Goal: Task Accomplishment & Management: Manage account settings

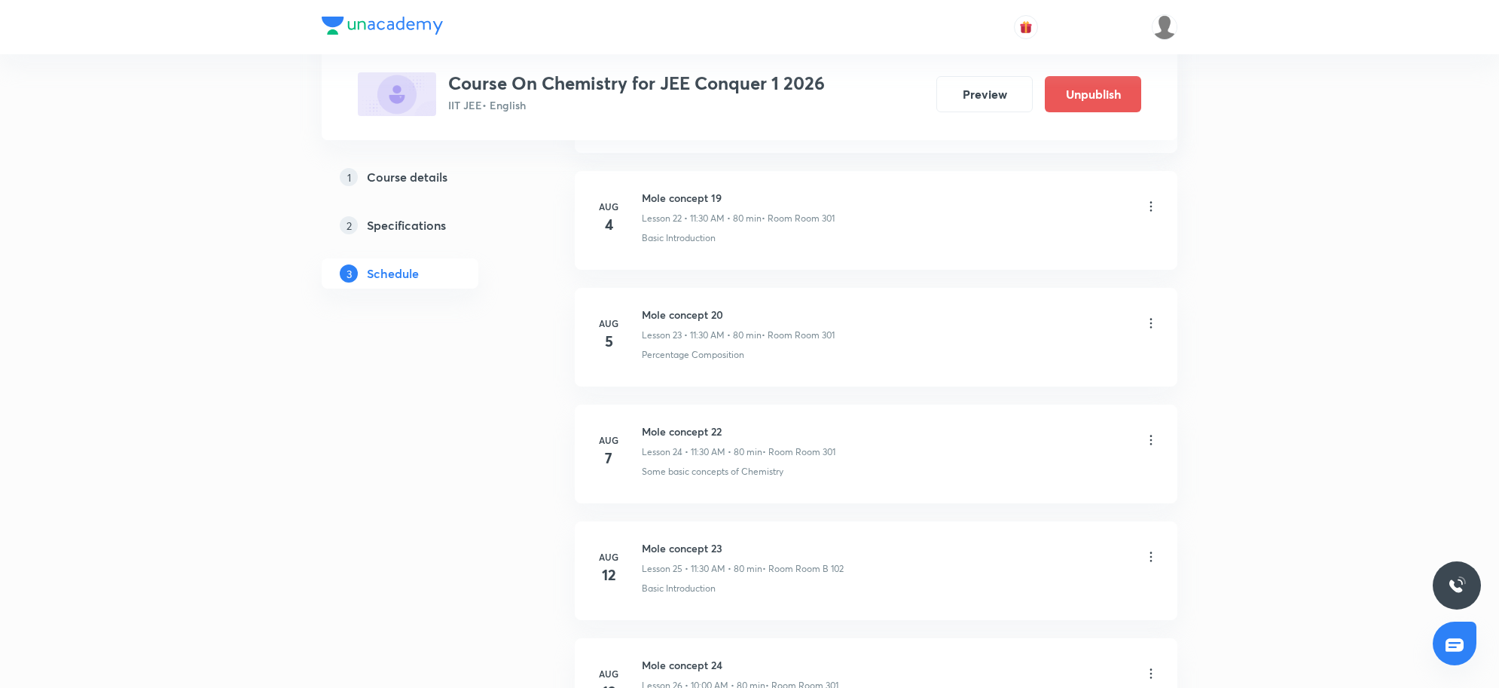
scroll to position [5087, 0]
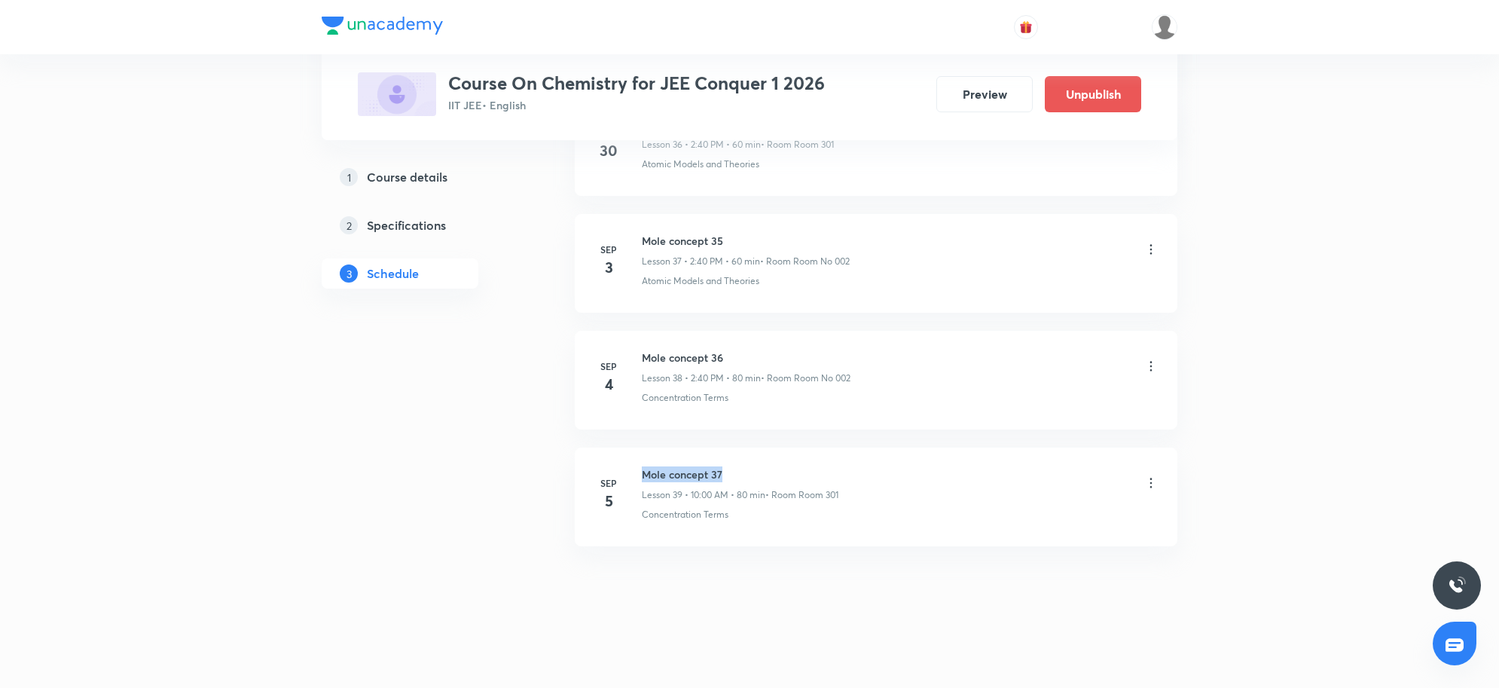
drag, startPoint x: 641, startPoint y: 477, endPoint x: 742, endPoint y: 469, distance: 101.2
click at [742, 469] on h6 "Mole concept 37" at bounding box center [740, 474] width 197 height 16
copy h6 "Mole concept 37"
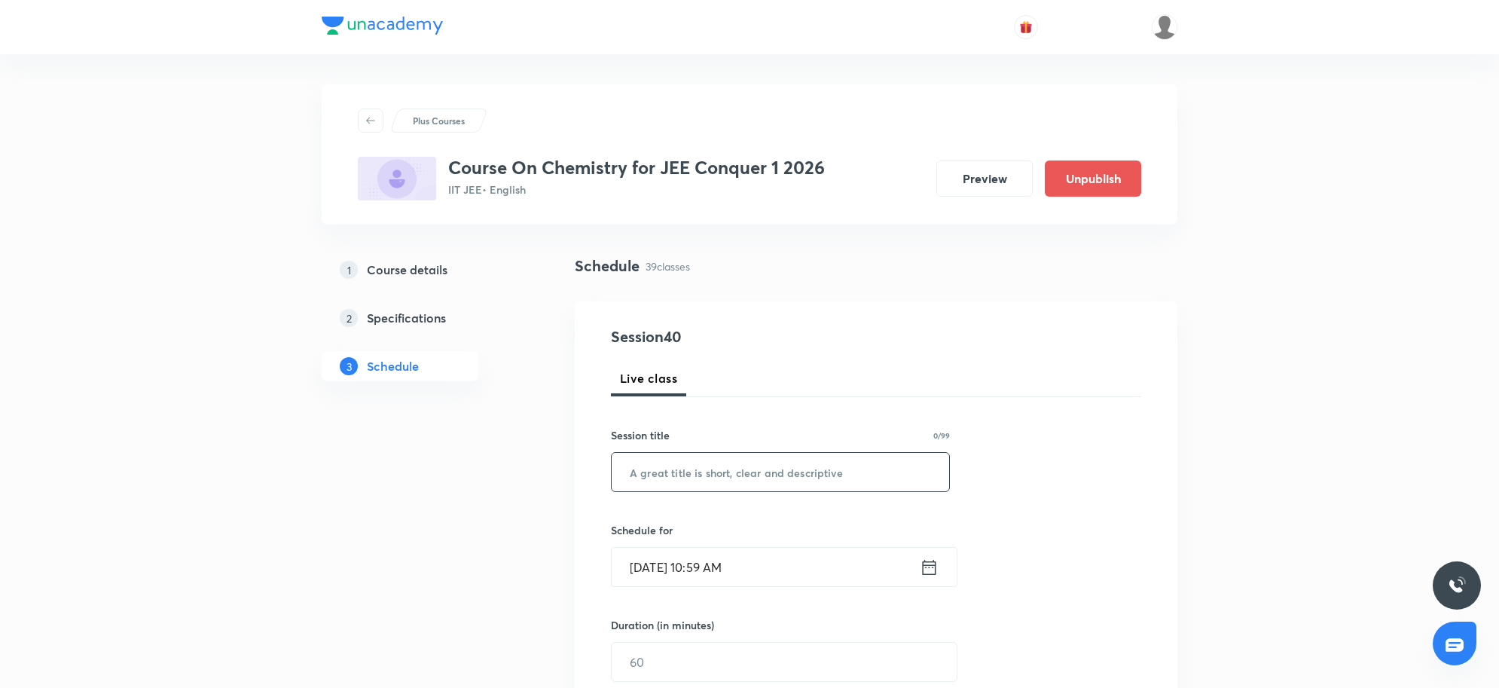
click at [713, 468] on input "text" at bounding box center [781, 472] width 338 height 38
paste input "Mole concept 37"
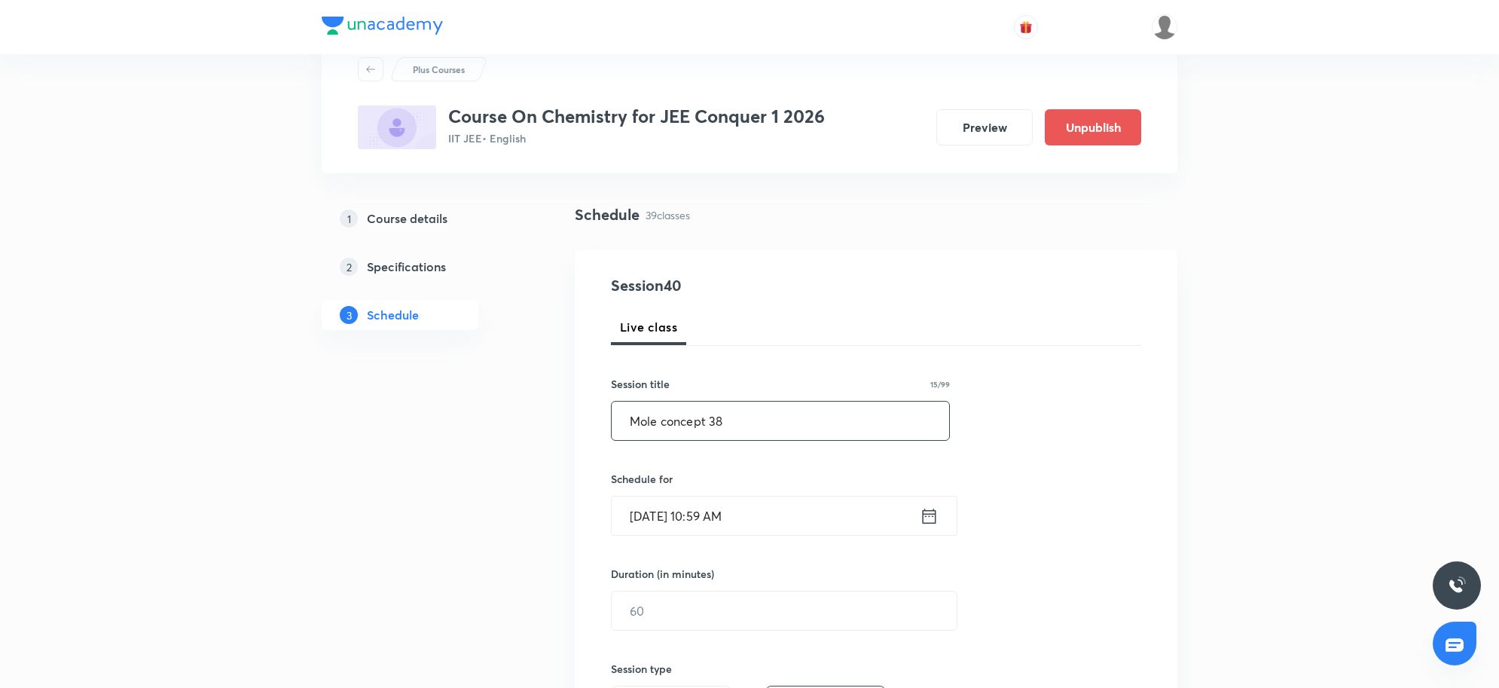
scroll to position [94, 0]
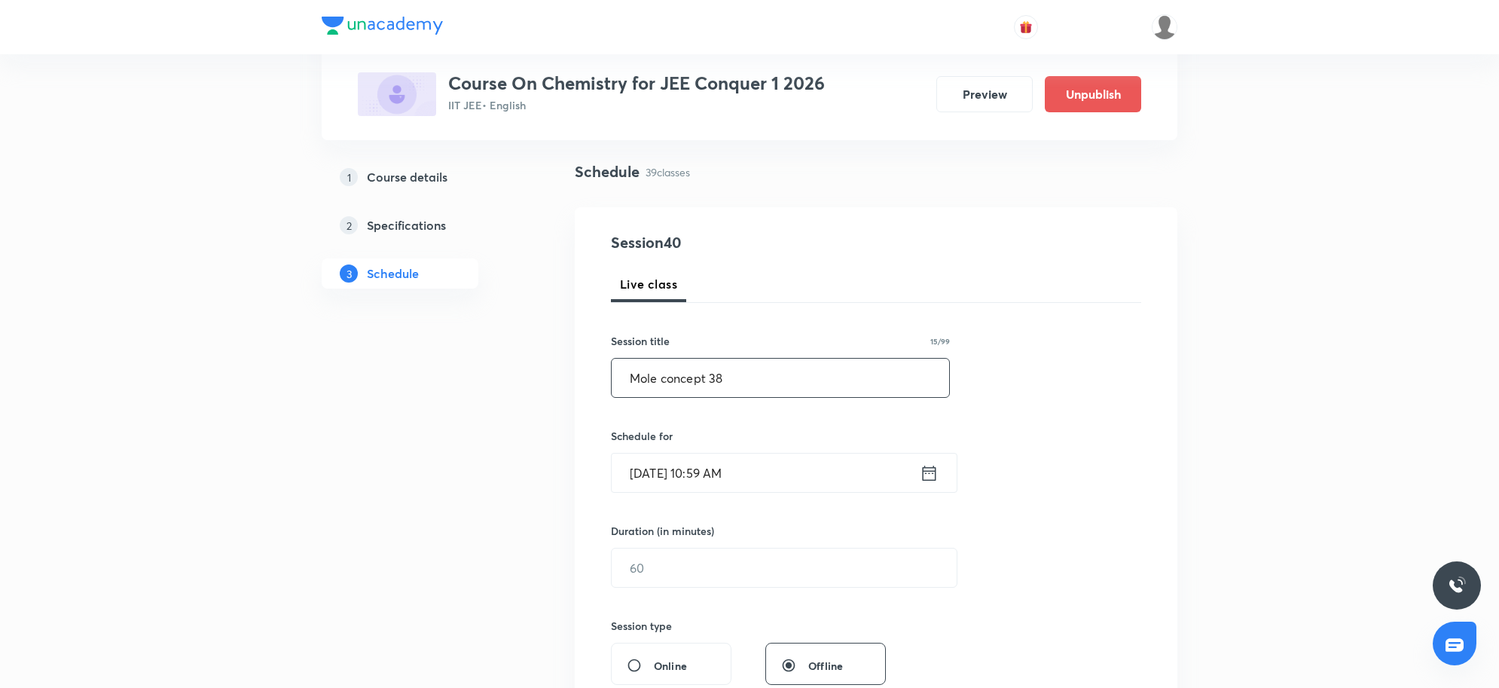
type input "Mole concept 38"
click at [771, 468] on input "Sep 5, 2025, 10:59 AM" at bounding box center [766, 473] width 308 height 38
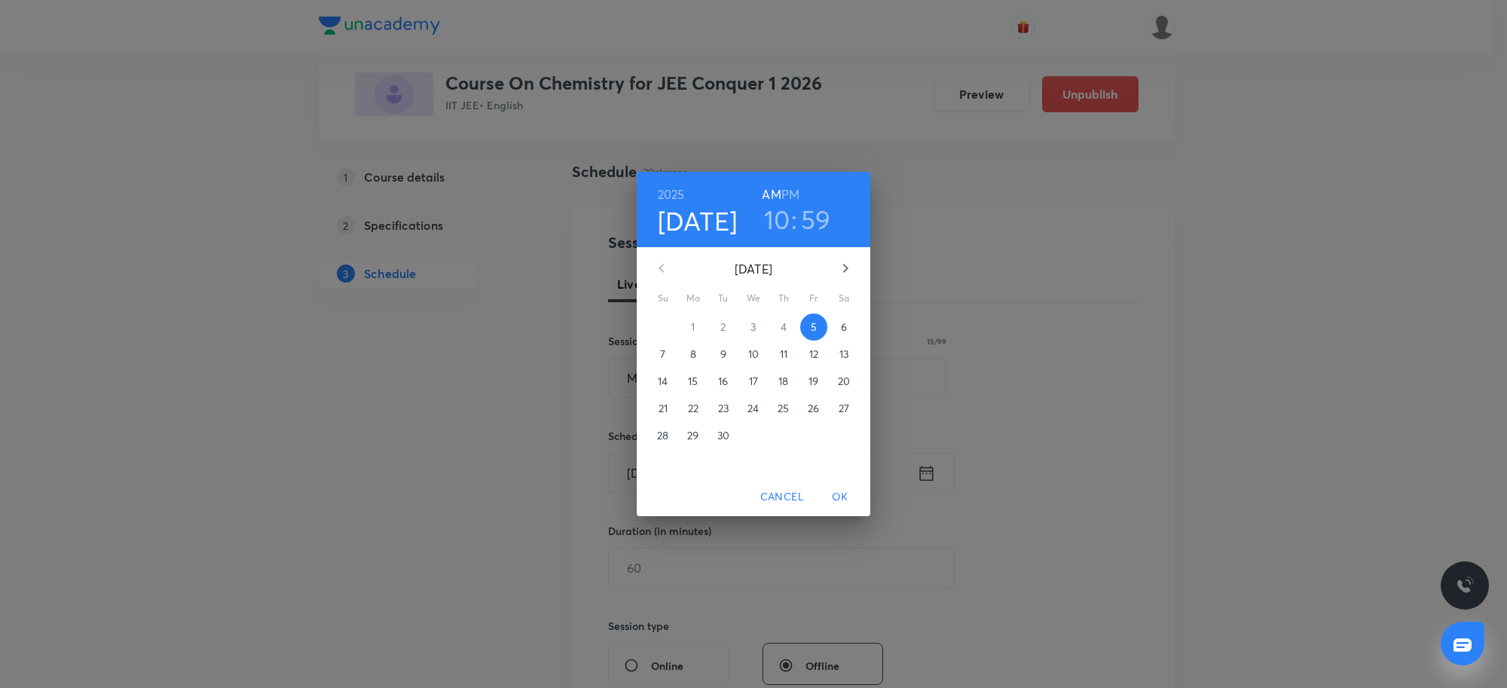
click at [790, 190] on h6 "PM" at bounding box center [790, 194] width 18 height 21
click at [780, 225] on h3 "10" at bounding box center [777, 219] width 26 height 32
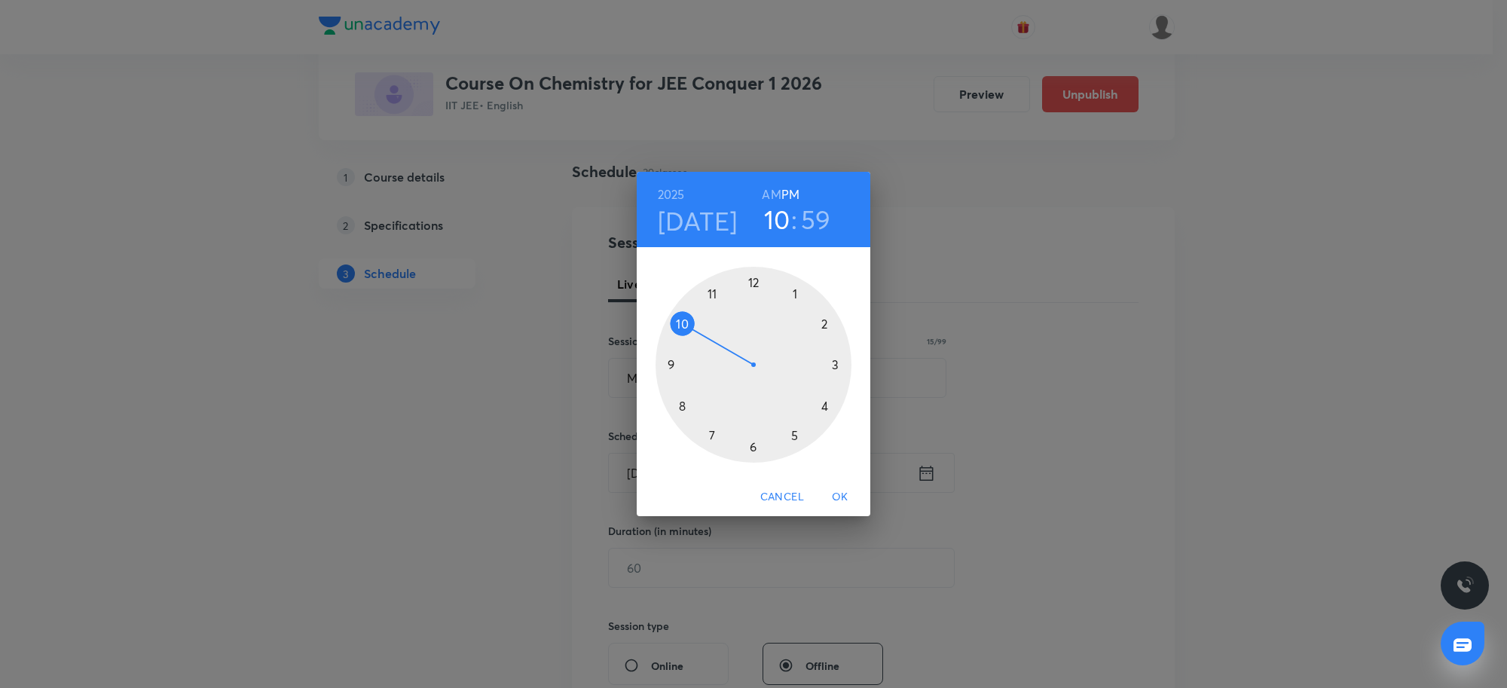
click at [795, 295] on div at bounding box center [754, 365] width 196 height 196
click at [822, 322] on div at bounding box center [754, 365] width 196 height 196
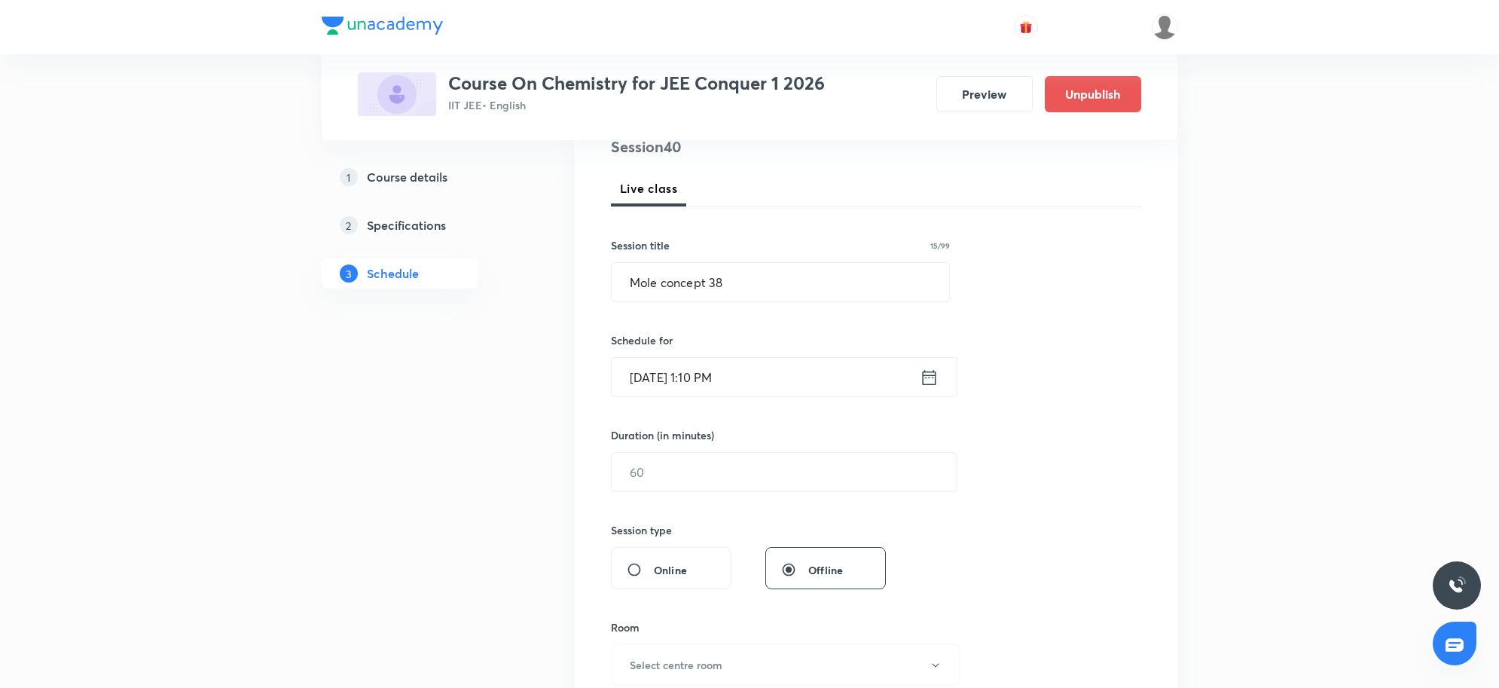
scroll to position [283, 0]
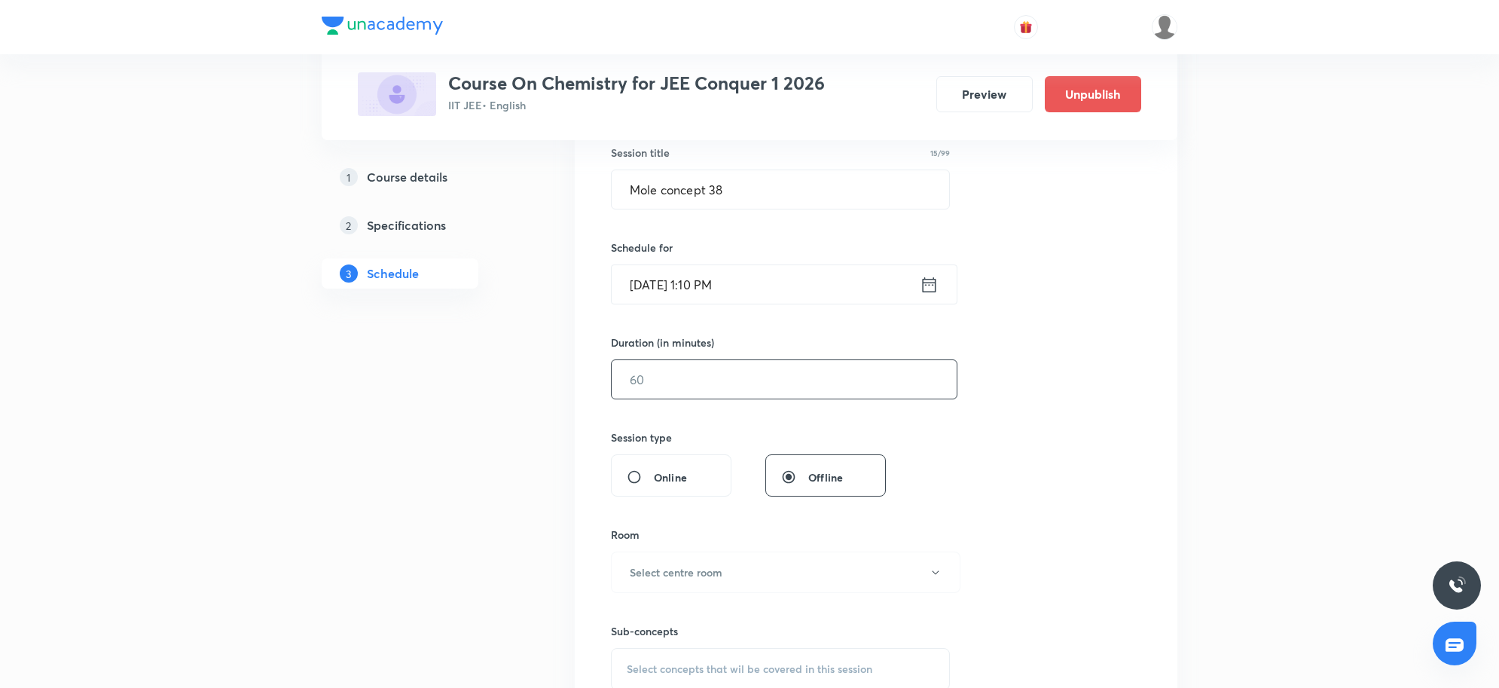
click at [722, 369] on input "text" at bounding box center [784, 379] width 345 height 38
type input "80"
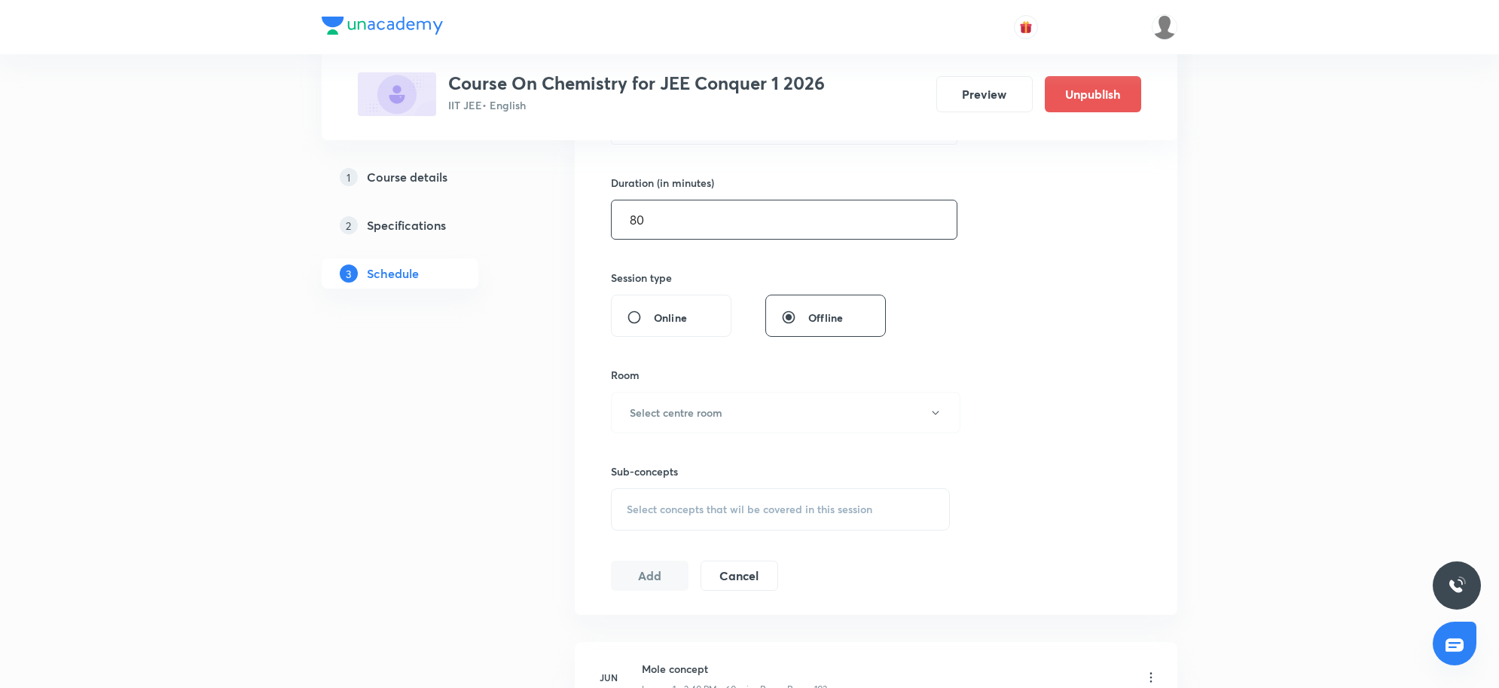
scroll to position [471, 0]
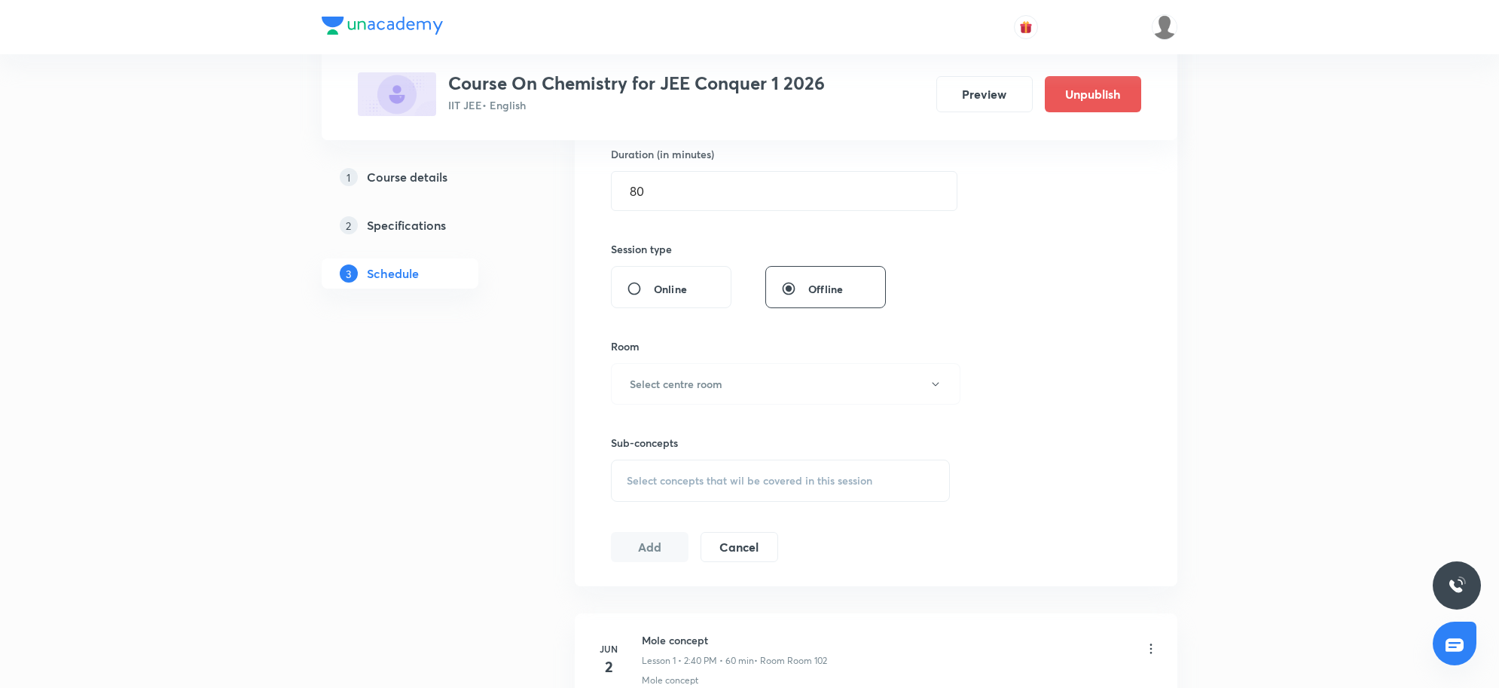
click at [690, 408] on div "Sub-concepts Select concepts that wil be covered in this session" at bounding box center [780, 453] width 339 height 97
click at [707, 389] on h6 "Select centre room" at bounding box center [676, 384] width 93 height 16
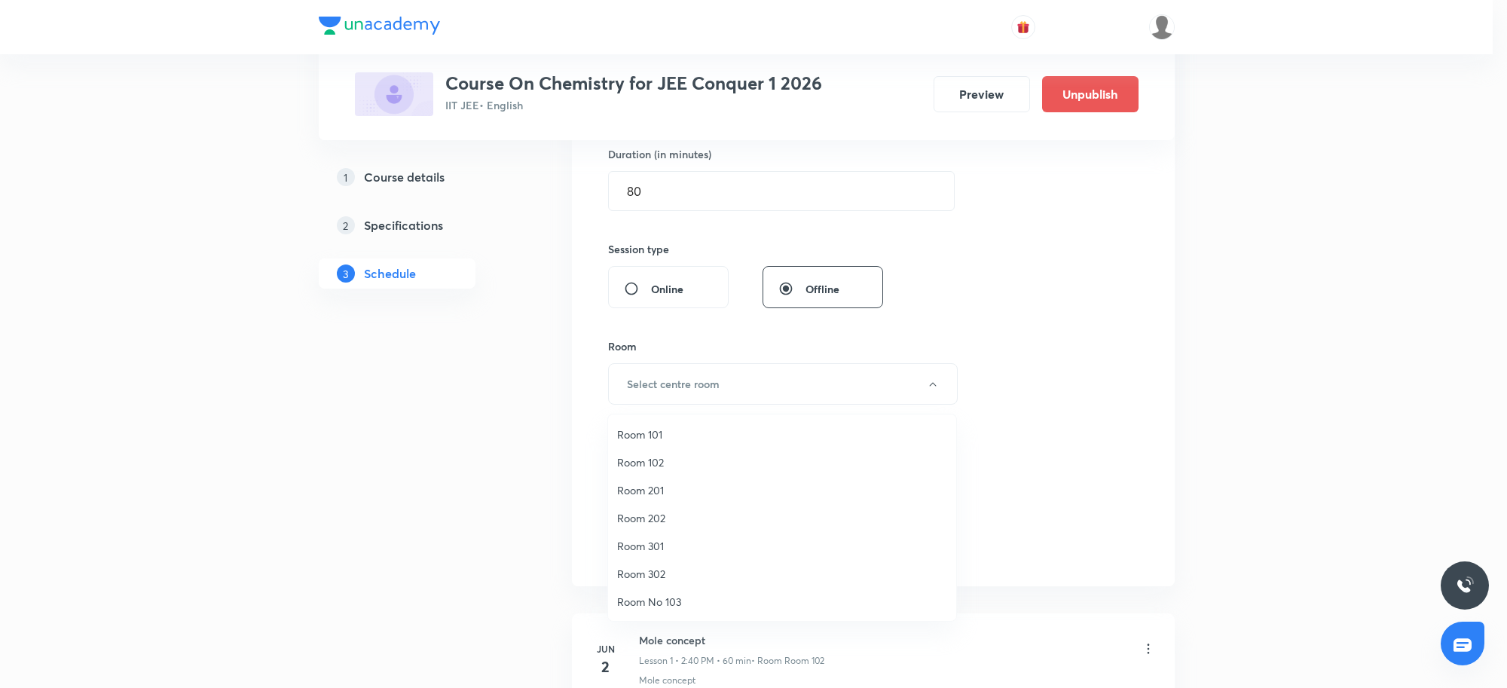
click at [649, 551] on span "Room 301" at bounding box center [782, 546] width 330 height 16
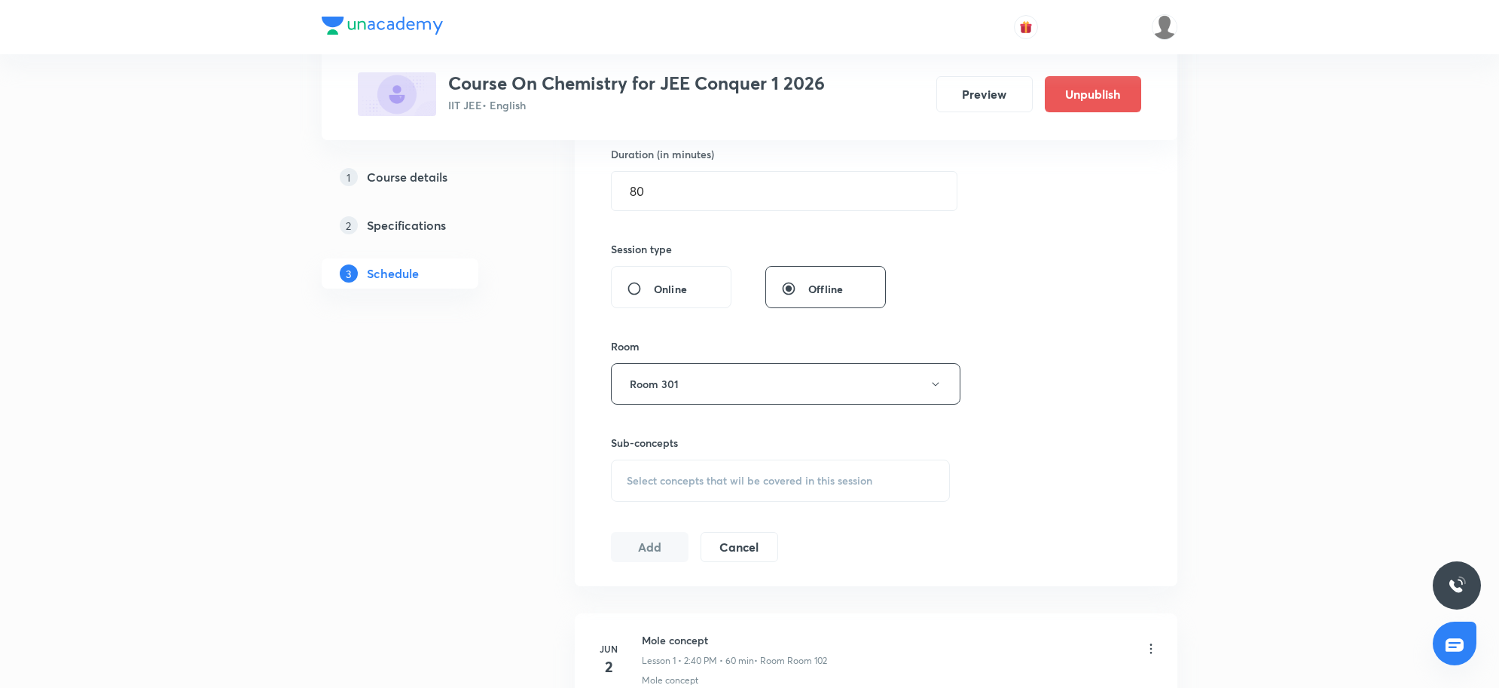
scroll to position [5087, 0]
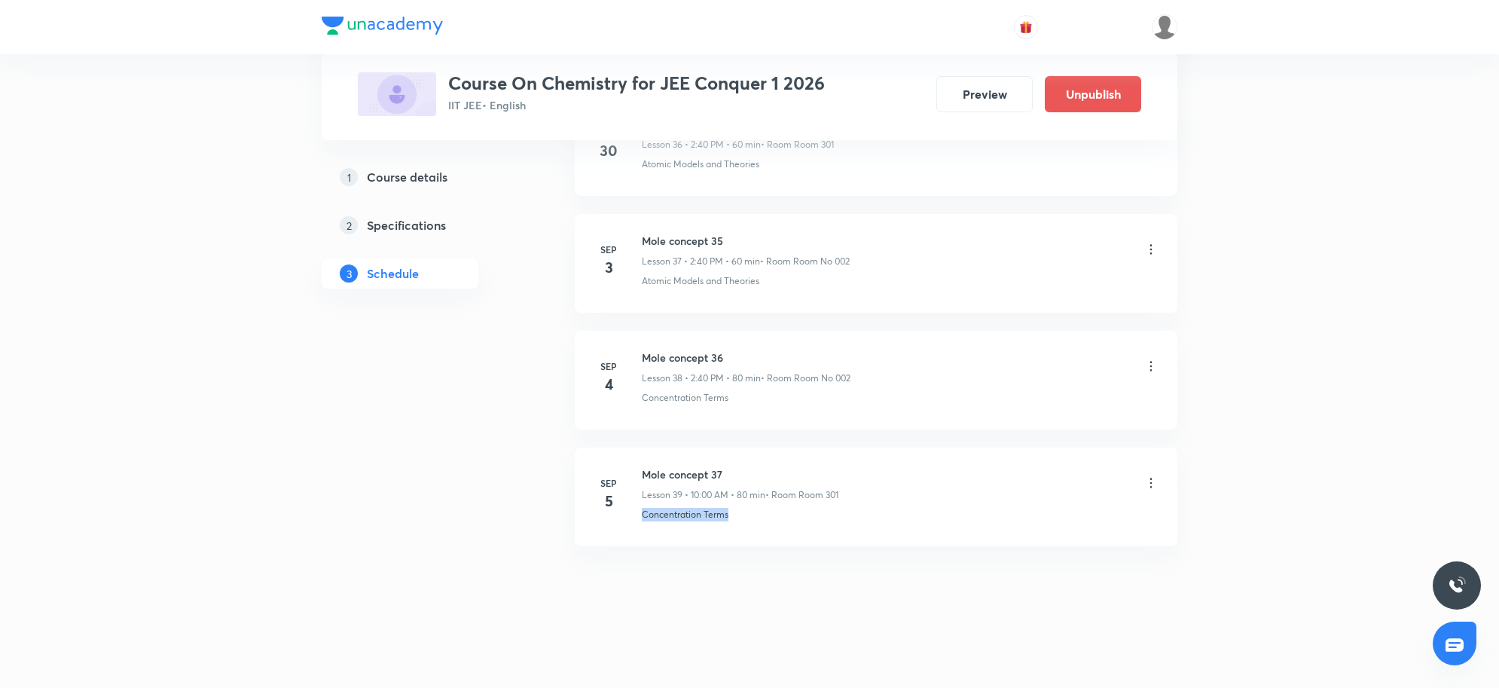
drag, startPoint x: 757, startPoint y: 510, endPoint x: 634, endPoint y: 533, distance: 125.6
click at [634, 533] on li "Sep 5 Mole concept 37 Lesson 39 • 10:00 AM • 80 min • Room Room 301 Concentrati…" at bounding box center [876, 497] width 603 height 99
copy p "Concentration Terms"
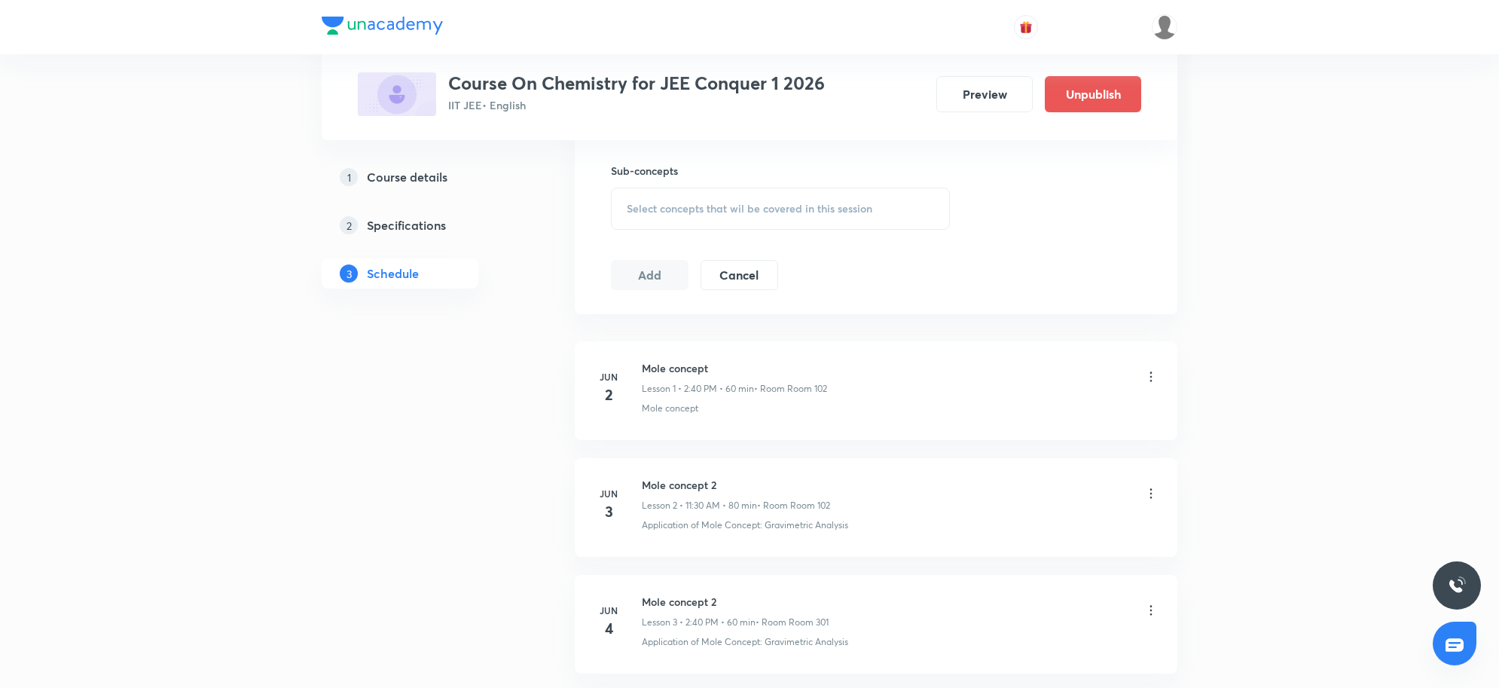
scroll to position [663, 0]
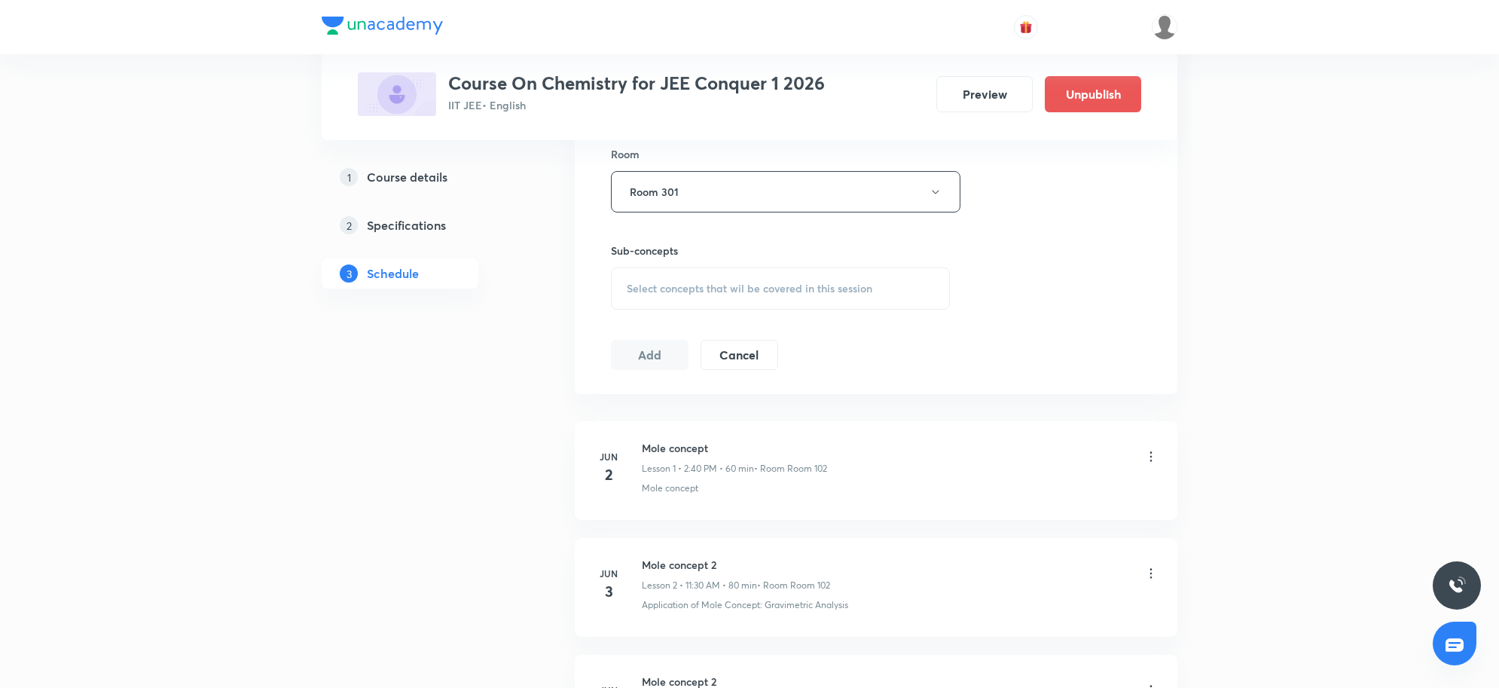
click at [662, 285] on span "Select concepts that wil be covered in this session" at bounding box center [750, 289] width 246 height 12
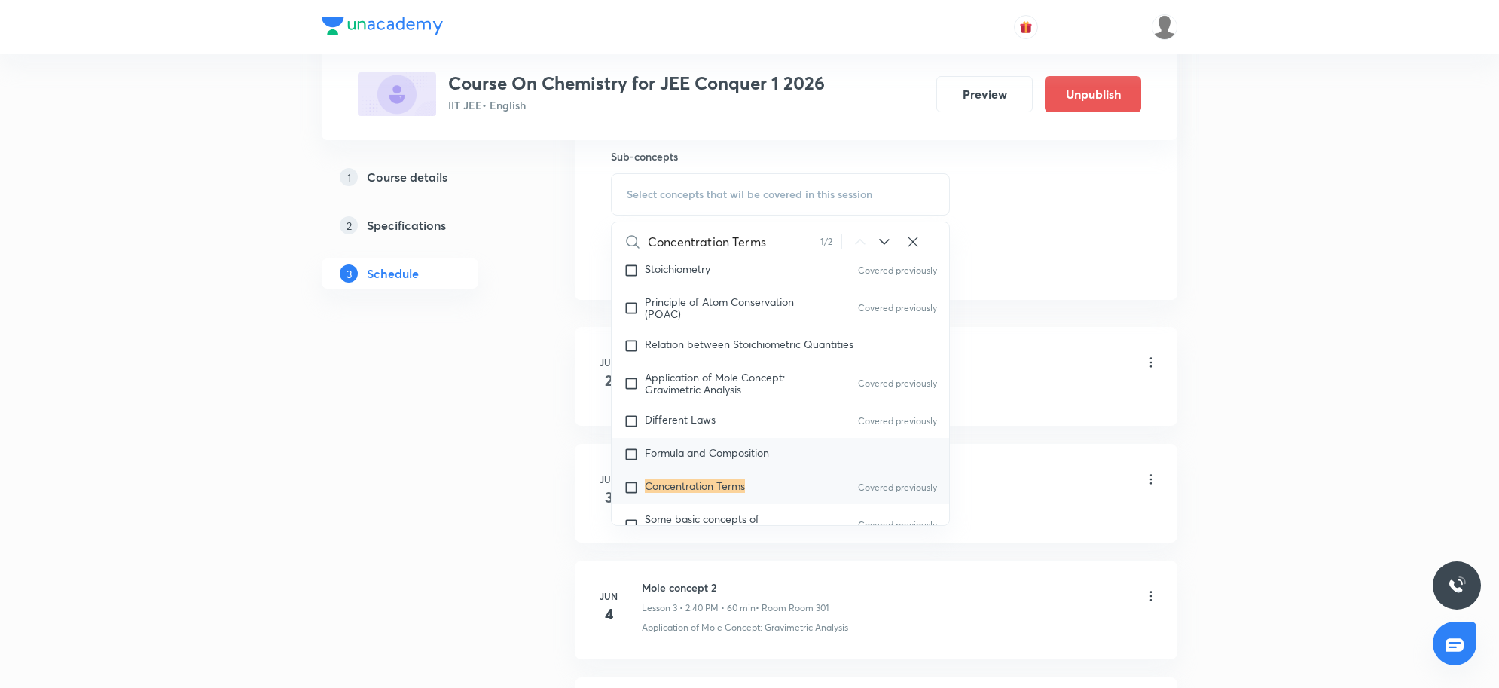
scroll to position [307, 0]
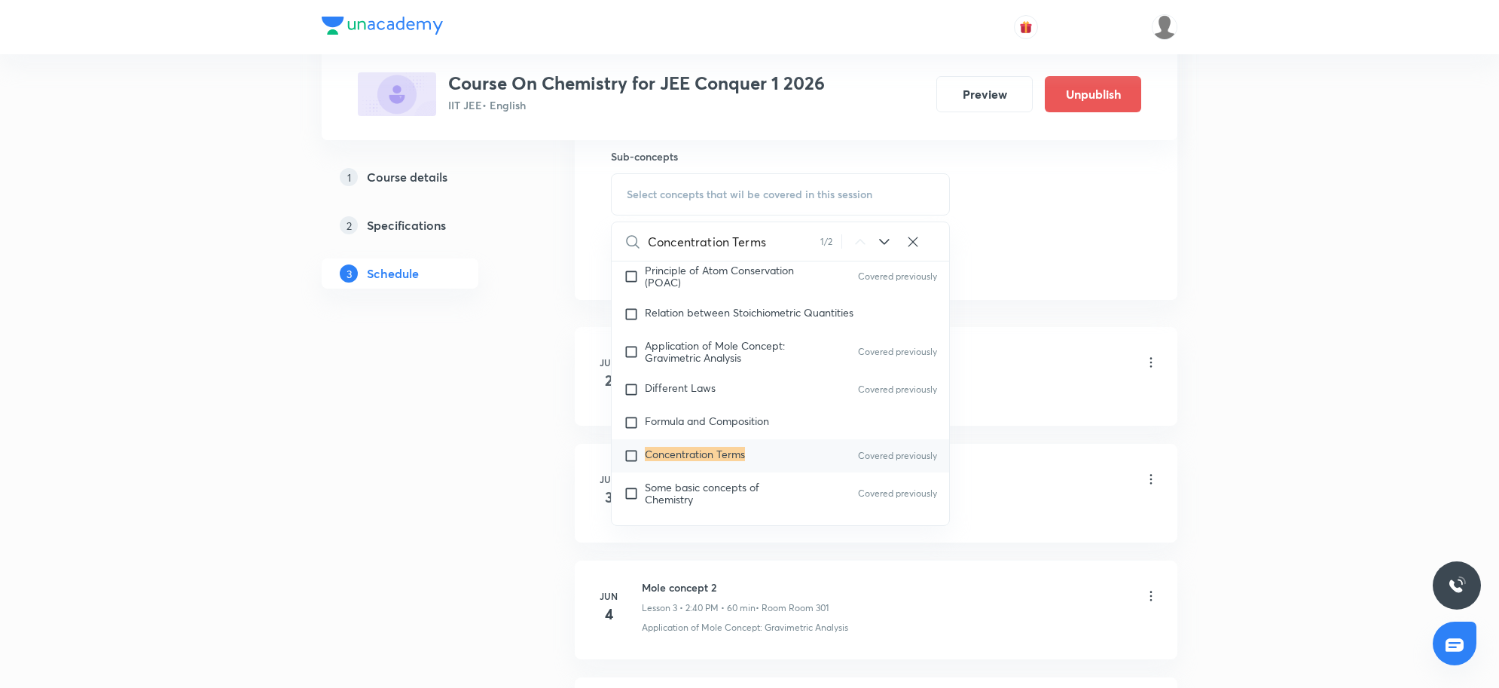
type input "Concentration Terms"
click at [695, 449] on mark "Concentration Terms" at bounding box center [695, 454] width 100 height 14
checkbox input "true"
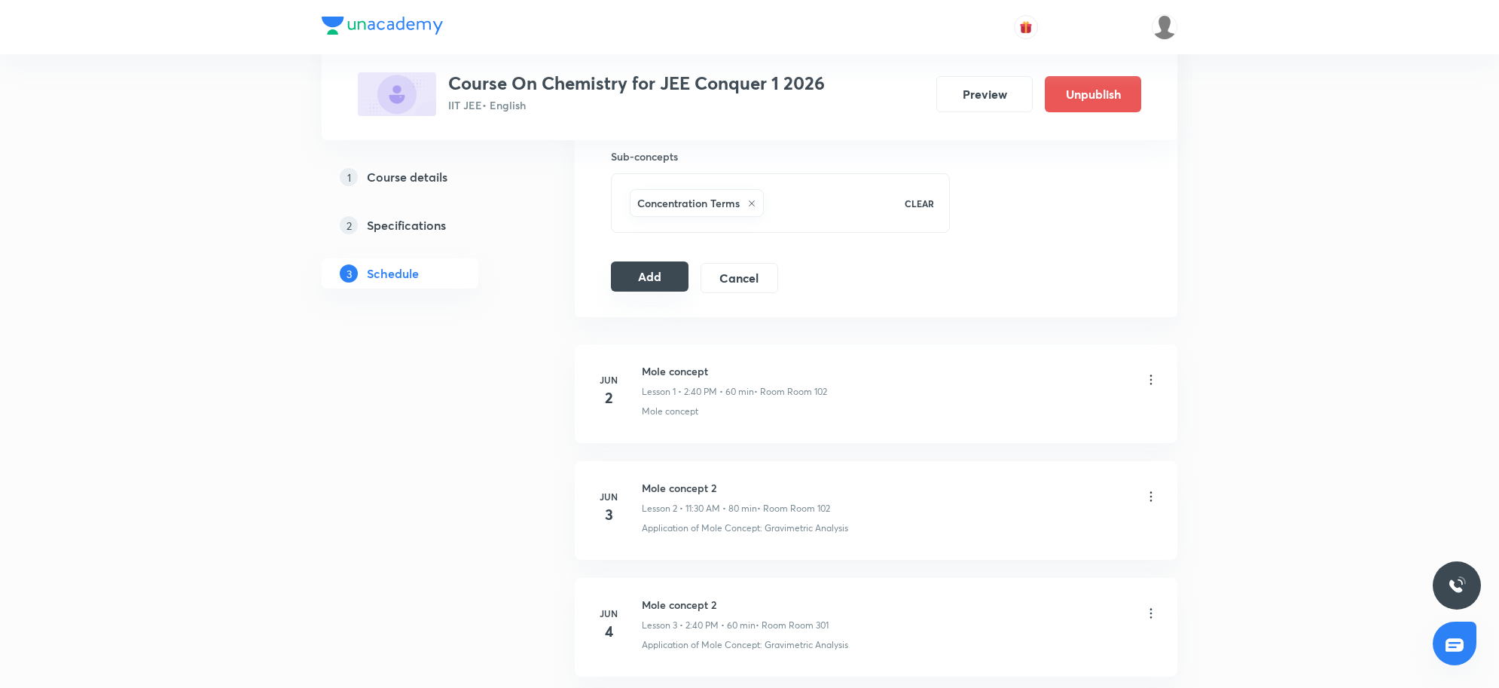
click at [646, 275] on button "Add" at bounding box center [650, 276] width 78 height 30
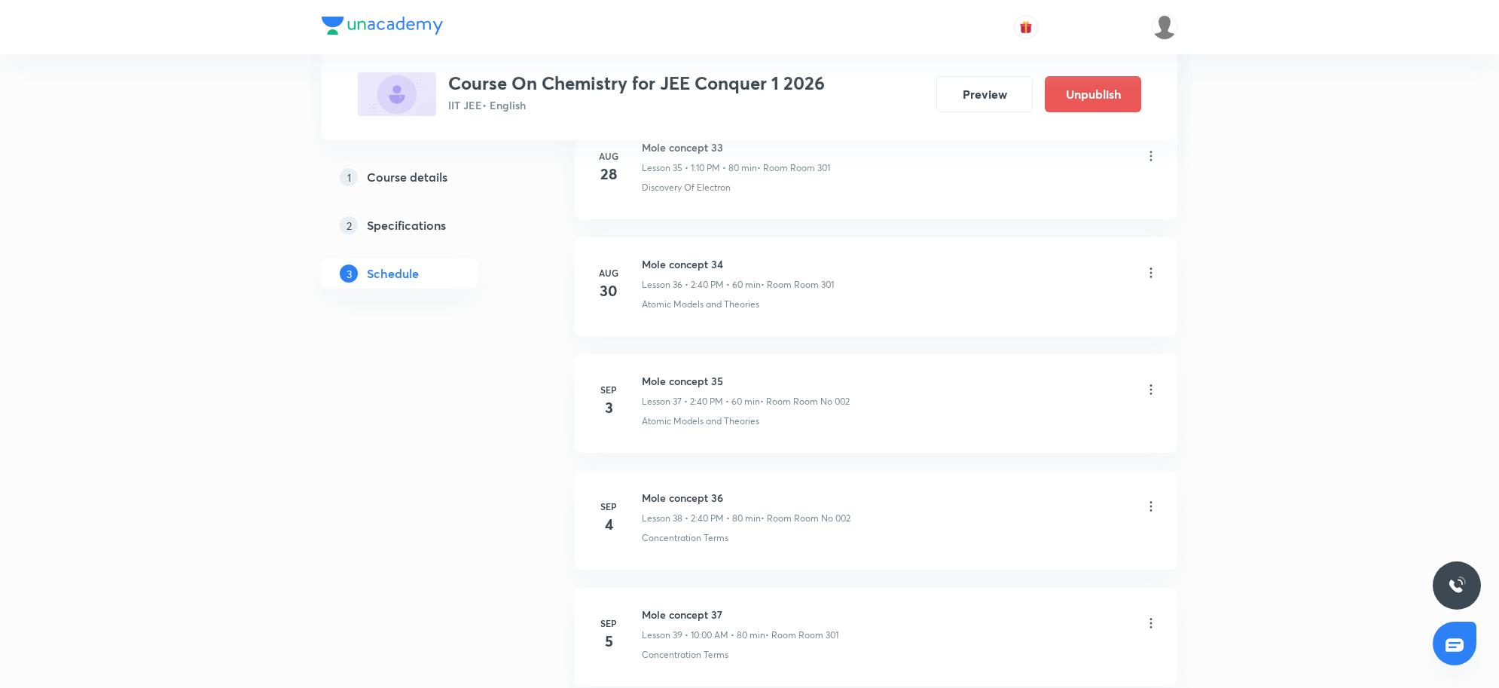
scroll to position [4511, 0]
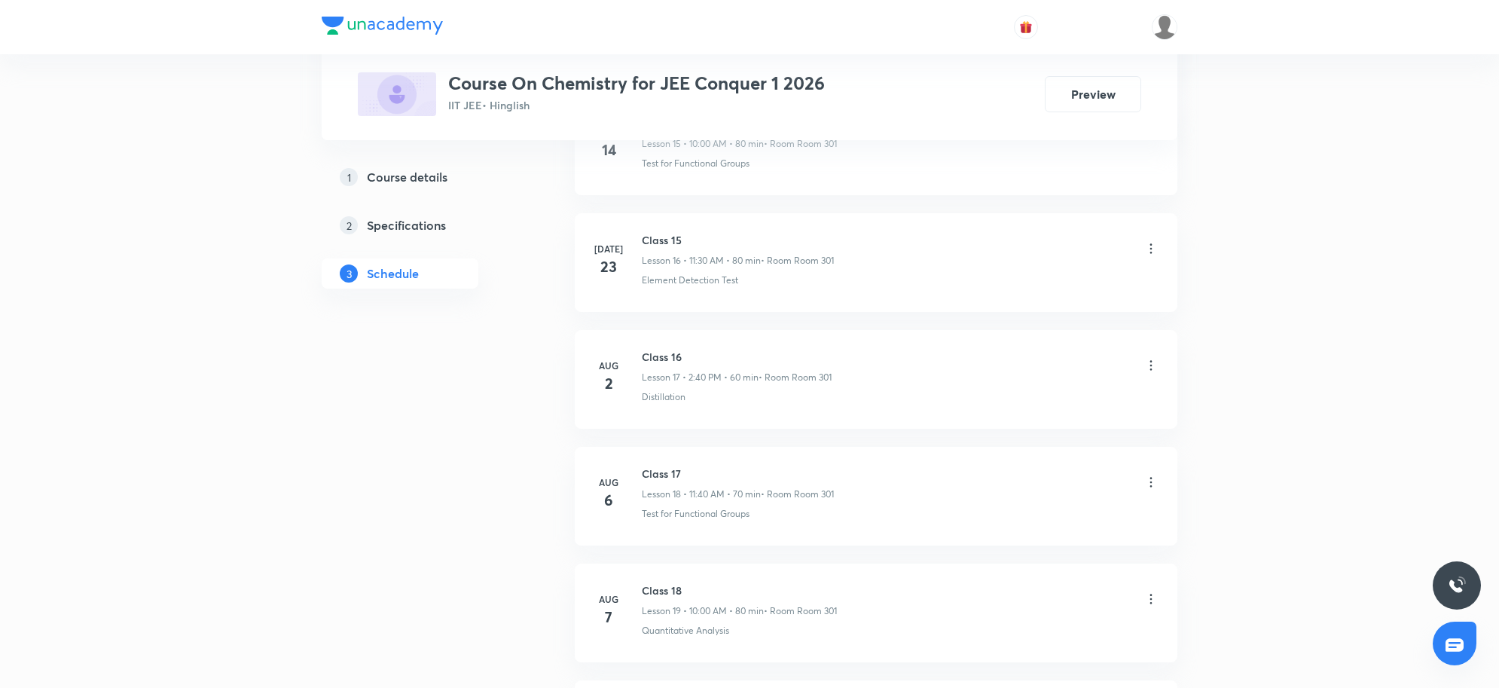
scroll to position [2980, 0]
drag, startPoint x: 644, startPoint y: 475, endPoint x: 688, endPoint y: 469, distance: 44.1
click at [688, 469] on h6 "Class 20" at bounding box center [743, 474] width 203 height 16
copy h6 "Class 20"
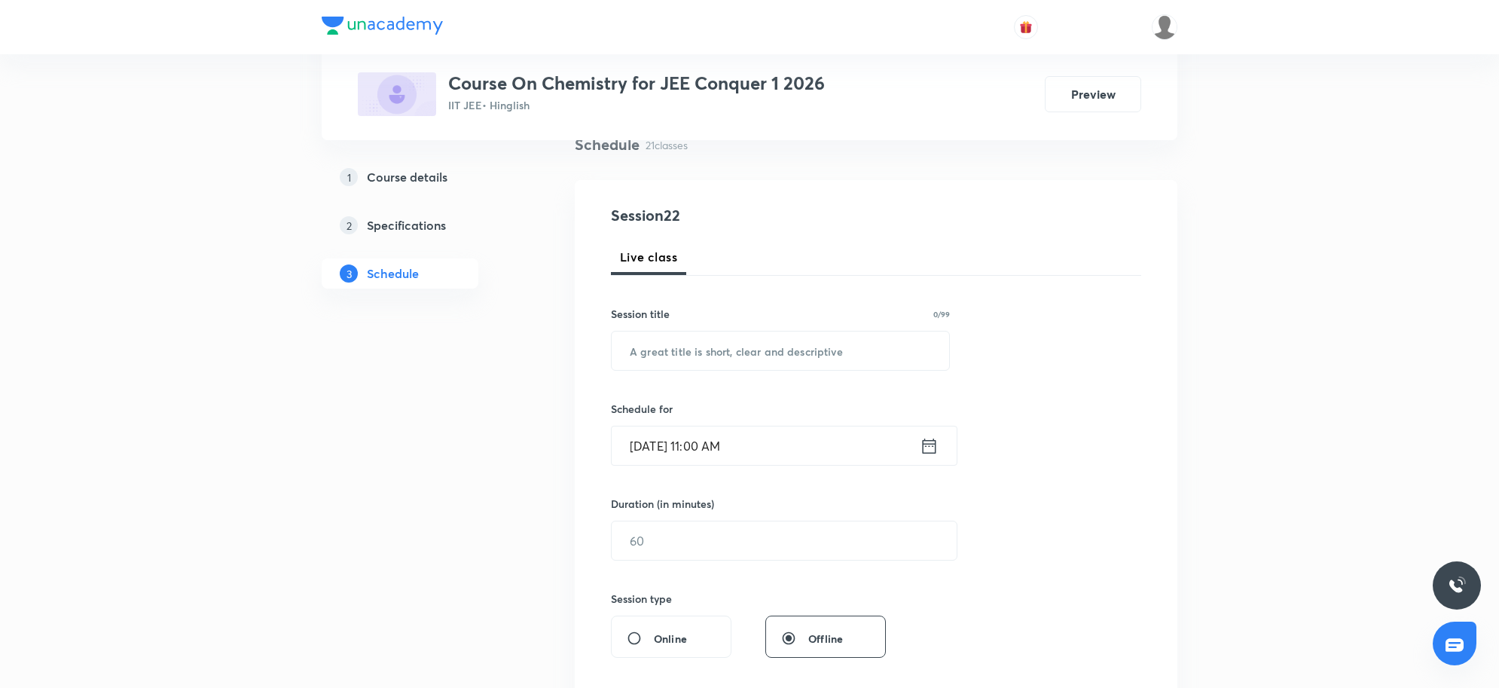
scroll to position [0, 0]
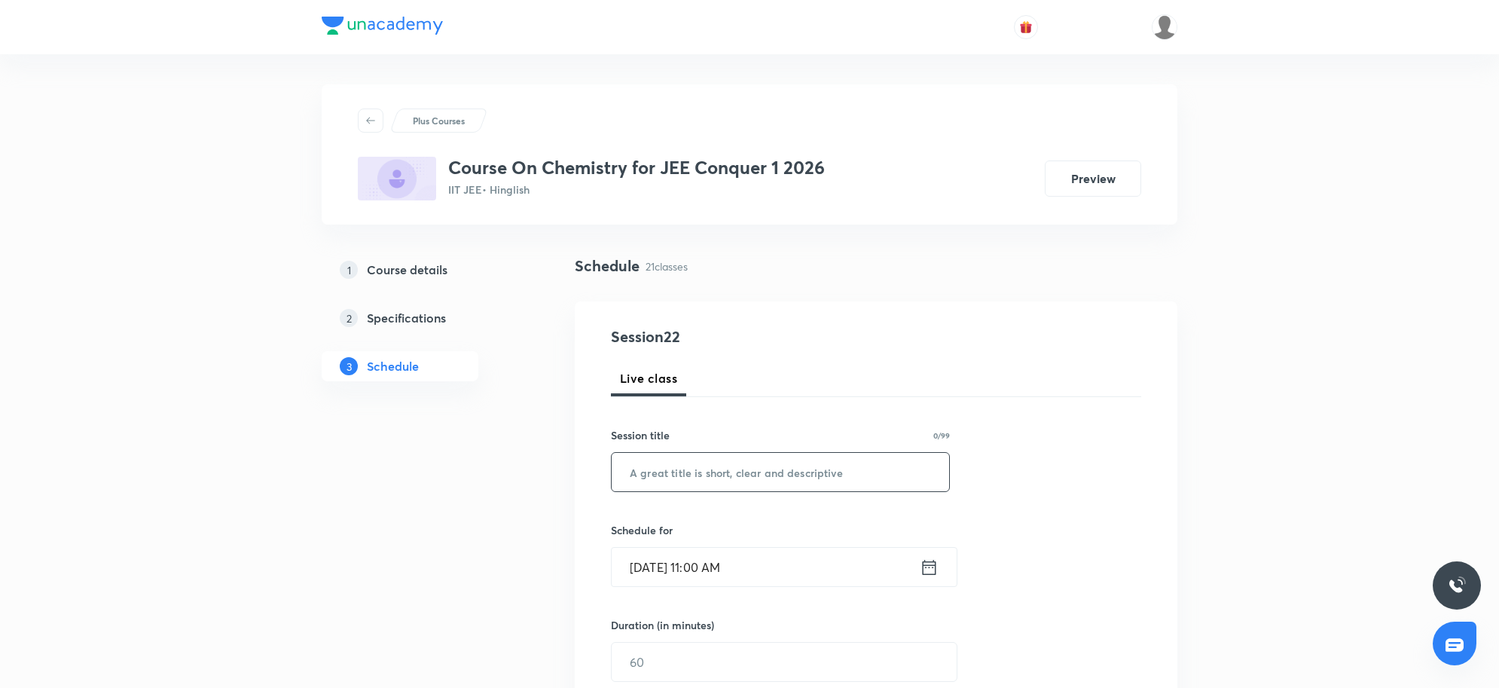
click at [740, 468] on input "text" at bounding box center [781, 472] width 338 height 38
paste input "Class 20"
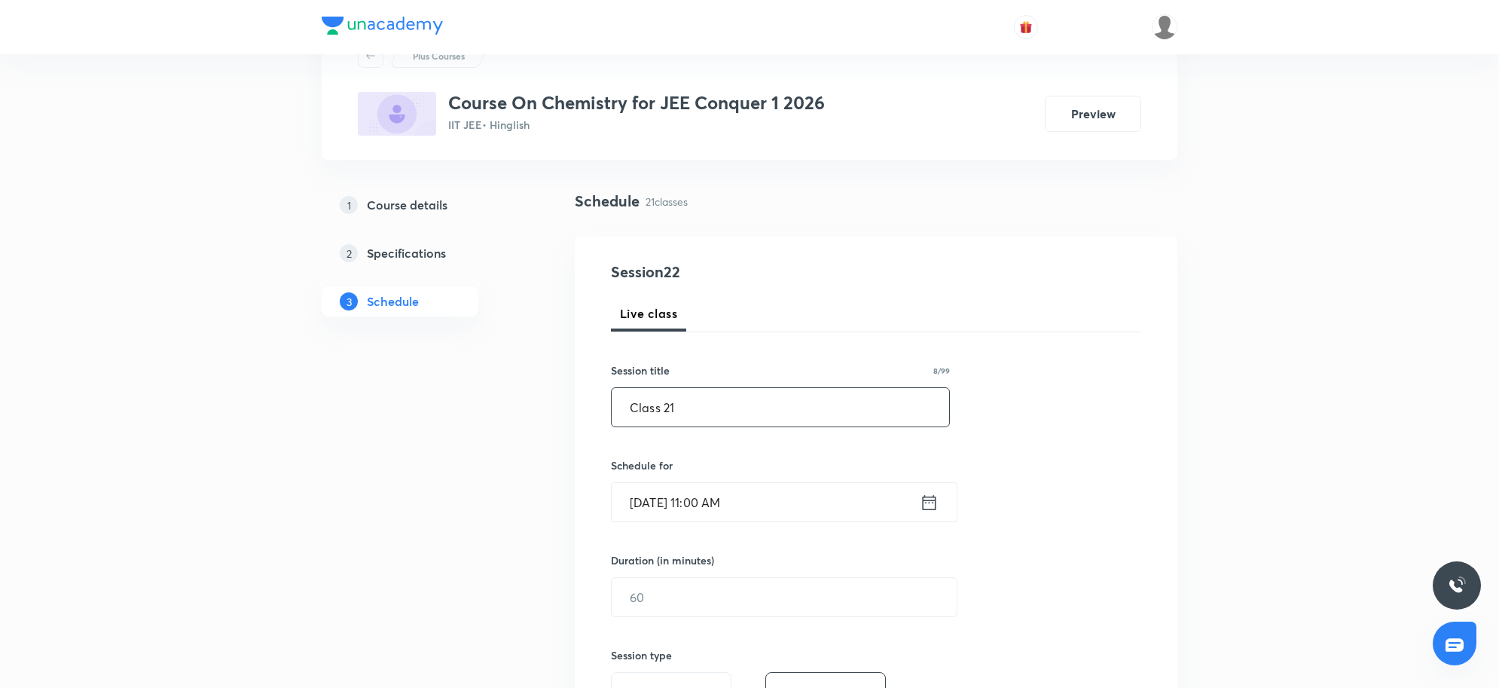
scroll to position [188, 0]
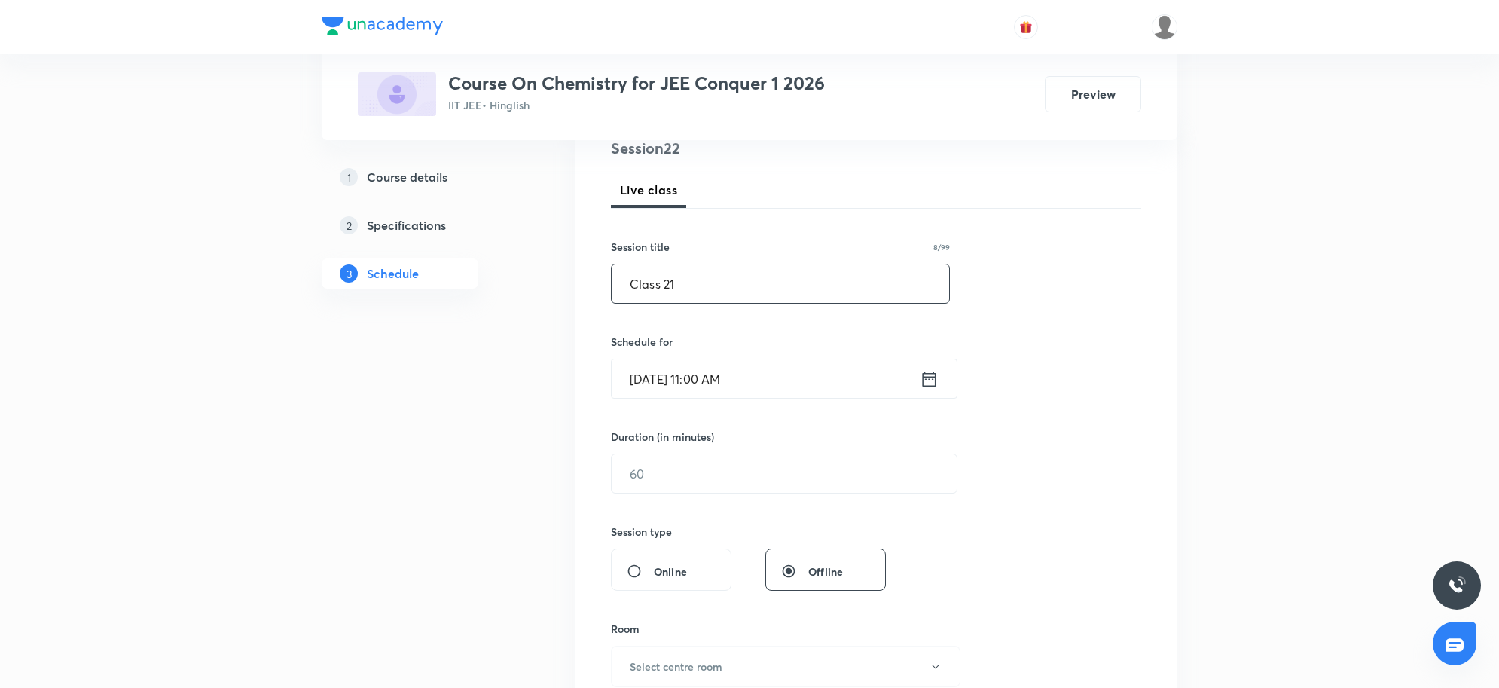
type input "Class 21"
click at [785, 396] on input "Sep 5, 2025, 11:00 AM" at bounding box center [766, 378] width 308 height 38
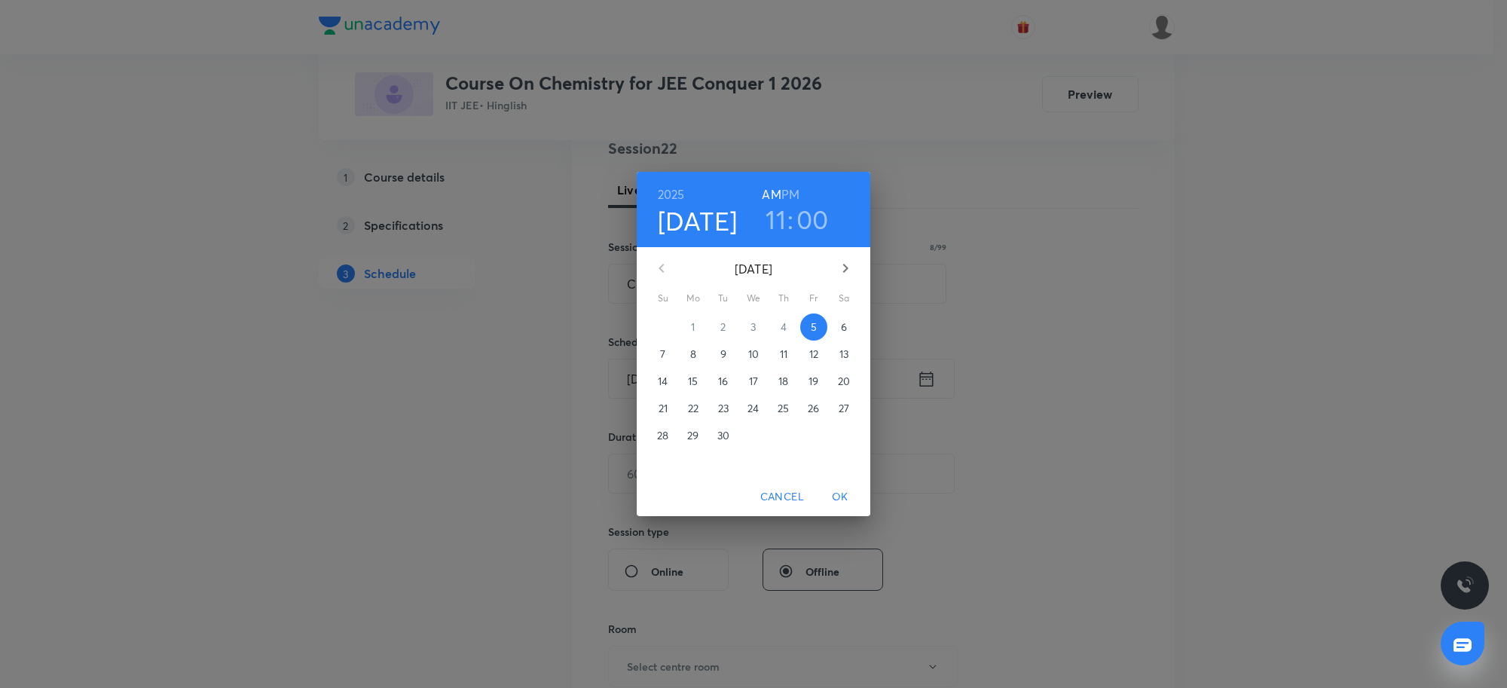
click at [797, 191] on h6 "PM" at bounding box center [790, 194] width 18 height 21
click at [775, 221] on h3 "11" at bounding box center [776, 219] width 20 height 32
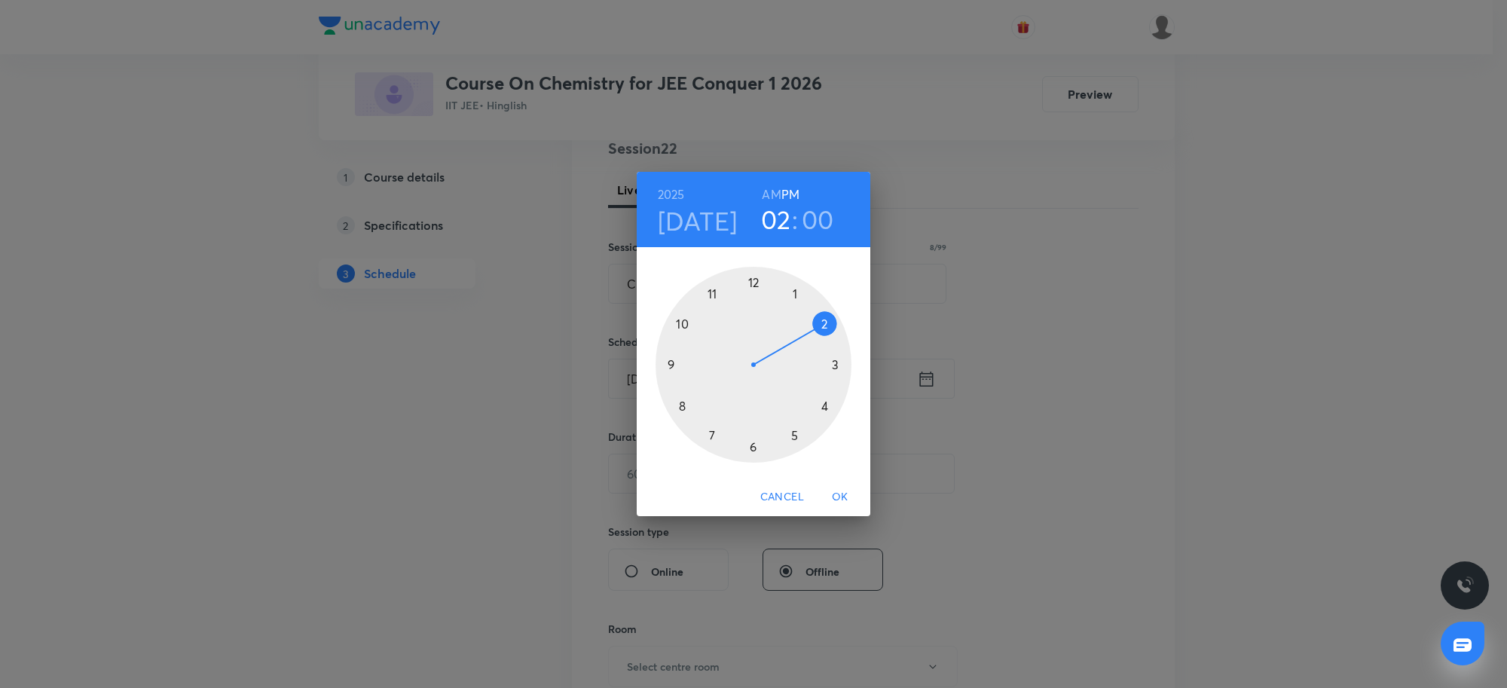
click at [824, 322] on div at bounding box center [754, 365] width 196 height 196
click at [683, 408] on div at bounding box center [754, 365] width 196 height 196
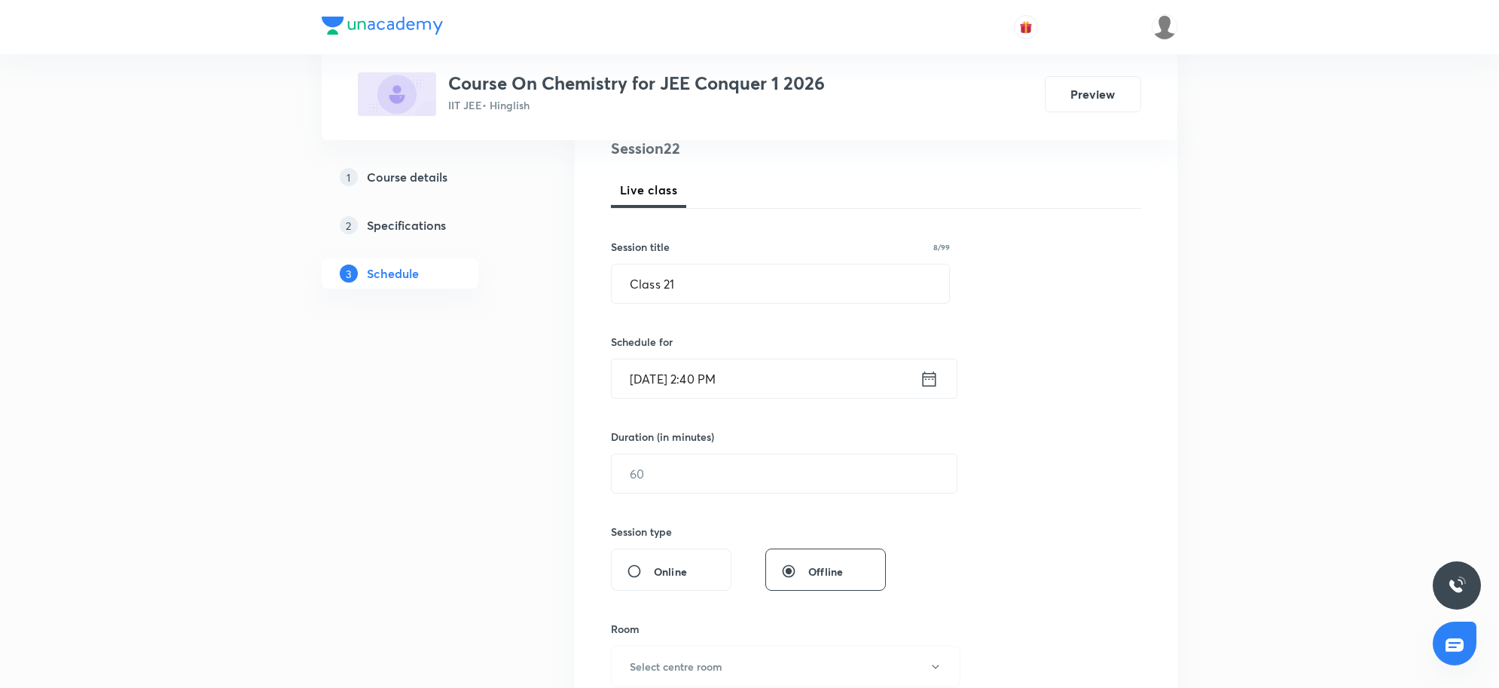
scroll to position [283, 0]
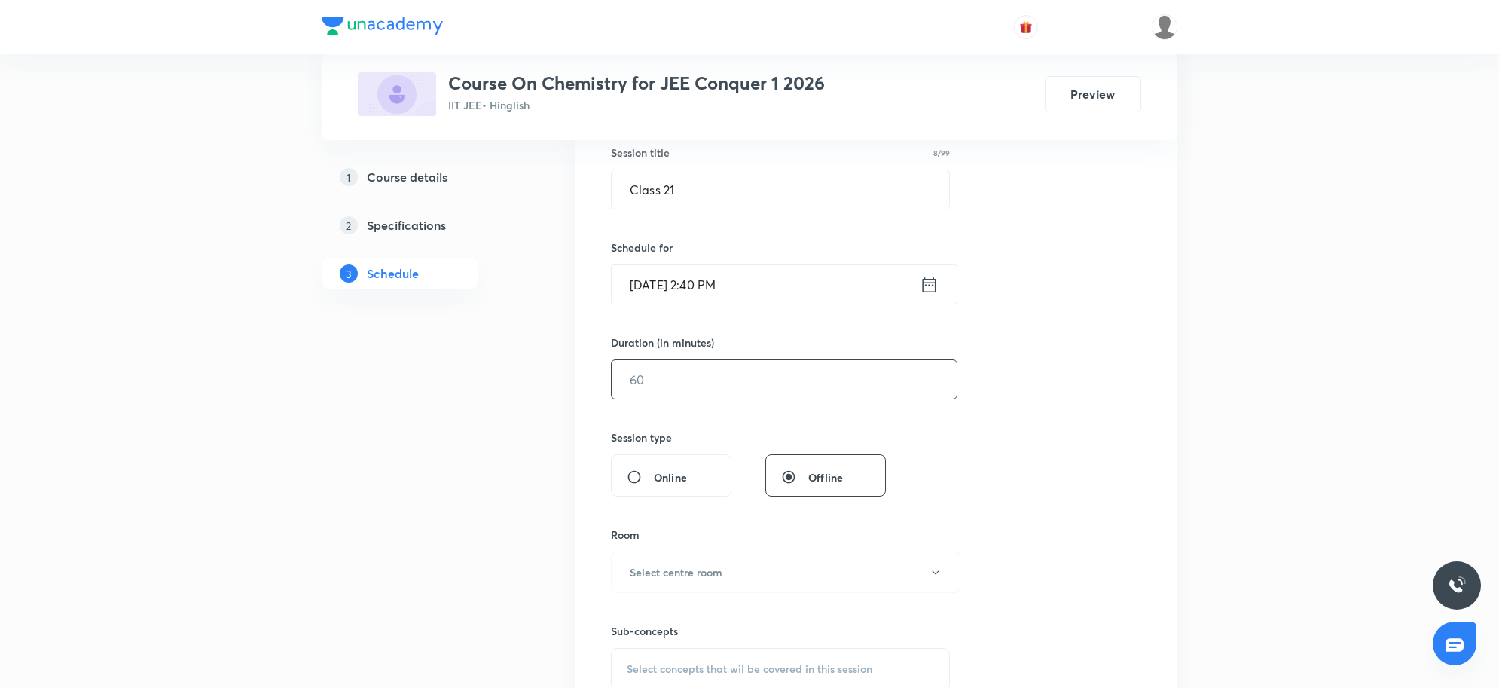
click at [706, 378] on input "text" at bounding box center [784, 379] width 345 height 38
type input "60"
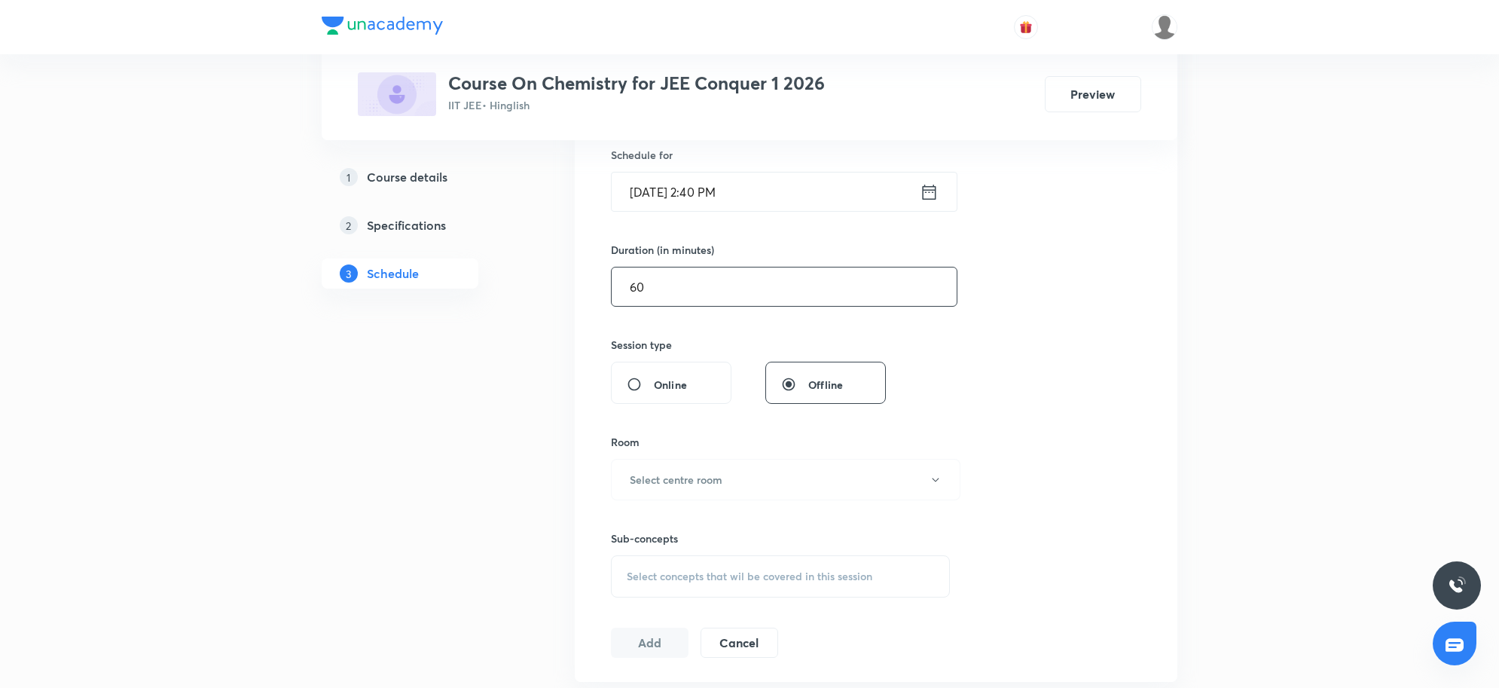
scroll to position [565, 0]
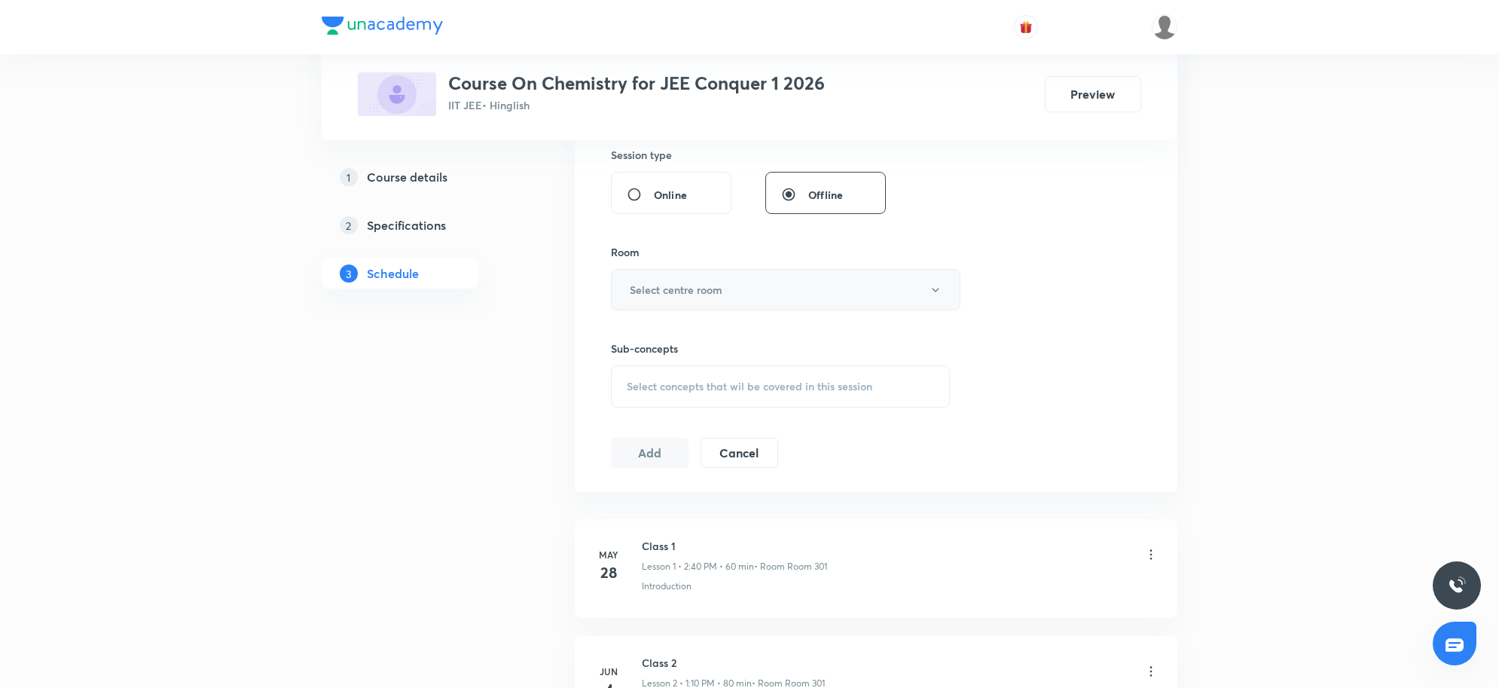
click at [711, 305] on button "Select centre room" at bounding box center [786, 289] width 350 height 41
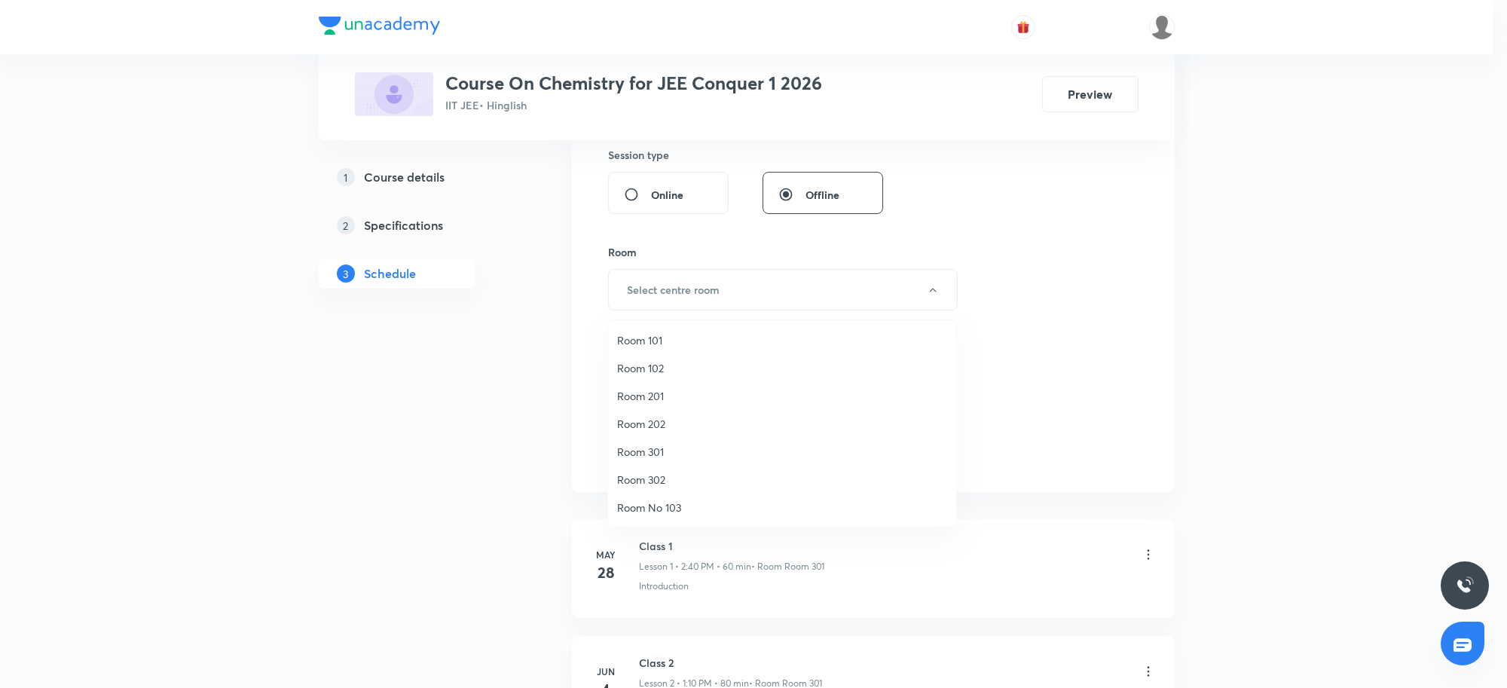
click at [634, 448] on span "Room 301" at bounding box center [782, 452] width 330 height 16
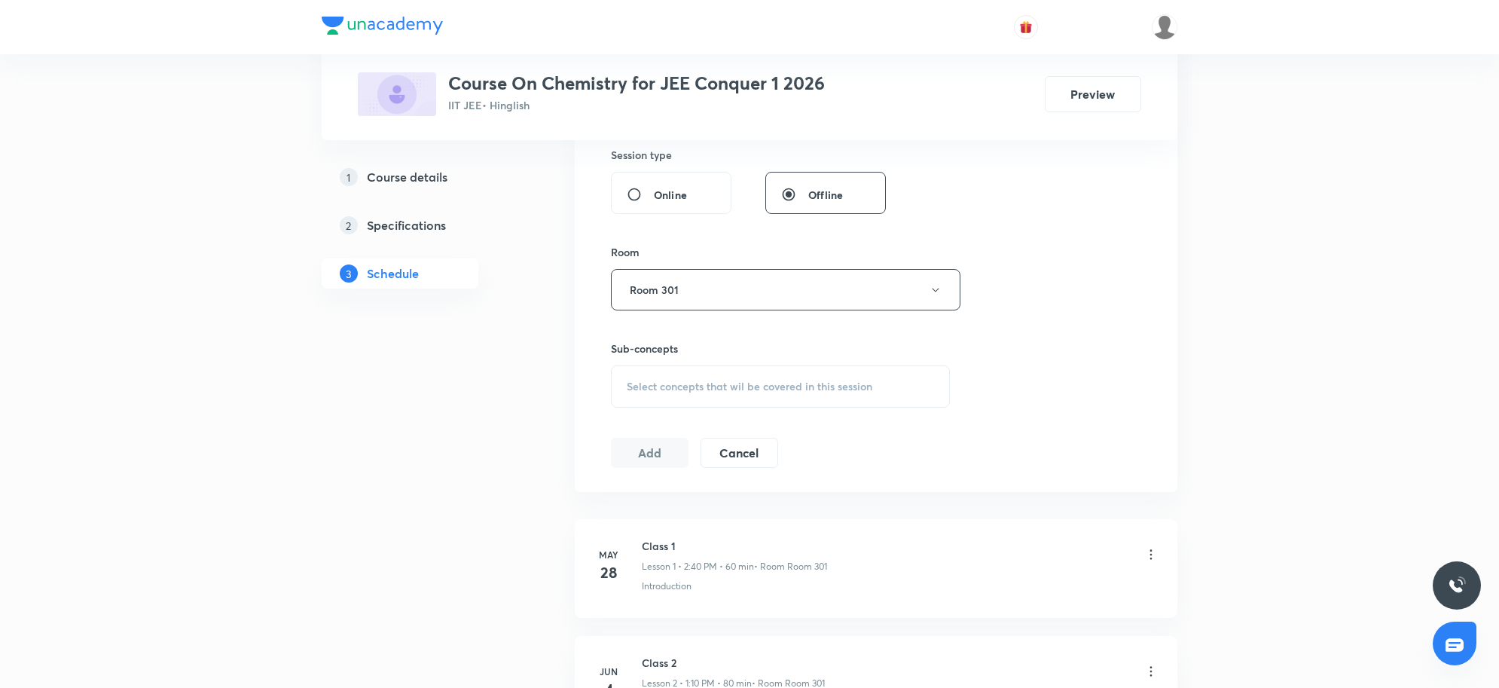
scroll to position [2980, 0]
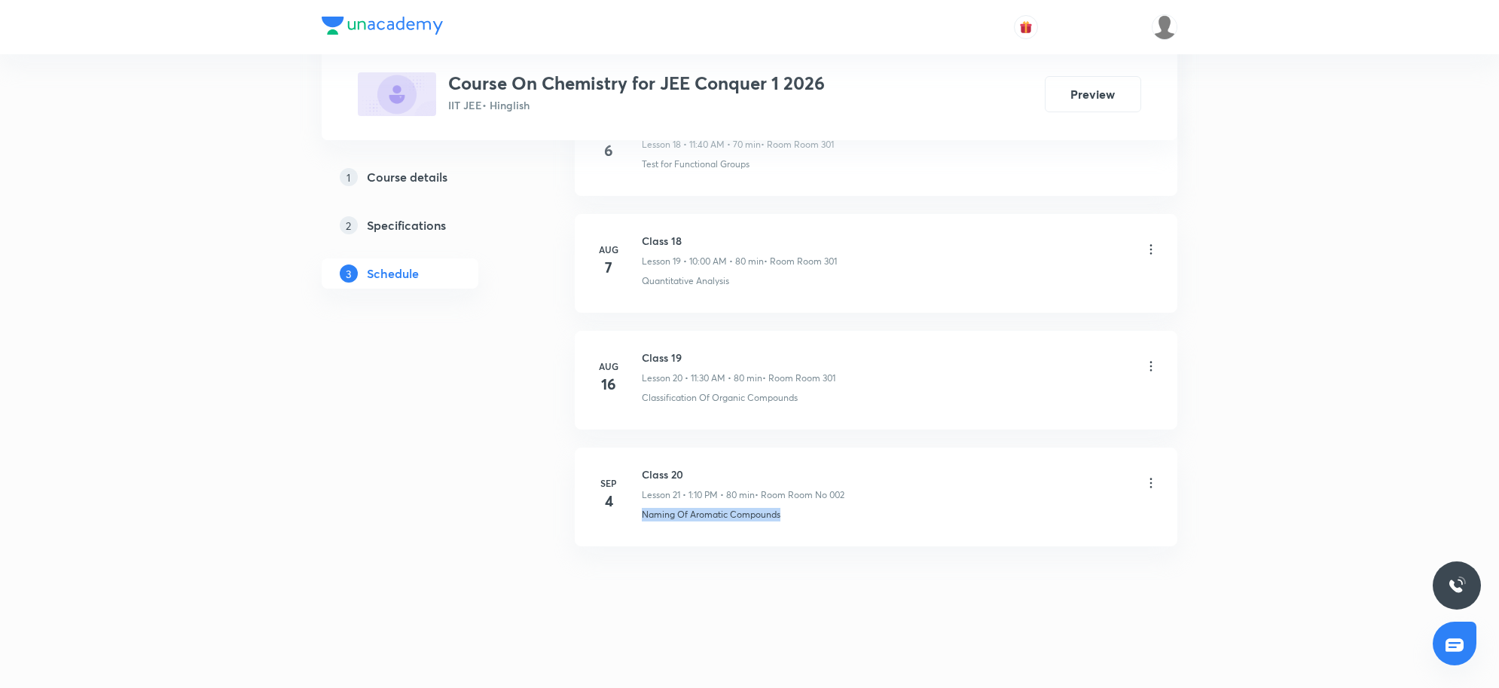
drag, startPoint x: 804, startPoint y: 529, endPoint x: 642, endPoint y: 535, distance: 162.1
click at [642, 535] on li "Sep 4 Class 20 Lesson 21 • 1:10 PM • 80 min • Room Room No 002 Naming Of Aromat…" at bounding box center [876, 497] width 603 height 99
copy p "Naming Of Aromatic Compounds"
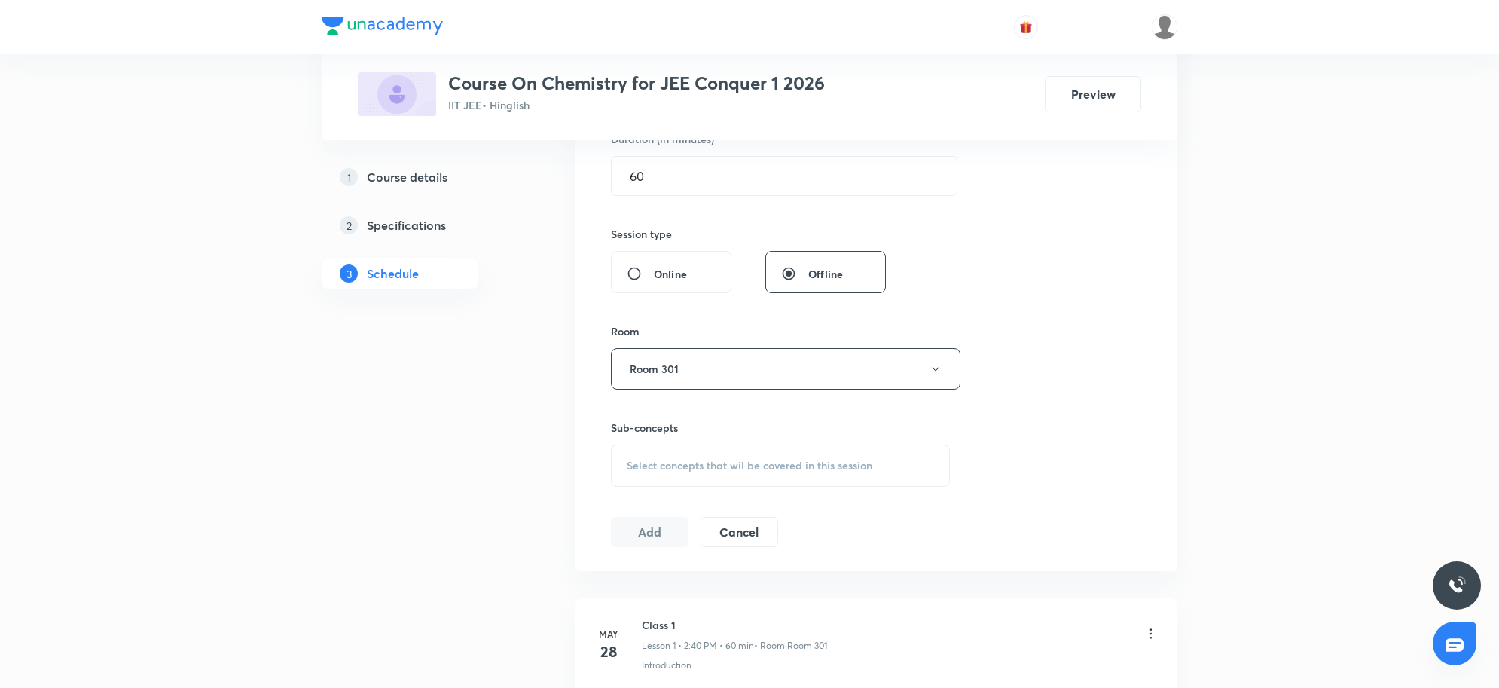
scroll to position [659, 0]
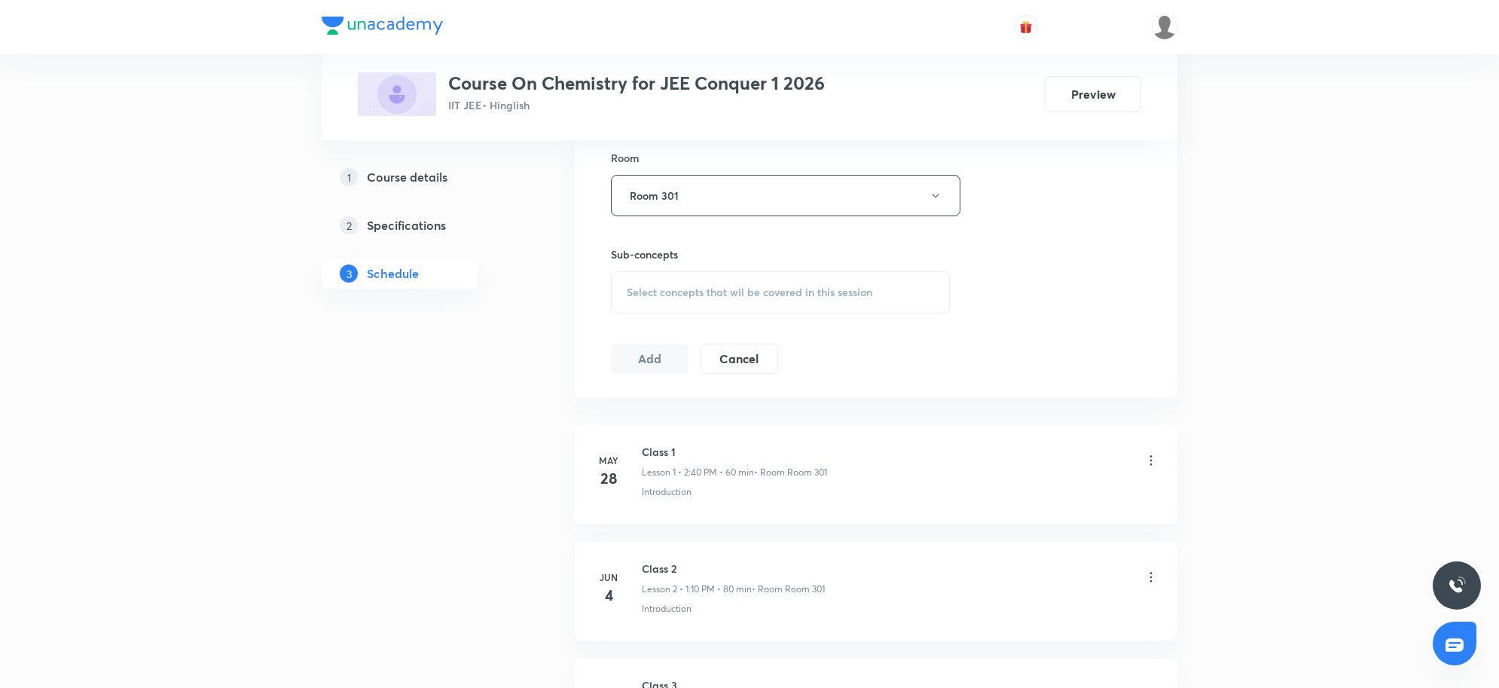
click at [808, 238] on div "Sub-concepts Select concepts that wil be covered in this session" at bounding box center [780, 264] width 339 height 97
click at [782, 306] on div "Select concepts that wil be covered in this session" at bounding box center [780, 292] width 339 height 42
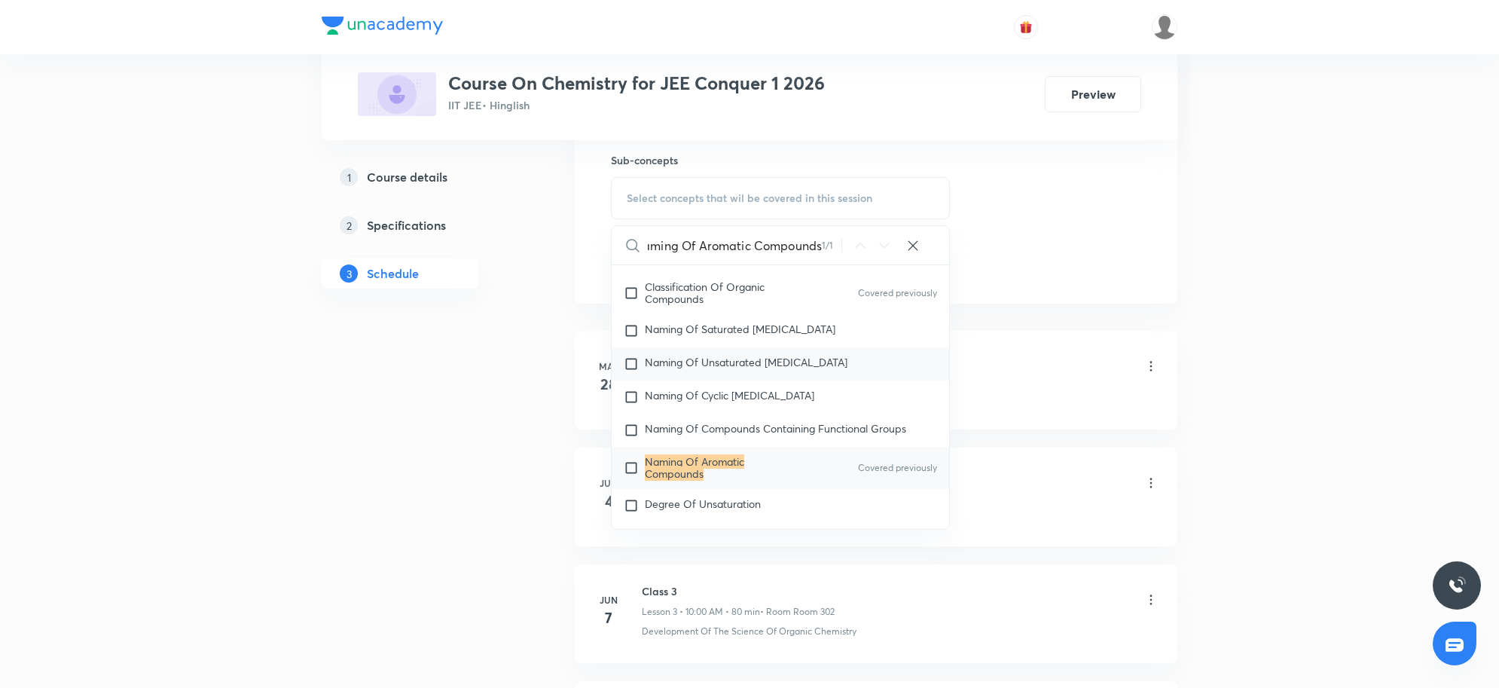
scroll to position [197, 0]
type input "Naming Of Aromatic Compounds"
click at [716, 463] on mark "Naming Of Aromatic Compounds" at bounding box center [694, 464] width 99 height 26
checkbox input "true"
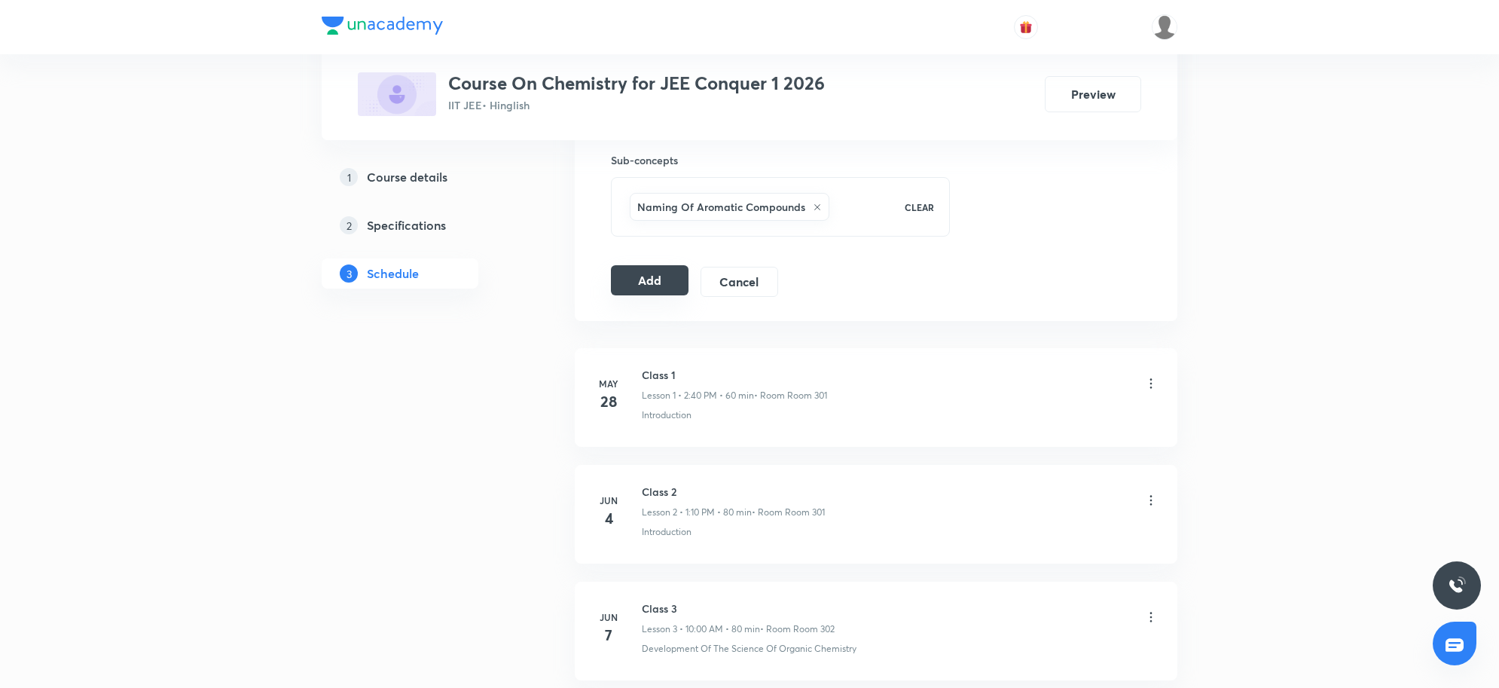
click at [649, 291] on button "Add" at bounding box center [650, 280] width 78 height 30
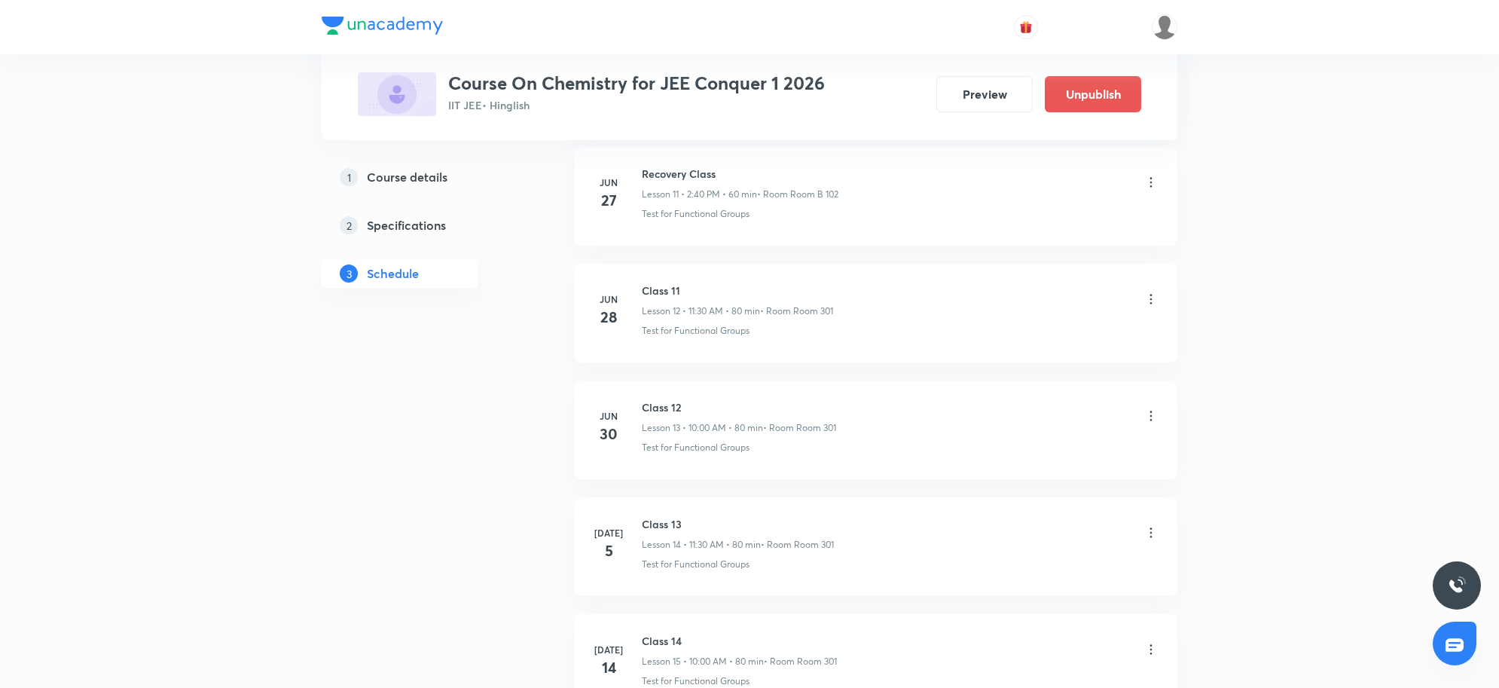
scroll to position [2404, 0]
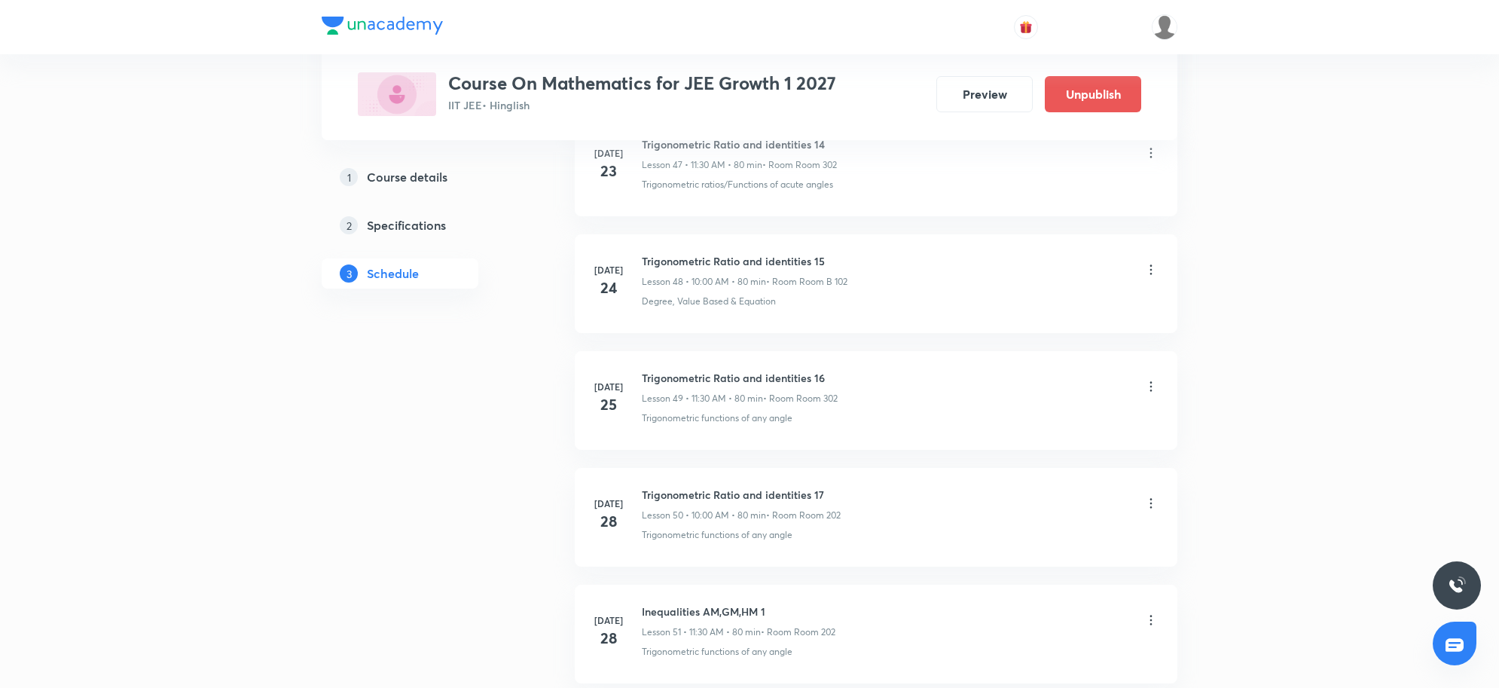
scroll to position [8464, 0]
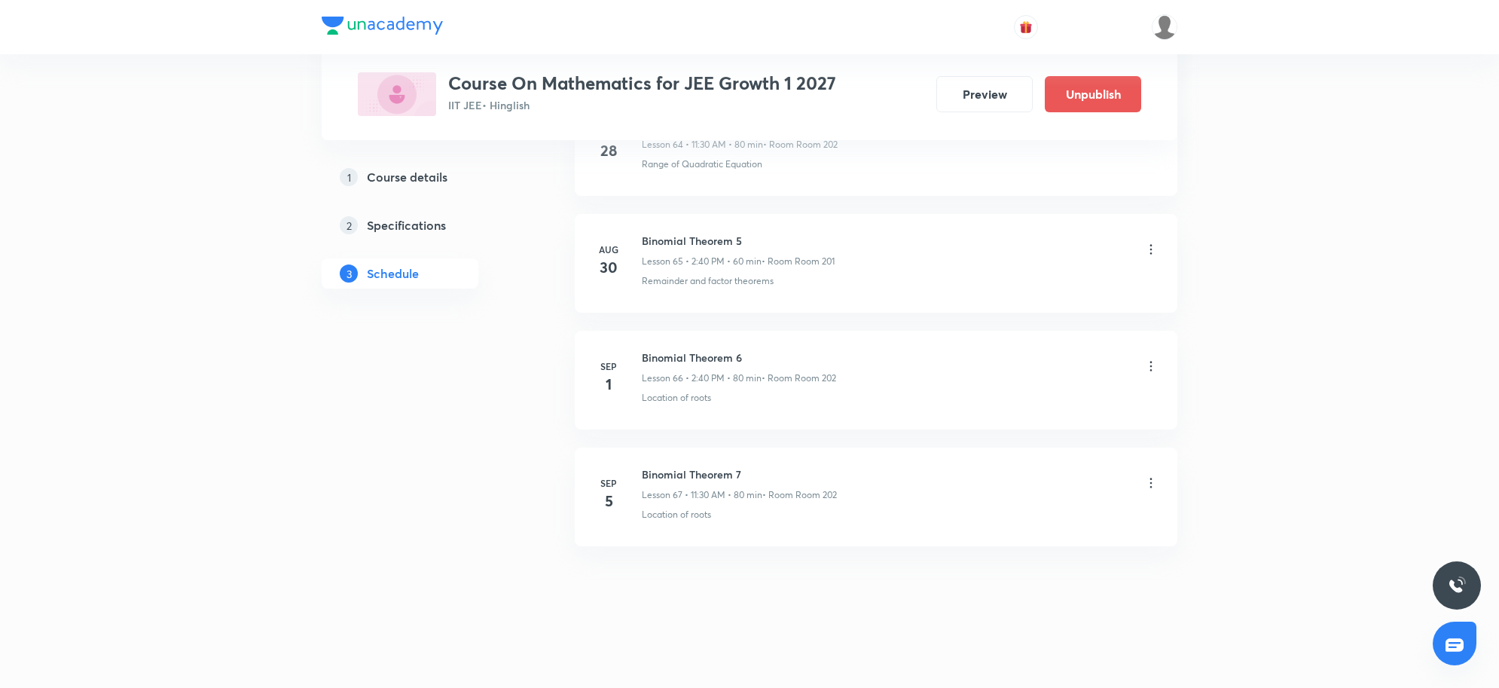
click at [1158, 483] on li "Sep 5 Binomial Theorem 7 Lesson 67 • 11:30 AM • 80 min • Room Room 202 Location…" at bounding box center [876, 497] width 603 height 99
click at [1153, 473] on div "Binomial Theorem 7 Lesson 67 • 11:30 AM • 80 min • Room Room 202" at bounding box center [900, 483] width 517 height 35
click at [1150, 487] on icon at bounding box center [1151, 482] width 15 height 15
click at [1068, 543] on li "Delete" at bounding box center [1071, 550] width 165 height 28
click at [972, 665] on button "Delete" at bounding box center [966, 656] width 133 height 36
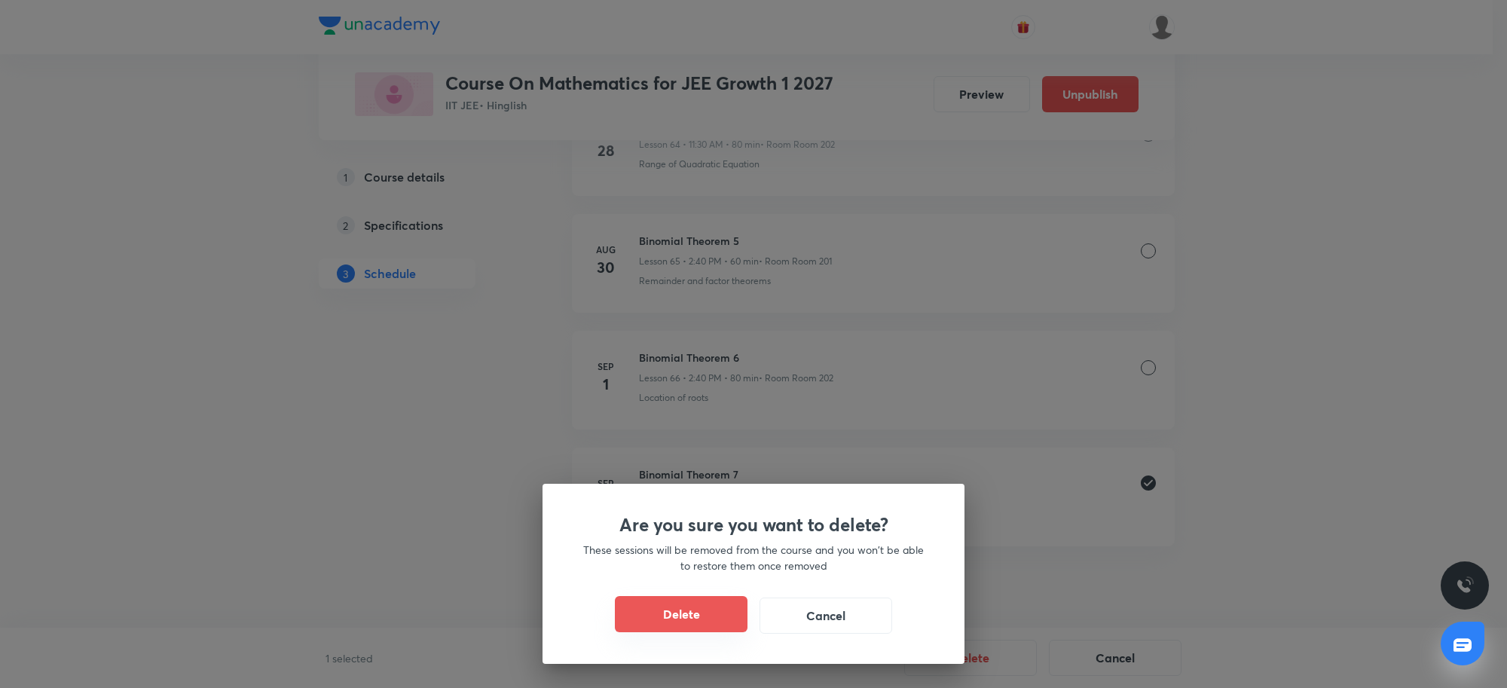
click at [650, 624] on button "Delete" at bounding box center [681, 614] width 133 height 36
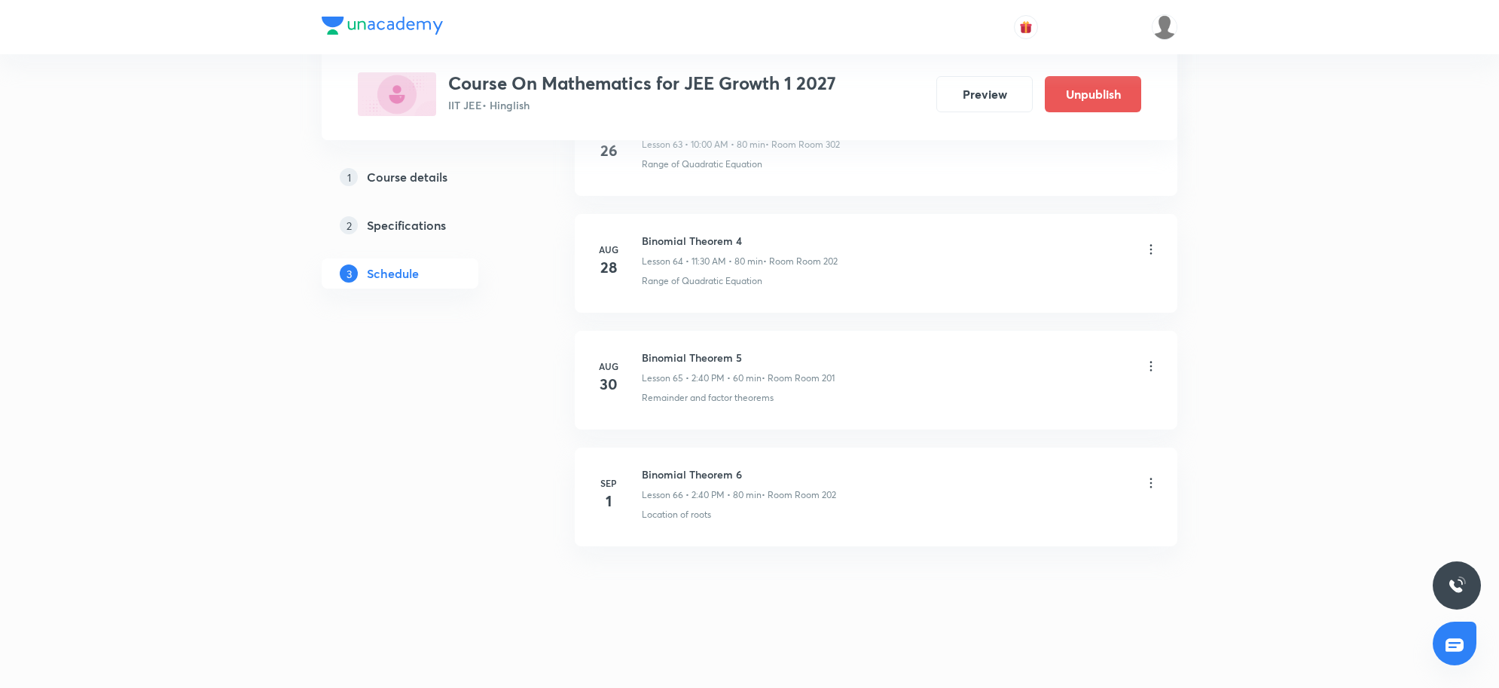
scroll to position [8346, 0]
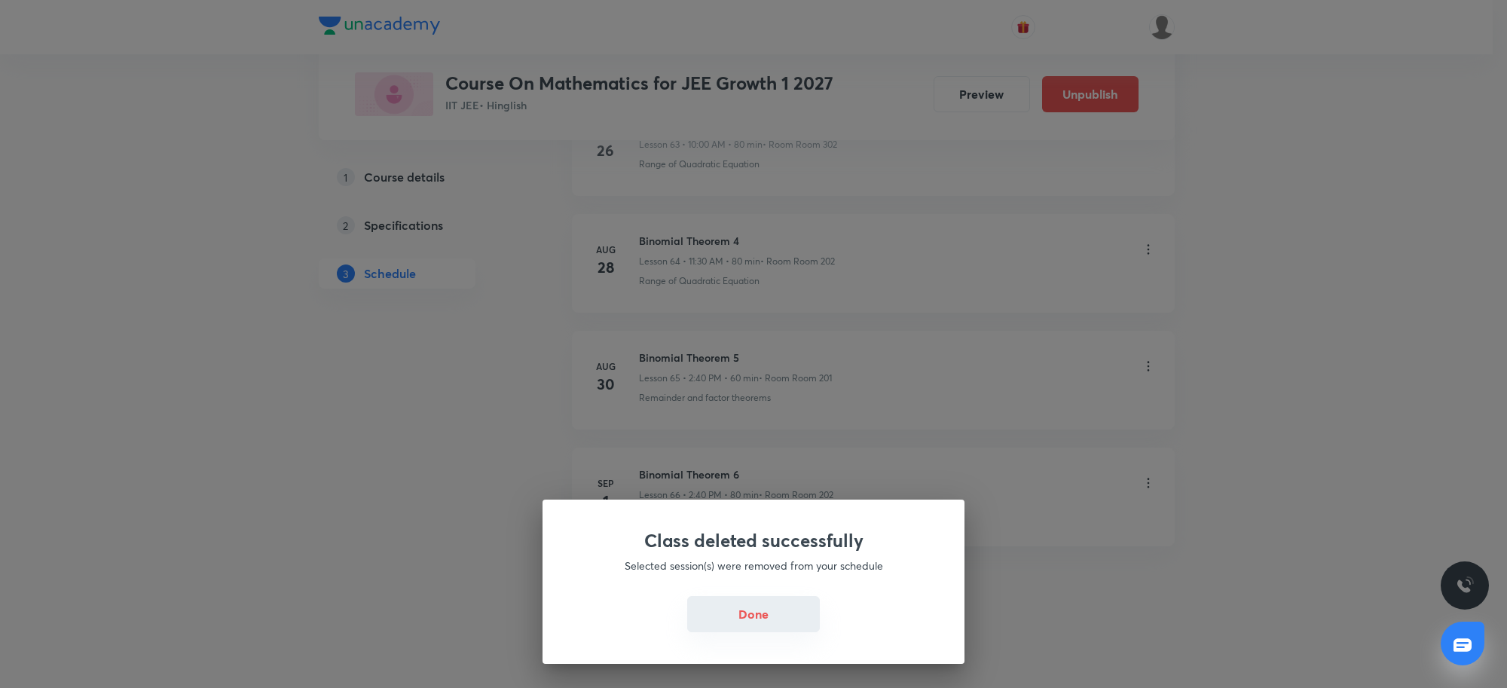
click at [717, 612] on button "Done" at bounding box center [753, 614] width 133 height 36
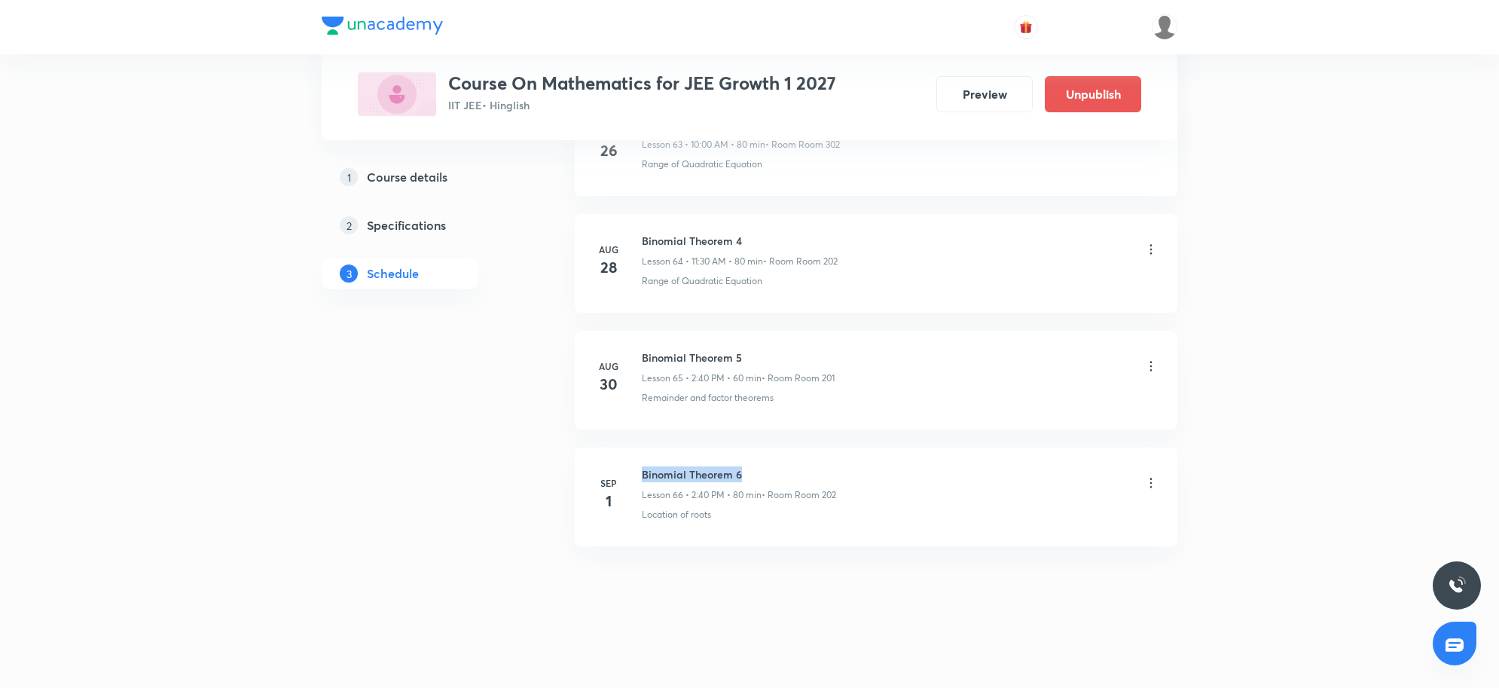
drag, startPoint x: 639, startPoint y: 467, endPoint x: 810, endPoint y: 479, distance: 171.5
click at [810, 479] on div "Sep 1 Binomial Theorem 6 Lesson 66 • 2:40 PM • 80 min • Room Room 202 Location …" at bounding box center [876, 493] width 565 height 55
click at [705, 241] on h6 "Binomial Theorem 4" at bounding box center [740, 241] width 196 height 16
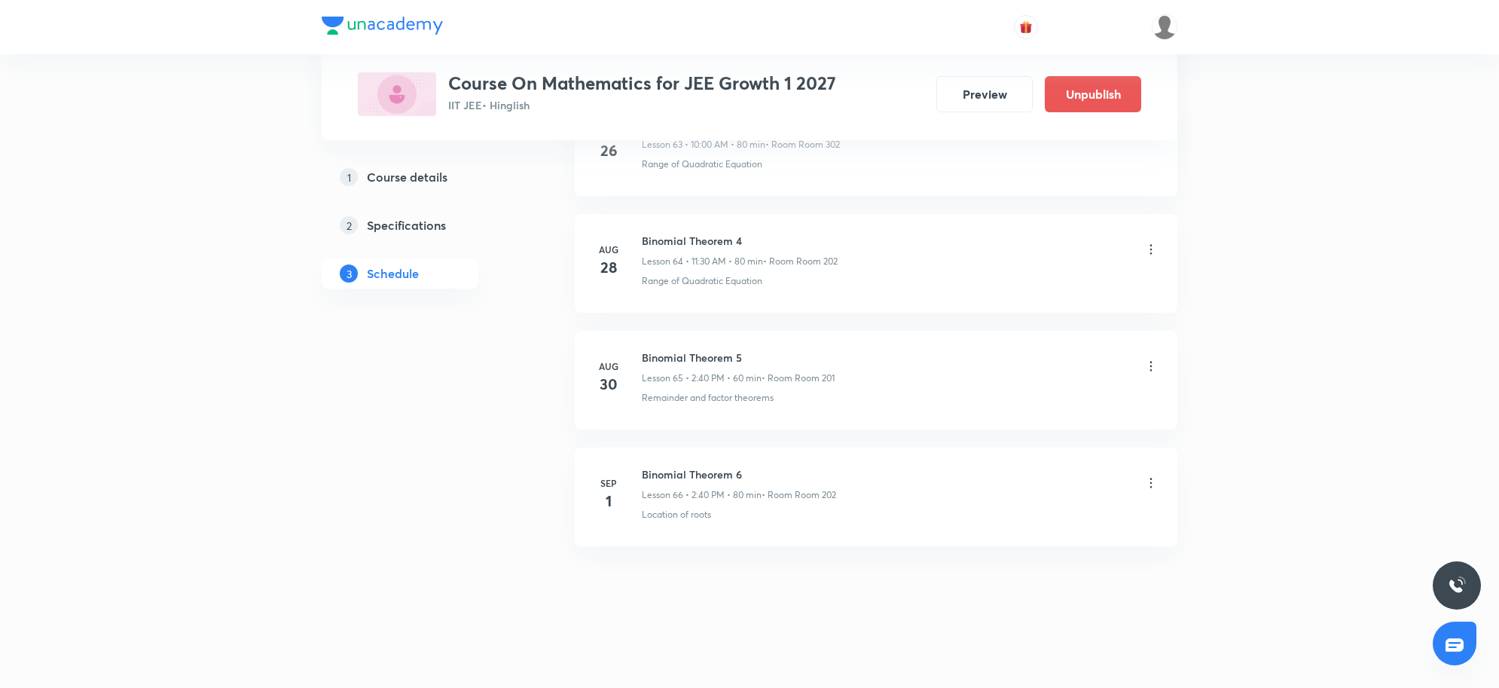
click at [1102, 402] on div "Remainder and factor theorems" at bounding box center [900, 398] width 517 height 14
drag, startPoint x: 645, startPoint y: 240, endPoint x: 837, endPoint y: 243, distance: 192.2
click at [837, 243] on h6 "Binomial Theorem 4" at bounding box center [740, 241] width 196 height 16
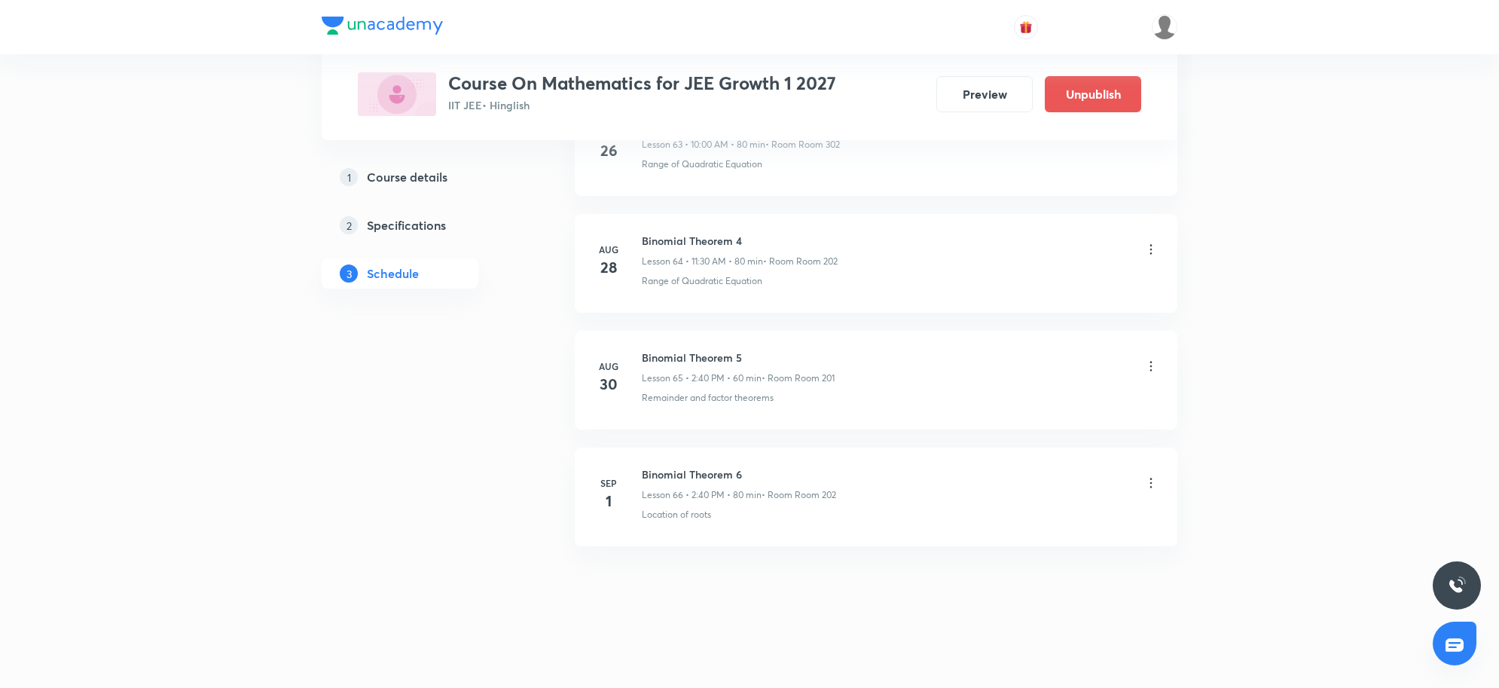
click at [693, 476] on h6 "Binomial Theorem 6" at bounding box center [739, 474] width 194 height 16
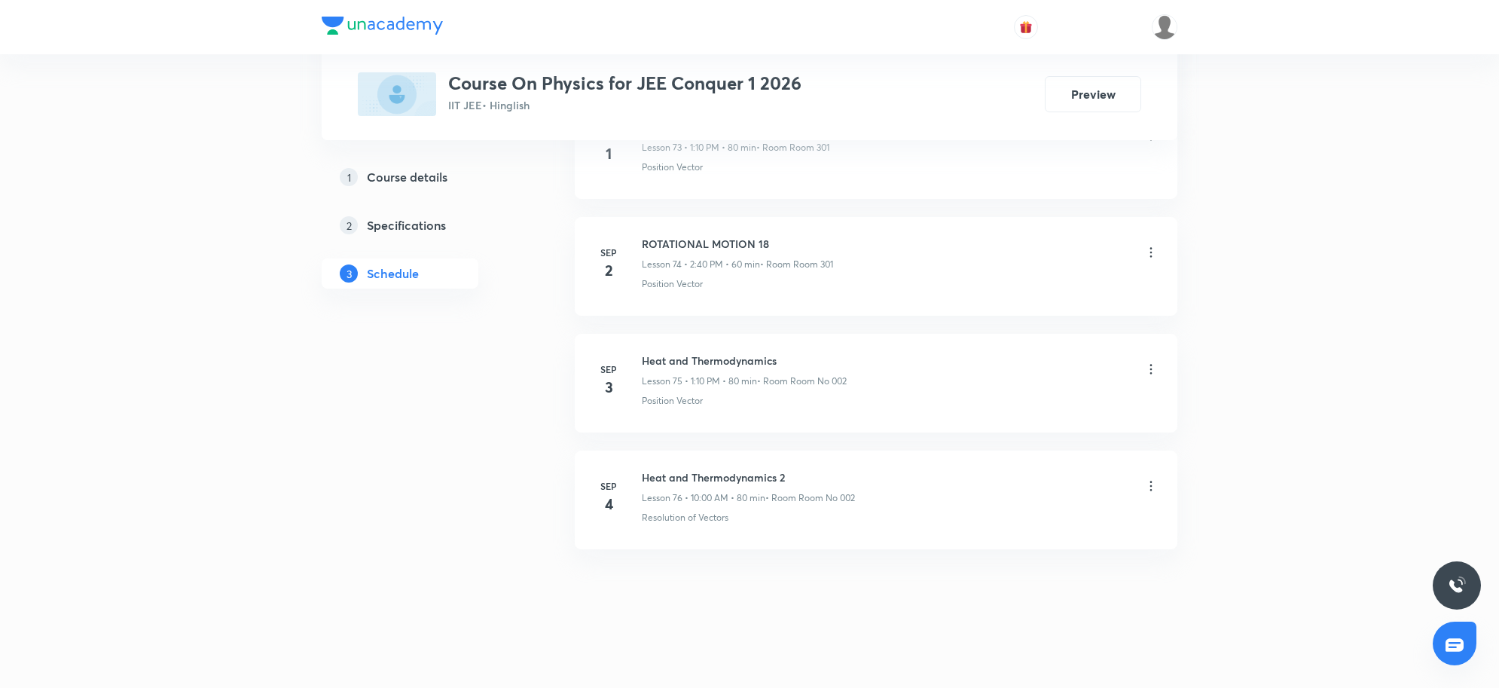
scroll to position [9420, 0]
drag, startPoint x: 639, startPoint y: 472, endPoint x: 857, endPoint y: 471, distance: 217.7
click at [857, 471] on div "Sep 4 Heat and Thermodynamics 2 Lesson 76 • 10:00 AM • 80 min • Room Room No 00…" at bounding box center [876, 493] width 565 height 55
drag, startPoint x: 637, startPoint y: 475, endPoint x: 845, endPoint y: 491, distance: 207.8
click at [845, 491] on div "Sep 4 Heat and Thermodynamics 2 Lesson 76 • 10:00 AM • 80 min • Room Room No 00…" at bounding box center [876, 493] width 565 height 55
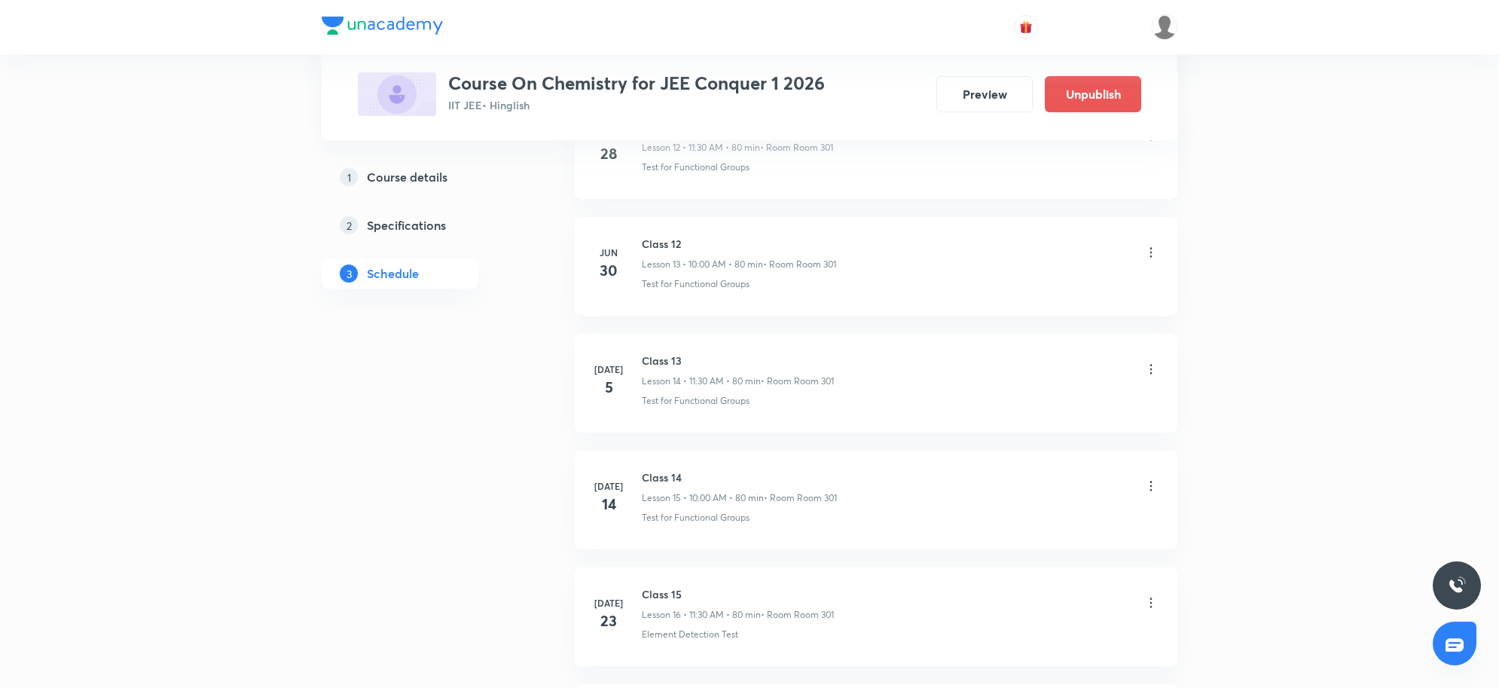
scroll to position [3097, 0]
drag, startPoint x: 627, startPoint y: 478, endPoint x: 1056, endPoint y: 637, distance: 457.9
click at [919, 473] on div "[DATE] Class 21 Lesson 22 • 2:40 PM • 60 min • Room Room 301 Naming Of Aromatic…" at bounding box center [876, 493] width 565 height 55
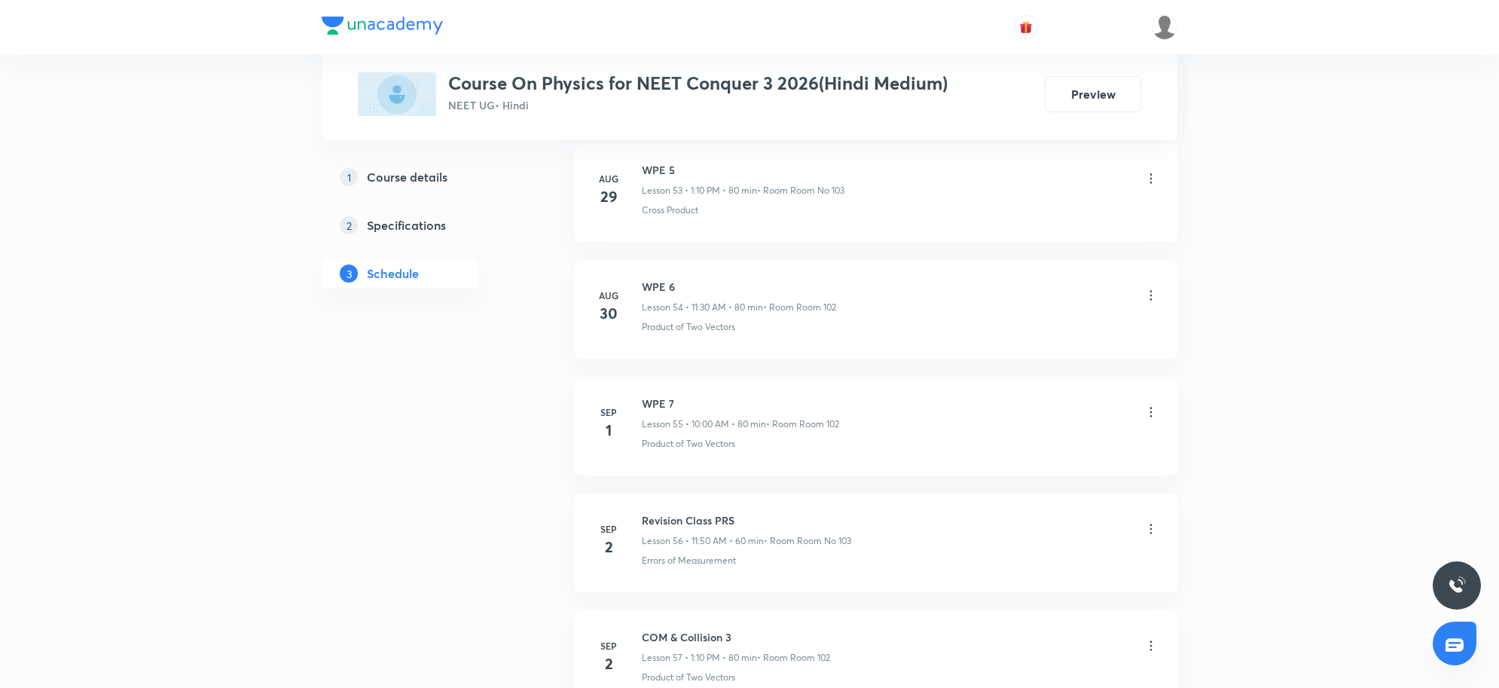
scroll to position [7527, 0]
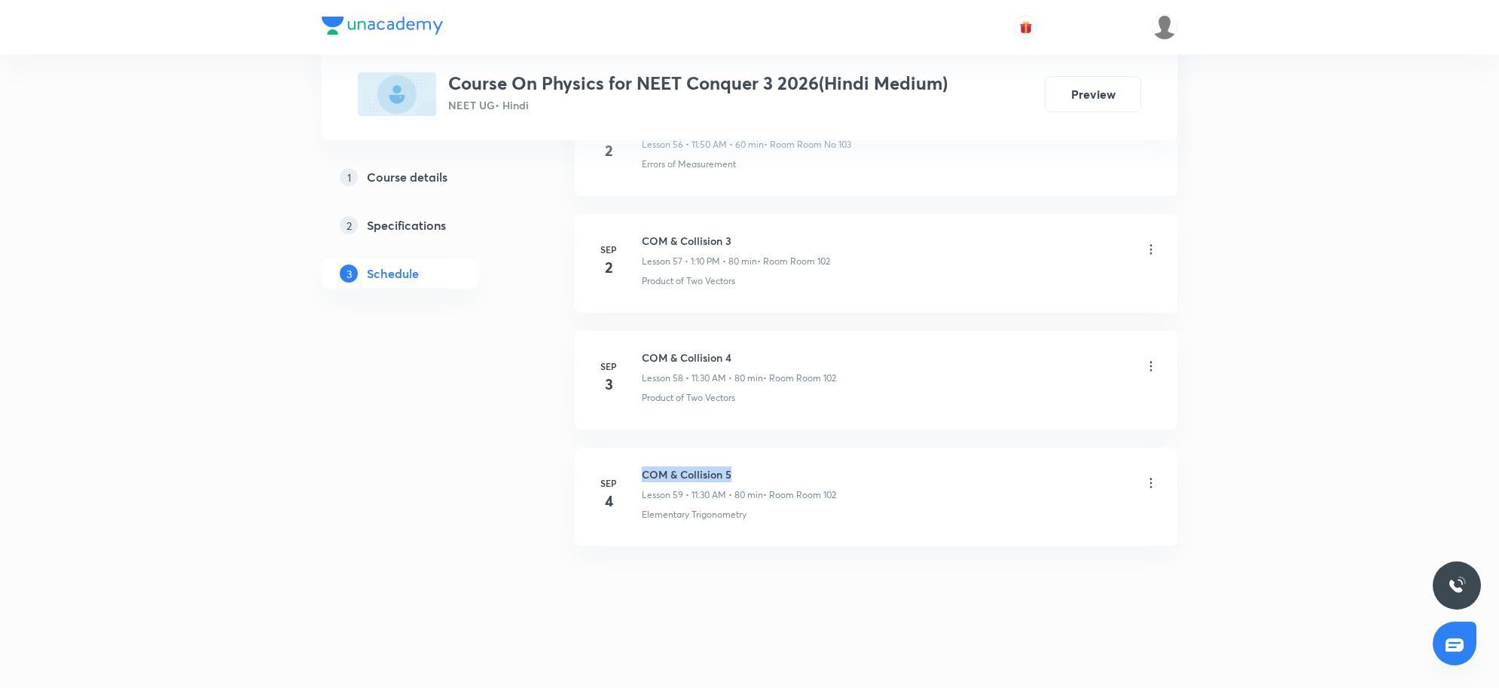
drag, startPoint x: 644, startPoint y: 469, endPoint x: 752, endPoint y: 471, distance: 107.8
click at [752, 471] on h6 "COM & Collision 5" at bounding box center [739, 474] width 194 height 16
copy h6 "COM & Collision 5"
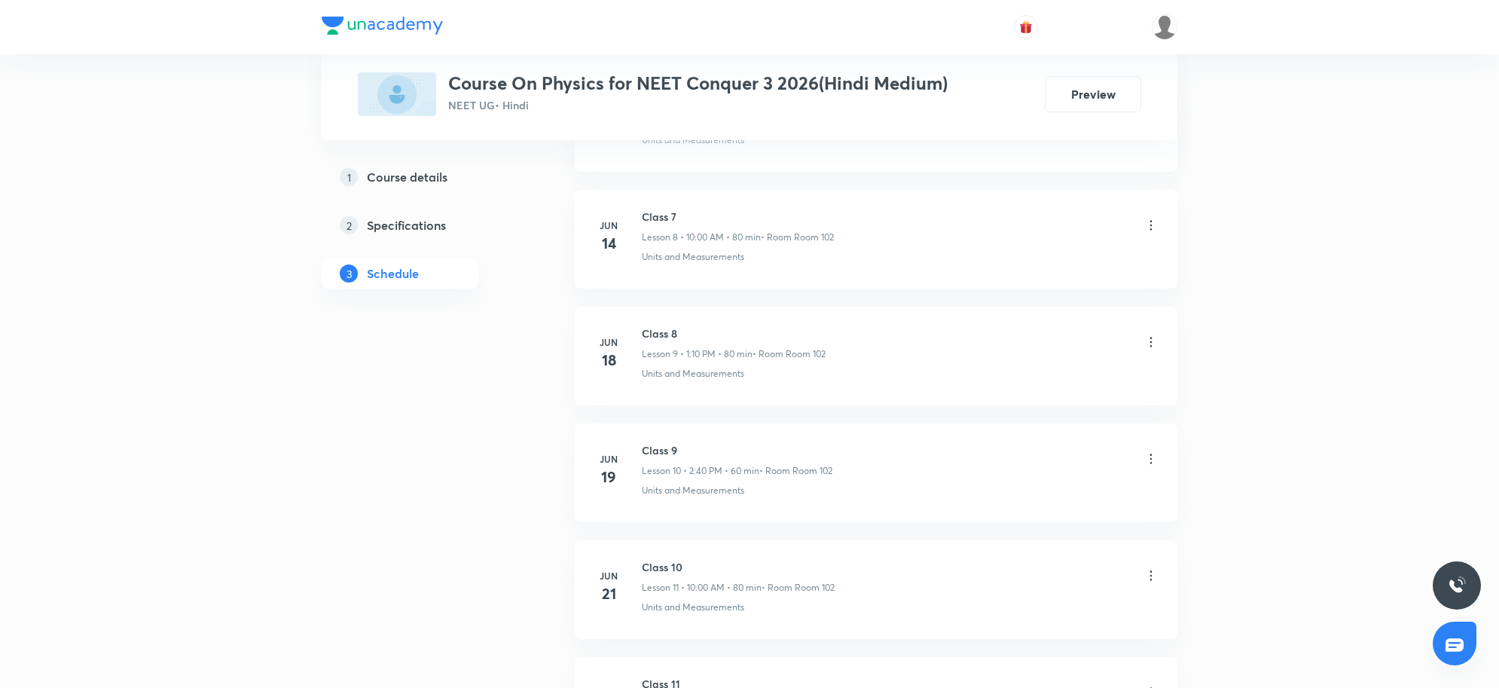
scroll to position [0, 0]
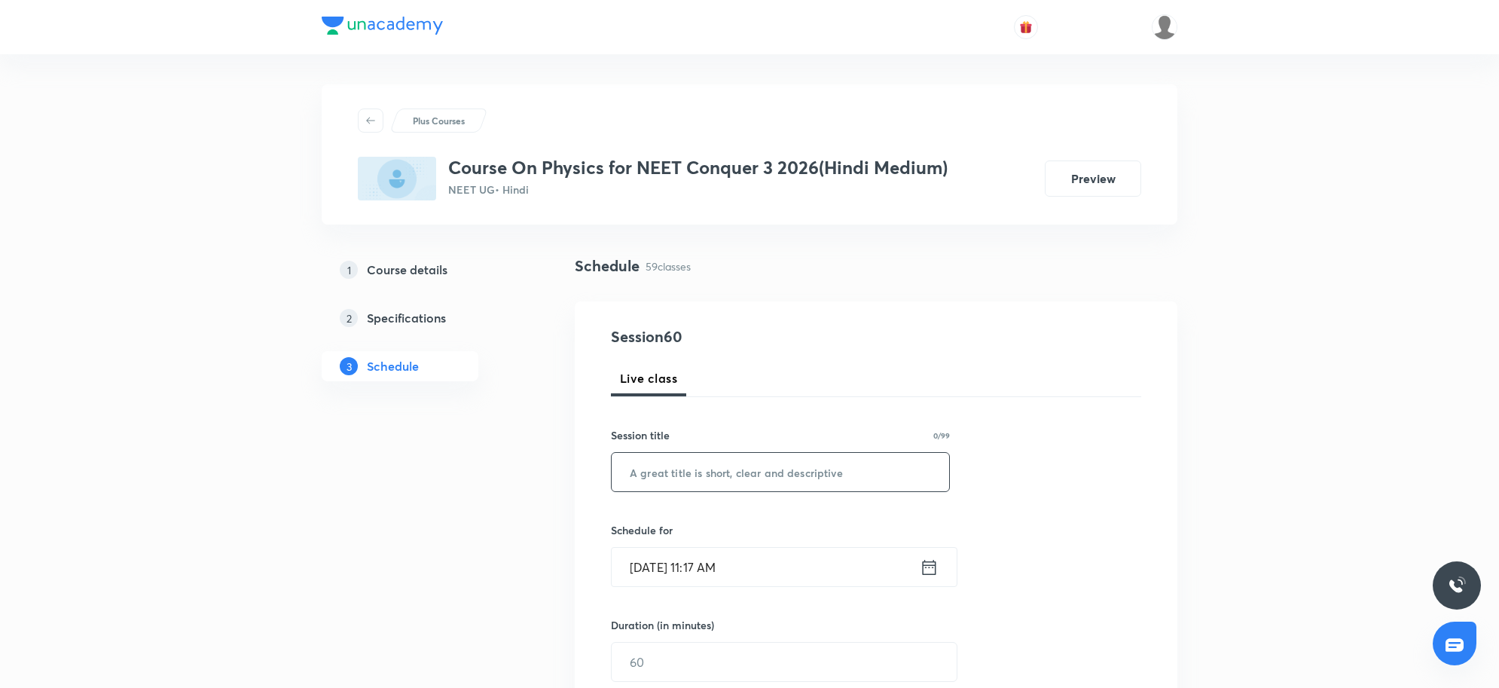
click at [644, 475] on input "text" at bounding box center [781, 472] width 338 height 38
paste input "COM & Collision 5"
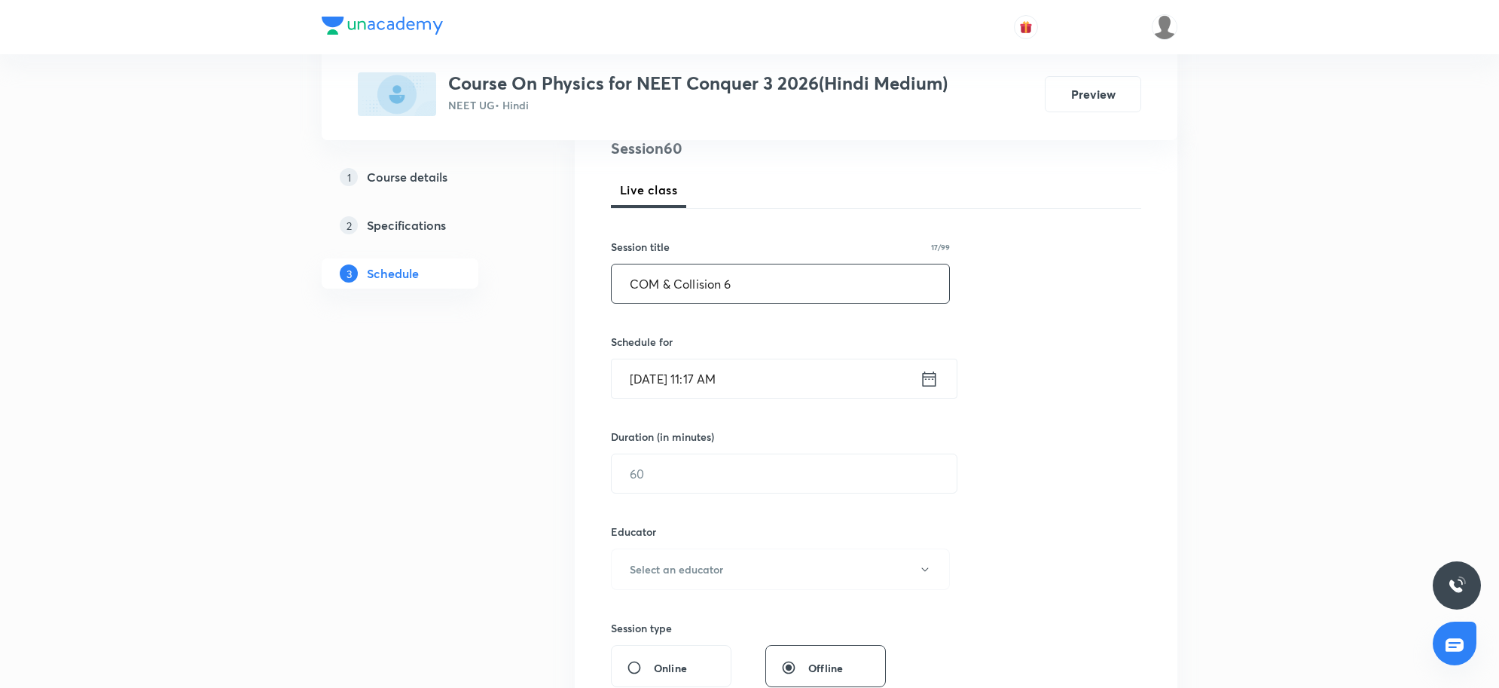
type input "COM & Collision 6"
click at [781, 379] on input "[DATE] 11:17 AM" at bounding box center [766, 378] width 308 height 38
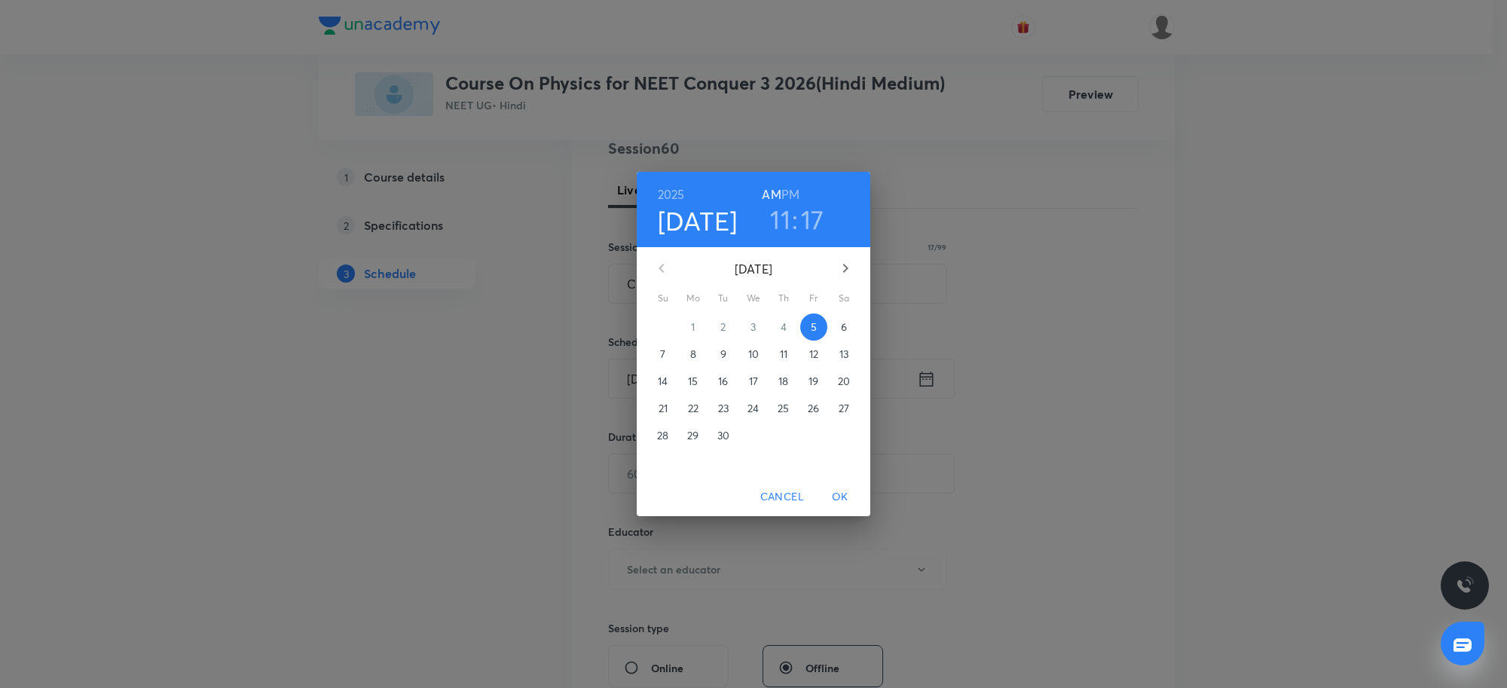
click at [780, 219] on h3 "11" at bounding box center [780, 219] width 20 height 32
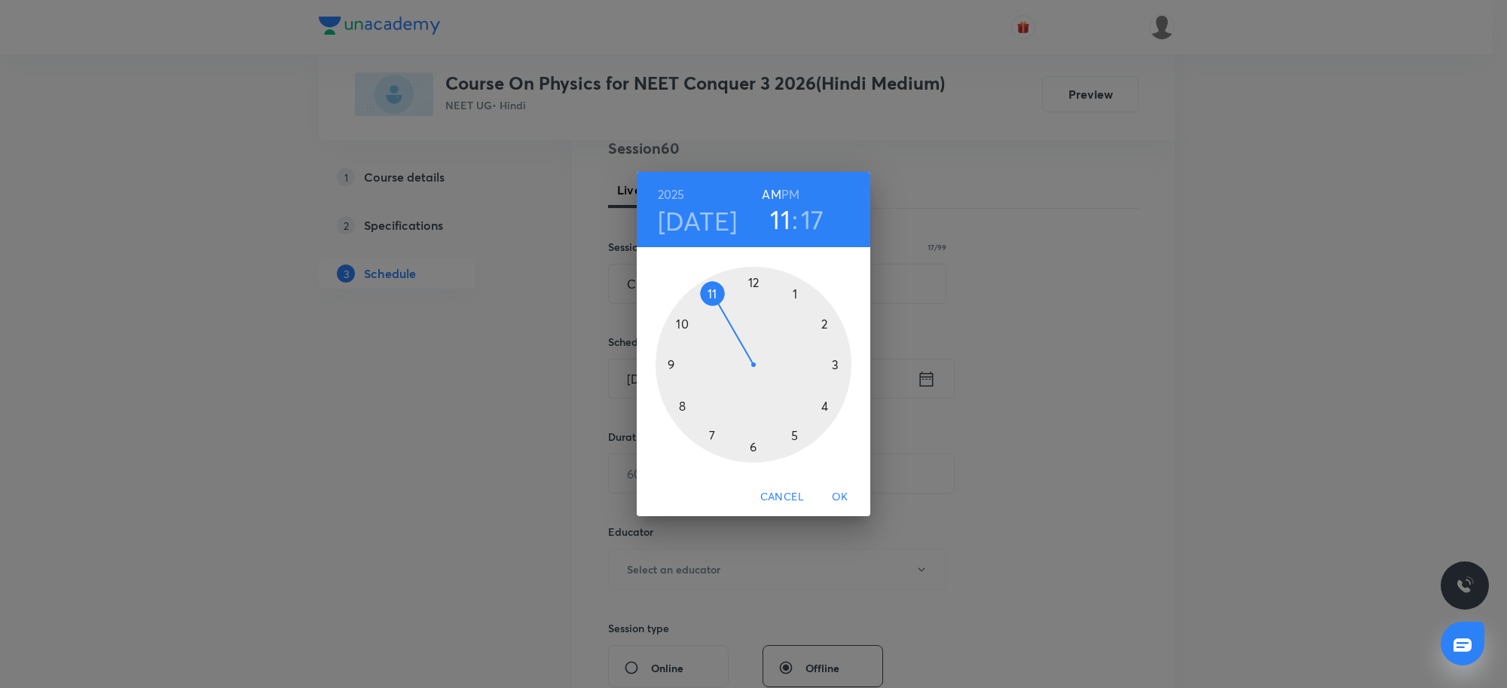
click at [793, 290] on div at bounding box center [754, 365] width 196 height 196
click at [827, 326] on div at bounding box center [754, 365] width 196 height 196
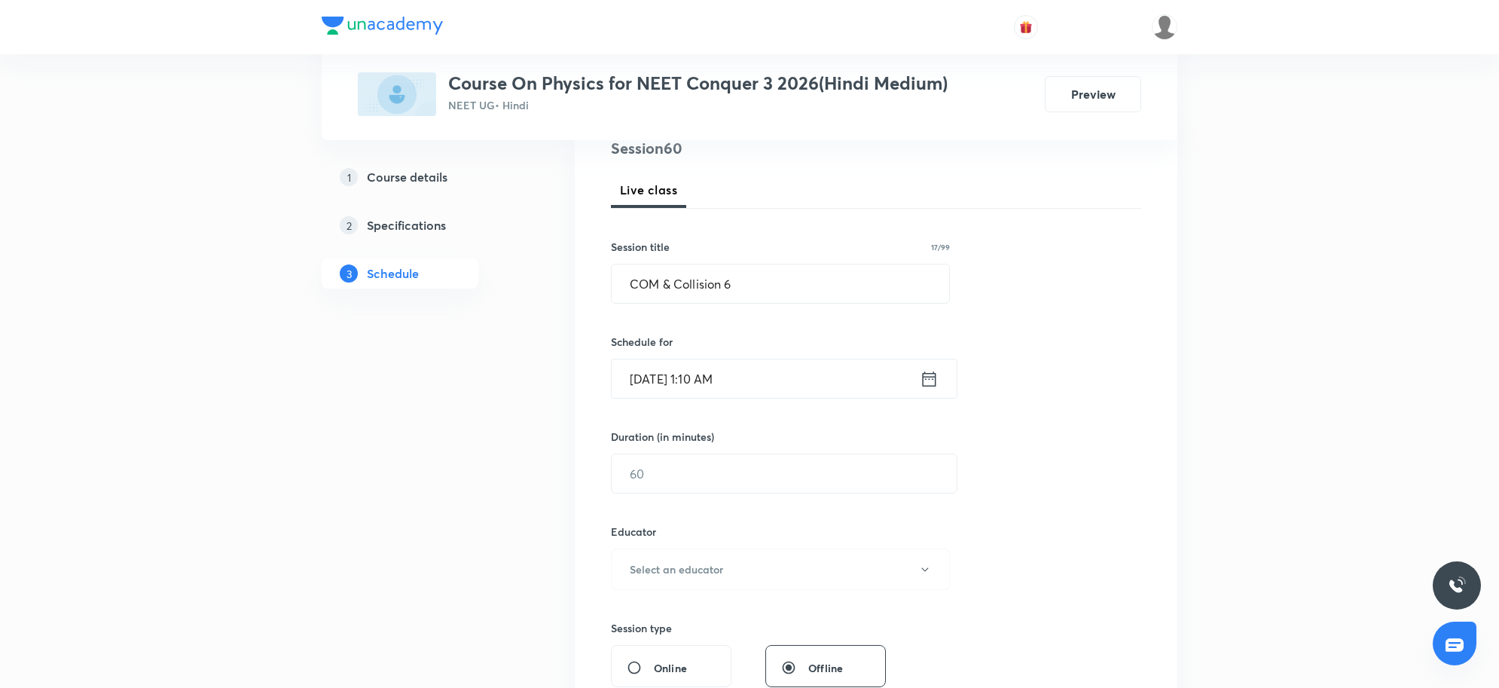
click at [750, 393] on input "[DATE] 1:10 AM" at bounding box center [766, 378] width 308 height 38
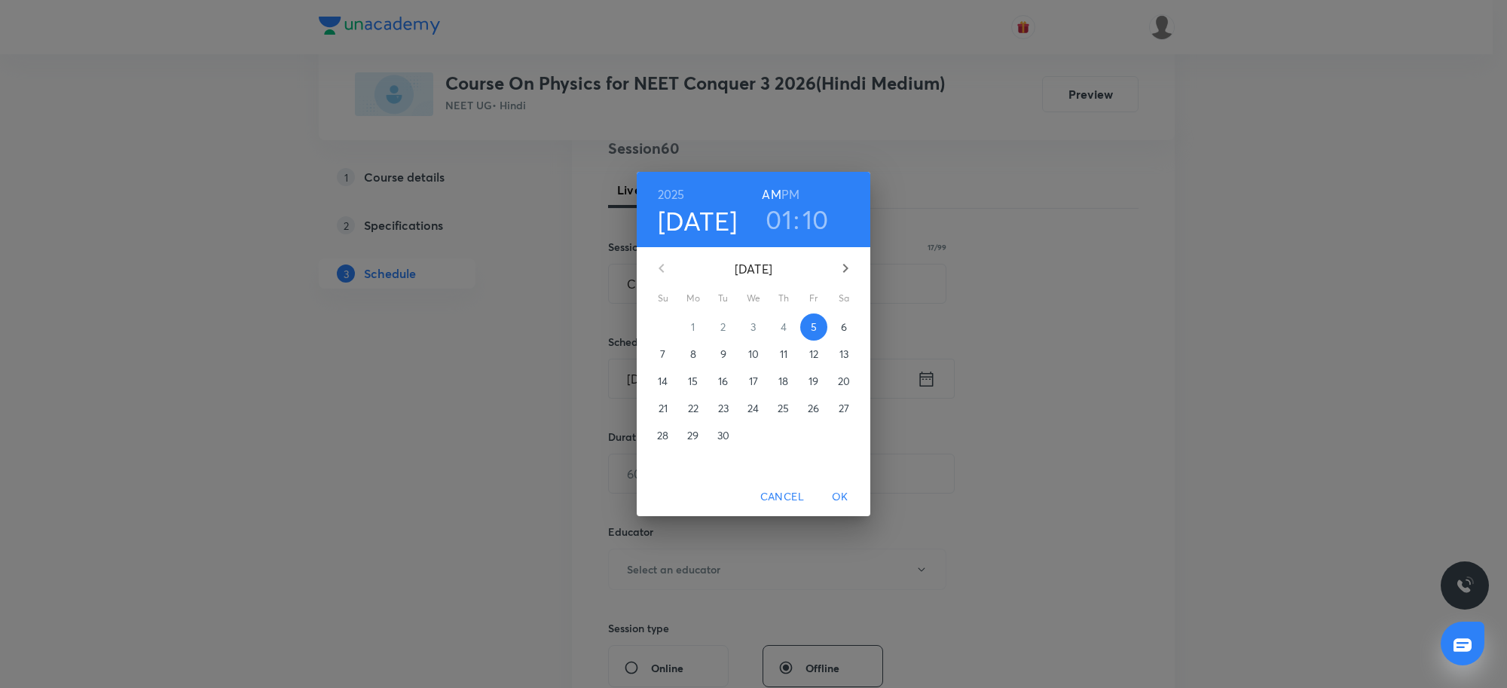
click at [793, 186] on h6 "PM" at bounding box center [790, 194] width 18 height 21
click at [846, 509] on button "OK" at bounding box center [840, 497] width 48 height 28
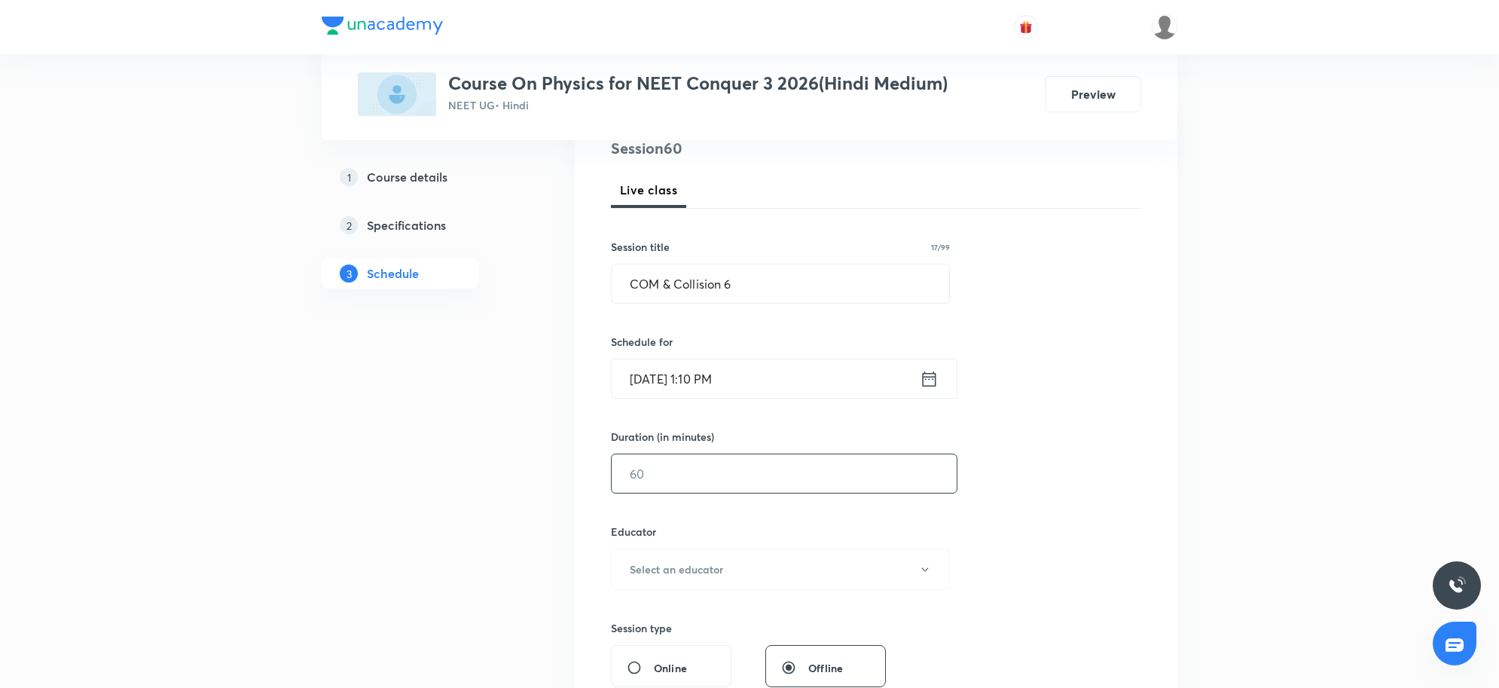
click at [790, 477] on input "text" at bounding box center [784, 473] width 345 height 38
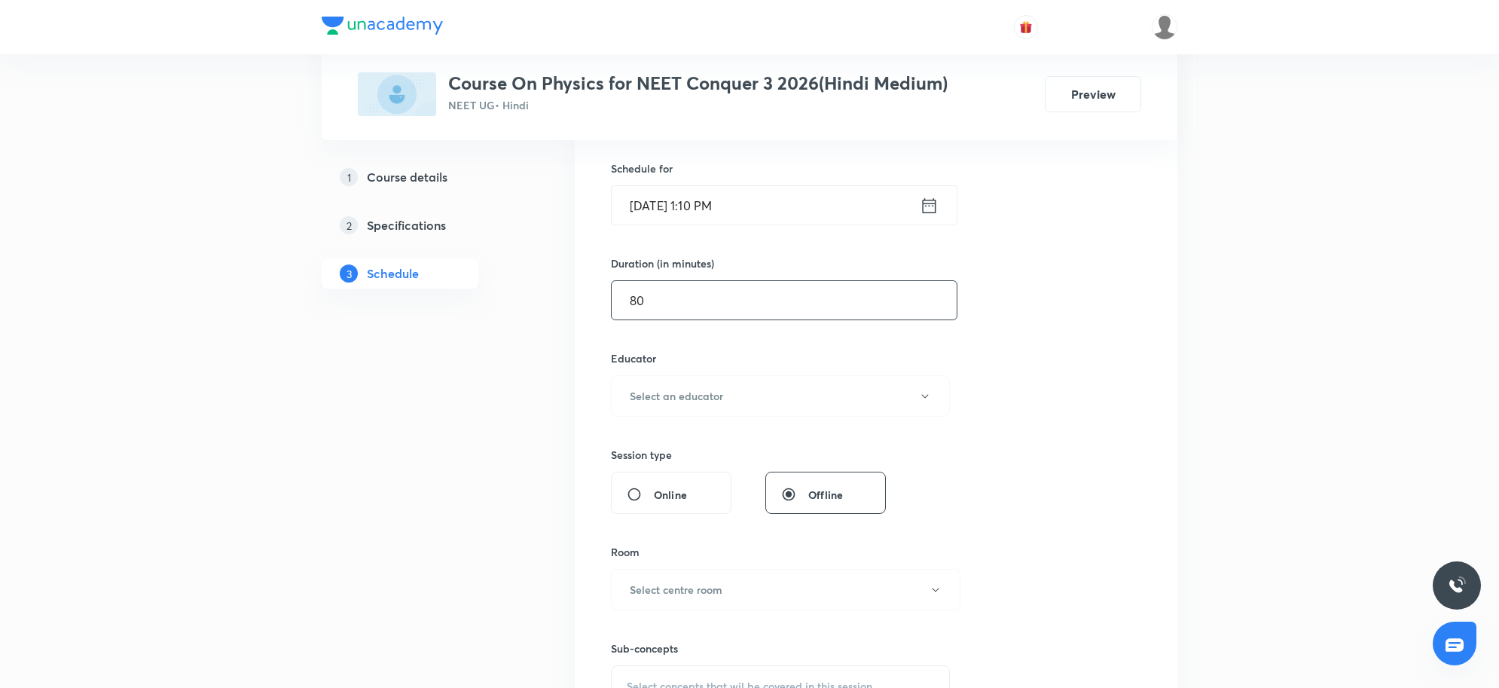
scroll to position [377, 0]
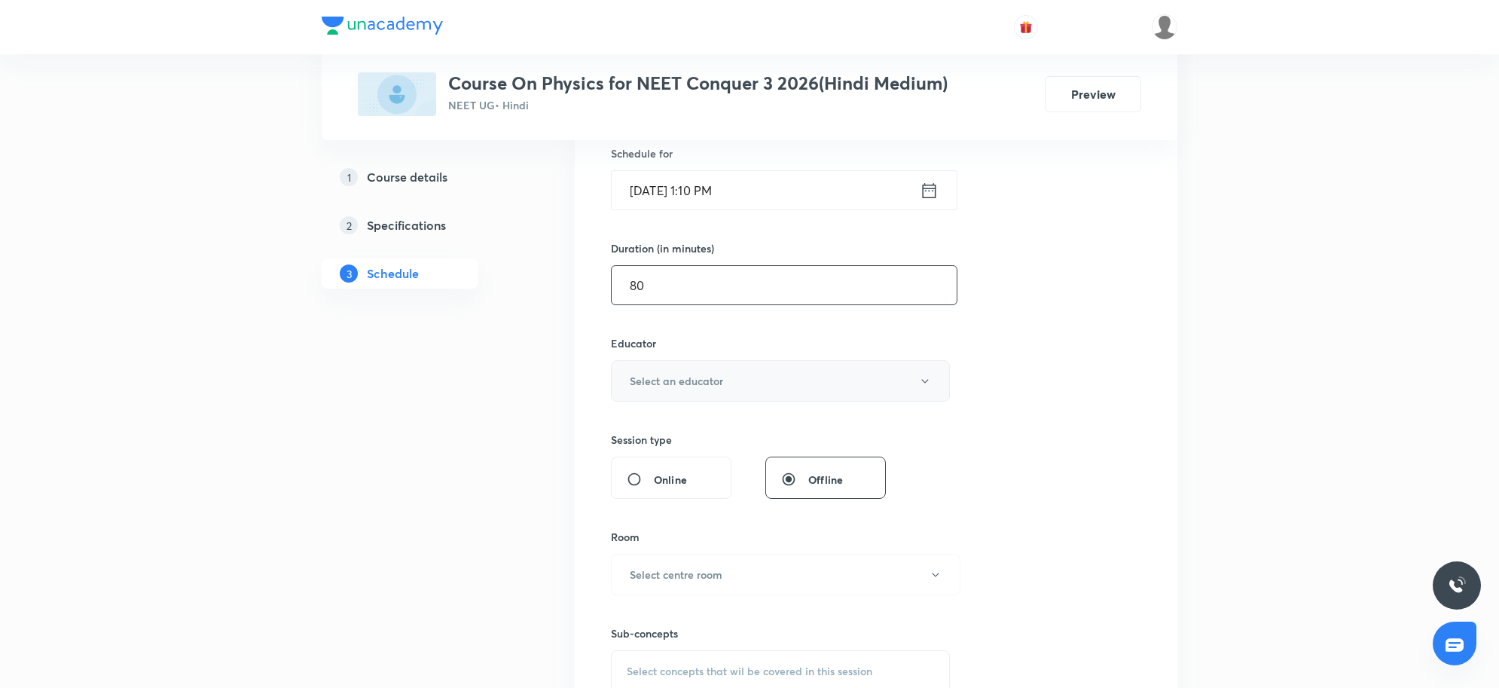
type input "80"
click at [746, 377] on button "Select an educator" at bounding box center [780, 380] width 339 height 41
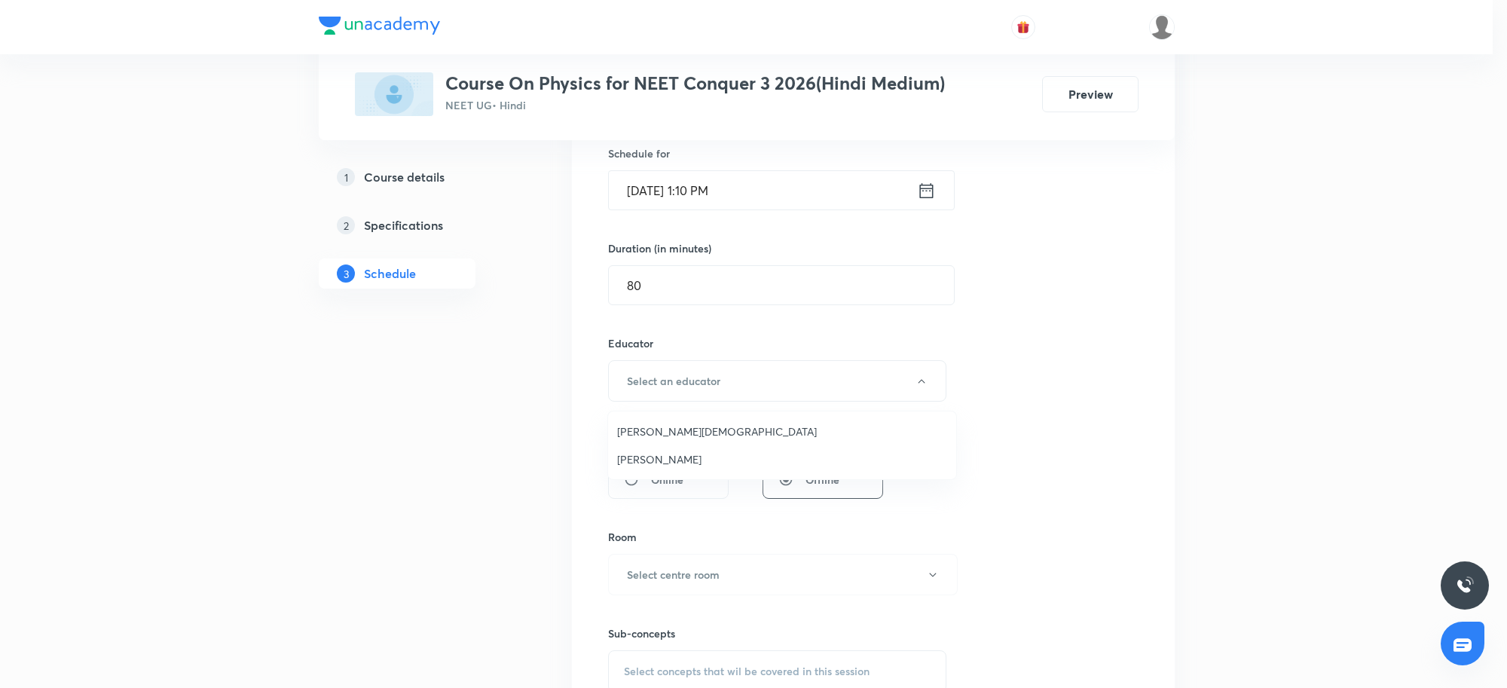
click at [669, 434] on span "Arpit Jain" at bounding box center [782, 431] width 330 height 16
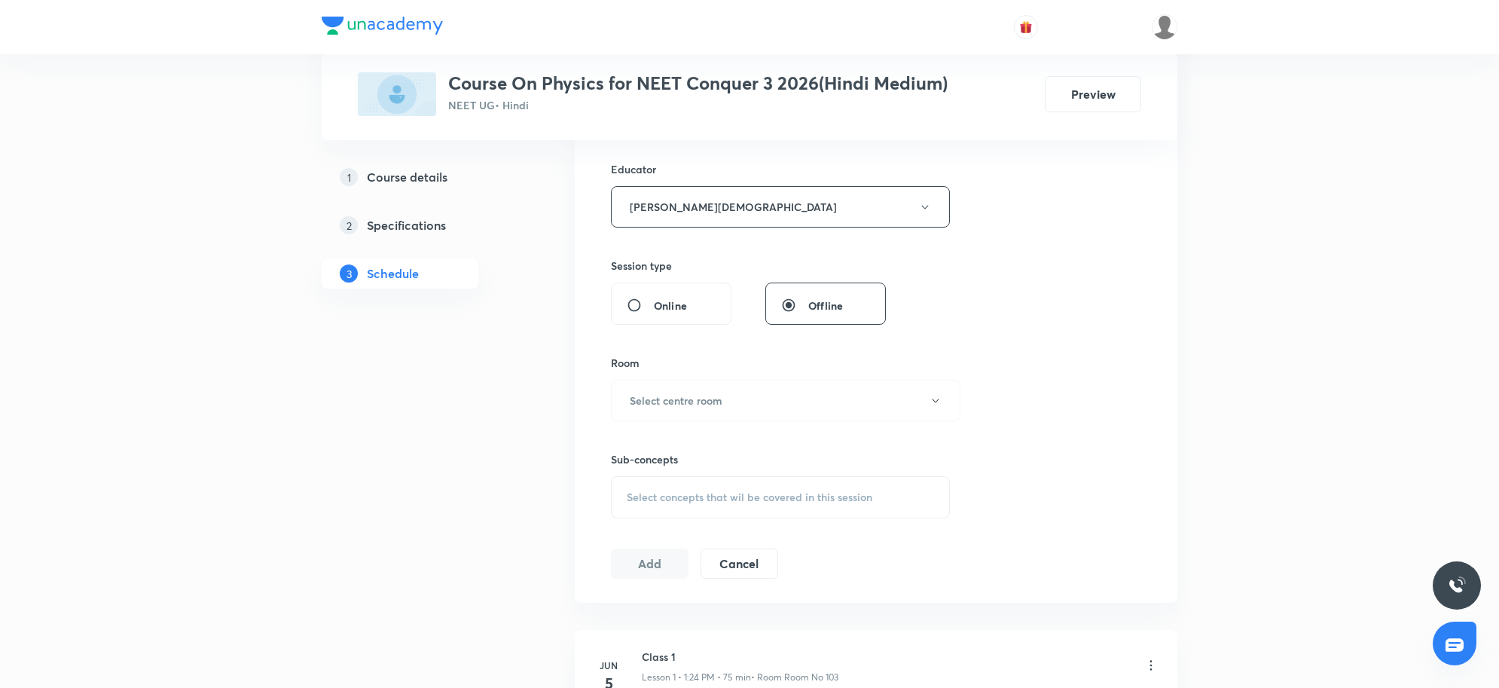
scroll to position [565, 0]
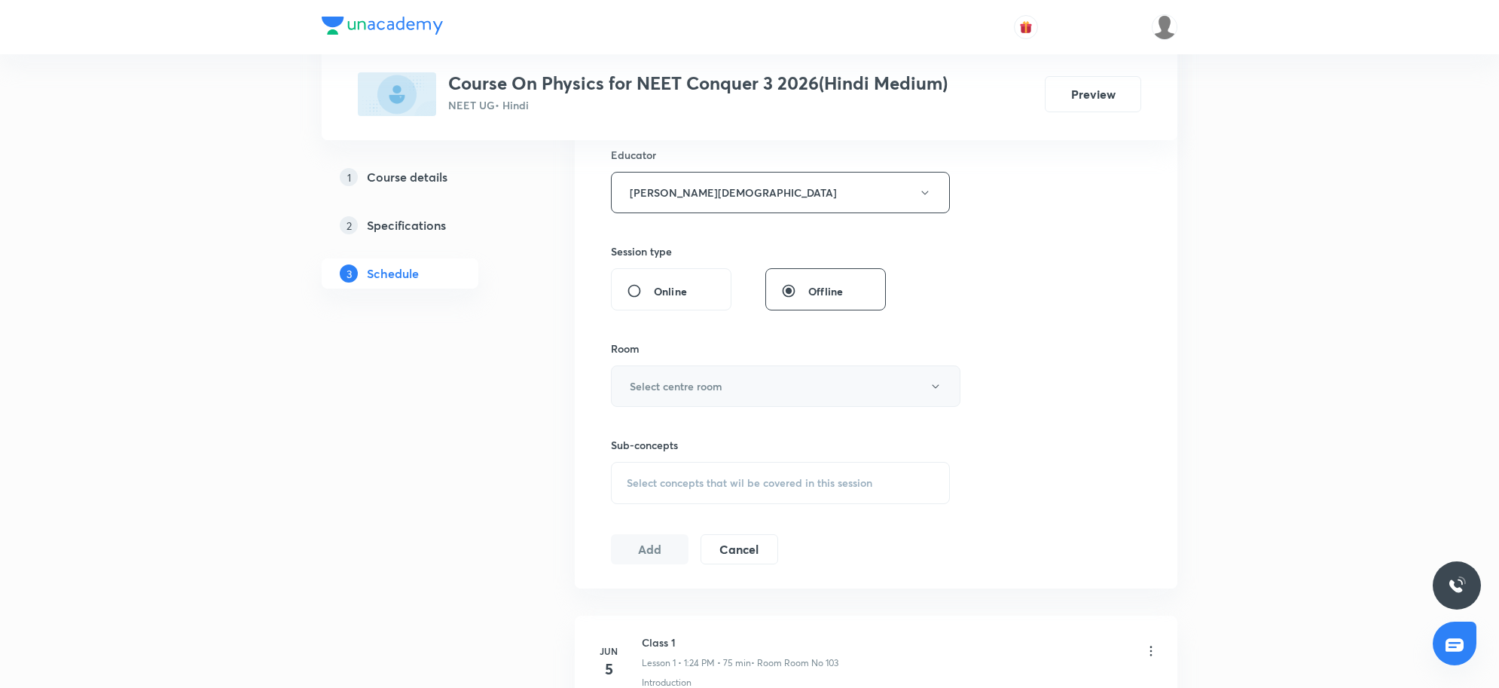
click at [761, 396] on button "Select centre room" at bounding box center [786, 385] width 350 height 41
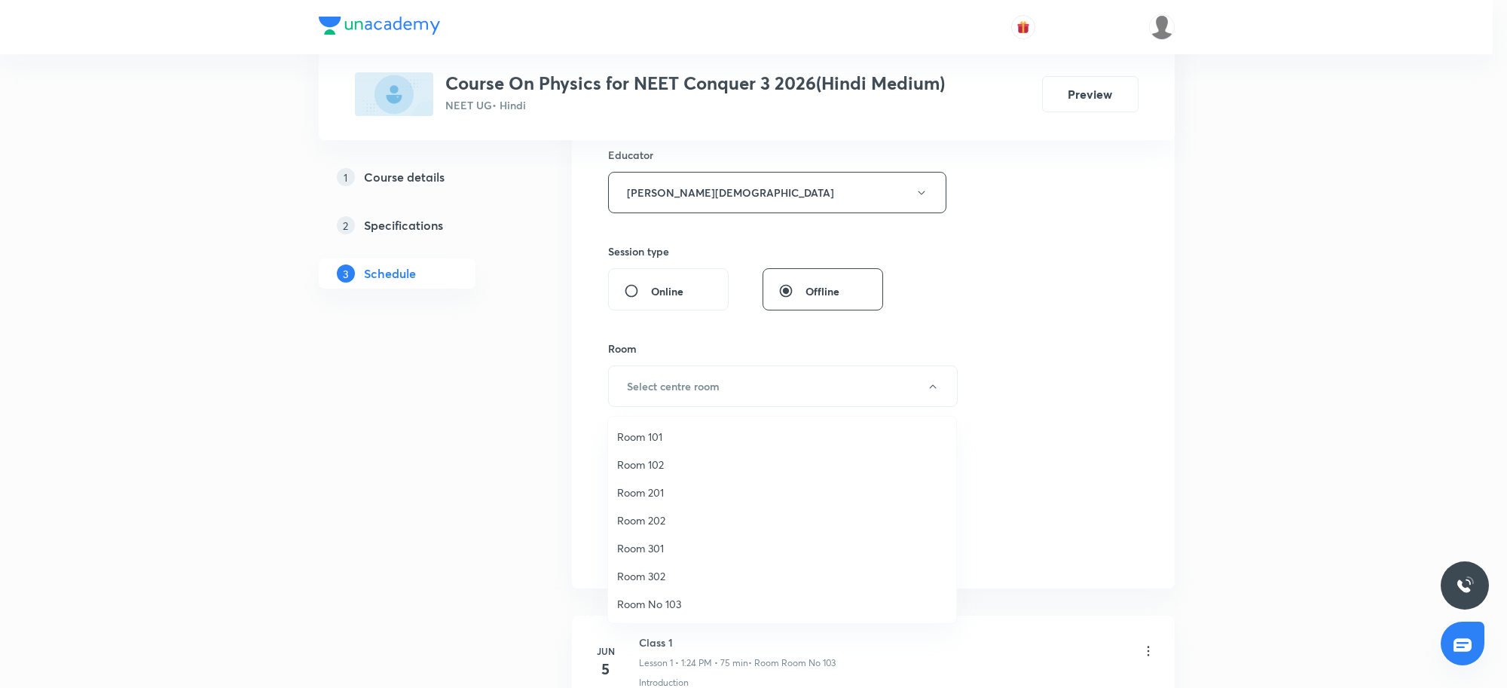
click at [654, 466] on span "Room 102" at bounding box center [782, 465] width 330 height 16
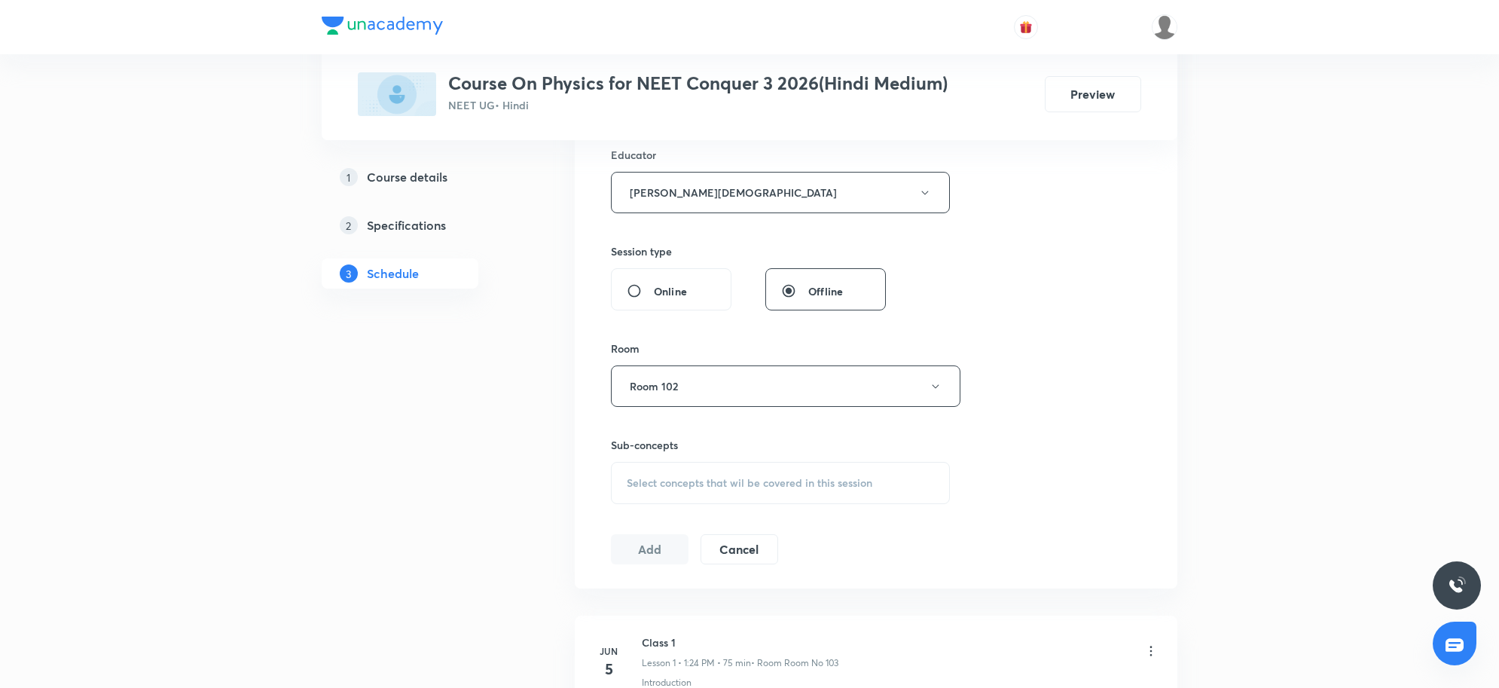
click at [1055, 463] on div "Session 60 Live class Session title 17/99 COM & Collision 6 ​ Schedule for Sep …" at bounding box center [876, 162] width 530 height 804
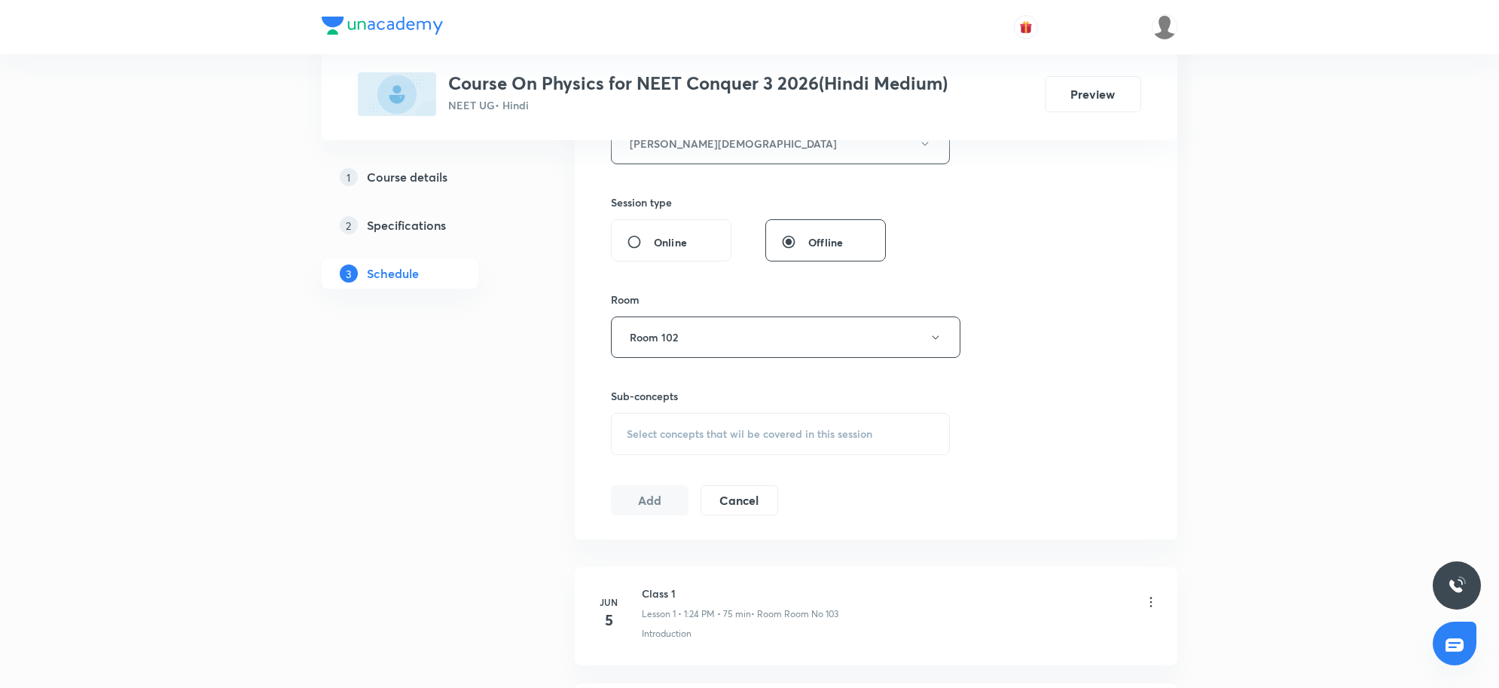
scroll to position [659, 0]
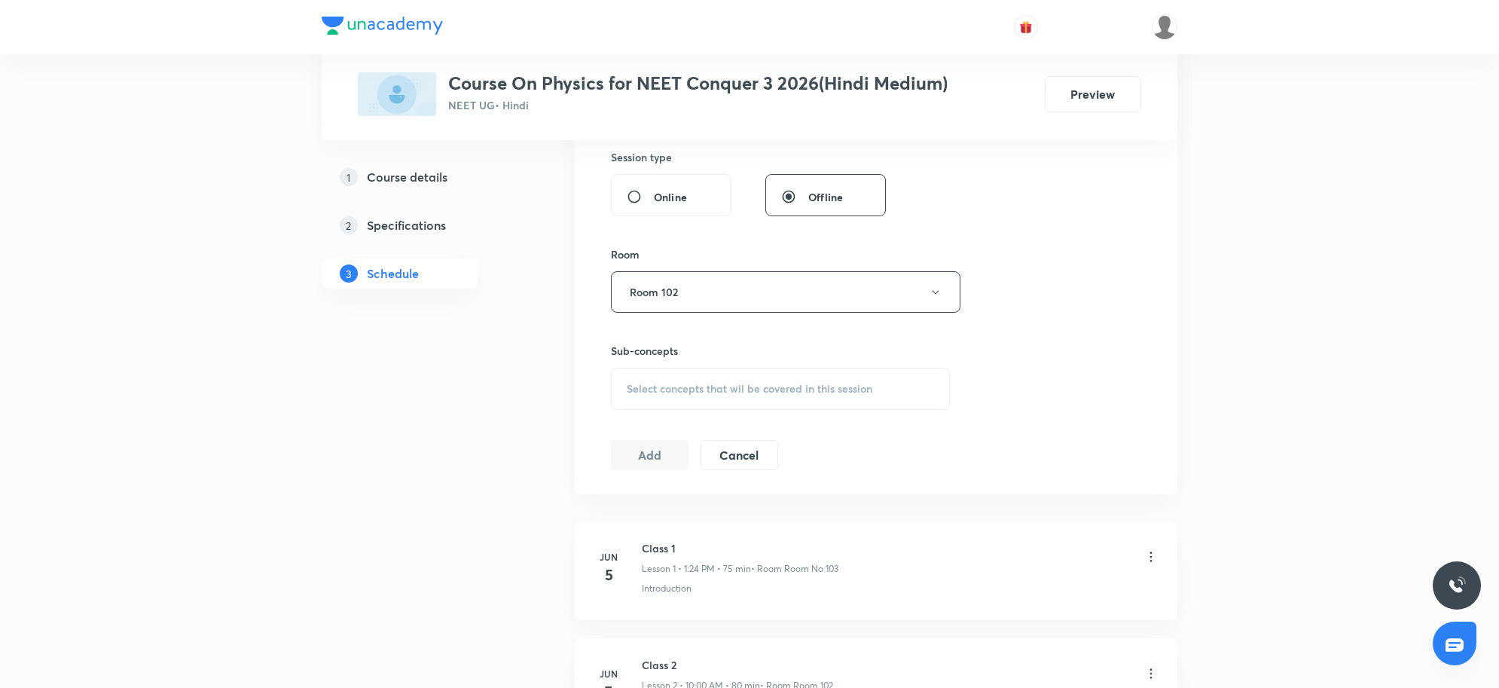
click at [833, 371] on div "Select concepts that wil be covered in this session" at bounding box center [780, 389] width 339 height 42
click at [703, 379] on div "Select concepts that wil be covered in this session" at bounding box center [780, 389] width 339 height 42
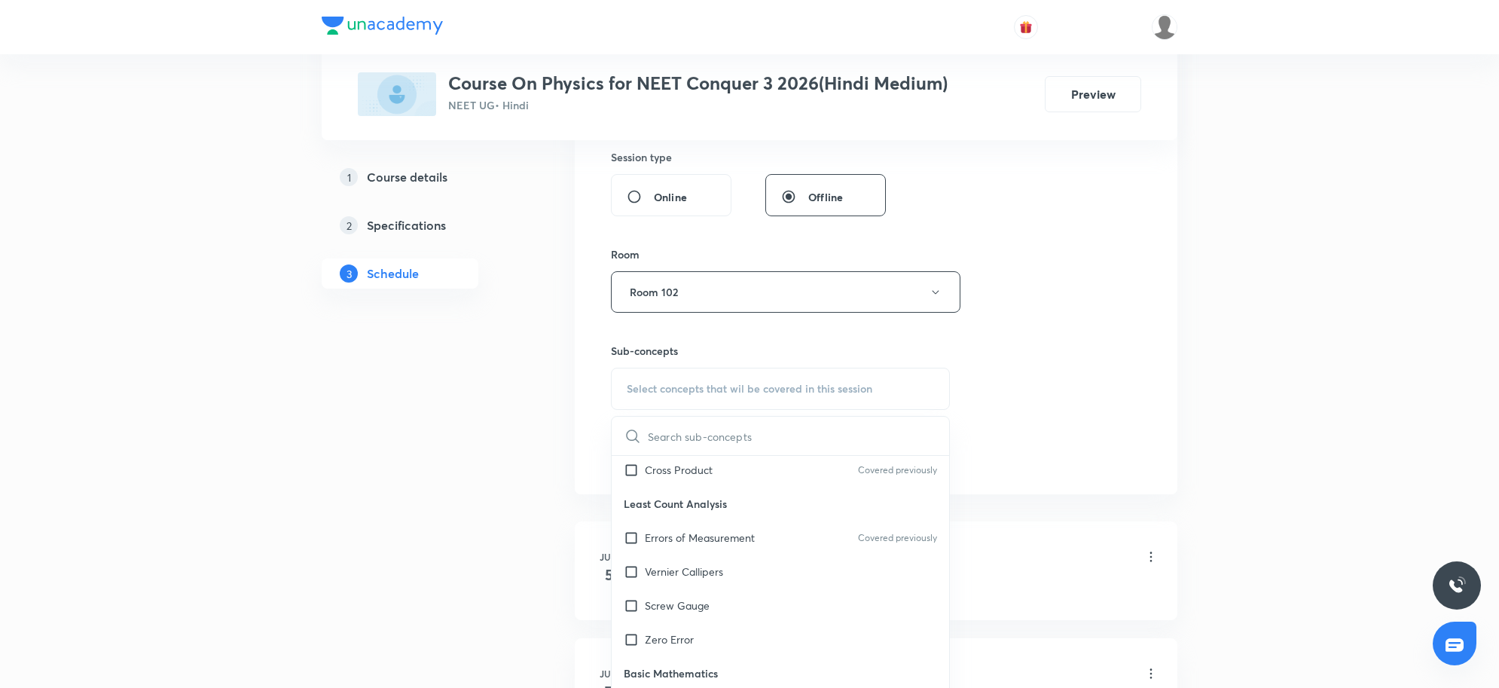
scroll to position [565, 0]
click at [691, 565] on p "Screw Gauge" at bounding box center [677, 566] width 65 height 16
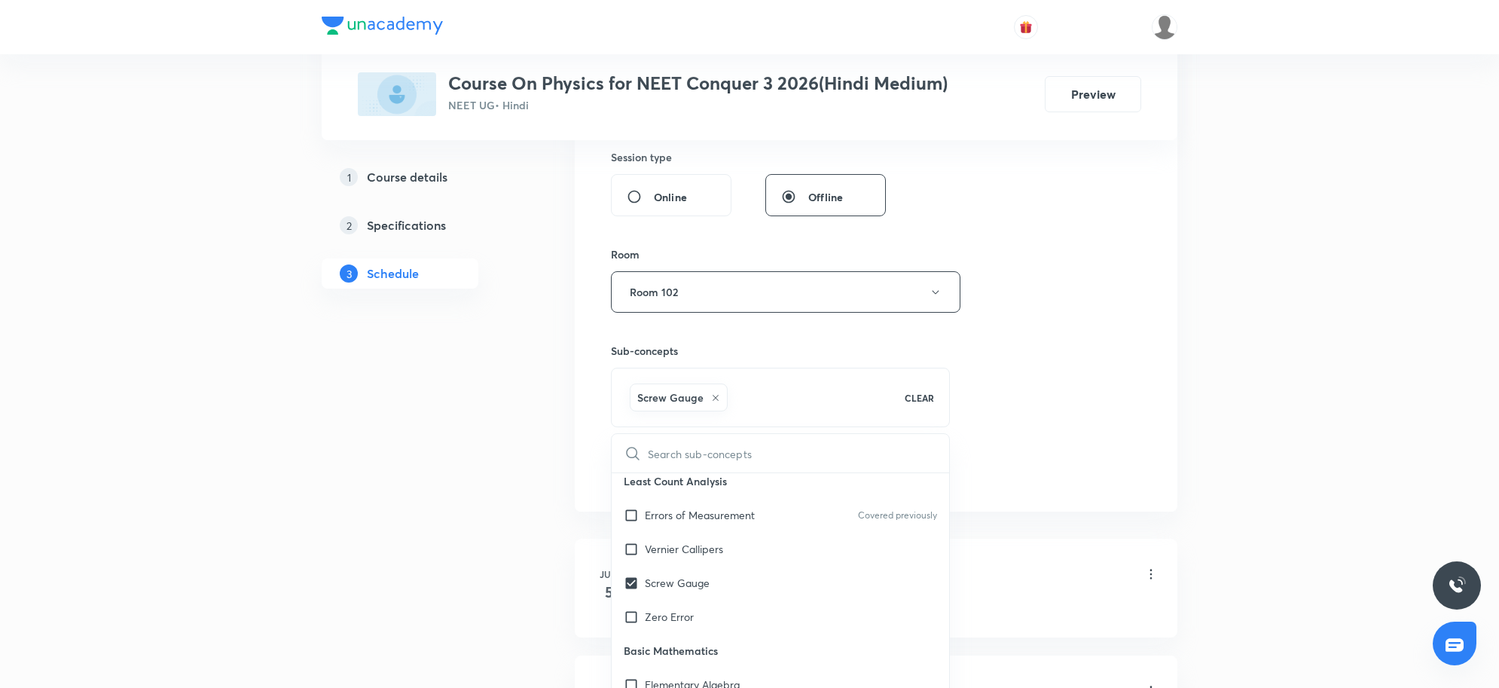
checkbox input "true"
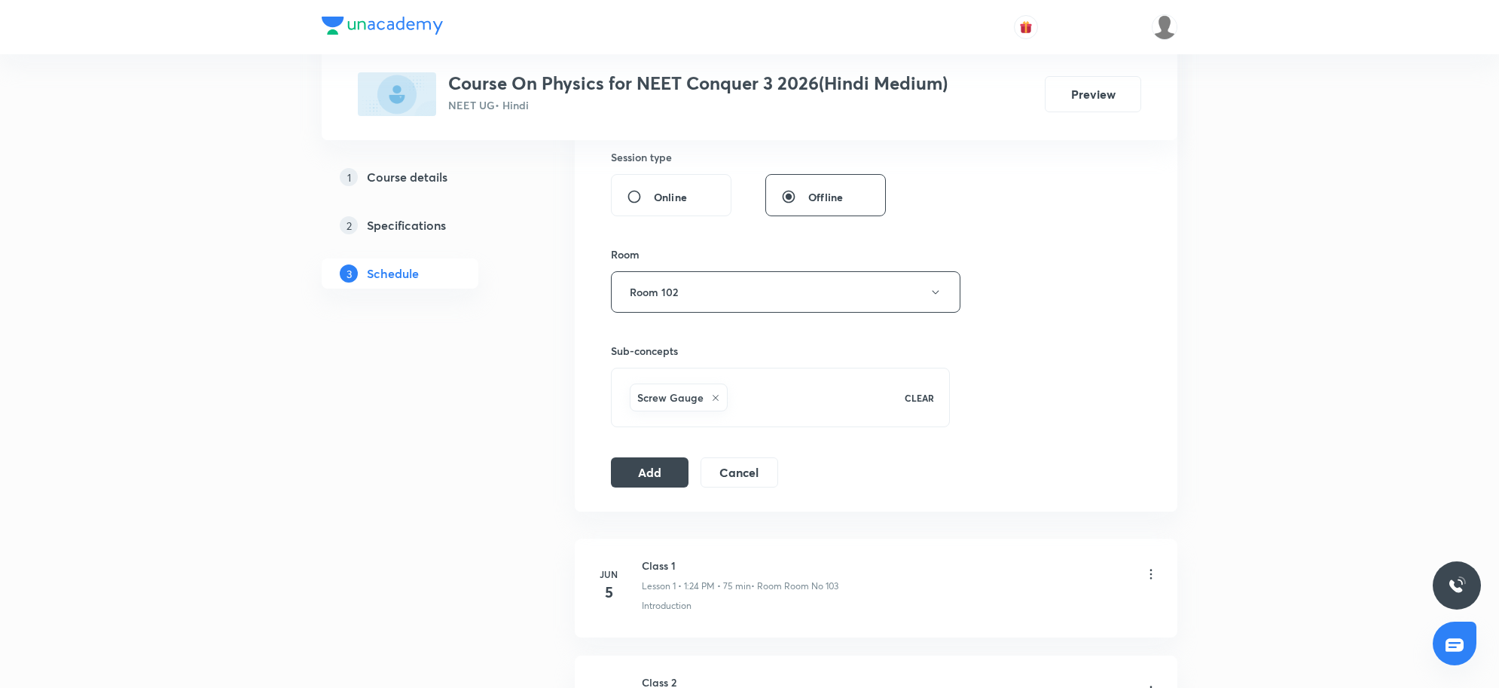
click at [624, 456] on div "Session 60 Live class Session title 17/99 COM & Collision 6 ​ Schedule for Sep …" at bounding box center [876, 76] width 530 height 821
click at [638, 468] on button "Add" at bounding box center [650, 471] width 78 height 30
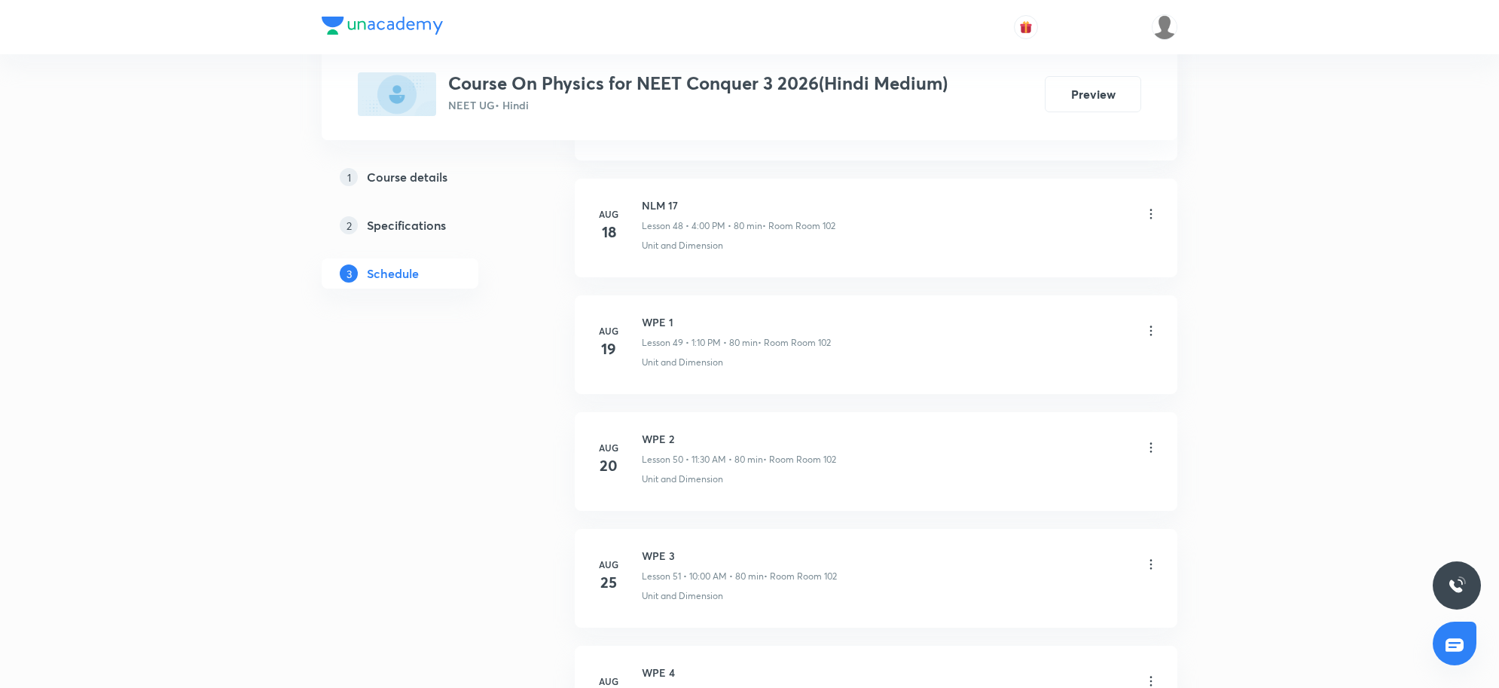
scroll to position [7544, 0]
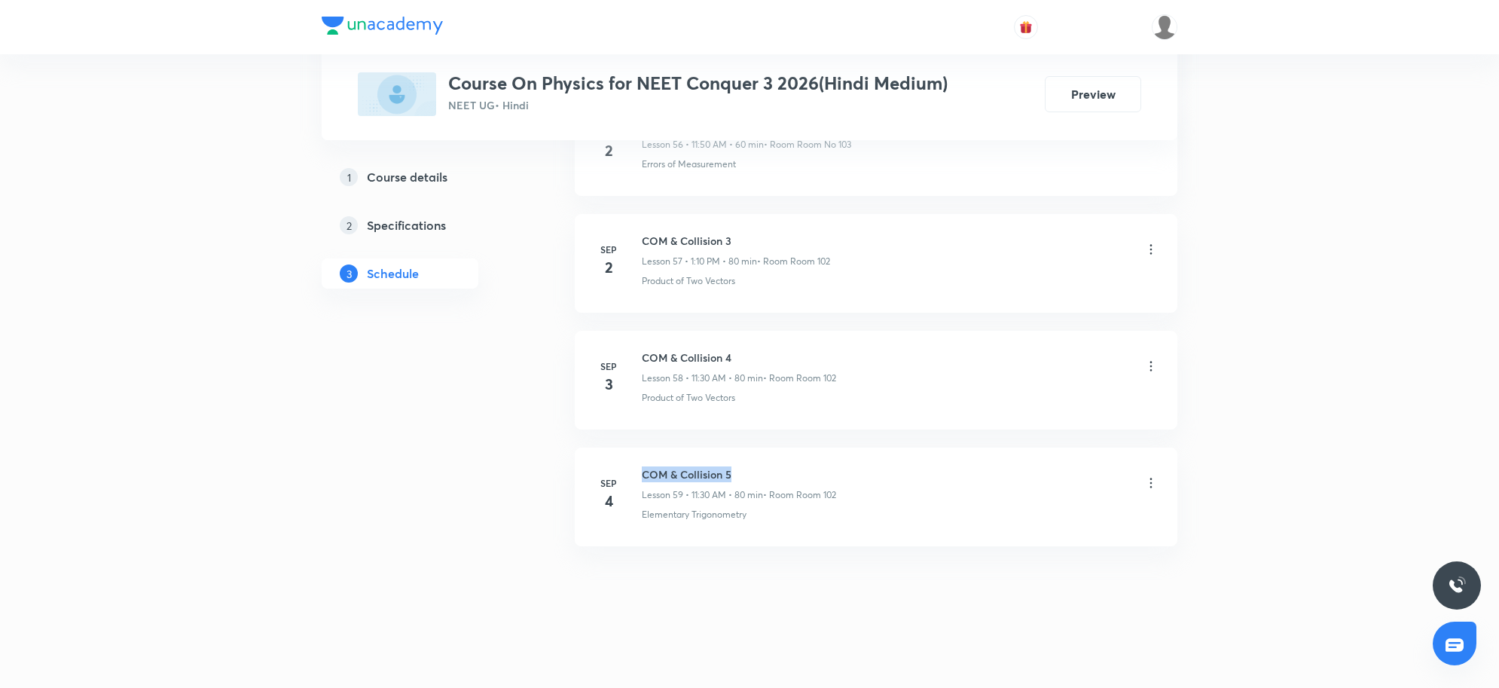
drag, startPoint x: 645, startPoint y: 475, endPoint x: 856, endPoint y: 477, distance: 211.0
click at [856, 477] on div "COM & Collision 5 Lesson 59 • 11:30 AM • 80 min • Room Room 102" at bounding box center [900, 483] width 517 height 35
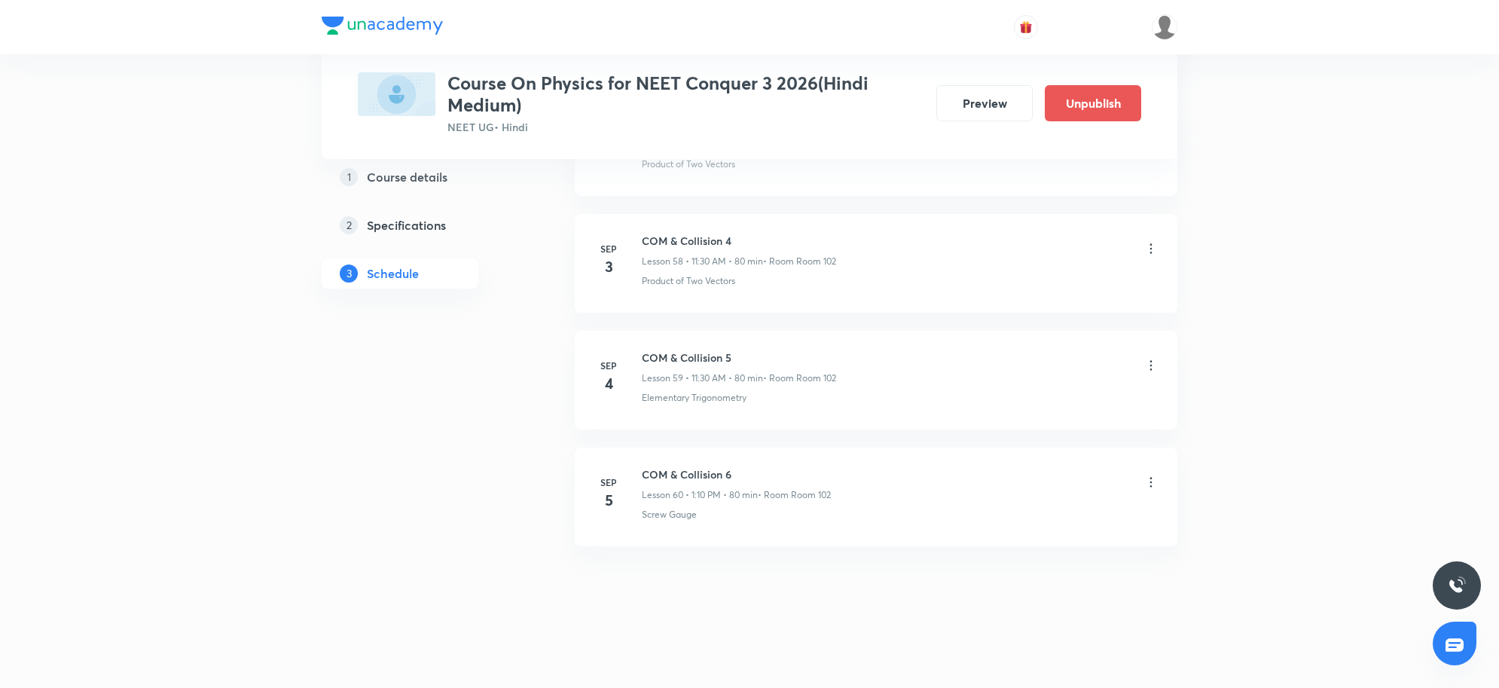
scroll to position [6871, 0]
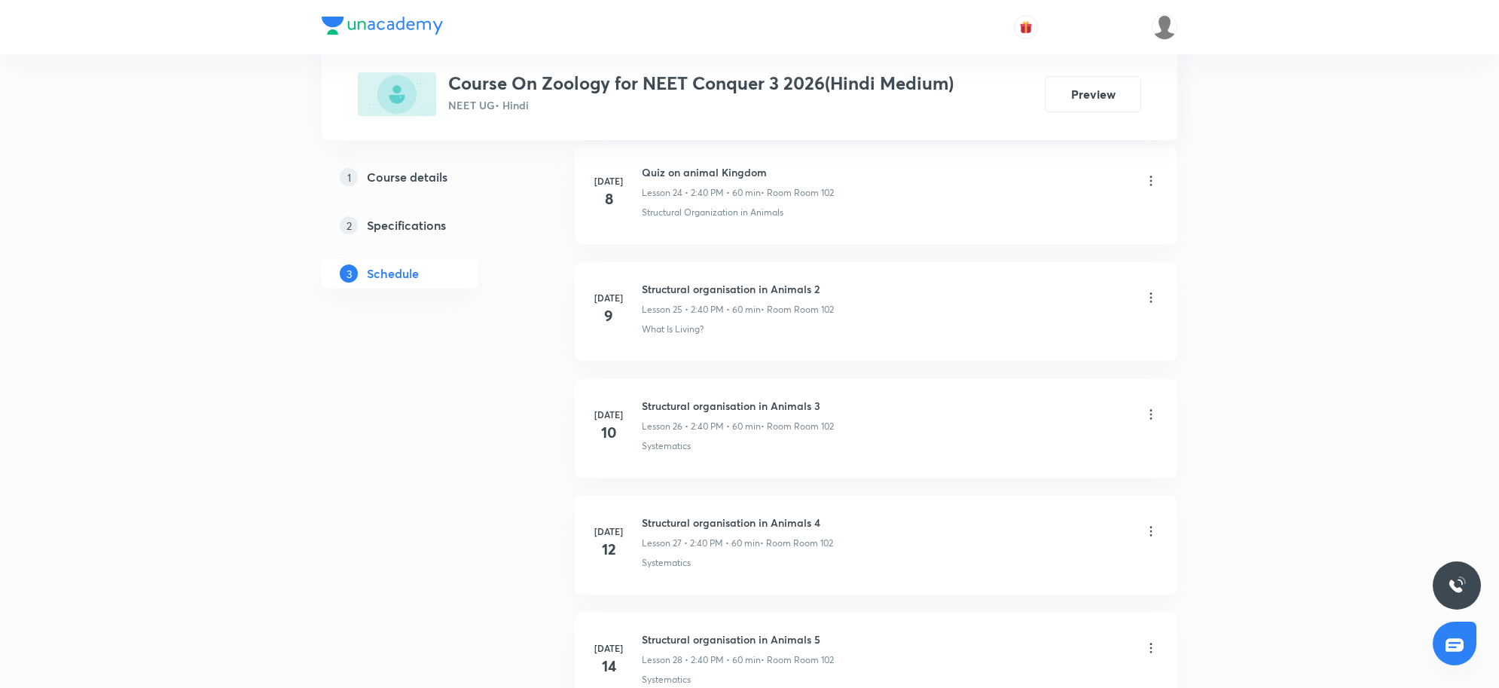
scroll to position [7781, 0]
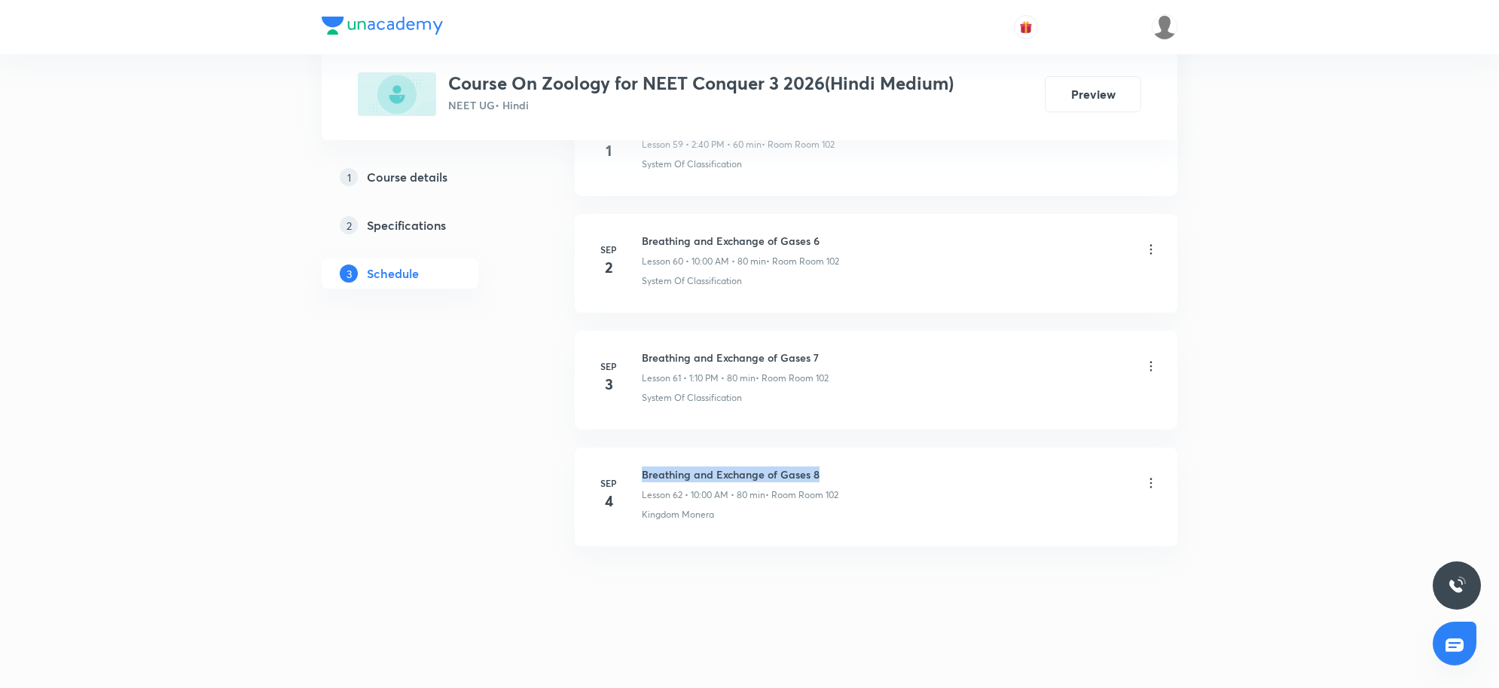
drag, startPoint x: 643, startPoint y: 469, endPoint x: 860, endPoint y: 472, distance: 217.0
click at [860, 472] on div "Breathing and Exchange of Gases 8 Lesson 62 • 10:00 AM • 80 min • Room Room 102" at bounding box center [900, 483] width 517 height 35
copy h6 "Breathing and Exchange of Gases 8"
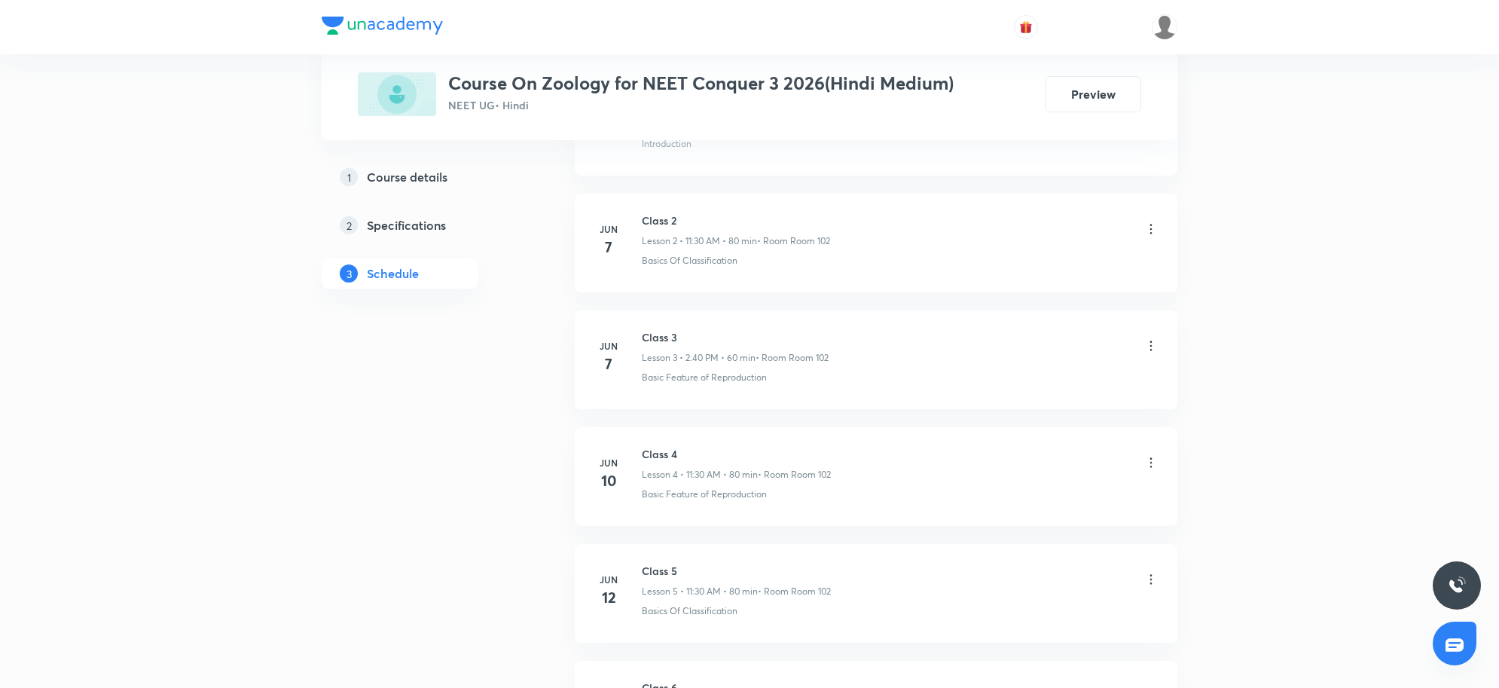
scroll to position [0, 0]
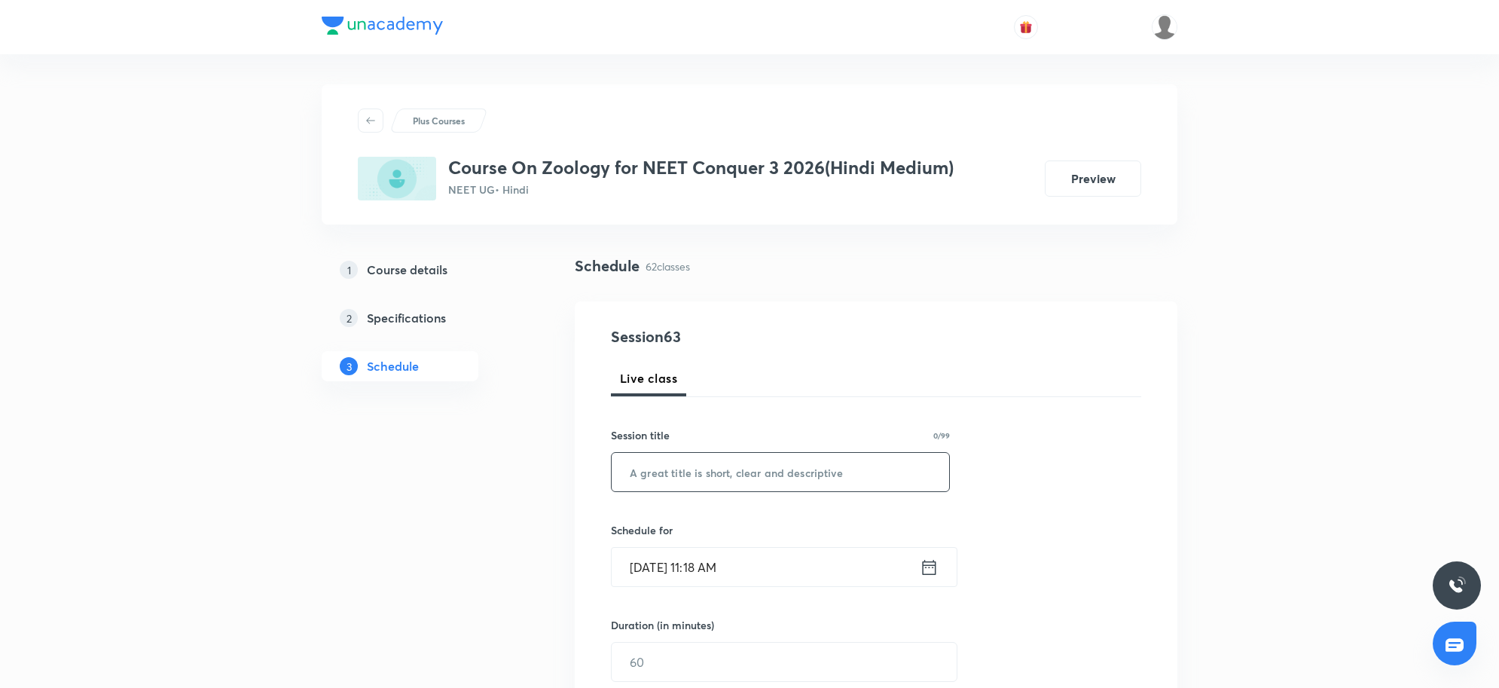
click at [668, 464] on input "text" at bounding box center [781, 472] width 338 height 38
paste input "Breathing and Exchange of Gases 8"
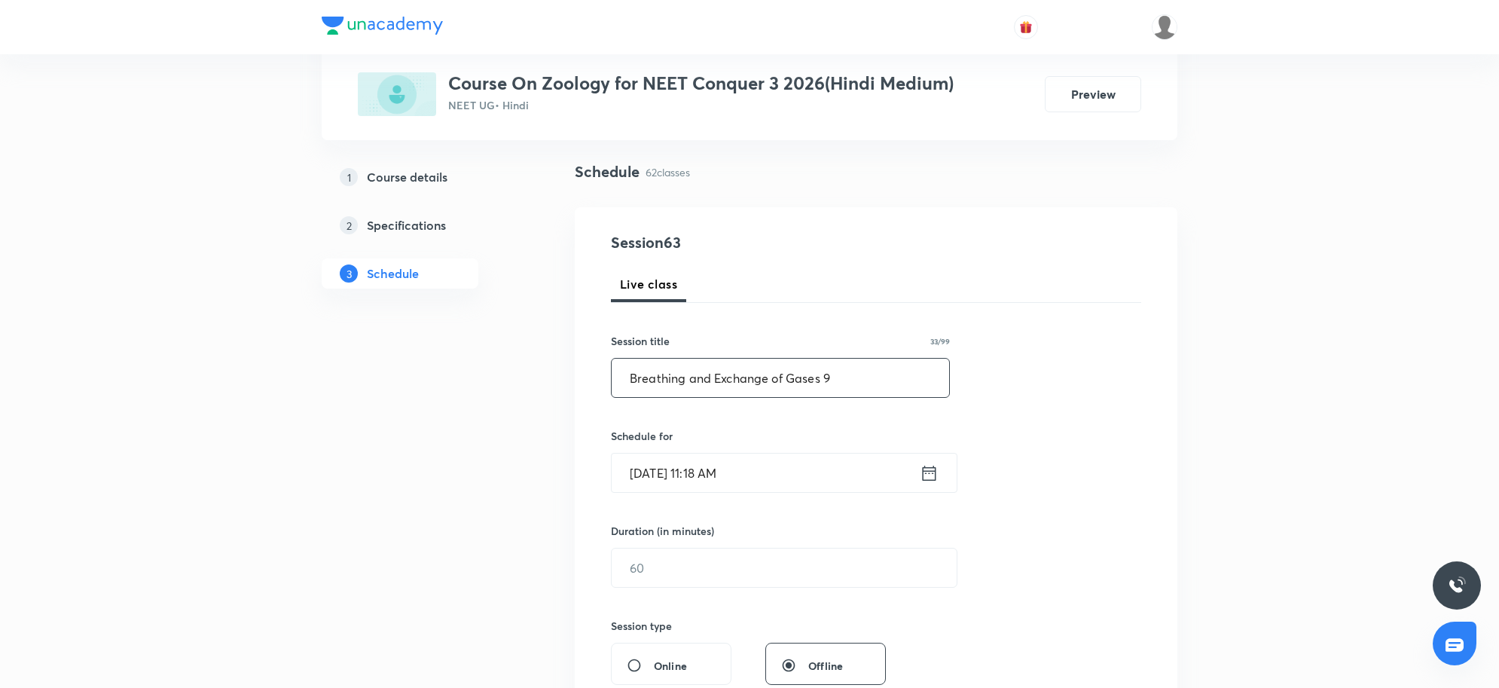
type input "Breathing and Exchange of Gases 9"
click at [766, 454] on input "Sep 5, 2025, 11:18 AM" at bounding box center [766, 473] width 308 height 38
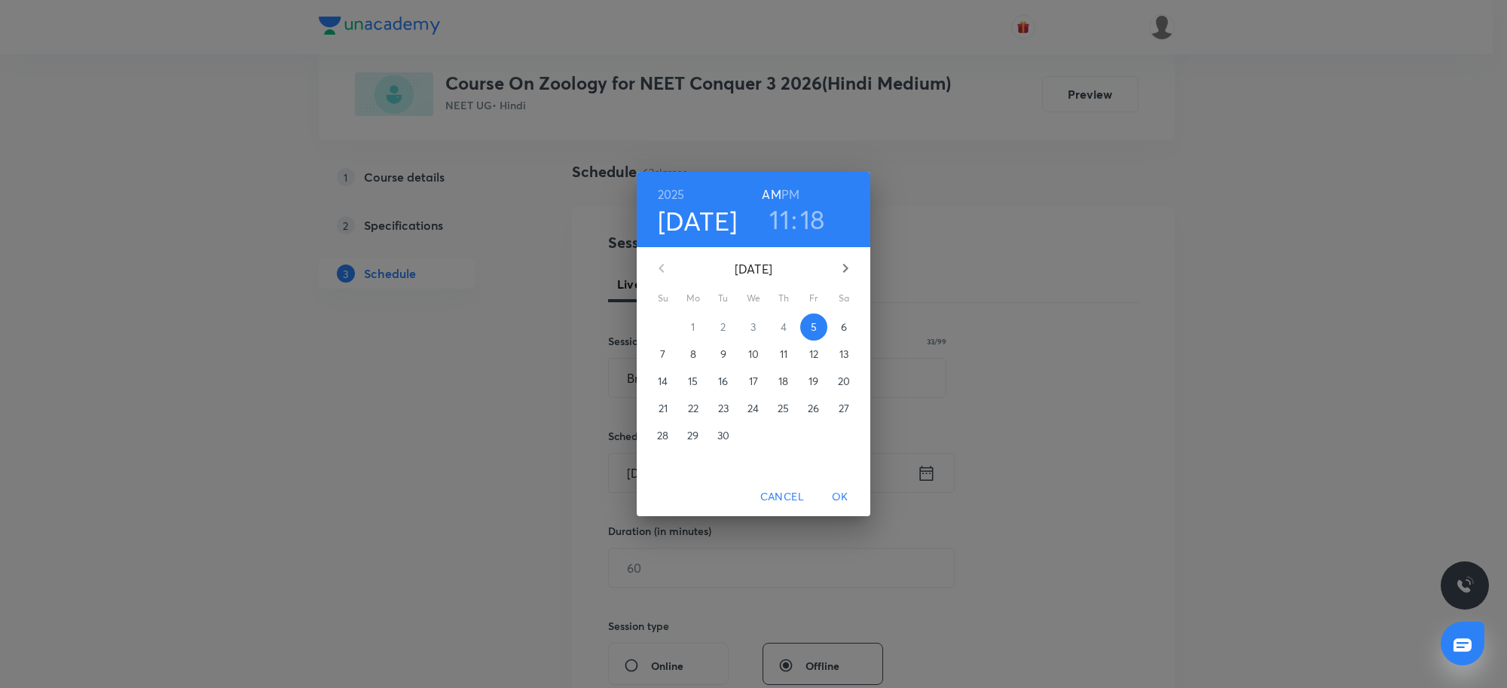
click at [773, 205] on h3 "11" at bounding box center [779, 219] width 20 height 32
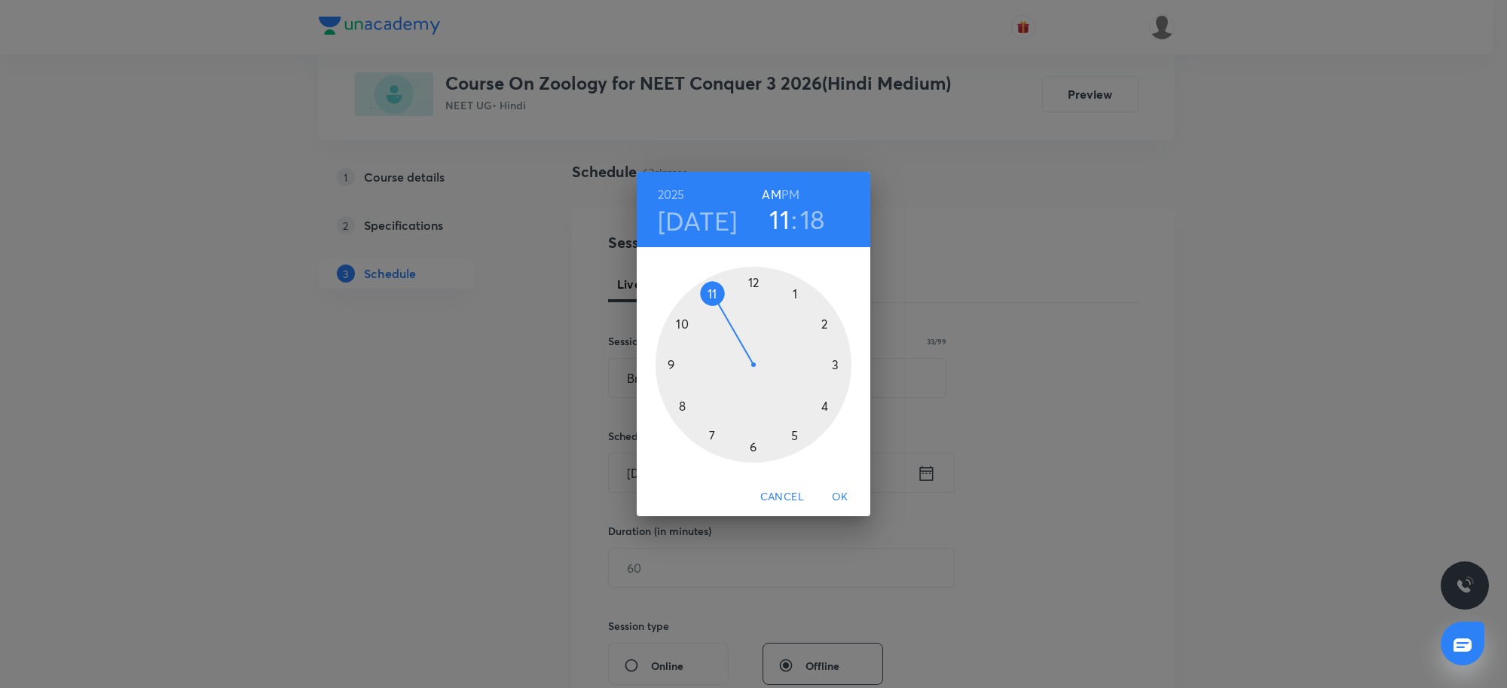
click at [824, 328] on div at bounding box center [754, 365] width 196 height 196
click at [690, 408] on div at bounding box center [754, 365] width 196 height 196
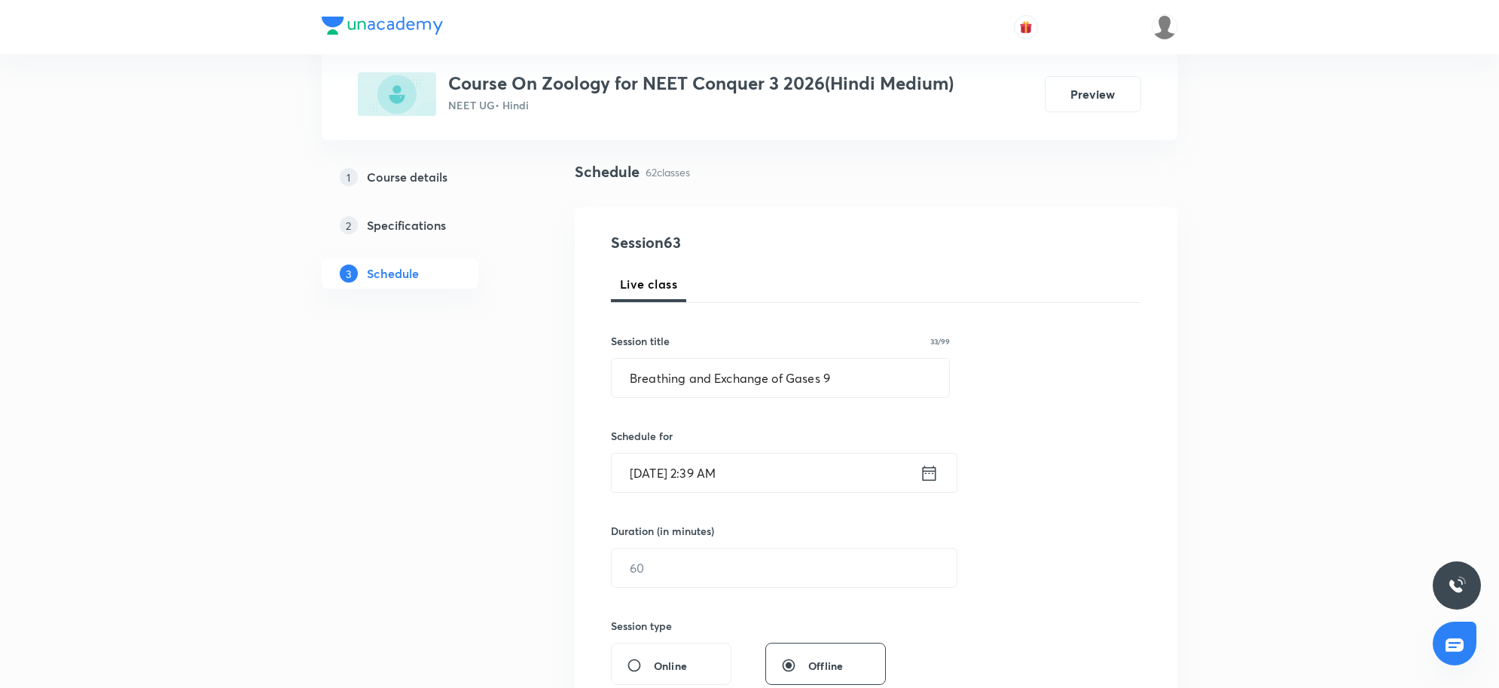
click at [793, 457] on input "Sep 5, 2025, 2:39 AM" at bounding box center [766, 473] width 308 height 38
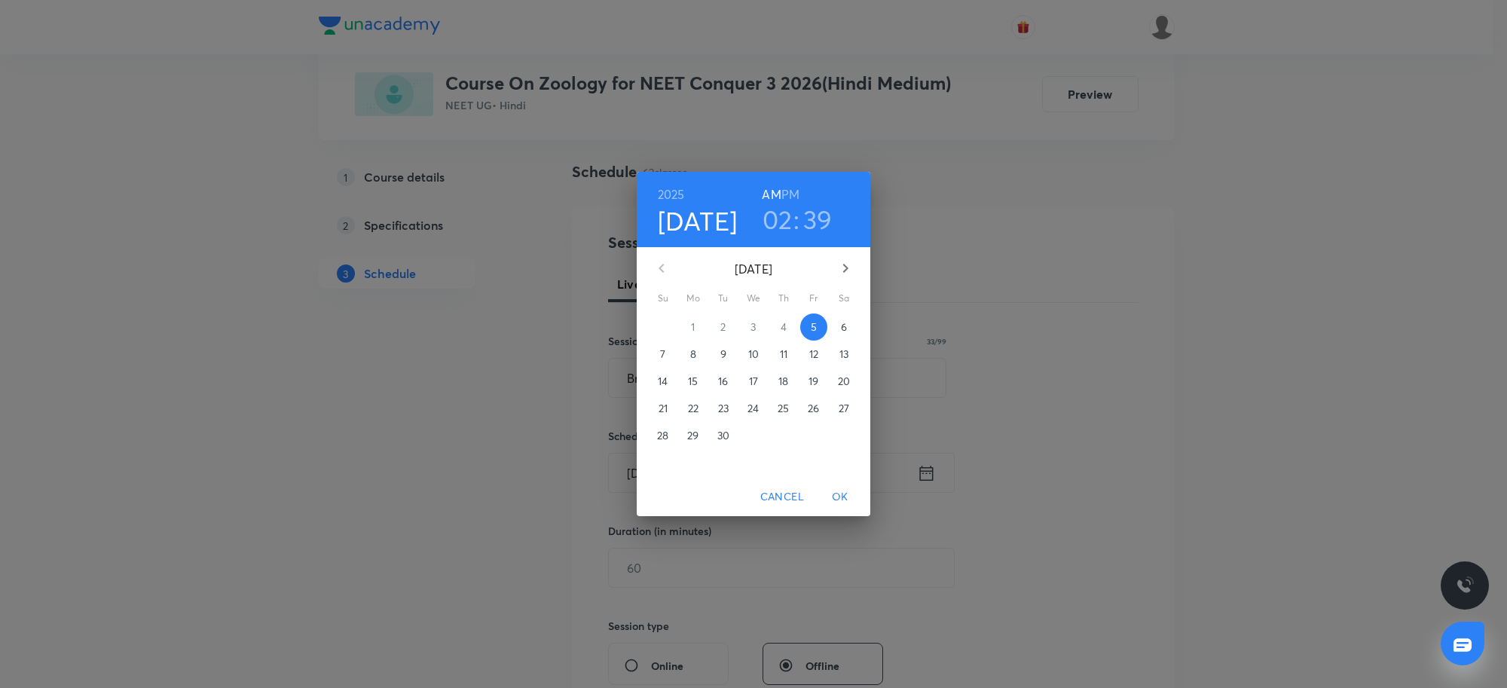
click at [800, 187] on div "2025 Sep 5 02 : 39 AM PM" at bounding box center [753, 209] width 209 height 51
click at [793, 191] on h6 "PM" at bounding box center [790, 194] width 18 height 21
drag, startPoint x: 849, startPoint y: 498, endPoint x: 785, endPoint y: 517, distance: 66.8
click at [845, 498] on span "OK" at bounding box center [840, 496] width 36 height 19
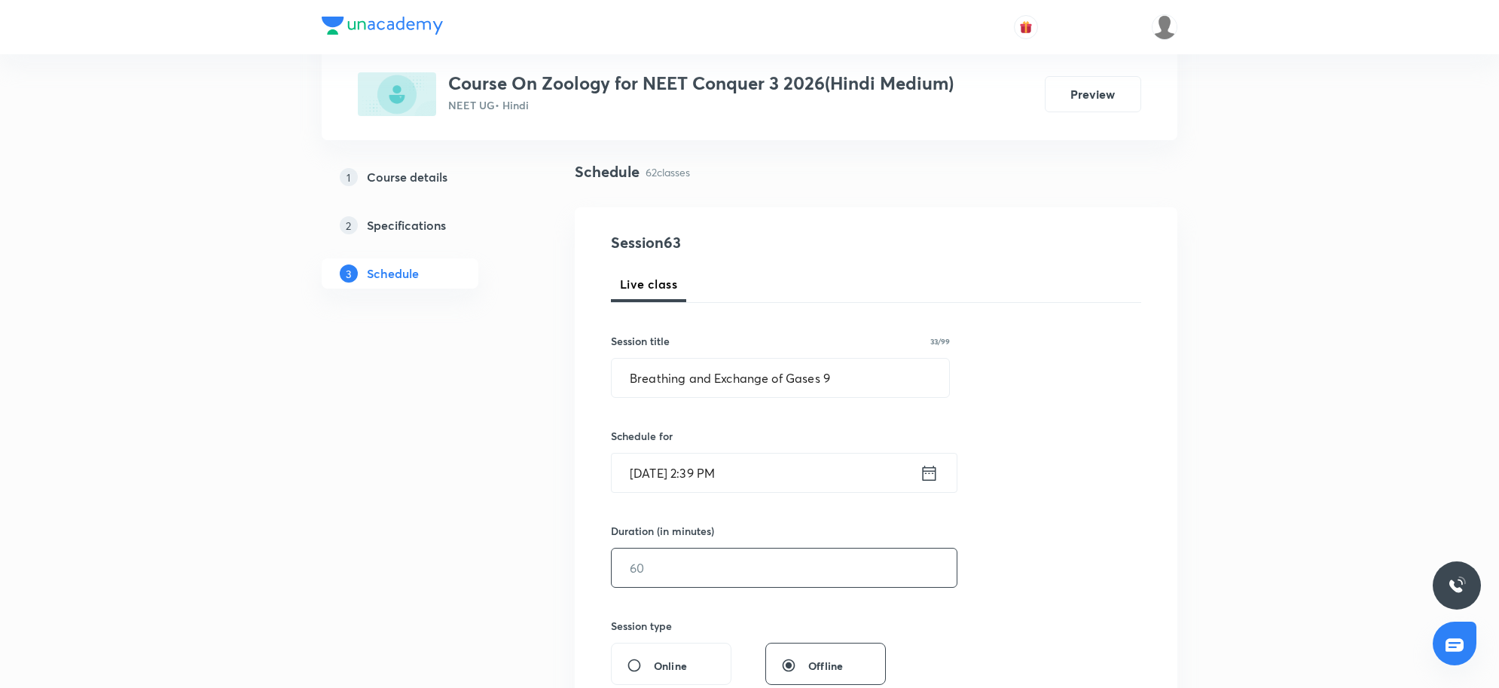
click at [679, 561] on input "text" at bounding box center [784, 568] width 345 height 38
click at [777, 469] on input "Sep 5, 2025, 2:39 PM" at bounding box center [766, 473] width 308 height 38
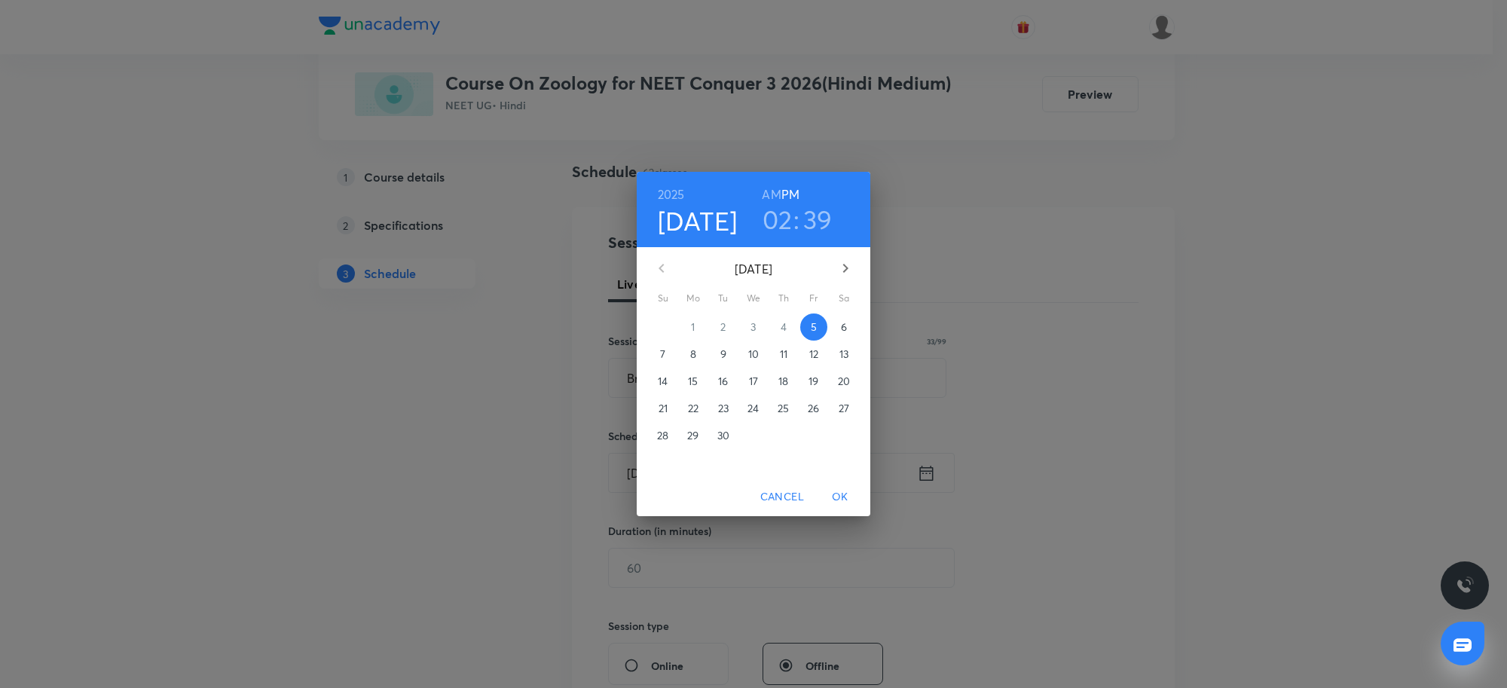
click at [815, 206] on h3 "39" at bounding box center [817, 219] width 29 height 32
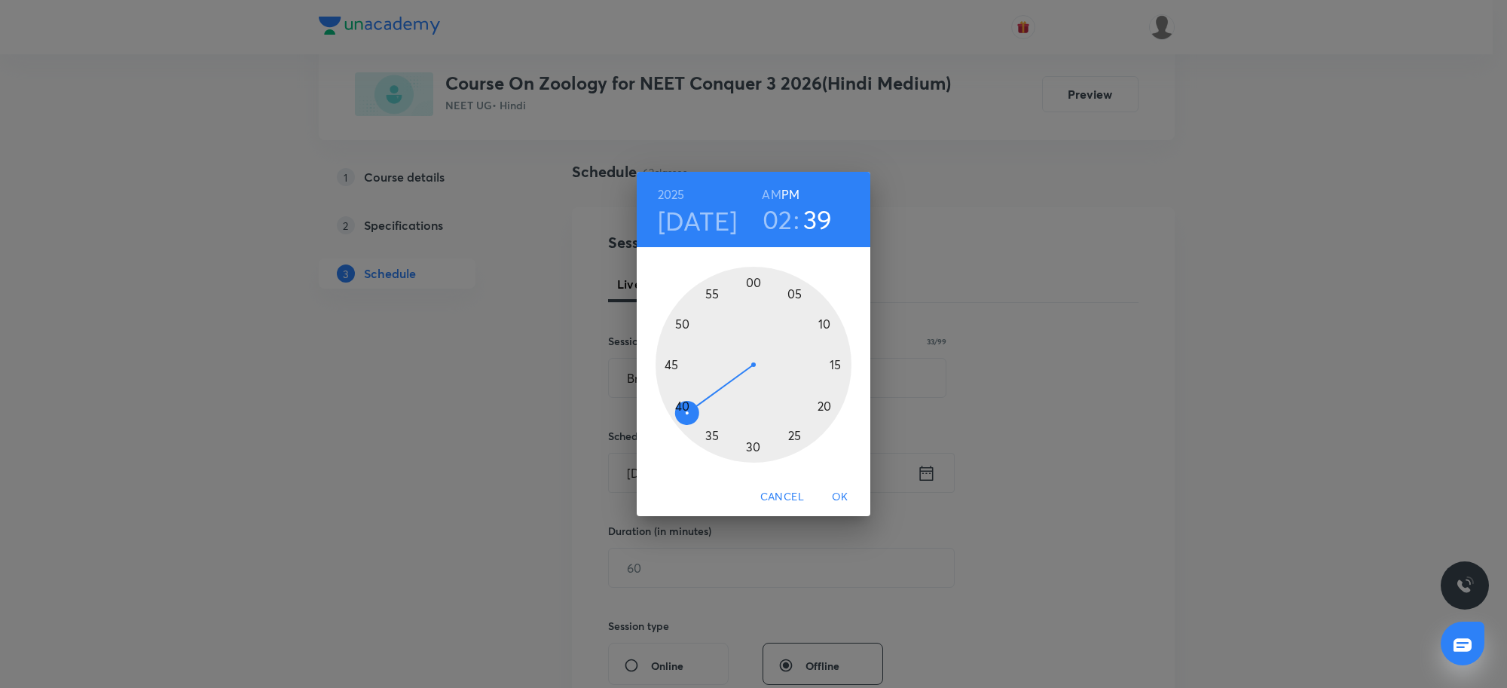
click at [677, 408] on div at bounding box center [754, 365] width 196 height 196
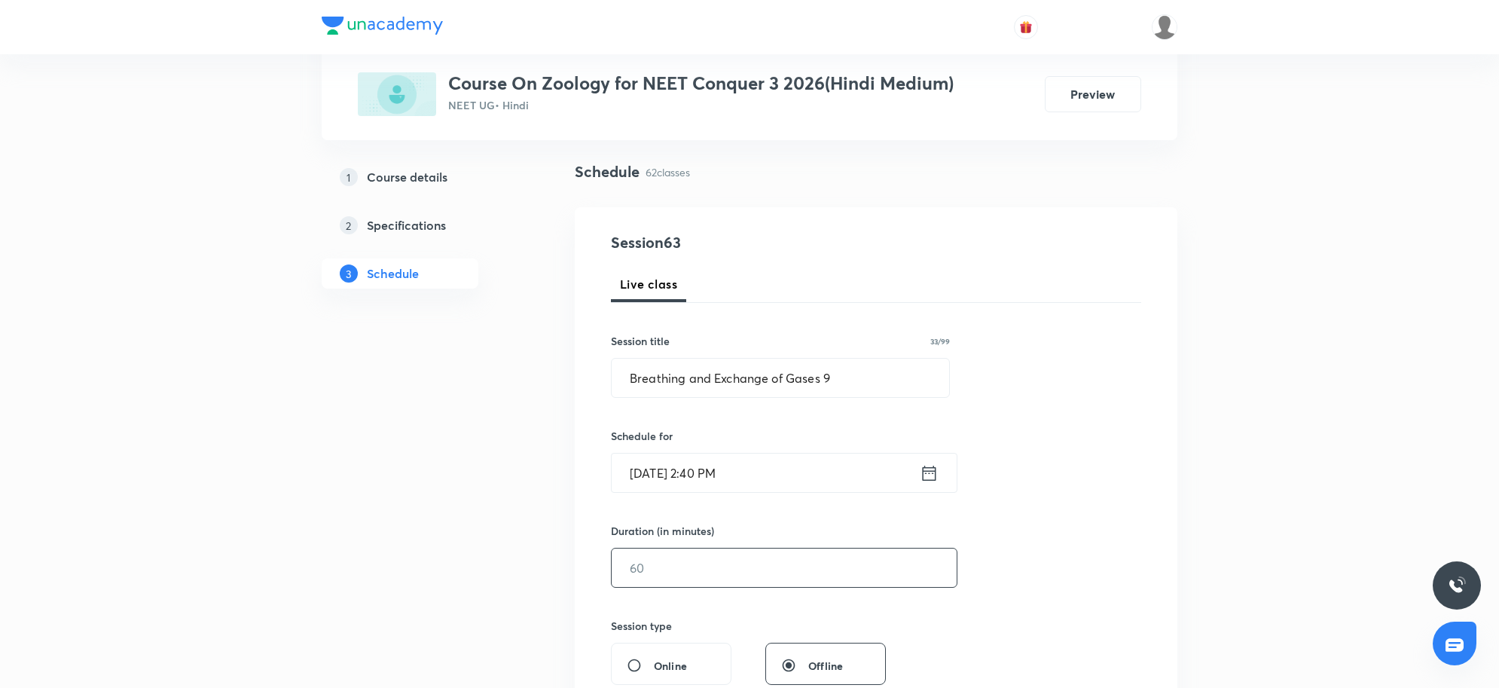
click at [724, 559] on input "text" at bounding box center [784, 568] width 345 height 38
type input "8"
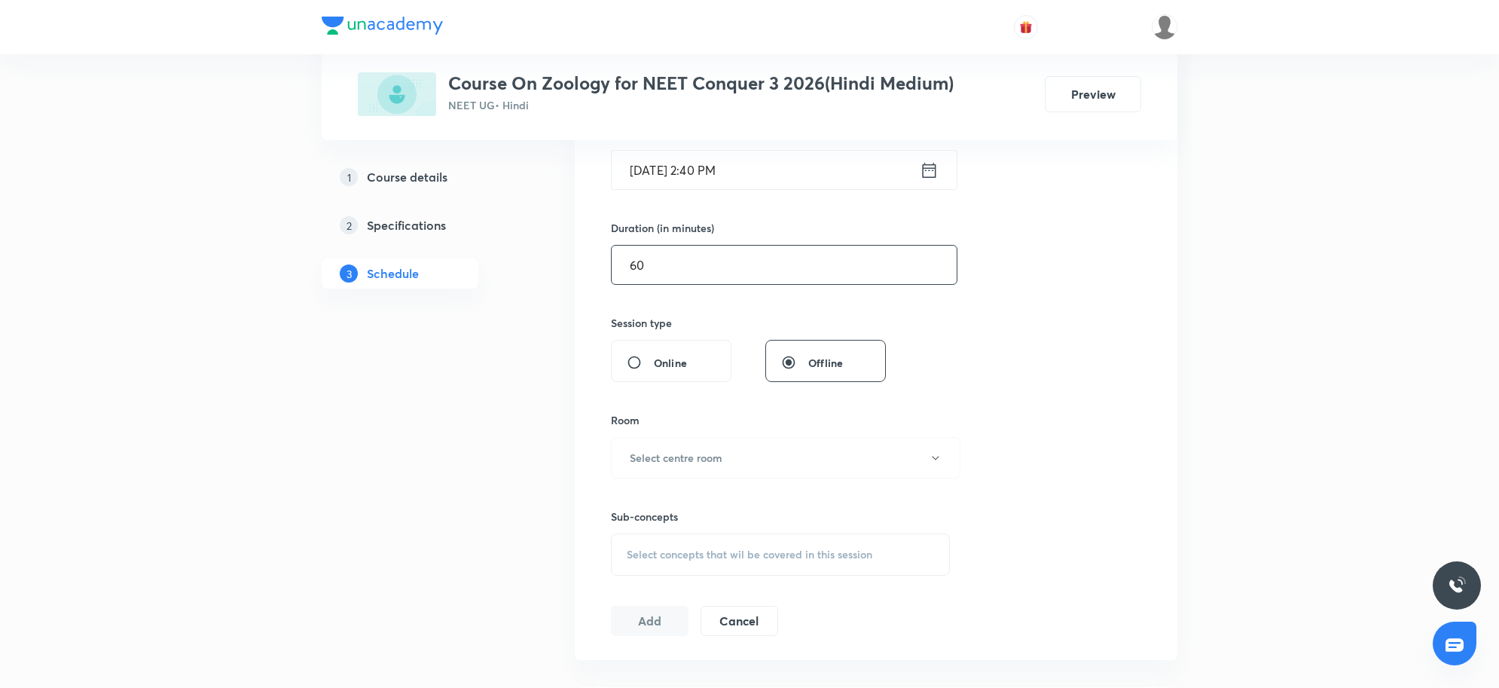
scroll to position [471, 0]
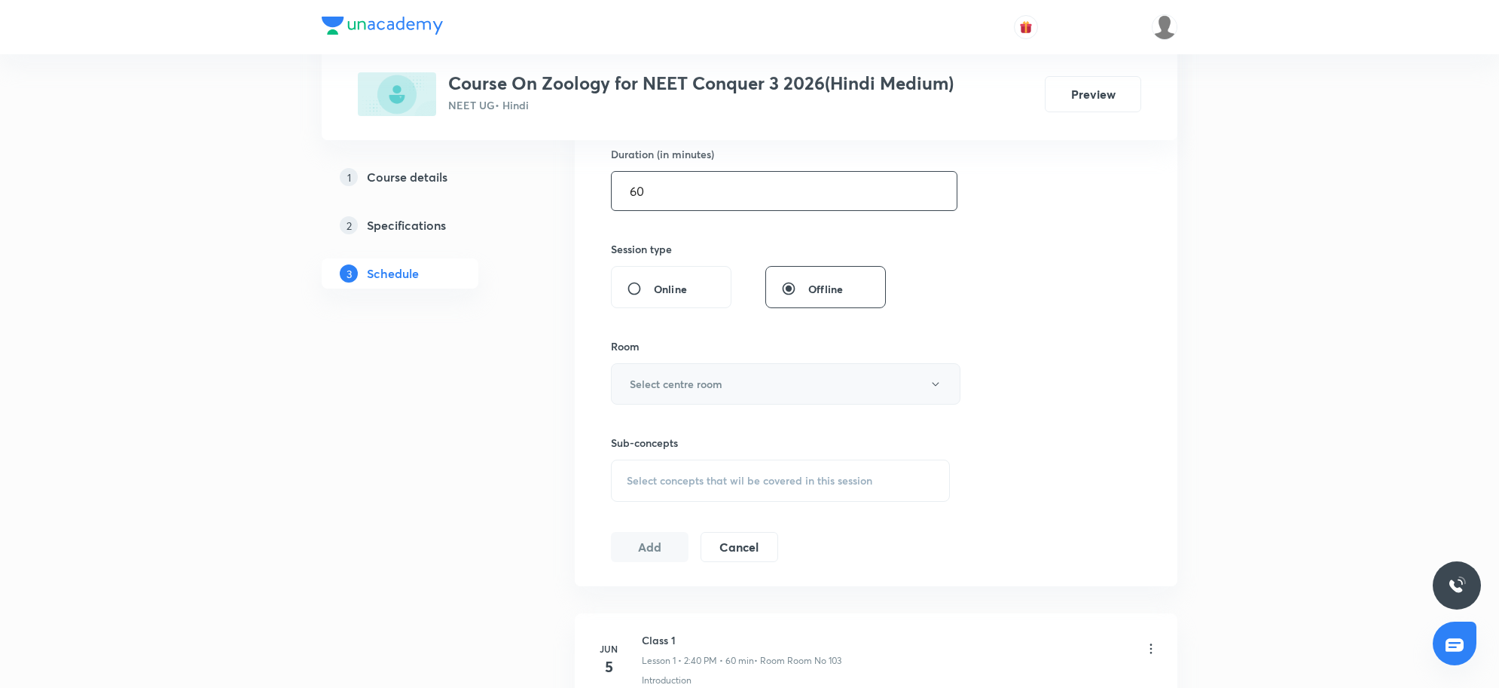
type input "60"
click at [727, 384] on button "Select centre room" at bounding box center [786, 383] width 350 height 41
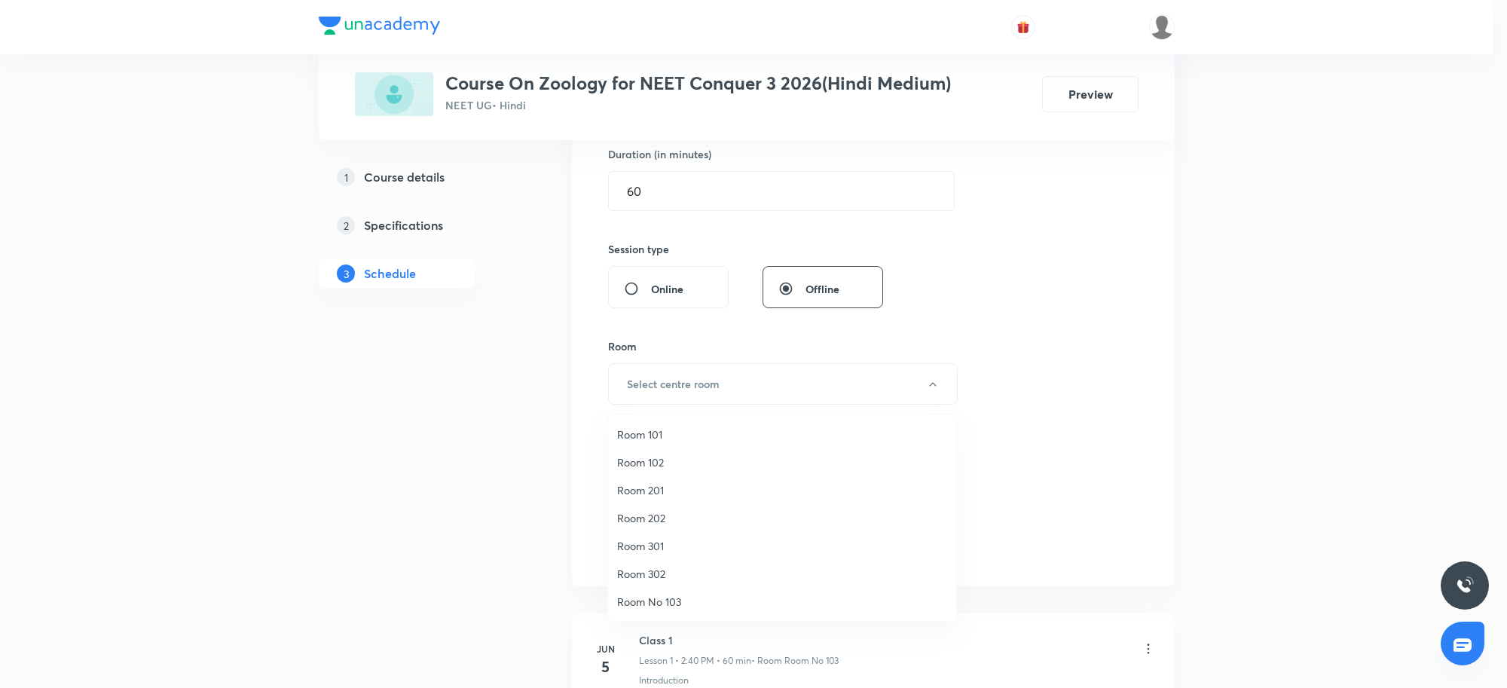
click at [649, 461] on span "Room 102" at bounding box center [782, 462] width 330 height 16
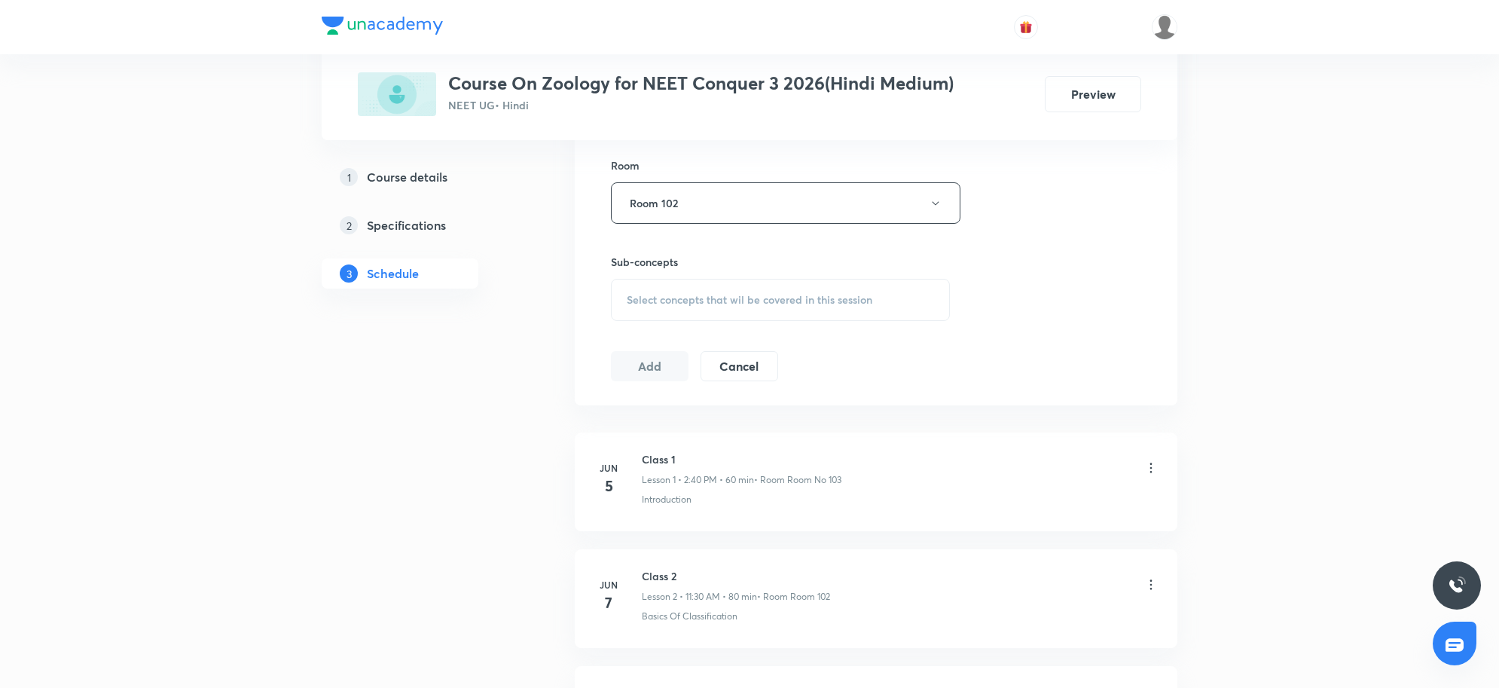
scroll to position [659, 0]
click at [652, 302] on div "Select concepts that wil be covered in this session" at bounding box center [780, 292] width 339 height 42
click at [754, 301] on div "Select concepts that wil be covered in this session" at bounding box center [780, 292] width 339 height 42
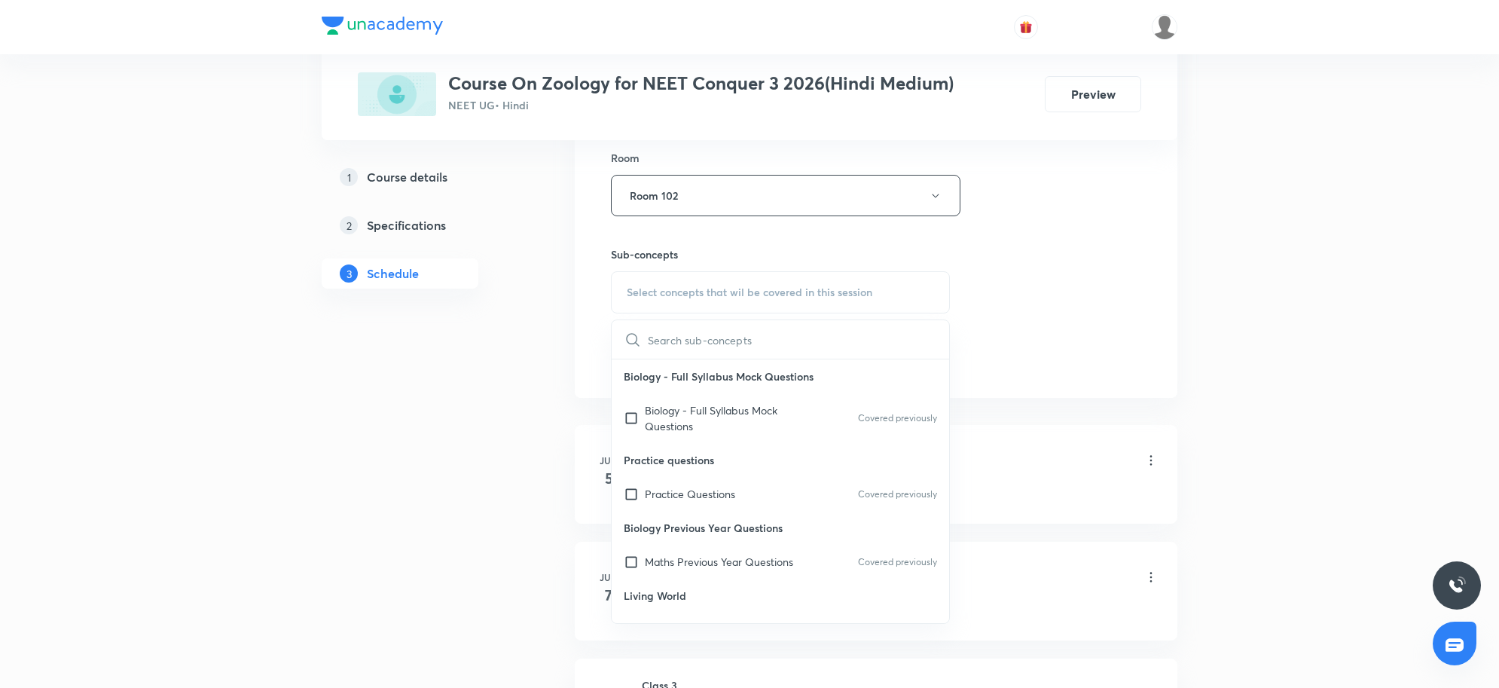
click at [727, 289] on span "Select concepts that wil be covered in this session" at bounding box center [750, 292] width 246 height 12
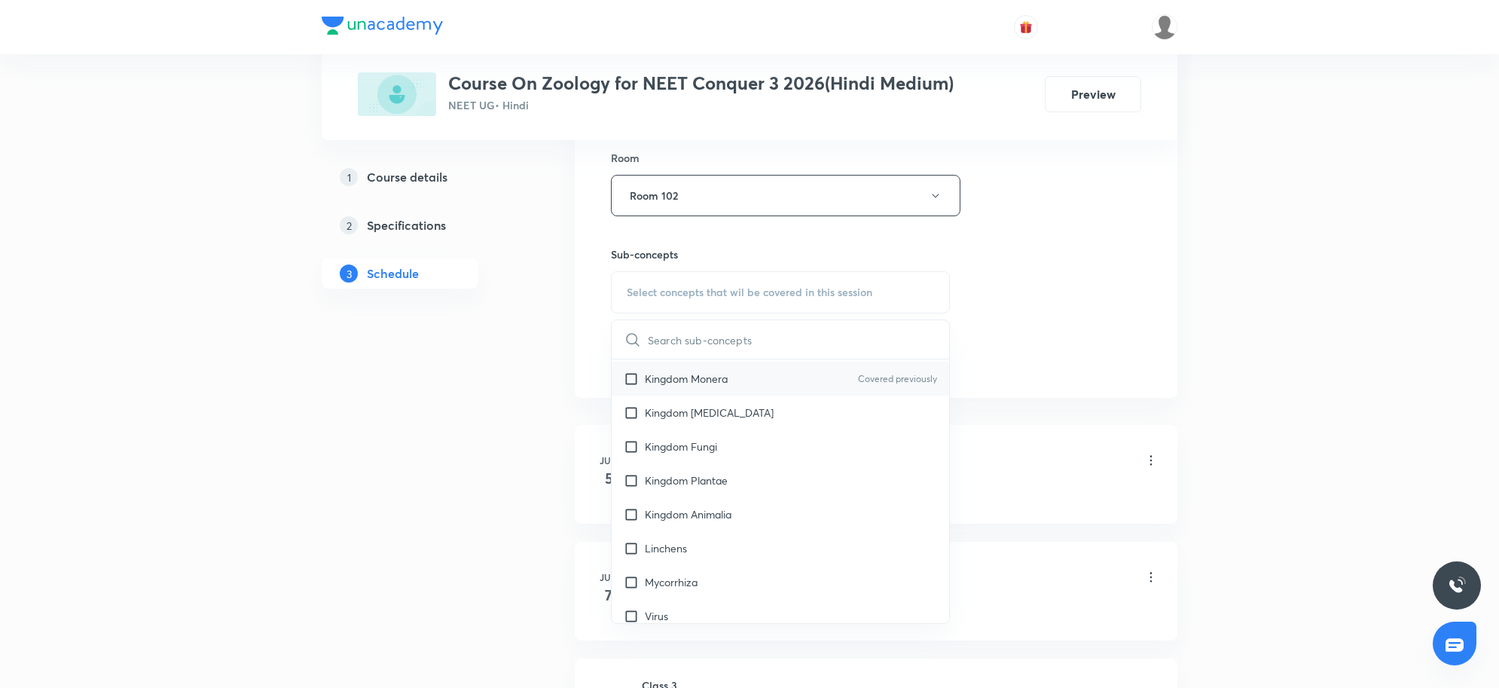
scroll to position [848, 0]
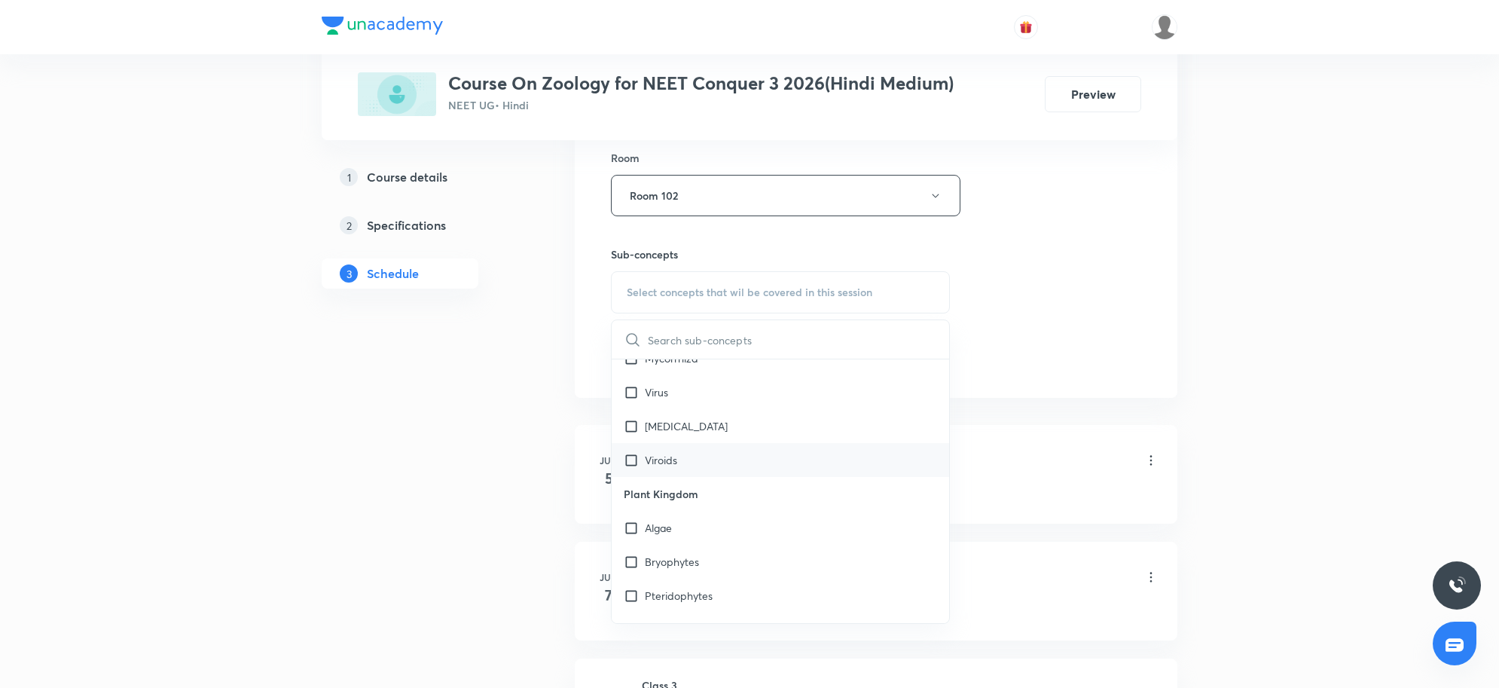
click at [644, 475] on div "Viroids" at bounding box center [781, 460] width 338 height 34
checkbox input "true"
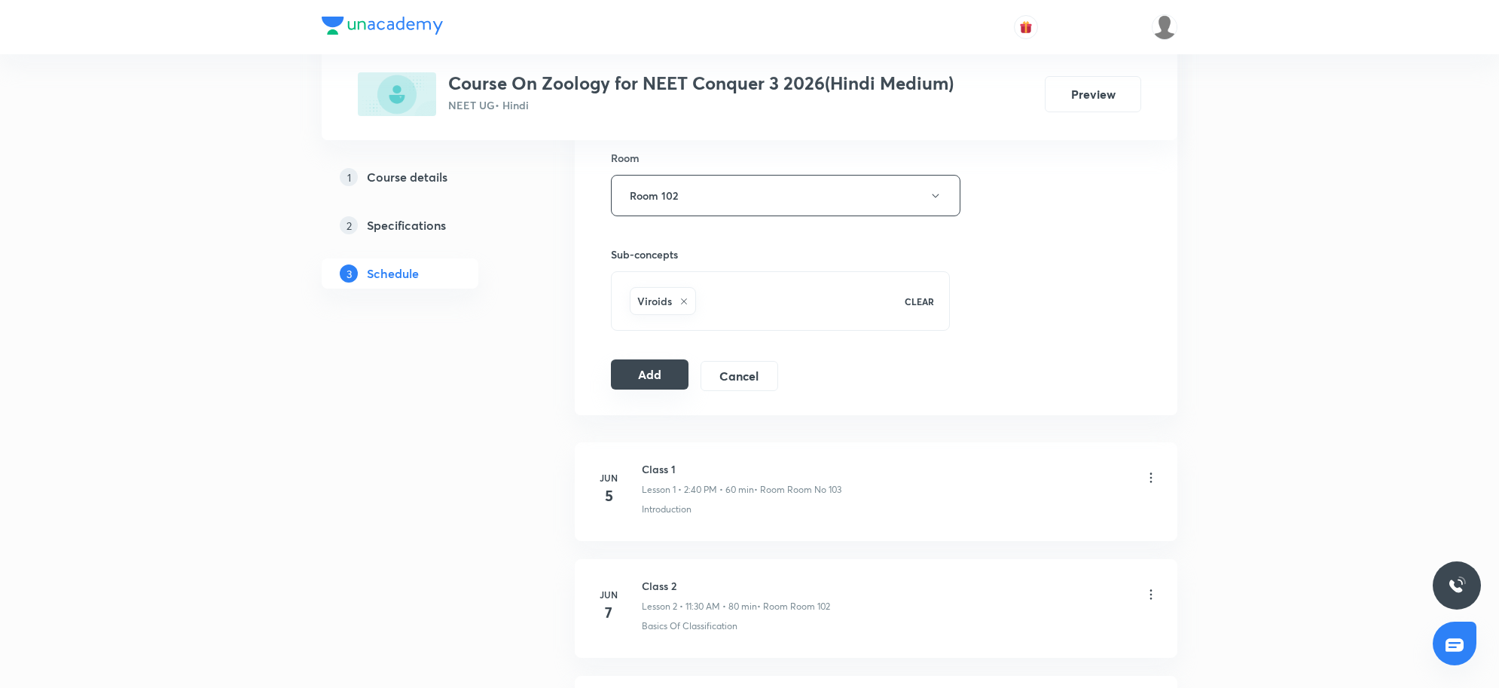
click at [683, 385] on button "Add" at bounding box center [650, 374] width 78 height 30
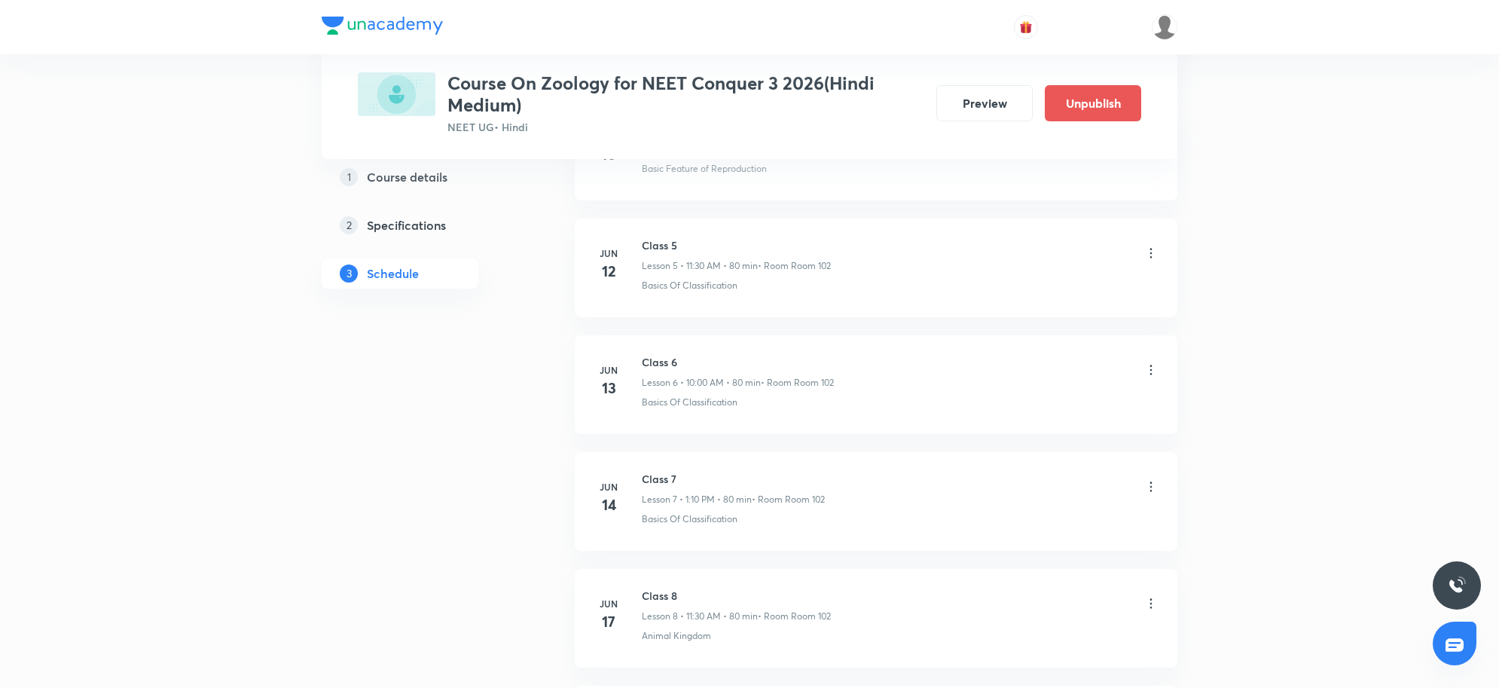
scroll to position [678, 0]
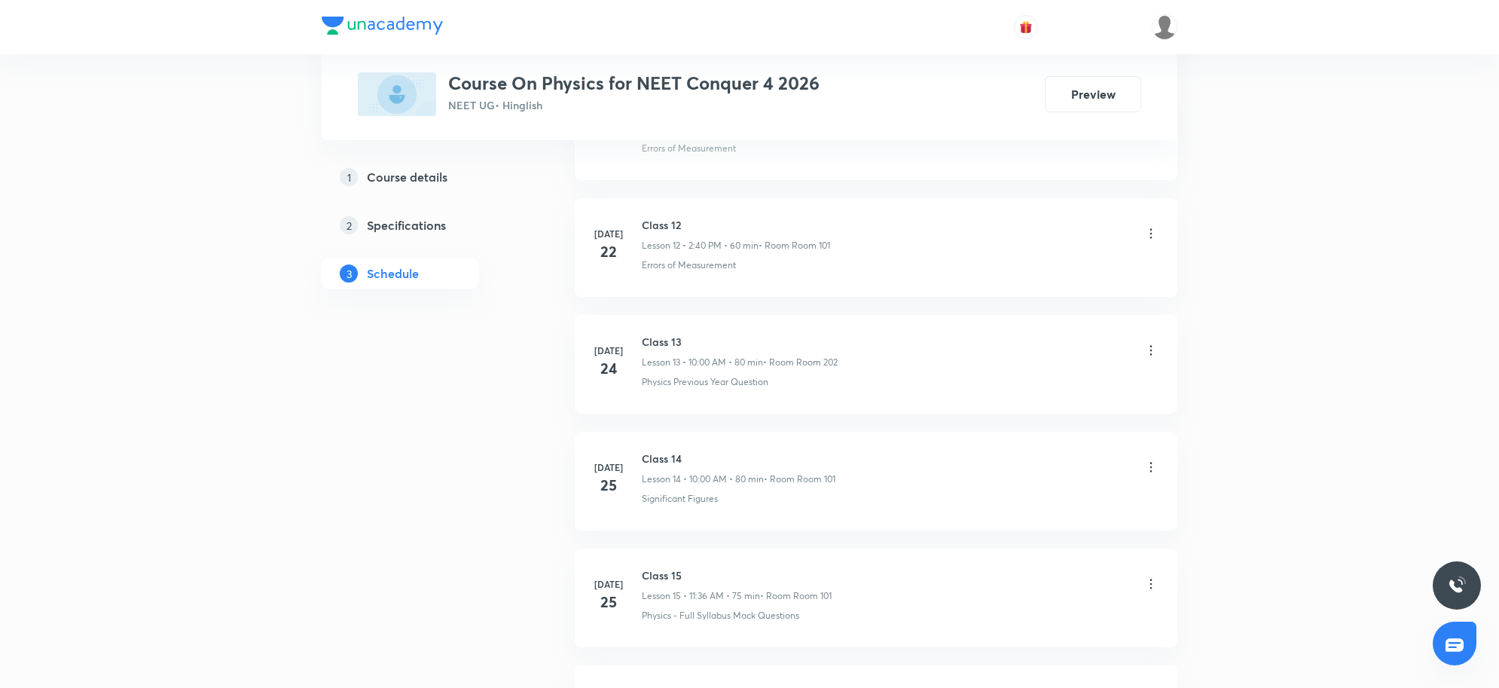
scroll to position [6492, 0]
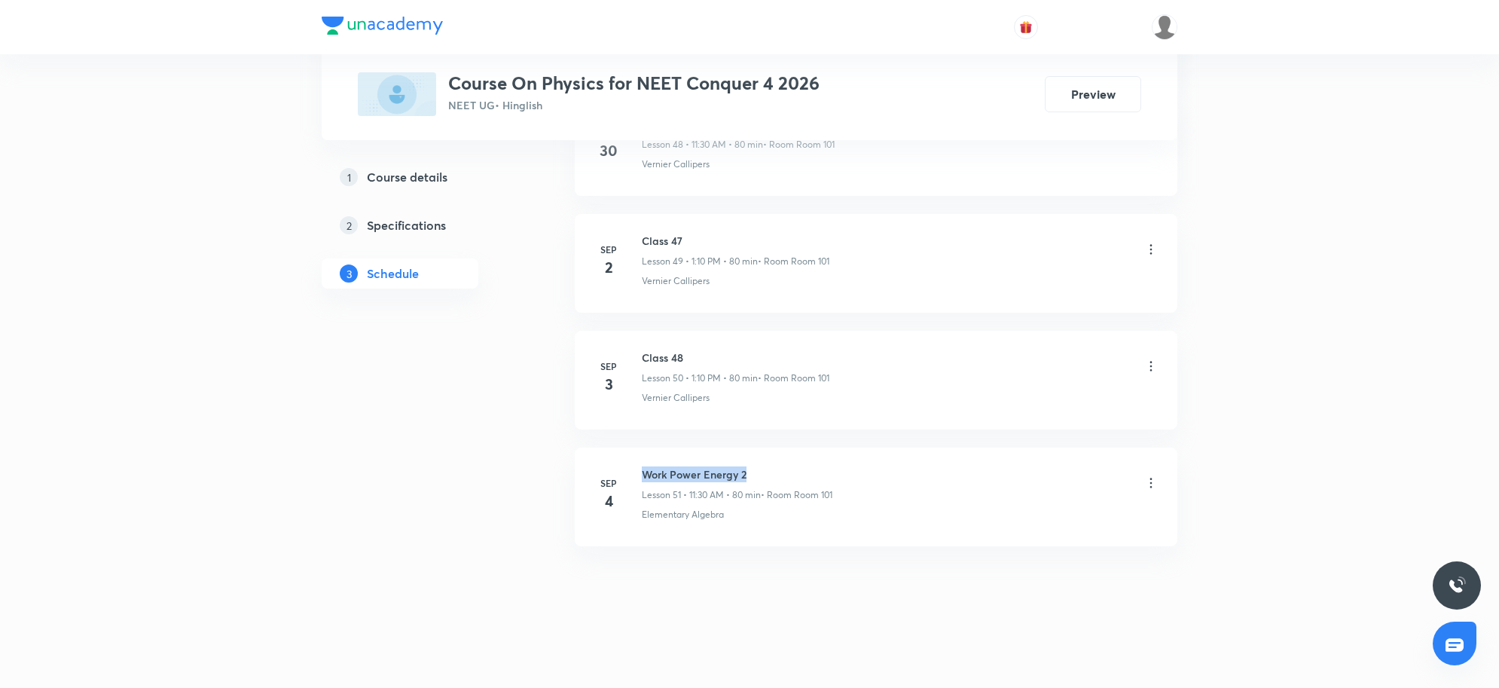
drag, startPoint x: 645, startPoint y: 471, endPoint x: 868, endPoint y: 463, distance: 223.1
click at [868, 463] on li "[DATE] Work Power Energy 2 Lesson 51 • 11:30 AM • 80 min • Room Room 101 Elemen…" at bounding box center [876, 497] width 603 height 99
copy h6 "Work Power Energy 2"
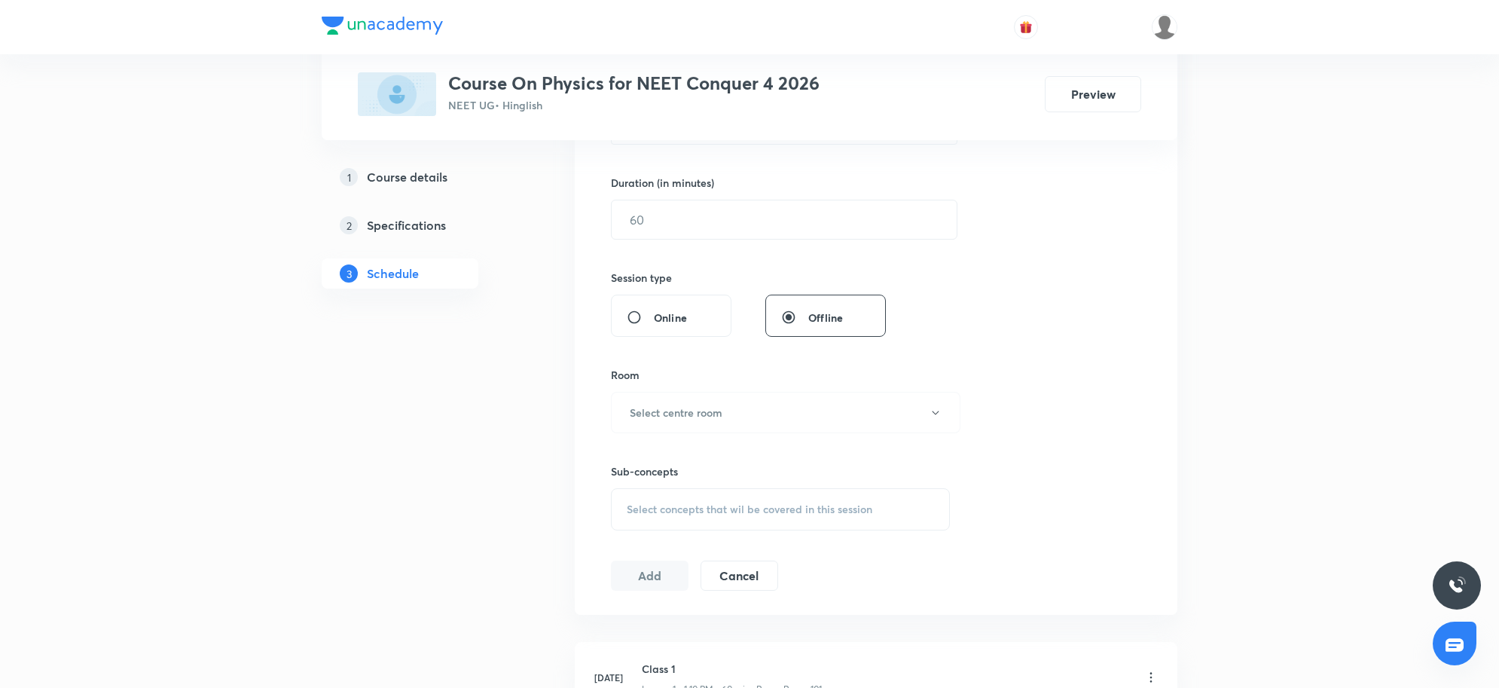
scroll to position [0, 0]
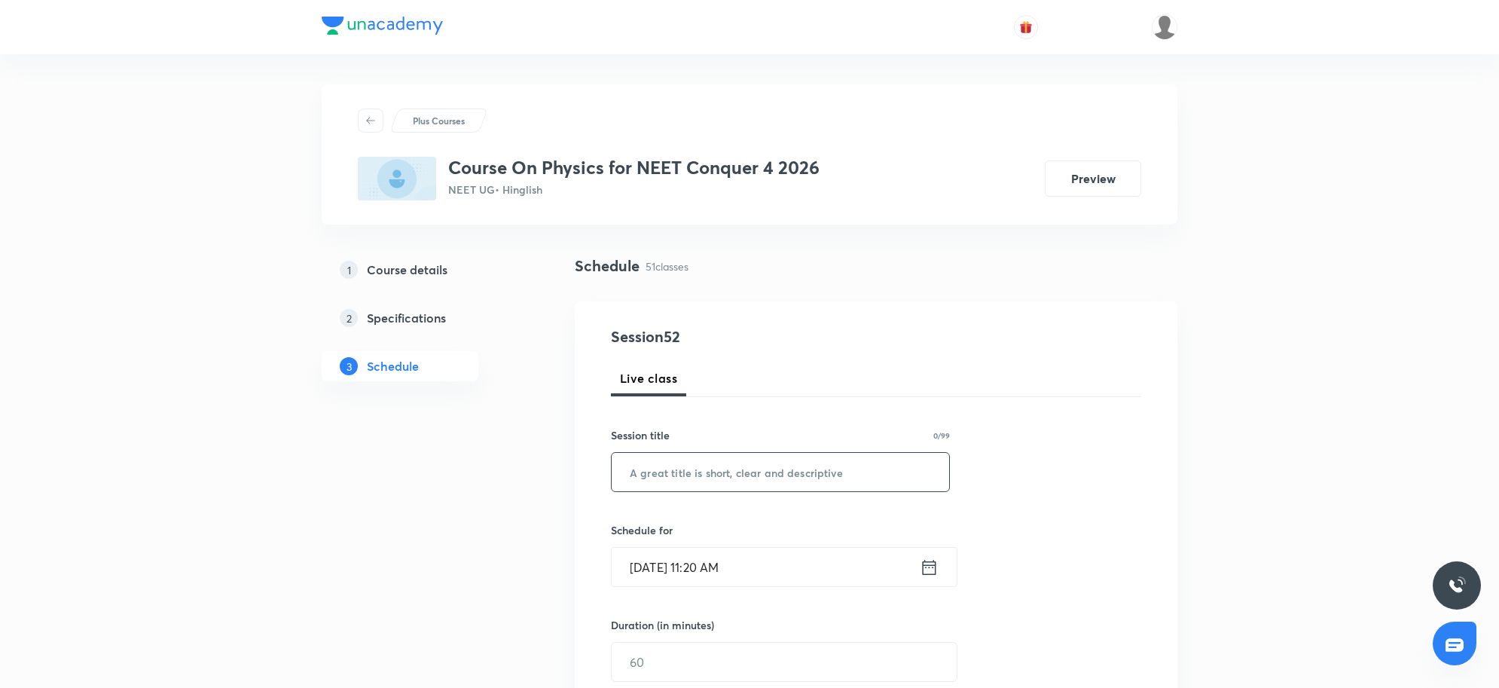
click at [713, 476] on input "text" at bounding box center [781, 472] width 338 height 38
paste input "Work Power Energy 2"
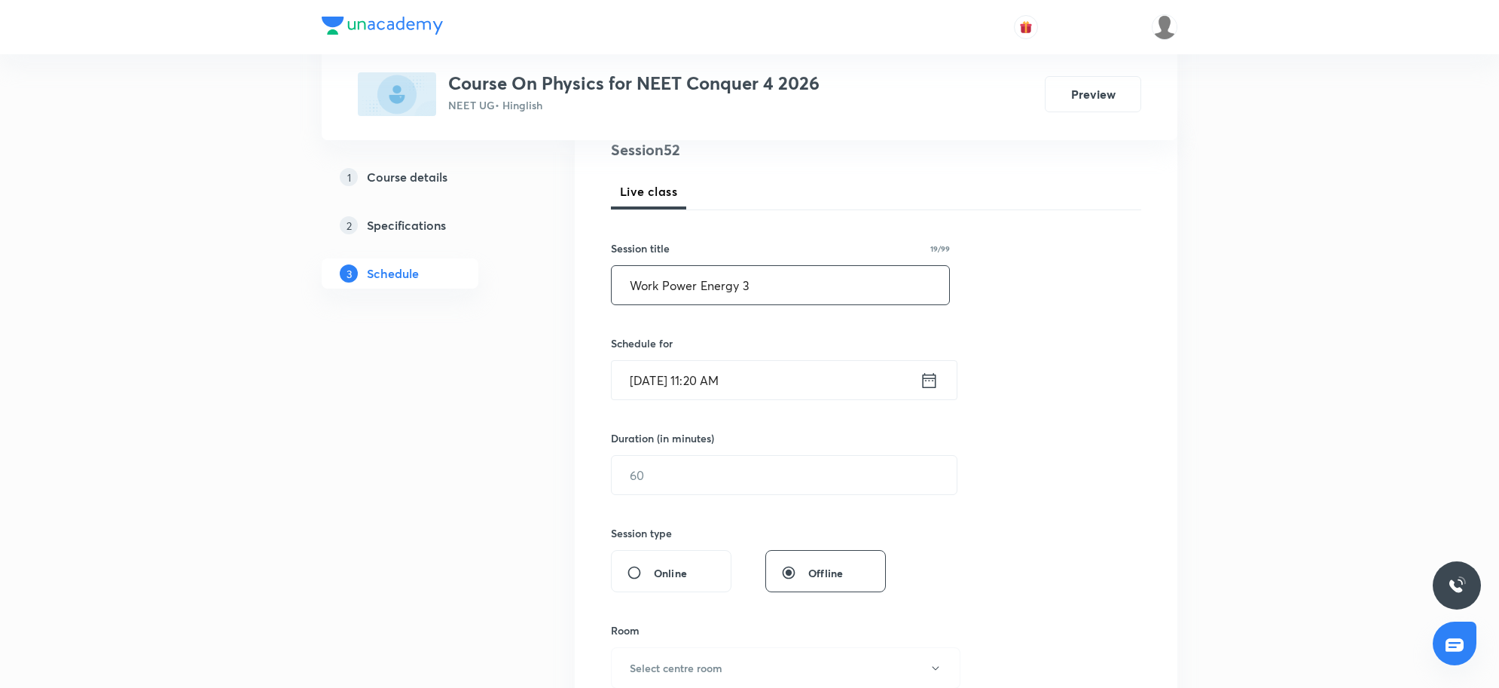
scroll to position [188, 0]
type input "Work Power Energy 3"
click at [790, 390] on input "[DATE] 11:20 AM" at bounding box center [766, 378] width 308 height 38
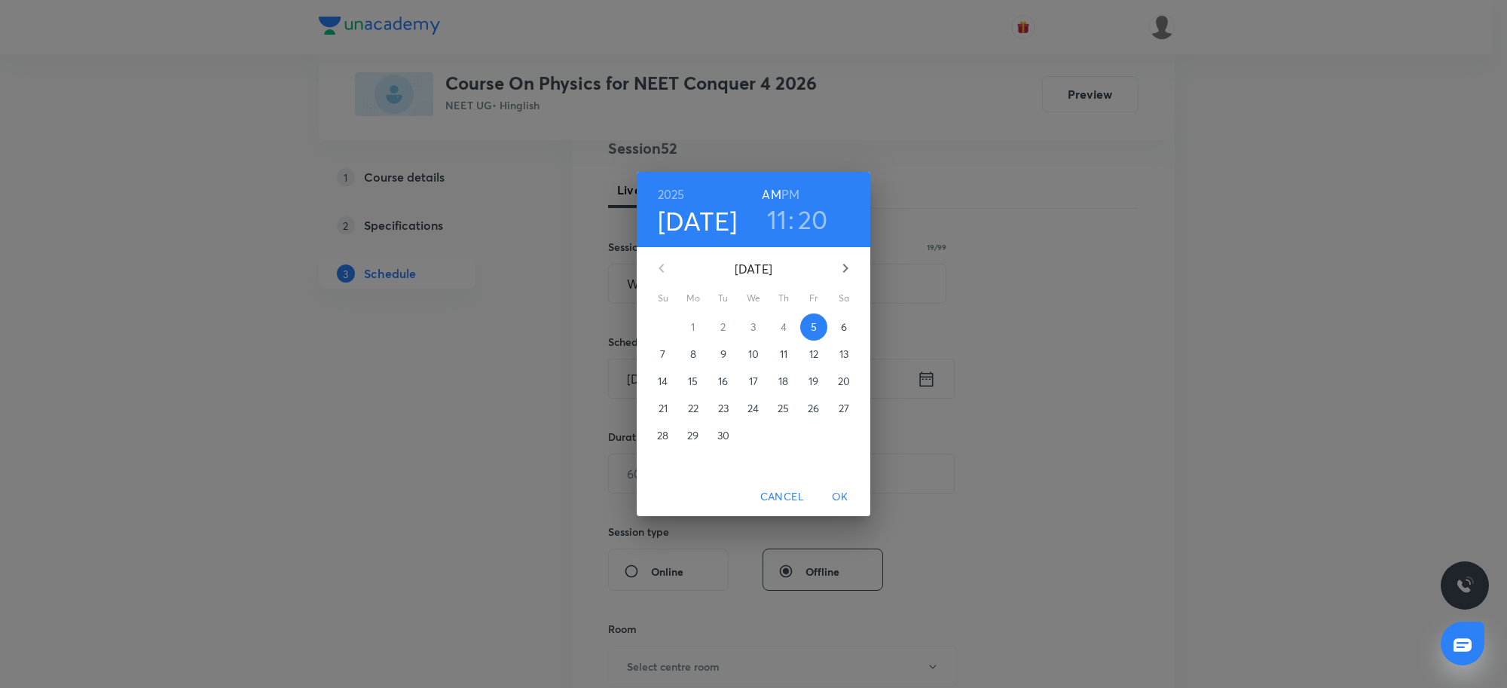
click at [778, 216] on h3 "11" at bounding box center [777, 219] width 20 height 32
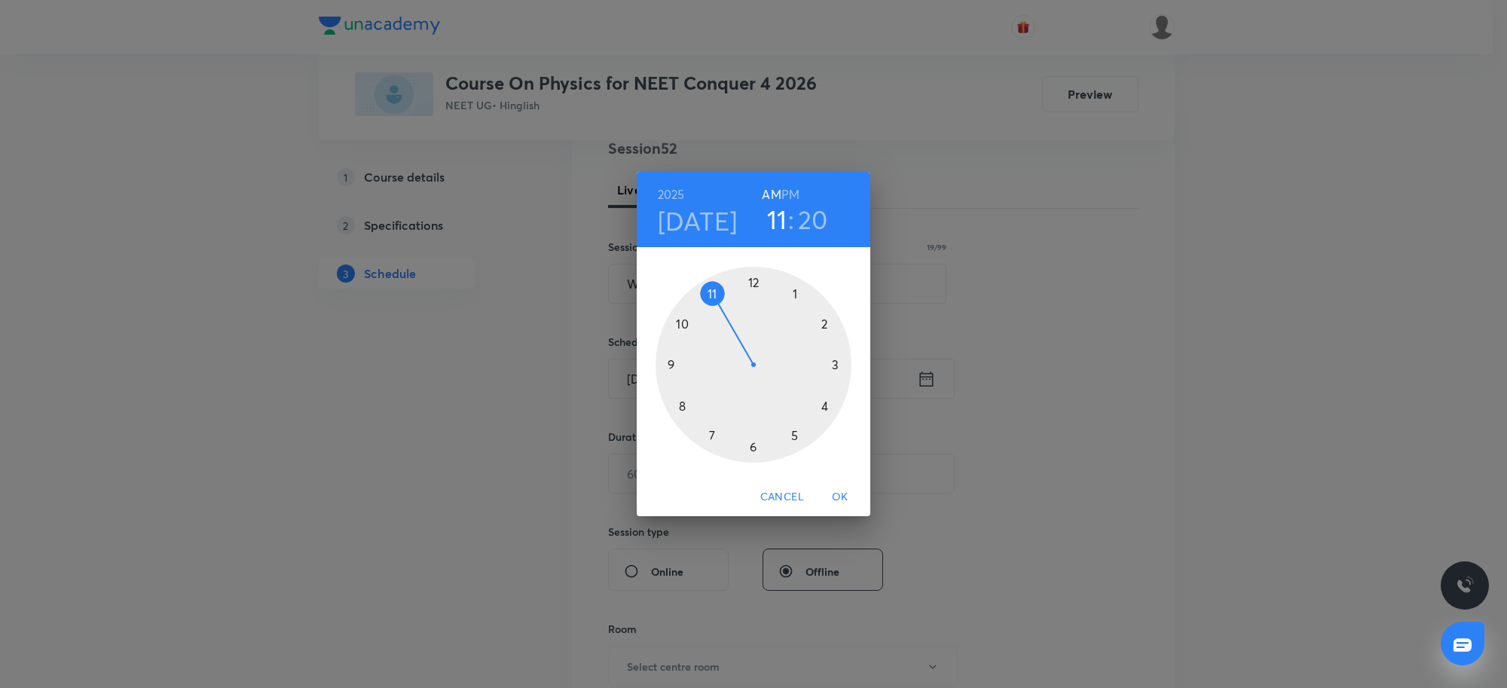
click at [793, 292] on div at bounding box center [754, 365] width 196 height 196
click at [831, 324] on div at bounding box center [754, 365] width 196 height 196
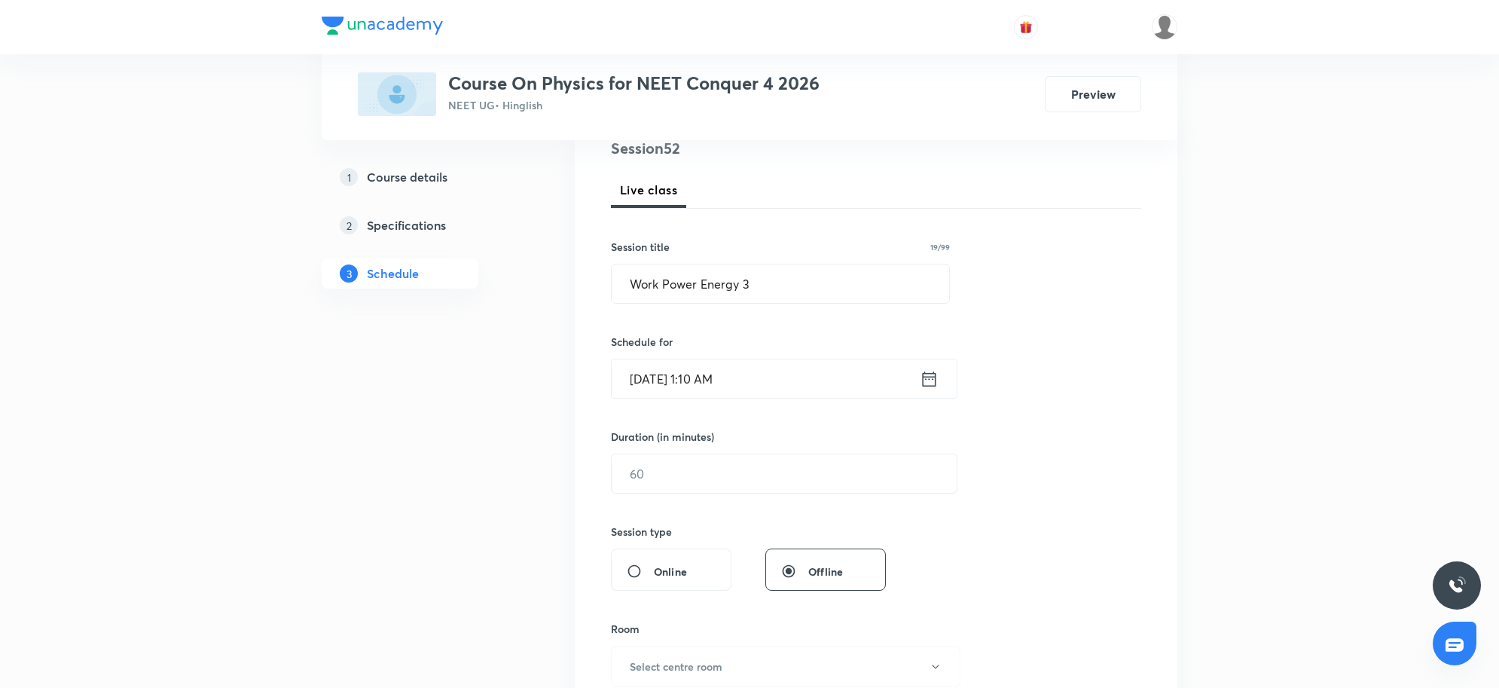
click at [758, 390] on input "[DATE] 1:10 AM" at bounding box center [766, 378] width 308 height 38
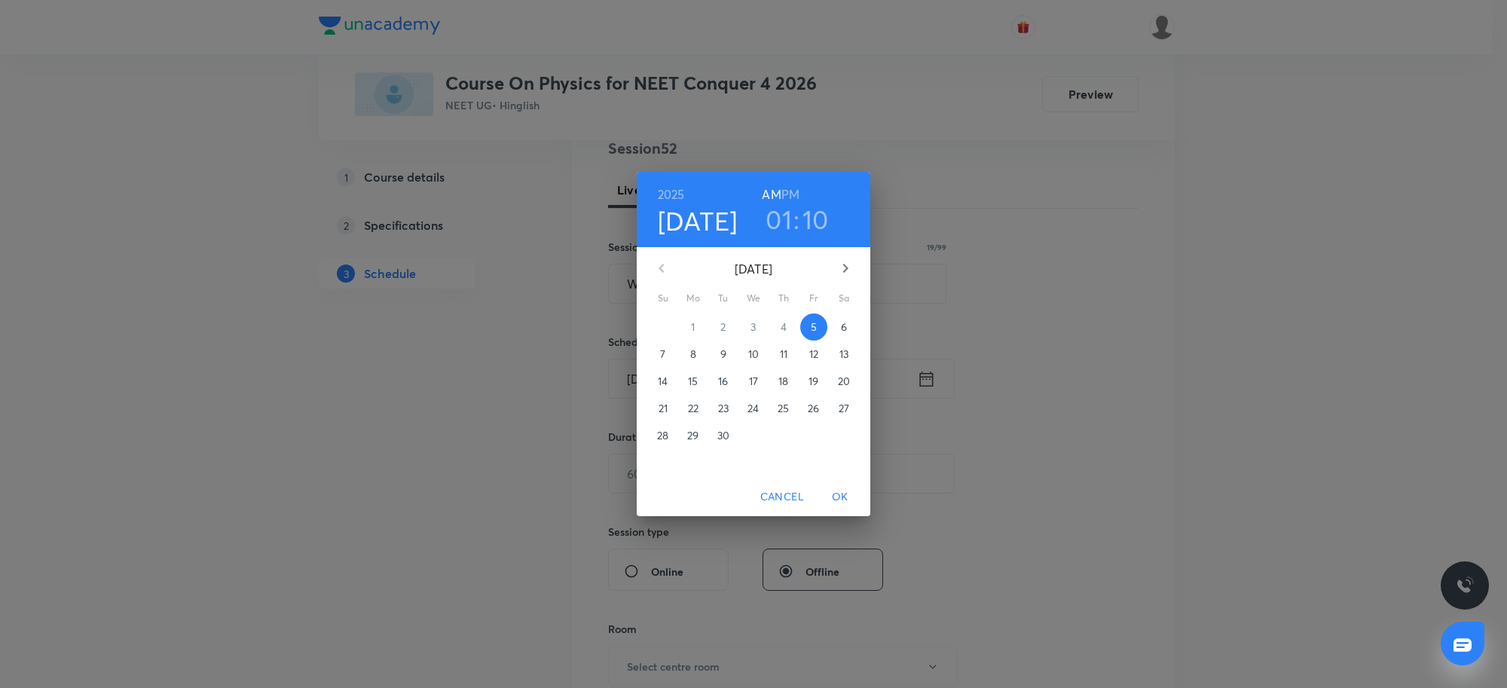
click at [797, 192] on h6 "PM" at bounding box center [790, 194] width 18 height 21
click at [841, 495] on span "OK" at bounding box center [840, 496] width 36 height 19
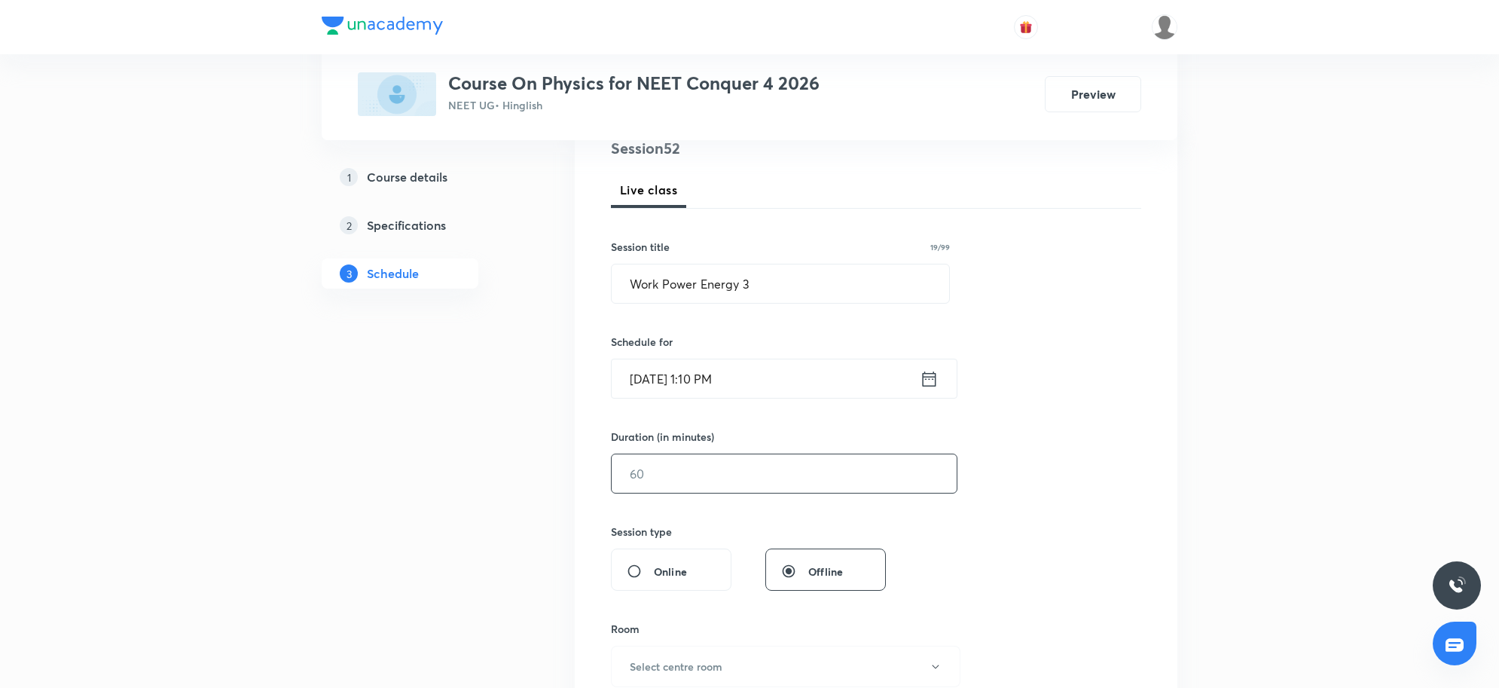
click at [668, 475] on input "text" at bounding box center [784, 473] width 345 height 38
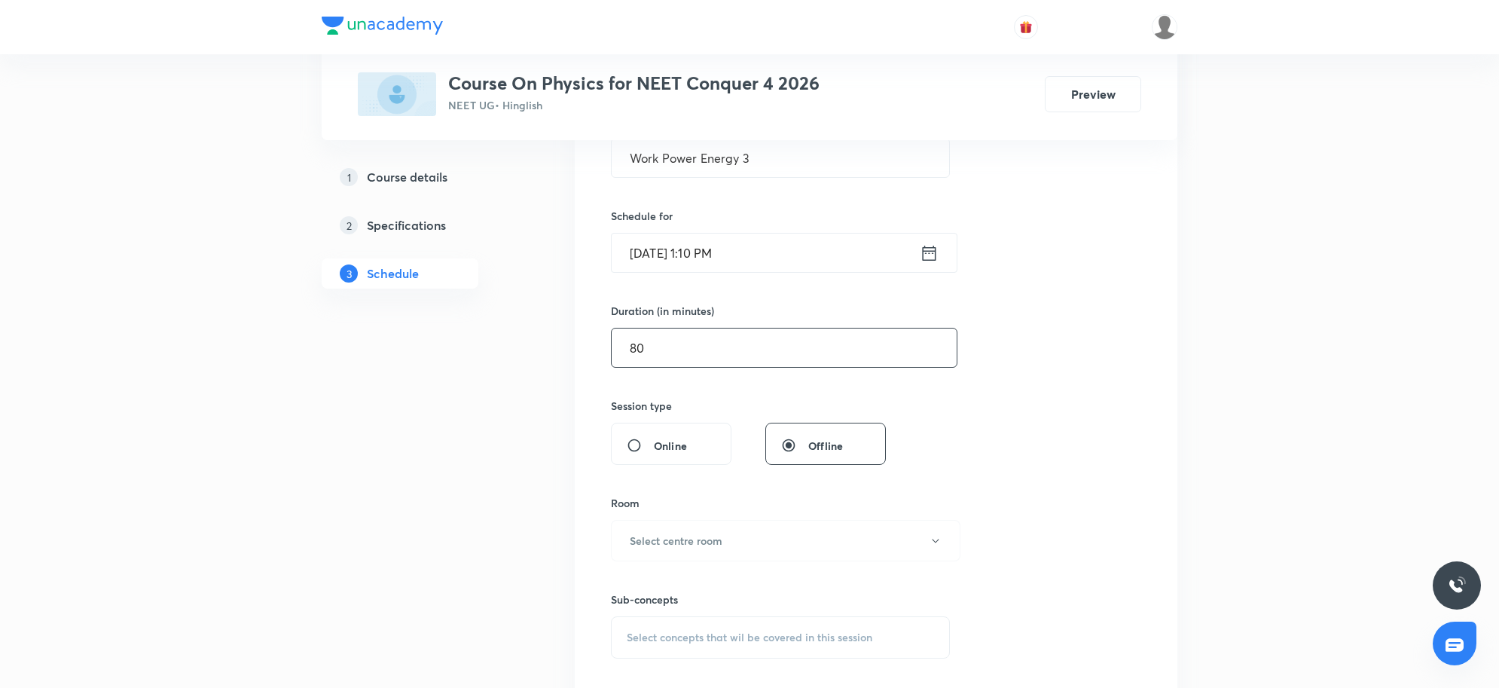
scroll to position [471, 0]
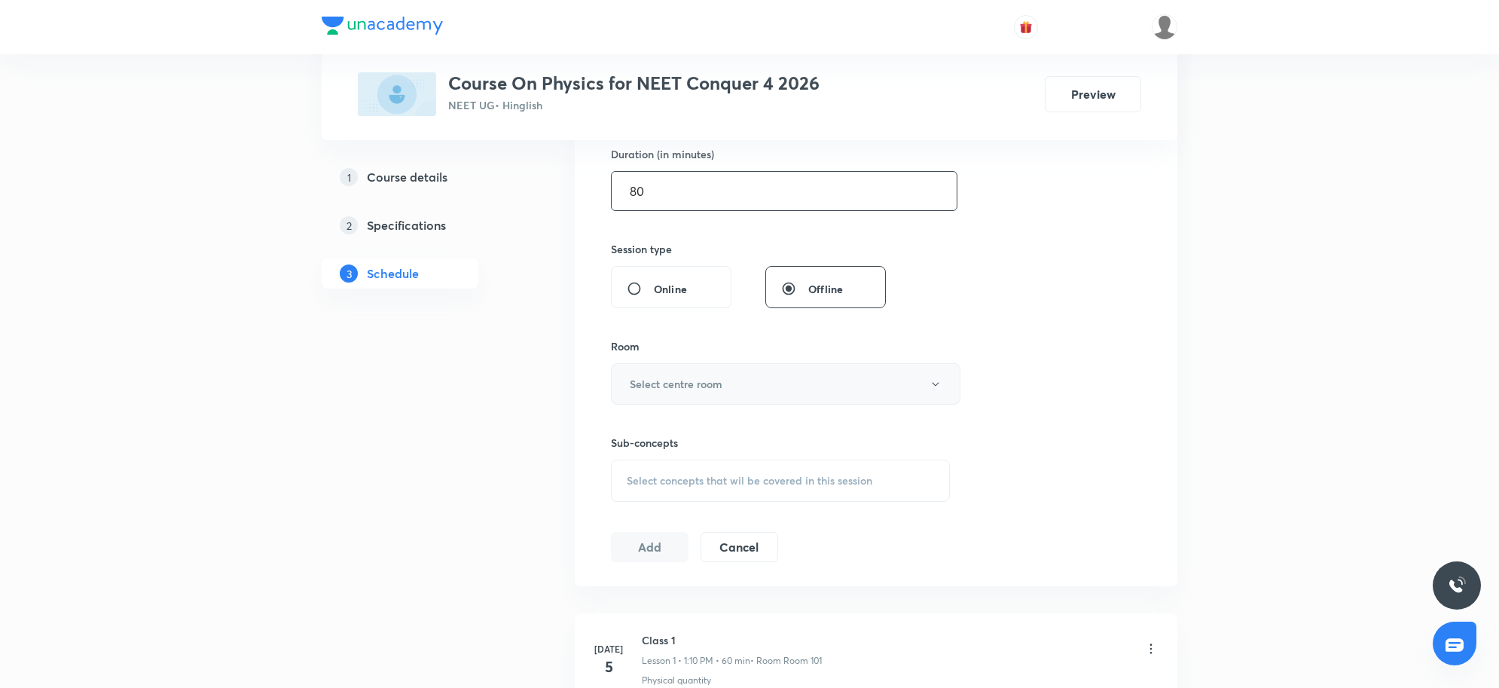
type input "80"
click at [778, 396] on button "Select centre room" at bounding box center [786, 383] width 350 height 41
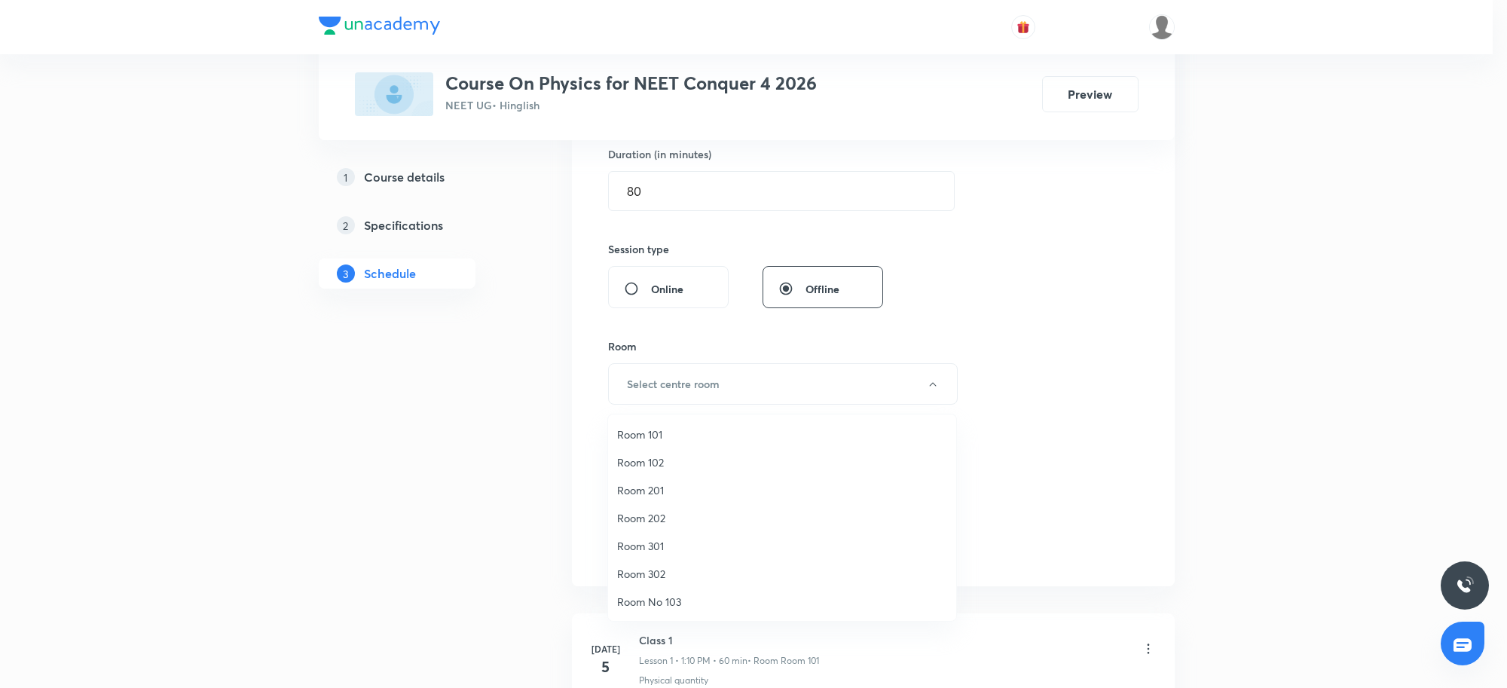
click at [656, 439] on span "Room 101" at bounding box center [782, 434] width 330 height 16
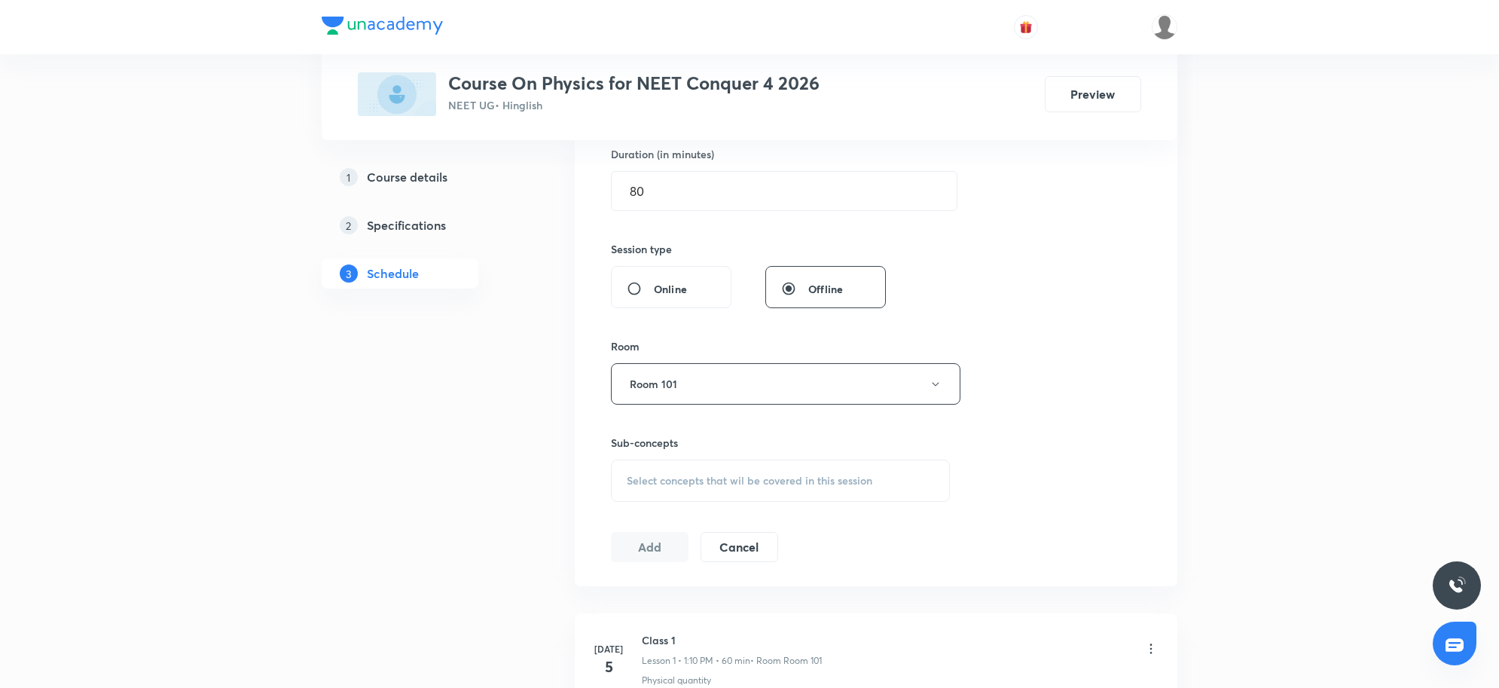
click at [1146, 434] on div "Session 52 Live class Session title 19/99 Work Power Energy 3 ​ Schedule for Se…" at bounding box center [876, 208] width 603 height 756
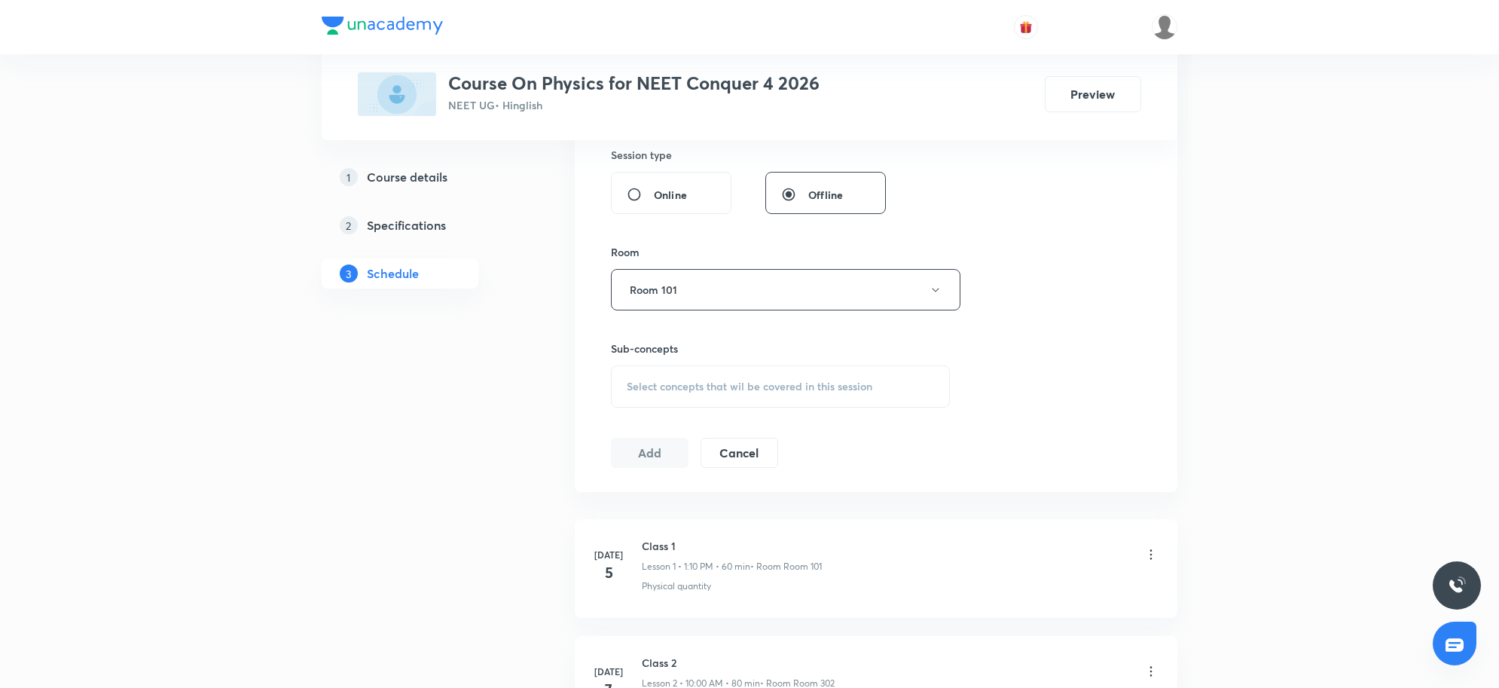
click at [725, 374] on div "Select concepts that wil be covered in this session" at bounding box center [780, 386] width 339 height 42
click at [742, 384] on span "Select concepts that wil be covered in this session" at bounding box center [750, 386] width 246 height 12
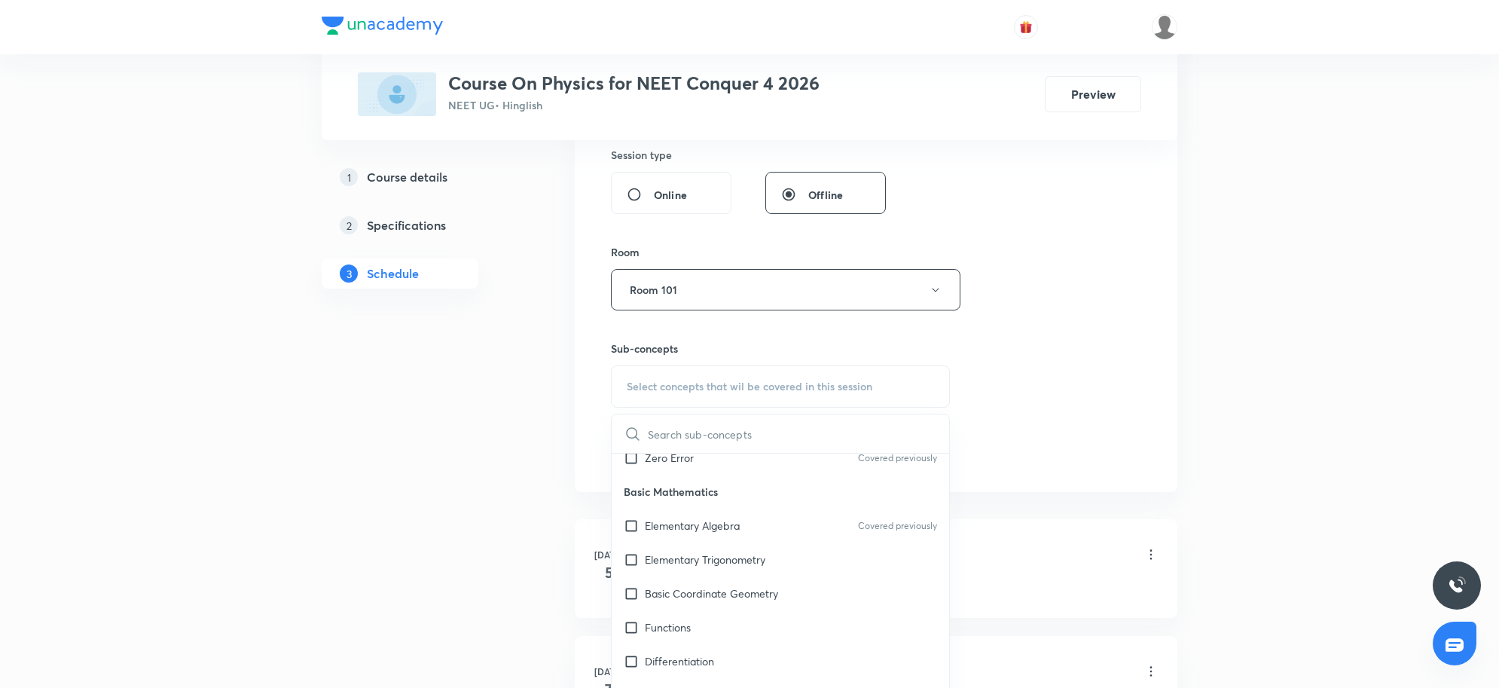
scroll to position [753, 0]
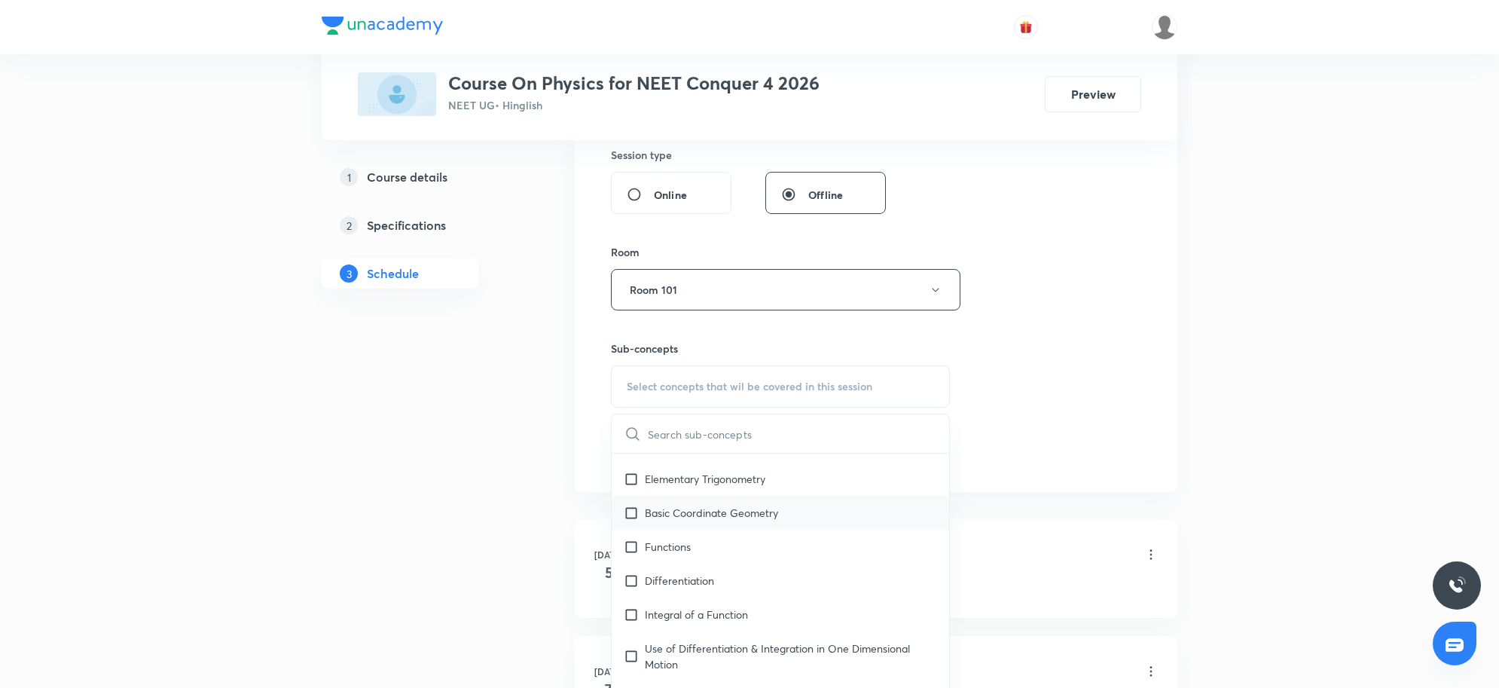
click at [659, 517] on p "Basic Coordinate Geometry" at bounding box center [711, 513] width 133 height 16
checkbox input "true"
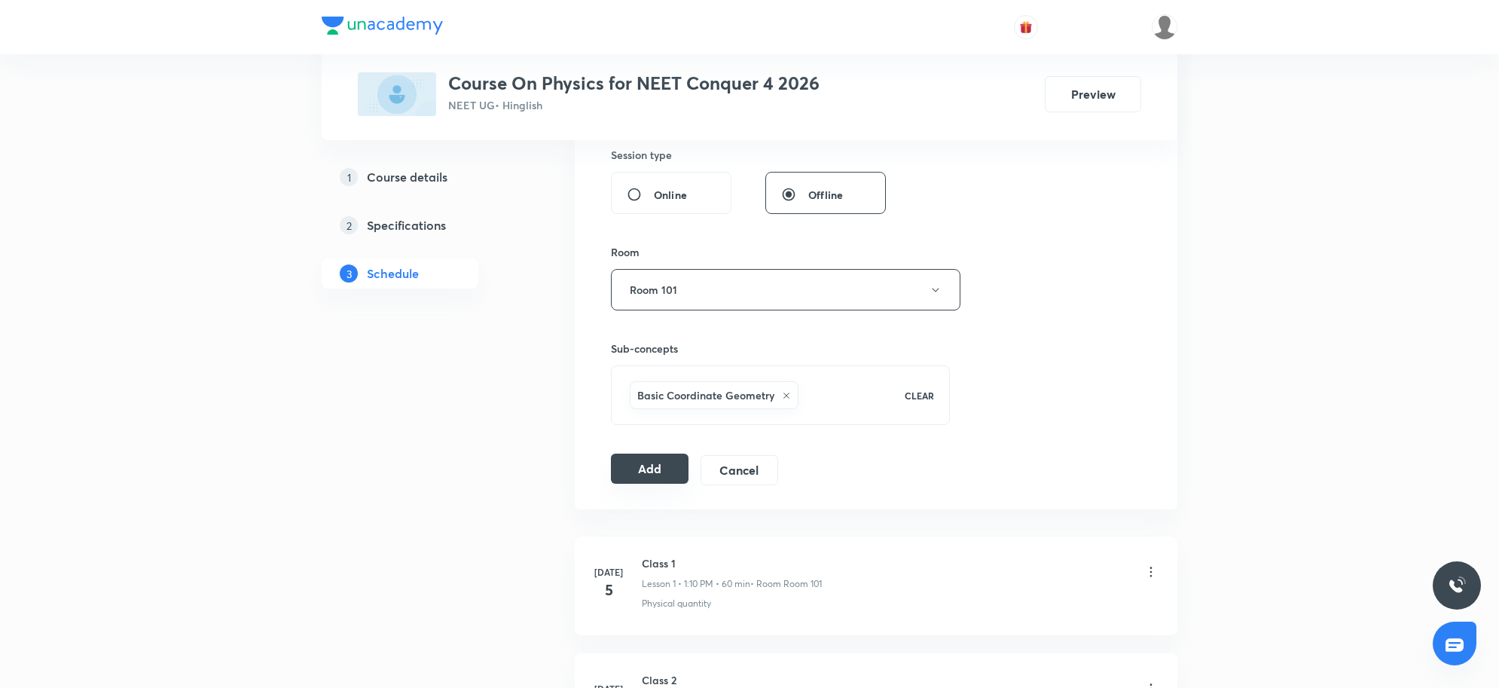
click at [640, 484] on button "Add" at bounding box center [650, 469] width 78 height 30
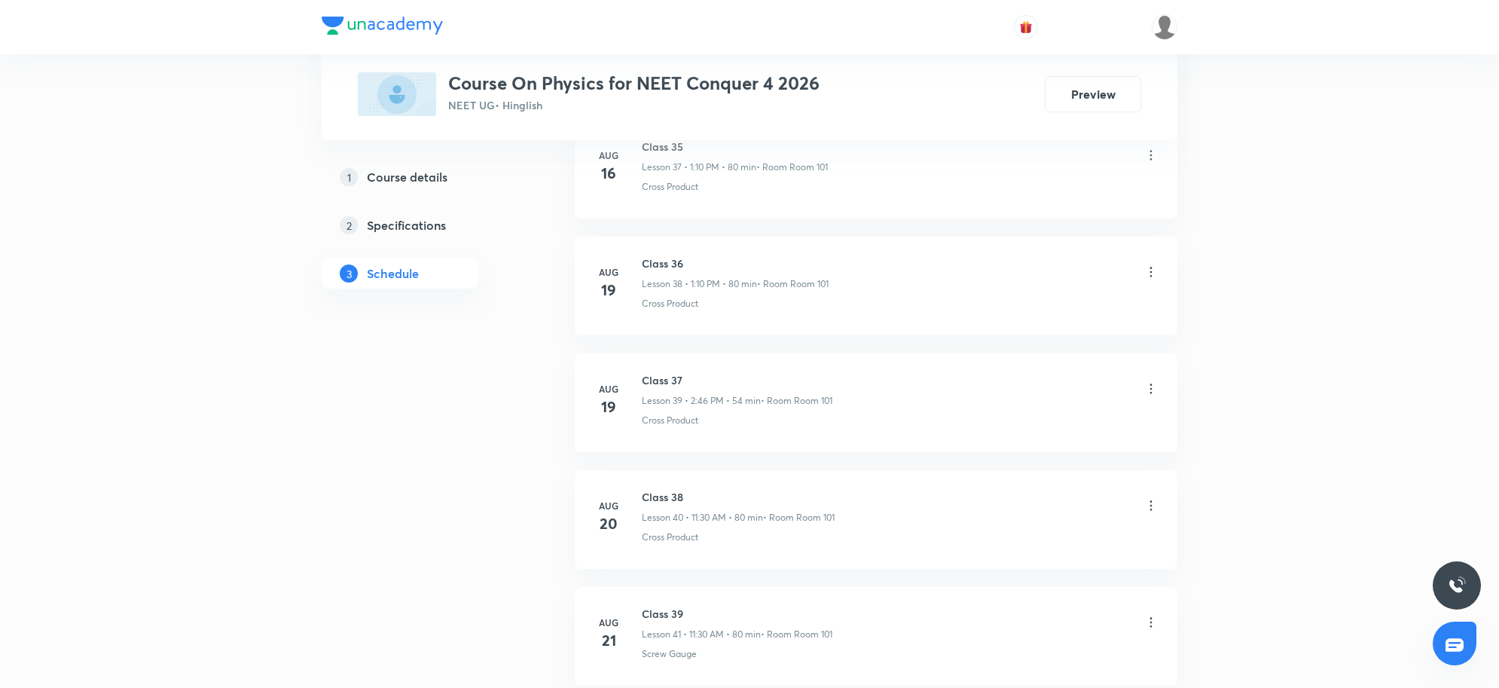
scroll to position [5799, 0]
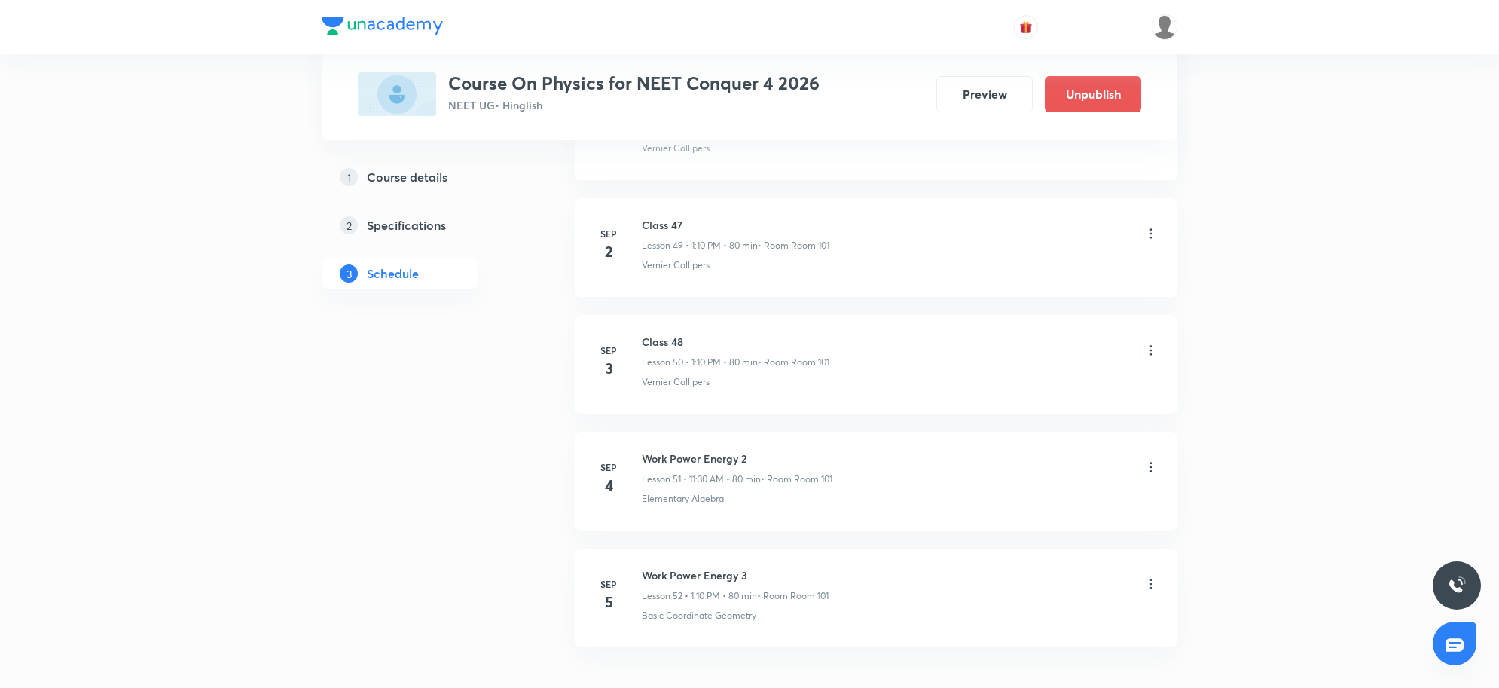
click at [750, 583] on h6 "Work Power Energy 3" at bounding box center [735, 575] width 187 height 16
click at [735, 583] on h6 "Work Power Energy 3" at bounding box center [735, 575] width 187 height 16
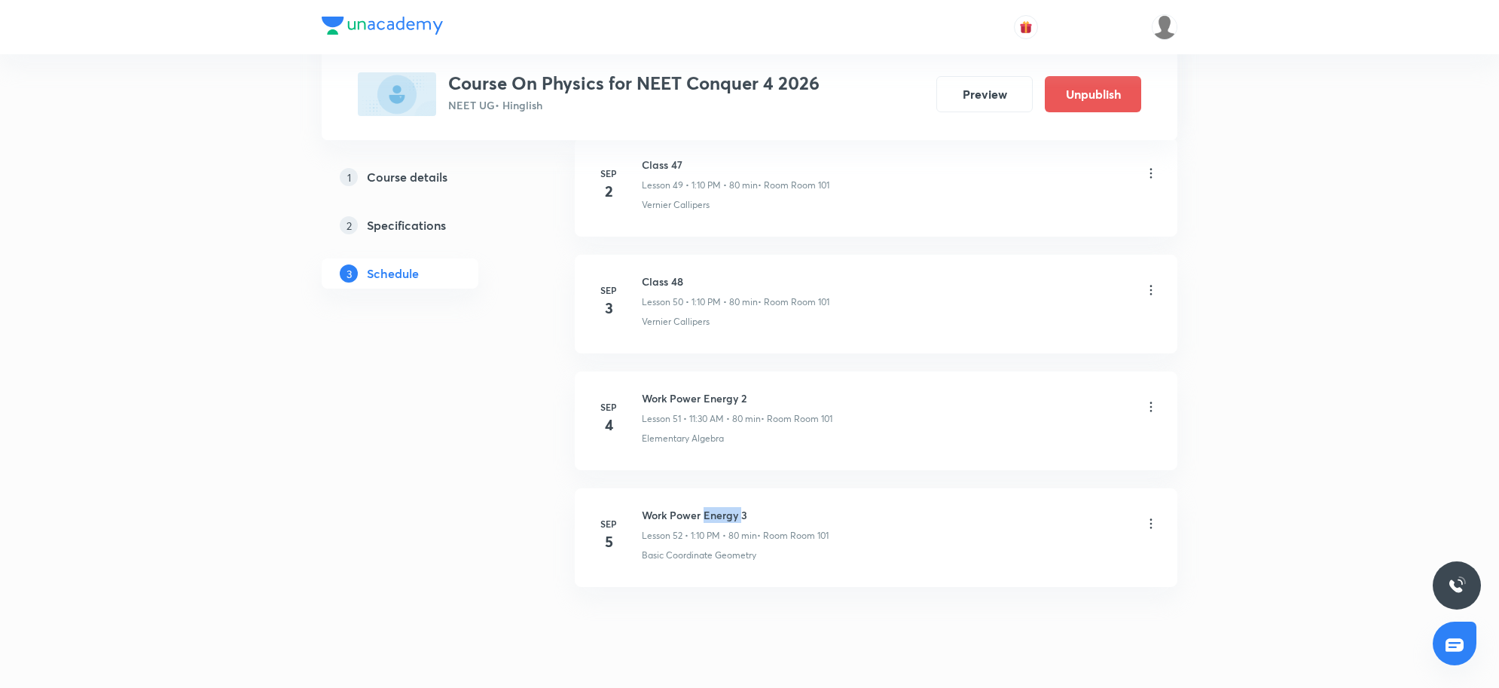
scroll to position [5916, 0]
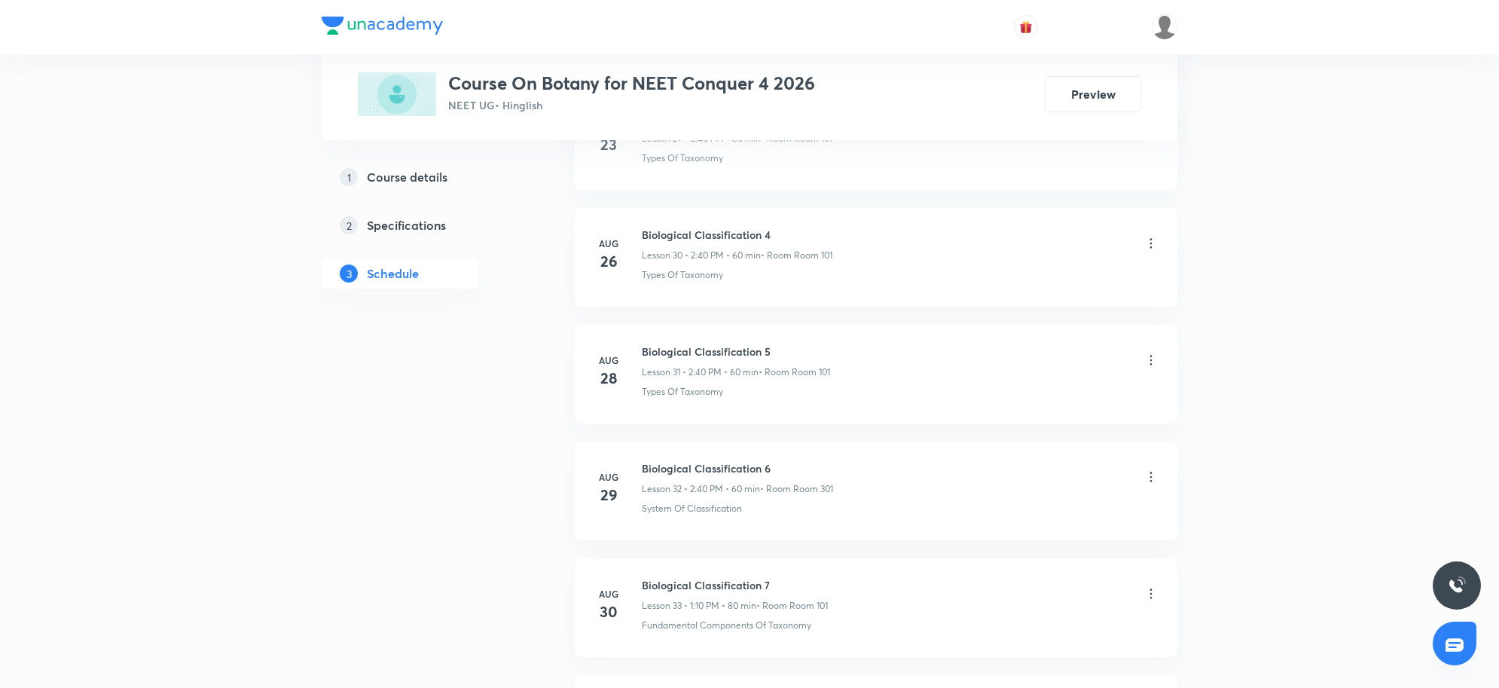
scroll to position [4619, 0]
drag, startPoint x: 635, startPoint y: 466, endPoint x: 793, endPoint y: 472, distance: 157.6
click at [793, 472] on div "[DATE] Biological Classification 9 Lesson 35 • 1:10 PM • 80 min • Room Room 101…" at bounding box center [876, 493] width 565 height 55
copy h6 "Biological Classification 9"
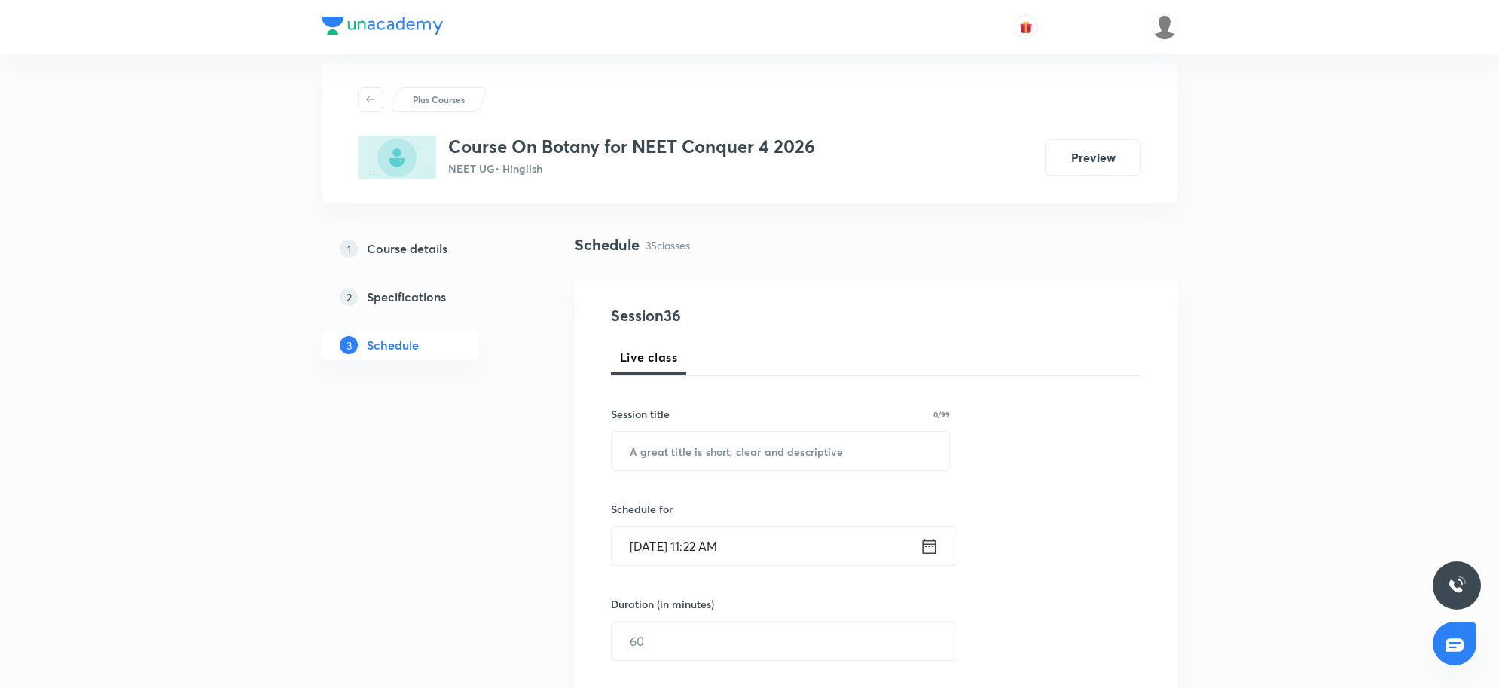
scroll to position [0, 0]
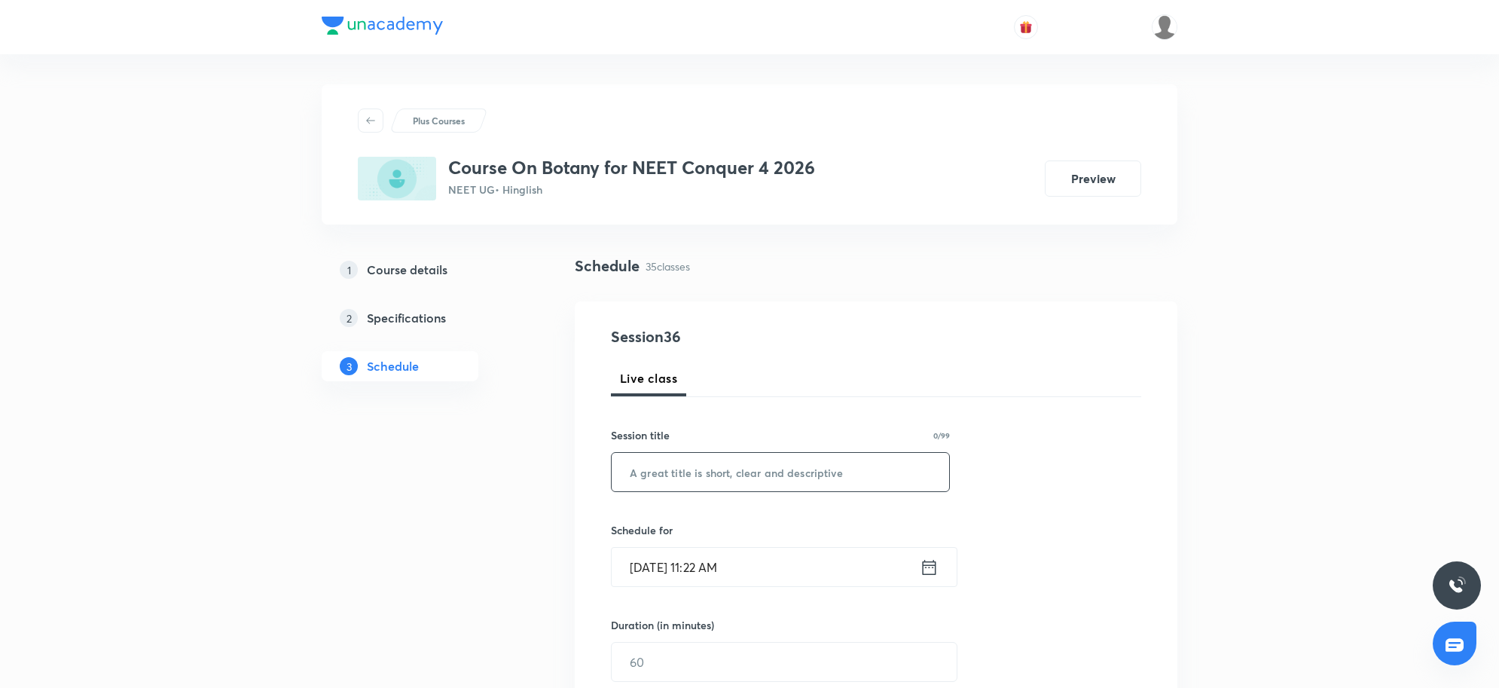
click at [741, 464] on input "text" at bounding box center [781, 472] width 338 height 38
paste input "Biological Classification 9"
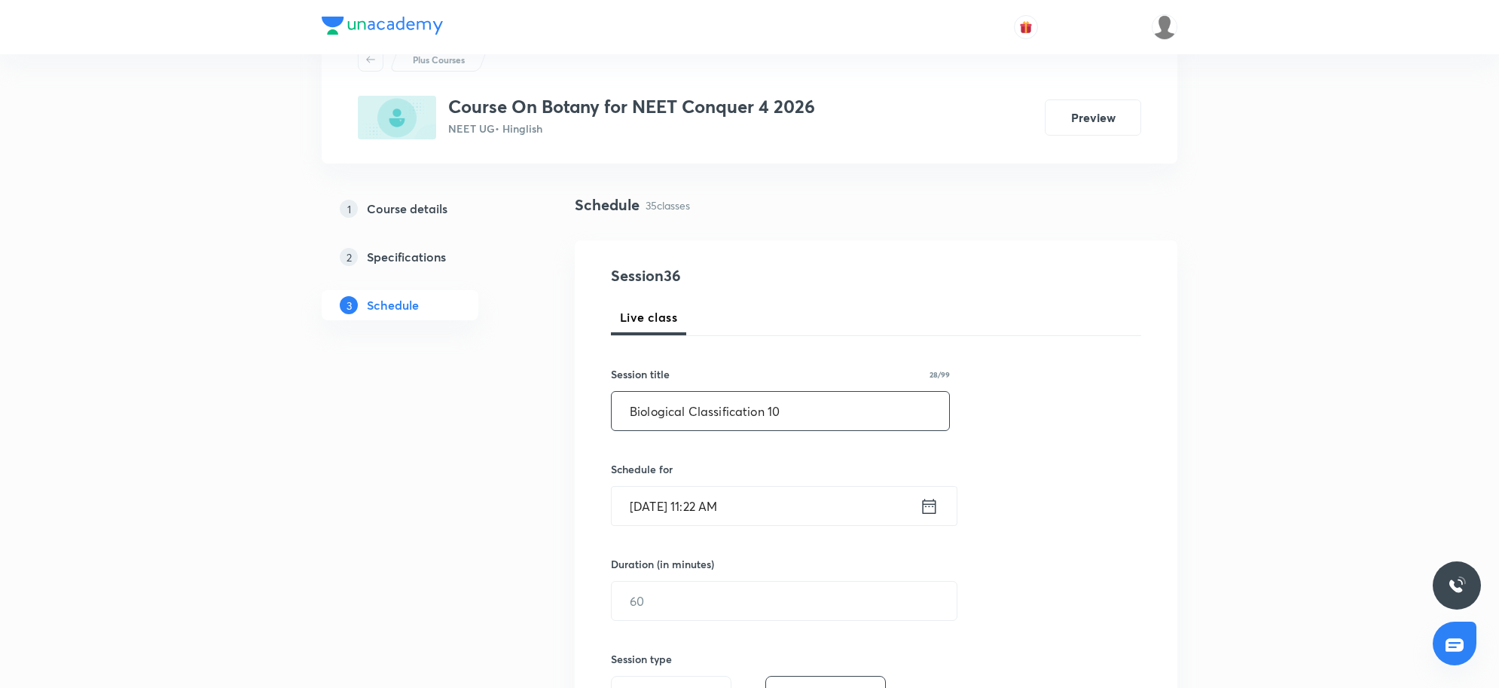
scroll to position [94, 0]
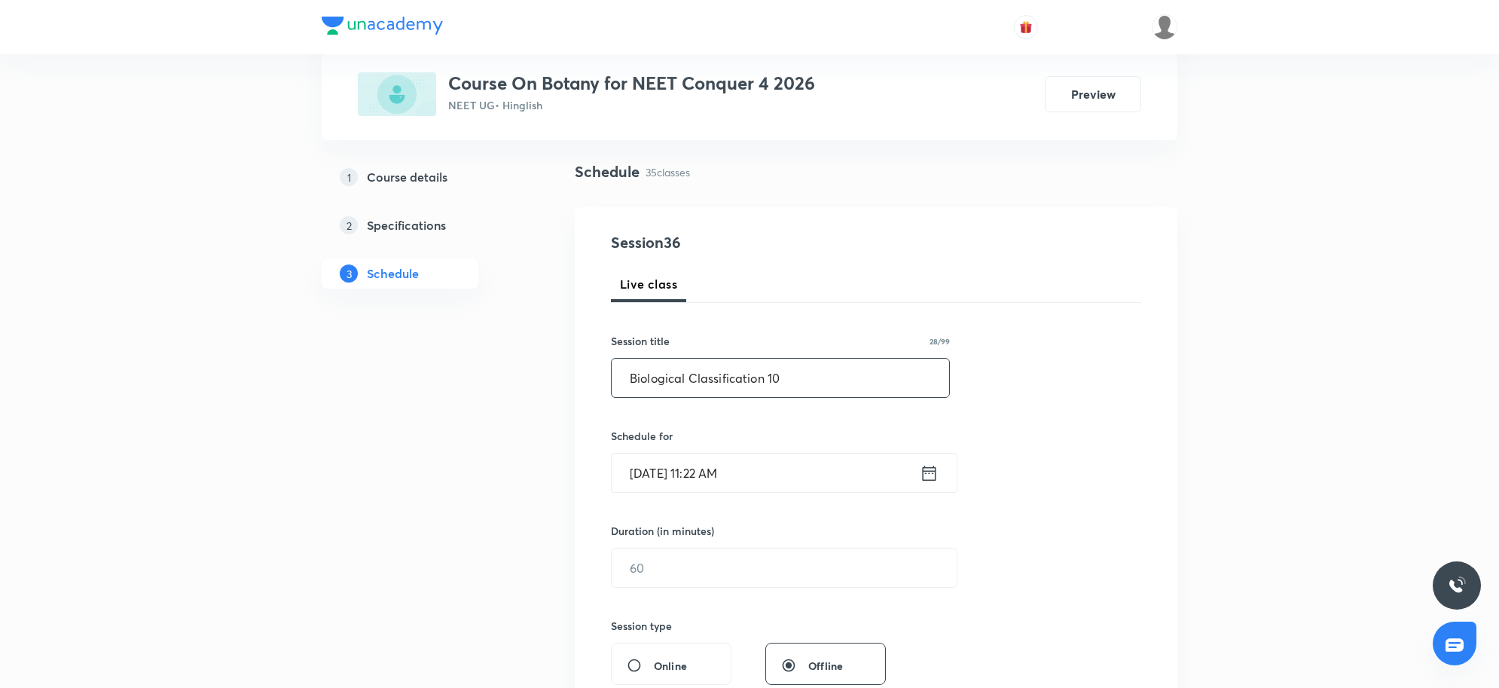
type input "Biological Classification 10"
click at [750, 487] on input "Sep 5, 2025, 11:22 AM" at bounding box center [766, 473] width 308 height 38
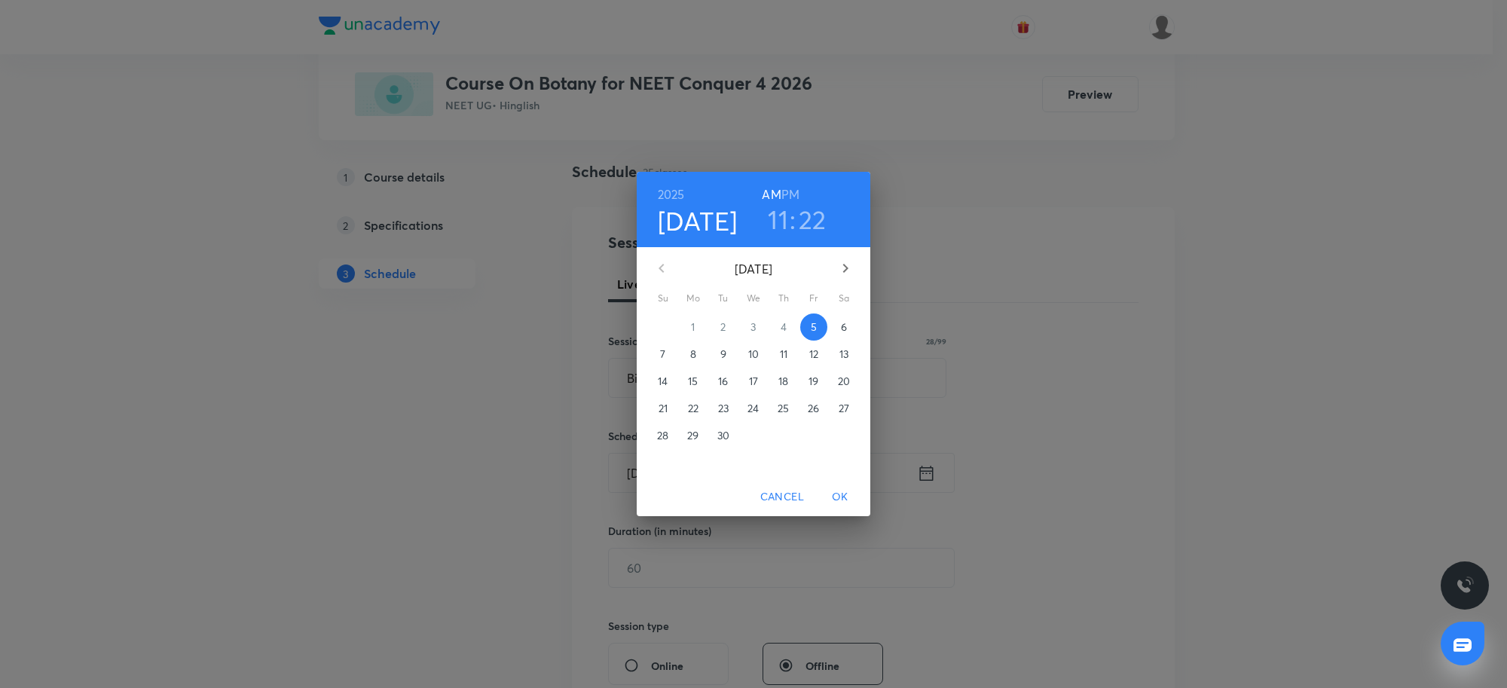
click at [781, 223] on h3 "11" at bounding box center [778, 219] width 20 height 32
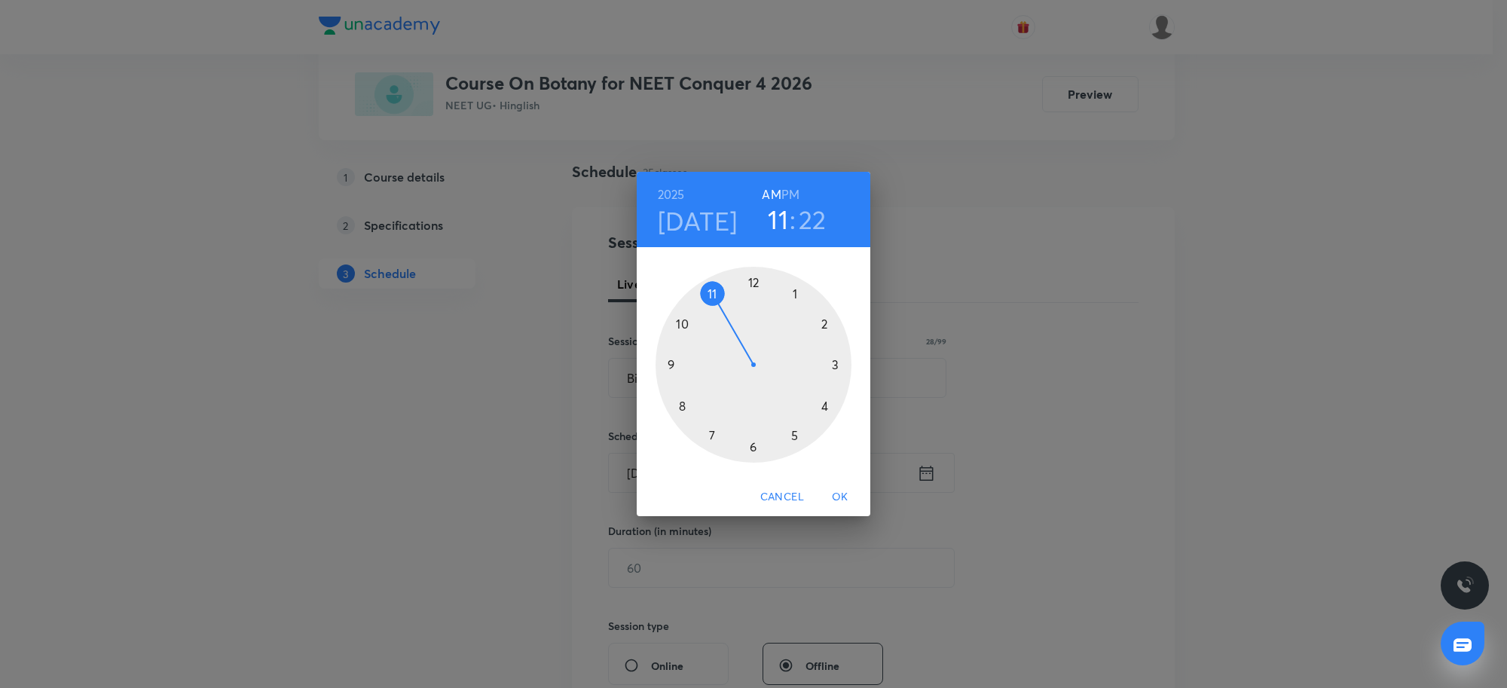
click at [829, 322] on div at bounding box center [754, 365] width 196 height 196
click at [679, 405] on div at bounding box center [754, 365] width 196 height 196
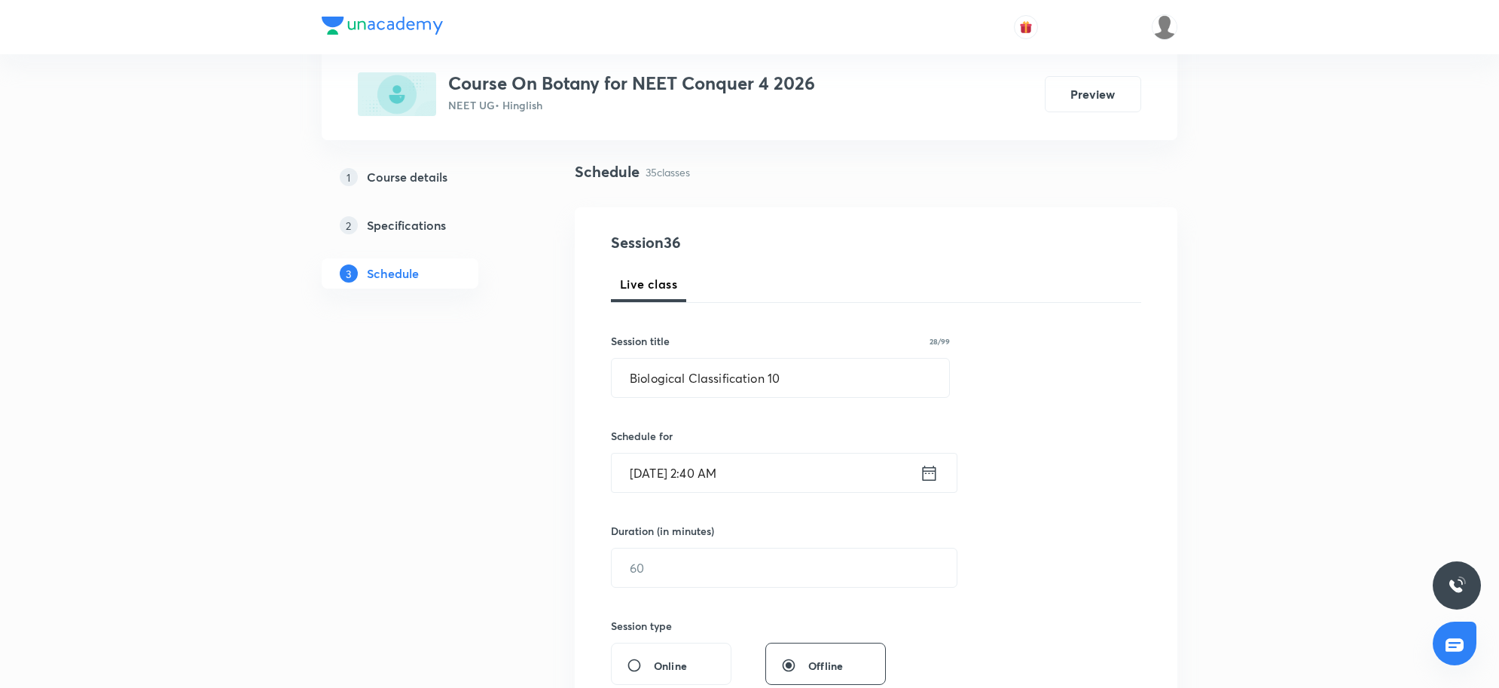
click at [802, 481] on input "Sep 5, 2025, 2:40 AM" at bounding box center [766, 473] width 308 height 38
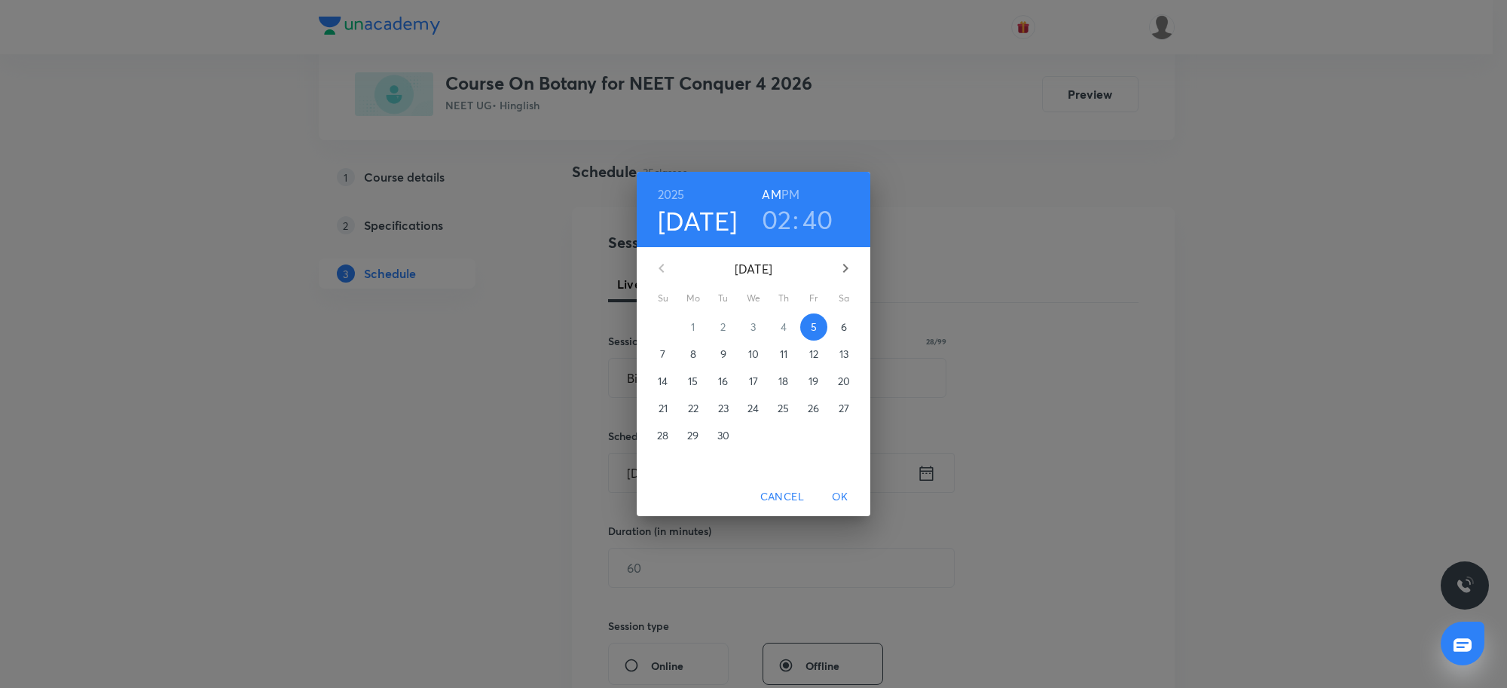
click at [796, 194] on h6 "PM" at bounding box center [790, 194] width 18 height 21
drag, startPoint x: 842, startPoint y: 494, endPoint x: 785, endPoint y: 563, distance: 89.4
click at [842, 494] on span "OK" at bounding box center [840, 496] width 36 height 19
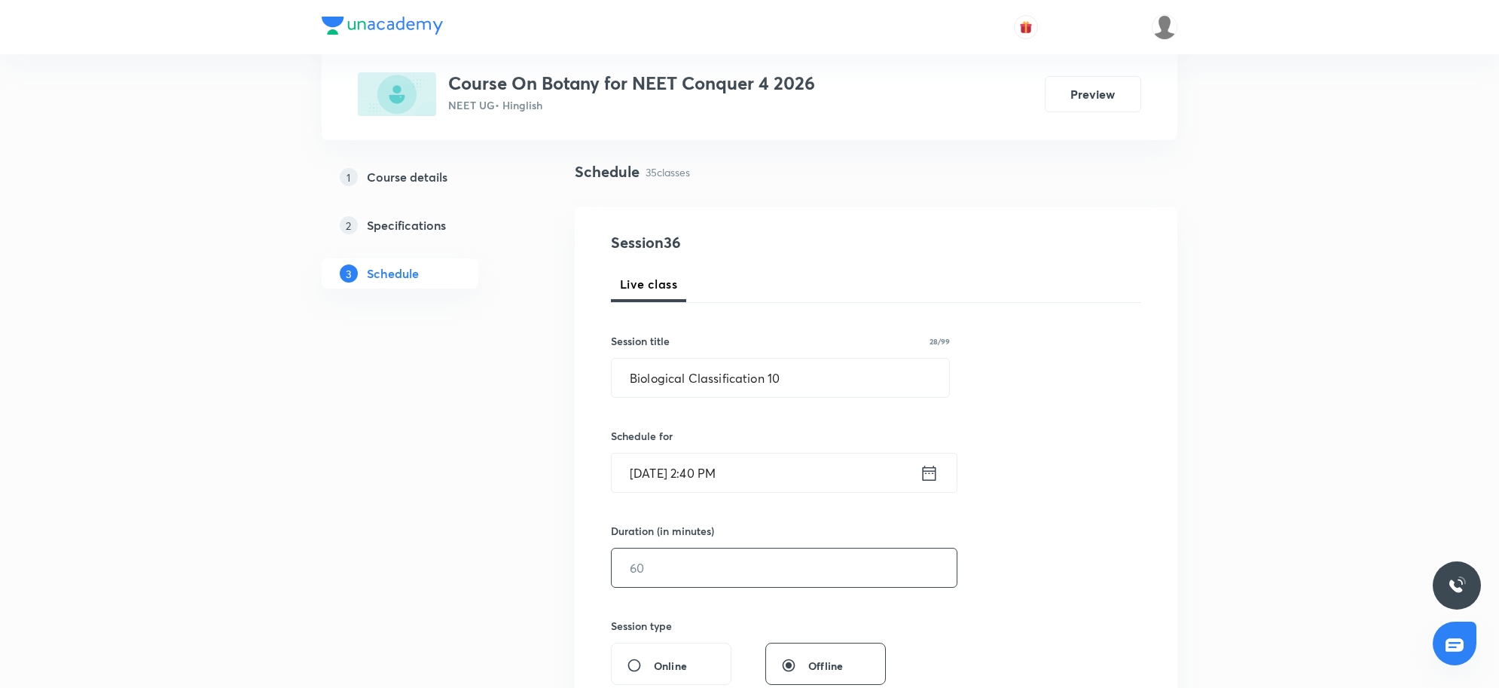
click at [785, 562] on input "text" at bounding box center [784, 568] width 345 height 38
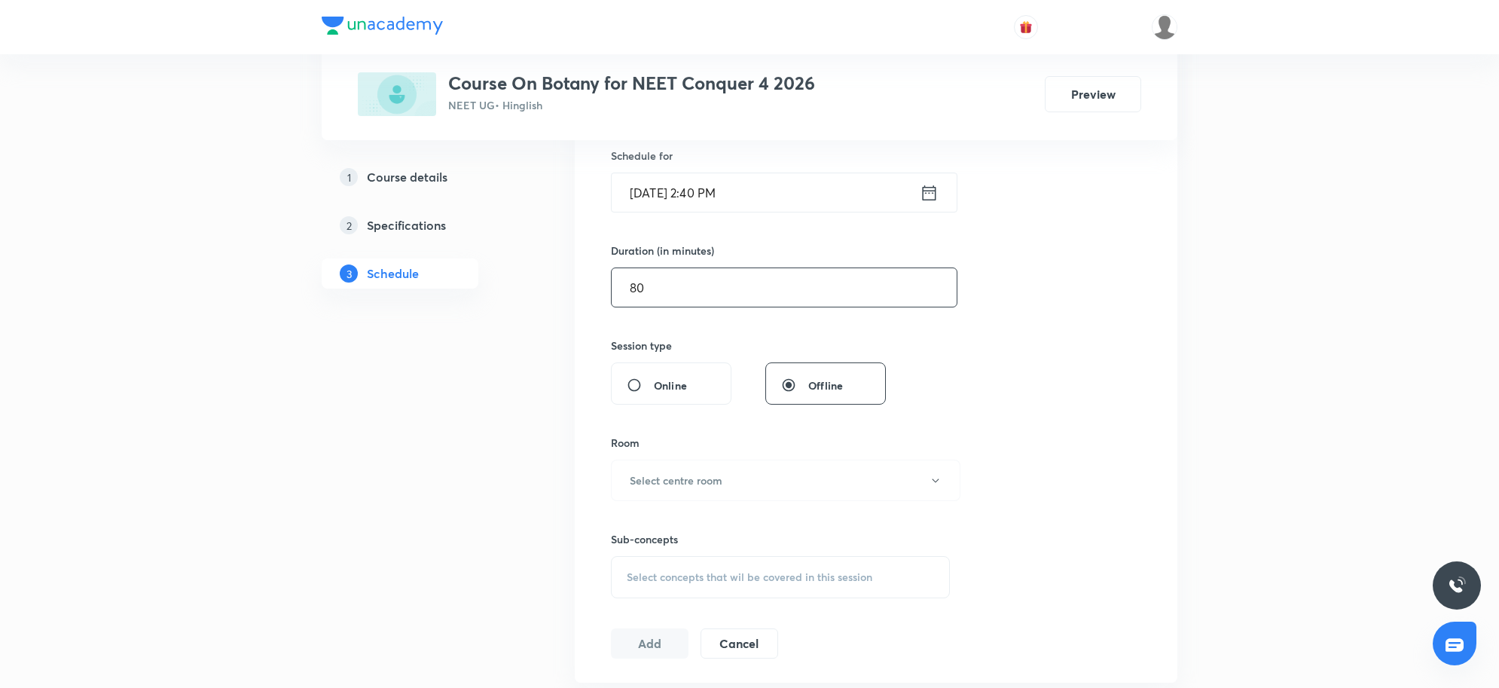
scroll to position [377, 0]
type input "80"
click at [751, 497] on button "Select centre room" at bounding box center [786, 477] width 350 height 41
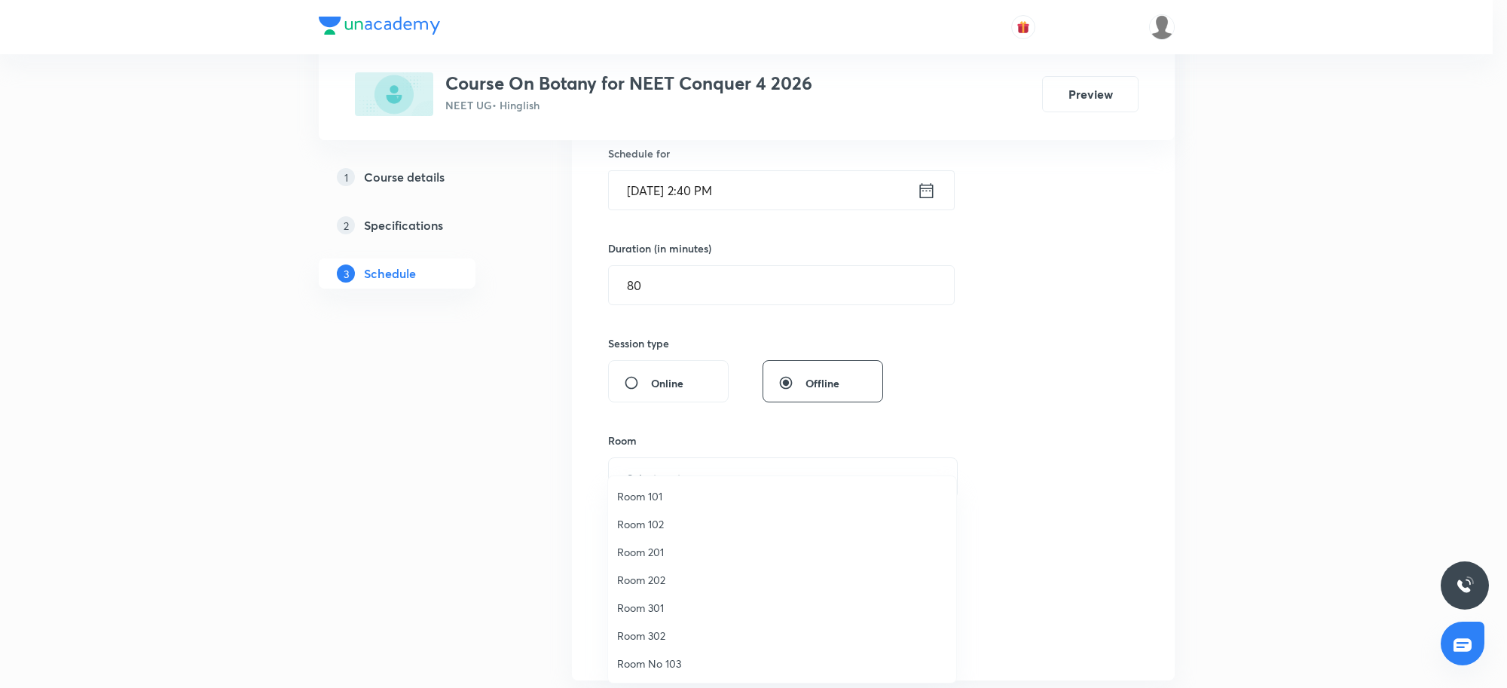
drag, startPoint x: 623, startPoint y: 283, endPoint x: 571, endPoint y: 281, distance: 52.0
click at [571, 281] on div at bounding box center [753, 344] width 1507 height 688
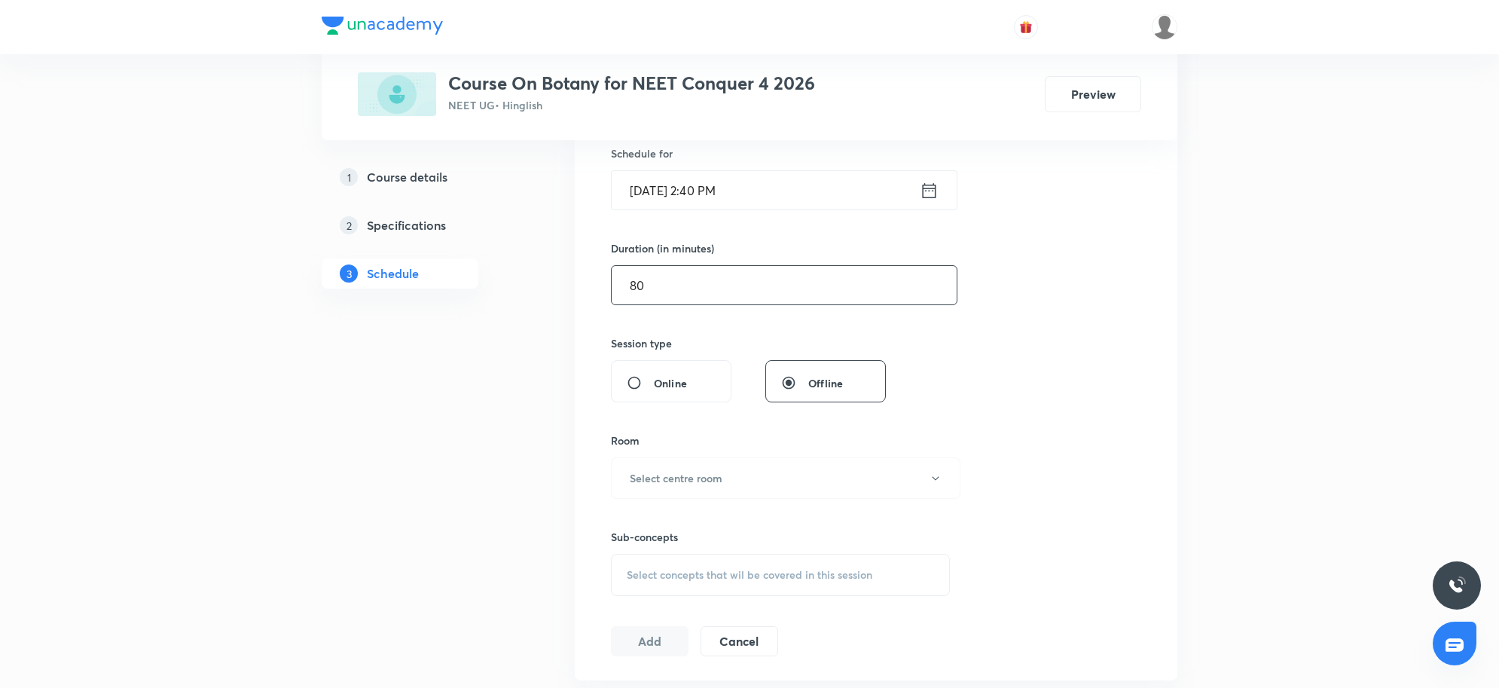
drag, startPoint x: 695, startPoint y: 289, endPoint x: 593, endPoint y: 283, distance: 101.9
click at [593, 283] on div "Session 36 Live class Session title 28/99 Biological Classification 10 ​ Schedu…" at bounding box center [876, 303] width 603 height 756
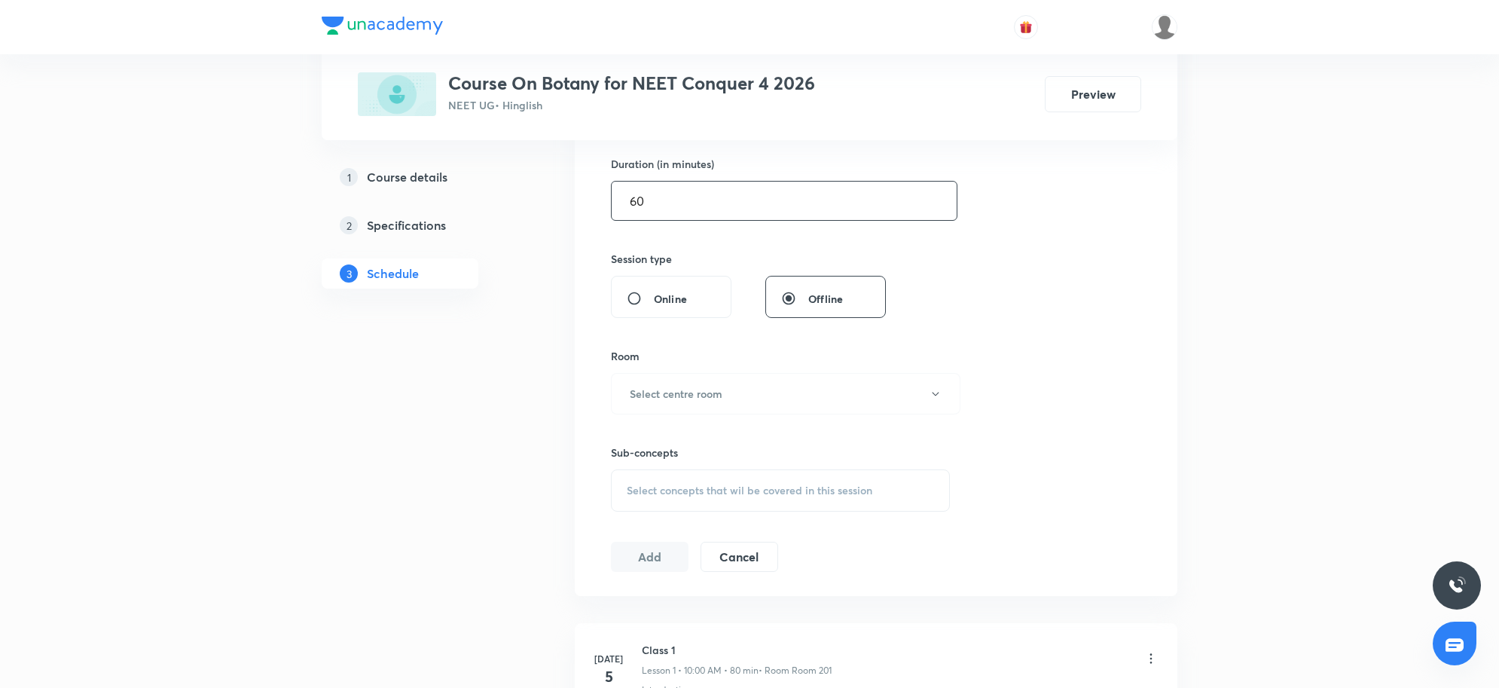
scroll to position [565, 0]
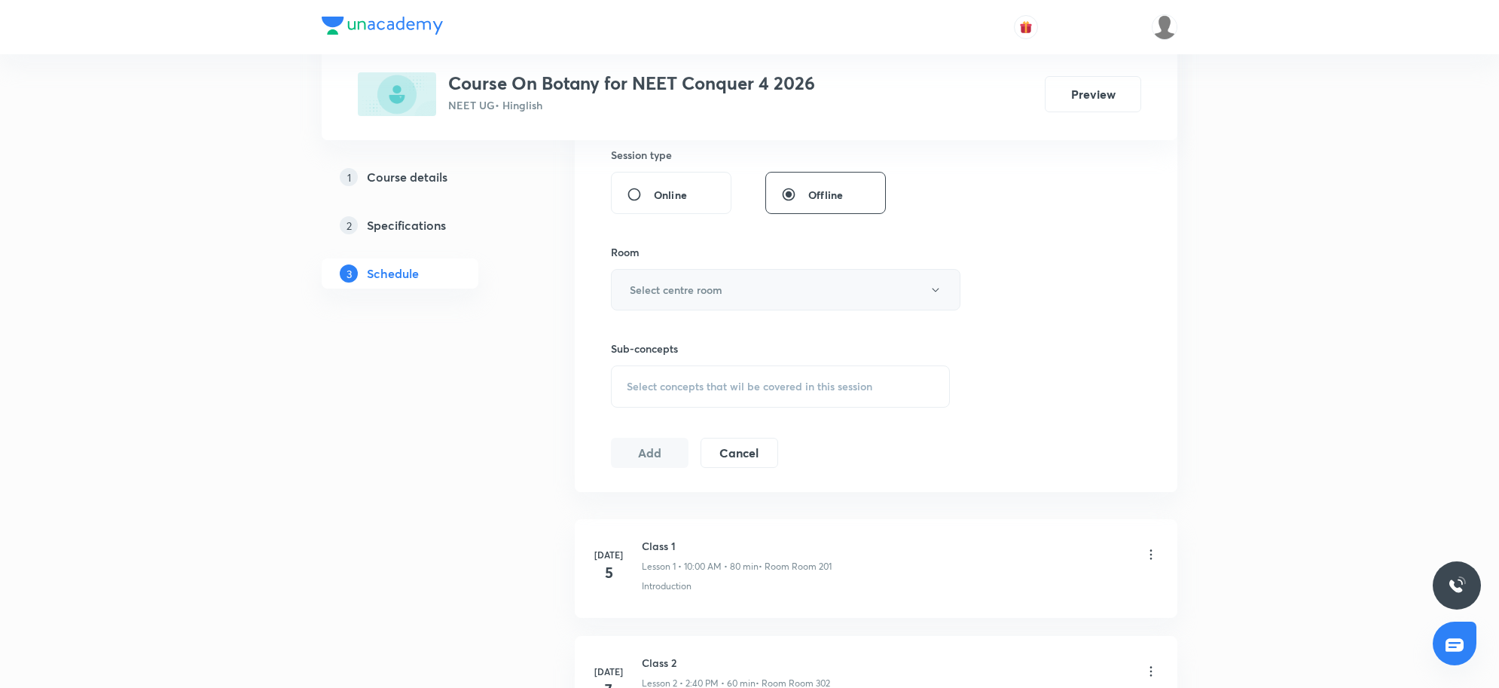
type input "60"
click at [743, 288] on button "Select centre room" at bounding box center [786, 289] width 350 height 41
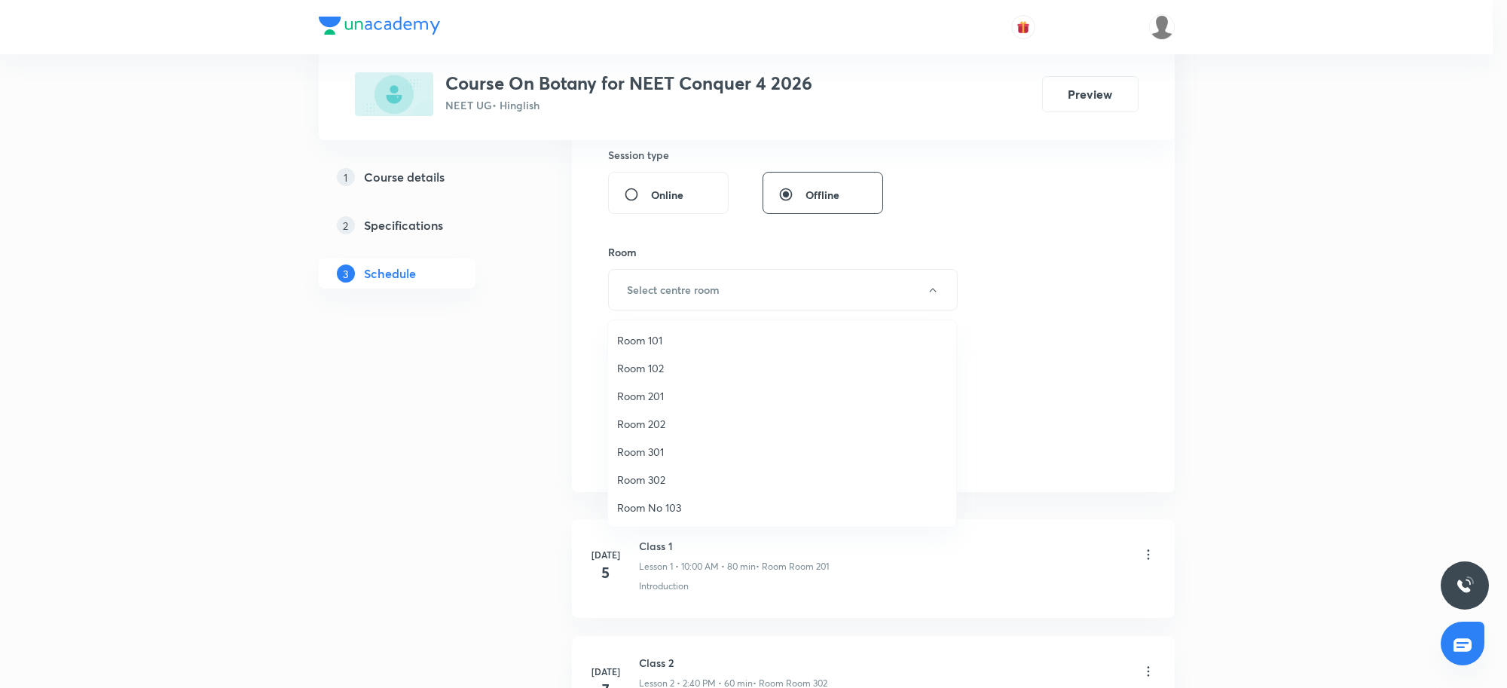
click at [660, 344] on span "Room 101" at bounding box center [782, 340] width 330 height 16
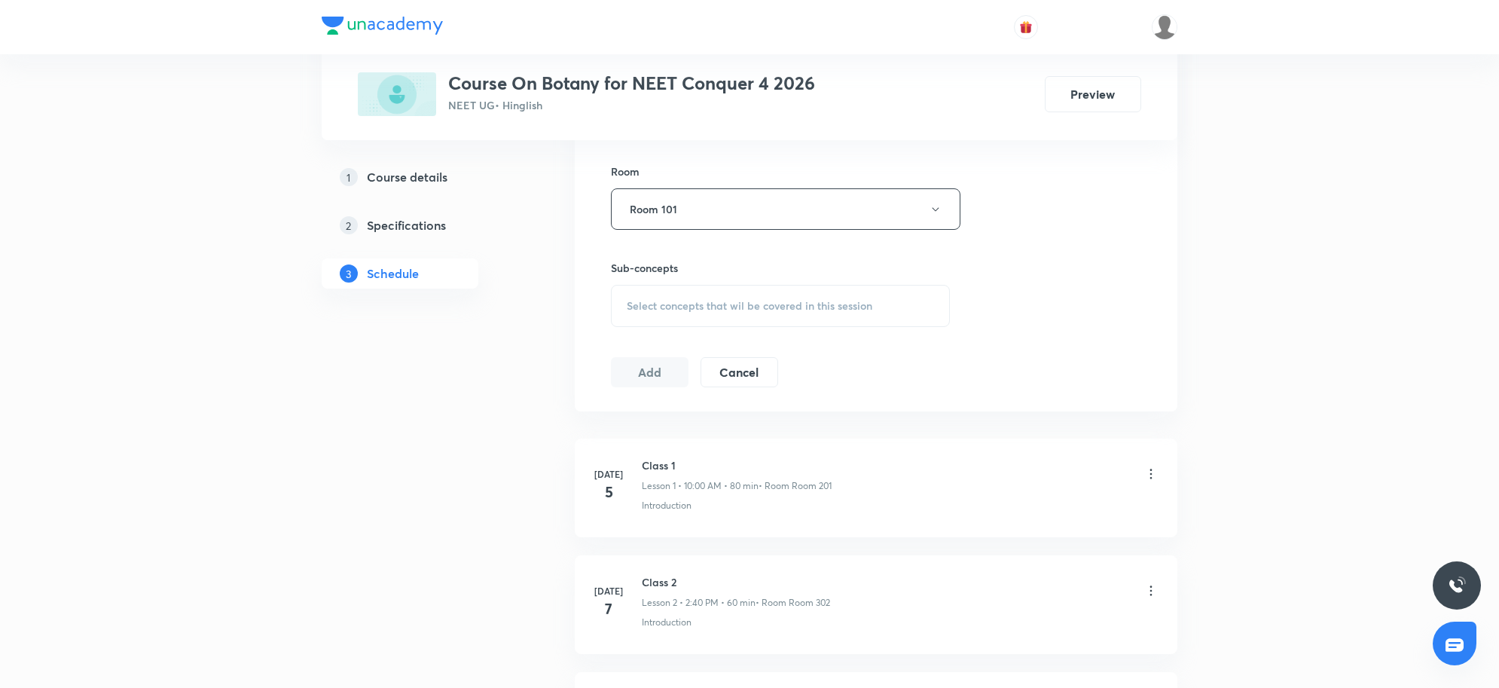
scroll to position [753, 0]
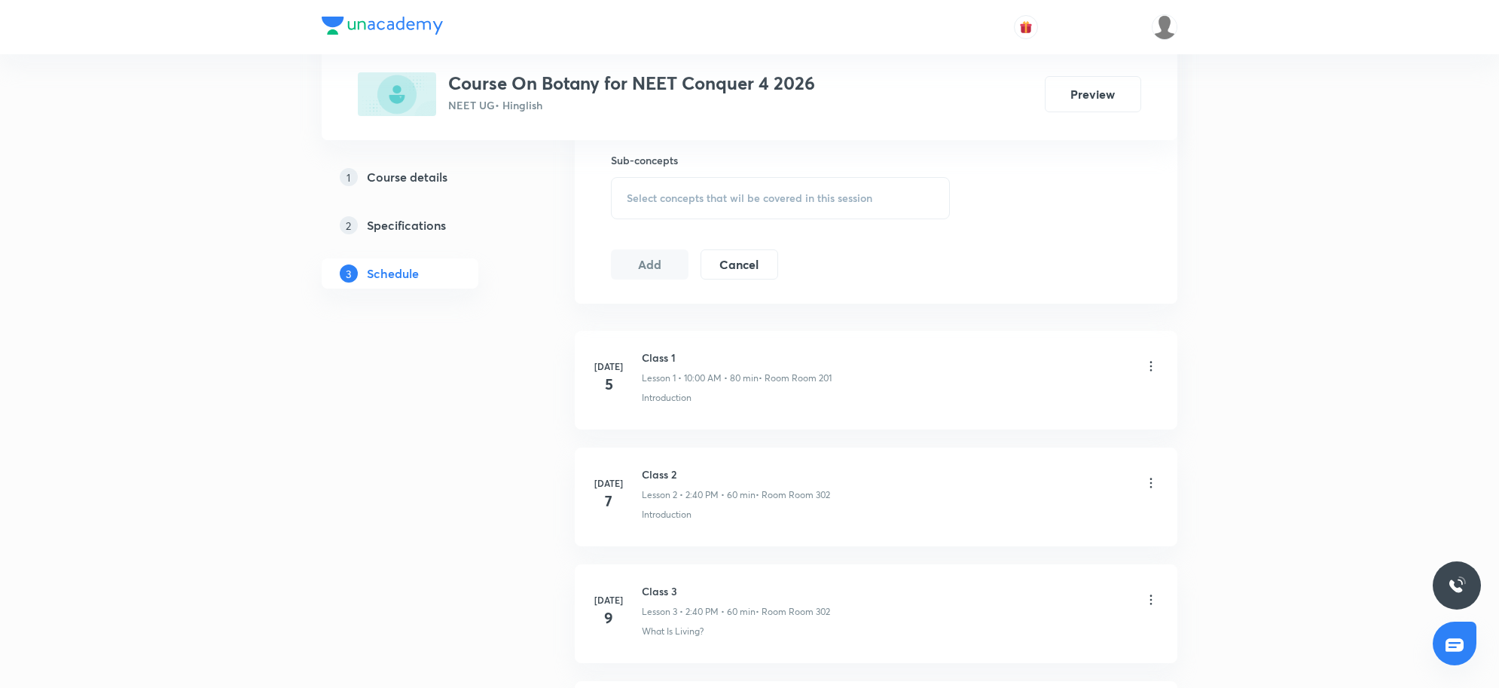
click at [868, 204] on span "Select concepts that wil be covered in this session" at bounding box center [750, 198] width 246 height 12
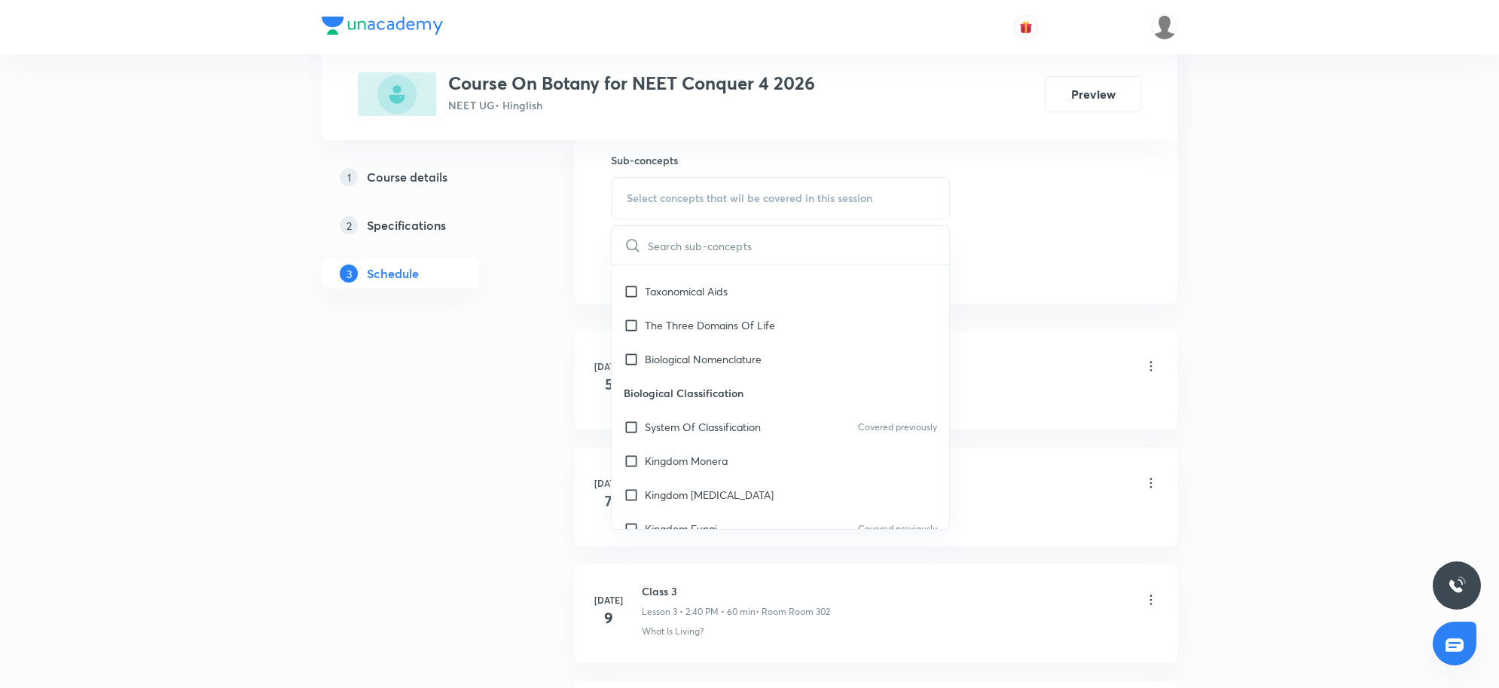
scroll to position [471, 0]
click at [735, 348] on p "Biological Nomenclature" at bounding box center [703, 352] width 117 height 16
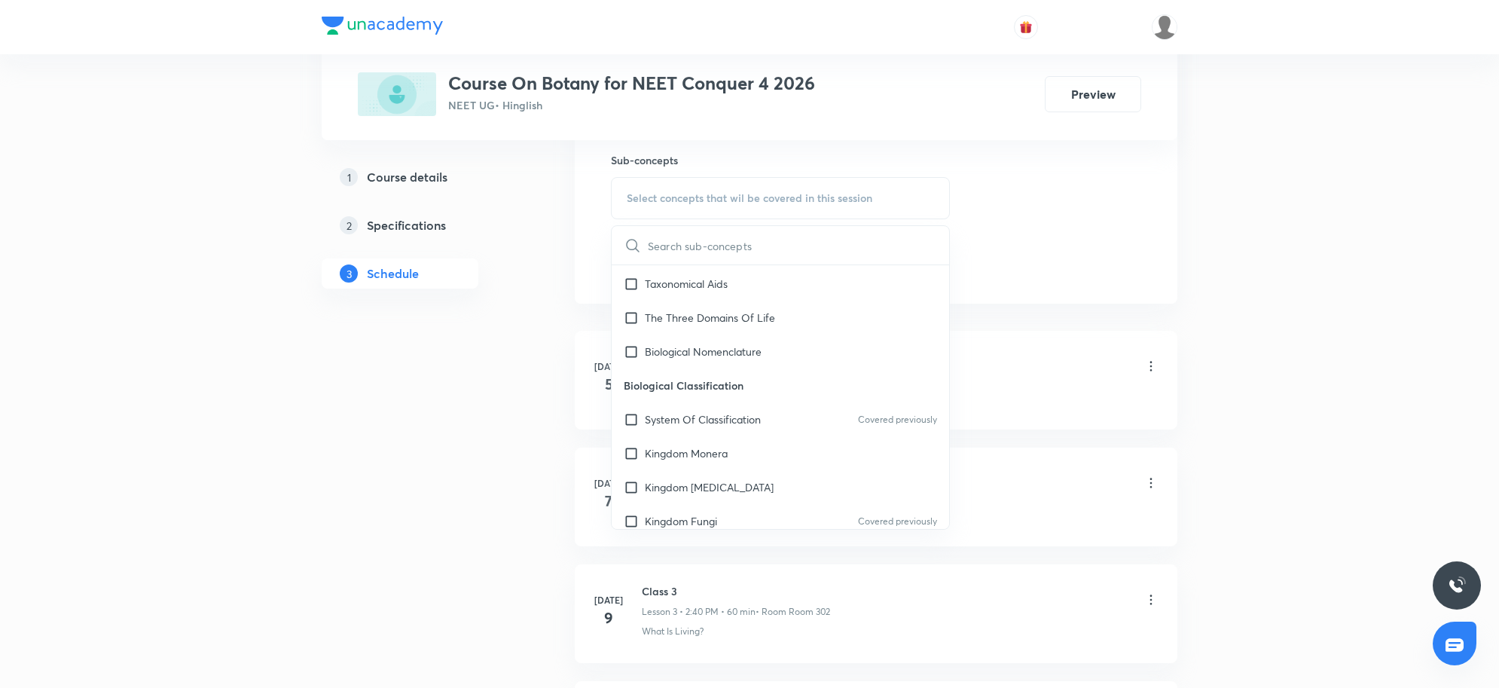
checkbox input "true"
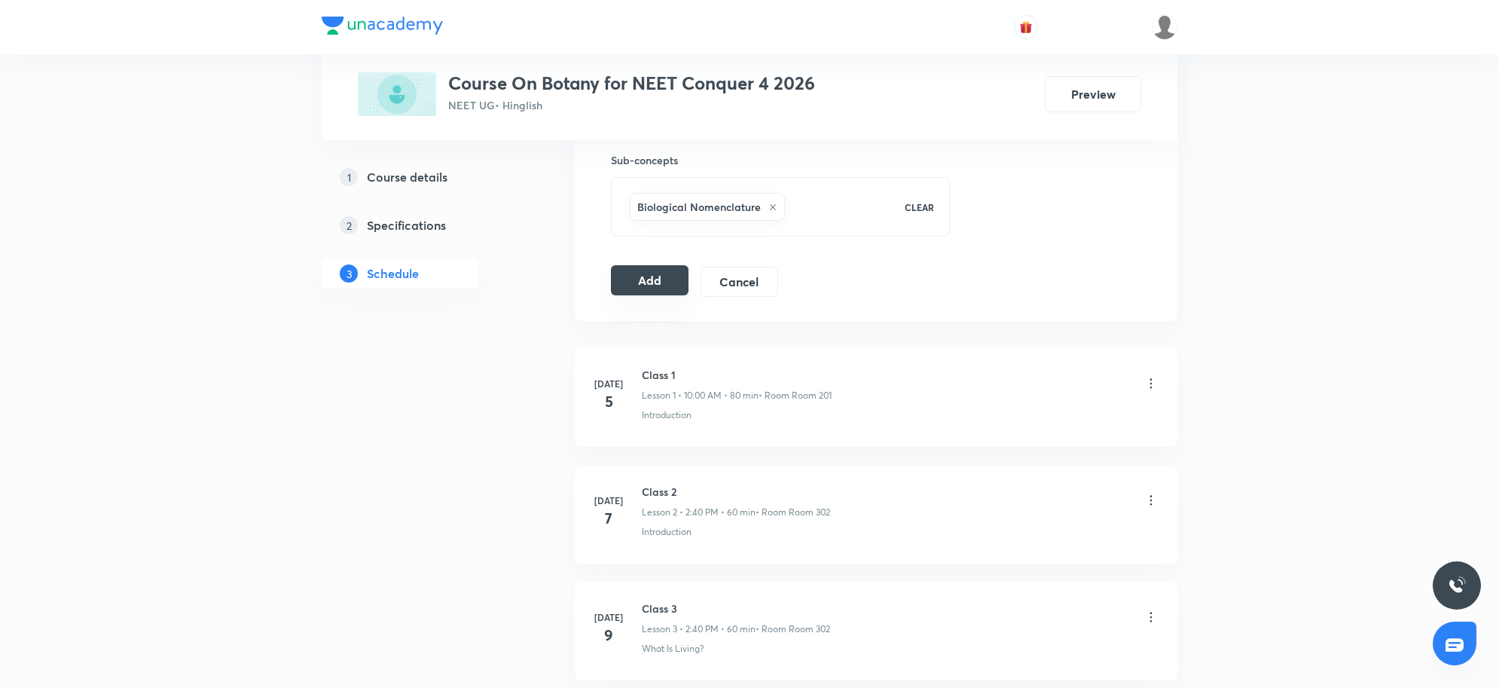
click at [656, 289] on button "Add" at bounding box center [650, 280] width 78 height 30
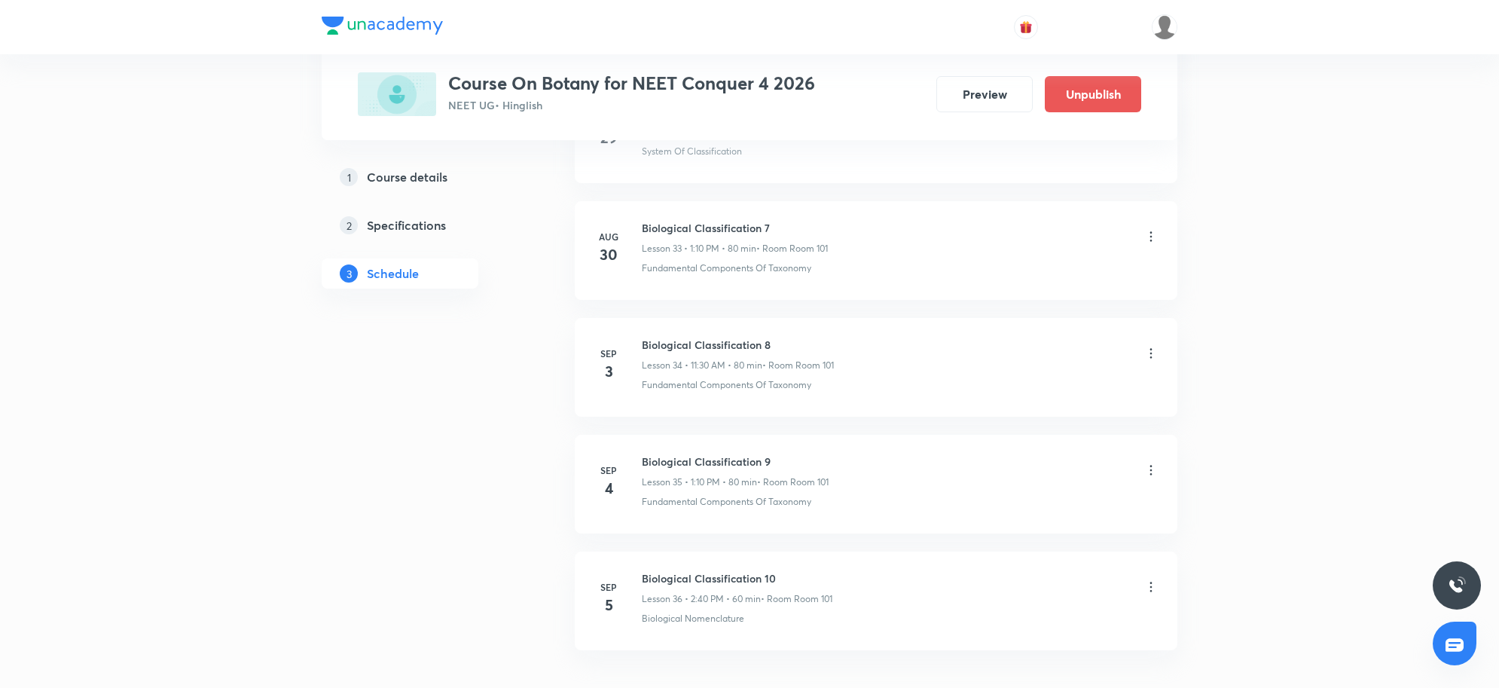
scroll to position [4042, 0]
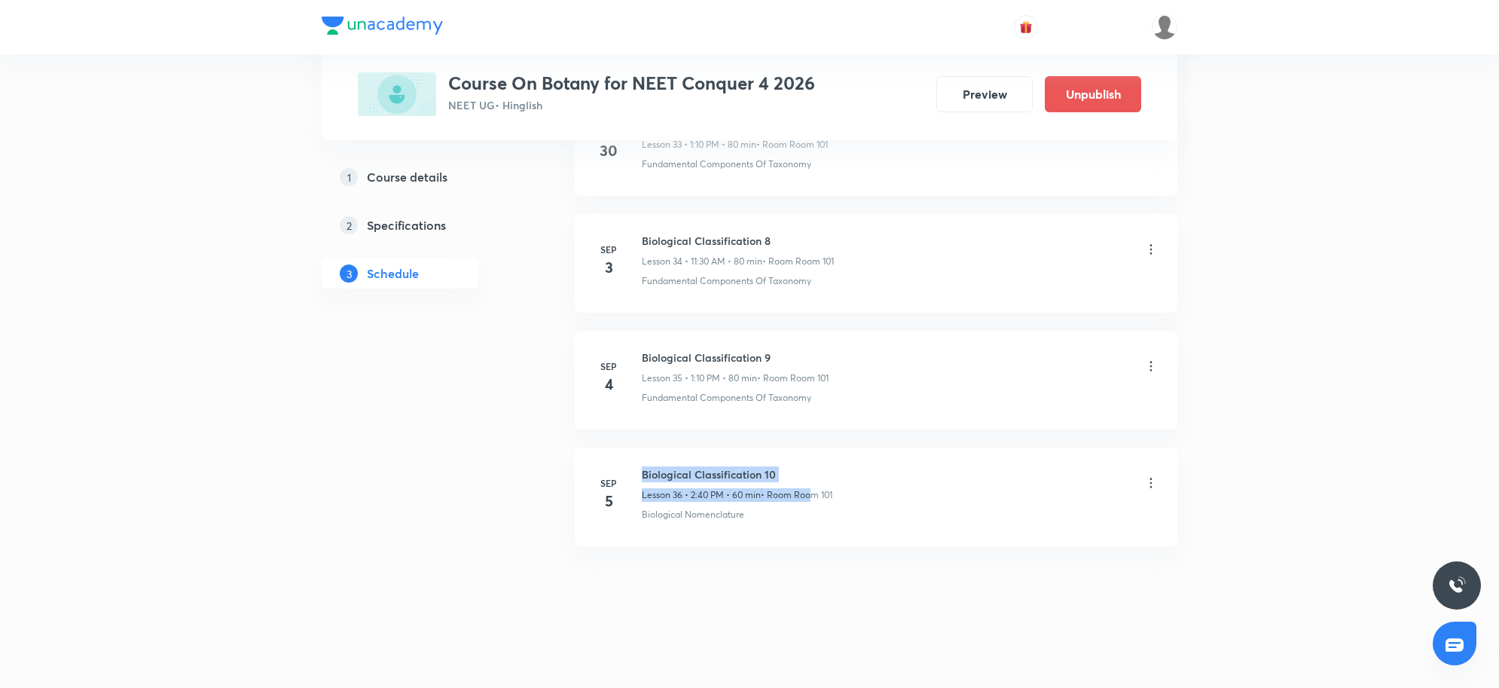
drag, startPoint x: 640, startPoint y: 473, endPoint x: 810, endPoint y: 484, distance: 169.9
click at [810, 484] on div "Sep 5 Biological Classification 10 Lesson 36 • 2:40 PM • 60 min • Room Room 101…" at bounding box center [876, 493] width 565 height 55
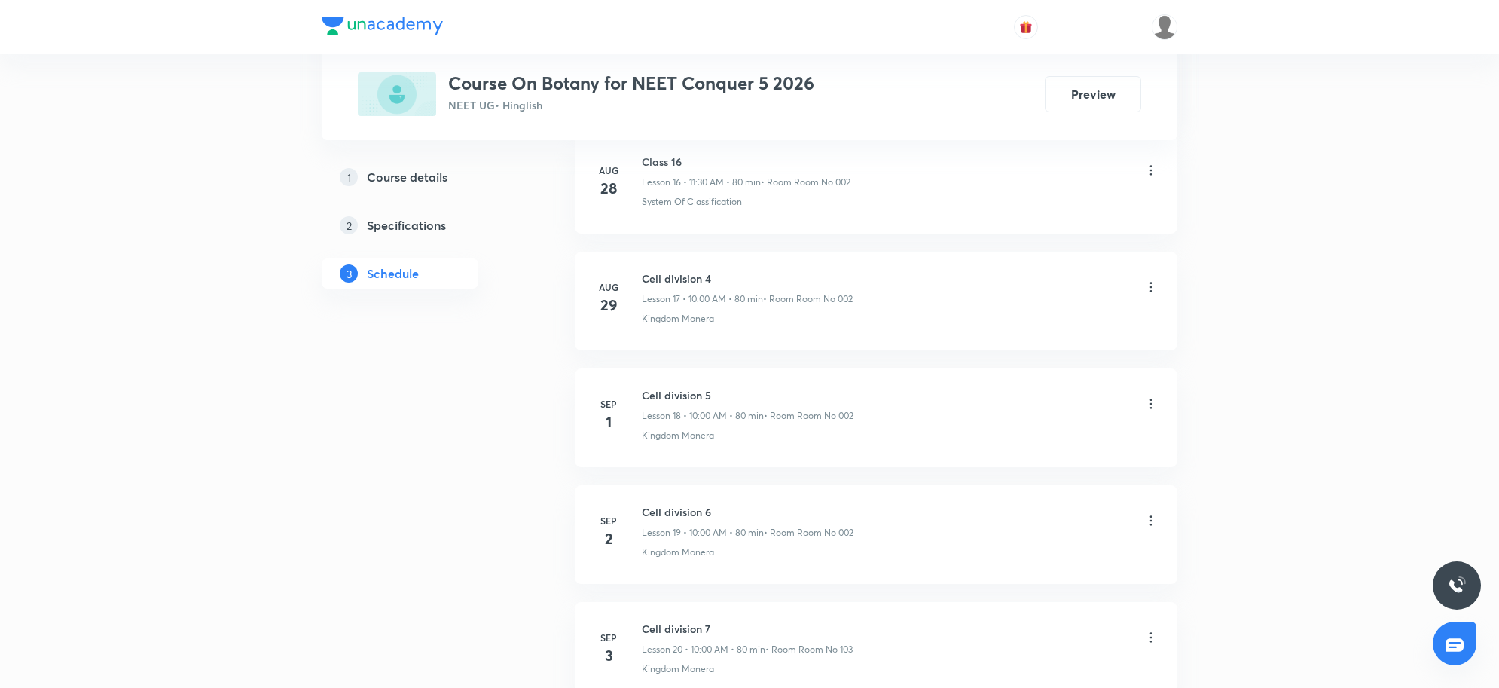
scroll to position [2863, 0]
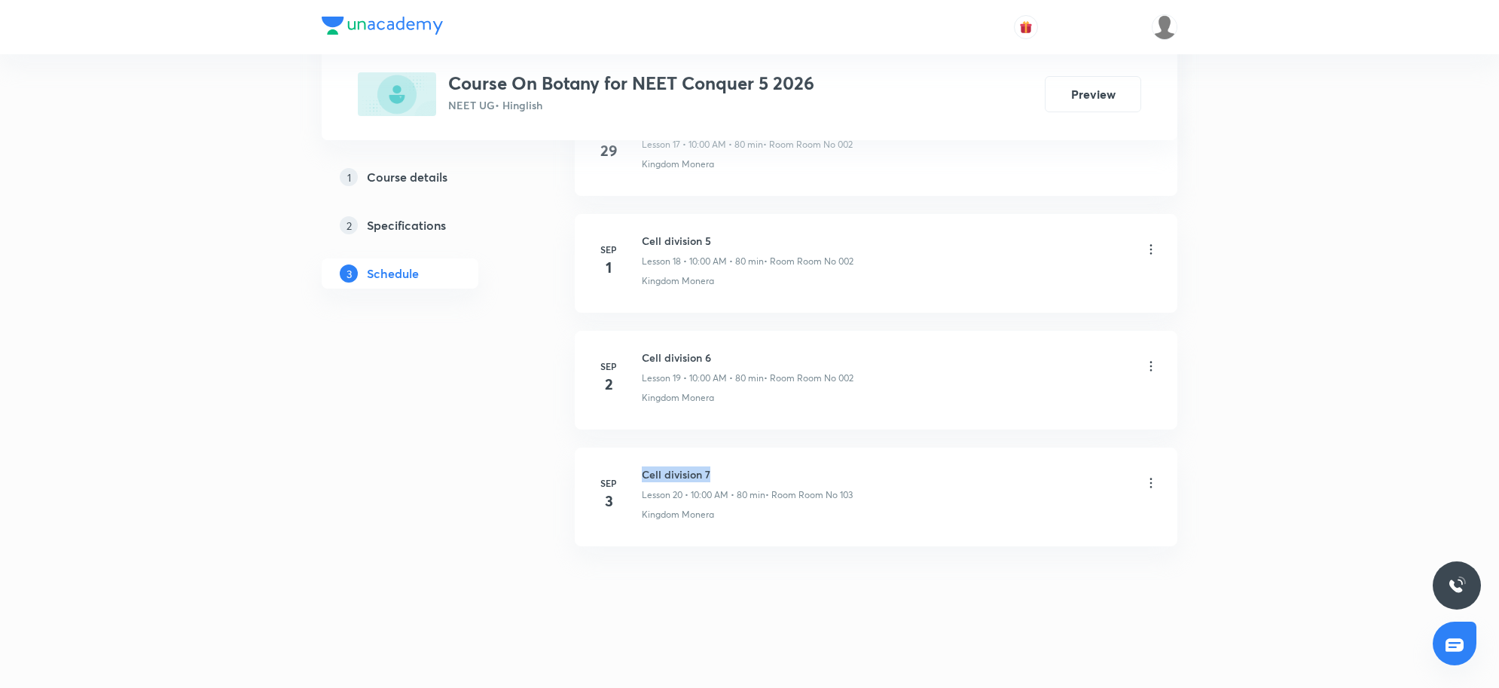
drag, startPoint x: 638, startPoint y: 468, endPoint x: 746, endPoint y: 469, distance: 107.8
click at [746, 469] on div "[DATE] Cell division 7 Lesson 20 • 10:00 AM • 80 min • Room Room No [GEOGRAPHIC…" at bounding box center [876, 493] width 565 height 55
copy h6 "Cell division 7"
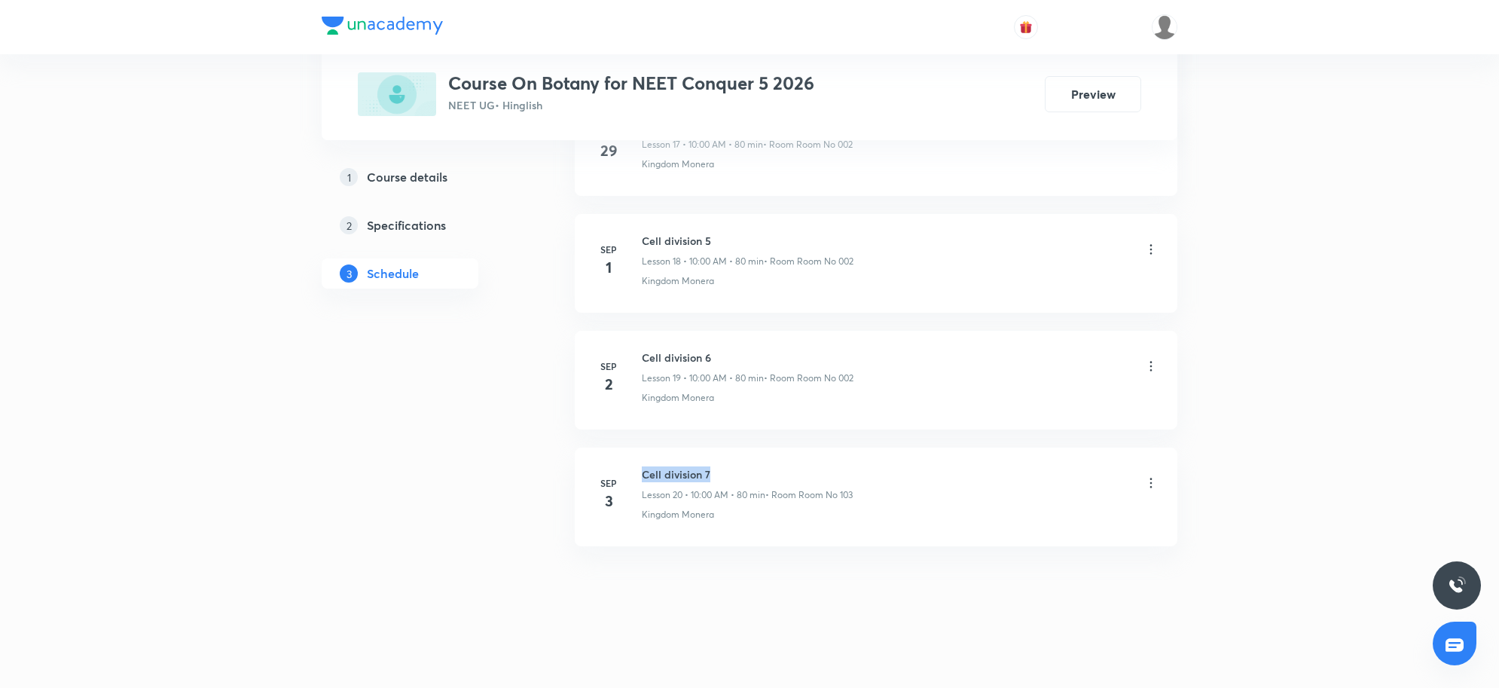
scroll to position [0, 0]
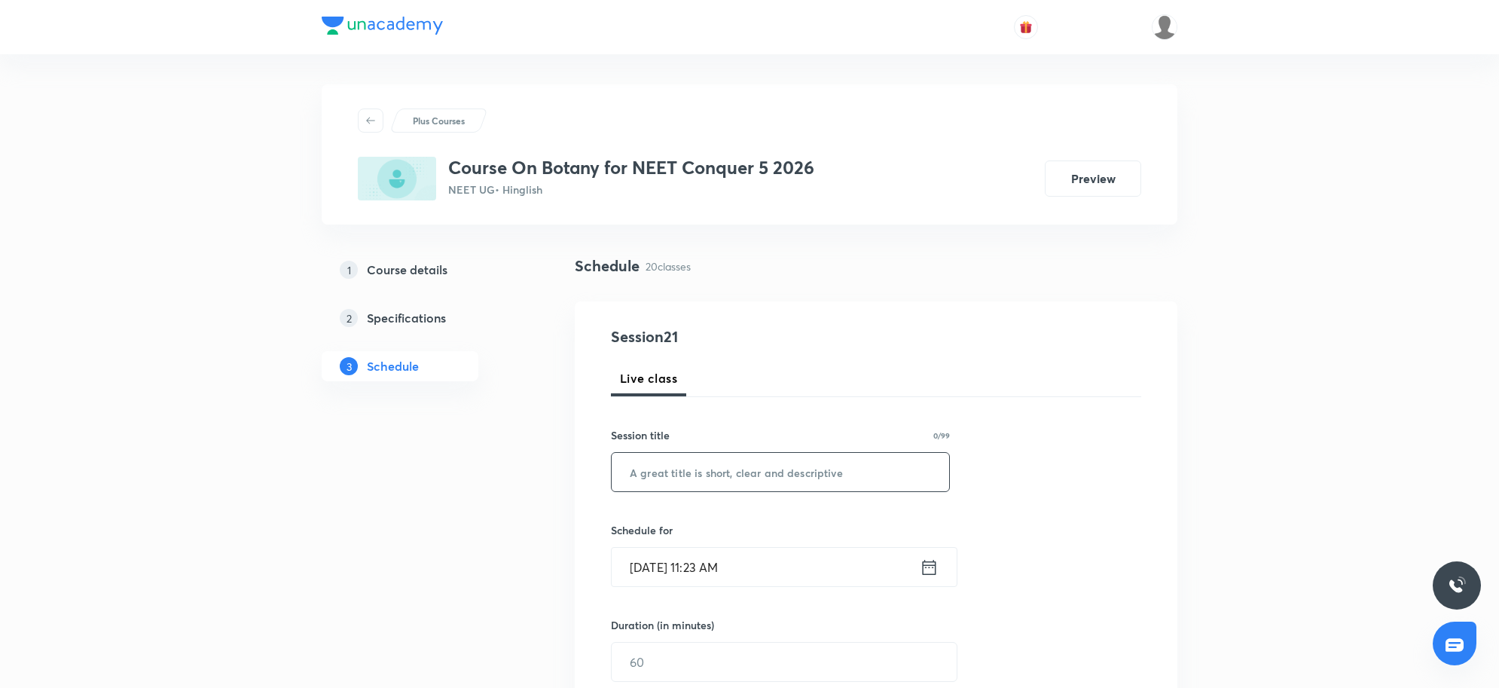
click at [665, 457] on input "text" at bounding box center [781, 472] width 338 height 38
paste input "Cell division 7"
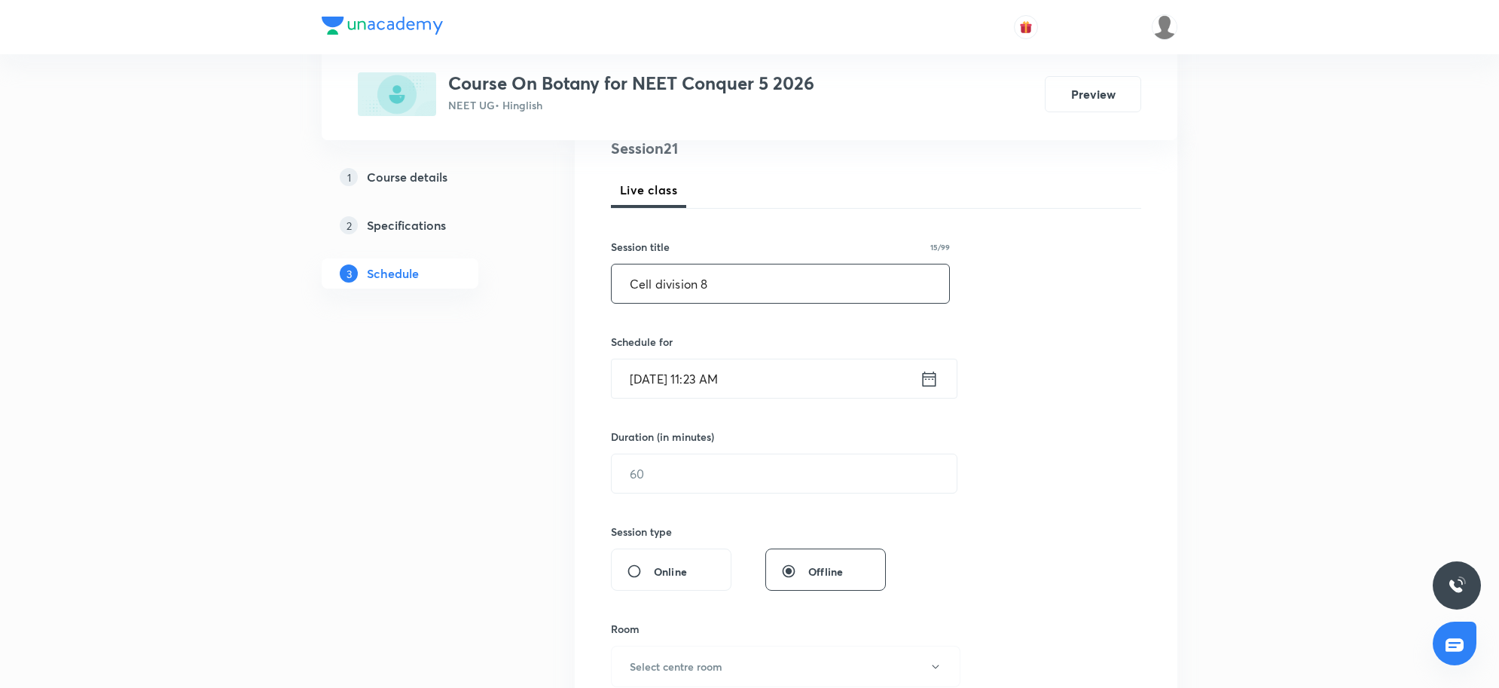
type input "Cell division 8"
click at [762, 379] on input "[DATE] 11:23 AM" at bounding box center [766, 378] width 308 height 38
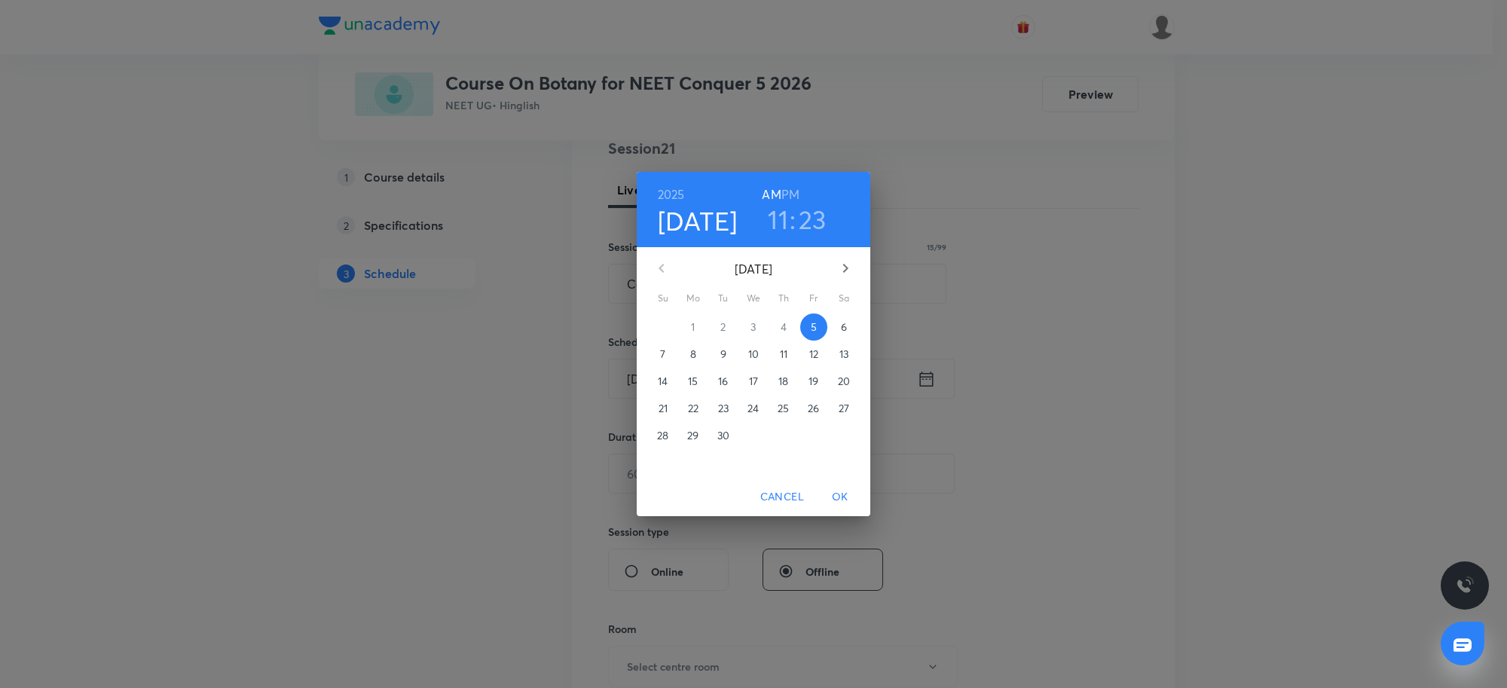
click at [777, 209] on h3 "11" at bounding box center [778, 219] width 20 height 32
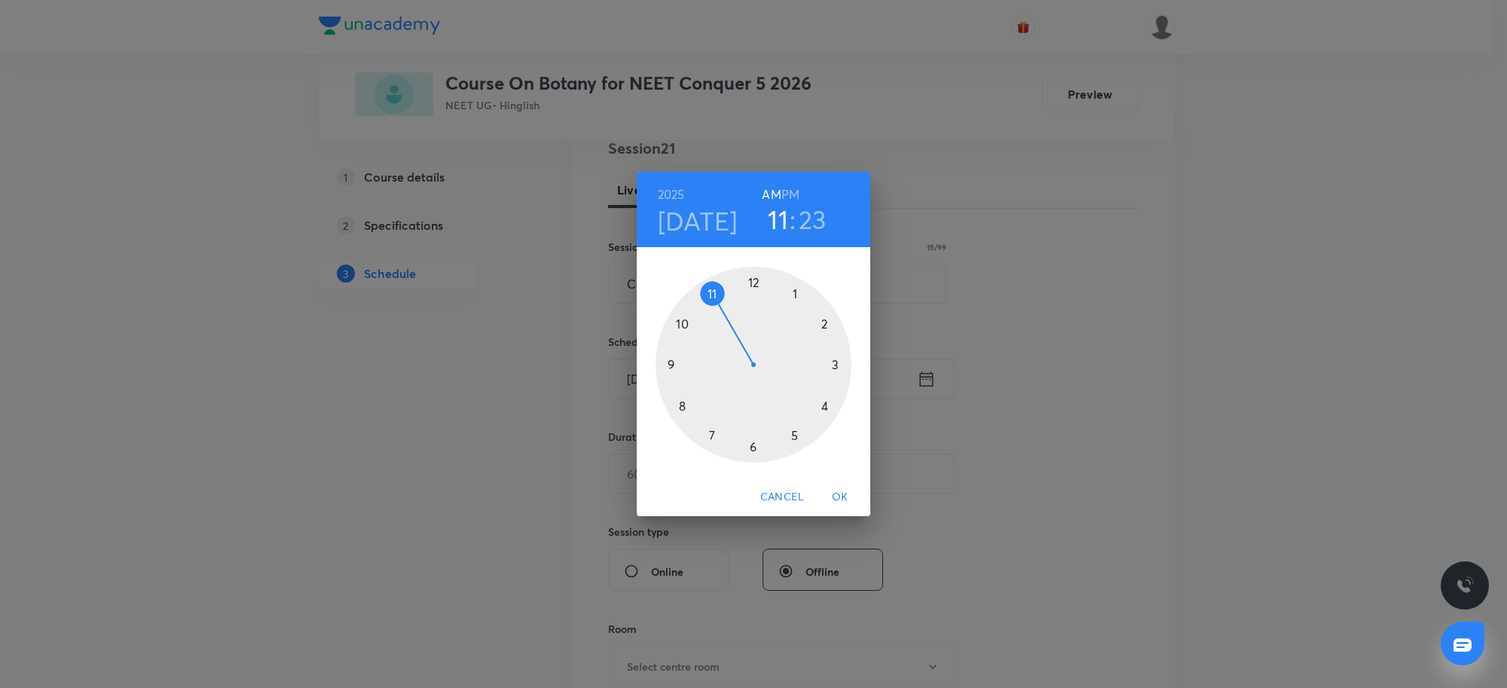
click at [796, 298] on div at bounding box center [754, 365] width 196 height 196
click at [824, 325] on div at bounding box center [754, 365] width 196 height 196
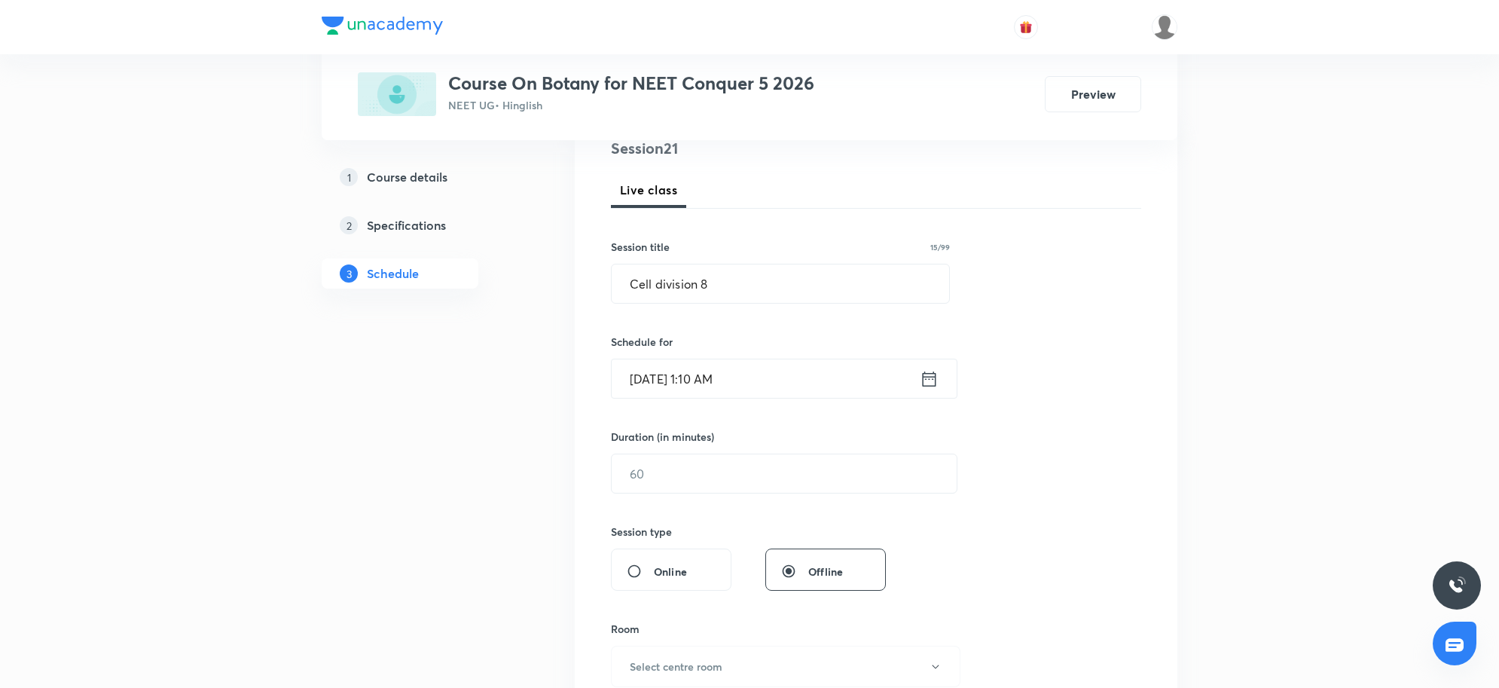
click at [740, 393] on input "[DATE] 1:10 AM" at bounding box center [766, 378] width 308 height 38
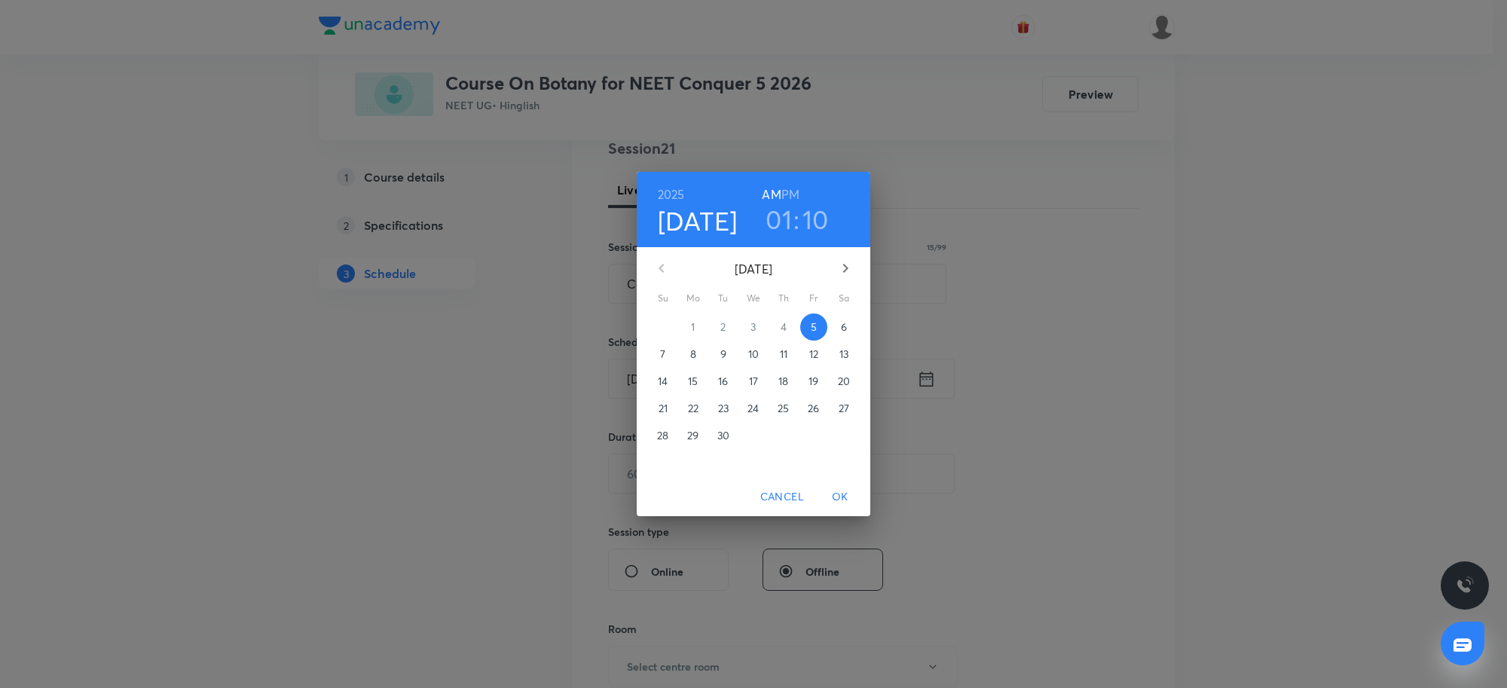
click at [788, 194] on h6 "PM" at bounding box center [790, 194] width 18 height 21
click at [838, 502] on span "OK" at bounding box center [840, 496] width 36 height 19
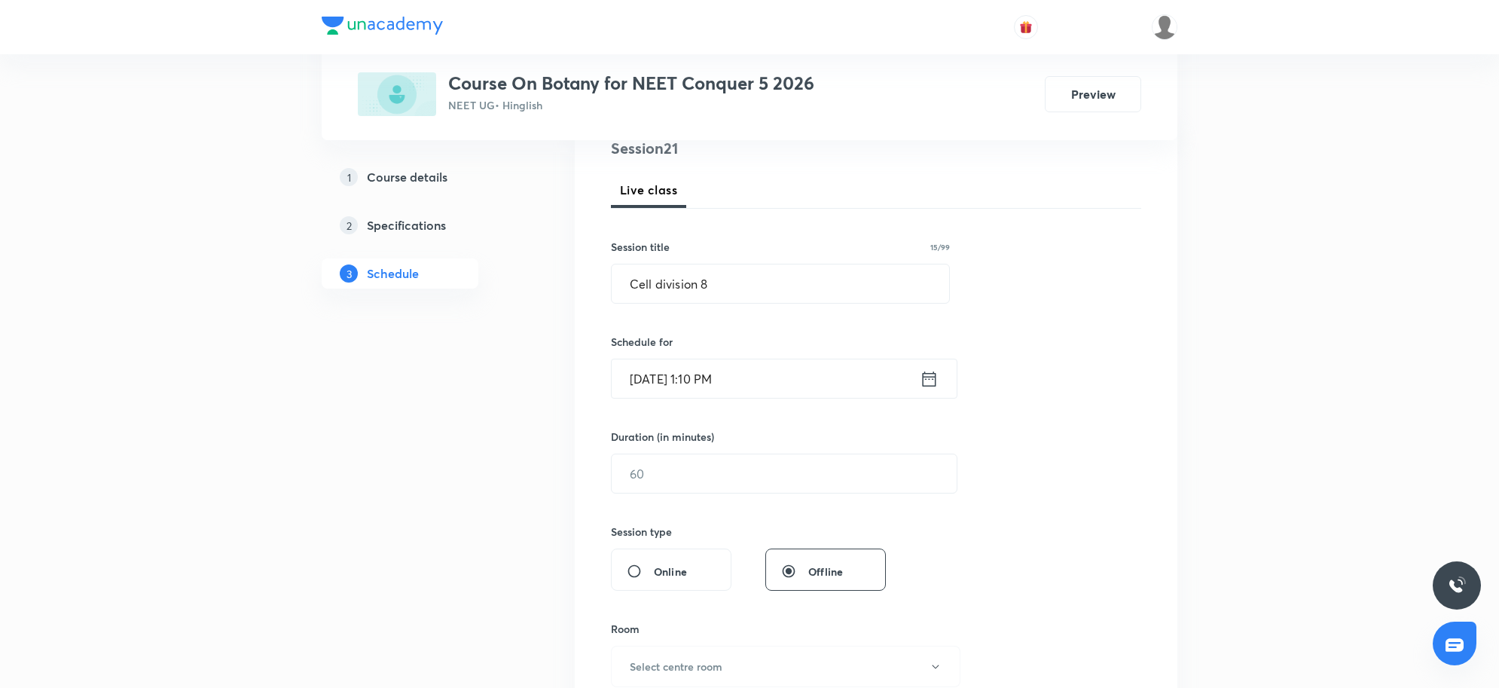
click at [804, 495] on div "Session 21 Live class Session title 15/99 Cell division 8 ​ Schedule for [DATE]…" at bounding box center [876, 490] width 530 height 707
click at [796, 482] on input "text" at bounding box center [784, 473] width 345 height 38
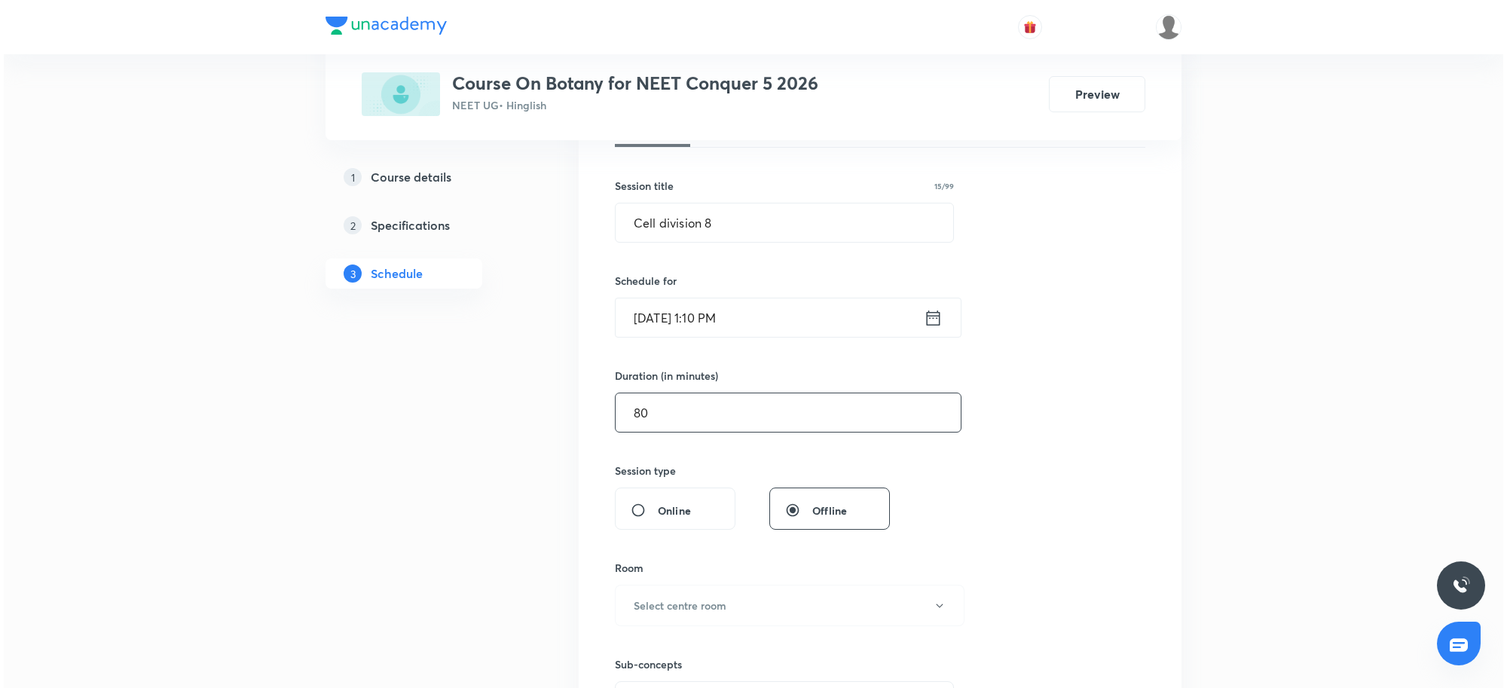
scroll to position [283, 0]
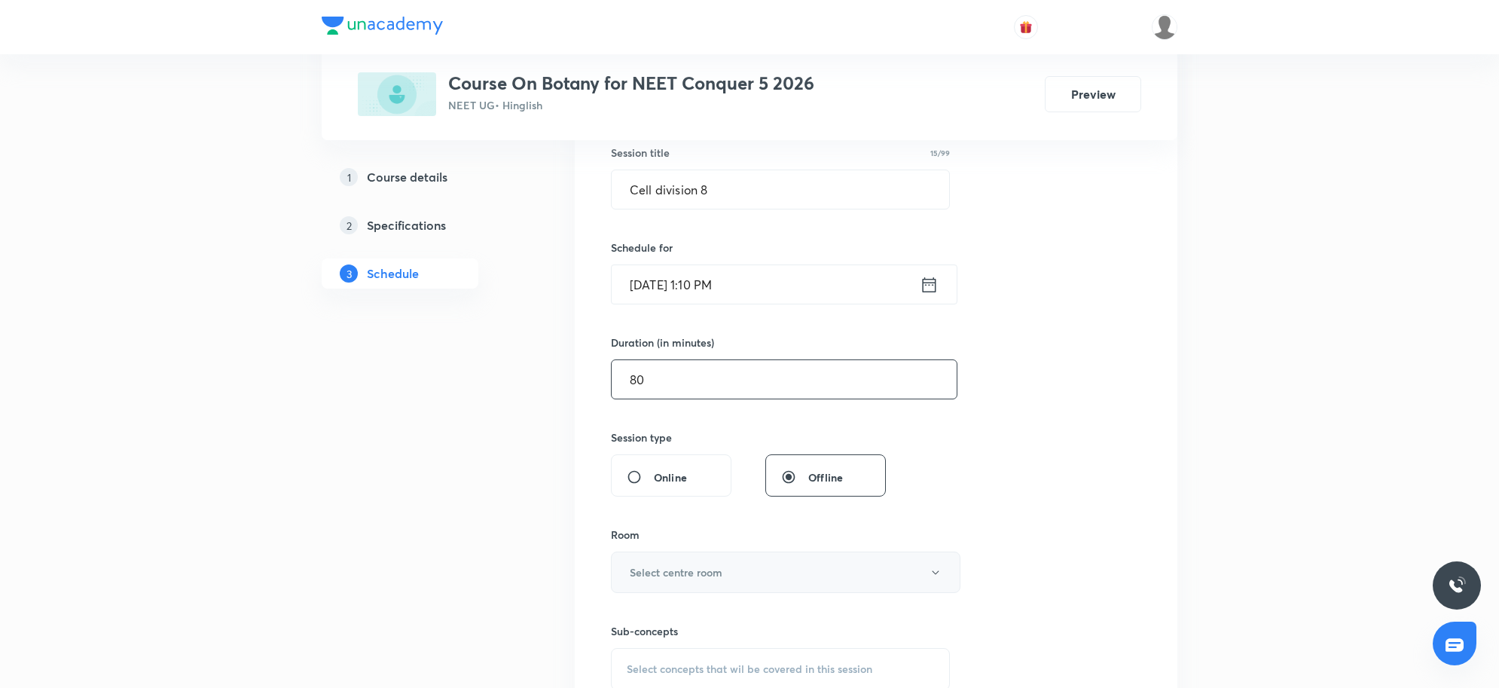
type input "80"
click at [723, 571] on button "Select centre room" at bounding box center [786, 572] width 350 height 41
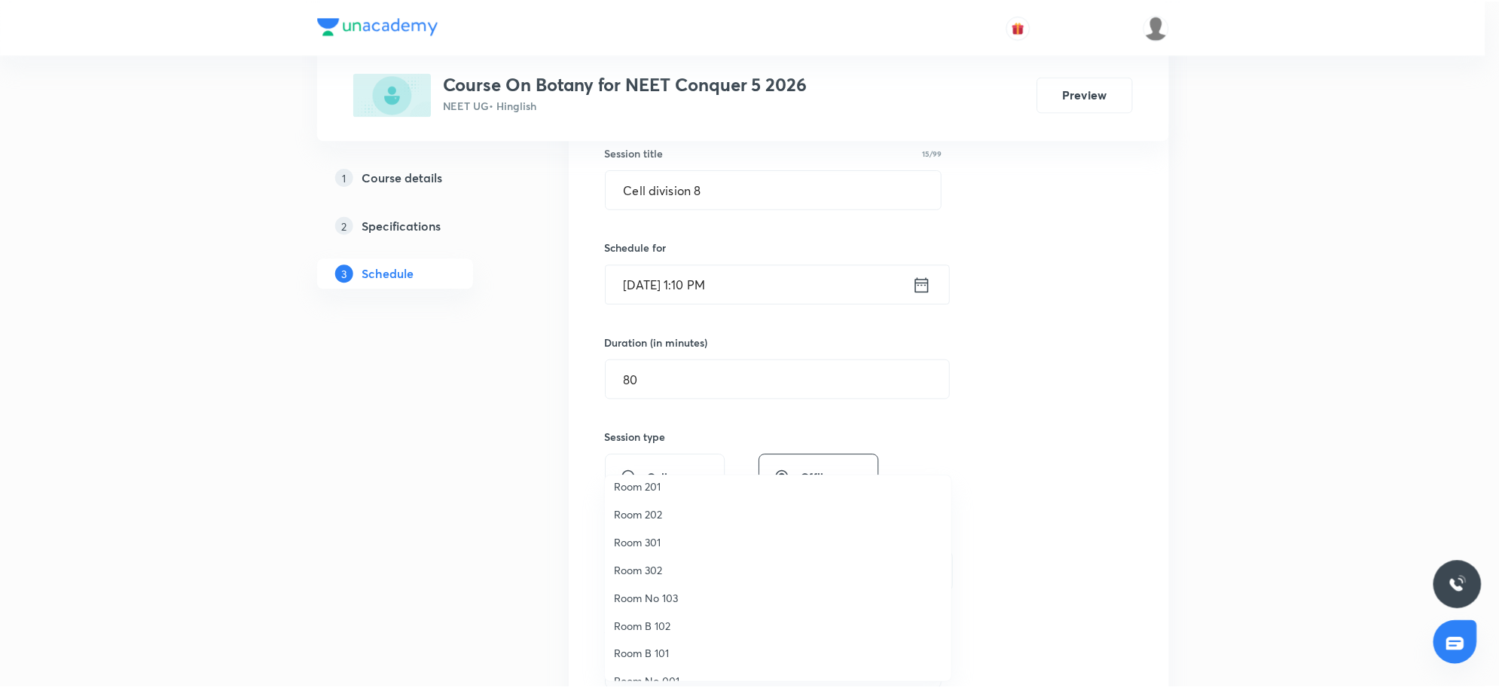
scroll to position [112, 0]
click at [695, 659] on span "Room No 002" at bounding box center [782, 664] width 330 height 16
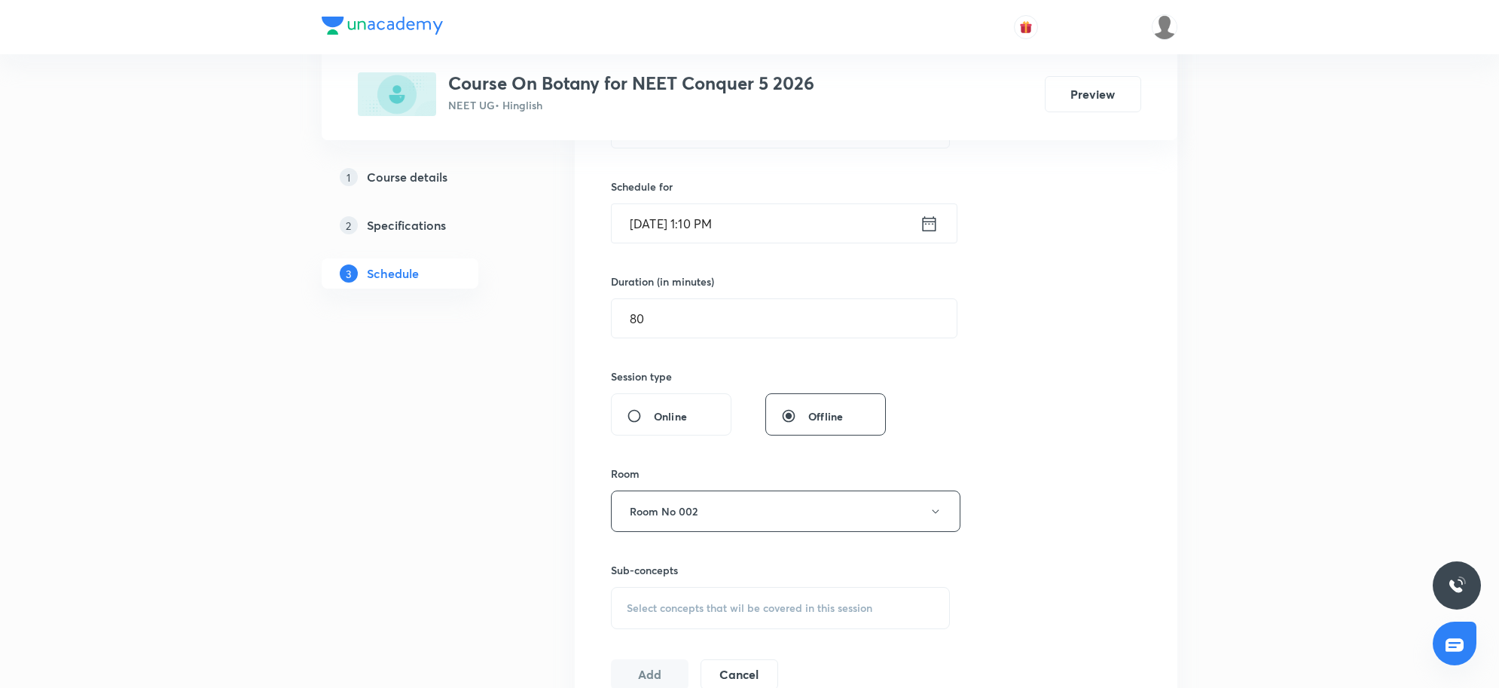
scroll to position [377, 0]
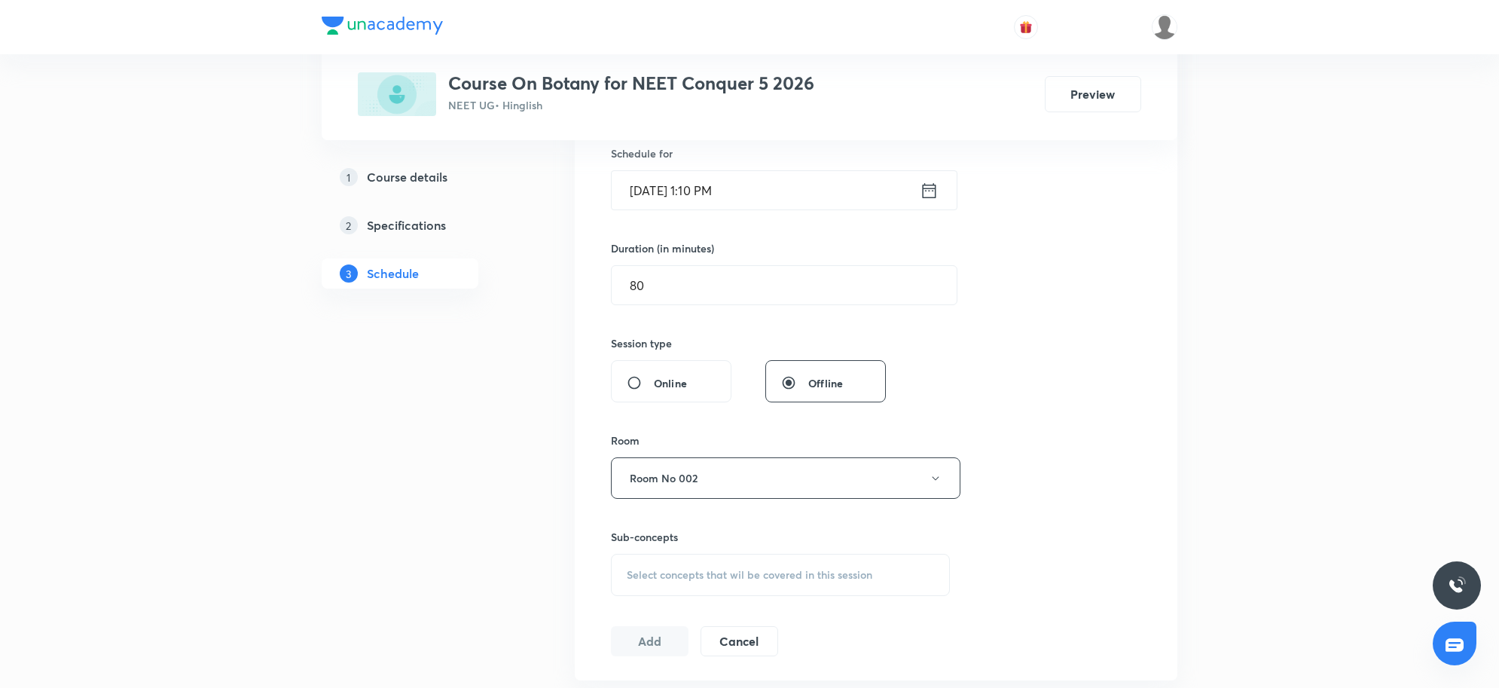
click at [726, 565] on div "Select concepts that wil be covered in this session" at bounding box center [780, 575] width 339 height 42
click at [721, 584] on div "Select concepts that wil be covered in this session" at bounding box center [780, 575] width 339 height 42
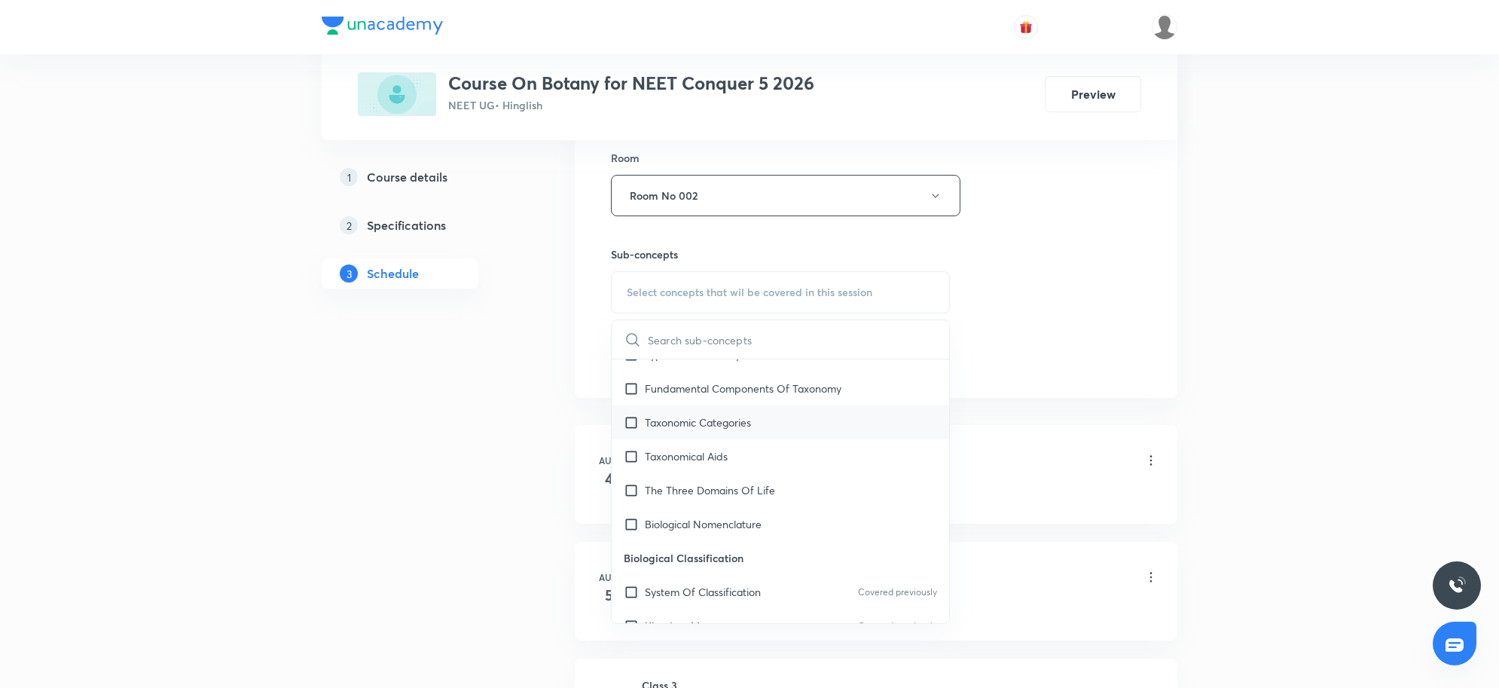
click at [712, 437] on div "Taxonomic Categories" at bounding box center [781, 422] width 338 height 34
checkbox input "true"
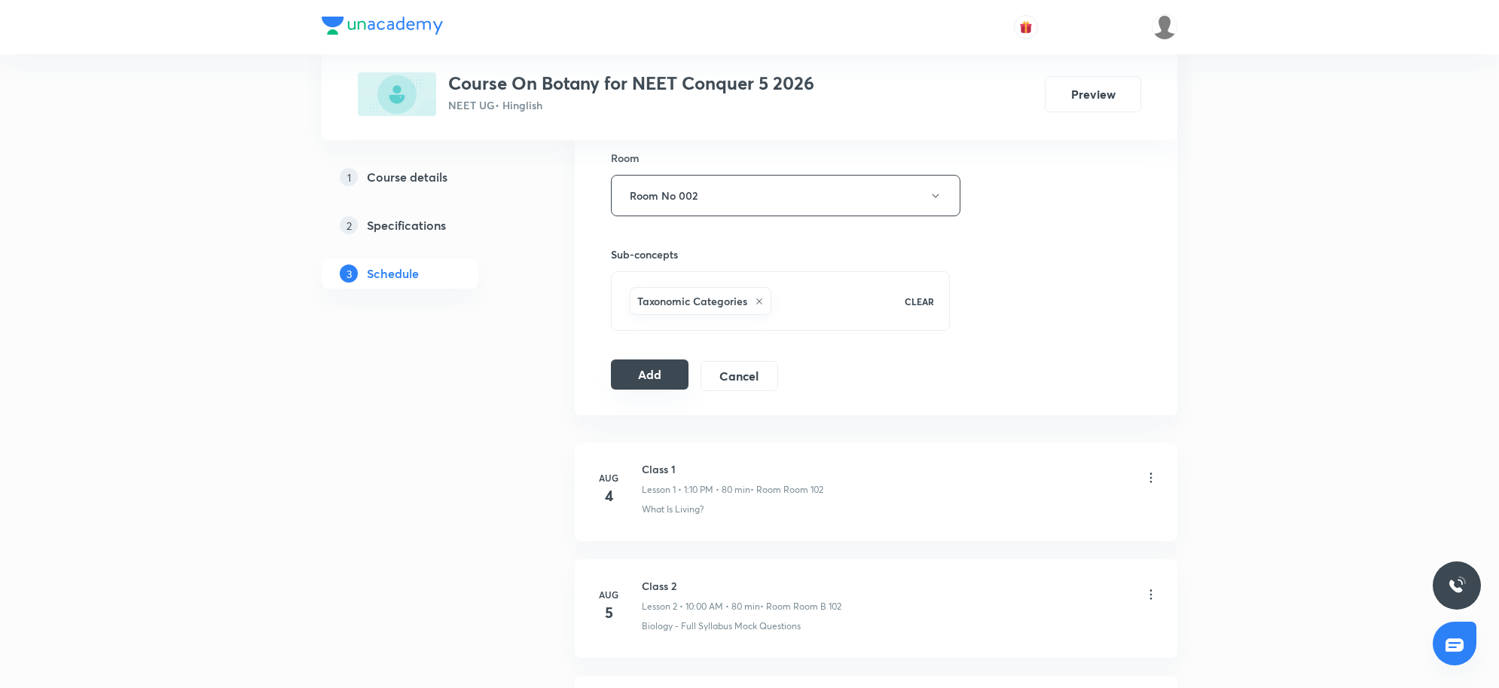
click at [654, 380] on button "Add" at bounding box center [650, 374] width 78 height 30
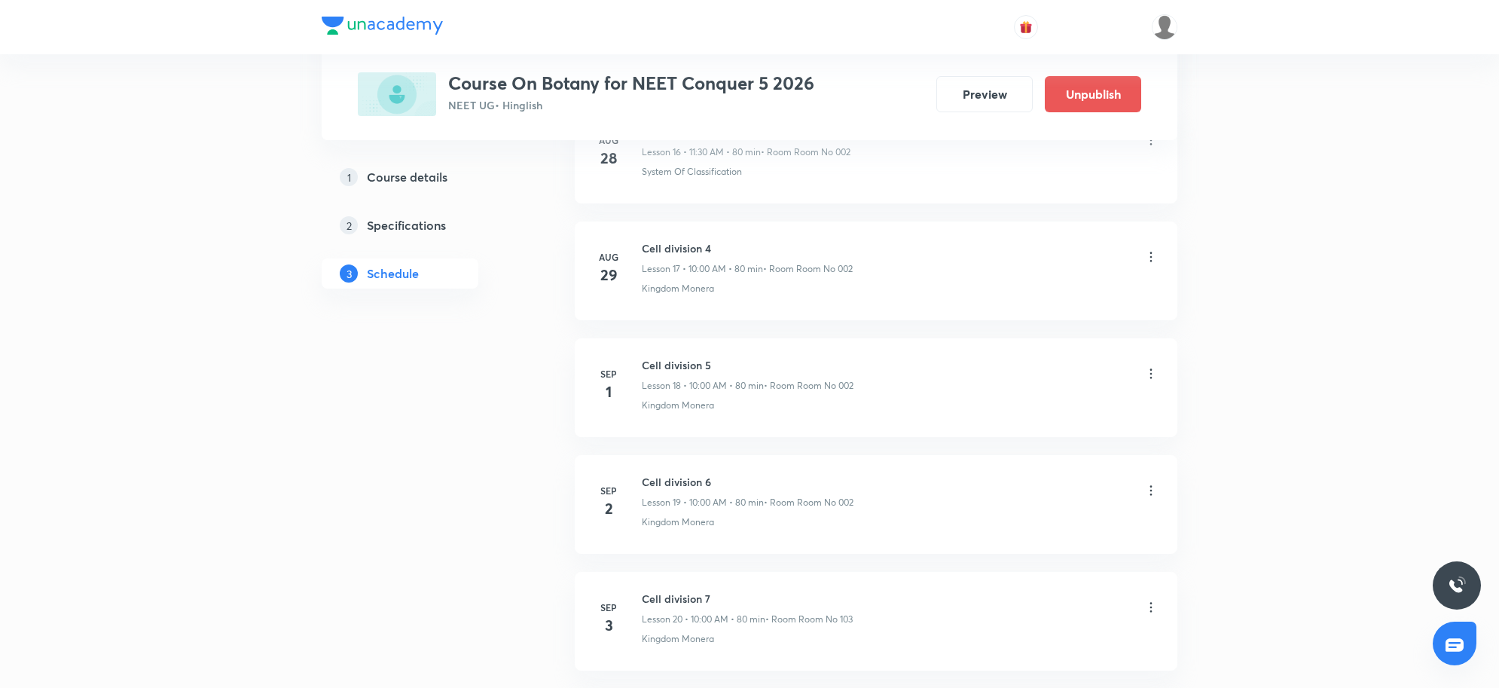
scroll to position [1814, 0]
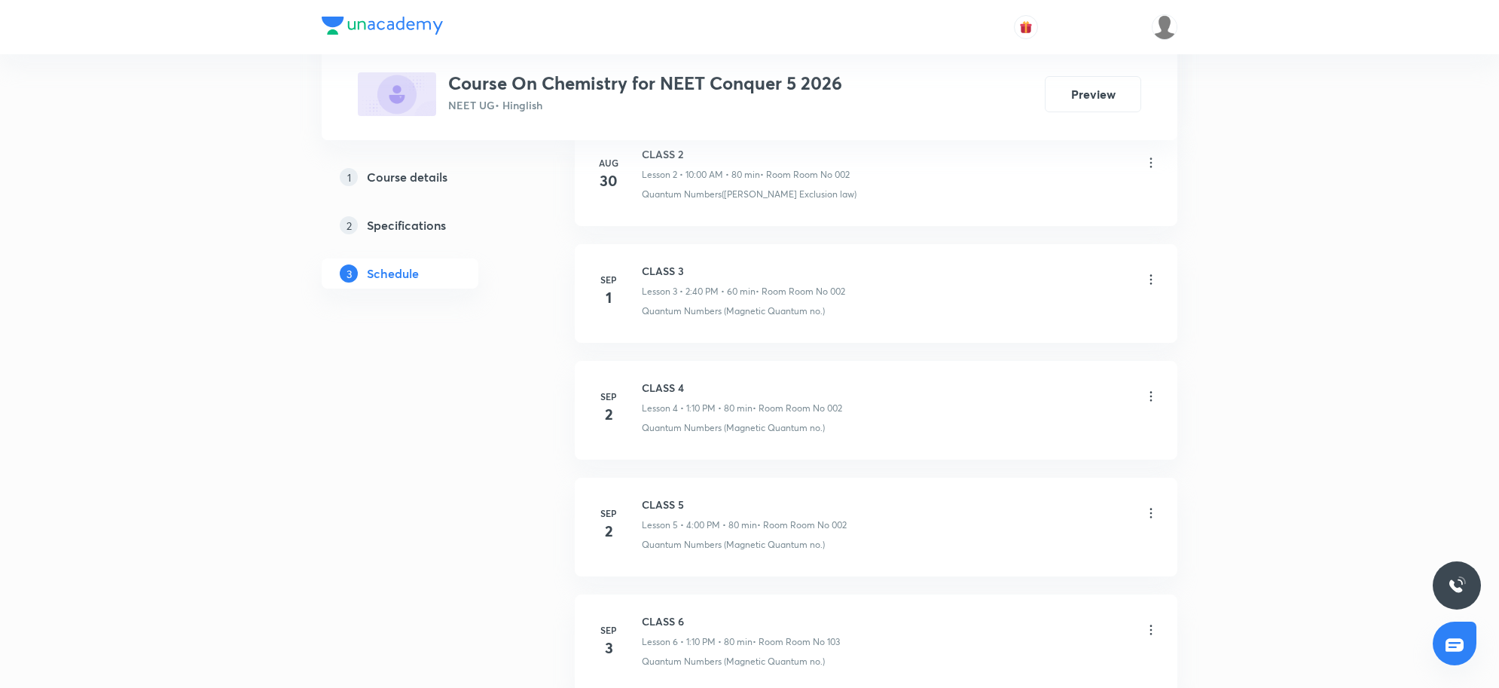
scroll to position [1223, 0]
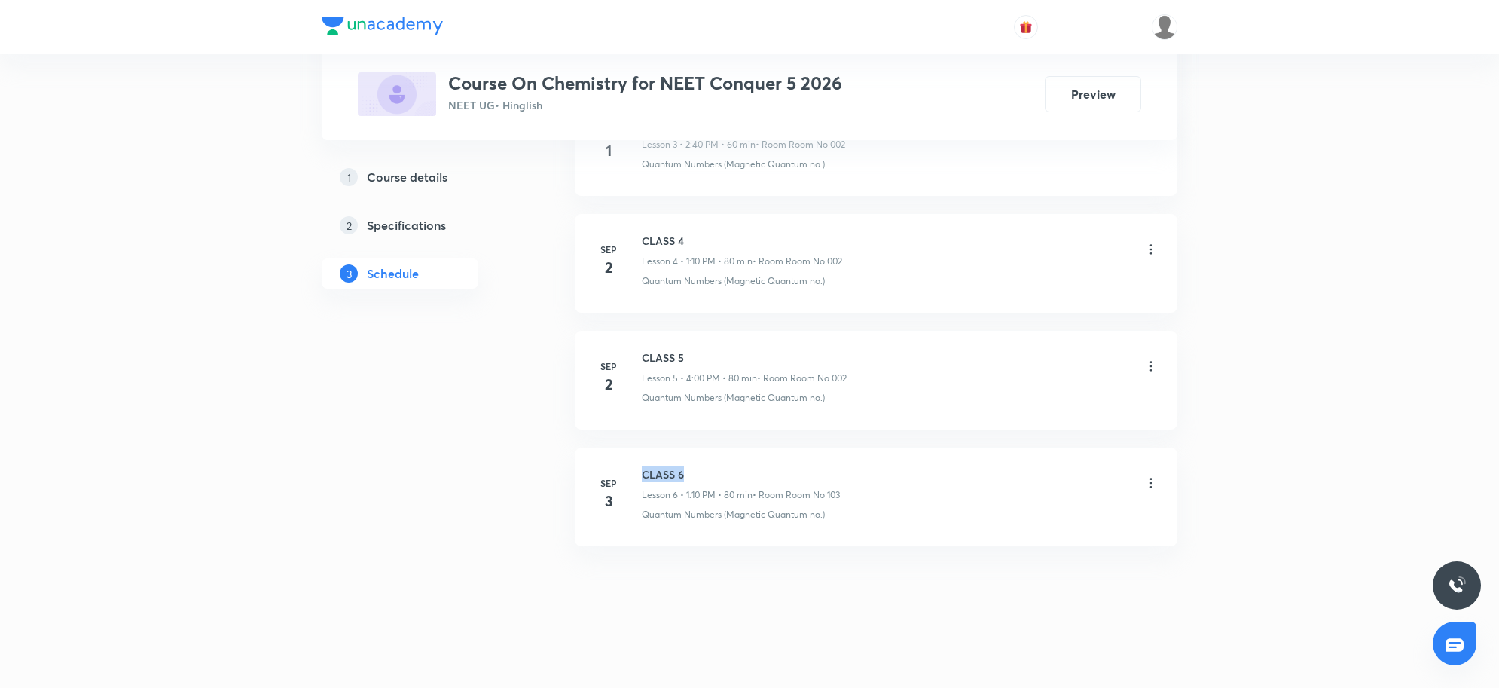
drag, startPoint x: 642, startPoint y: 471, endPoint x: 698, endPoint y: 469, distance: 55.8
click at [698, 469] on div "[DATE] CLASS 6 Lesson 6 • 1:10 PM • 80 min • Room Room No 103 Quantum Numbers (…" at bounding box center [876, 493] width 565 height 55
copy h6 "CLASS 6"
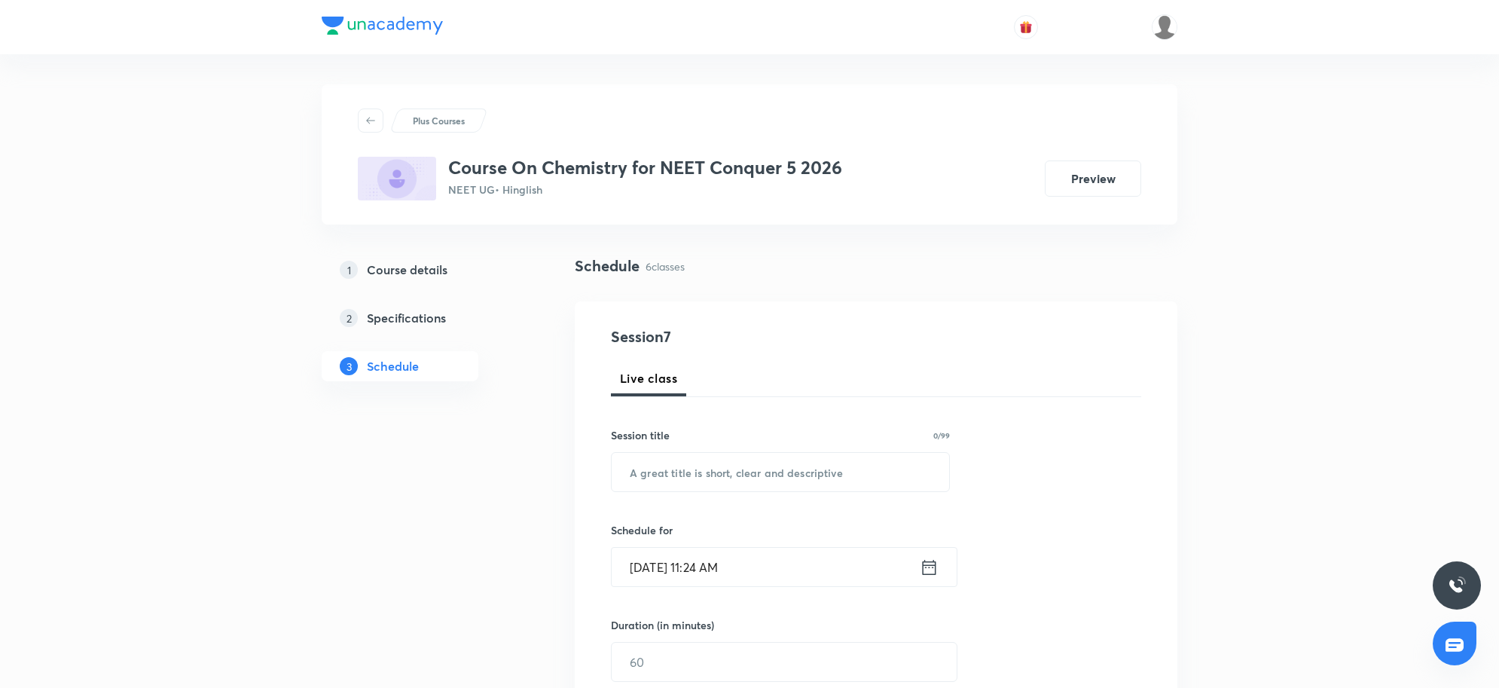
click at [688, 448] on div "Session title 0/99 ​" at bounding box center [780, 459] width 339 height 65
click at [677, 487] on input "text" at bounding box center [781, 472] width 338 height 38
paste input "CLASS 6"
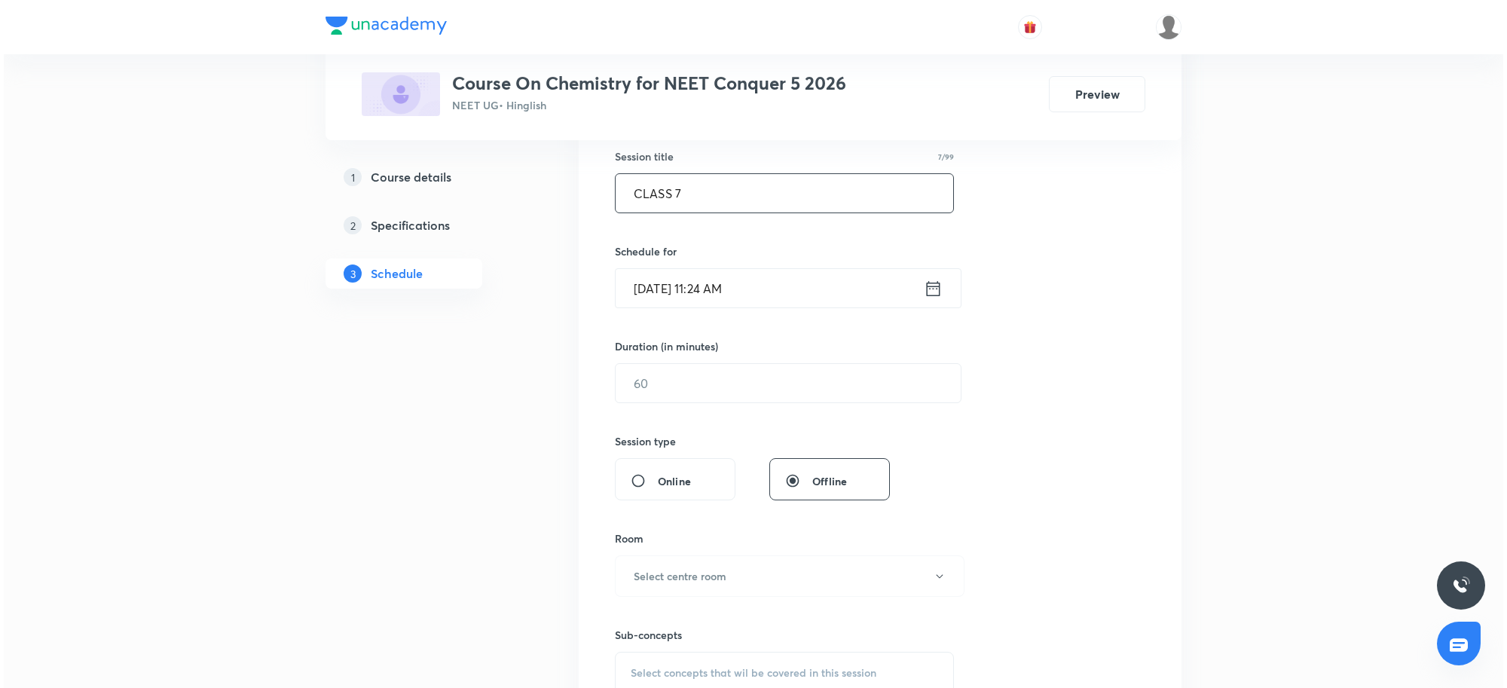
scroll to position [283, 0]
type input "CLASS 7"
click at [784, 277] on input "[DATE] 11:24 AM" at bounding box center [766, 284] width 308 height 38
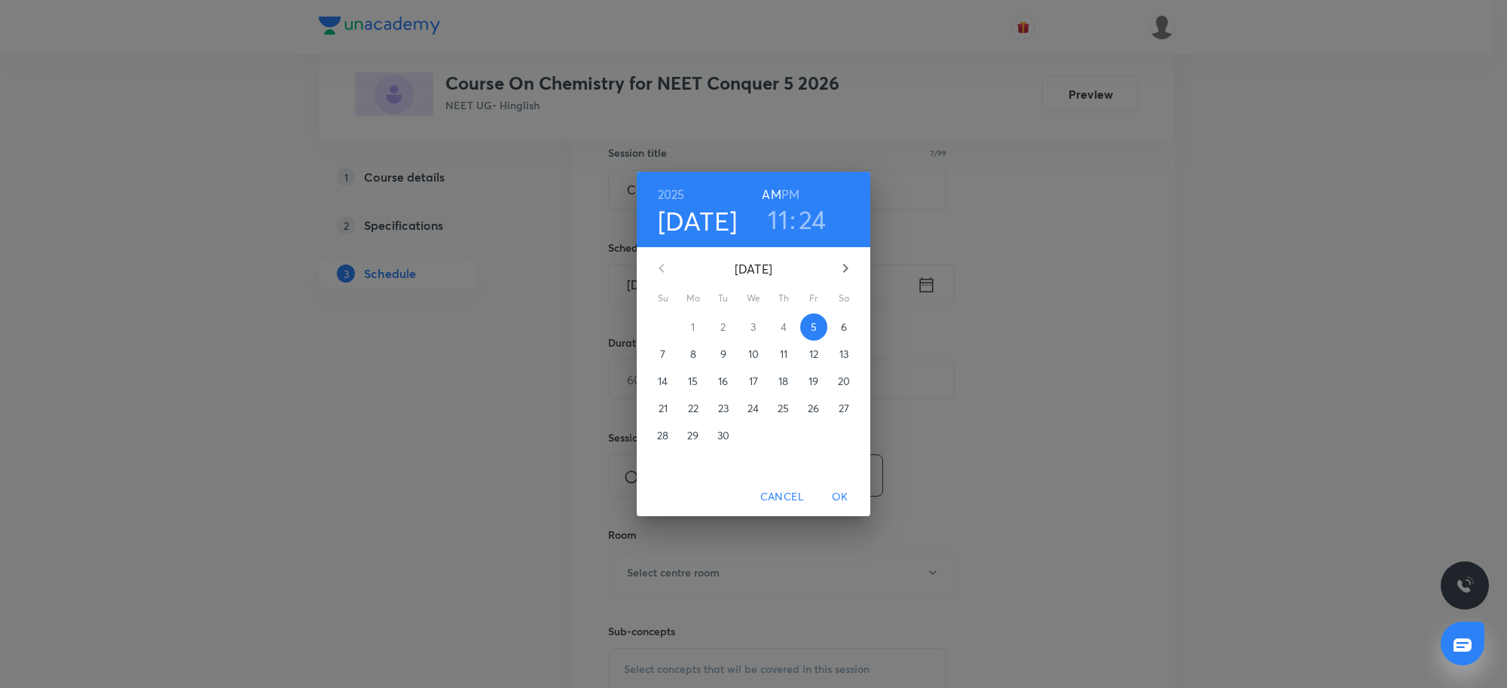
click at [784, 222] on h3 "11" at bounding box center [778, 219] width 20 height 32
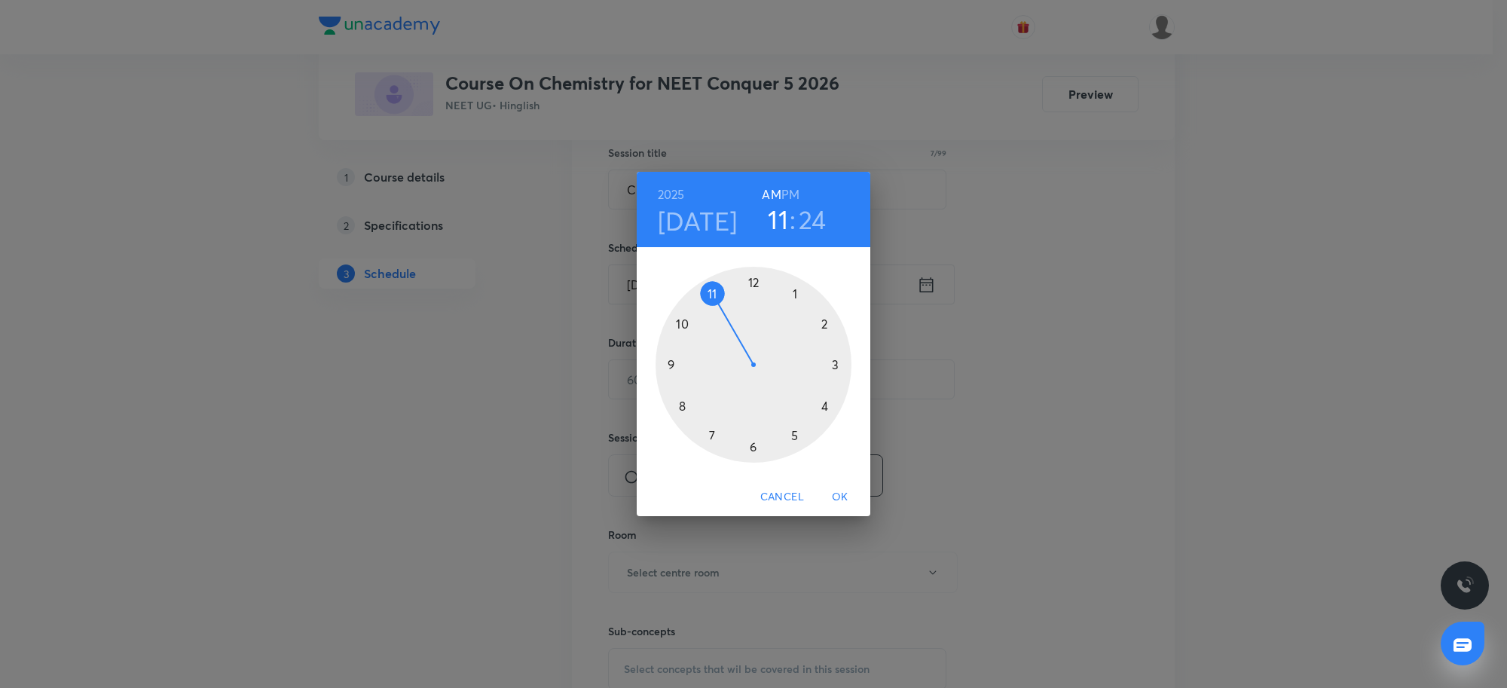
click at [829, 326] on div at bounding box center [754, 365] width 196 height 196
click at [677, 405] on div at bounding box center [754, 365] width 196 height 196
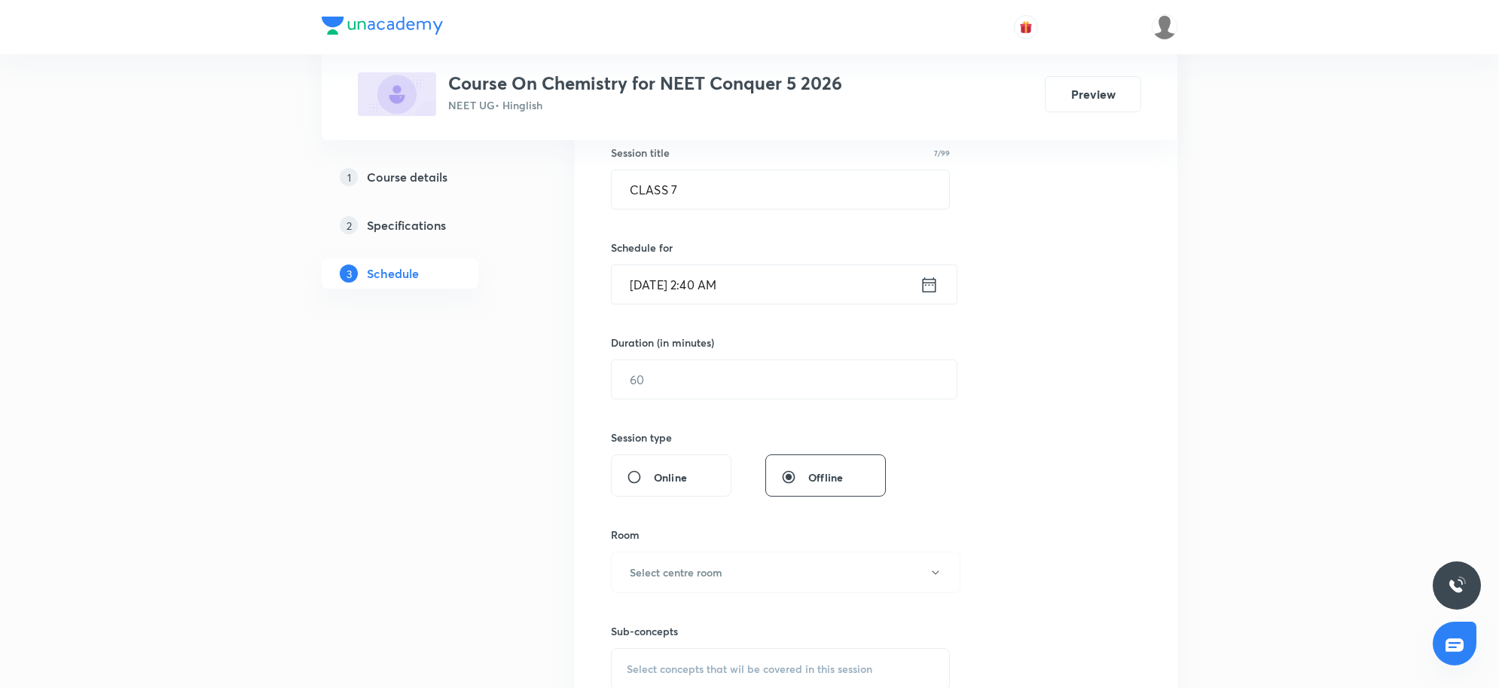
click at [778, 315] on div "Session 7 Live class Session title 7/99 CLASS 7 ​ Schedule for [DATE] 2:40 AM ​…" at bounding box center [876, 396] width 530 height 707
click at [778, 301] on input "[DATE] 2:40 AM" at bounding box center [766, 284] width 308 height 38
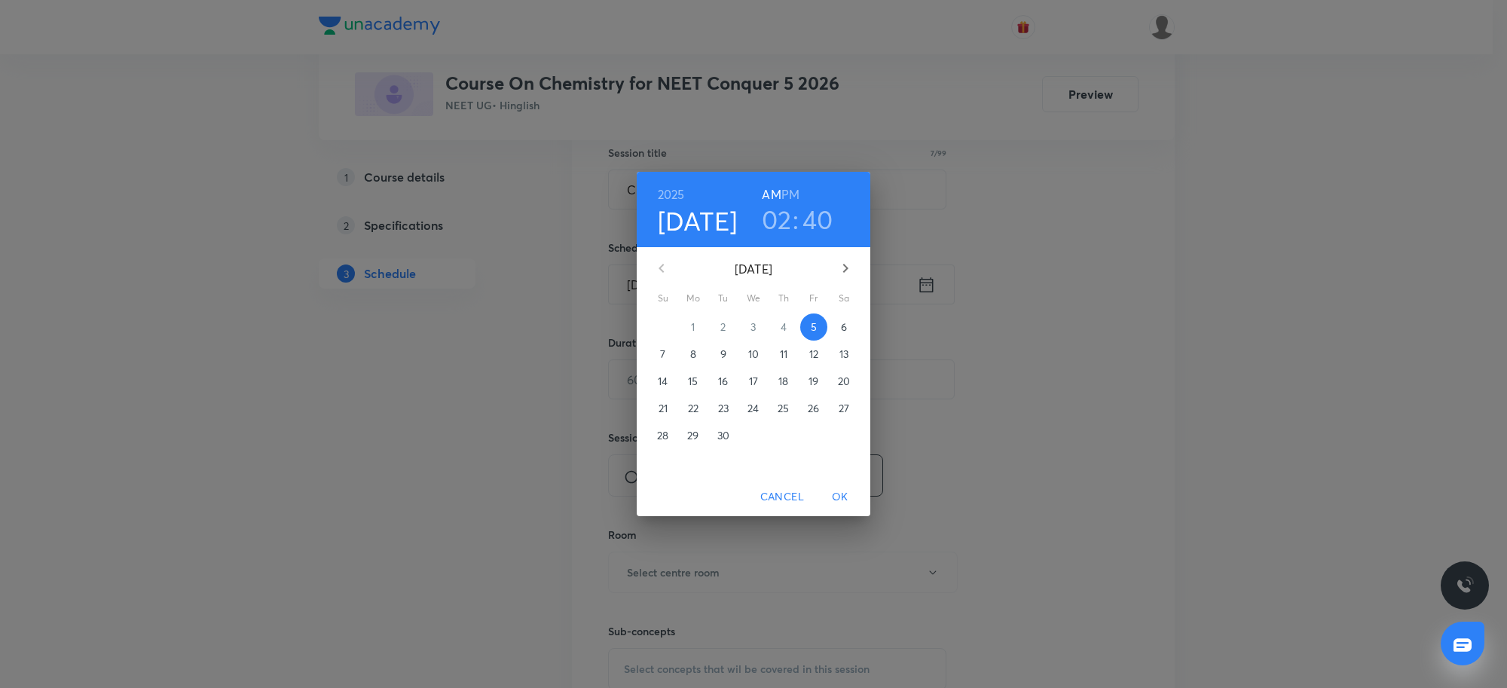
click at [799, 194] on h6 "PM" at bounding box center [790, 194] width 18 height 21
click at [849, 492] on span "OK" at bounding box center [840, 496] width 36 height 19
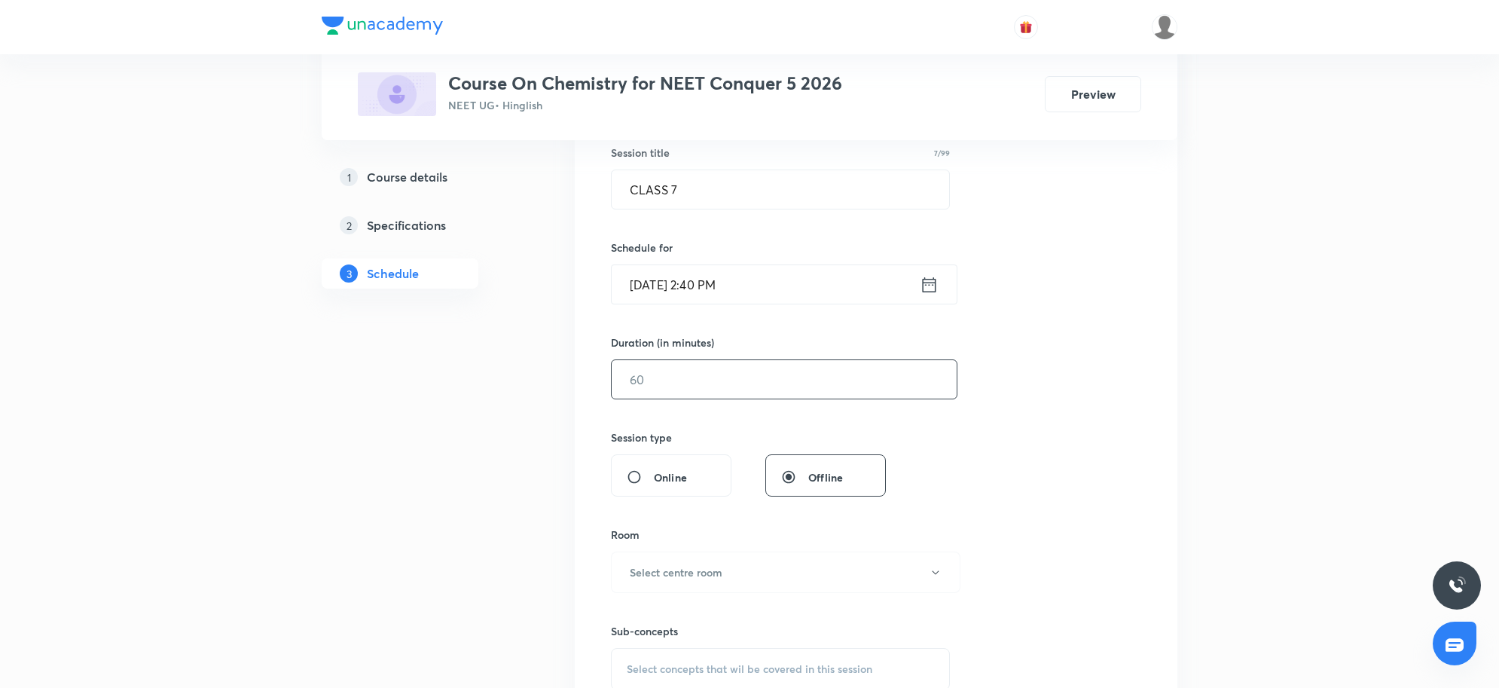
click at [665, 370] on input "text" at bounding box center [784, 379] width 345 height 38
type input "8"
type input "60"
click at [750, 582] on button "Select centre room" at bounding box center [786, 572] width 350 height 41
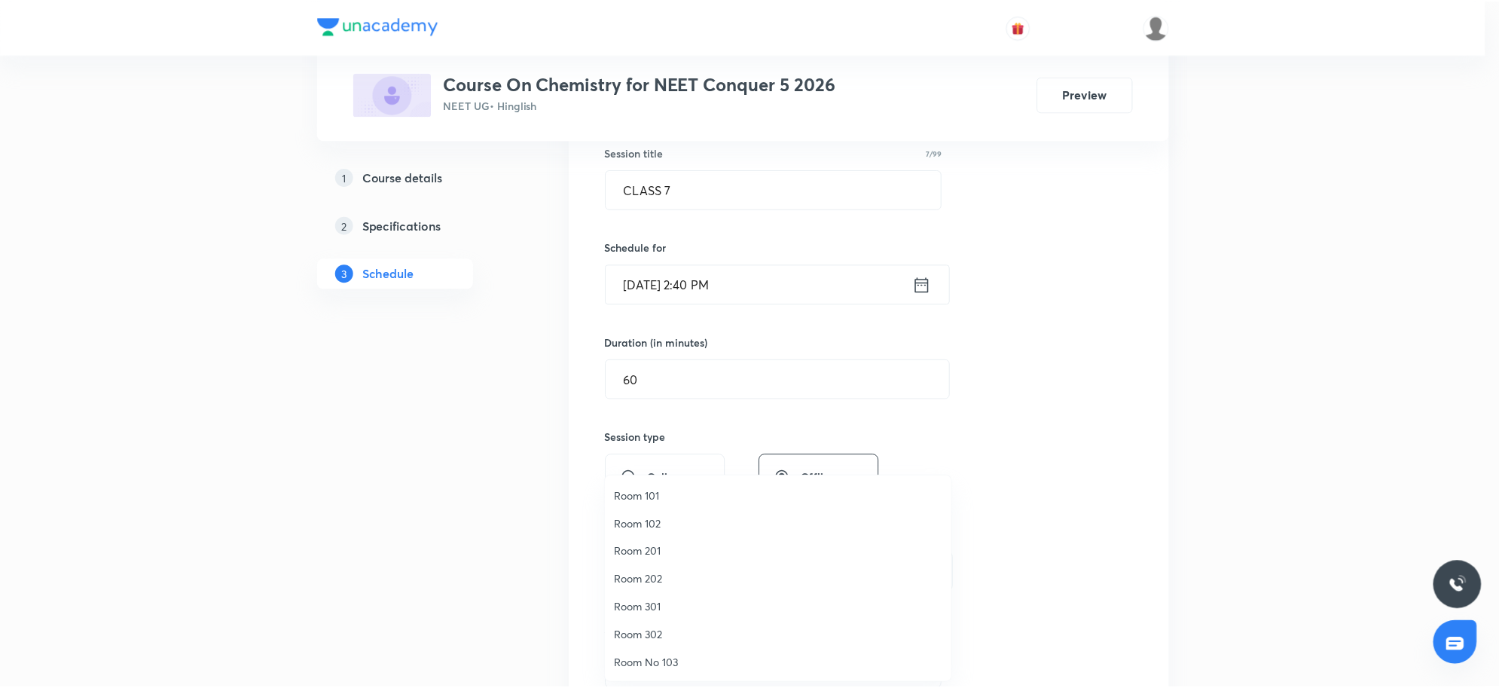
scroll to position [112, 0]
click at [693, 665] on span "Room No 002" at bounding box center [782, 664] width 330 height 16
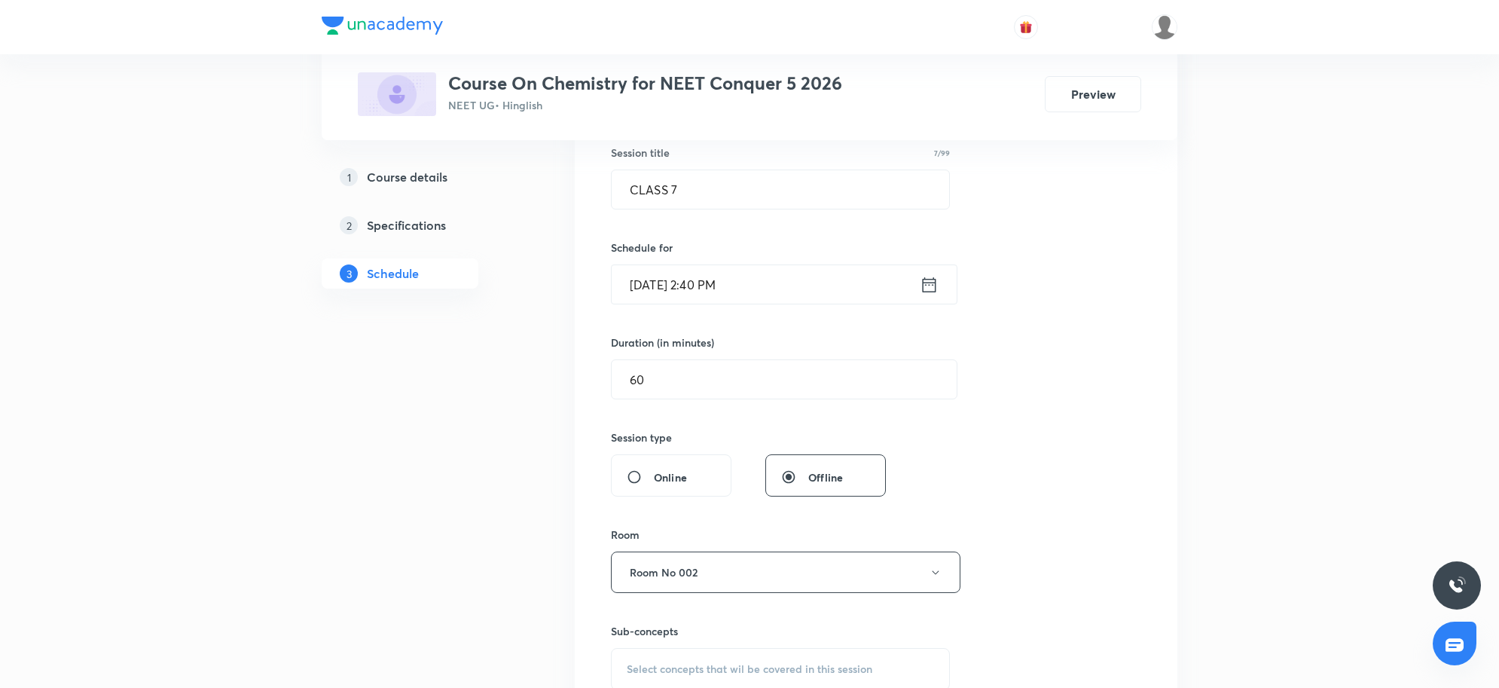
click at [1194, 484] on div "Plus Courses Course On Chemistry for NEET Conquer 5 2026 NEET UG • Hinglish Pre…" at bounding box center [749, 671] width 1499 height 1908
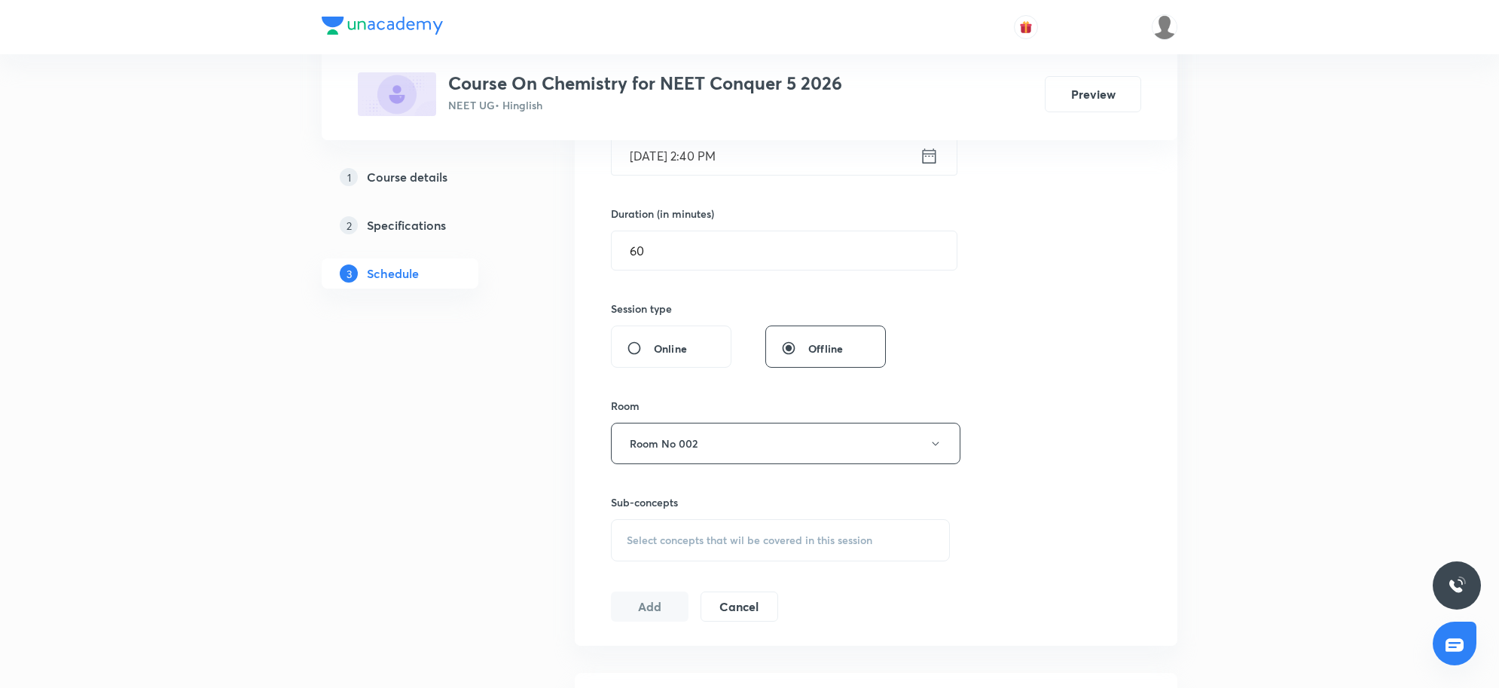
scroll to position [565, 0]
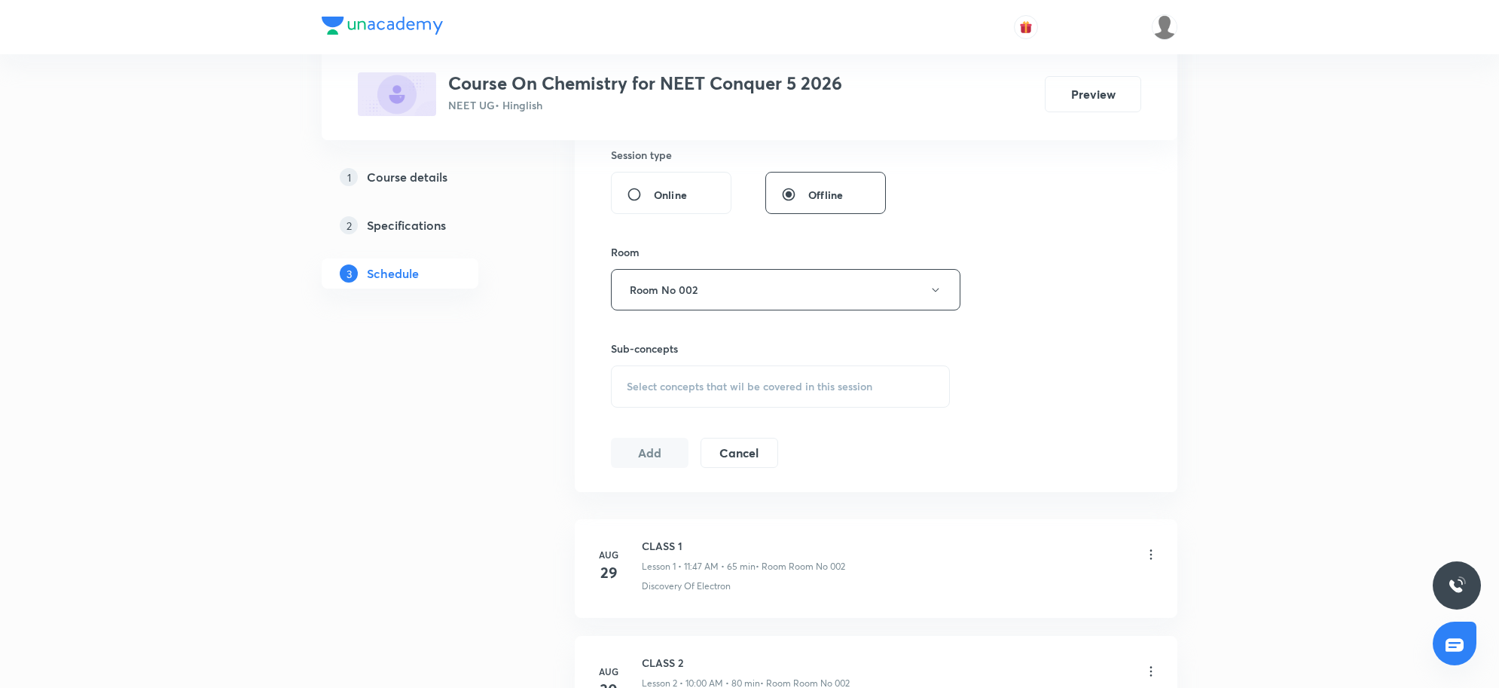
click at [754, 388] on span "Select concepts that wil be covered in this session" at bounding box center [750, 386] width 246 height 12
click at [754, 389] on span "Select concepts that wil be covered in this session" at bounding box center [750, 386] width 246 height 12
click at [754, 390] on span "Select concepts that wil be covered in this session" at bounding box center [750, 386] width 246 height 12
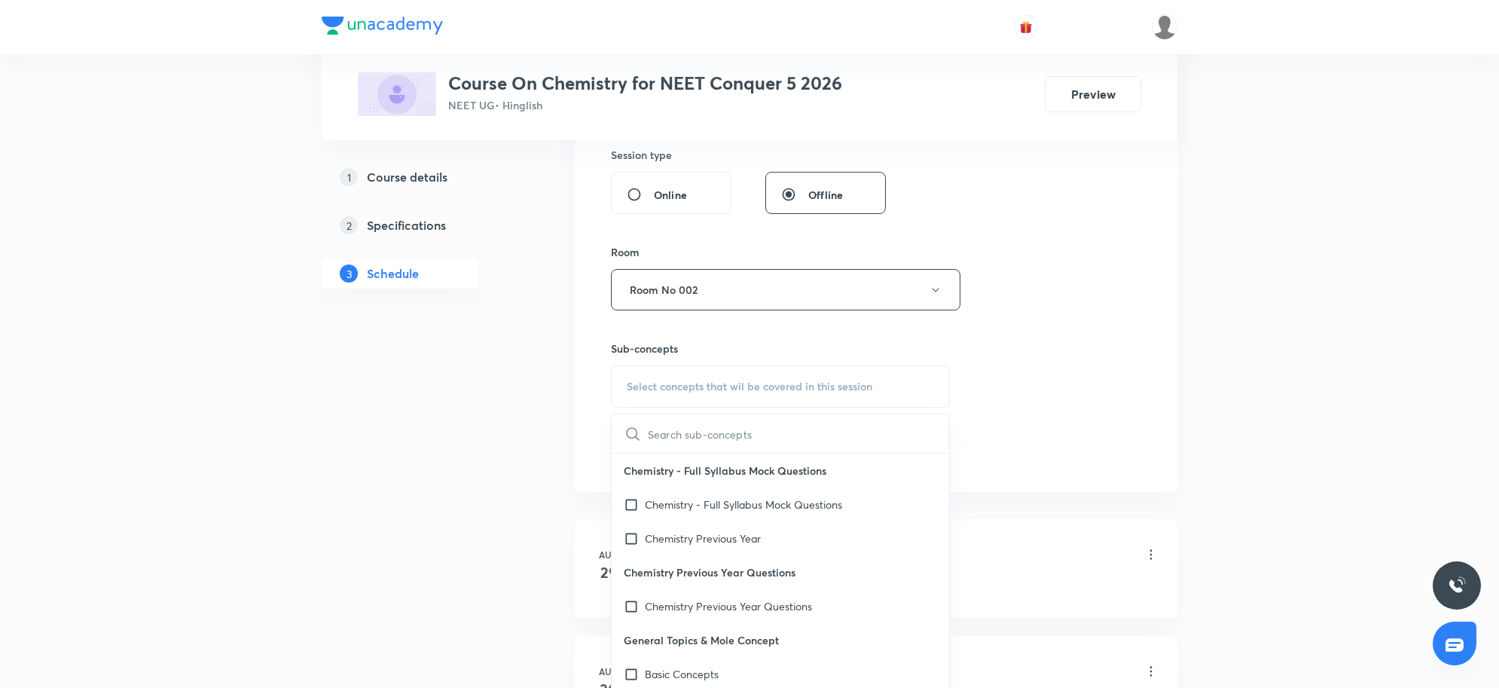
click at [742, 386] on span "Select concepts that wil be covered in this session" at bounding box center [750, 386] width 246 height 12
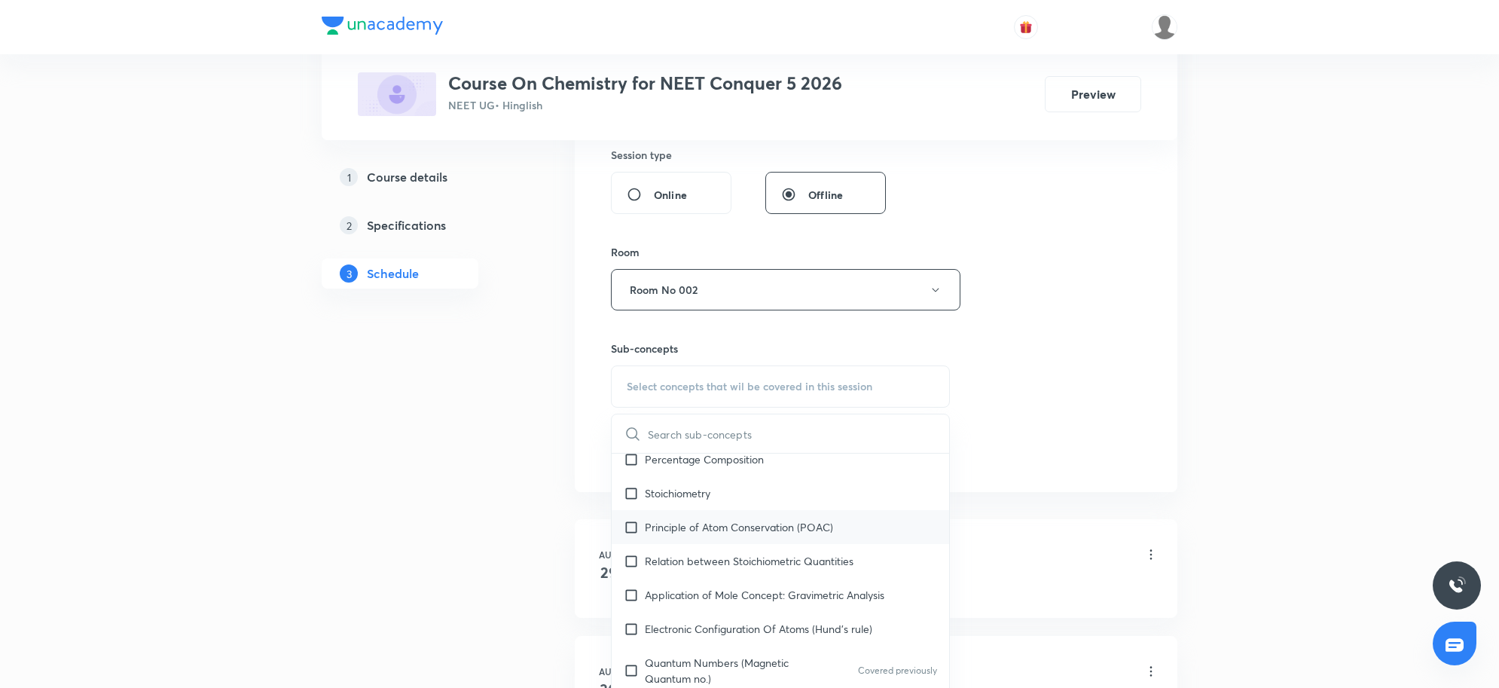
click at [731, 524] on p "Principle of Atom Conservation (POAC)" at bounding box center [739, 527] width 188 height 16
checkbox input "true"
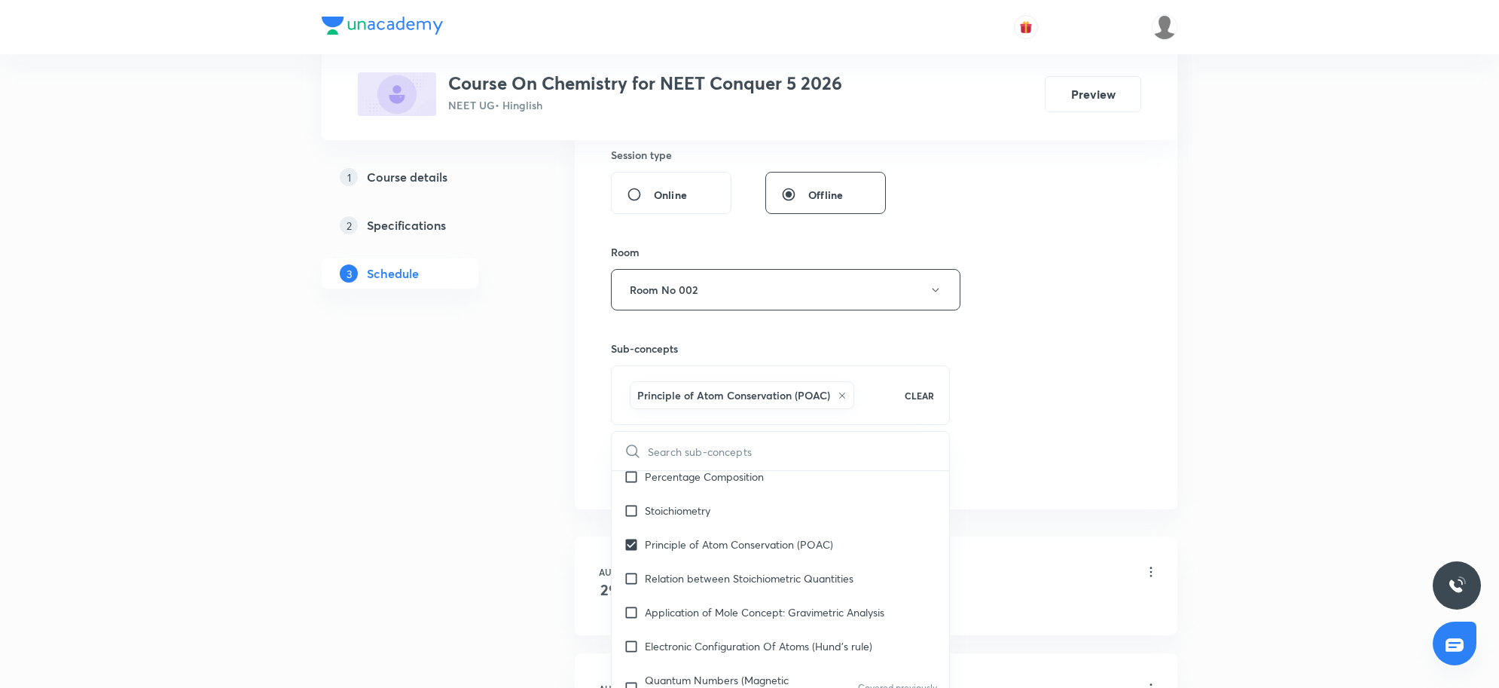
click at [1102, 456] on div "Session 7 Live class Session title 7/99 CLASS 7 ​ Schedule for [DATE] 2:40 PM ​…" at bounding box center [876, 122] width 530 height 725
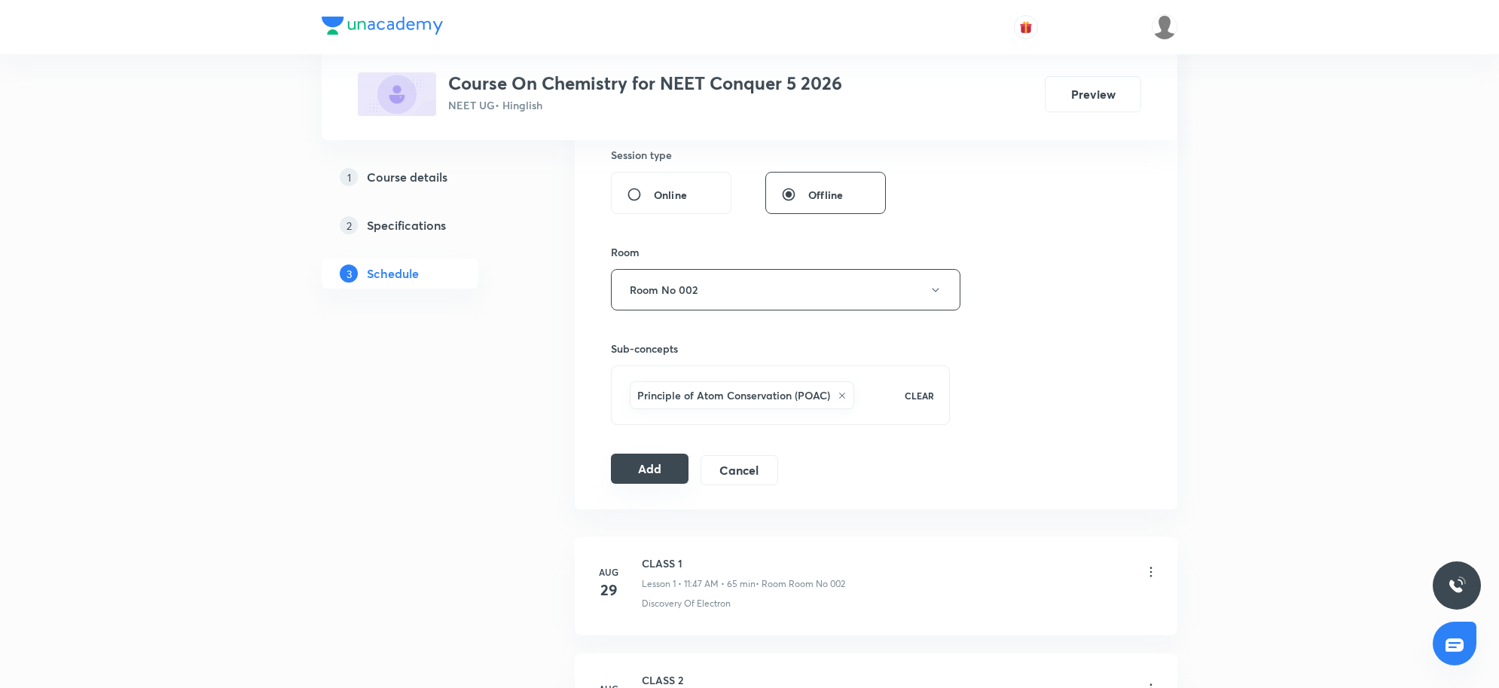
click at [653, 475] on button "Add" at bounding box center [650, 469] width 78 height 30
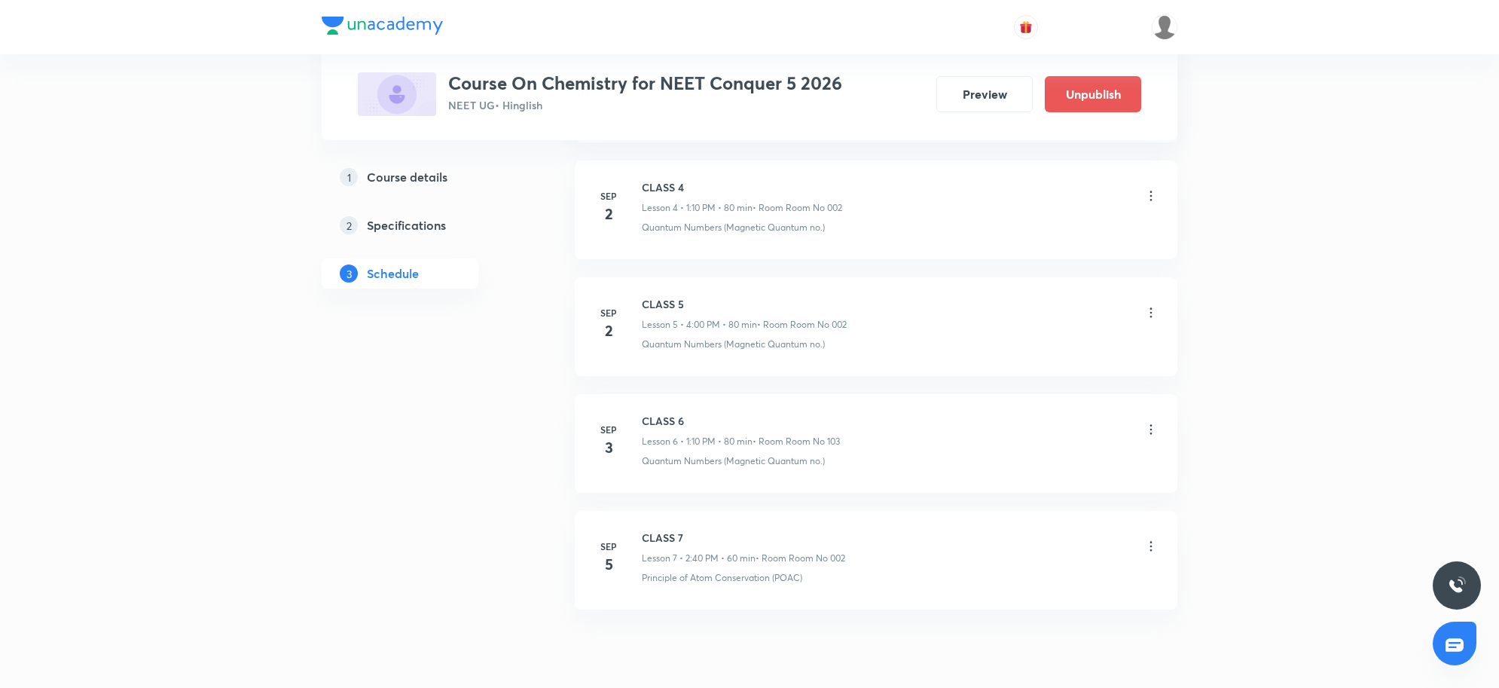
scroll to position [646, 0]
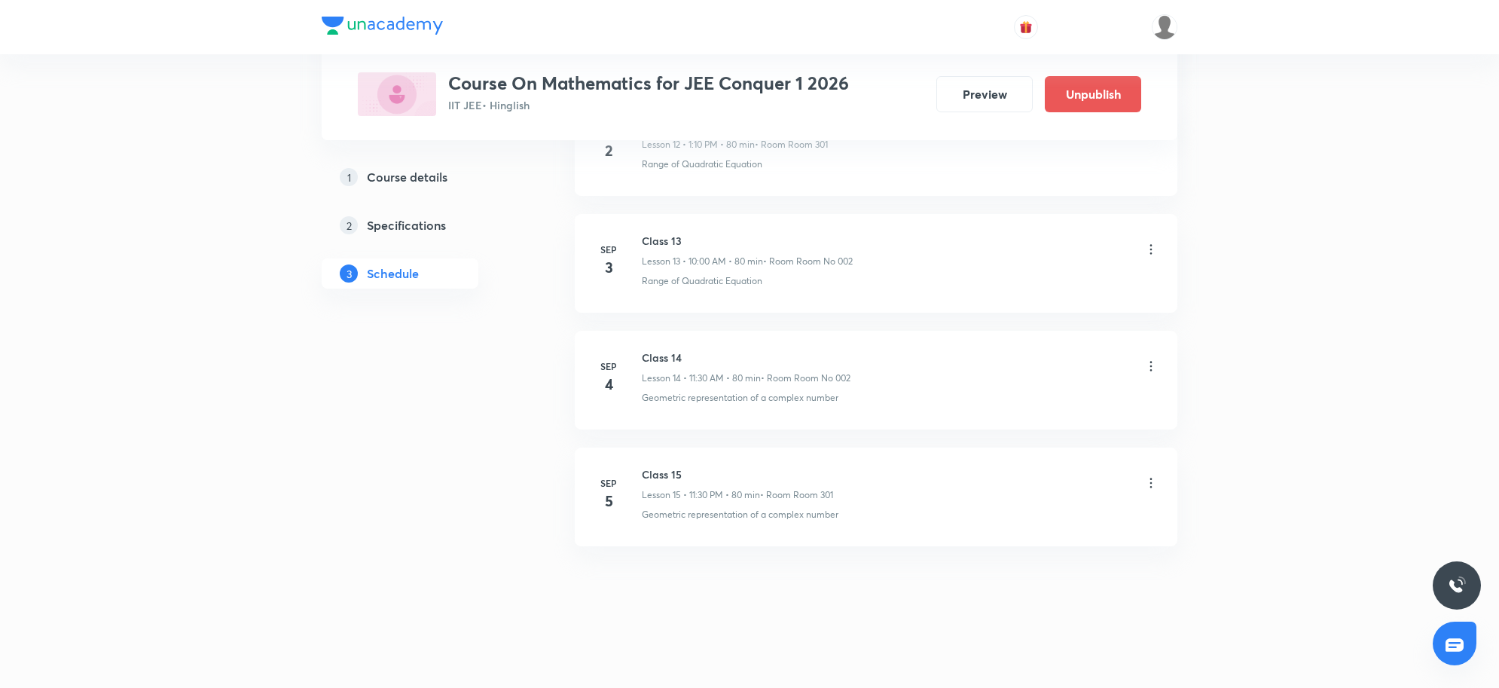
click at [1153, 487] on icon at bounding box center [1151, 482] width 15 height 15
click at [1019, 513] on li "Edit" at bounding box center [1071, 523] width 165 height 28
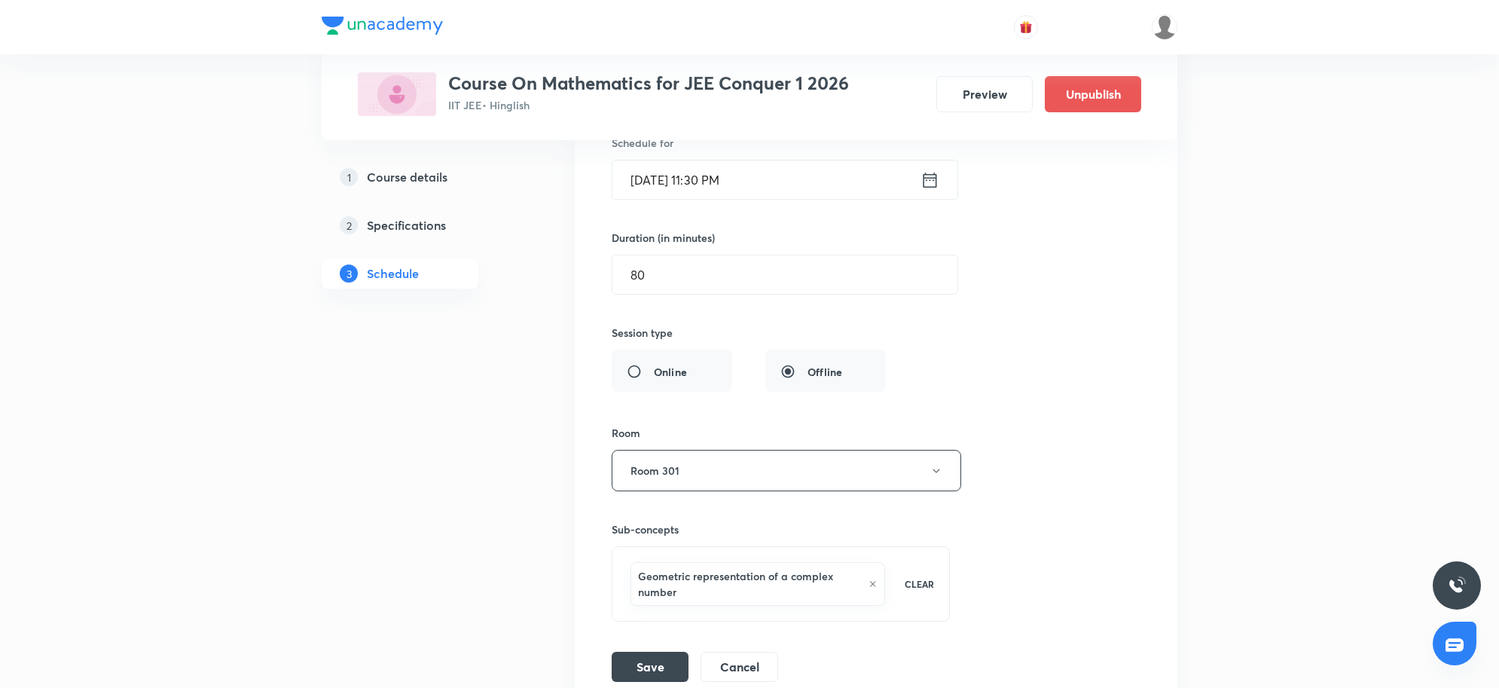
scroll to position [1899, 0]
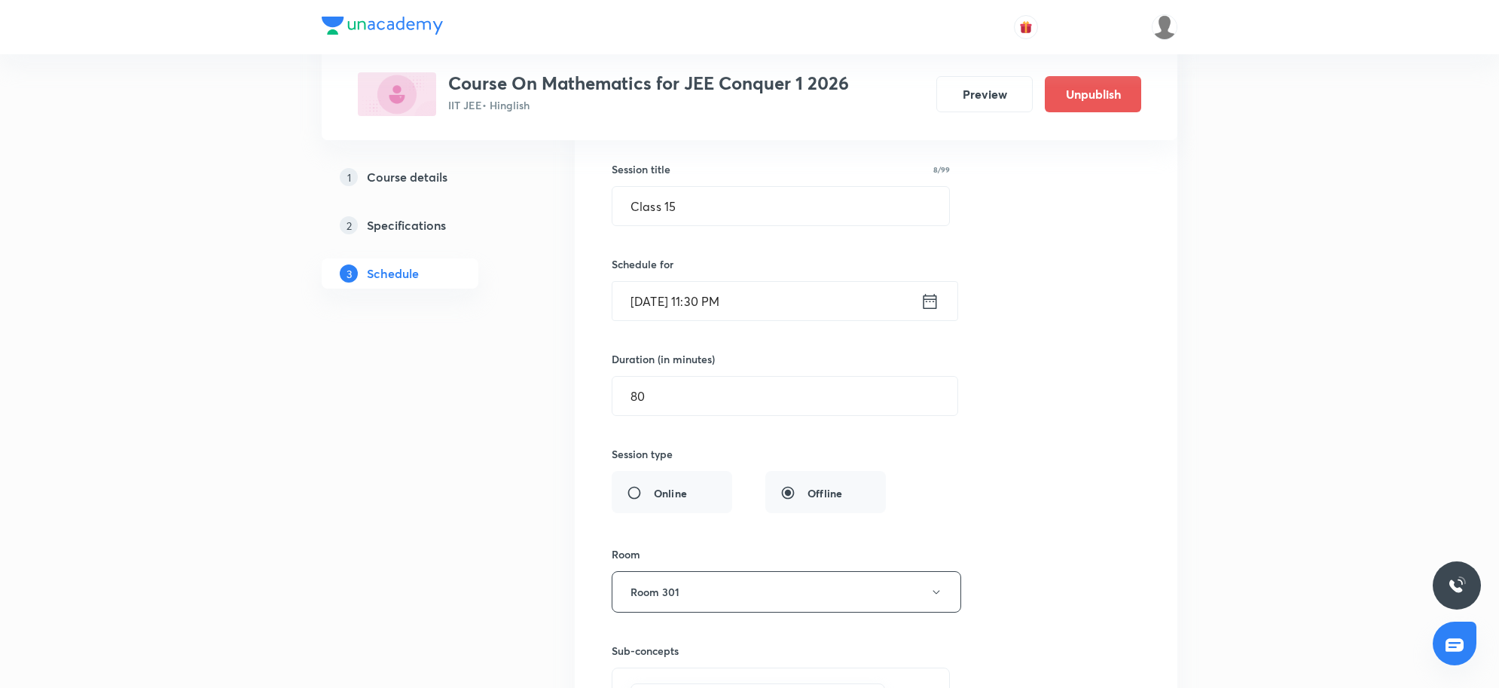
click at [924, 299] on icon at bounding box center [930, 301] width 19 height 21
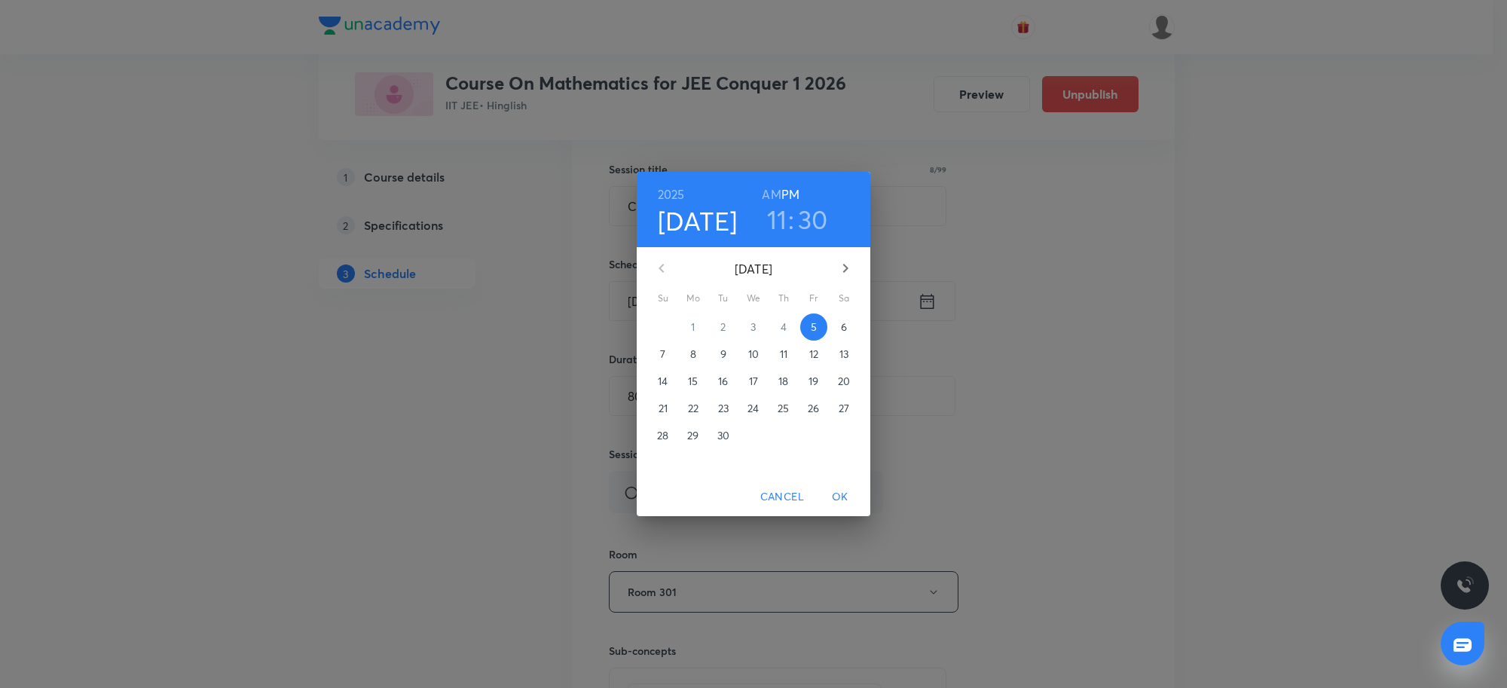
click at [775, 193] on h6 "AM" at bounding box center [771, 194] width 19 height 21
click at [805, 213] on h3 "30" at bounding box center [813, 219] width 30 height 32
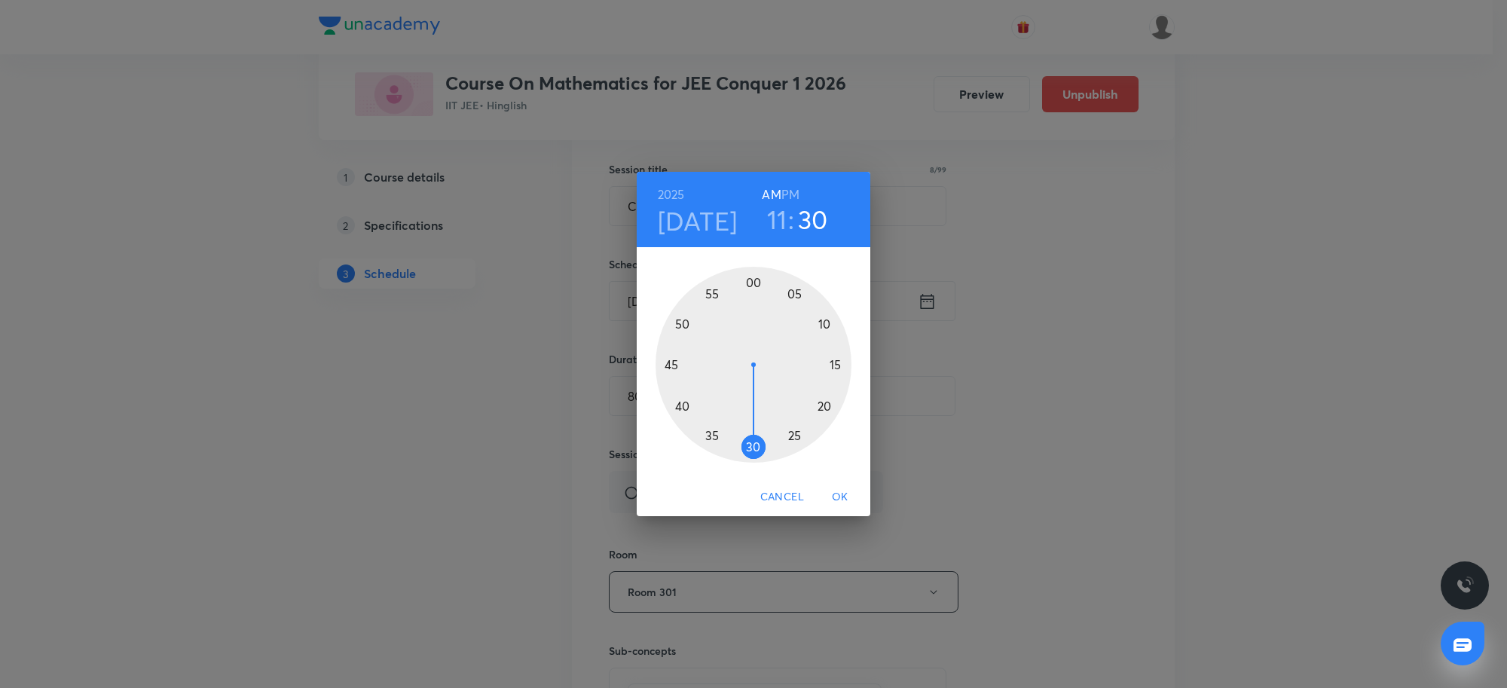
click at [699, 424] on div at bounding box center [754, 365] width 196 height 196
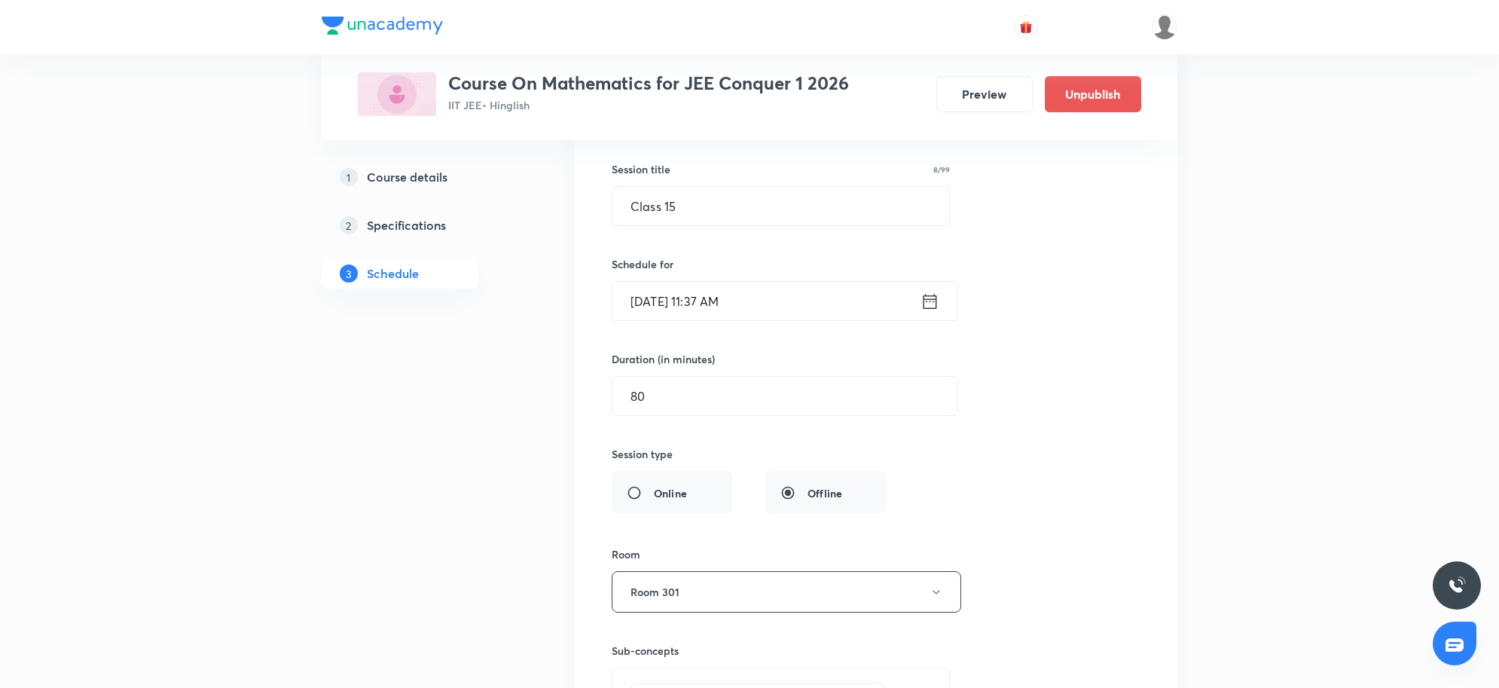
scroll to position [2181, 0]
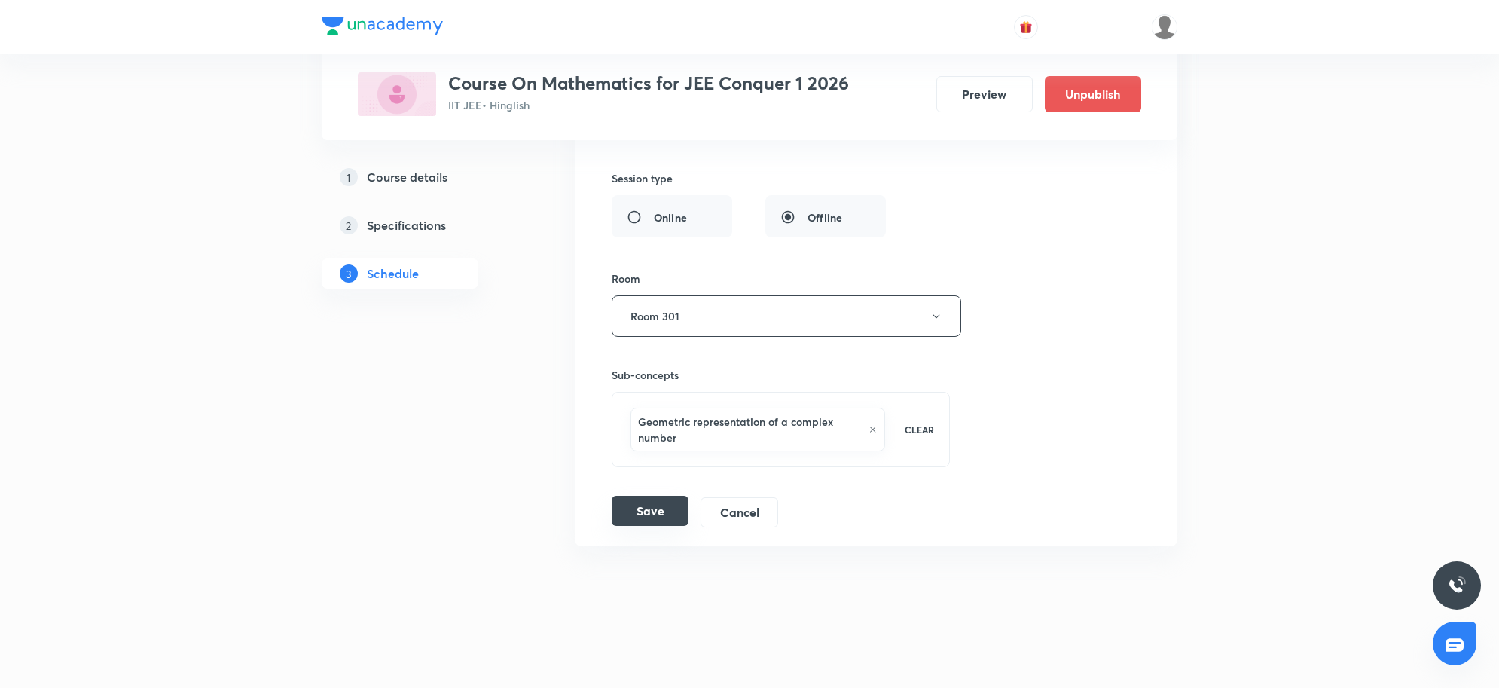
click at [663, 507] on button "Save" at bounding box center [650, 511] width 77 height 30
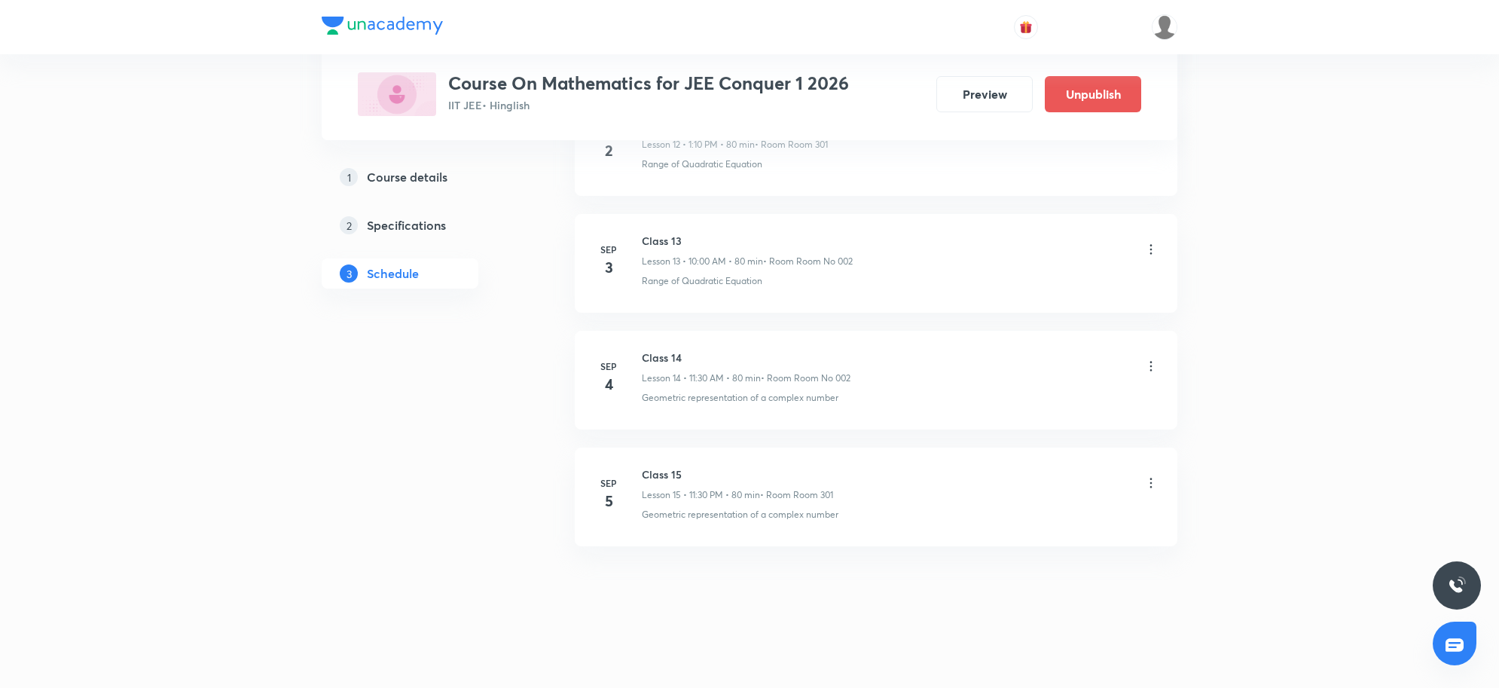
scroll to position [1583, 0]
click at [1151, 484] on icon at bounding box center [1151, 482] width 15 height 15
click at [1007, 522] on p "Edit" at bounding box center [1010, 523] width 19 height 16
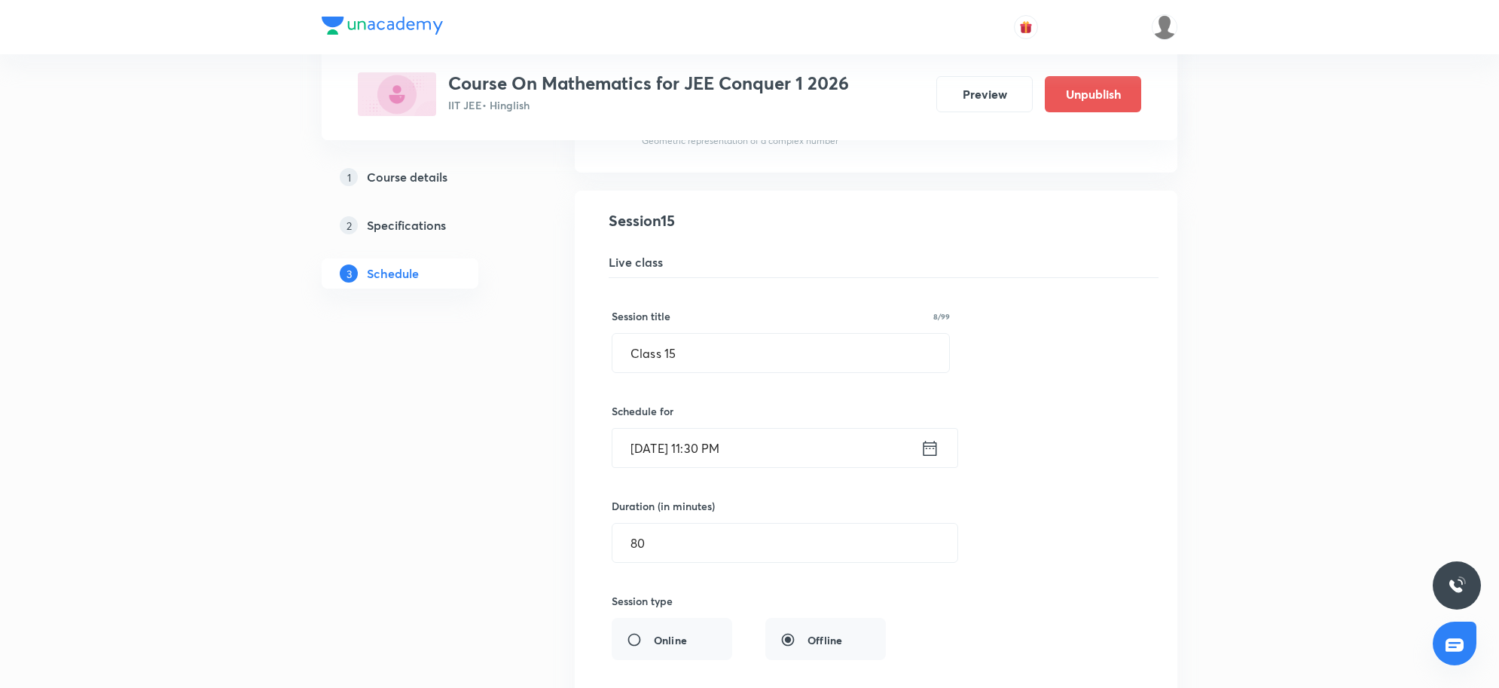
scroll to position [1866, 0]
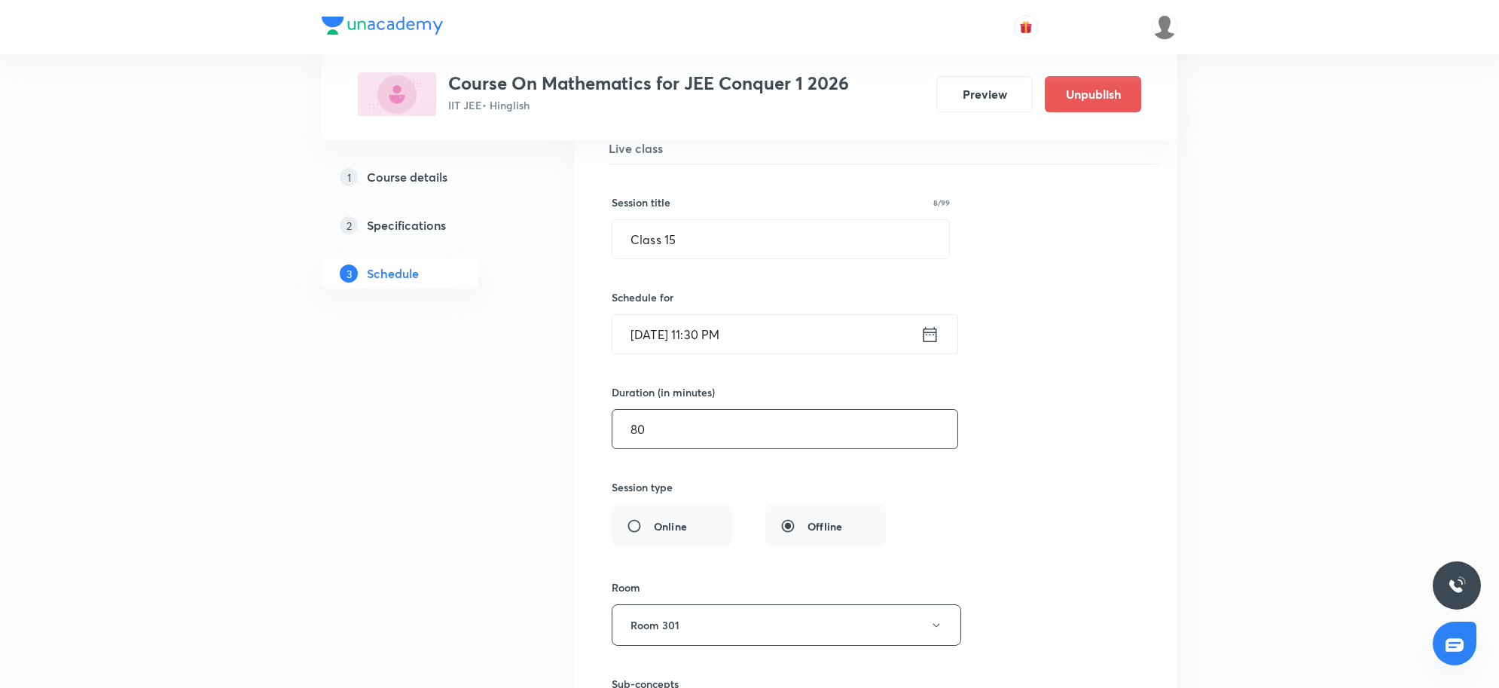
drag, startPoint x: 706, startPoint y: 432, endPoint x: 484, endPoint y: 442, distance: 222.5
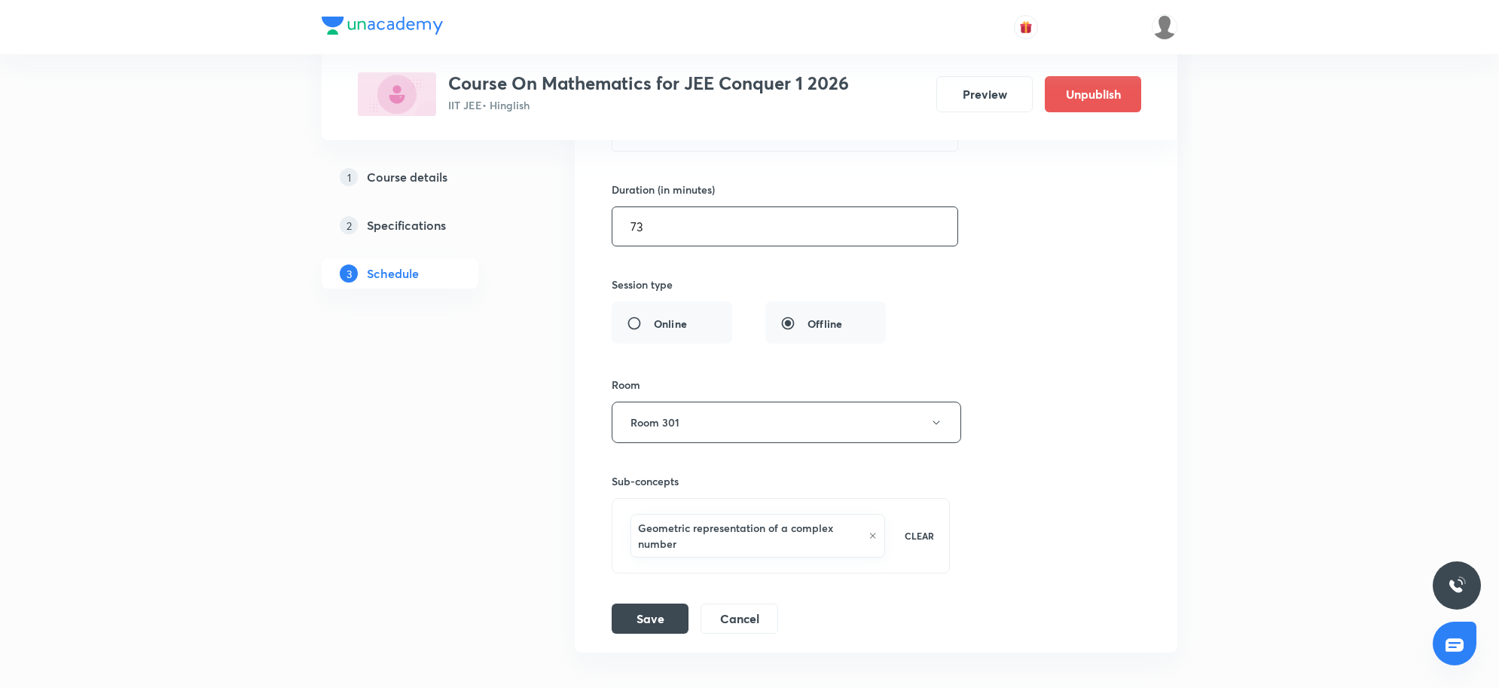
scroll to position [2148, 0]
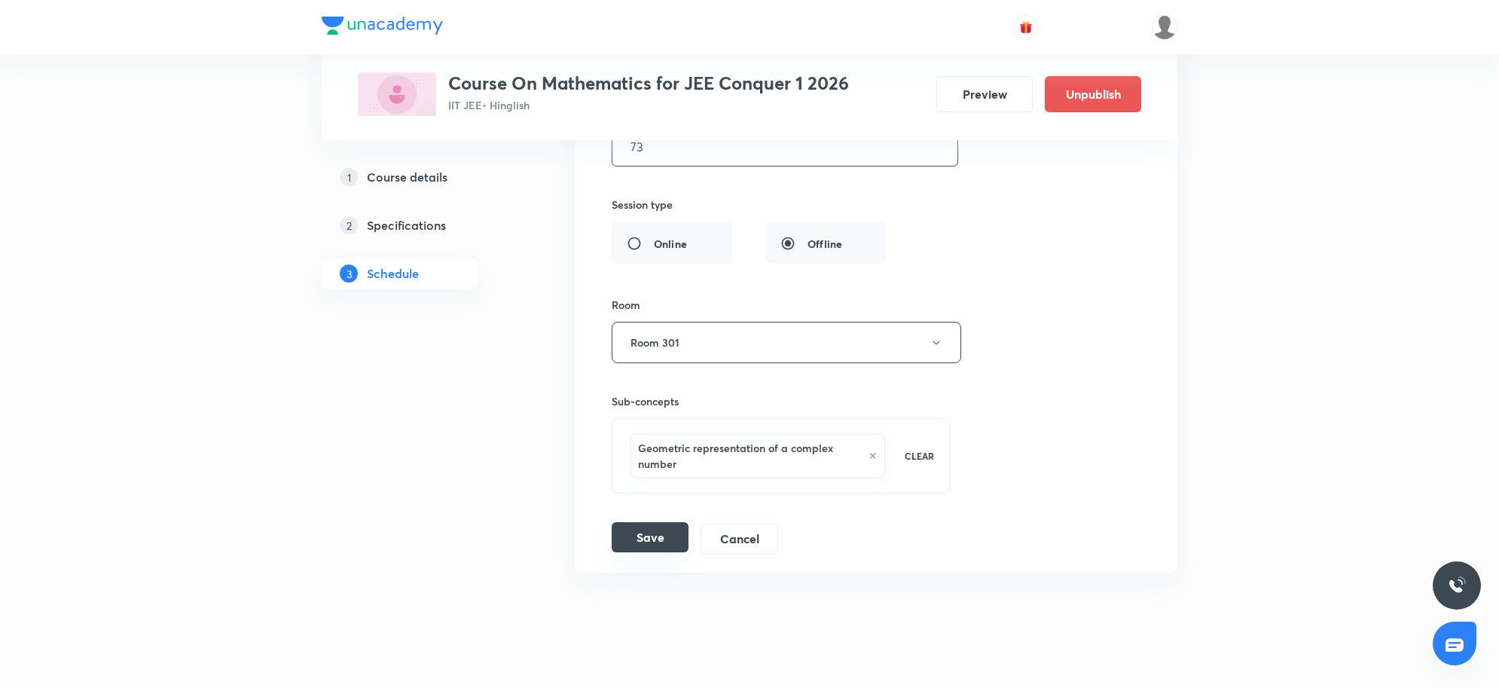
type input "73"
click at [650, 532] on button "Save" at bounding box center [650, 537] width 77 height 30
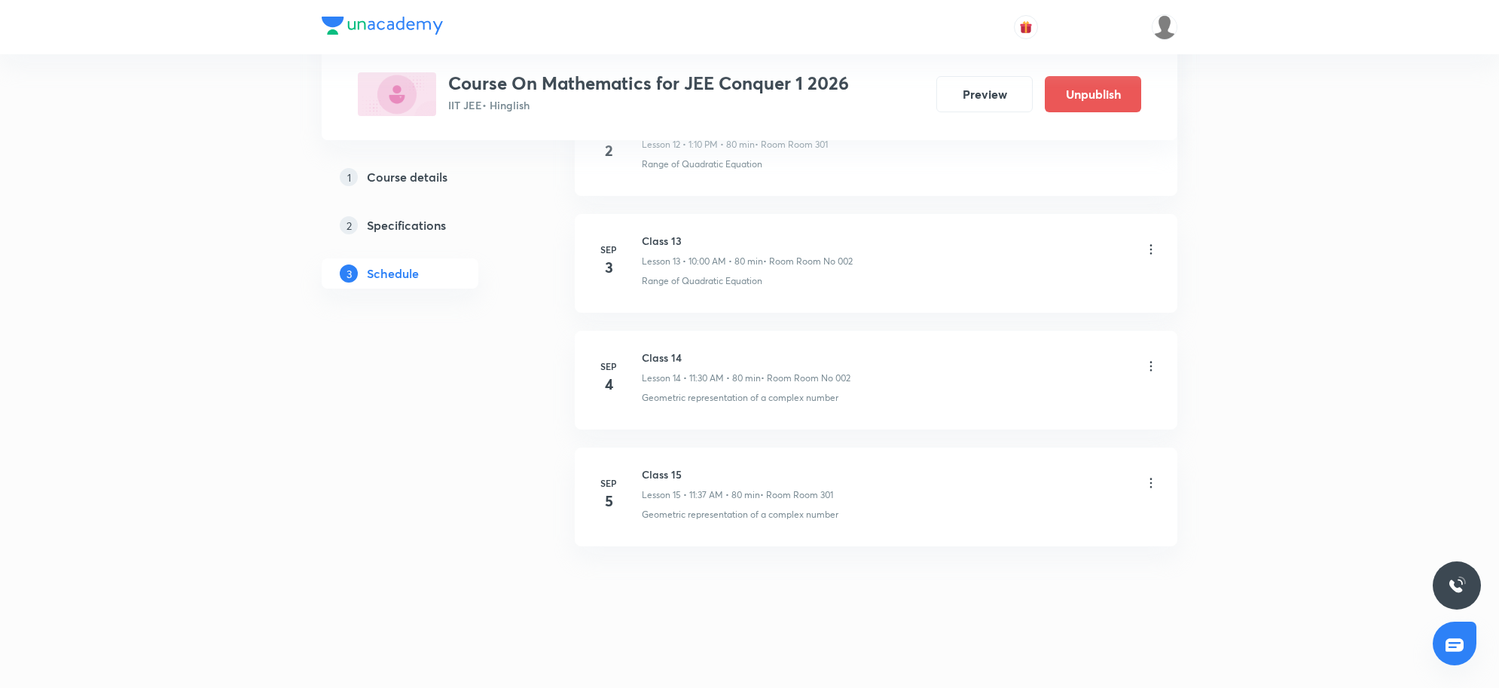
scroll to position [1583, 0]
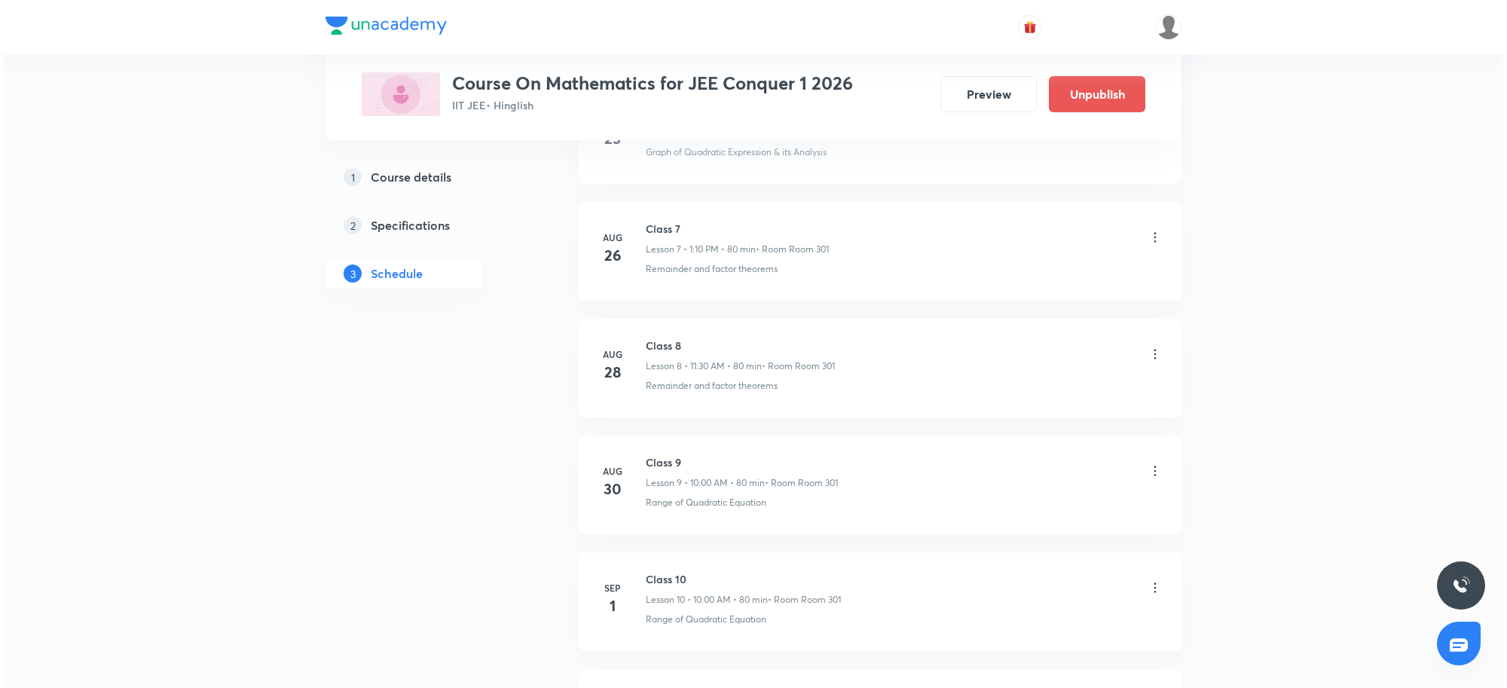
scroll to position [2277, 0]
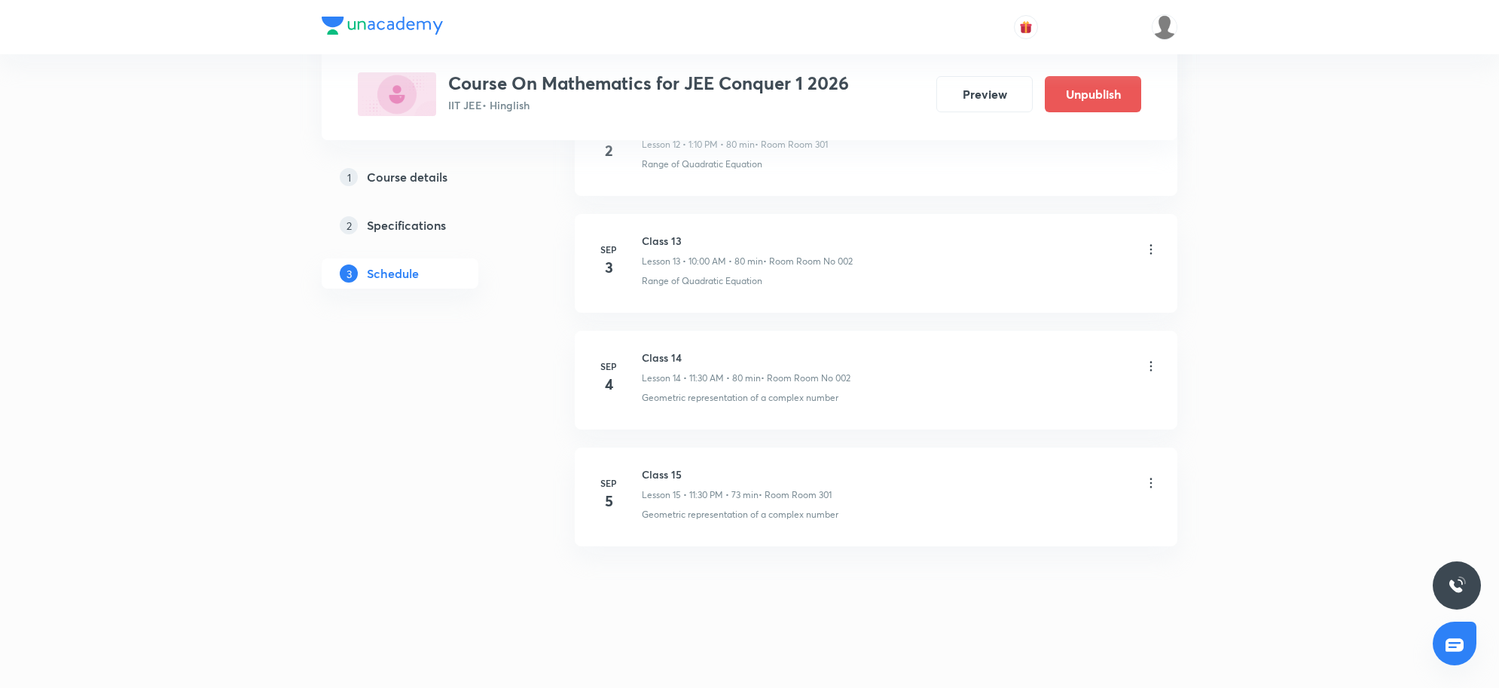
click at [1157, 483] on icon at bounding box center [1151, 482] width 15 height 15
click at [995, 521] on li "Edit" at bounding box center [1071, 523] width 165 height 28
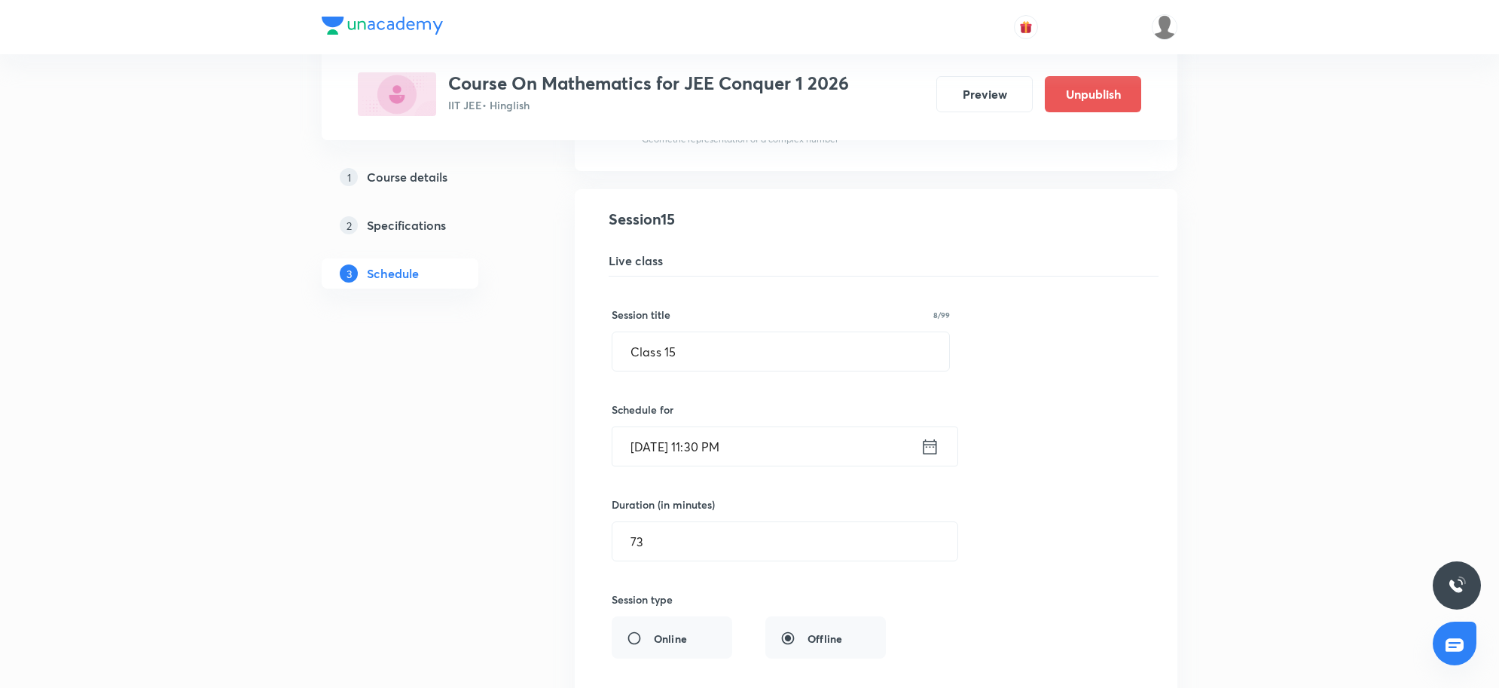
scroll to position [1710, 0]
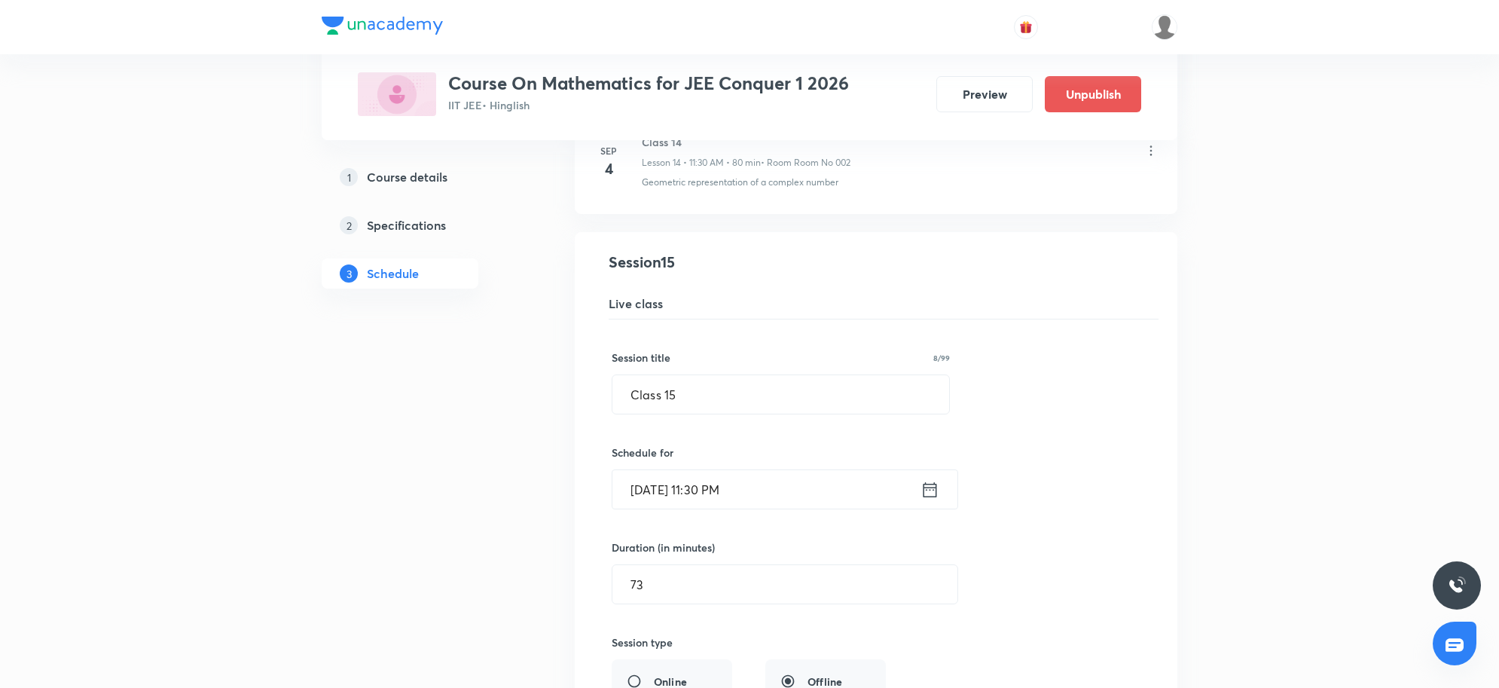
click at [811, 509] on input "Sep 5, 2025, 11:30 PM" at bounding box center [767, 489] width 308 height 38
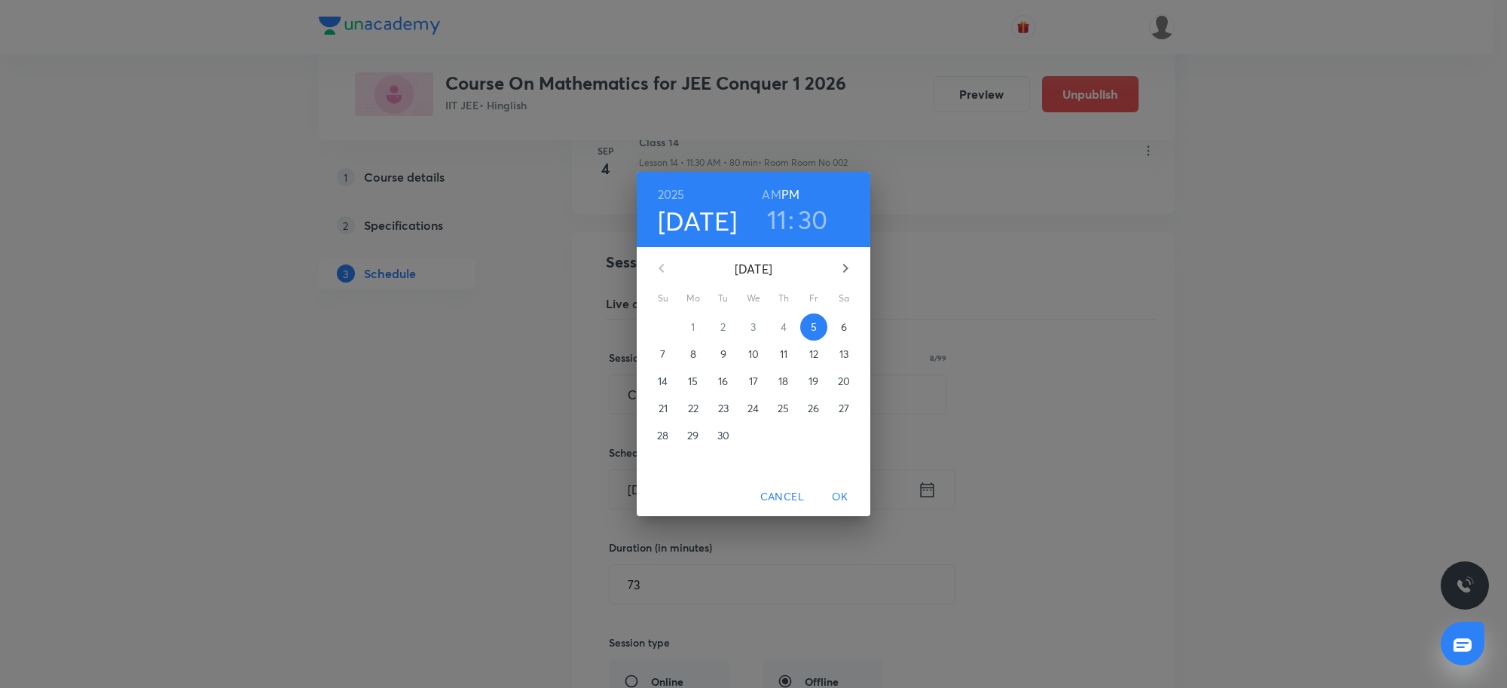
click at [808, 222] on h3 "30" at bounding box center [813, 219] width 30 height 32
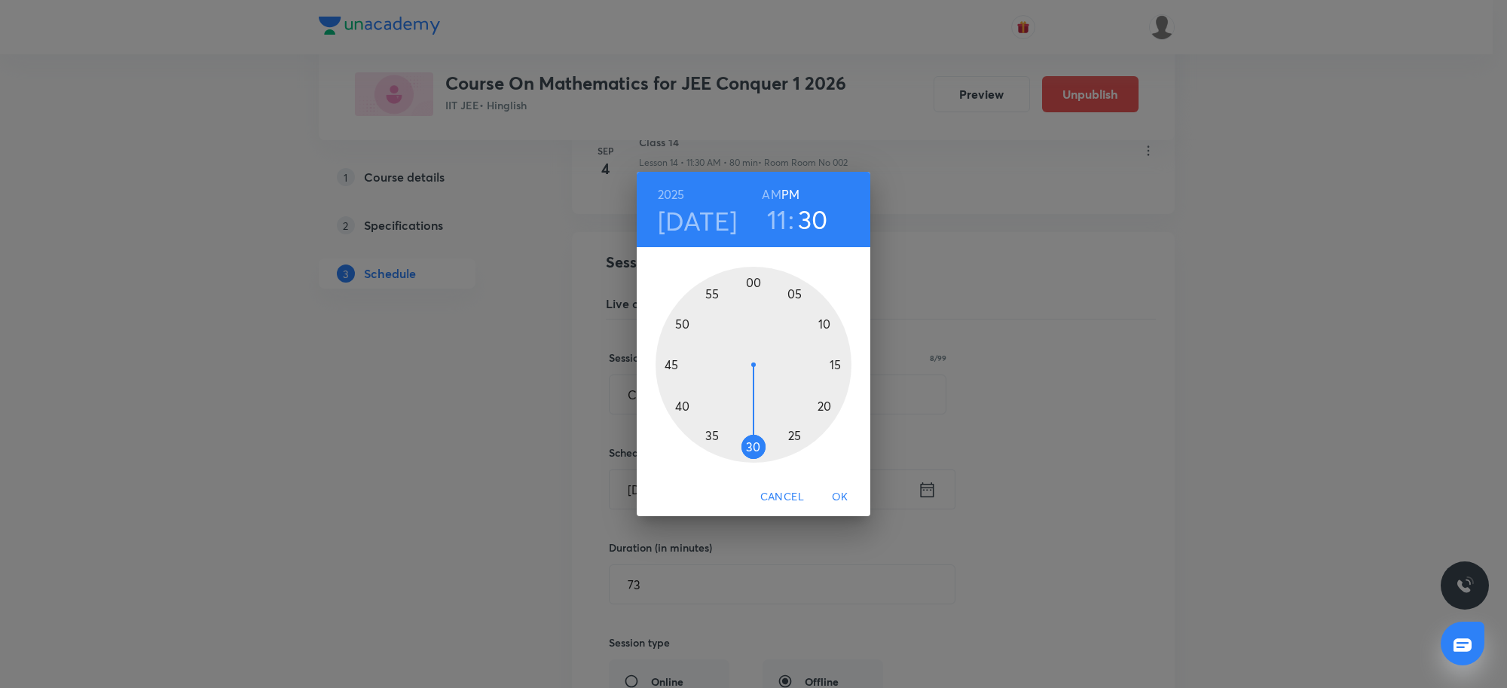
click at [684, 420] on div at bounding box center [754, 365] width 196 height 196
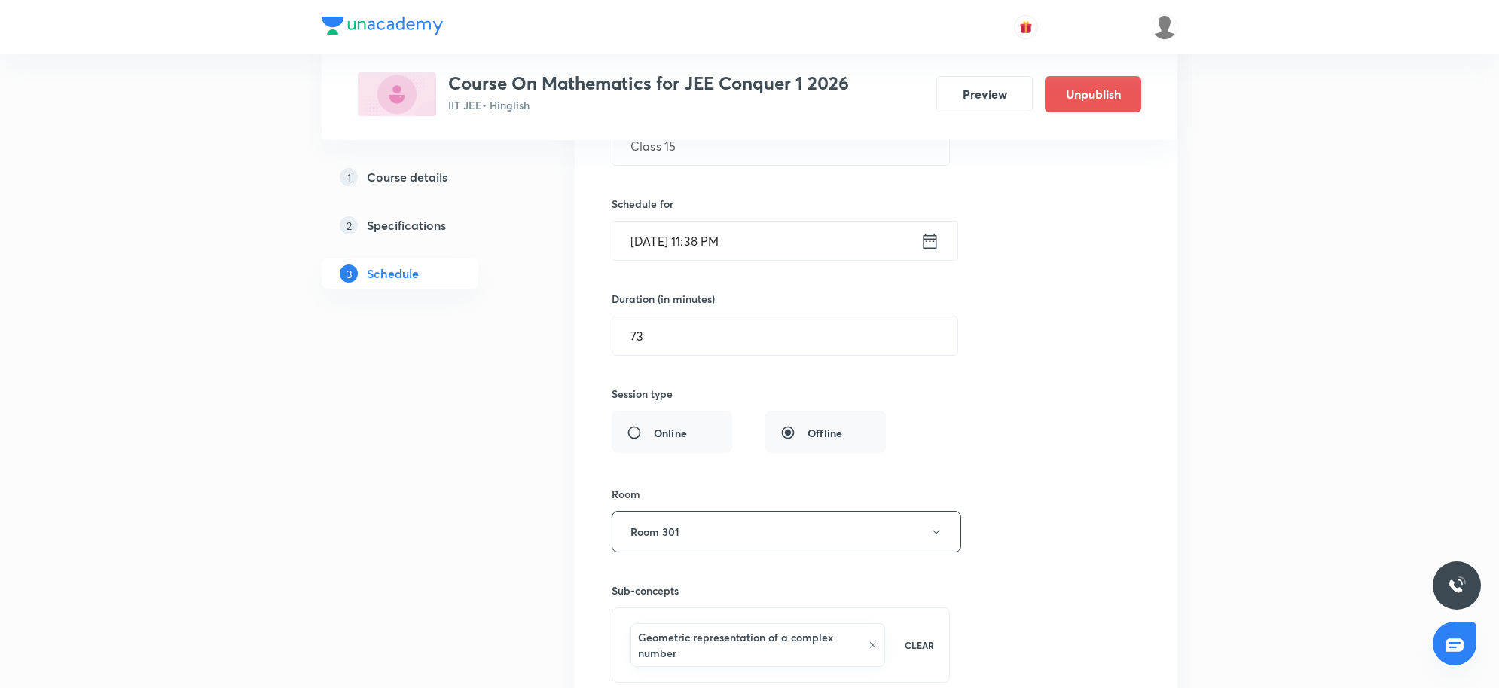
scroll to position [1993, 0]
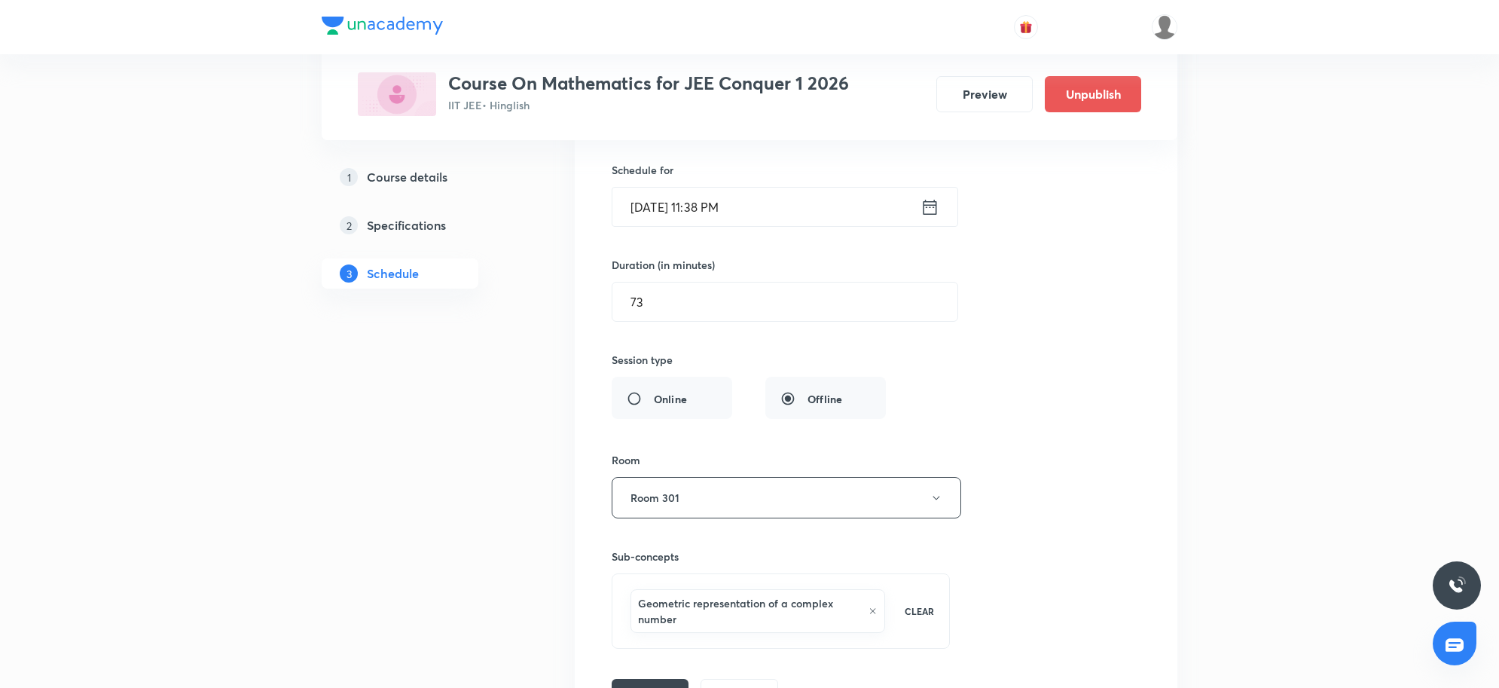
click at [818, 212] on input "Sep 5, 2025, 11:38 PM" at bounding box center [767, 207] width 308 height 38
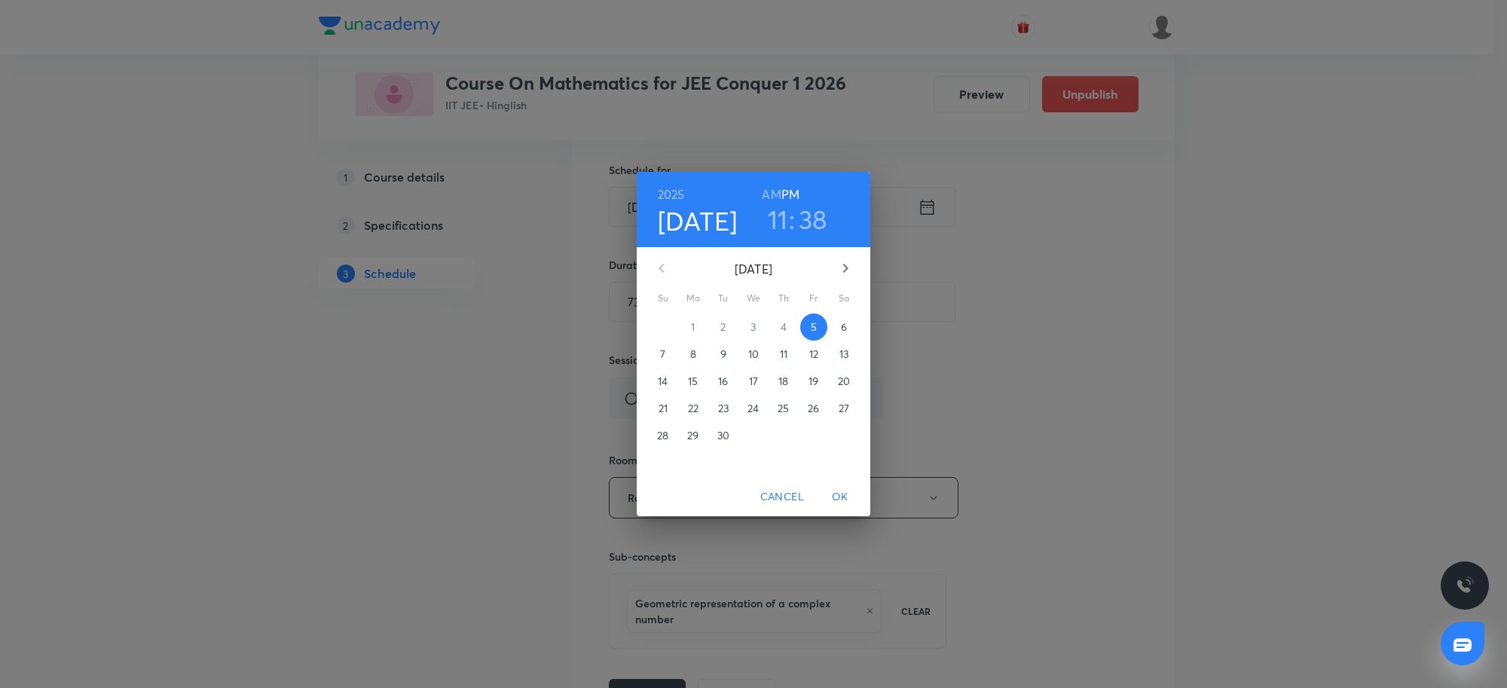
click at [820, 215] on h3 "38" at bounding box center [813, 219] width 29 height 32
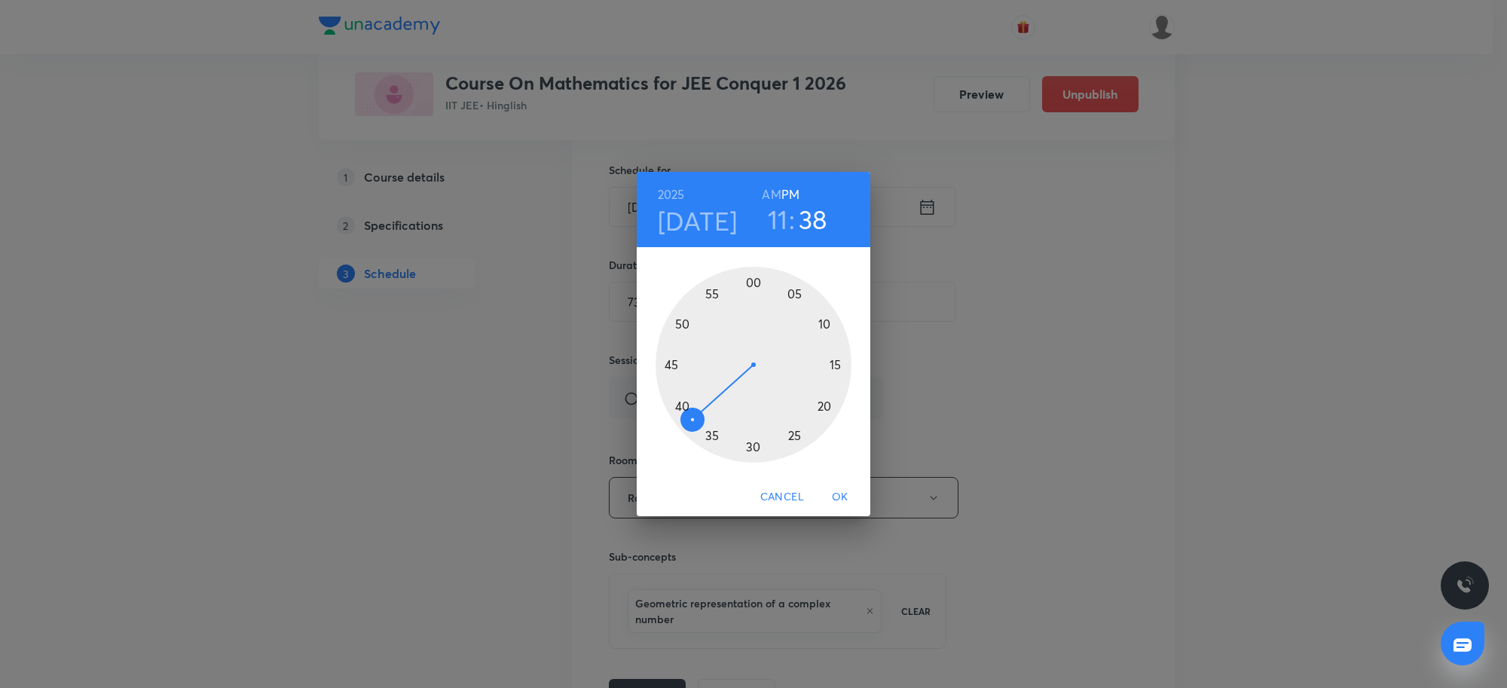
click at [683, 407] on div at bounding box center [754, 365] width 196 height 196
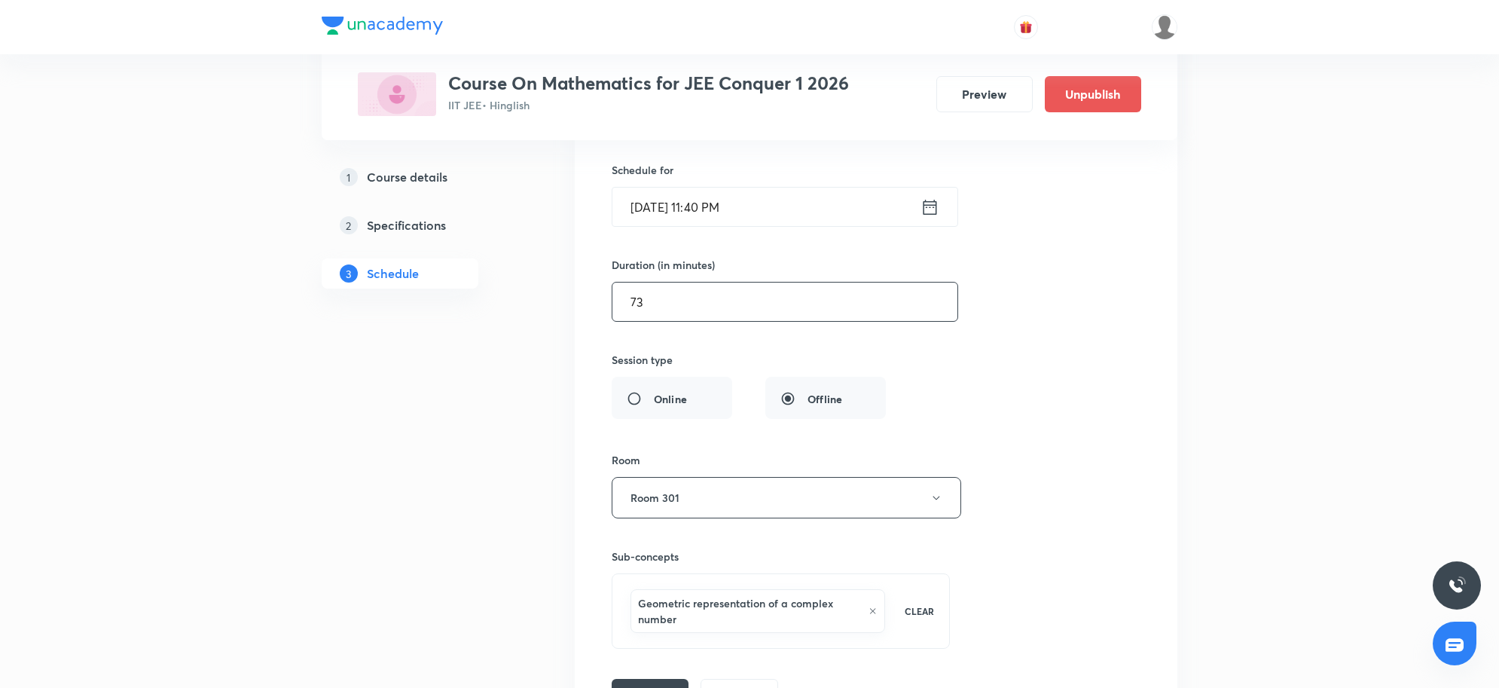
drag, startPoint x: 687, startPoint y: 317, endPoint x: 585, endPoint y: 319, distance: 101.7
click at [585, 319] on li "Class 15 Lesson 15 • Room Room 301 Geometric representation of a complex number…" at bounding box center [876, 339] width 603 height 778
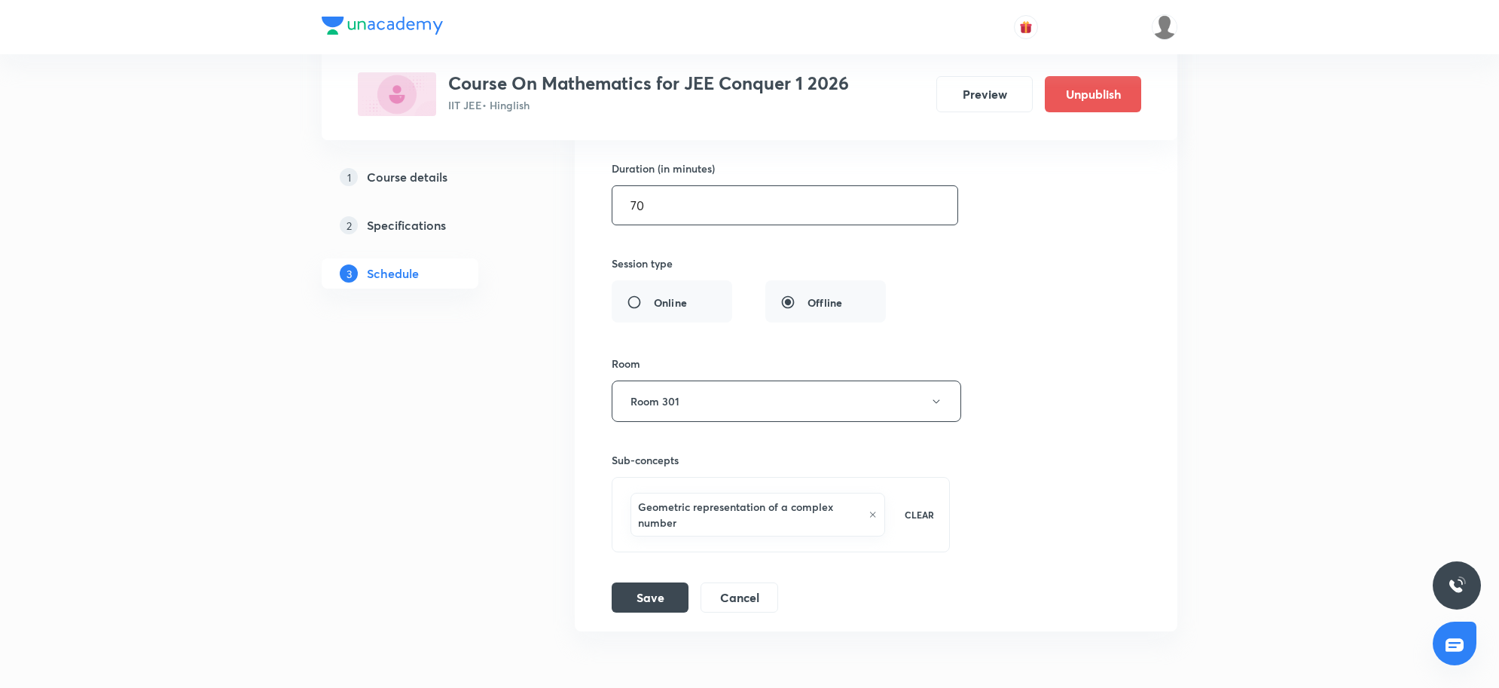
scroll to position [2181, 0]
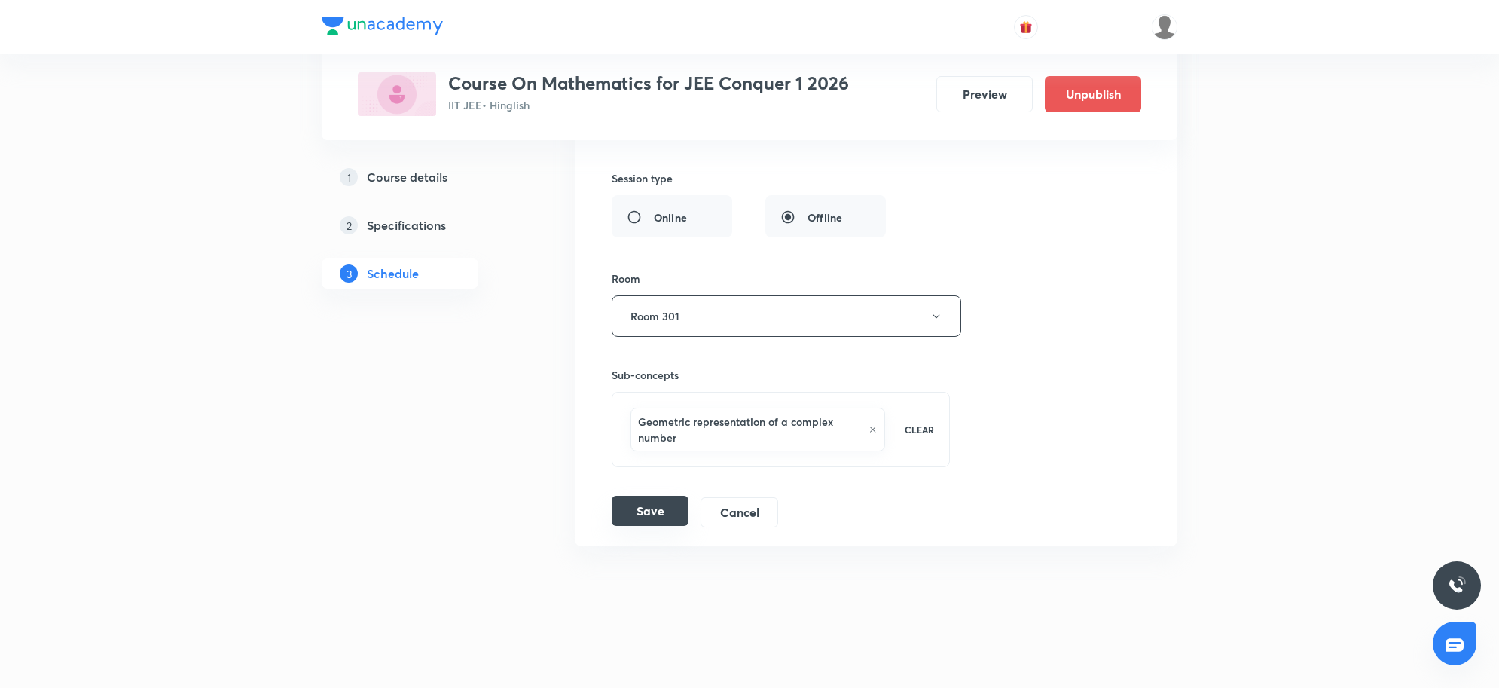
type input "70"
click at [646, 509] on button "Save" at bounding box center [650, 511] width 77 height 30
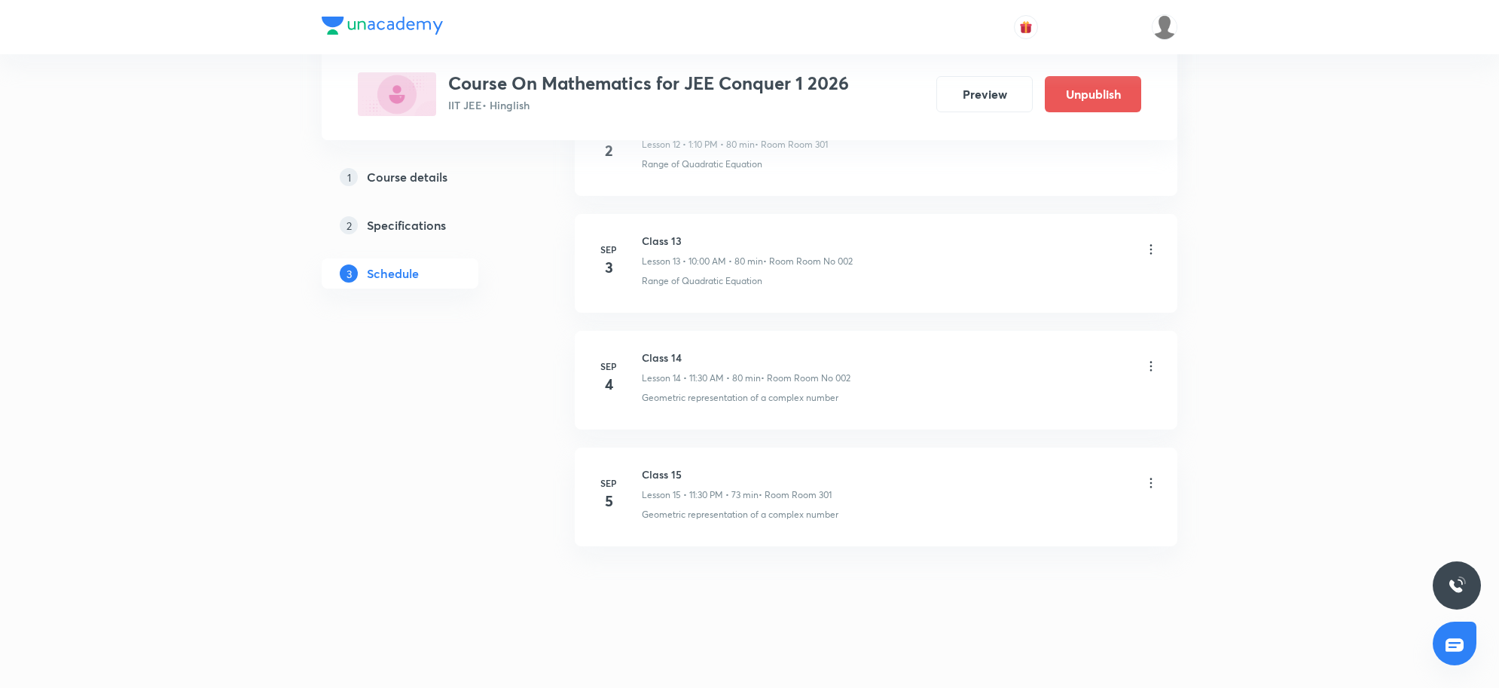
scroll to position [1583, 0]
click at [1145, 483] on icon at bounding box center [1151, 482] width 15 height 15
click at [1004, 526] on p "Edit" at bounding box center [1010, 523] width 19 height 16
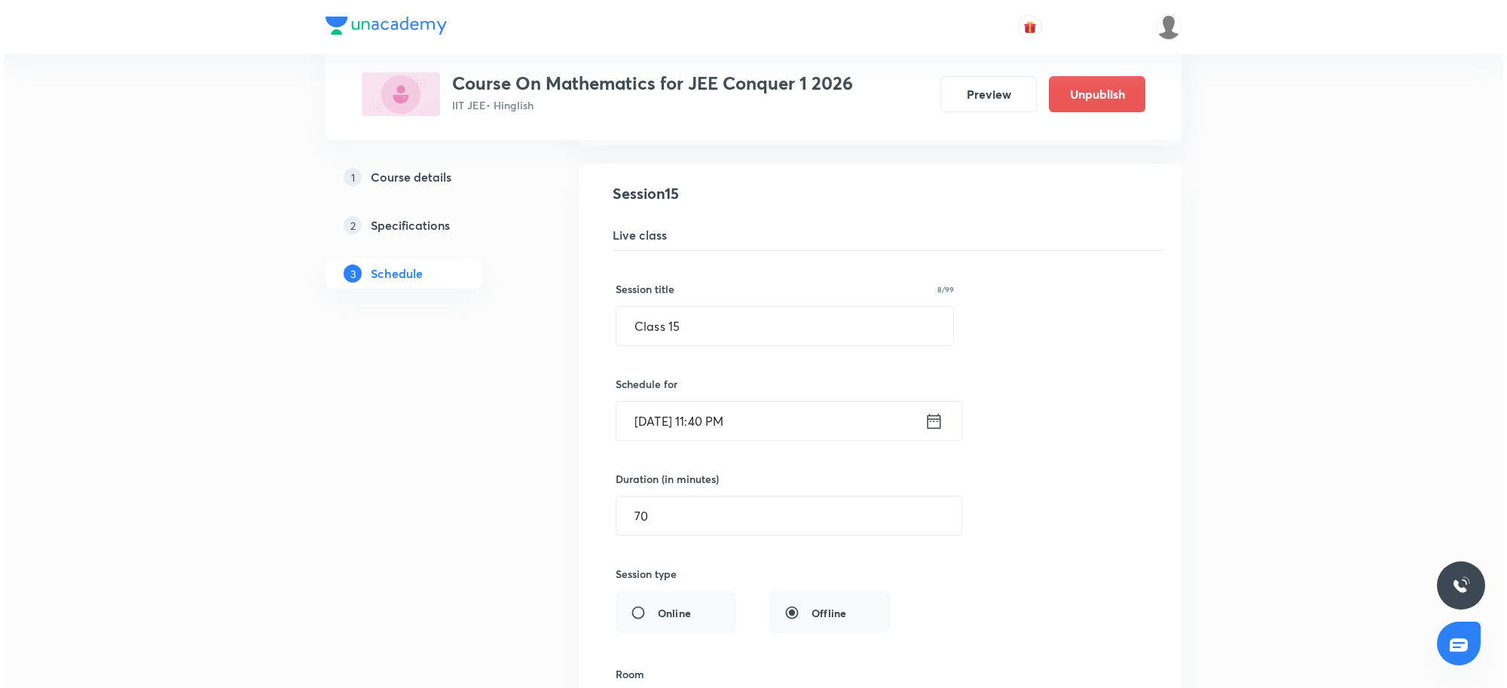
scroll to position [1616, 0]
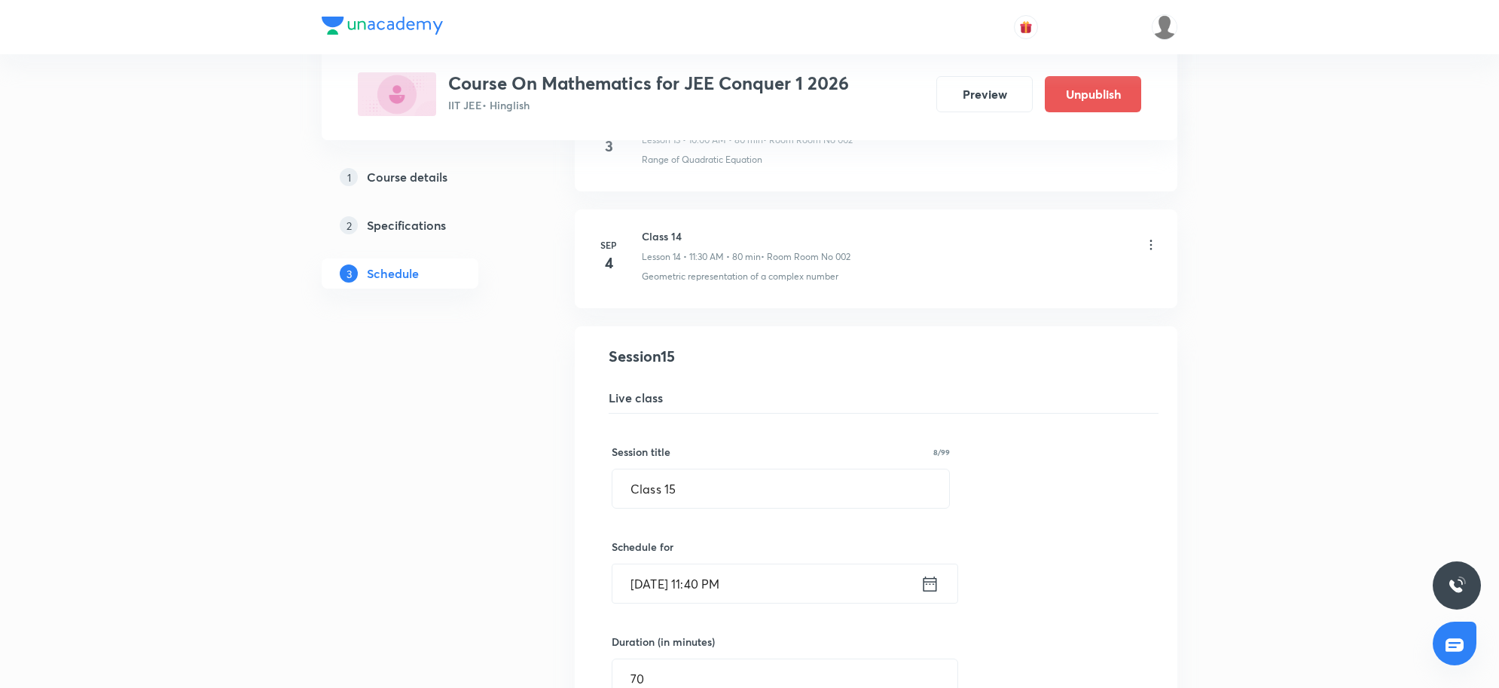
click at [824, 596] on input "[DATE] 11:40 PM" at bounding box center [767, 583] width 308 height 38
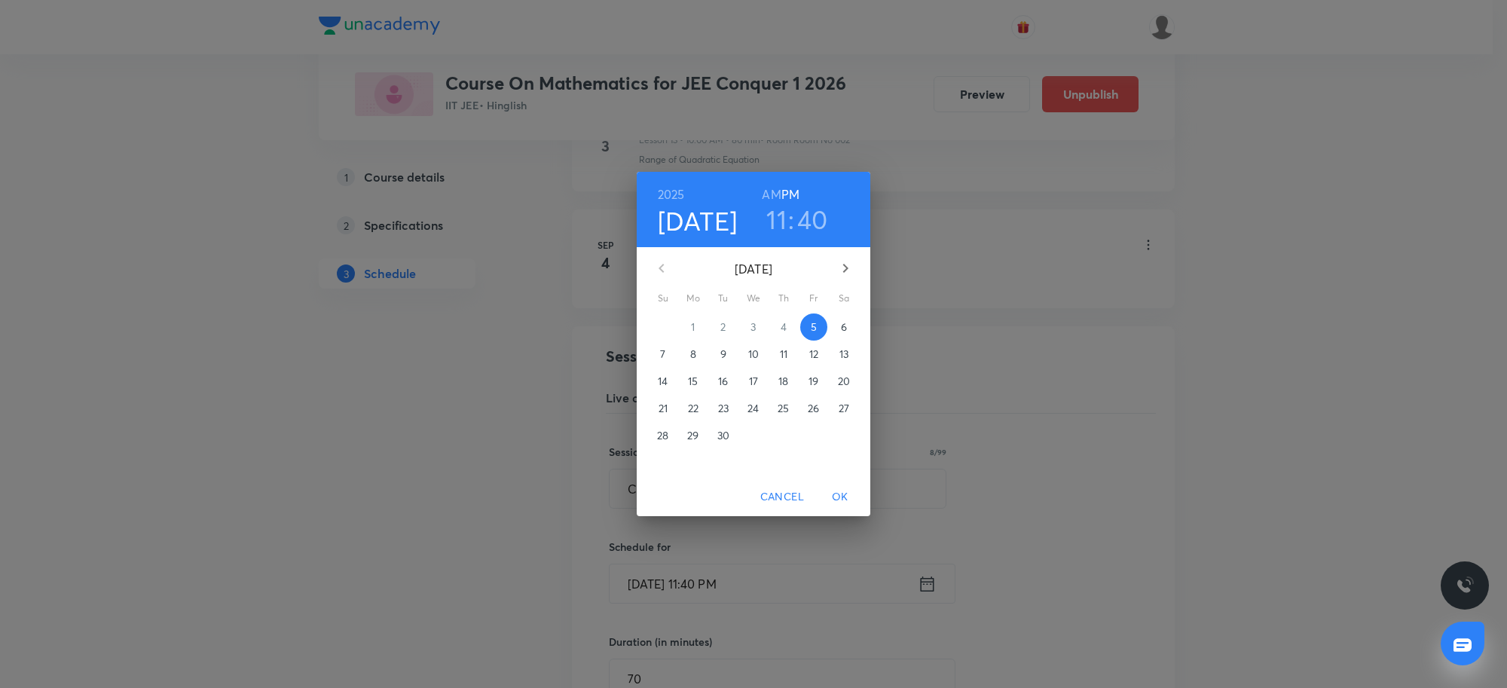
click at [778, 192] on h6 "AM" at bounding box center [771, 194] width 19 height 21
click at [844, 499] on span "OK" at bounding box center [840, 496] width 36 height 19
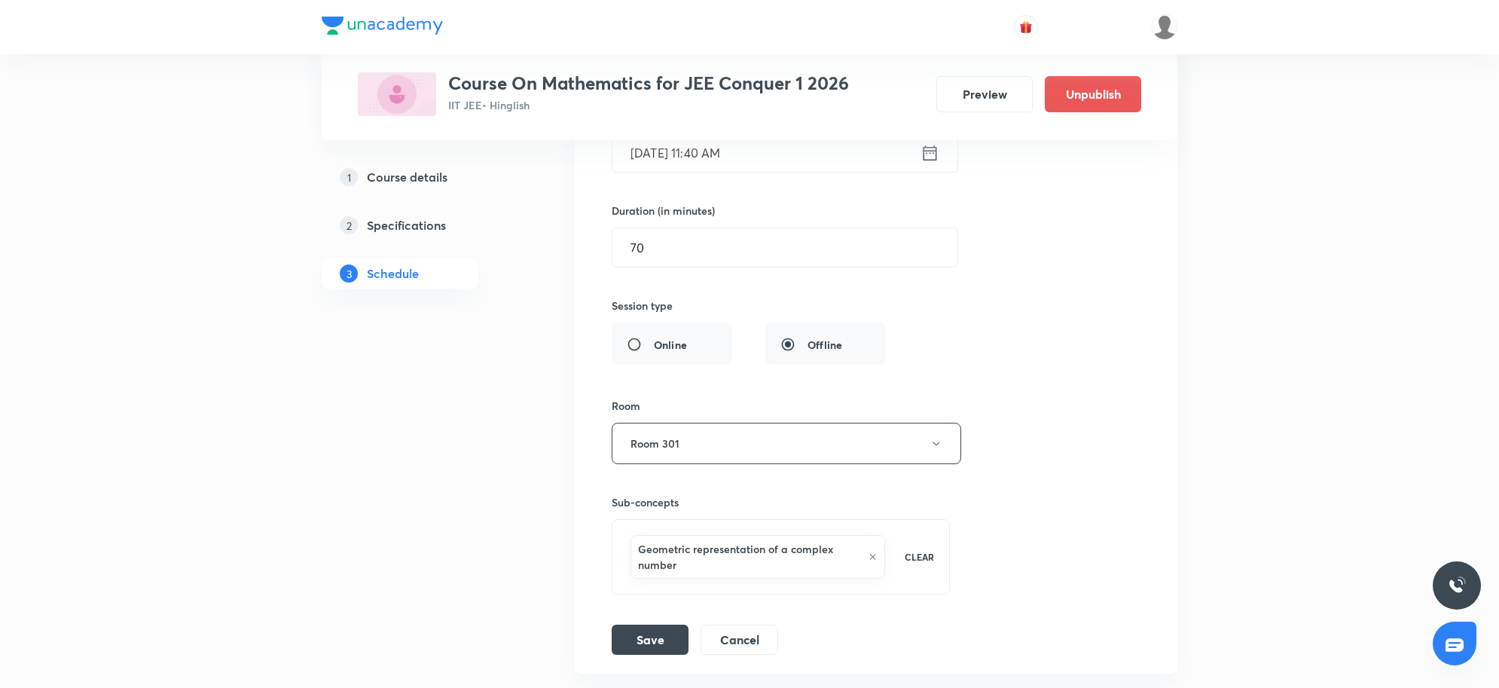
scroll to position [2181, 0]
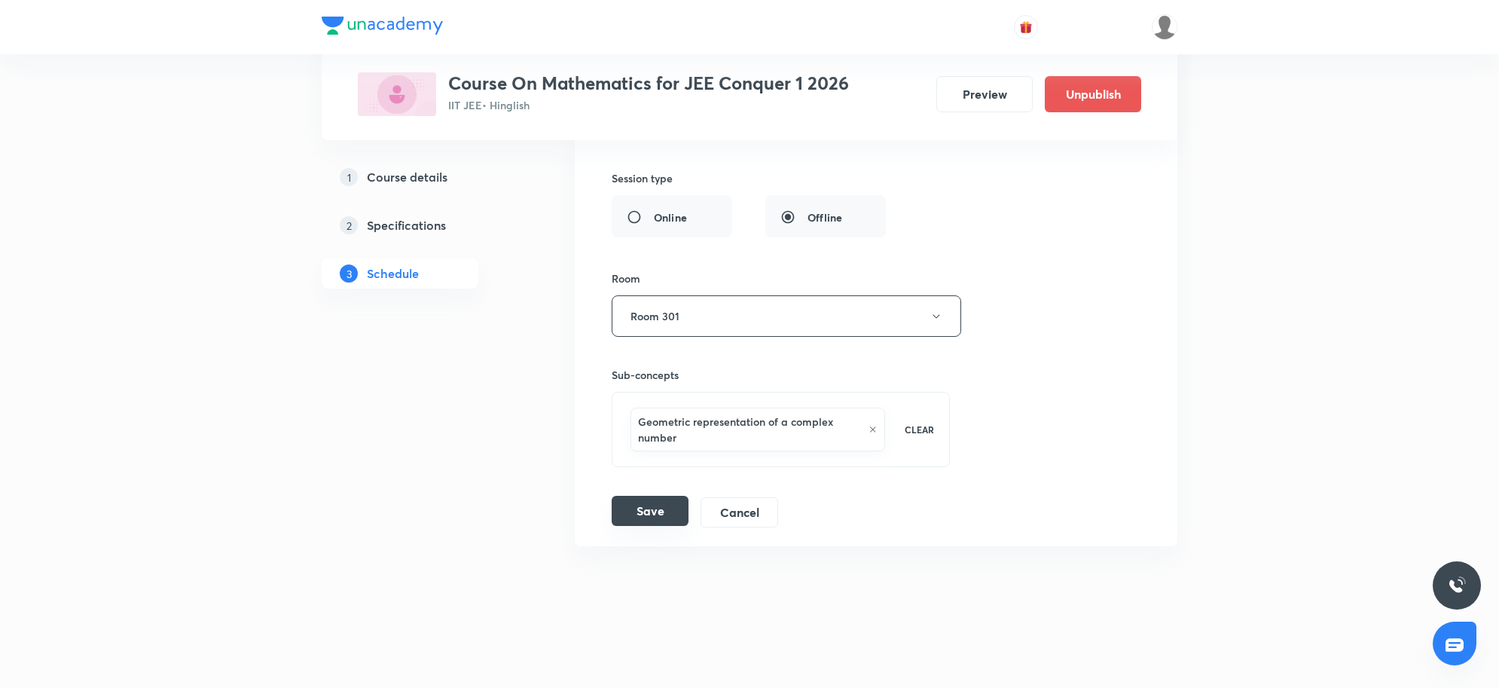
click at [652, 510] on button "Save" at bounding box center [650, 511] width 77 height 30
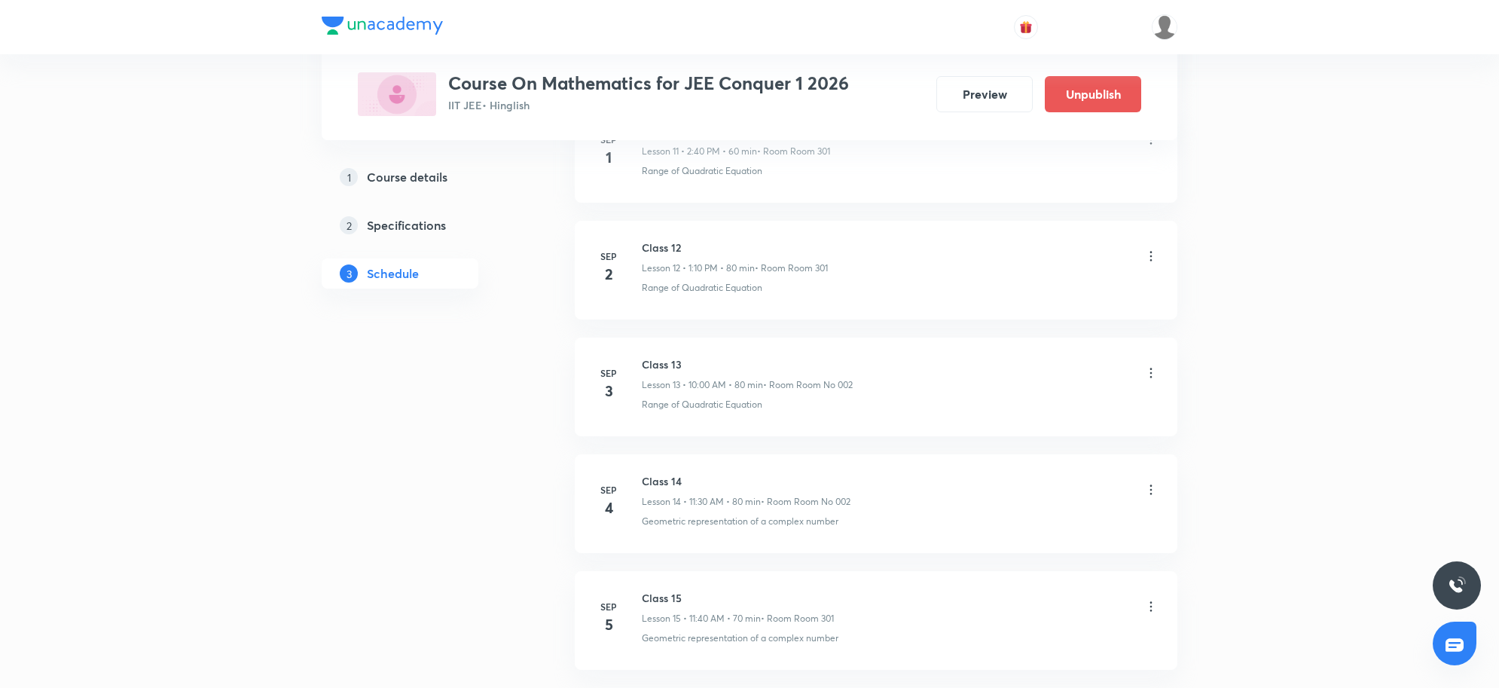
scroll to position [2277, 0]
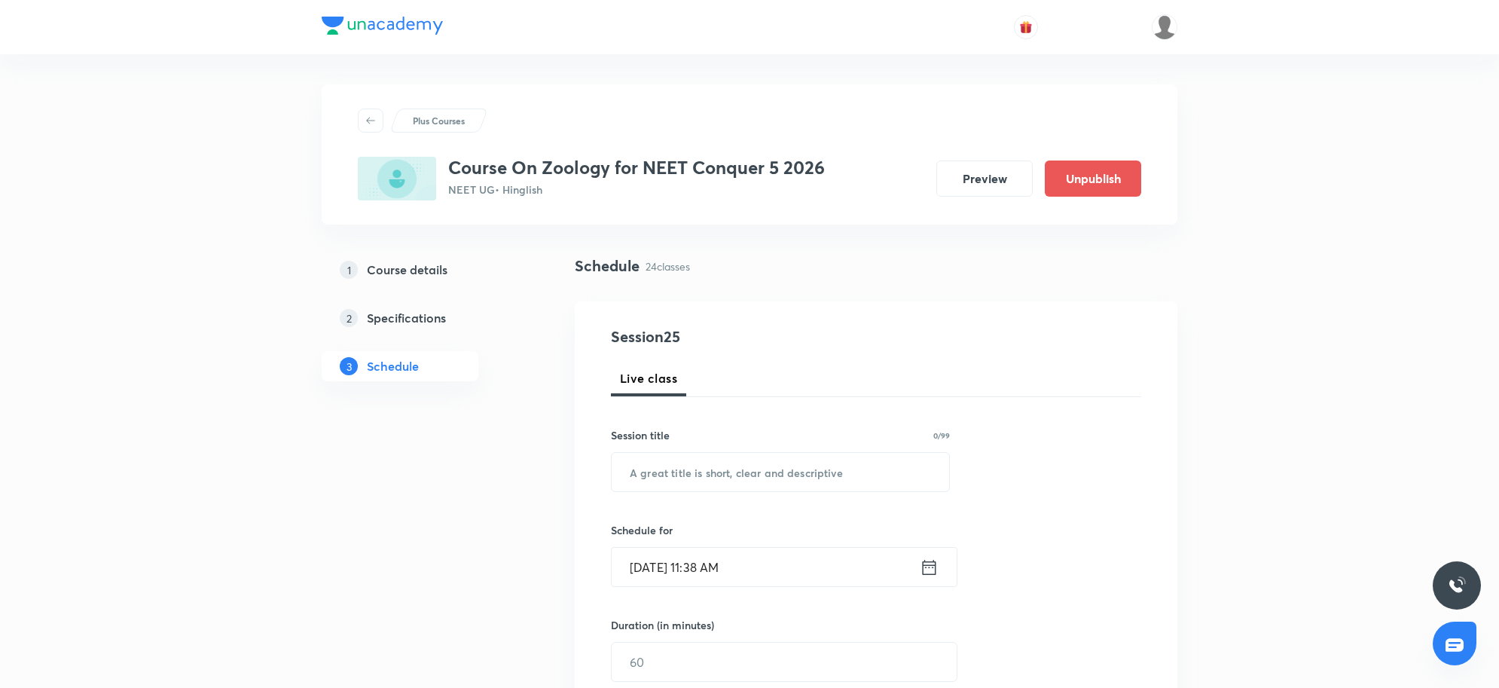
scroll to position [3331, 0]
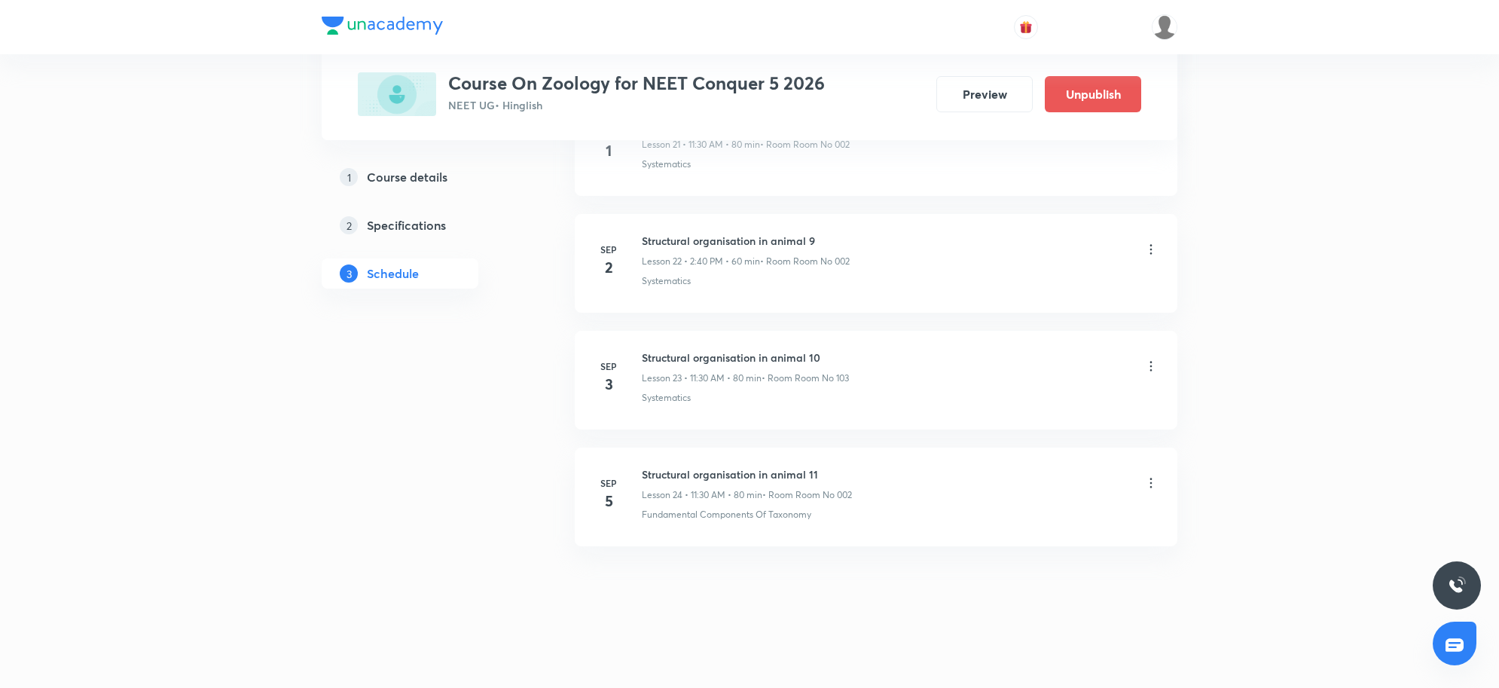
click at [1155, 484] on icon at bounding box center [1151, 482] width 15 height 15
click at [1021, 558] on p "Delete" at bounding box center [1017, 550] width 32 height 16
click at [992, 661] on button "Delete" at bounding box center [966, 656] width 133 height 36
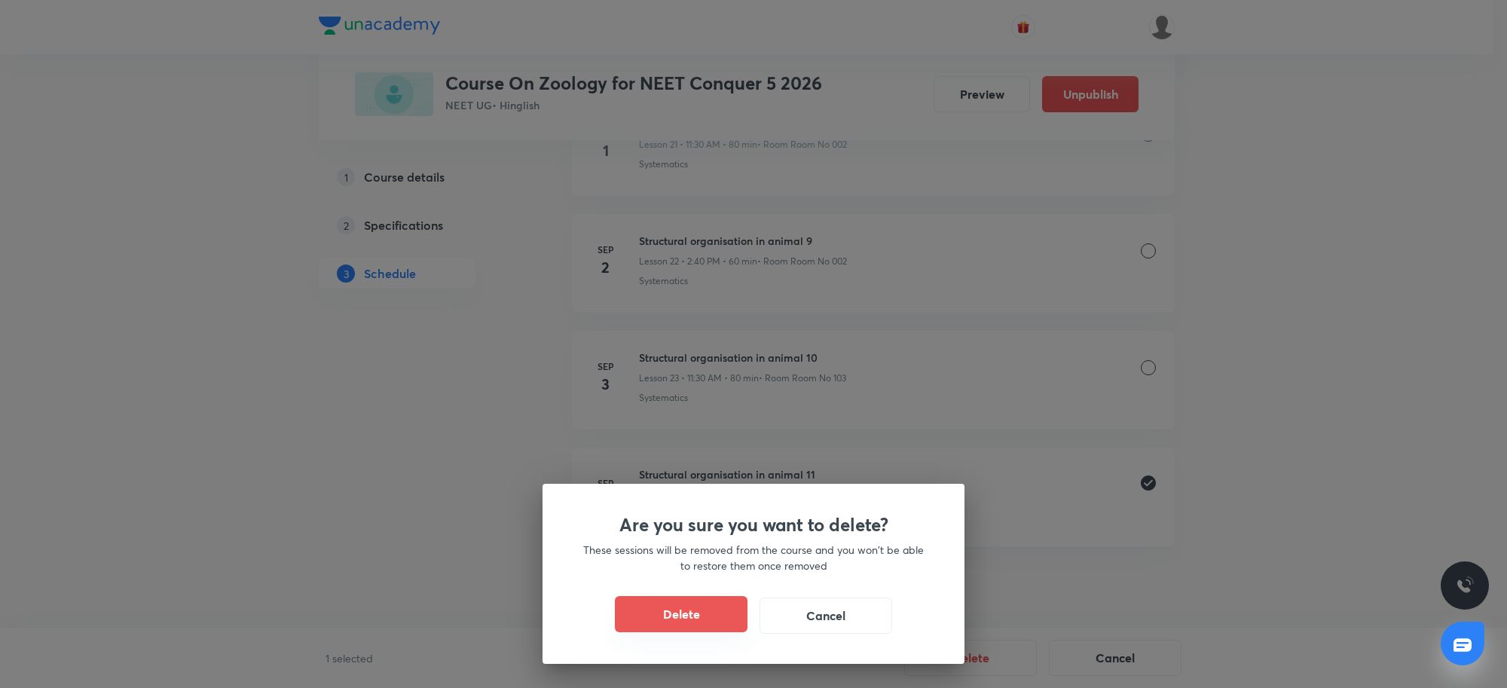
click at [710, 614] on button "Delete" at bounding box center [681, 614] width 133 height 36
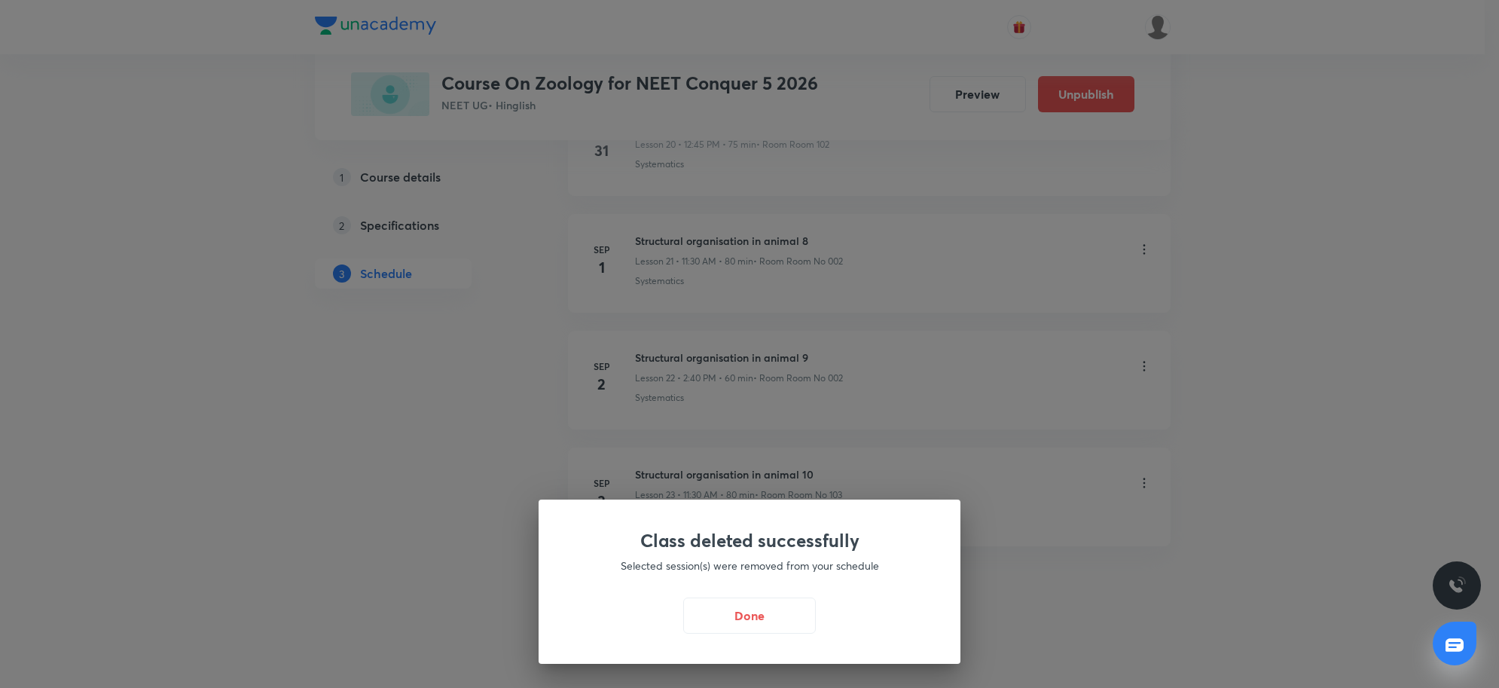
scroll to position [3214, 0]
click at [784, 616] on button "Done" at bounding box center [753, 614] width 133 height 36
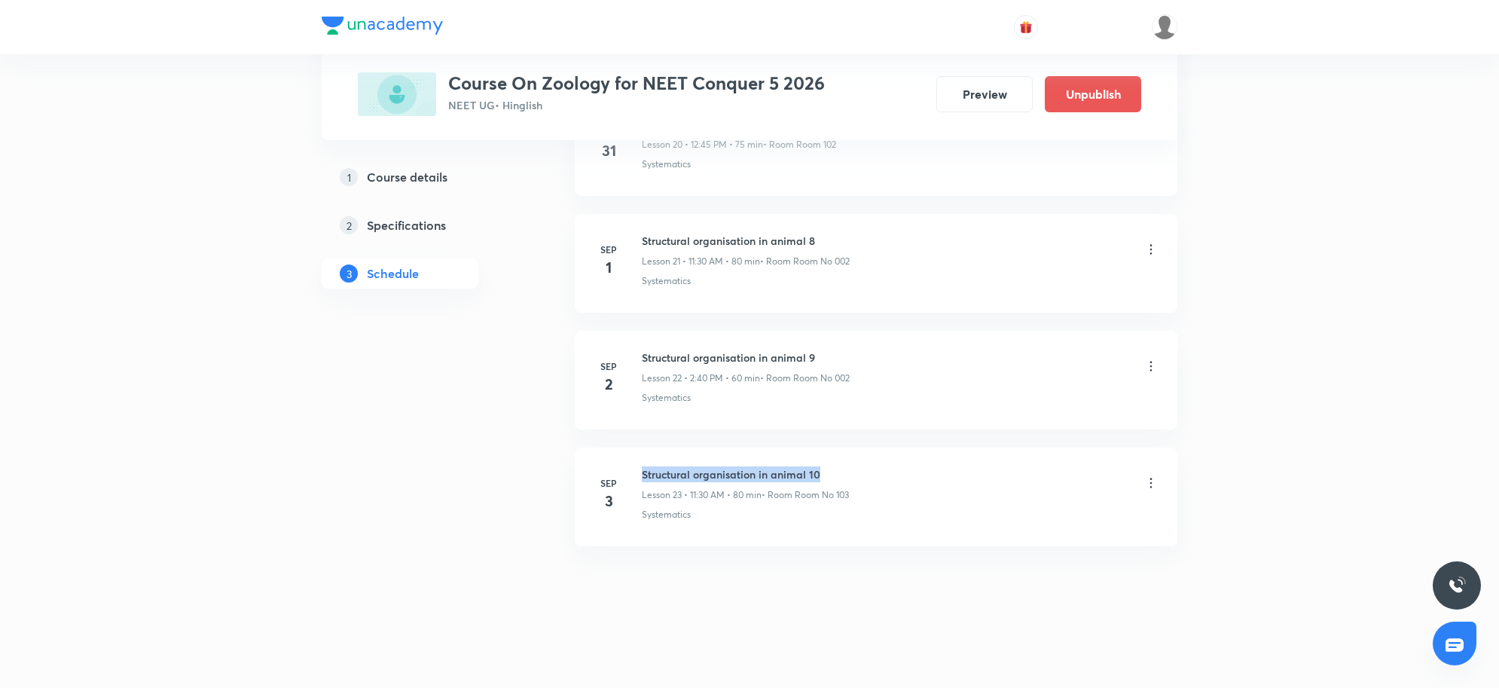
drag, startPoint x: 840, startPoint y: 467, endPoint x: 643, endPoint y: 477, distance: 197.6
click at [643, 477] on h6 "Structural organisation in animal 10" at bounding box center [745, 474] width 207 height 16
copy h6 "Structural organisation in animal 10"
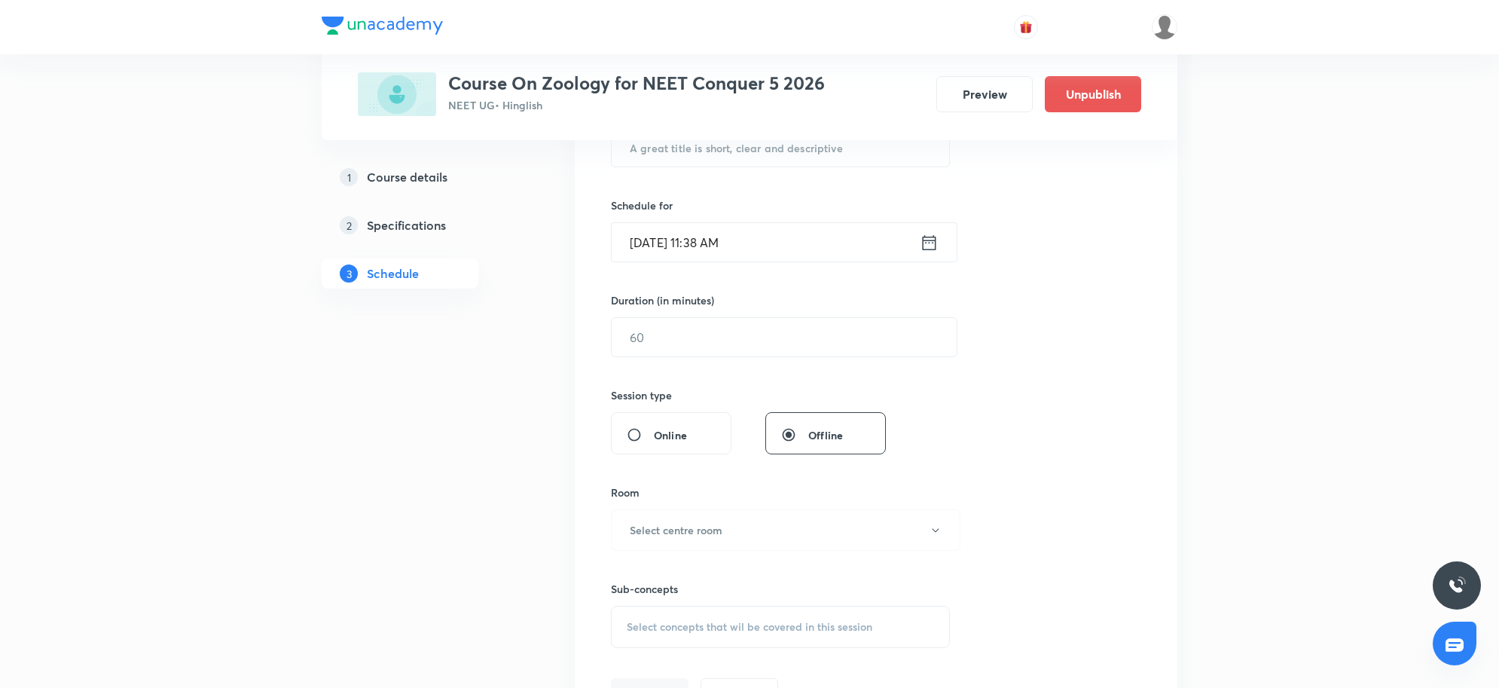
scroll to position [325, 0]
click at [801, 159] on input "text" at bounding box center [781, 146] width 338 height 38
paste input "Structural organisation in animal 10"
type input "Structural organisation in animal 11"
click at [774, 245] on input "Sep 5, 2025, 11:38 AM" at bounding box center [766, 241] width 308 height 38
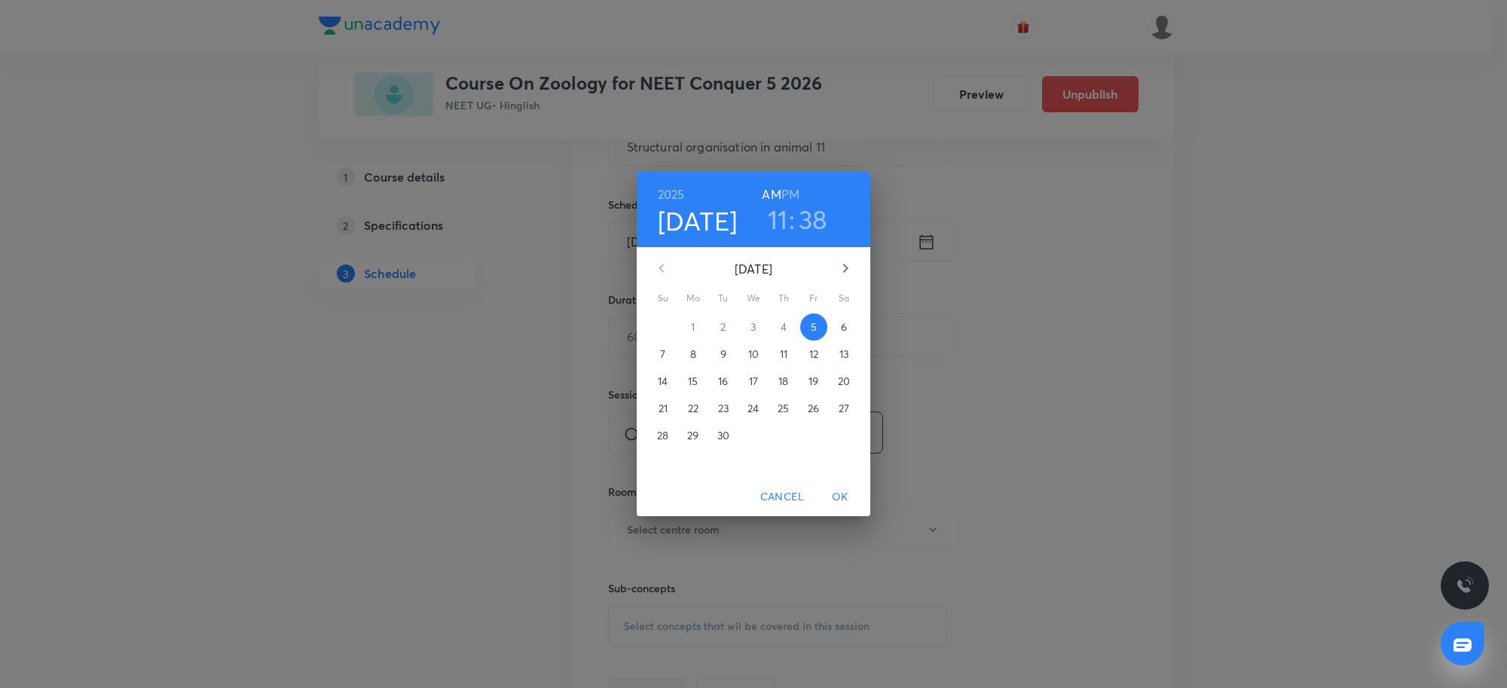
click at [795, 186] on h6 "PM" at bounding box center [790, 194] width 18 height 21
click at [784, 219] on h3 "11" at bounding box center [778, 219] width 20 height 32
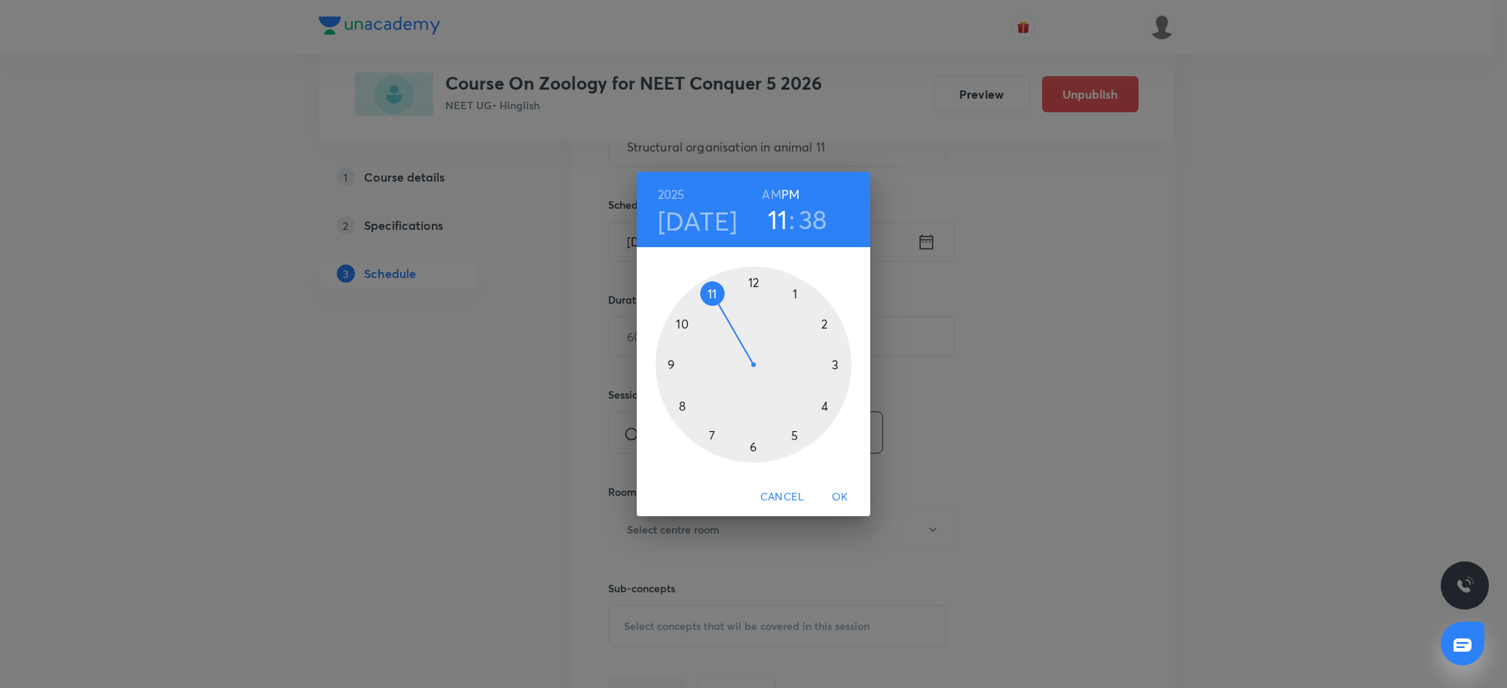
click at [795, 296] on div at bounding box center [754, 365] width 196 height 196
click at [823, 325] on div at bounding box center [754, 365] width 196 height 196
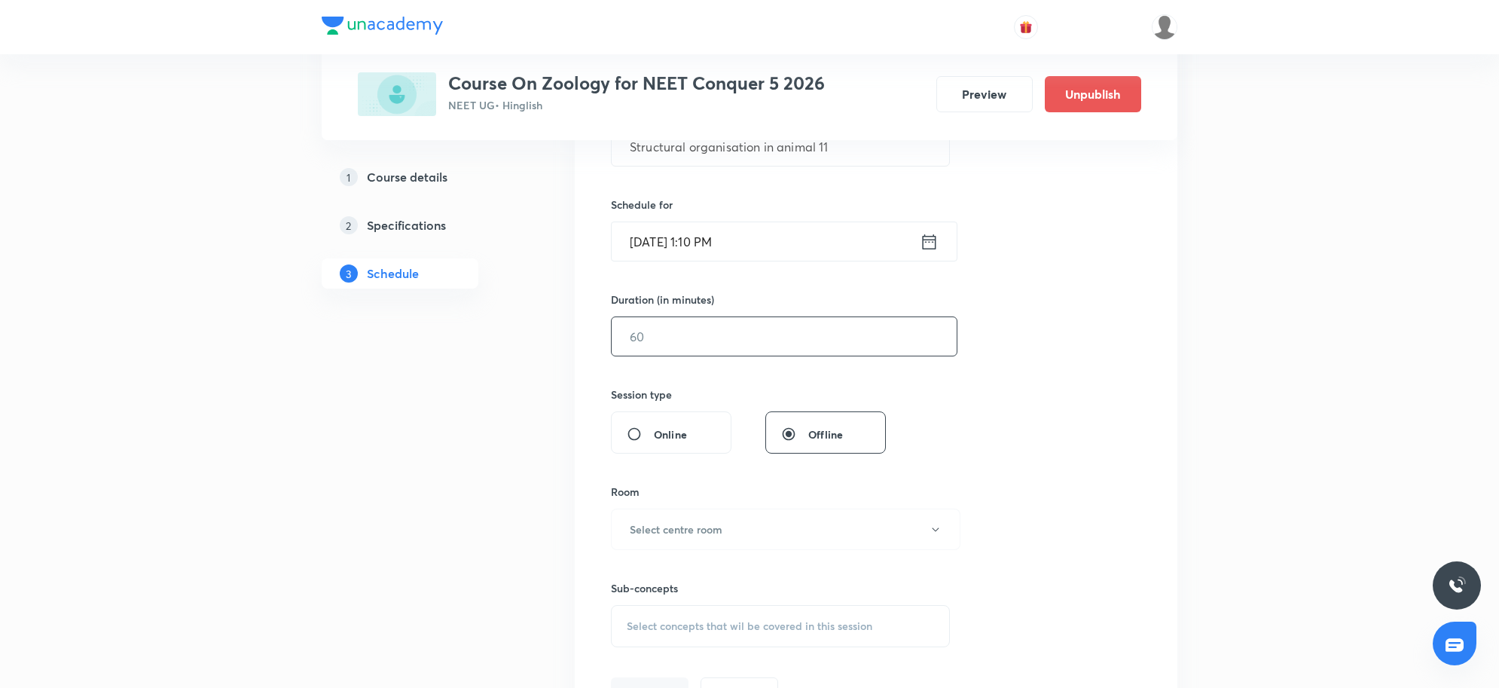
click at [738, 350] on input "text" at bounding box center [784, 336] width 345 height 38
type input "80"
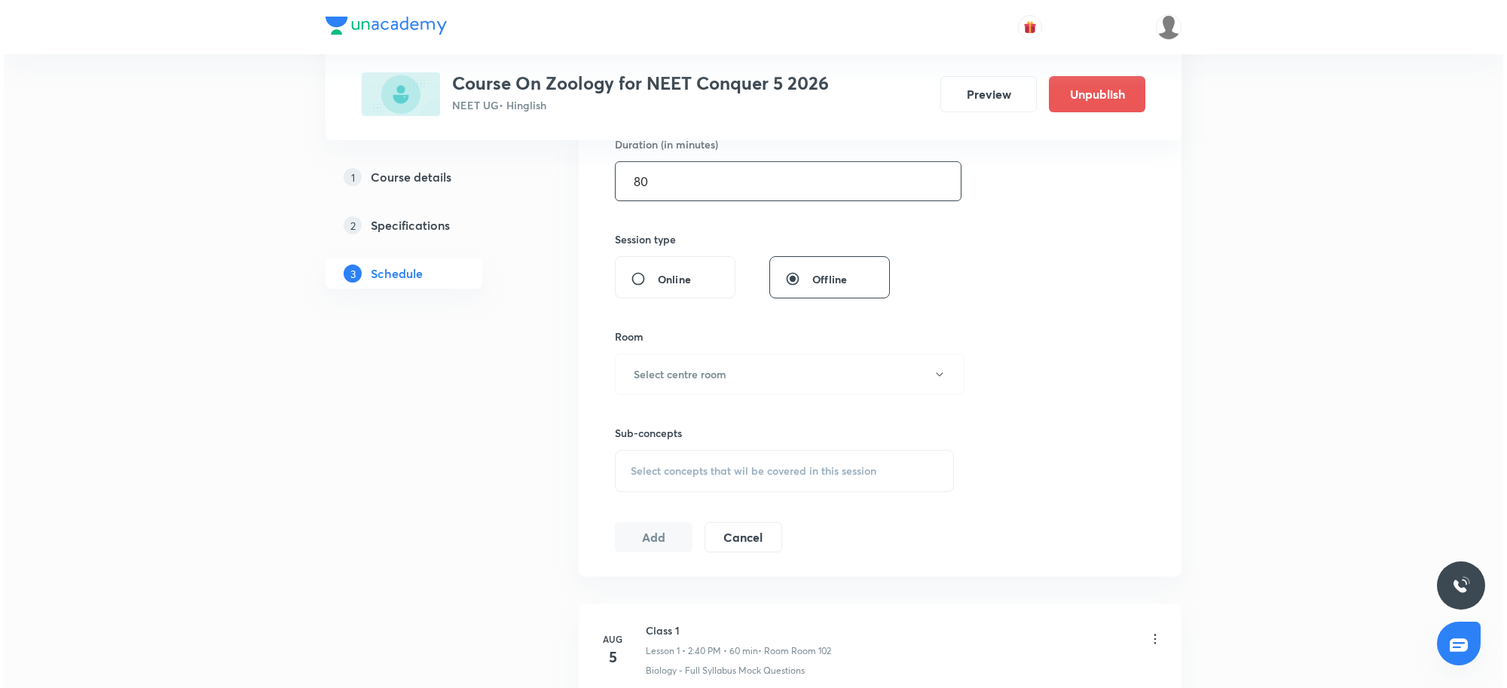
scroll to position [514, 0]
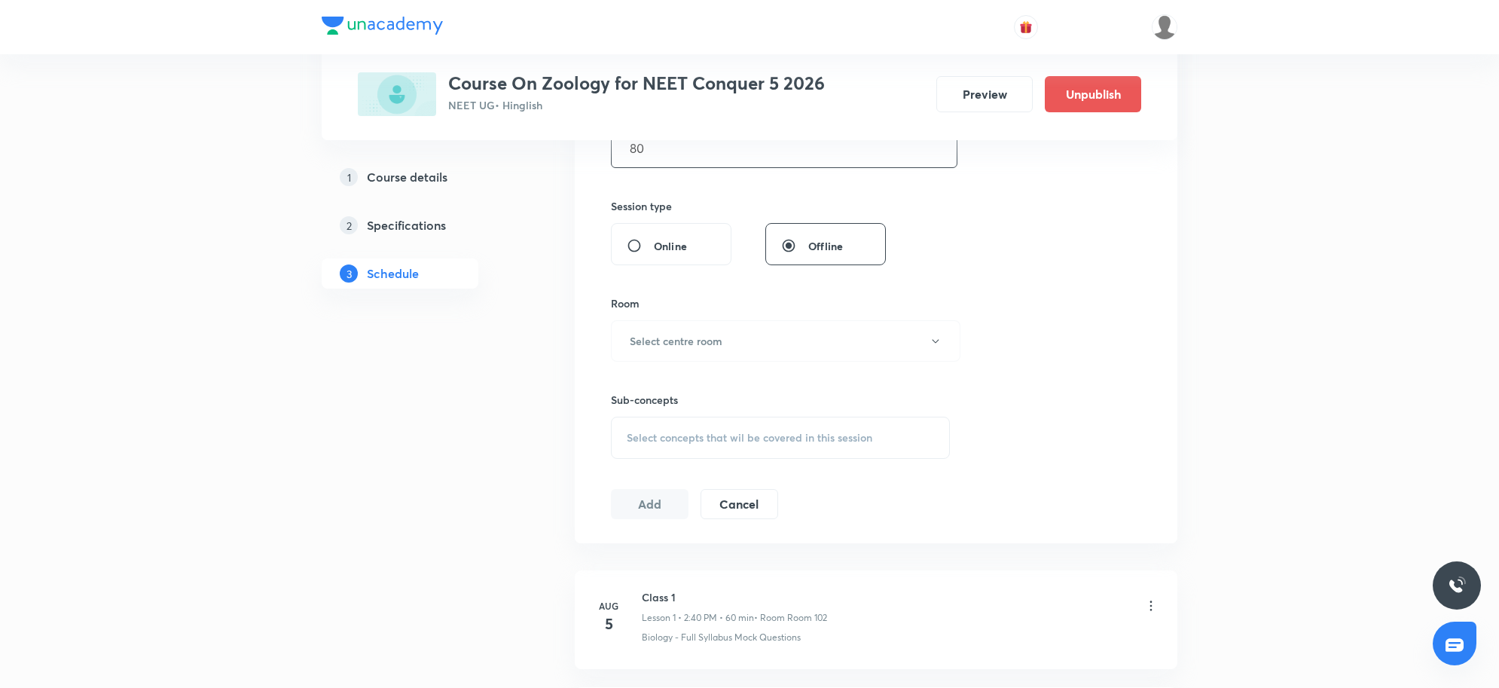
click at [738, 350] on button "Select centre room" at bounding box center [786, 340] width 350 height 41
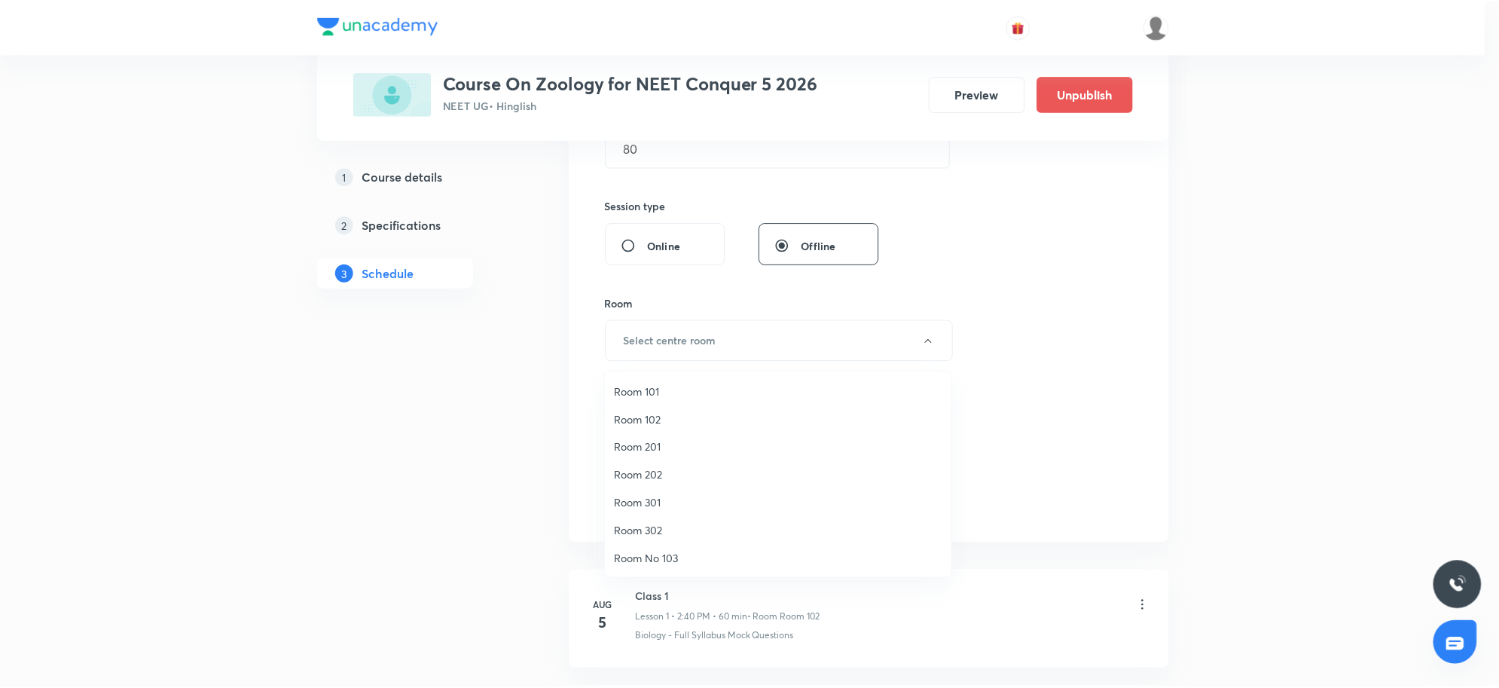
scroll to position [112, 0]
click at [654, 552] on span "Room No 002" at bounding box center [782, 559] width 330 height 16
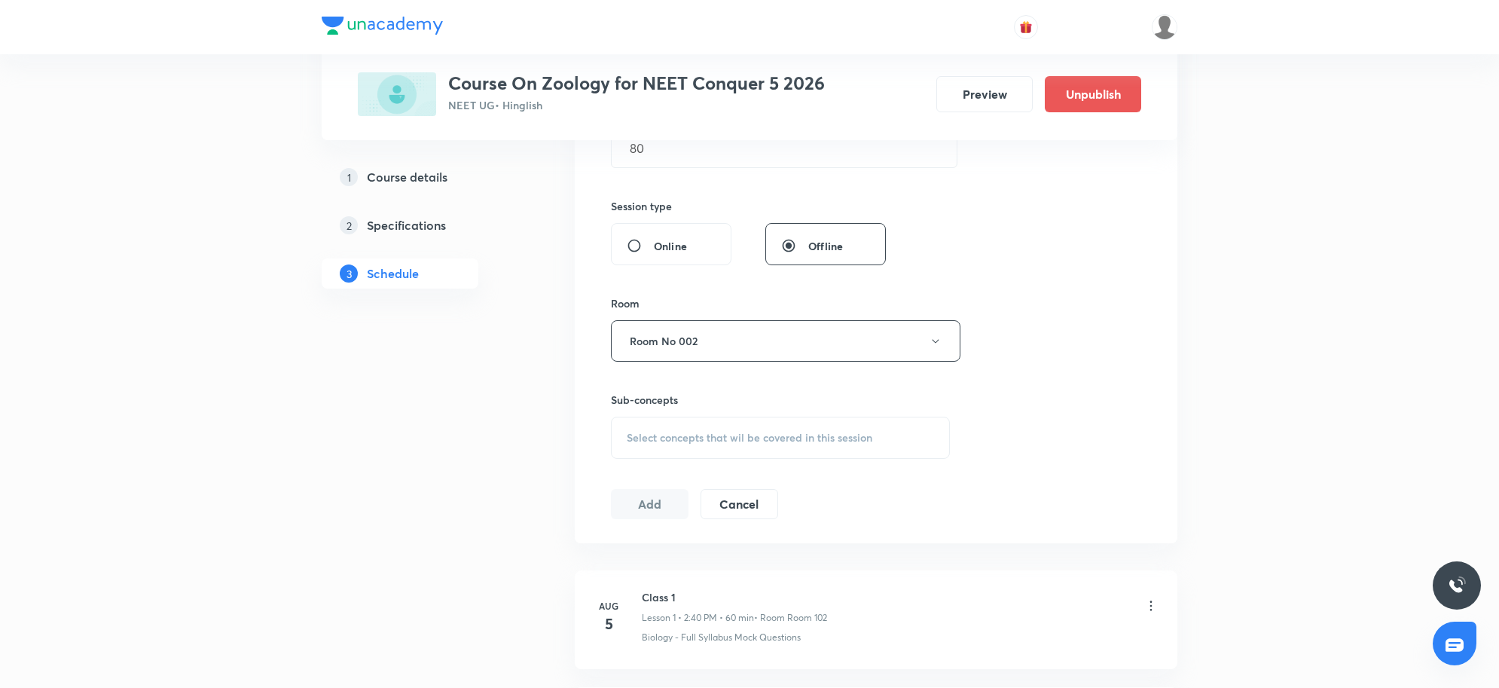
scroll to position [3214, 0]
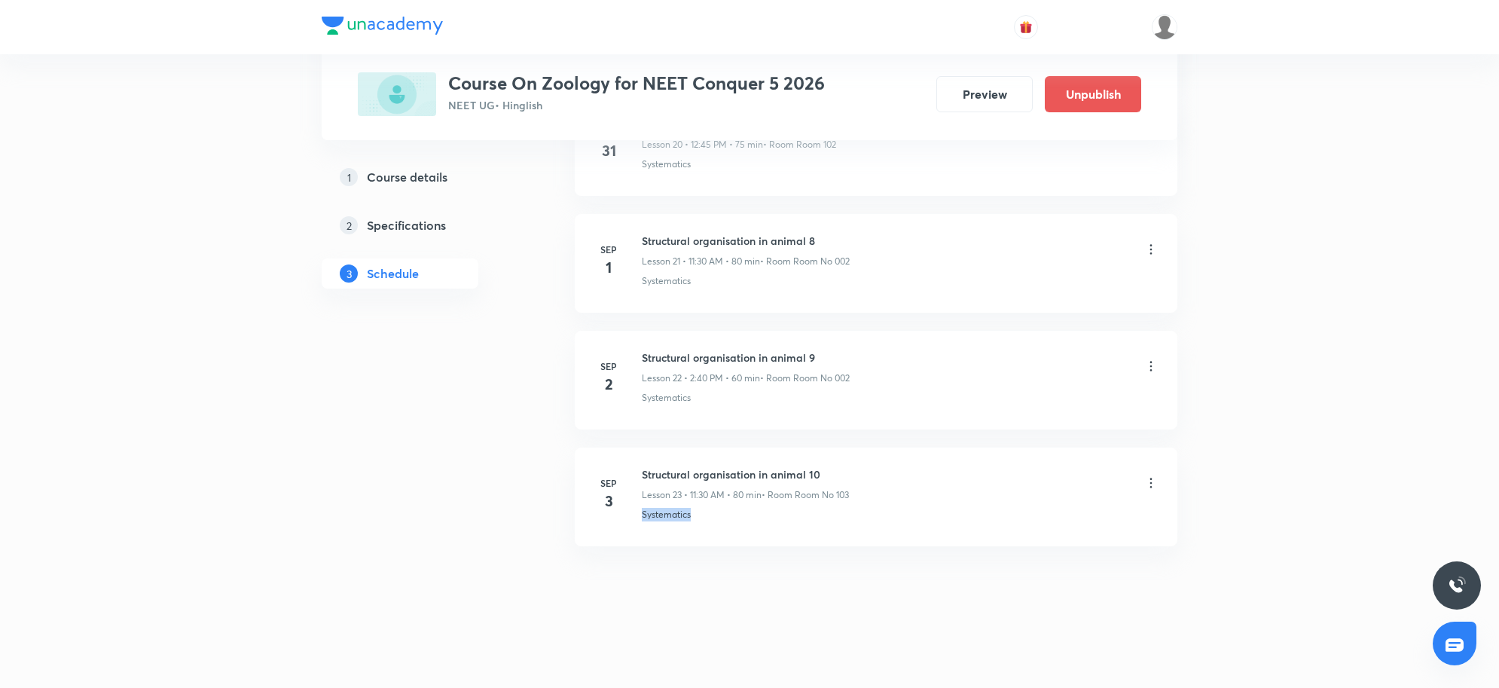
drag, startPoint x: 711, startPoint y: 517, endPoint x: 644, endPoint y: 530, distance: 67.5
click at [644, 530] on li "Sep 3 Structural organisation in animal 10 Lesson 23 • 11:30 AM • 80 min • Room…" at bounding box center [876, 497] width 603 height 99
copy p "Systematics"
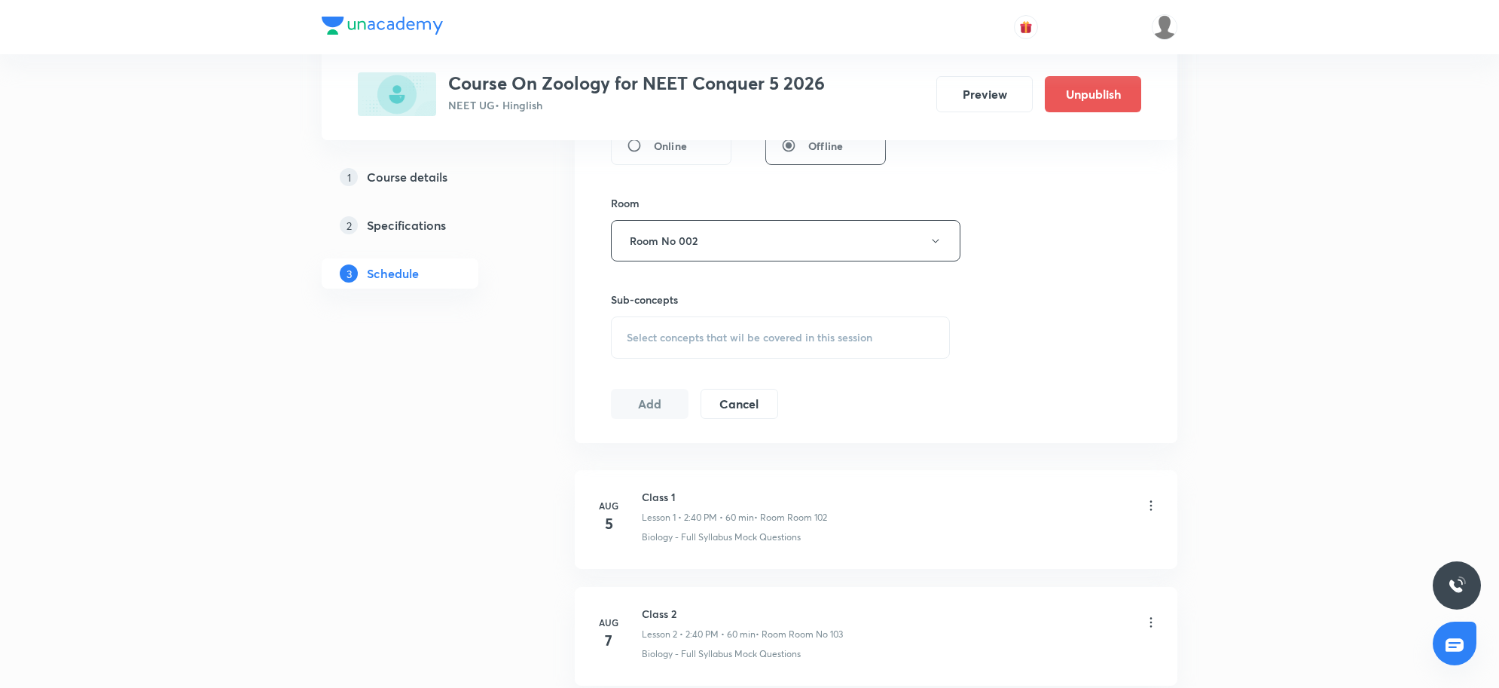
scroll to position [586, 0]
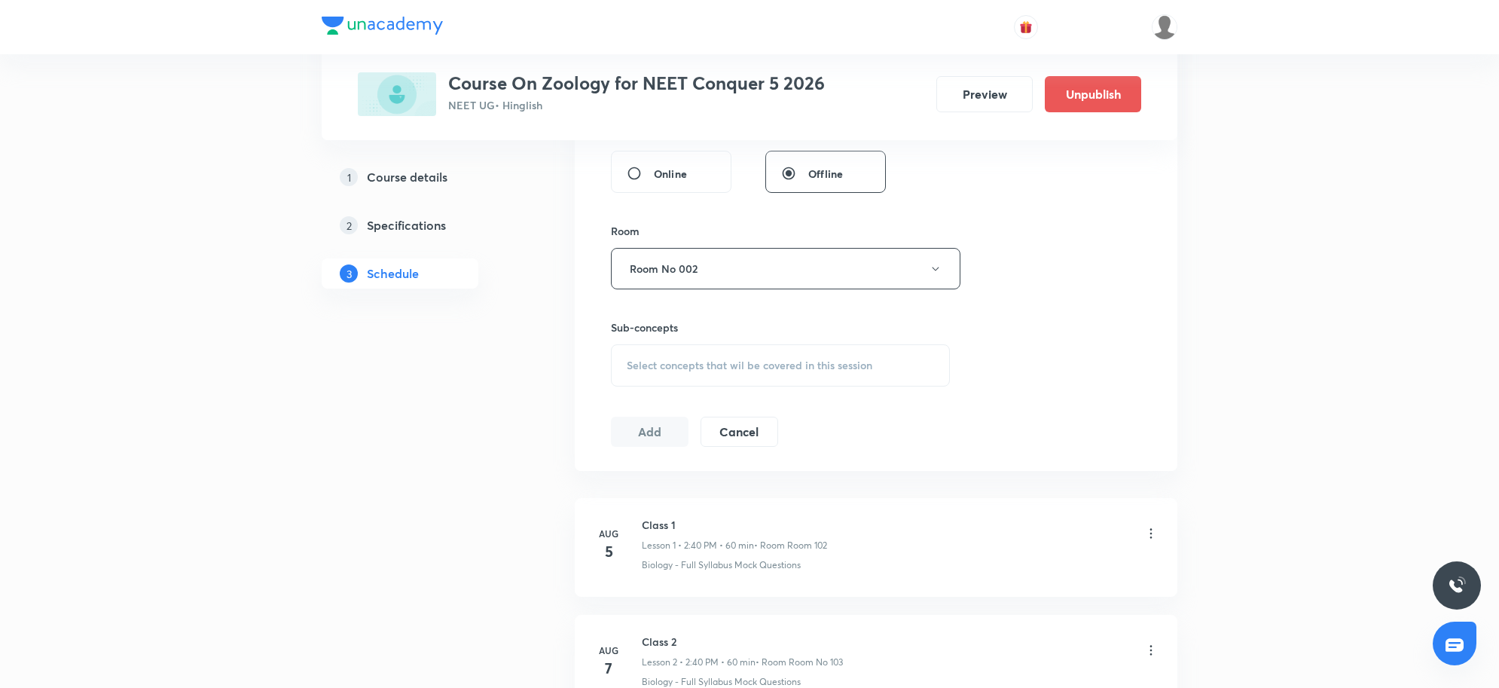
click at [827, 363] on span "Select concepts that wil be covered in this session" at bounding box center [750, 365] width 246 height 12
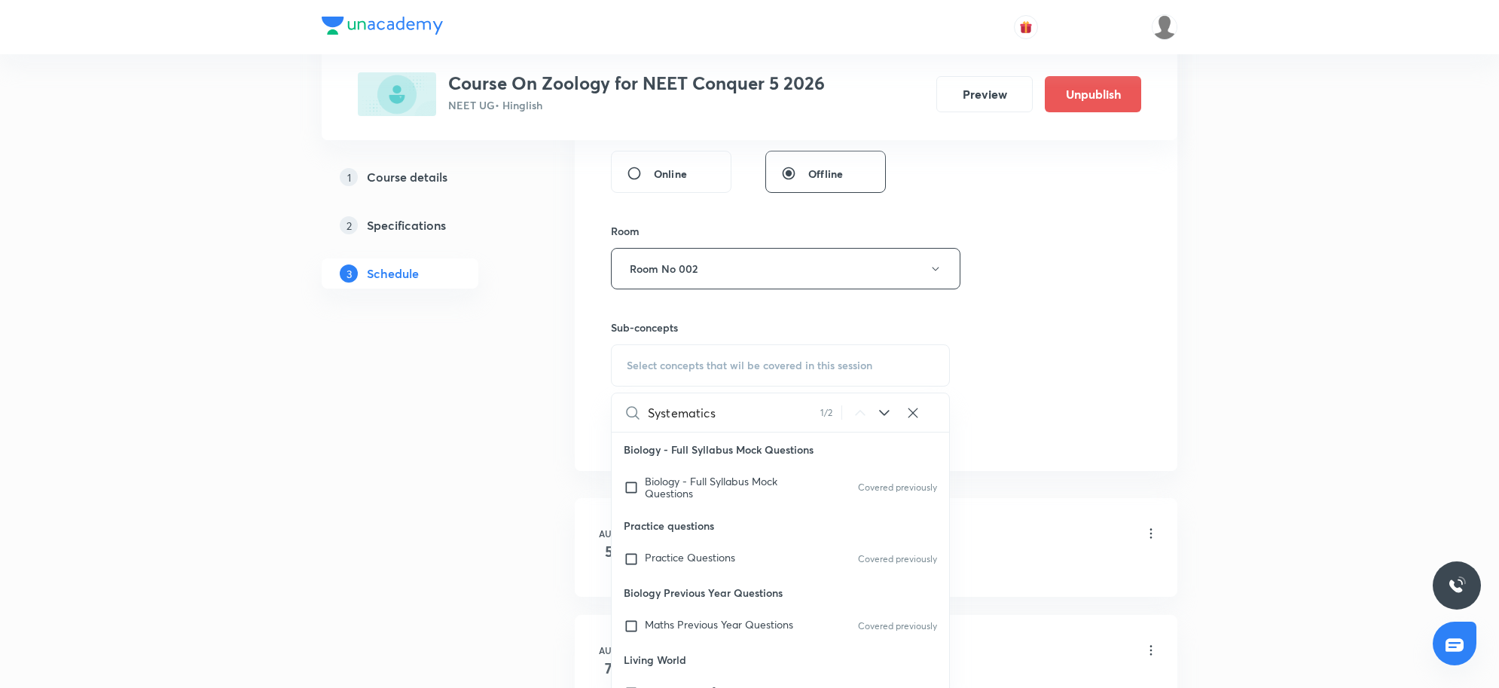
scroll to position [133, 0]
type input "Systematics"
click at [695, 628] on mark "Systematics" at bounding box center [673, 625] width 57 height 14
checkbox input "true"
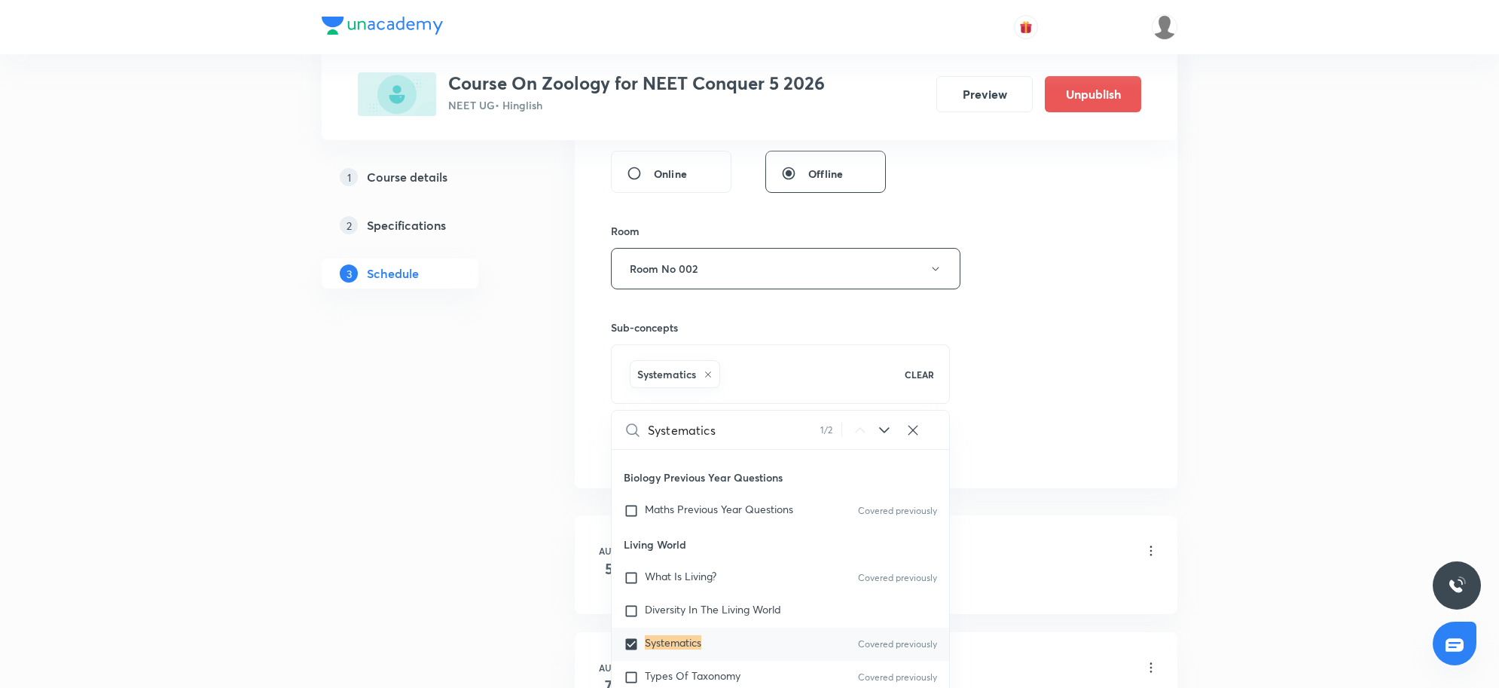
click at [1046, 405] on div "Session 24 Live class Session title 36/99 Structural organisation in animal 11 …" at bounding box center [876, 101] width 530 height 725
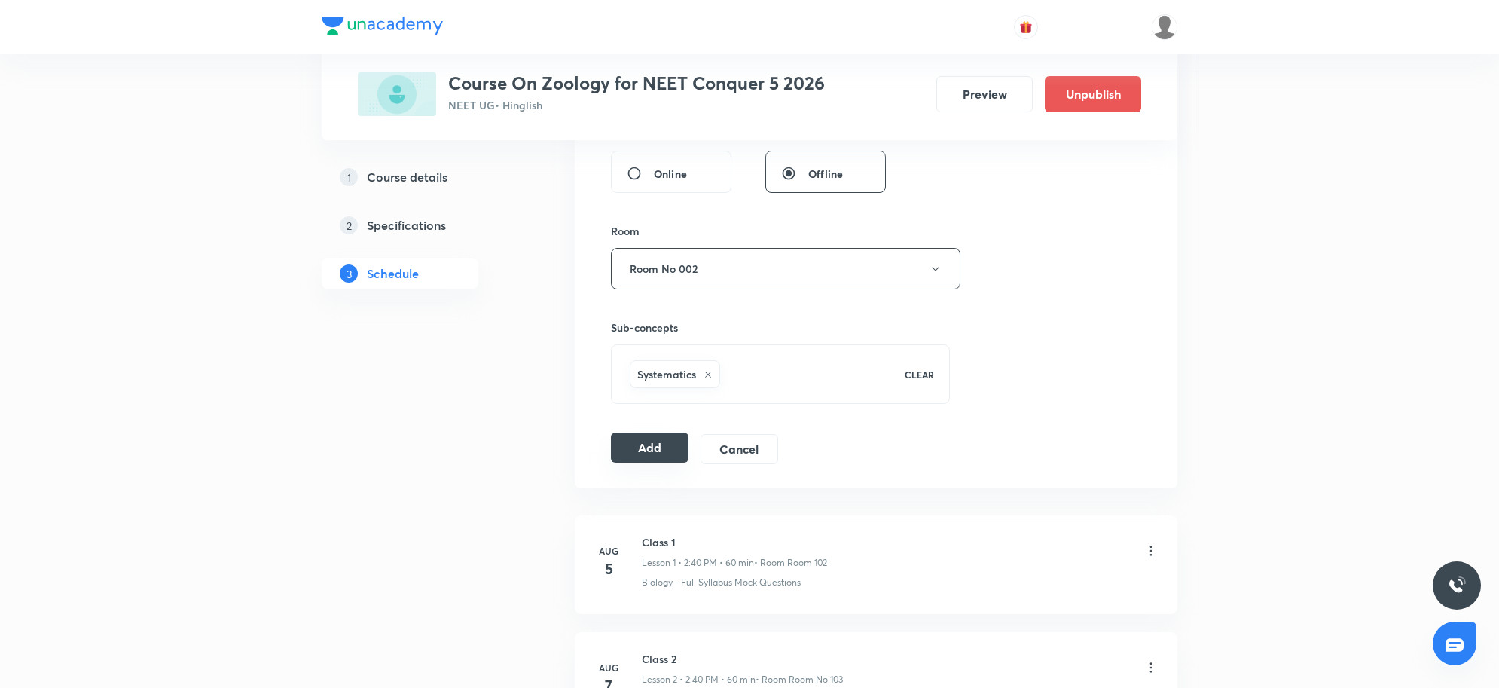
click at [664, 461] on button "Add" at bounding box center [650, 447] width 78 height 30
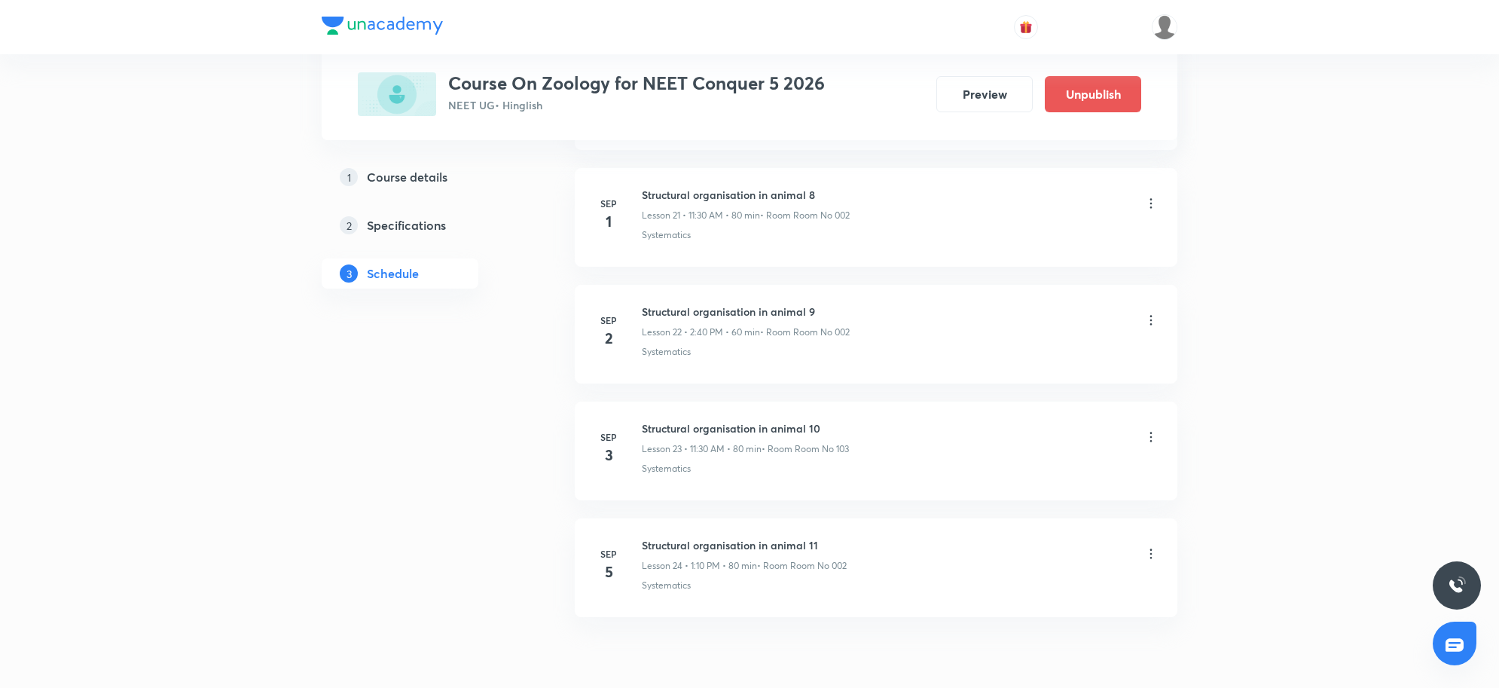
scroll to position [2637, 0]
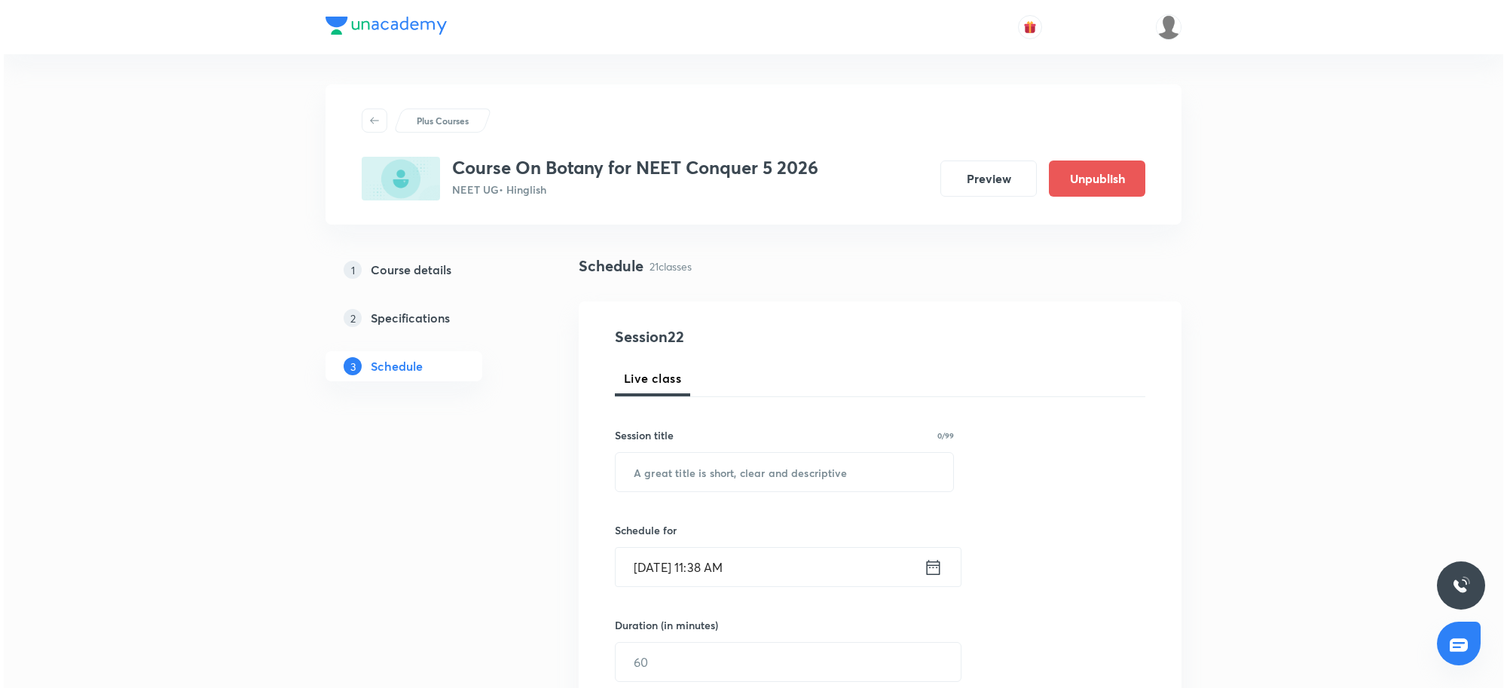
scroll to position [2980, 0]
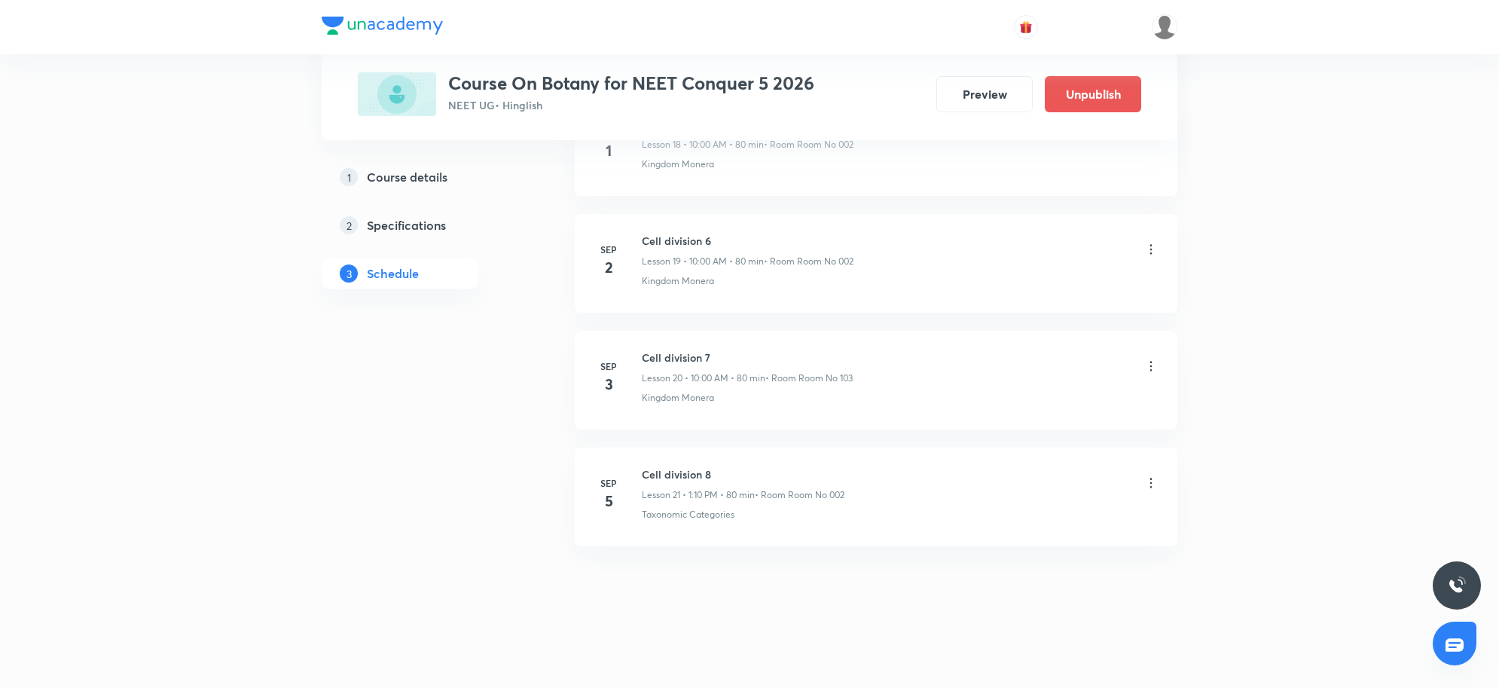
click at [1147, 480] on icon at bounding box center [1151, 482] width 15 height 15
click at [1019, 526] on p "Edit" at bounding box center [1010, 523] width 19 height 16
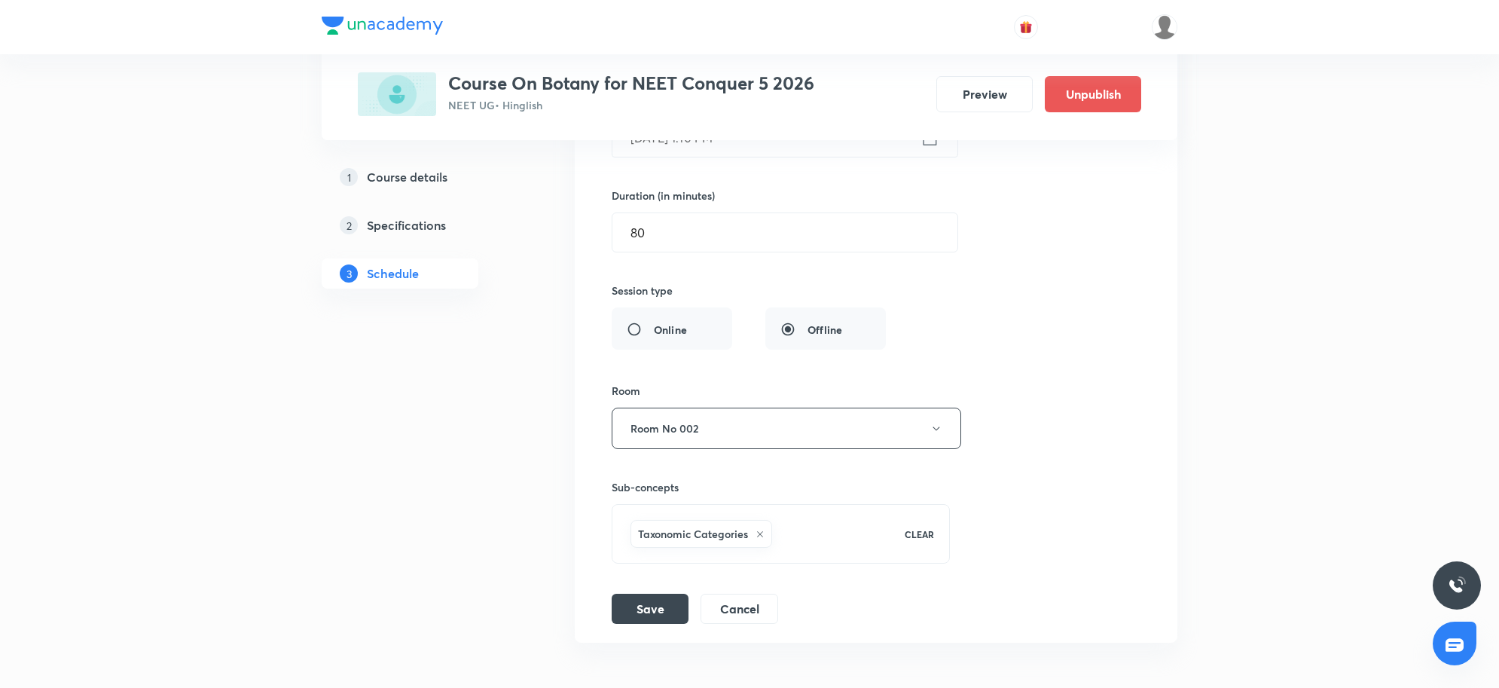
scroll to position [2585, 0]
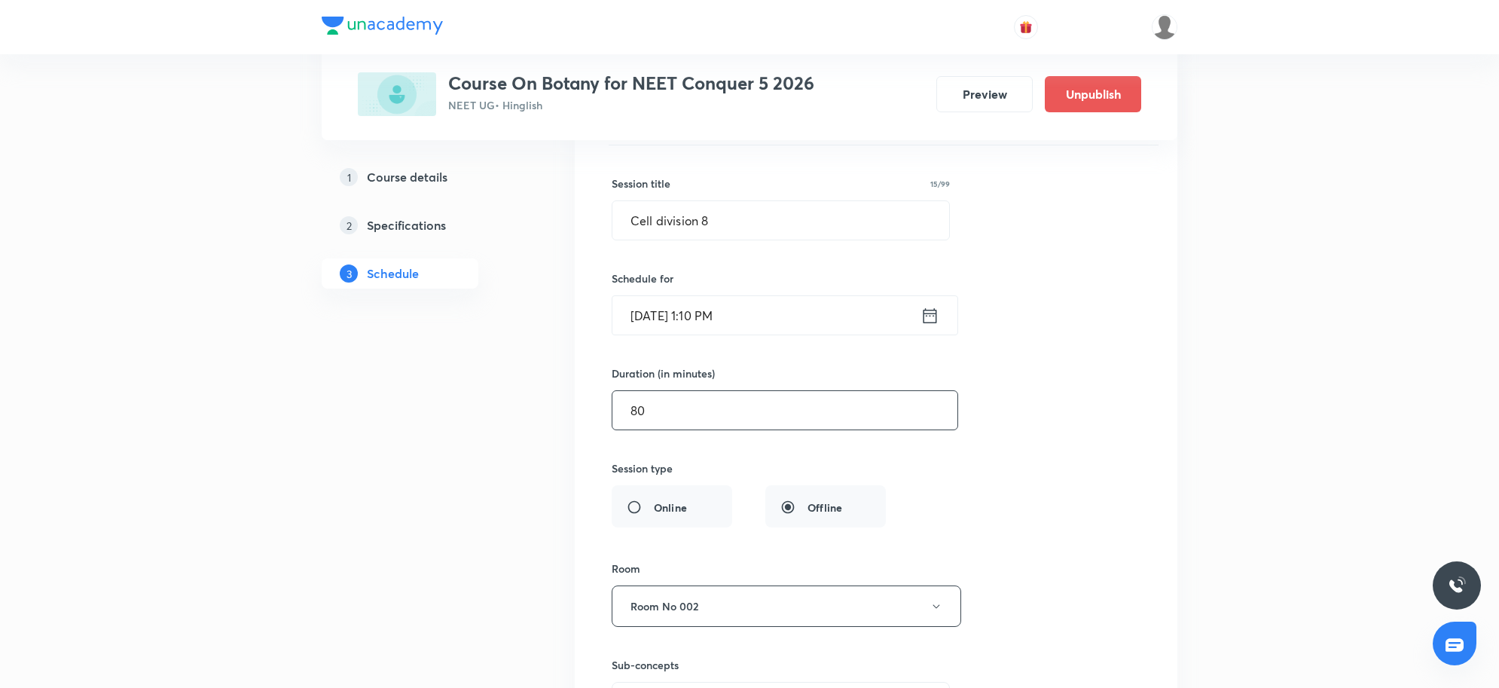
drag, startPoint x: 548, startPoint y: 413, endPoint x: 515, endPoint y: 411, distance: 33.2
type input "70"
click at [799, 314] on input "Sep 5, 2025, 1:10 PM" at bounding box center [767, 315] width 308 height 38
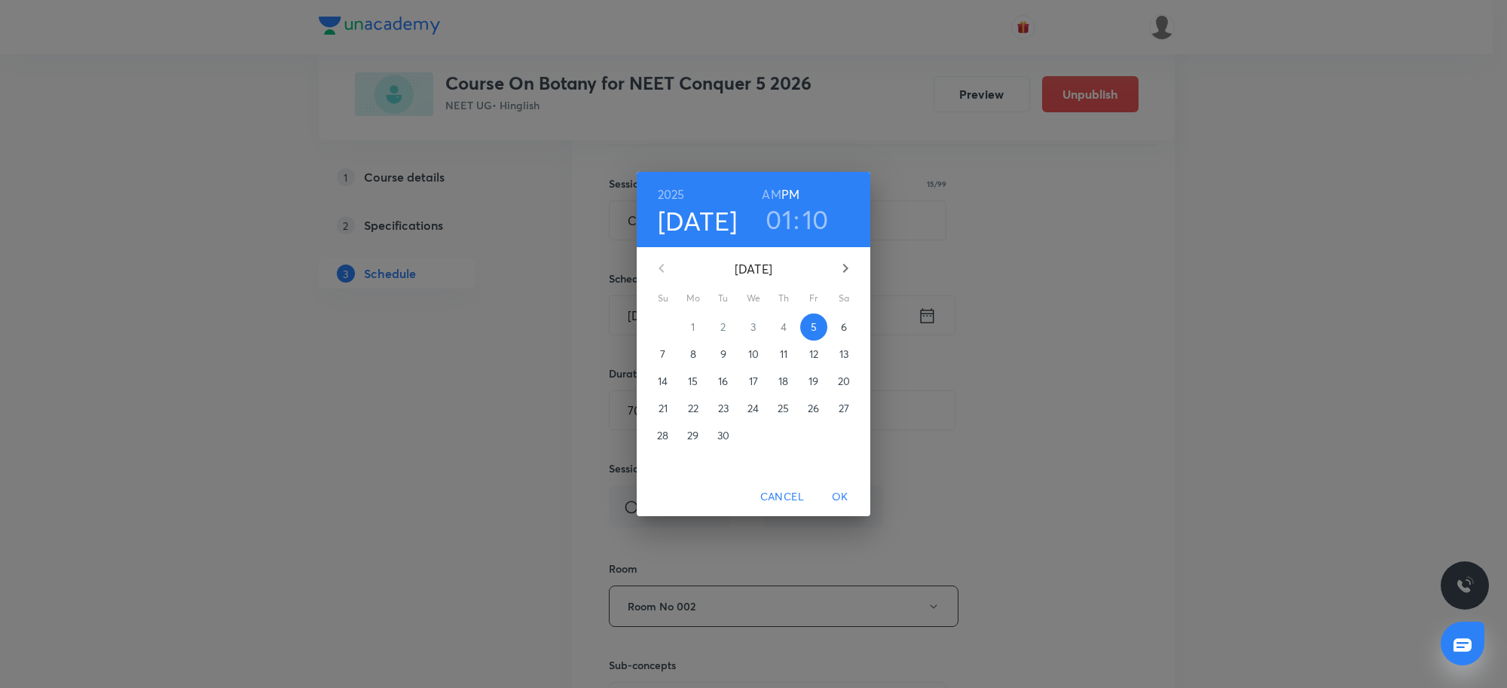
click at [775, 193] on h6 "AM" at bounding box center [771, 194] width 19 height 21
click at [780, 226] on h3 "01" at bounding box center [779, 219] width 26 height 32
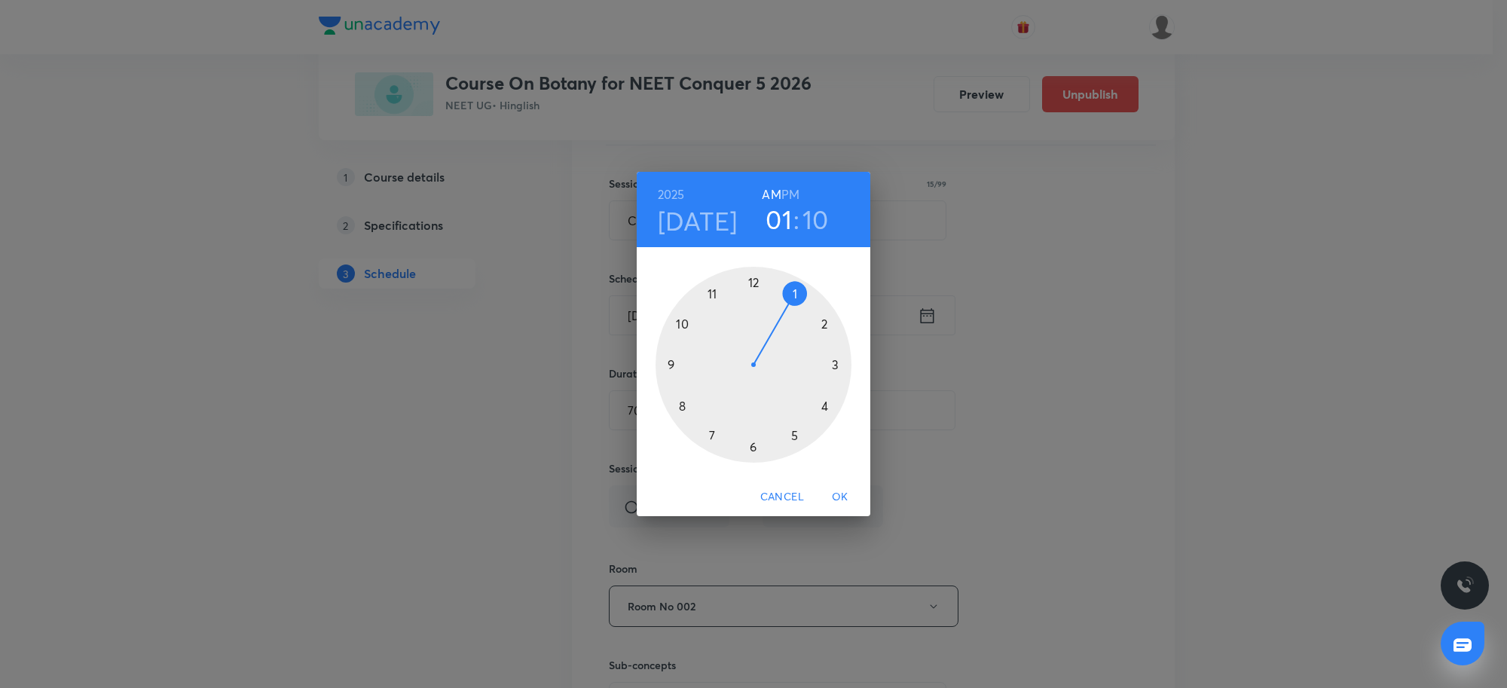
click at [714, 291] on div at bounding box center [754, 365] width 196 height 196
click at [684, 408] on div at bounding box center [754, 365] width 196 height 196
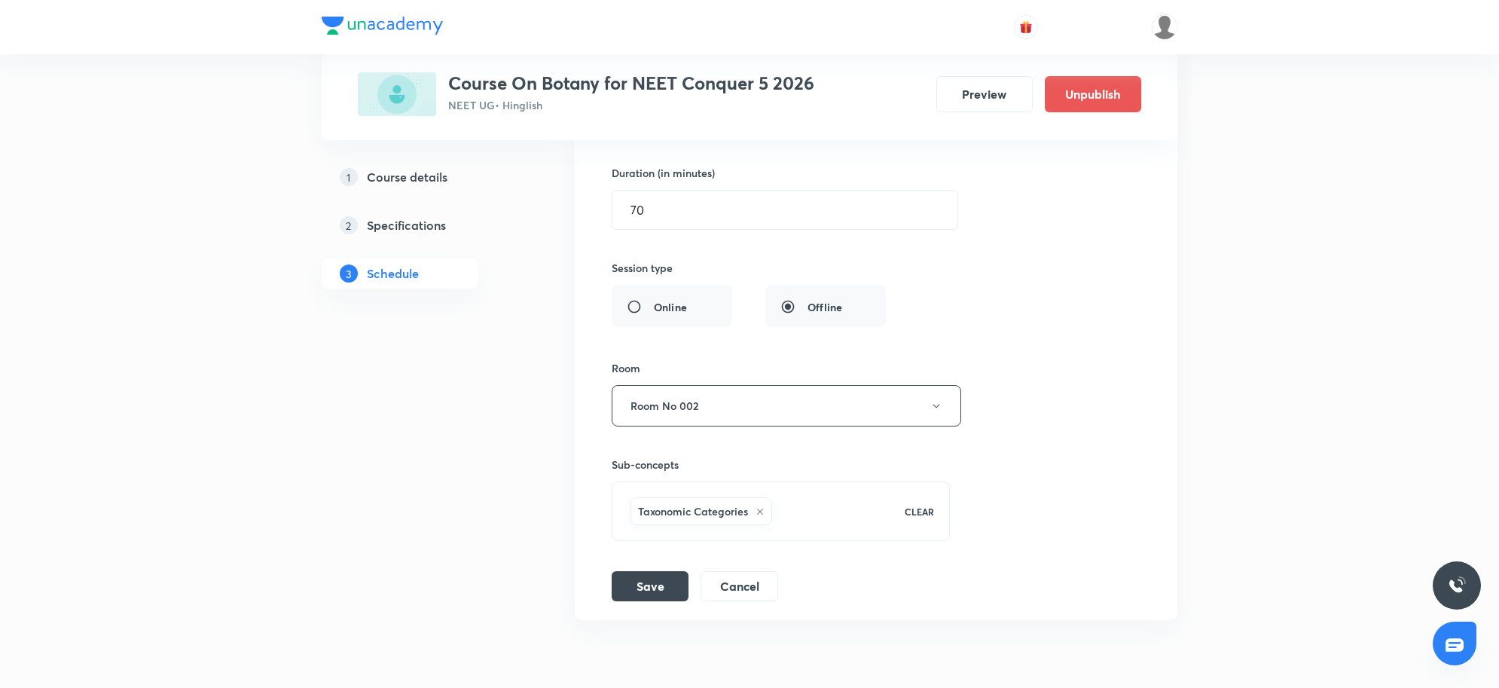
scroll to position [2868, 0]
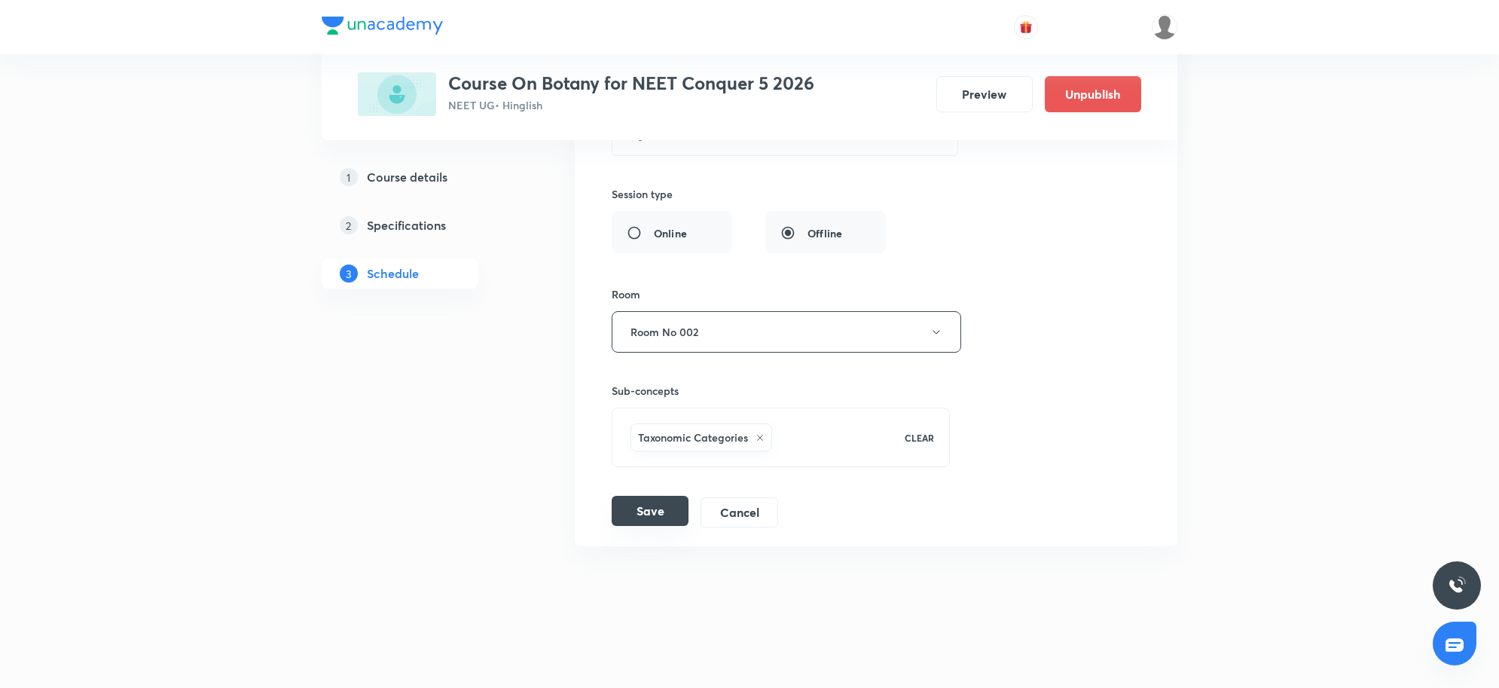
click at [643, 499] on button "Save" at bounding box center [650, 511] width 77 height 30
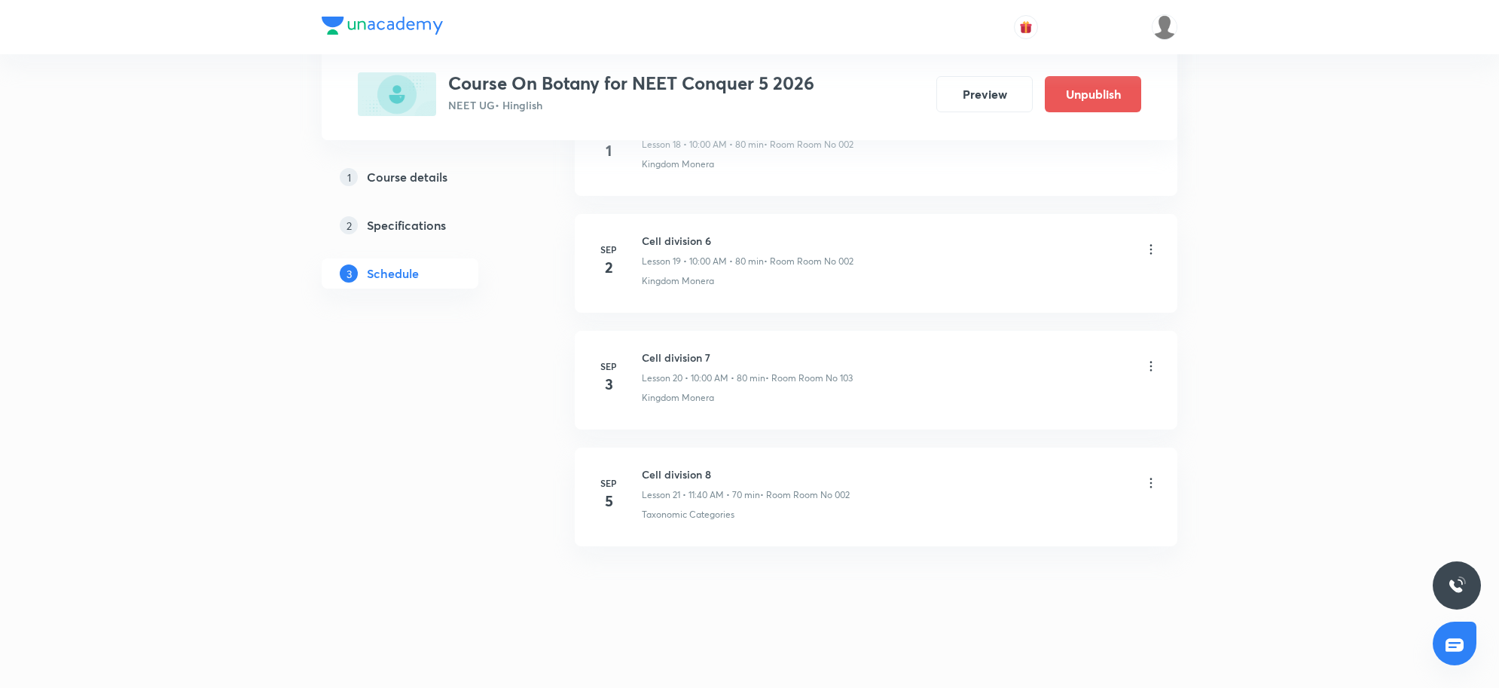
scroll to position [2285, 0]
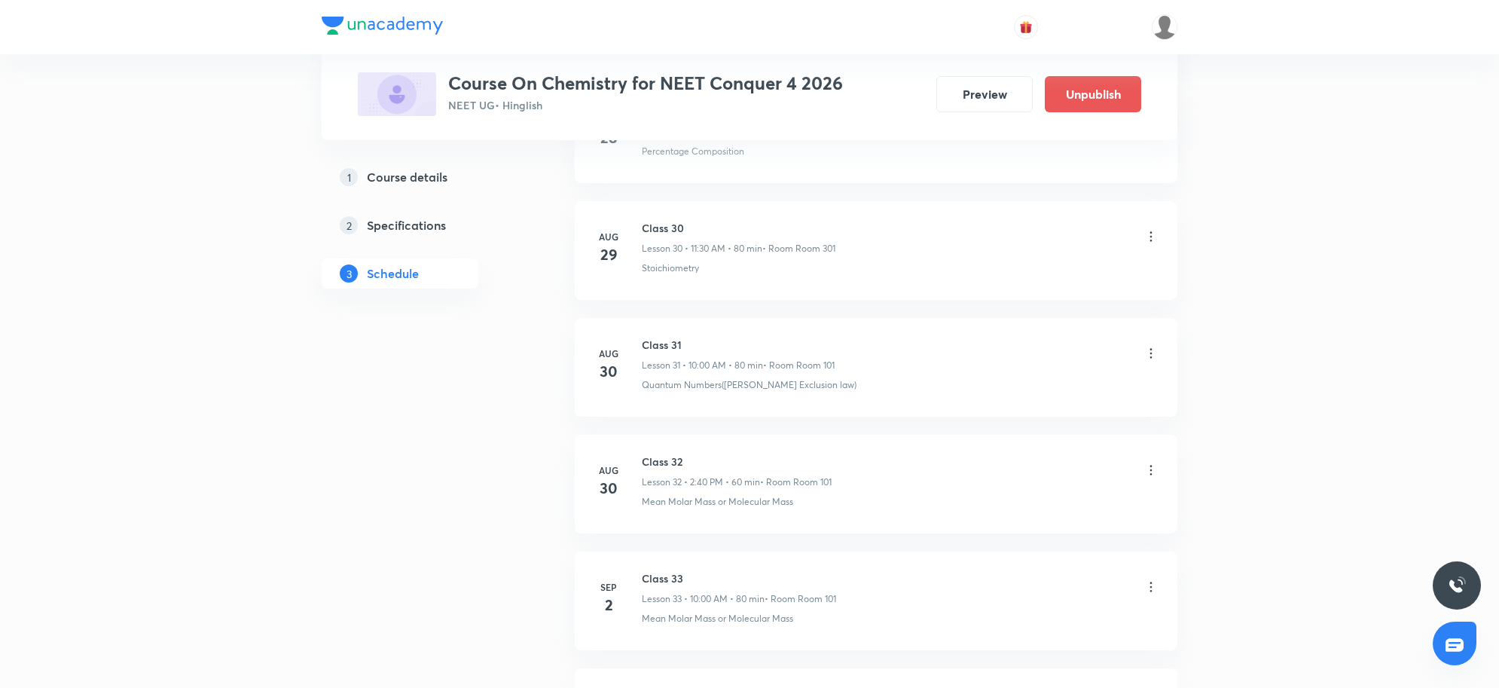
scroll to position [4833, 0]
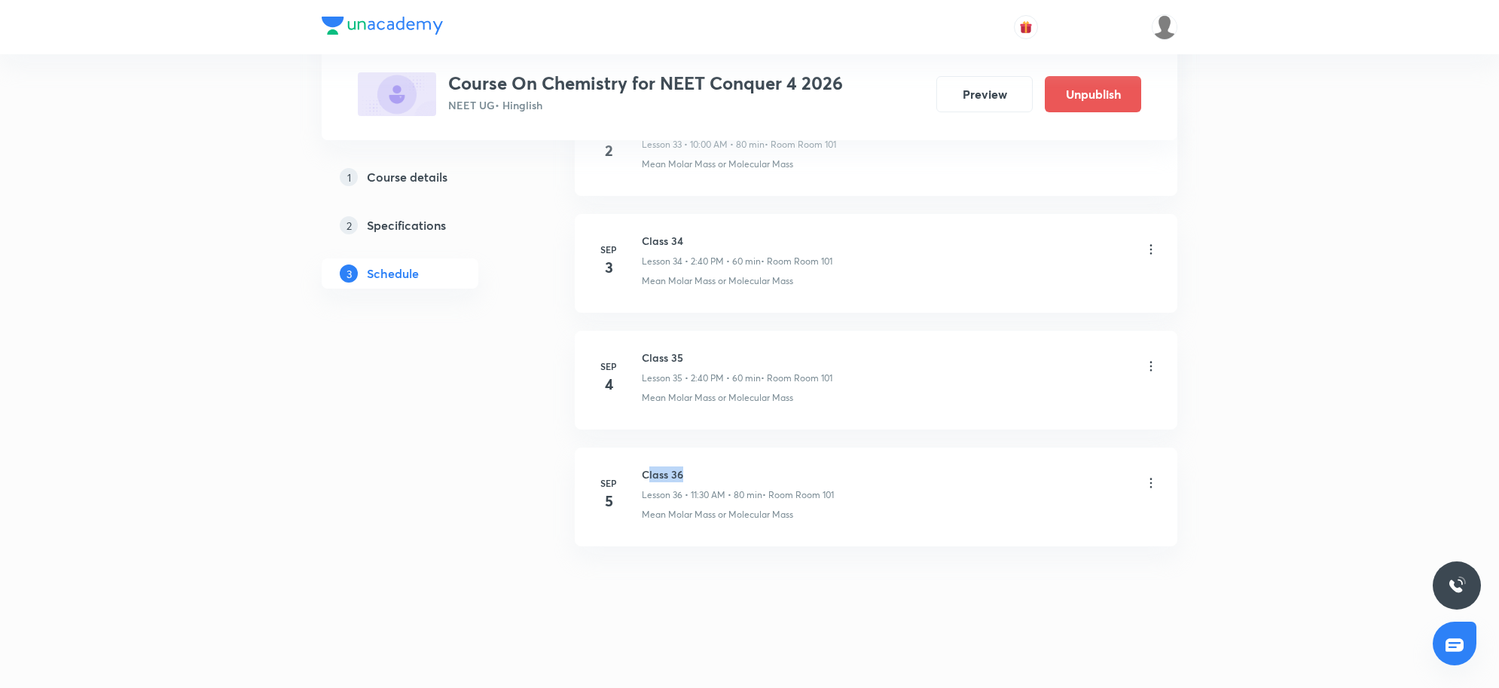
drag, startPoint x: 646, startPoint y: 471, endPoint x: 878, endPoint y: 467, distance: 231.3
click at [878, 467] on div "Class 36 Lesson 36 • 11:30 AM • 80 min • Room Room 101" at bounding box center [900, 483] width 517 height 35
drag, startPoint x: 642, startPoint y: 353, endPoint x: 732, endPoint y: 347, distance: 89.9
click at [732, 347] on li "Sep 4 Class 35 Lesson 35 • 2:40 PM • 60 min • Room Room 101 Mean Molar Mass or …" at bounding box center [876, 380] width 603 height 99
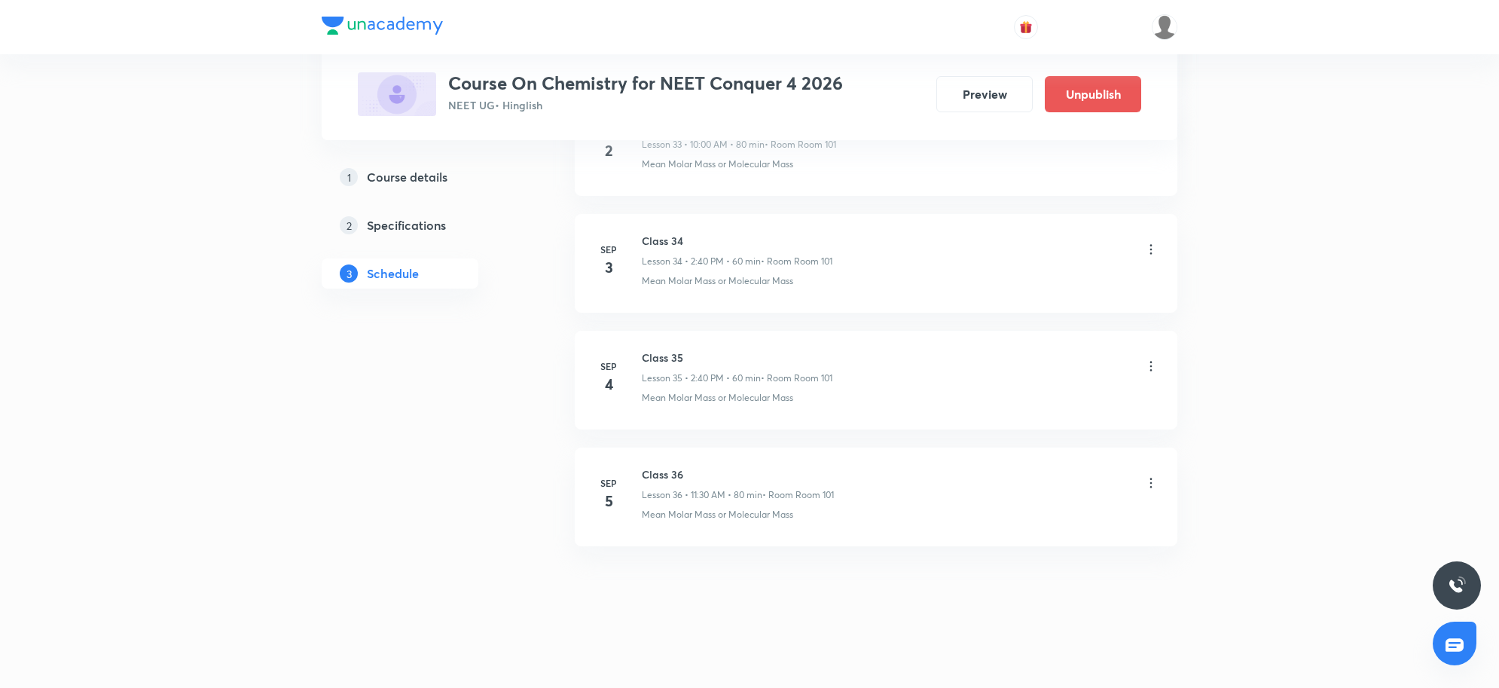
drag, startPoint x: 667, startPoint y: 359, endPoint x: 686, endPoint y: 362, distance: 19.9
click at [686, 362] on h6 "Class 35" at bounding box center [737, 358] width 191 height 16
drag, startPoint x: 644, startPoint y: 355, endPoint x: 790, endPoint y: 348, distance: 145.6
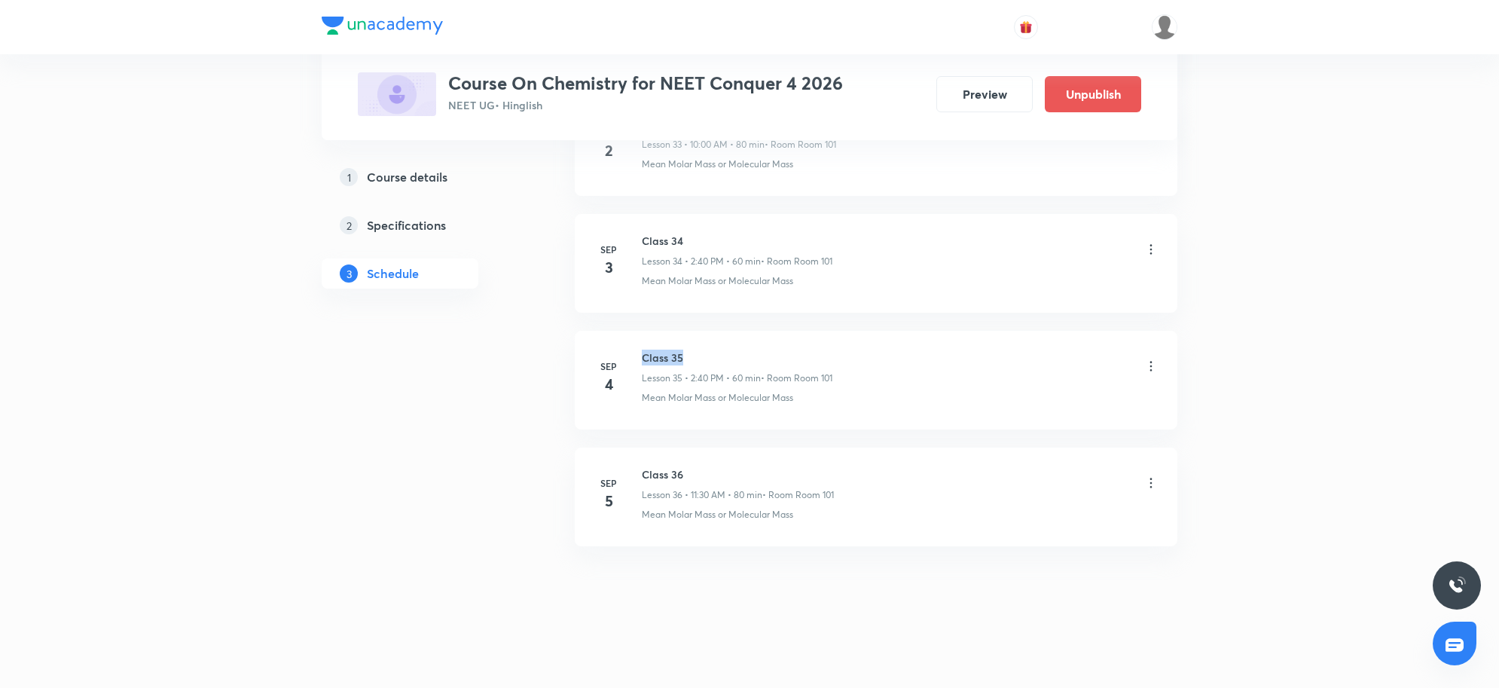
click at [790, 348] on li "Sep 4 Class 35 Lesson 35 • 2:40 PM • 60 min • Room Room 101 Mean Molar Mass or …" at bounding box center [876, 380] width 603 height 99
click at [662, 353] on h6 "Class 35" at bounding box center [737, 358] width 191 height 16
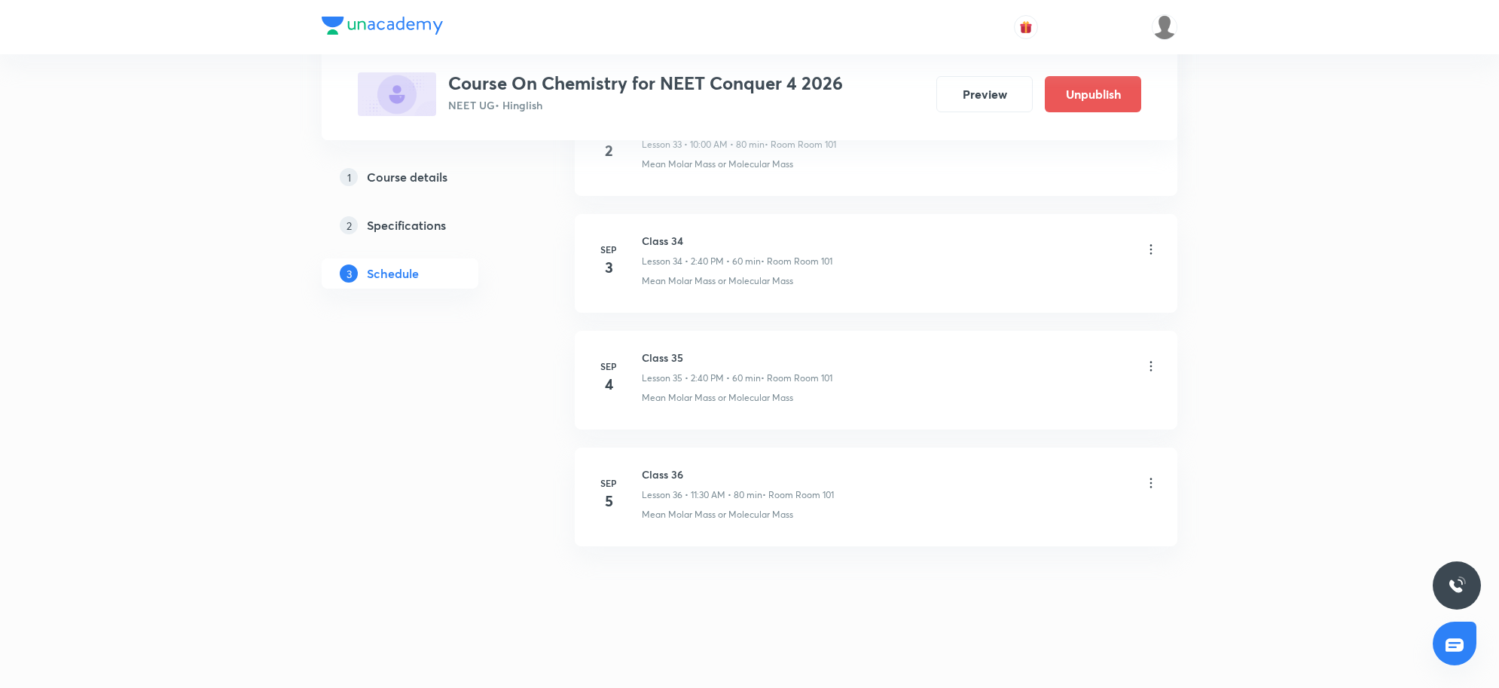
drag, startPoint x: 646, startPoint y: 353, endPoint x: 846, endPoint y: 345, distance: 200.6
click at [846, 345] on li "Sep 4 Class 35 Lesson 35 • 2:40 PM • 60 min • Room Room 101 Mean Molar Mass or …" at bounding box center [876, 380] width 603 height 99
drag, startPoint x: 645, startPoint y: 347, endPoint x: 731, endPoint y: 347, distance: 85.9
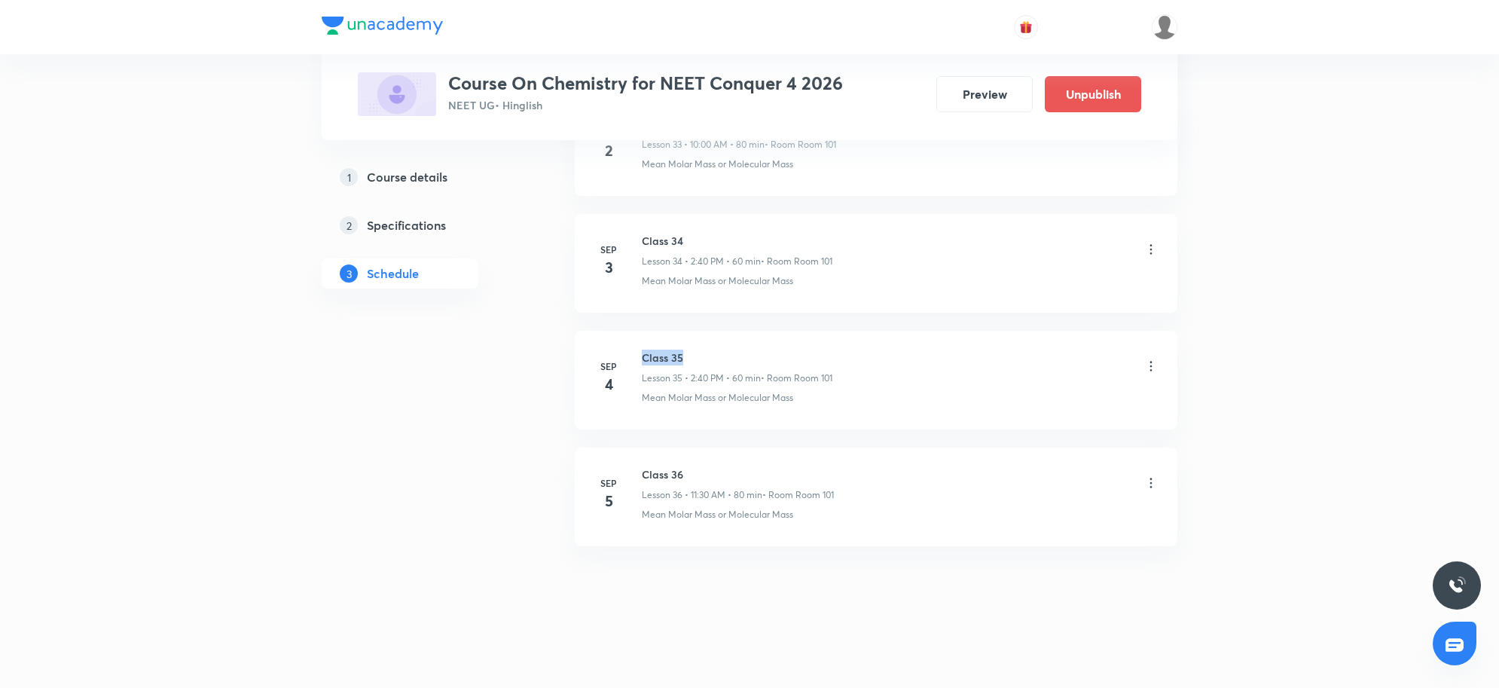
click at [731, 347] on li "Sep 4 Class 35 Lesson 35 • 2:40 PM • 60 min • Room Room 101 Mean Molar Mass or …" at bounding box center [876, 380] width 603 height 99
drag, startPoint x: 652, startPoint y: 472, endPoint x: 817, endPoint y: 457, distance: 165.7
click at [817, 457] on li "Sep 5 Class 36 Lesson 36 • 11:30 AM • 80 min • Room Room 101 Mean Molar Mass or…" at bounding box center [876, 497] width 603 height 99
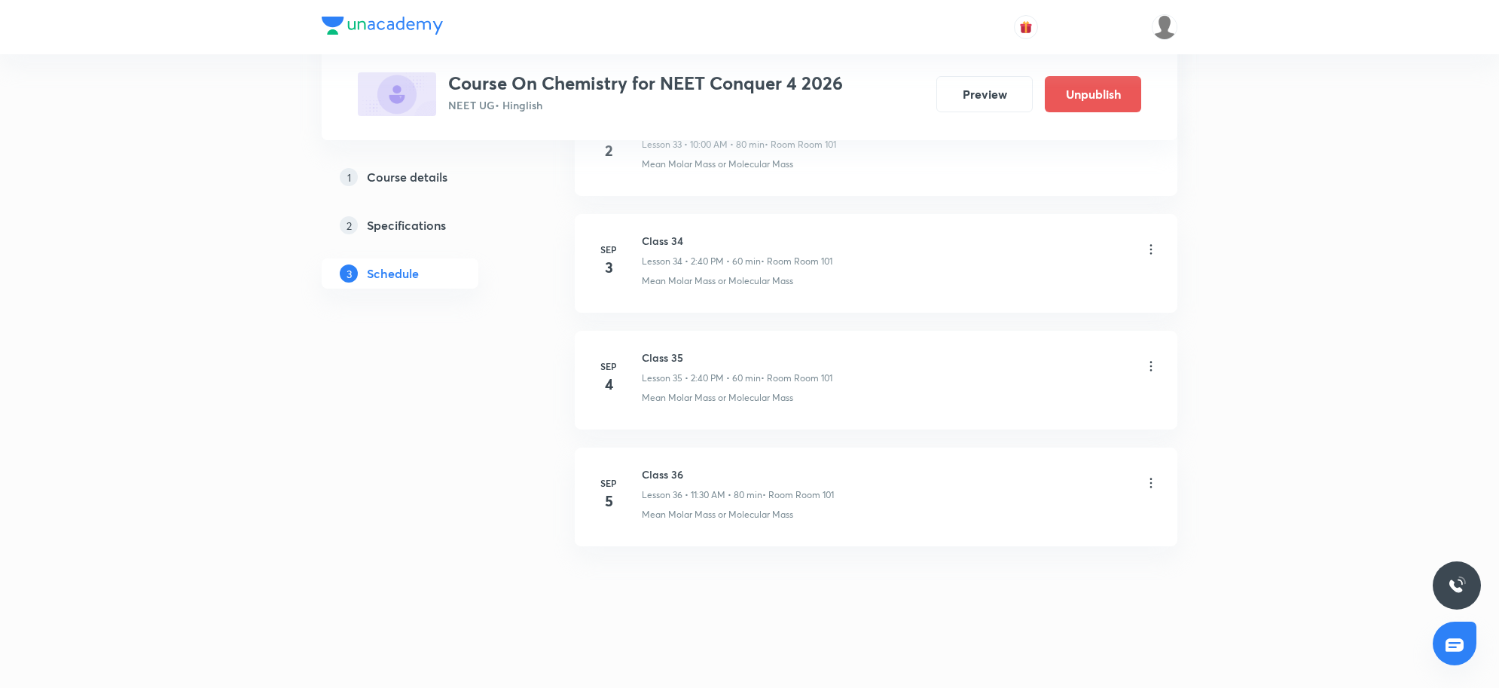
drag, startPoint x: 650, startPoint y: 475, endPoint x: 746, endPoint y: 472, distance: 95.7
click at [746, 472] on h6 "Class 36" at bounding box center [738, 474] width 192 height 16
drag, startPoint x: 442, startPoint y: 222, endPoint x: 439, endPoint y: 204, distance: 18.3
click at [442, 222] on h5 "Specifications" at bounding box center [406, 225] width 79 height 18
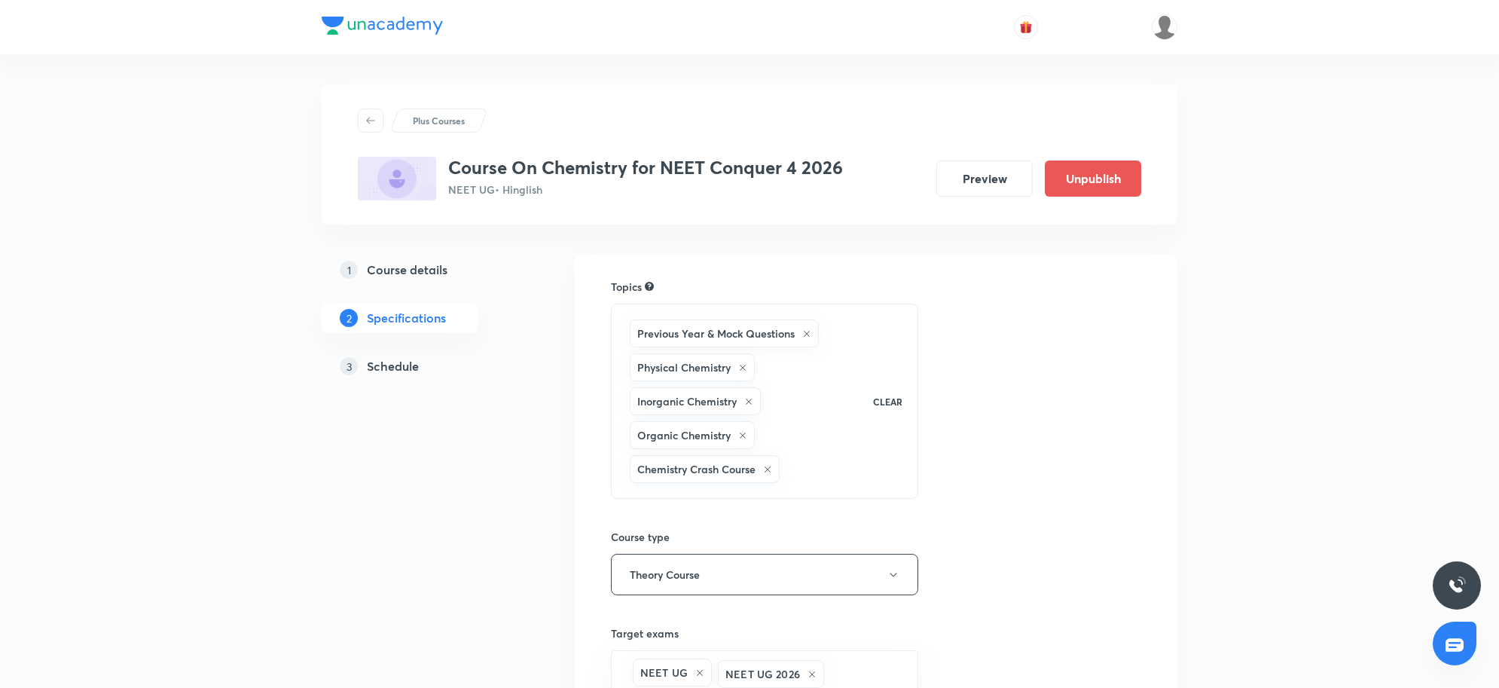
click at [432, 182] on img at bounding box center [397, 179] width 78 height 44
click at [434, 265] on h5 "Course details" at bounding box center [407, 270] width 81 height 18
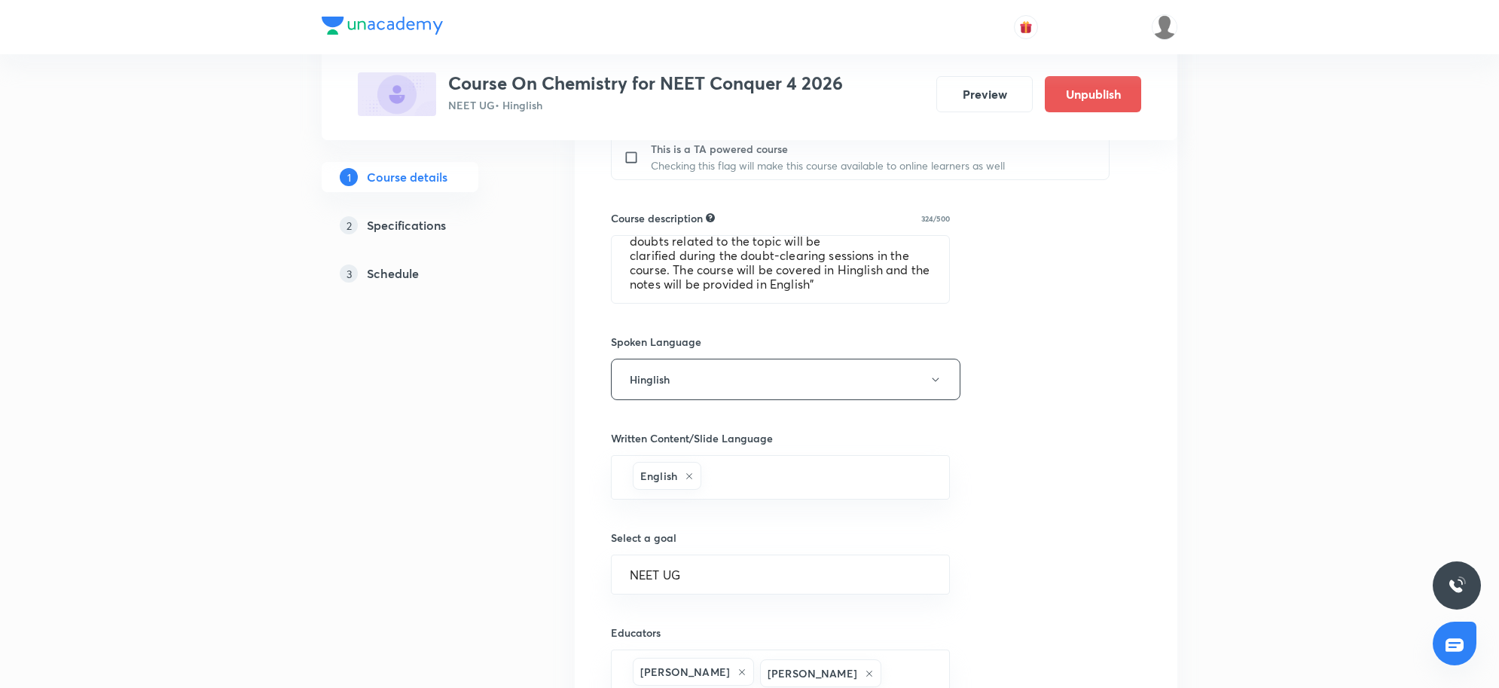
scroll to position [753, 0]
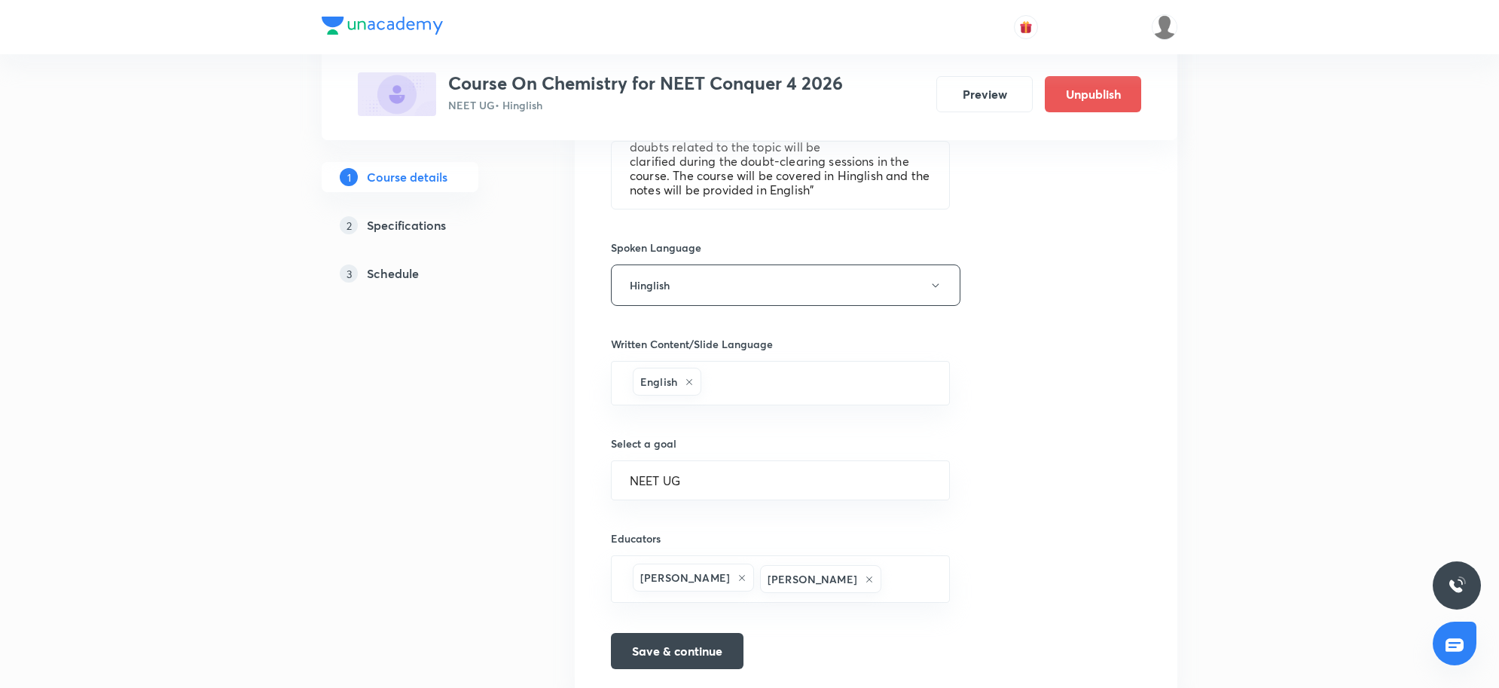
click at [394, 269] on h5 "Schedule" at bounding box center [393, 273] width 52 height 18
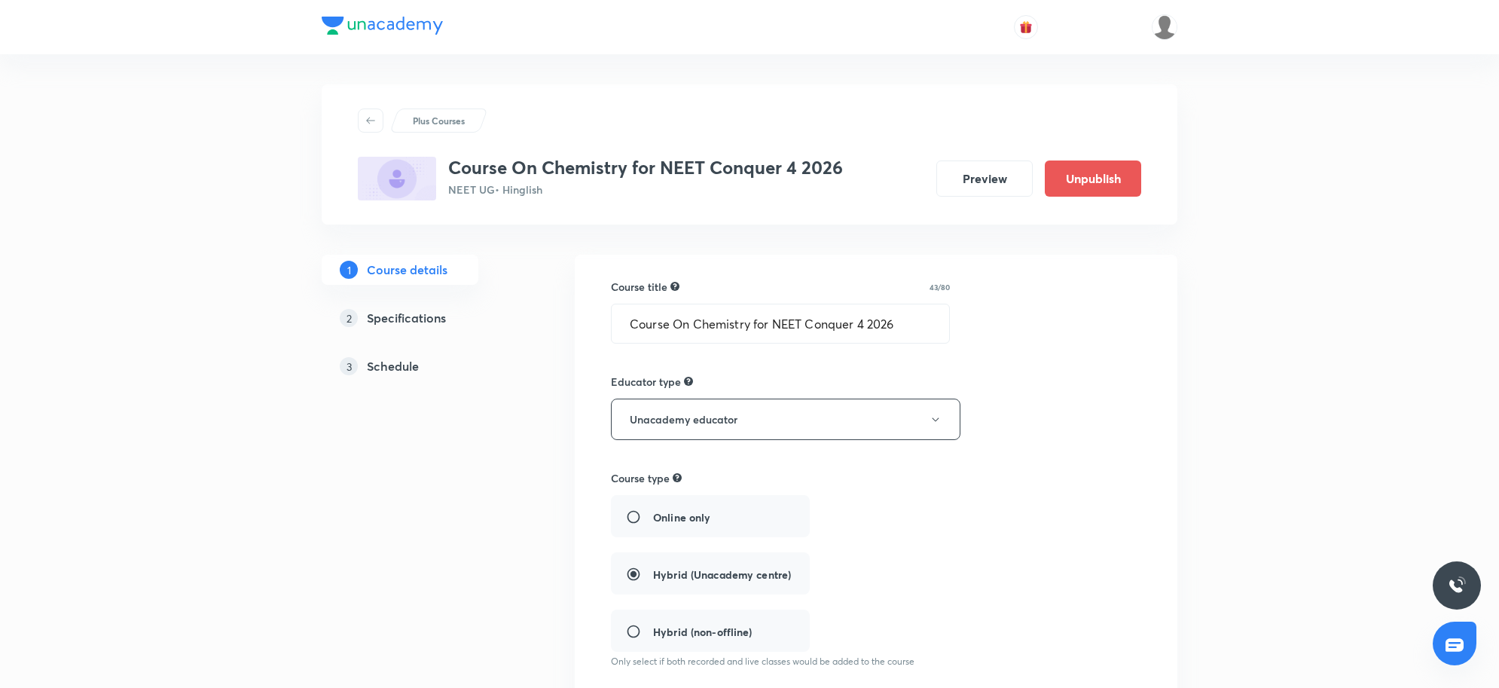
click at [419, 320] on h5 "Specifications" at bounding box center [406, 318] width 79 height 18
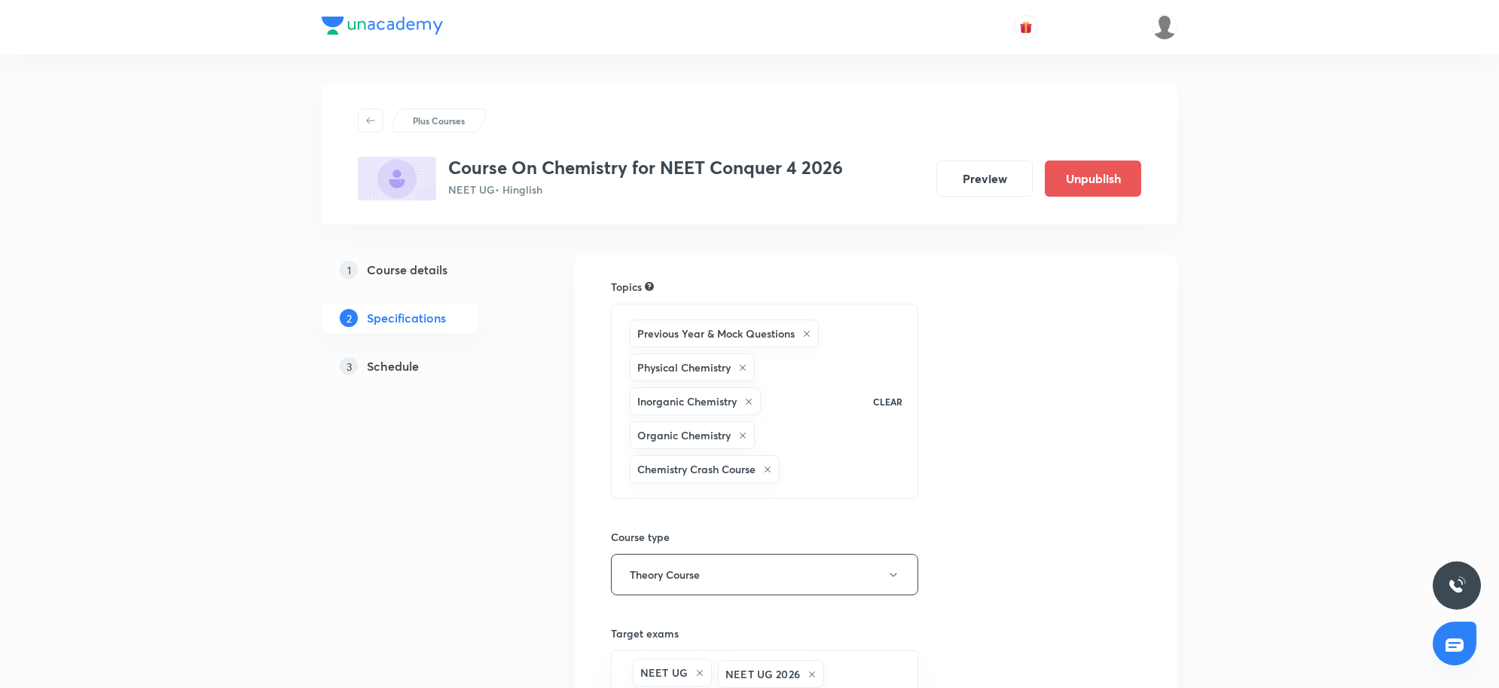
click at [418, 371] on h5 "Schedule" at bounding box center [393, 366] width 52 height 18
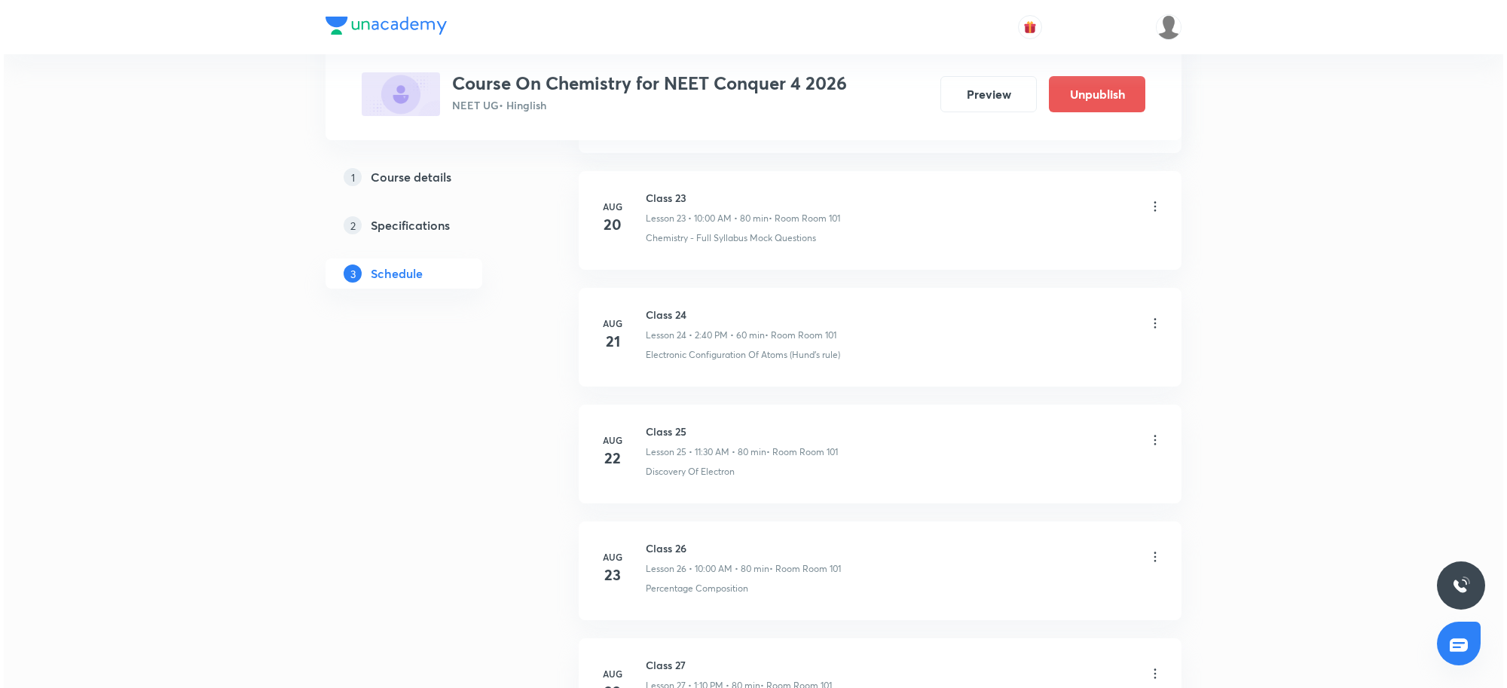
scroll to position [4833, 0]
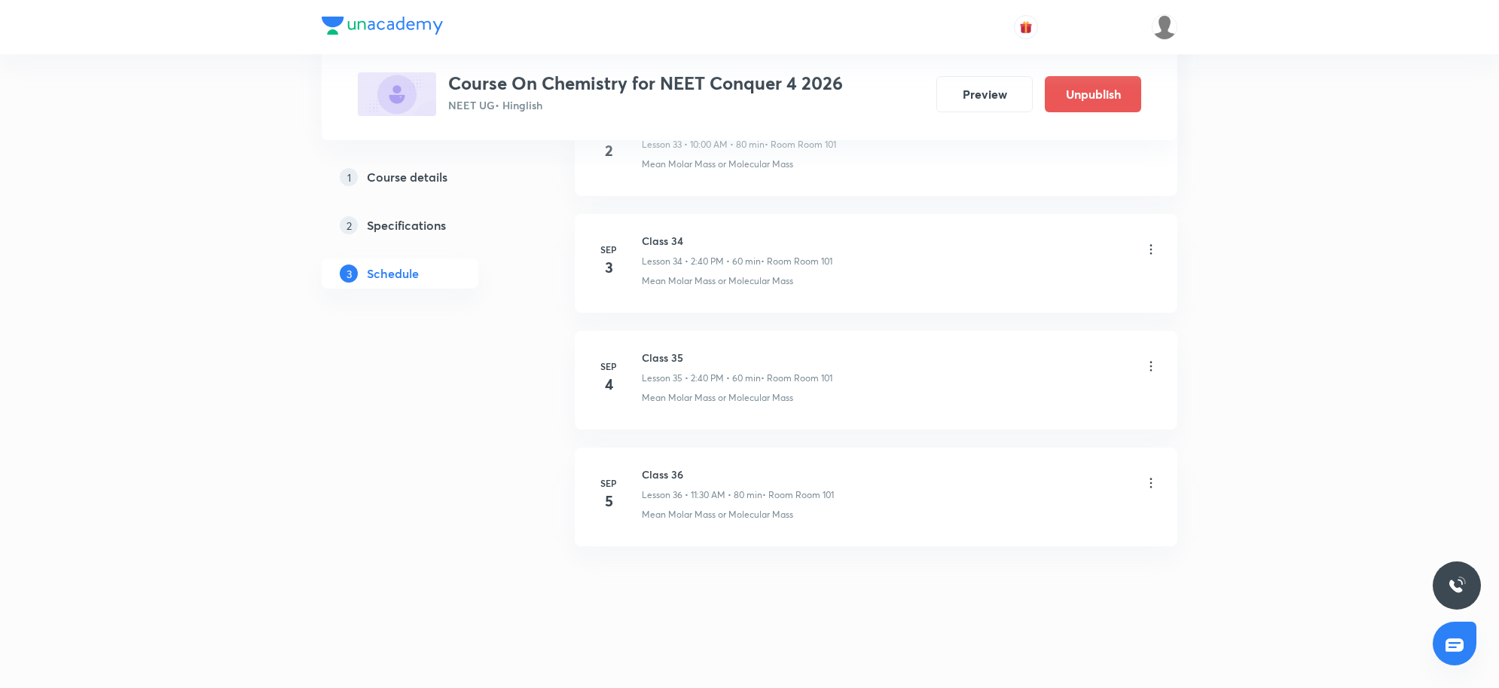
click at [1150, 477] on icon at bounding box center [1151, 482] width 15 height 15
click at [1031, 518] on li "Edit" at bounding box center [1071, 523] width 165 height 28
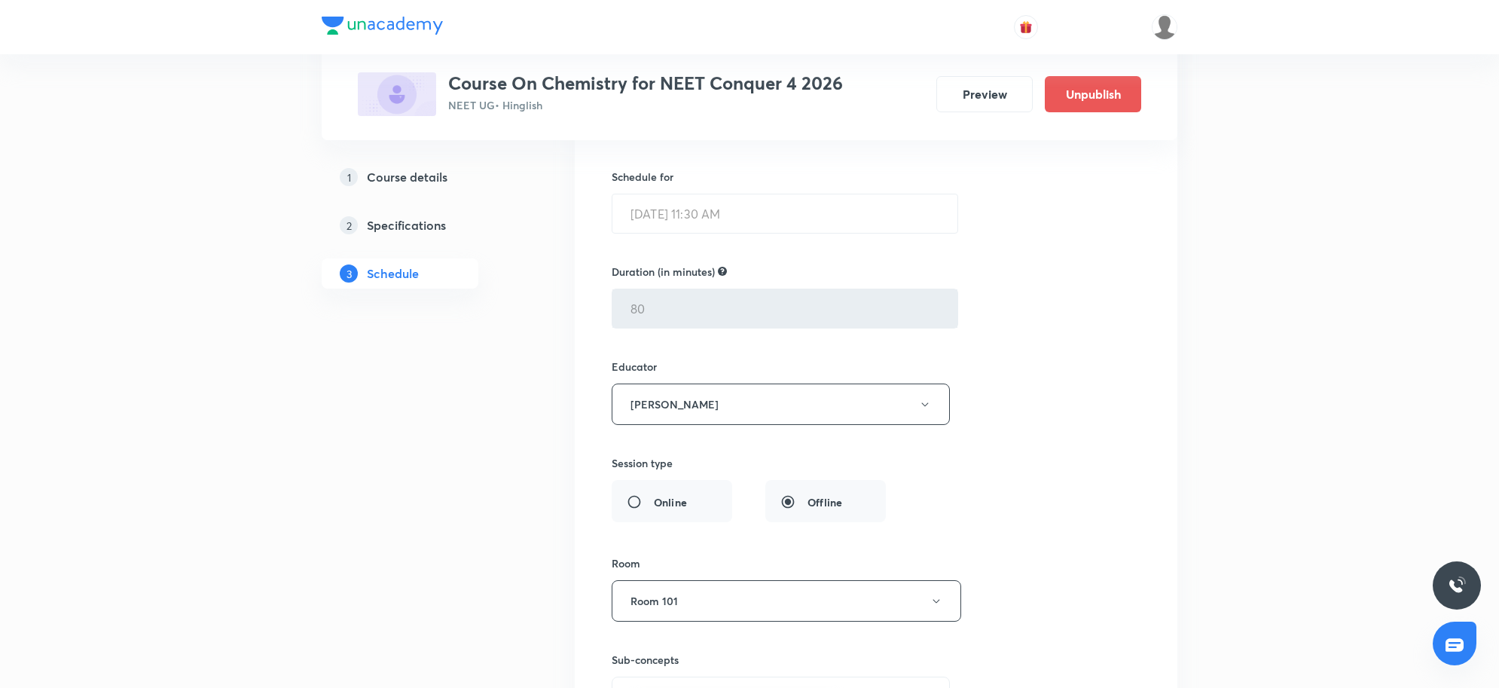
scroll to position [4344, 0]
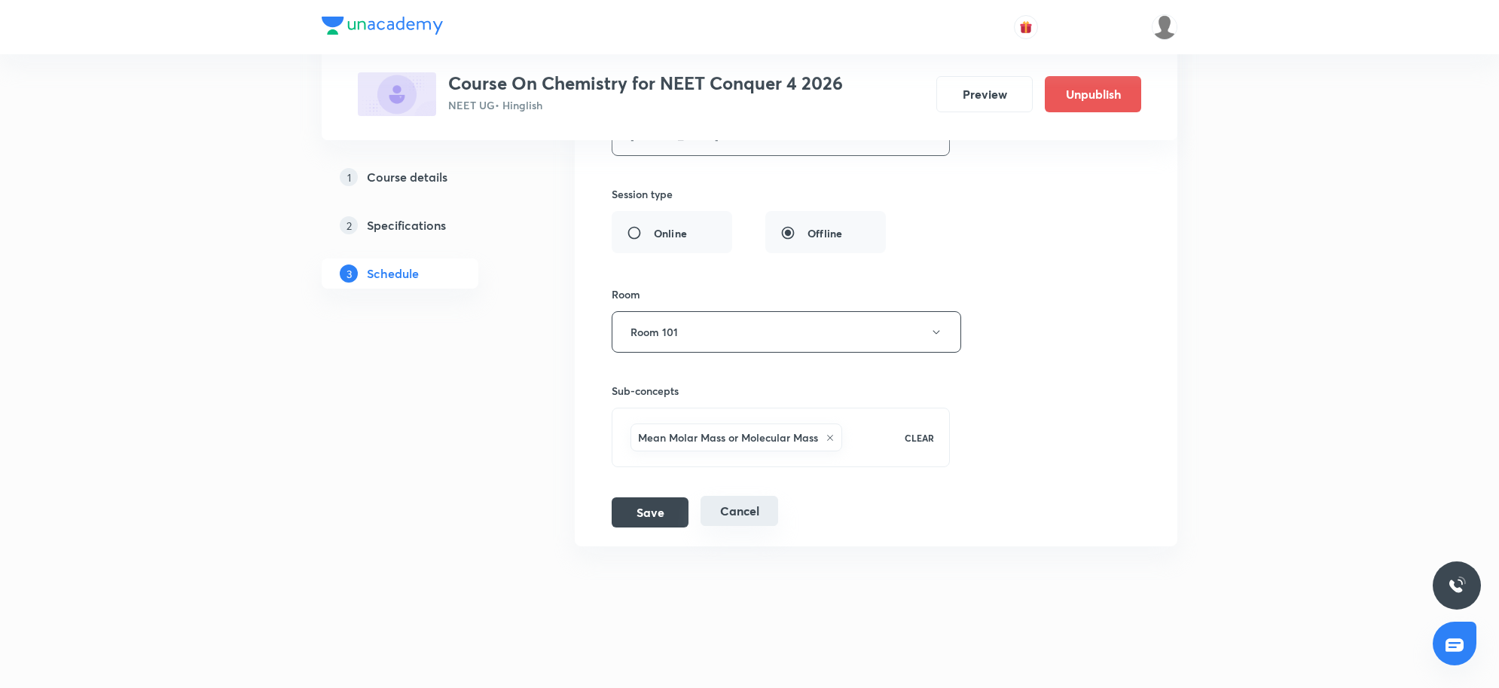
click at [759, 506] on button "Cancel" at bounding box center [740, 511] width 78 height 30
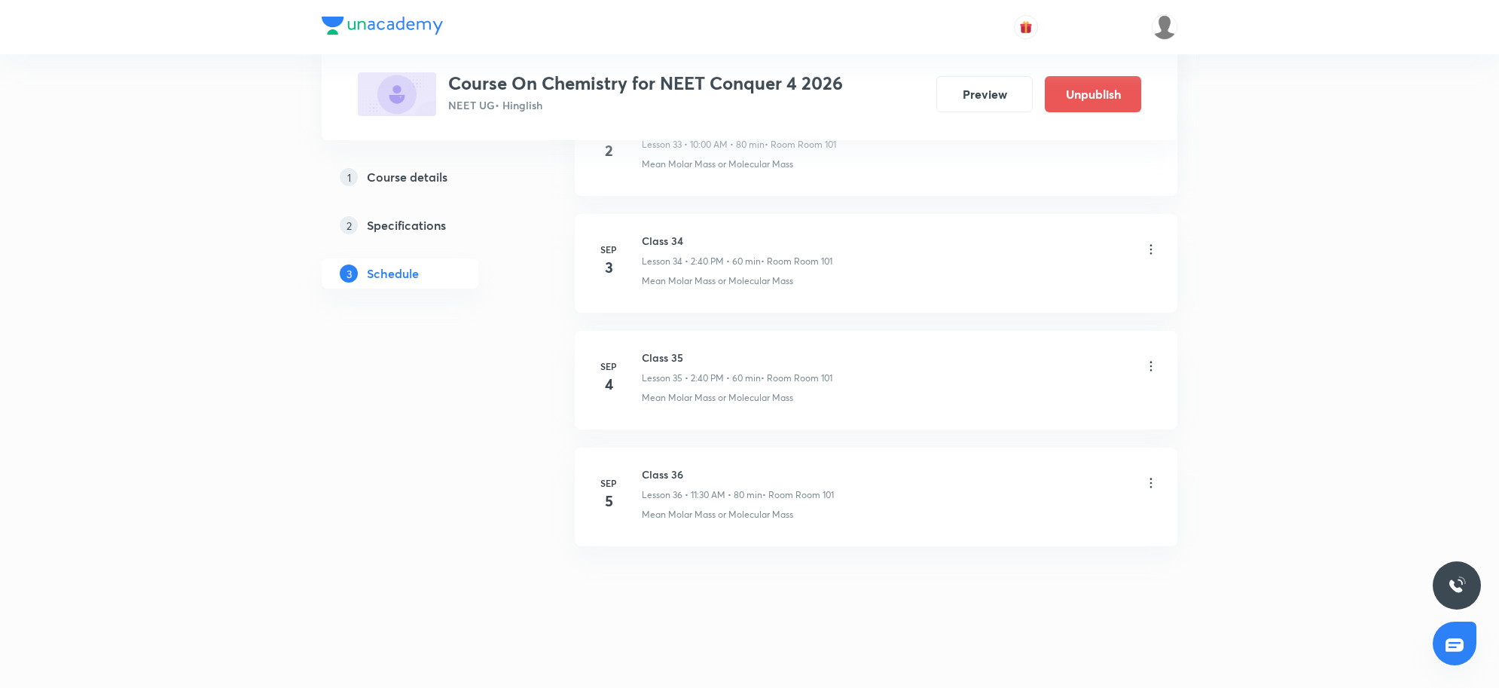
scroll to position [4042, 0]
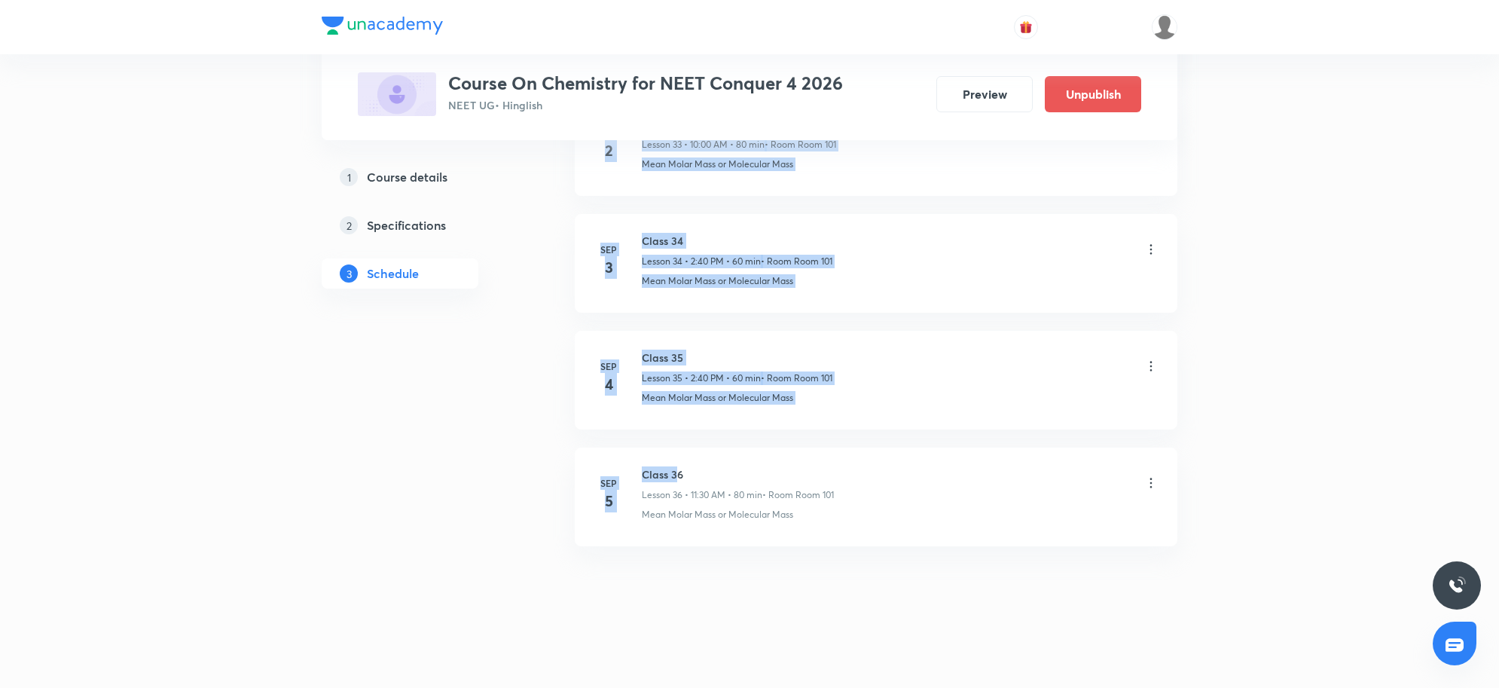
drag, startPoint x: 680, startPoint y: 467, endPoint x: 511, endPoint y: 447, distance: 170.0
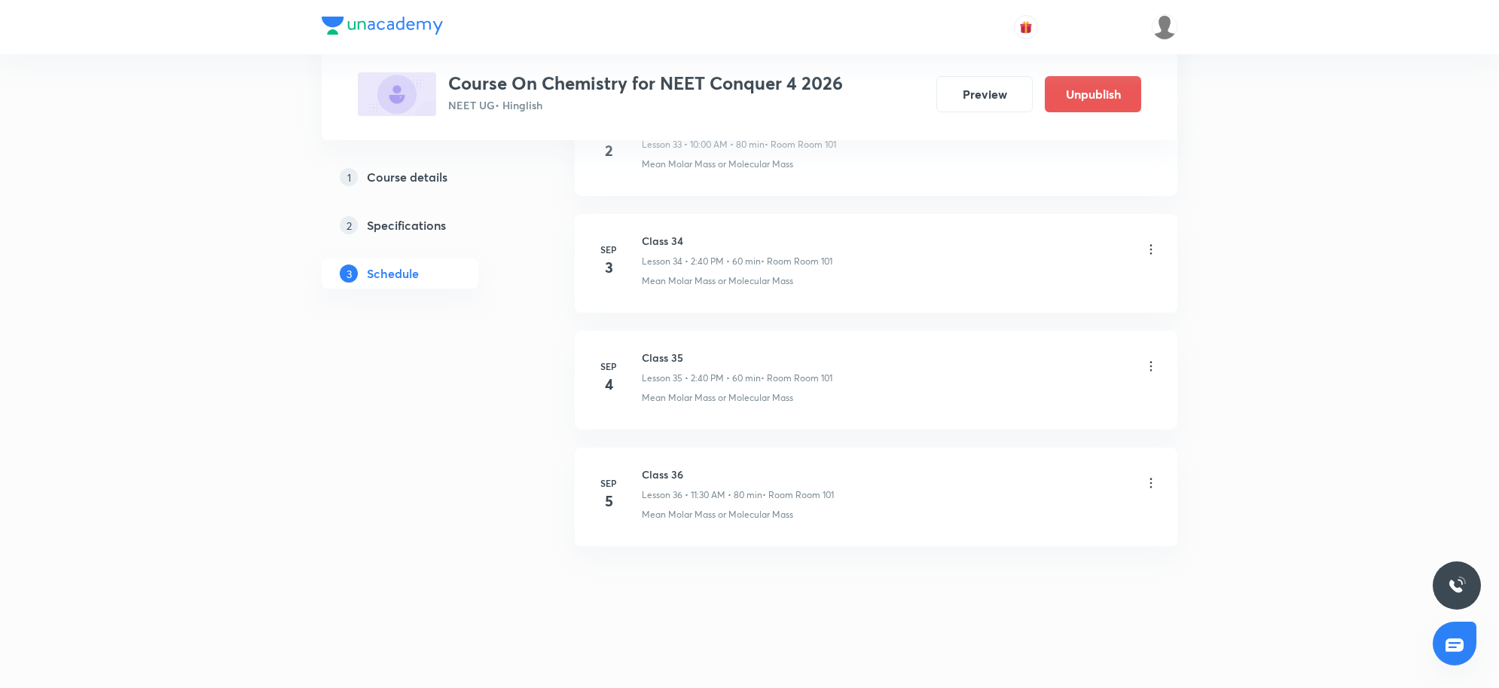
click at [964, 521] on div "Mean Molar Mass or Molecular Mass" at bounding box center [900, 515] width 517 height 14
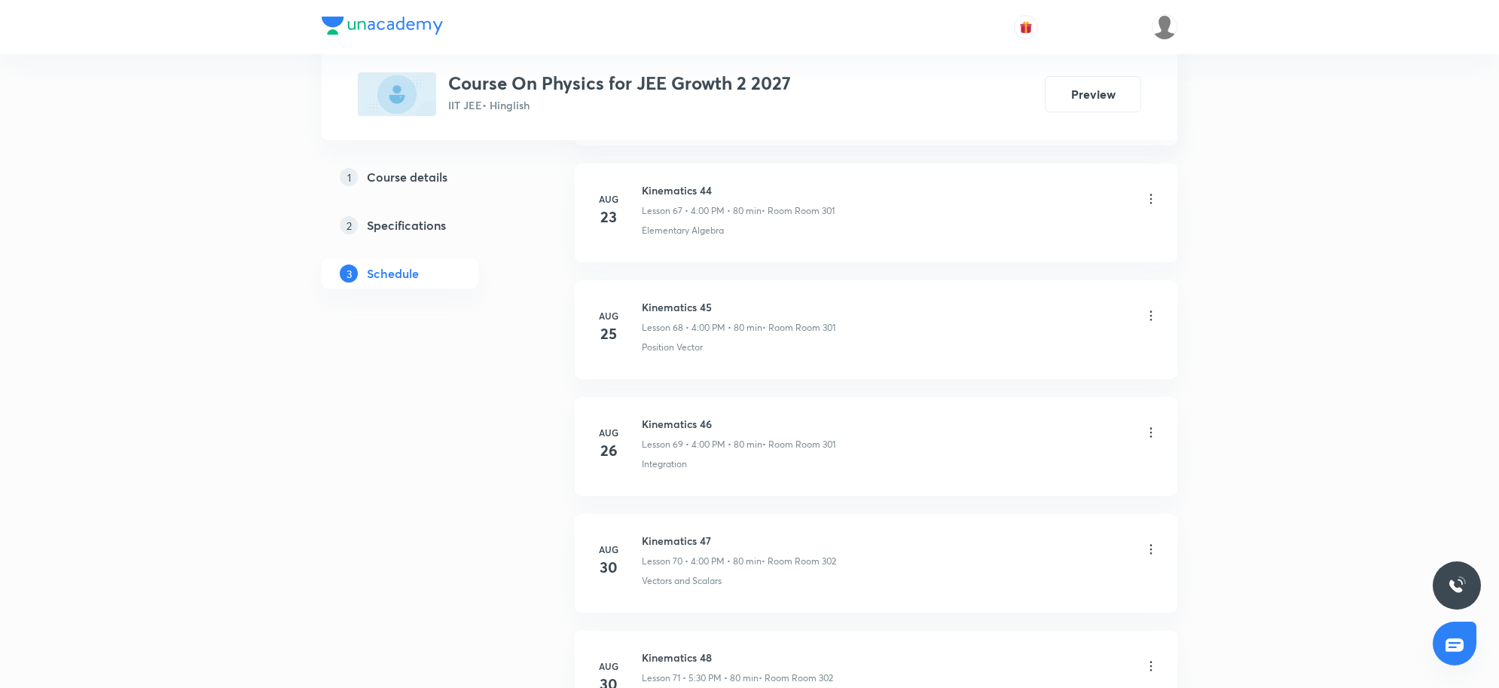
scroll to position [9283, 0]
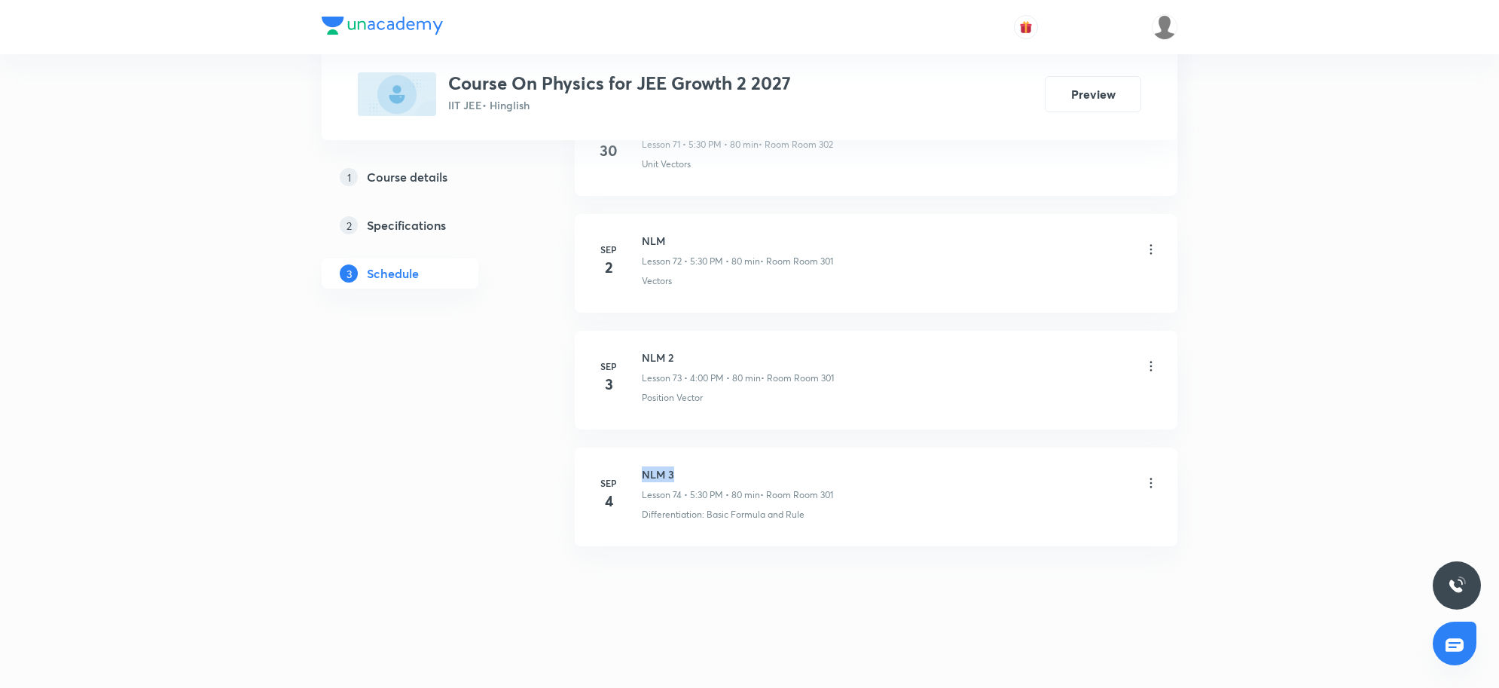
drag, startPoint x: 643, startPoint y: 475, endPoint x: 679, endPoint y: 473, distance: 36.2
click at [679, 473] on h6 "NLM 3" at bounding box center [737, 474] width 191 height 16
copy h6 "NLM 3"
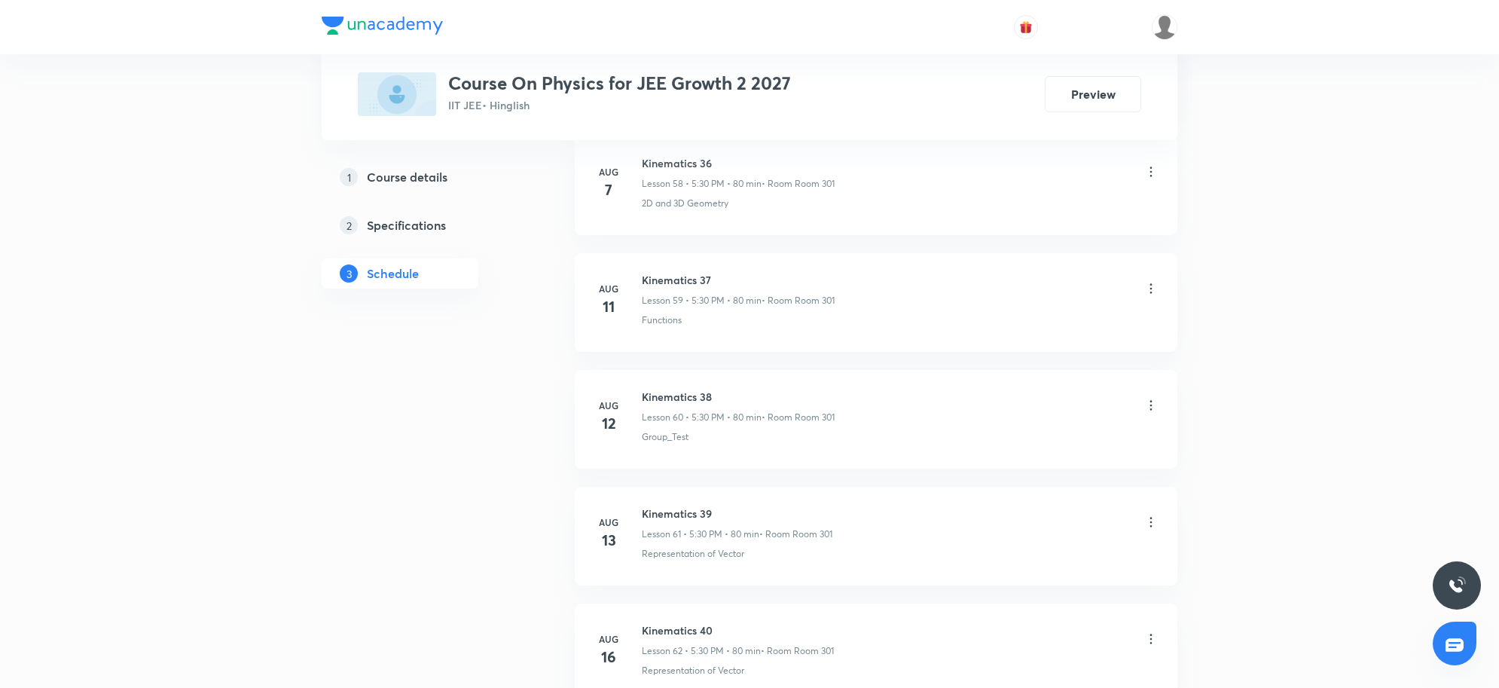
scroll to position [0, 0]
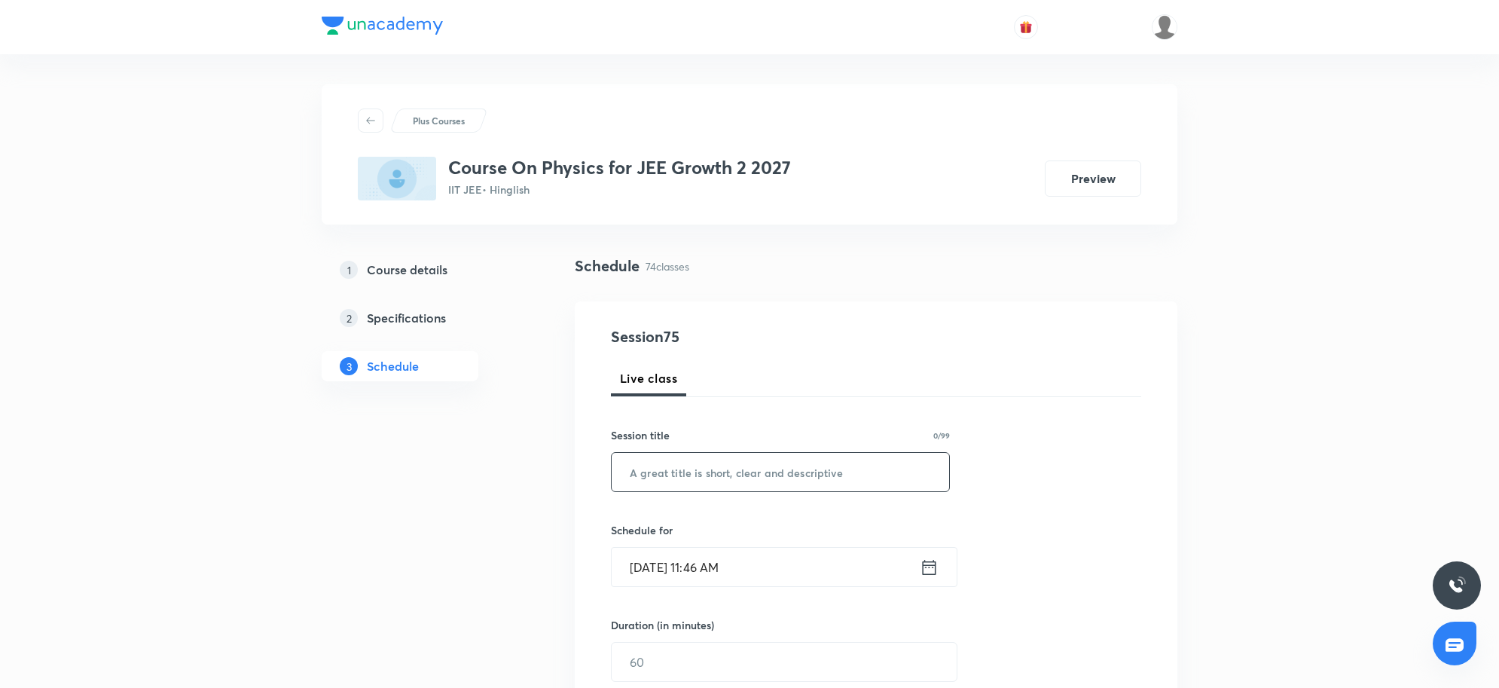
click at [683, 481] on input "text" at bounding box center [781, 472] width 338 height 38
paste input "NLM 3"
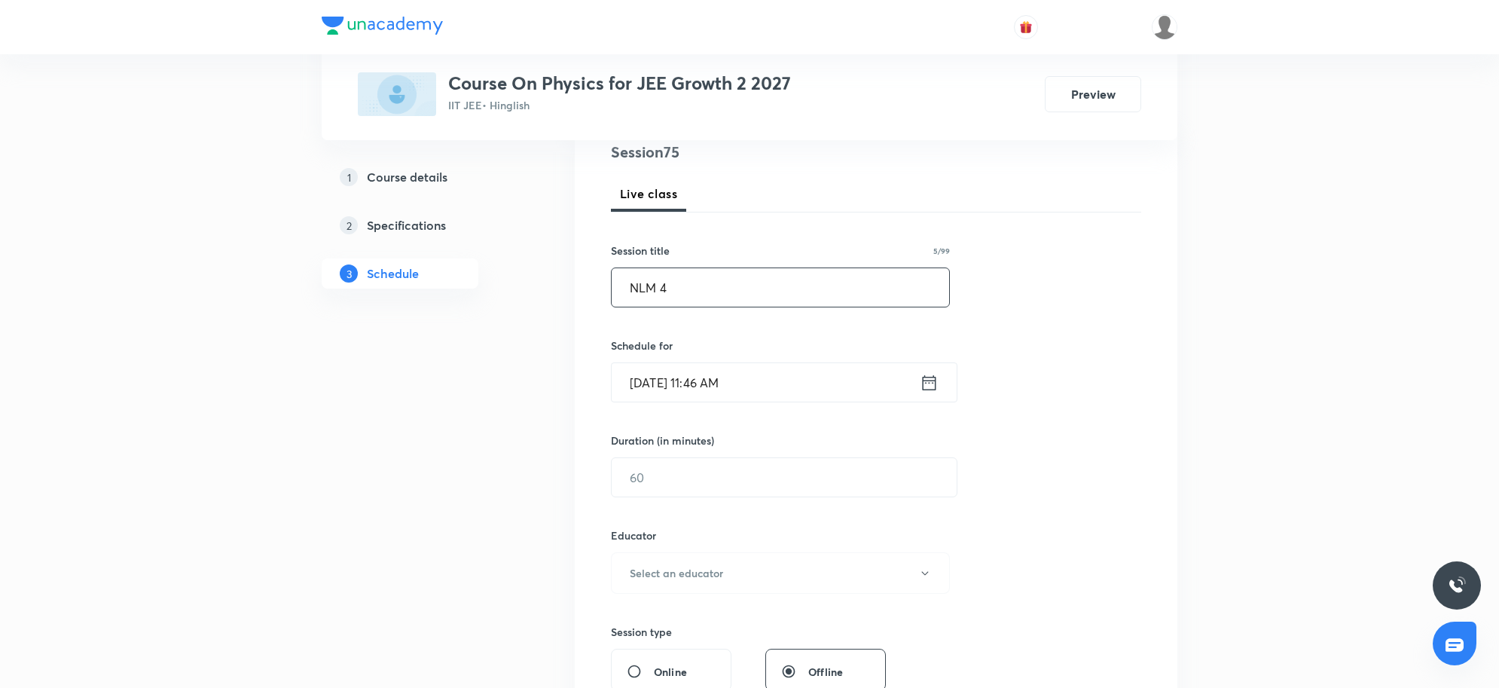
scroll to position [188, 0]
type input "NLM 4"
click at [694, 390] on input "[DATE] 11:46 AM" at bounding box center [766, 378] width 308 height 38
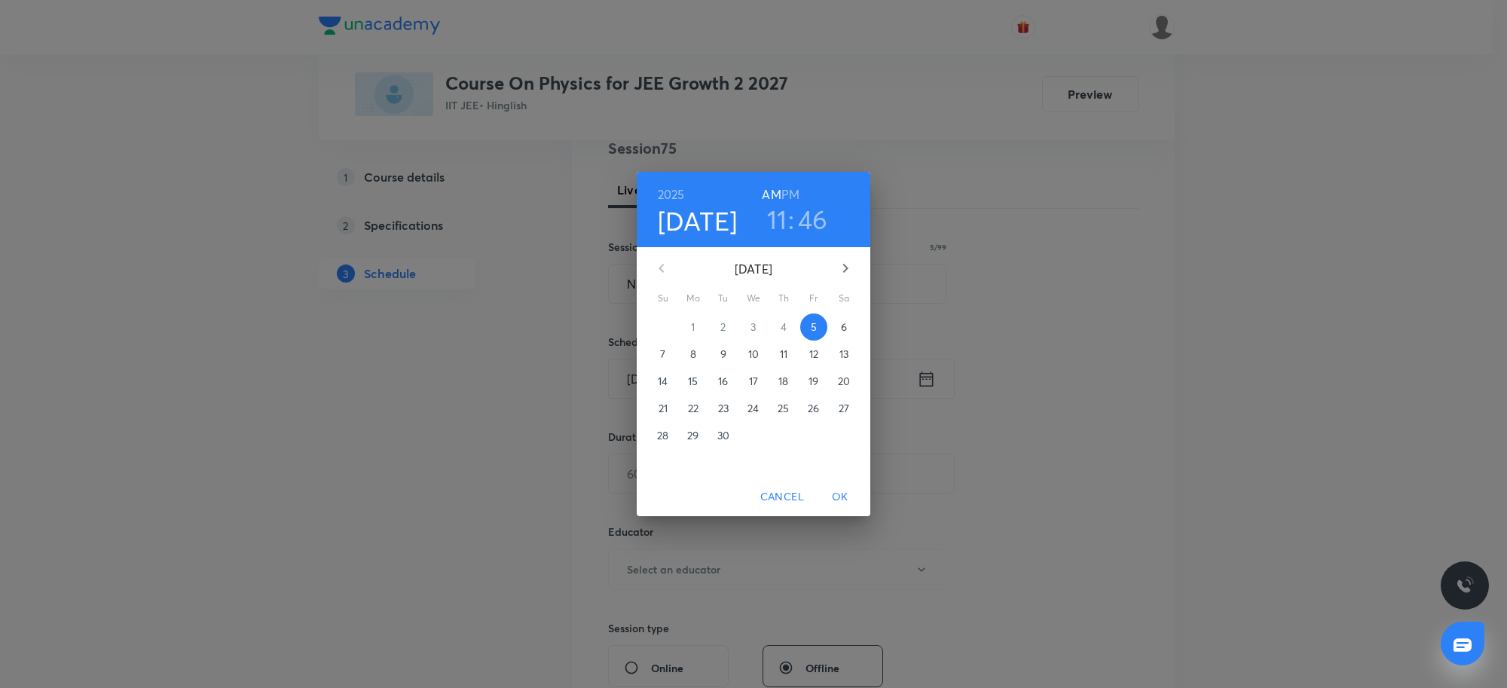
click at [796, 197] on h6 "PM" at bounding box center [790, 194] width 18 height 21
click at [784, 227] on h3 "11" at bounding box center [777, 219] width 20 height 32
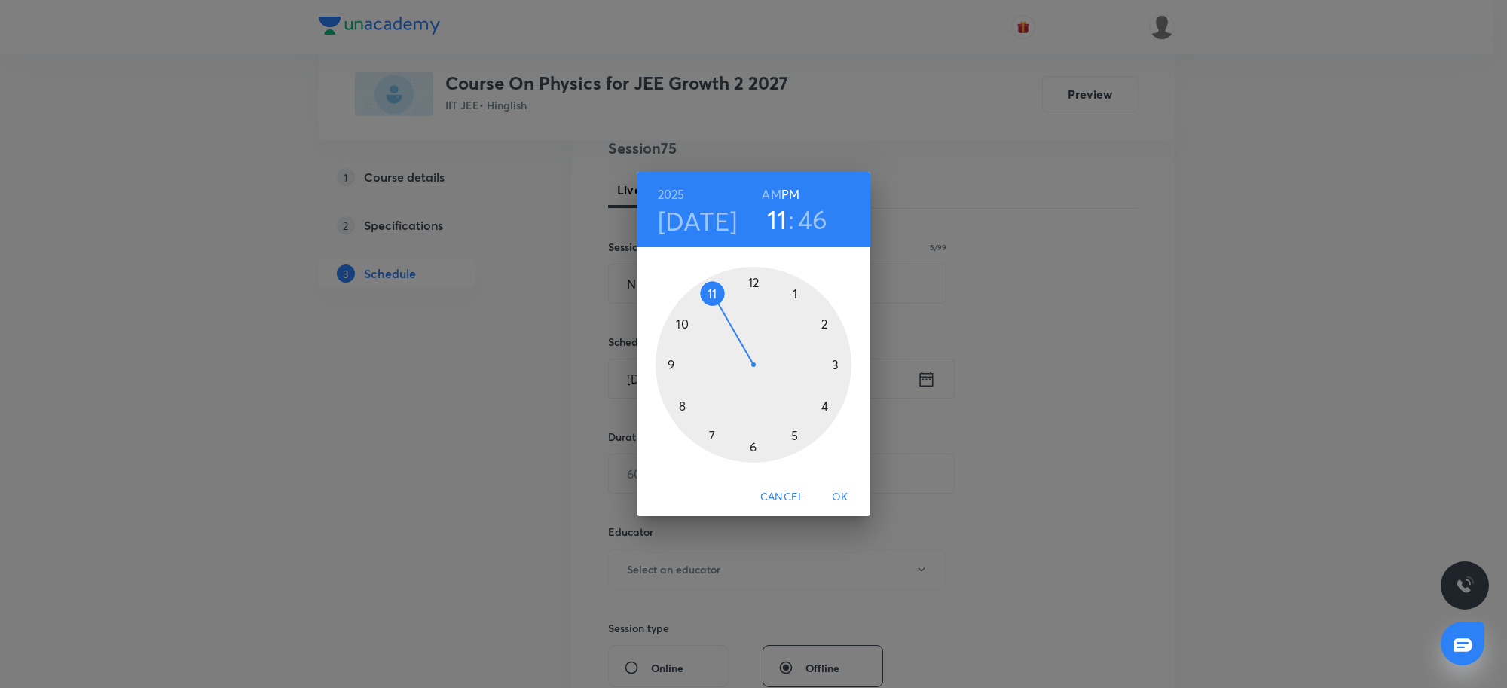
click at [830, 405] on div at bounding box center [754, 365] width 196 height 196
click at [752, 281] on div at bounding box center [754, 365] width 196 height 196
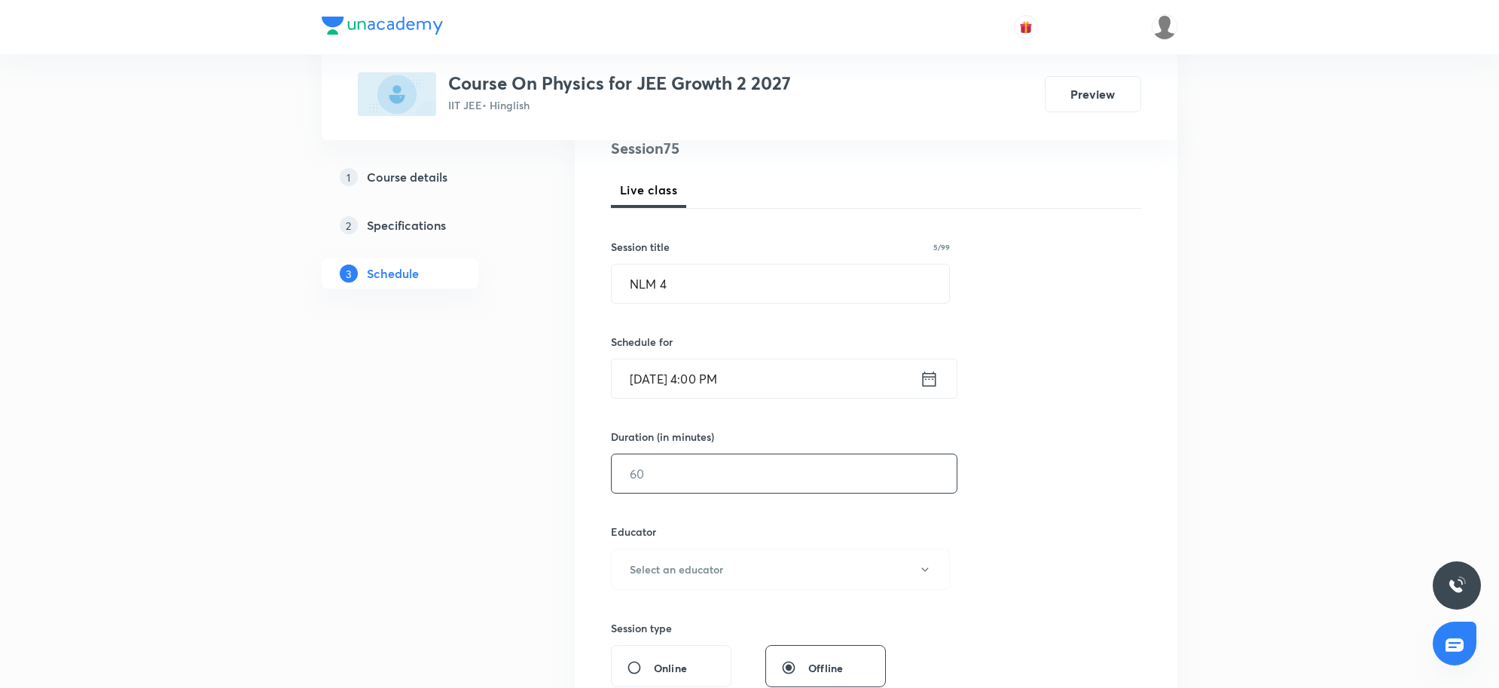
click at [667, 469] on input "text" at bounding box center [784, 473] width 345 height 38
type input "80"
click at [643, 573] on h6 "Select an educator" at bounding box center [676, 569] width 93 height 16
click at [642, 612] on span "[PERSON_NAME]" at bounding box center [782, 607] width 330 height 16
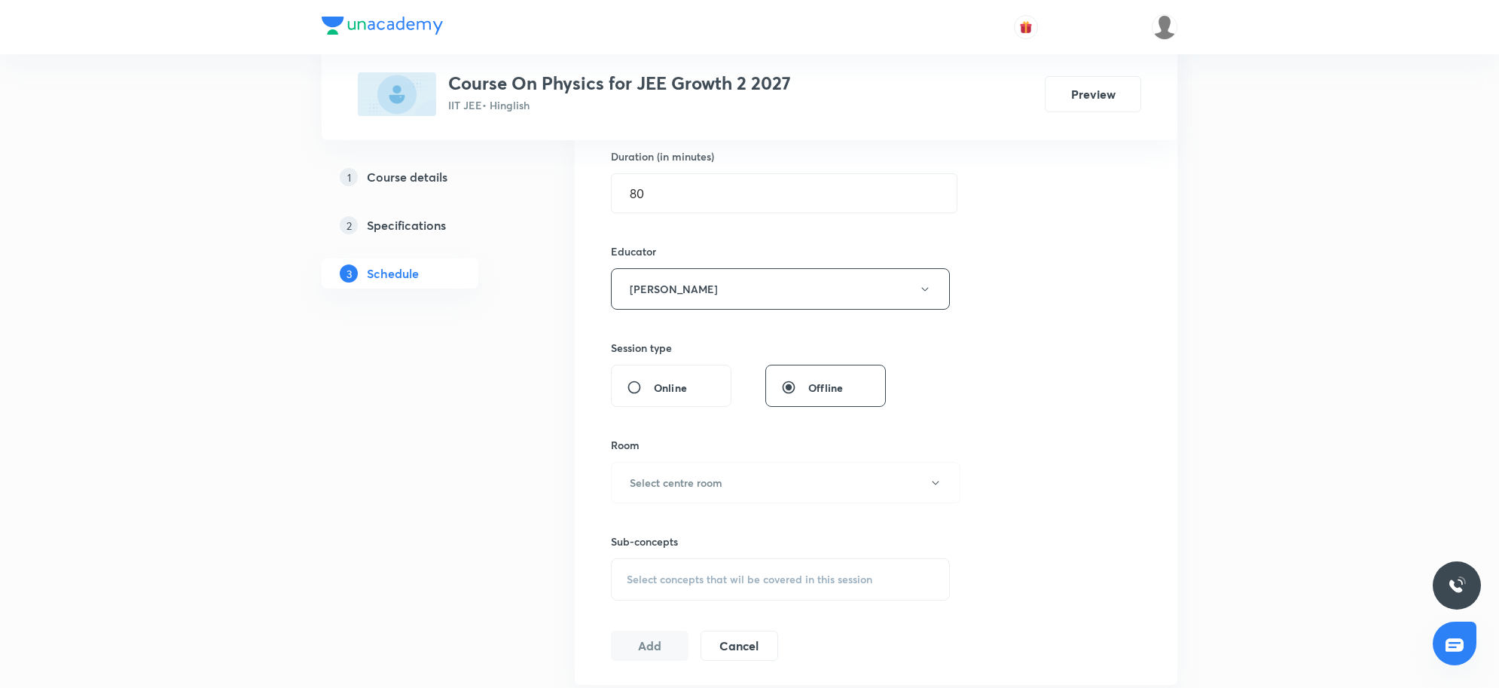
scroll to position [471, 0]
click at [680, 482] on h6 "Select centre room" at bounding box center [676, 480] width 93 height 16
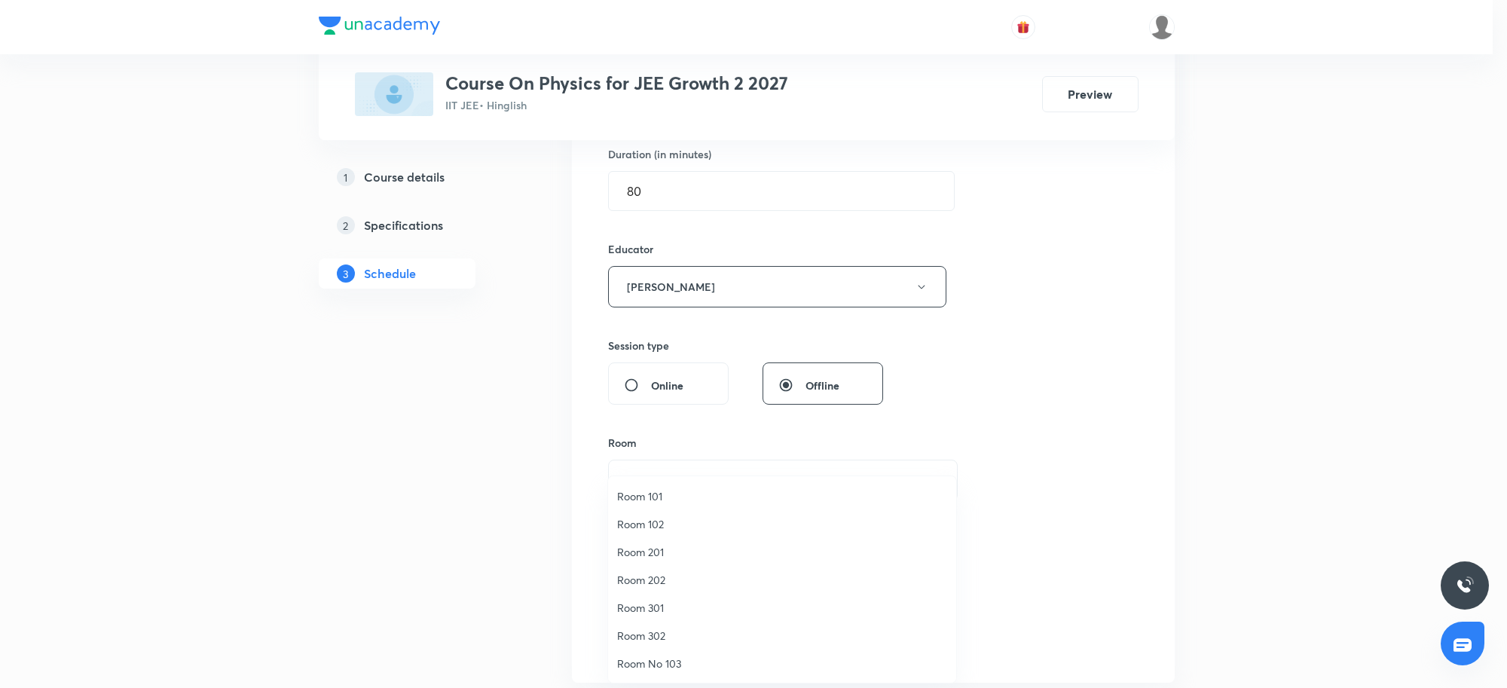
click at [645, 611] on span "Room 301" at bounding box center [782, 608] width 330 height 16
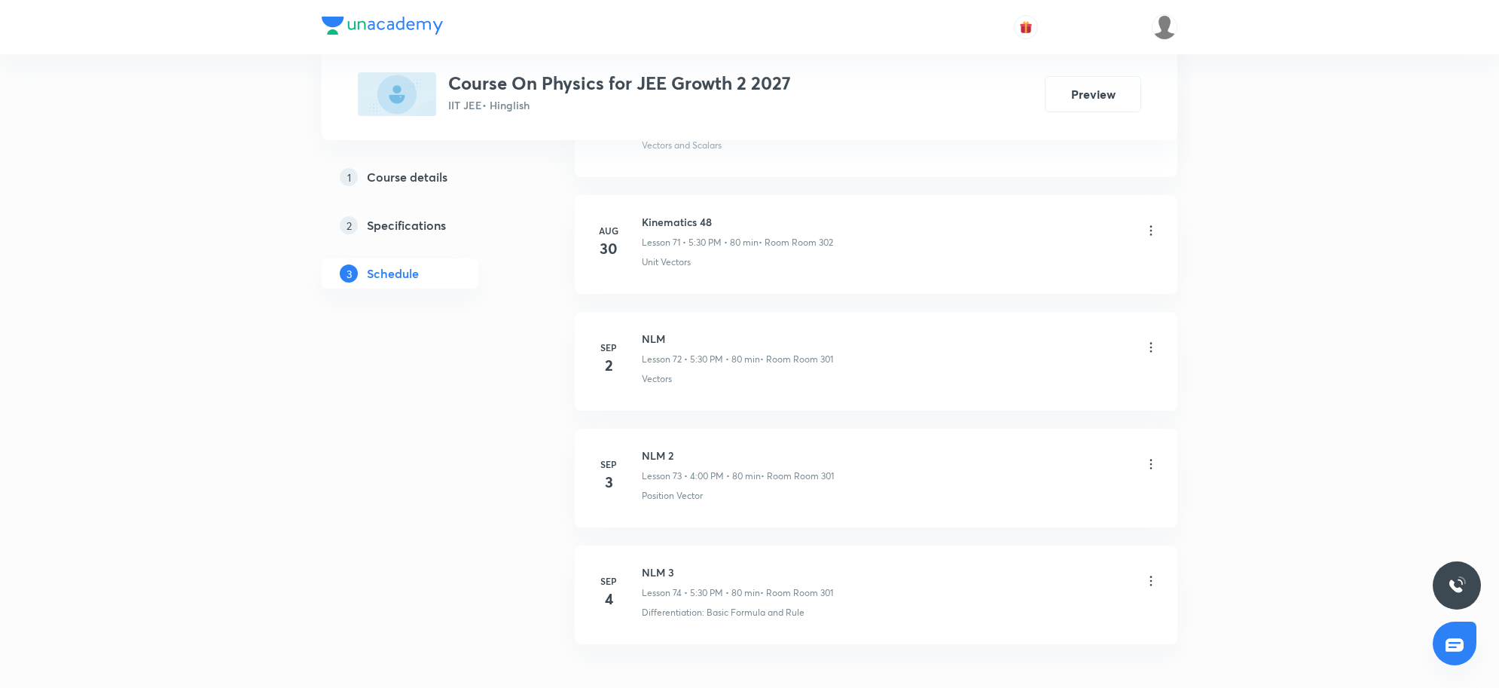
scroll to position [9283, 0]
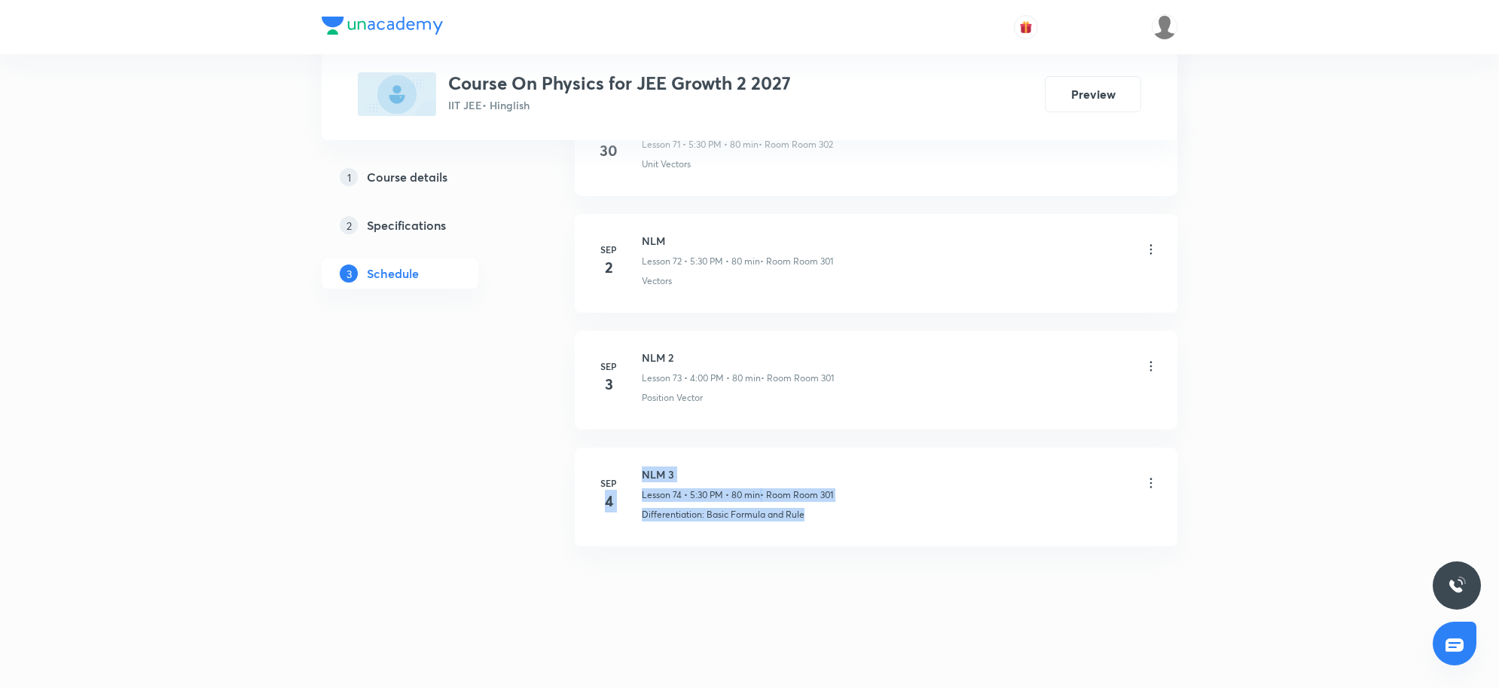
drag, startPoint x: 851, startPoint y: 528, endPoint x: 560, endPoint y: 539, distance: 291.8
click at [678, 518] on p "Differentiation: Basic Formula and Rule" at bounding box center [723, 515] width 163 height 14
click at [962, 491] on div "NLM 3 Lesson 74 • 5:30 PM • 80 min • Room Room 301" at bounding box center [900, 483] width 517 height 35
drag, startPoint x: 643, startPoint y: 516, endPoint x: 727, endPoint y: 527, distance: 85.1
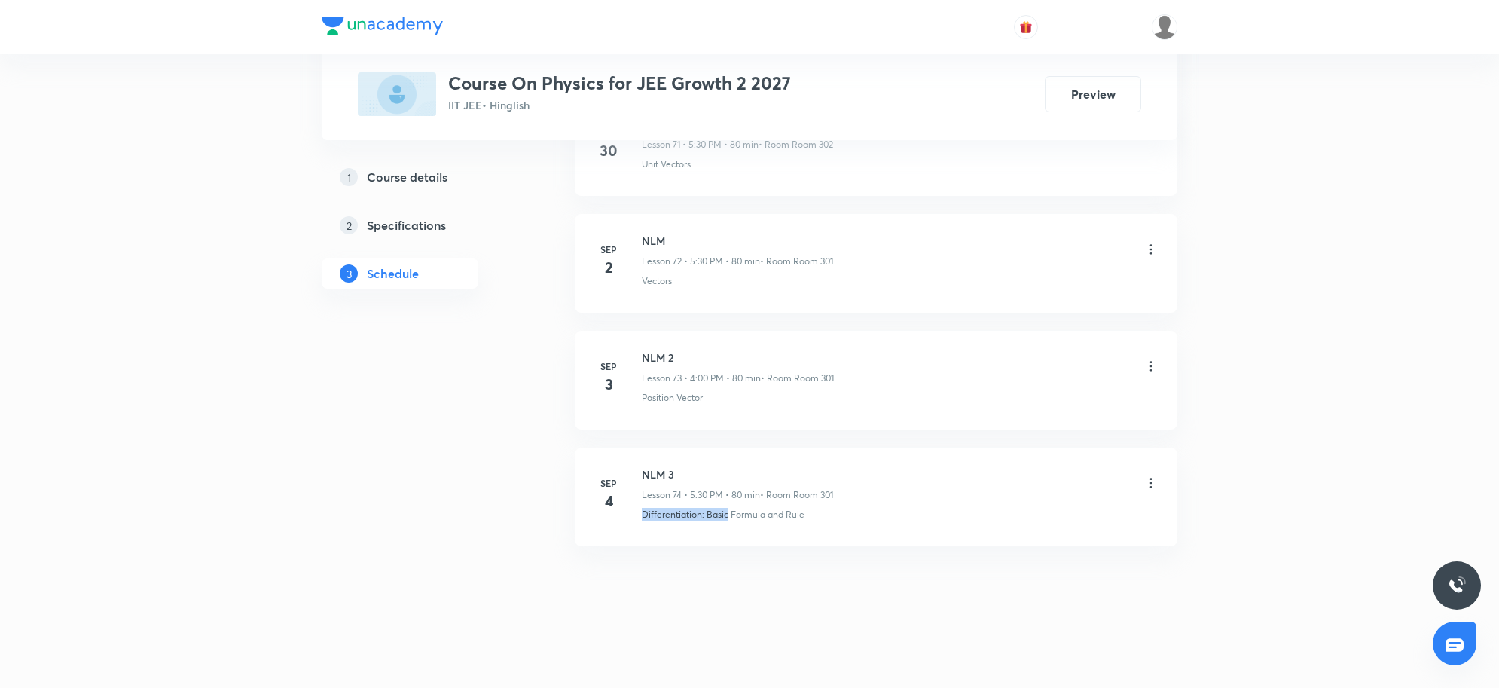
click at [727, 527] on li "Sep 4 NLM 3 Lesson 74 • 5:30 PM • 80 min • Room Room 301 Differentiation: Basic…" at bounding box center [876, 497] width 603 height 99
copy p "Differentiation: Basic"
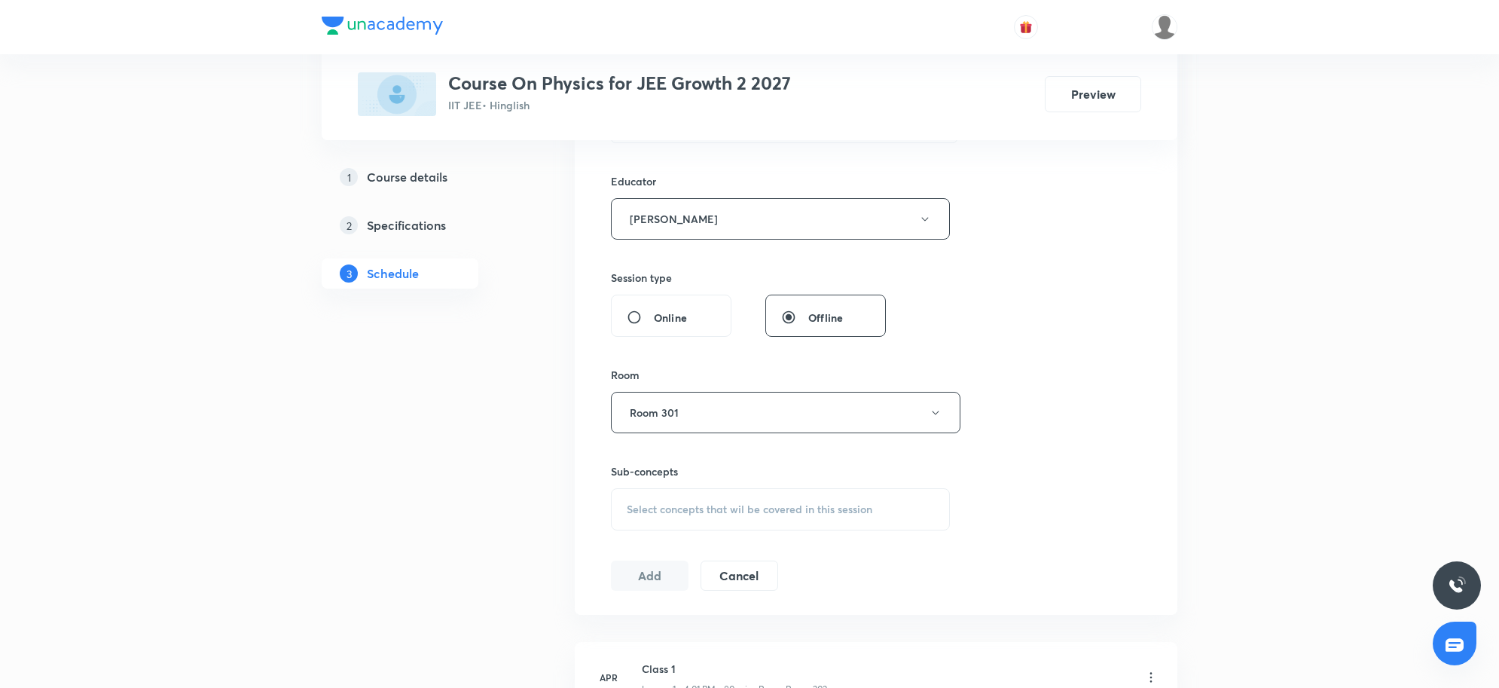
scroll to position [634, 0]
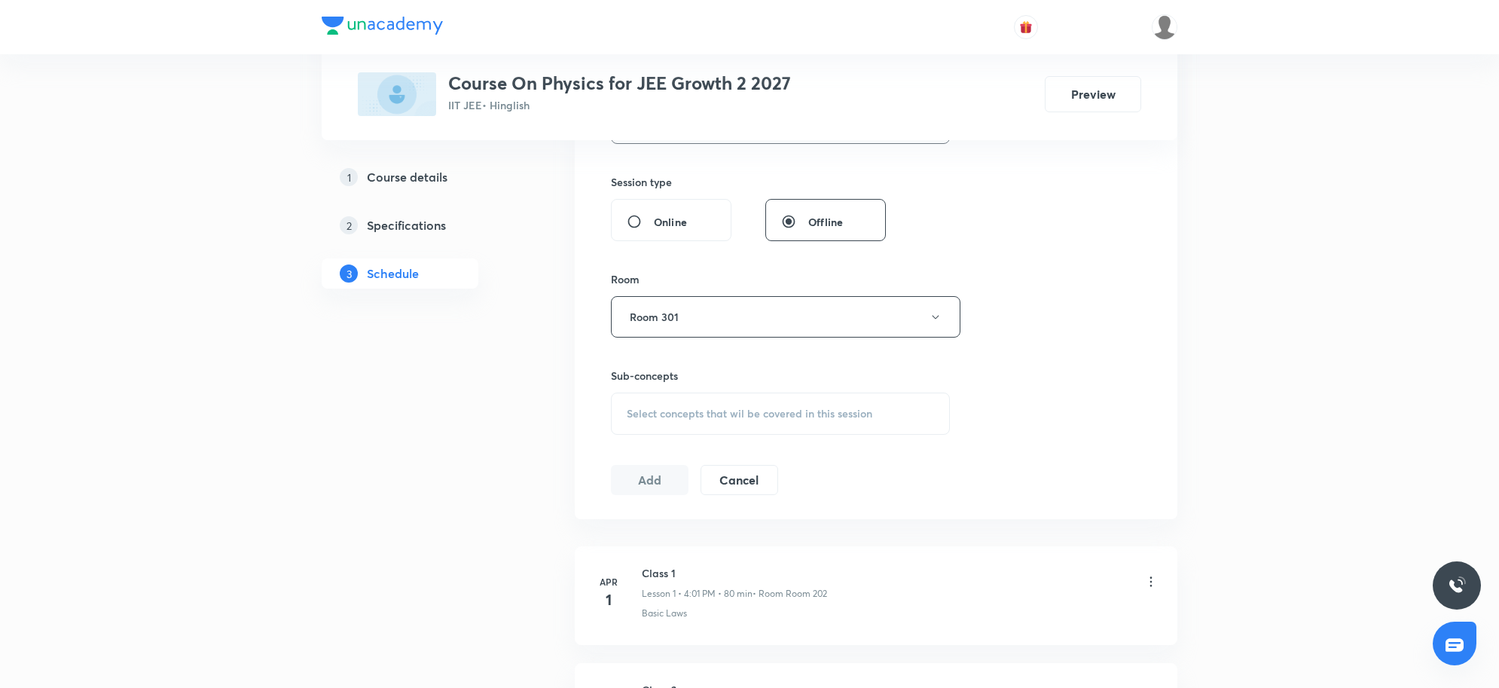
click at [741, 434] on div "Select concepts that wil be covered in this session" at bounding box center [780, 414] width 339 height 42
click at [1067, 398] on div "Session 75 Live class Session title 5/99 NLM 4 ​ Schedule for Sep 5, 2025, 4:00…" at bounding box center [876, 93] width 530 height 804
click at [759, 420] on span "Select concepts that wil be covered in this session" at bounding box center [750, 414] width 246 height 12
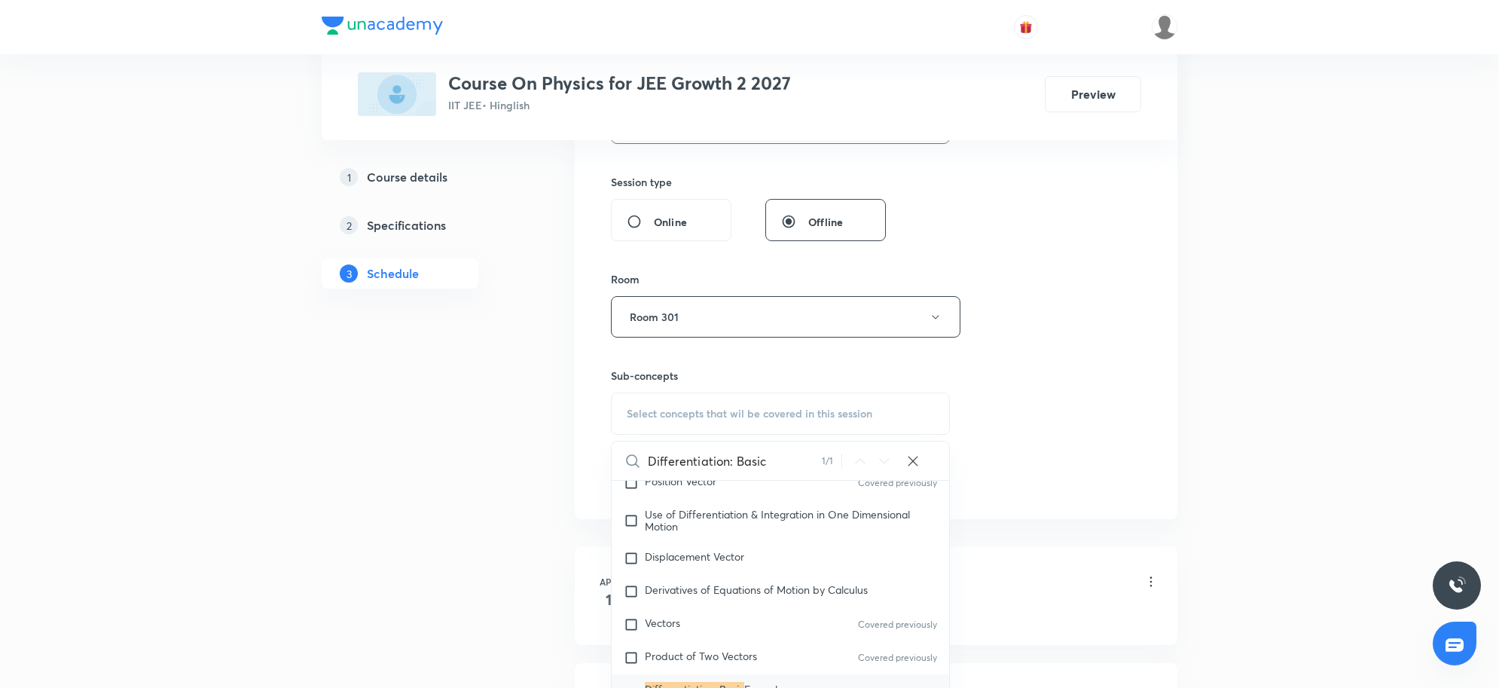
scroll to position [570, 0]
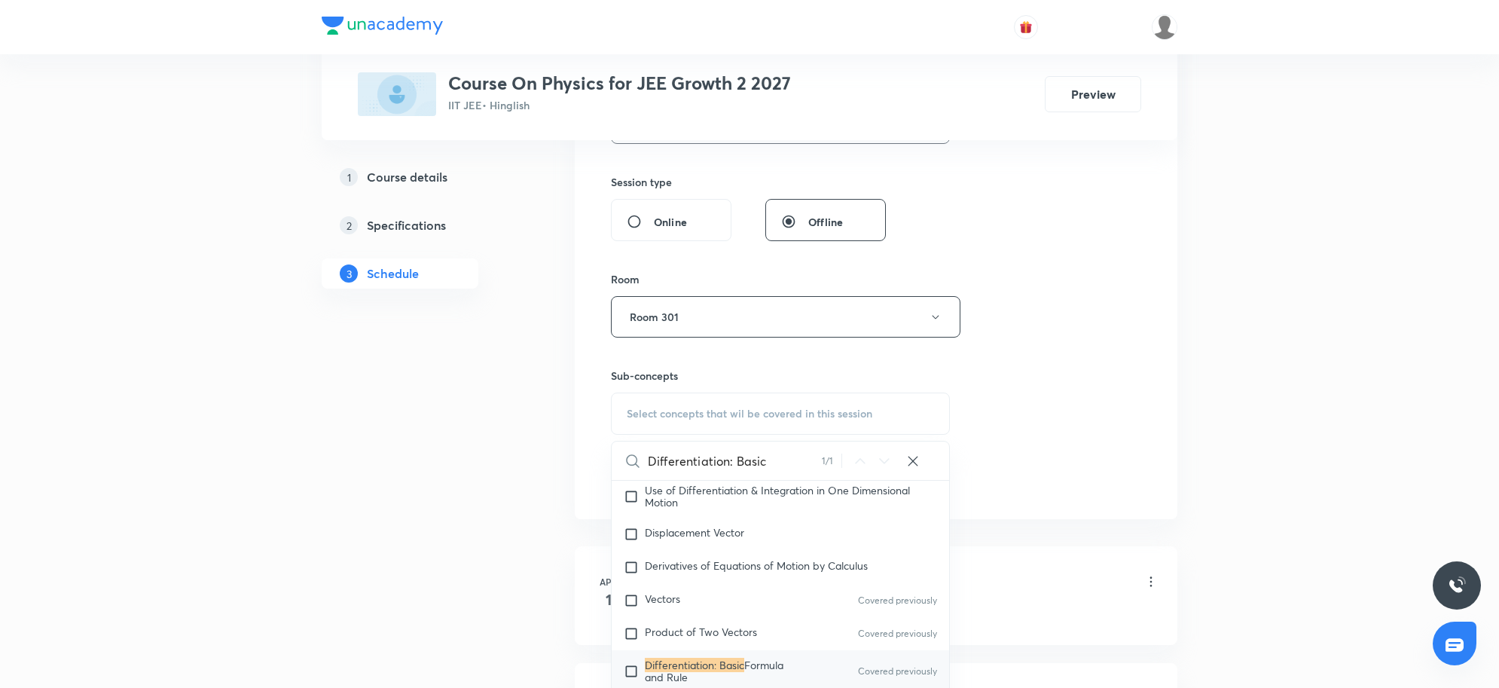
type input "Differentiation: Basic"
click at [691, 669] on mark "Differentiation: Basic" at bounding box center [694, 665] width 99 height 14
checkbox input "true"
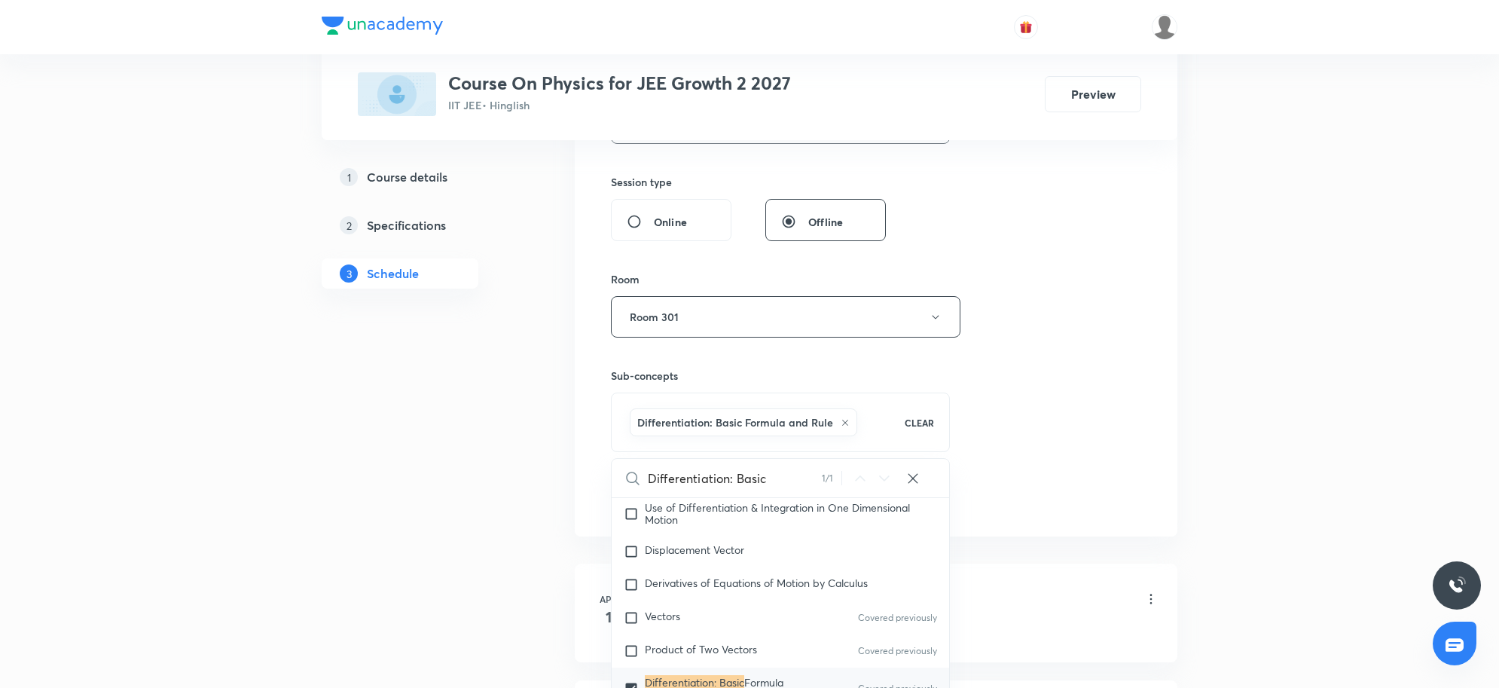
click at [1075, 454] on div "Session 75 Live class Session title 5/99 NLM 4 ​ Schedule for Sep 5, 2025, 4:00…" at bounding box center [876, 101] width 530 height 821
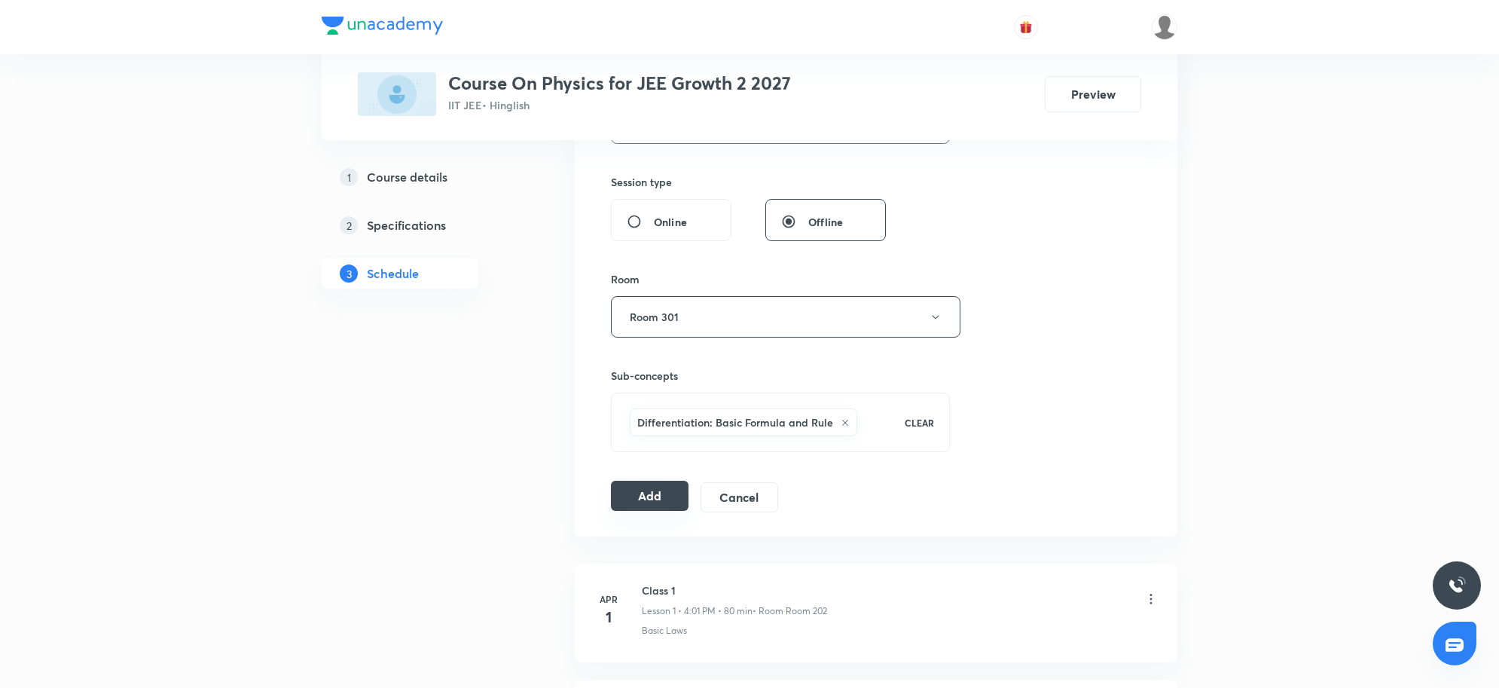
click at [624, 506] on button "Add" at bounding box center [650, 496] width 78 height 30
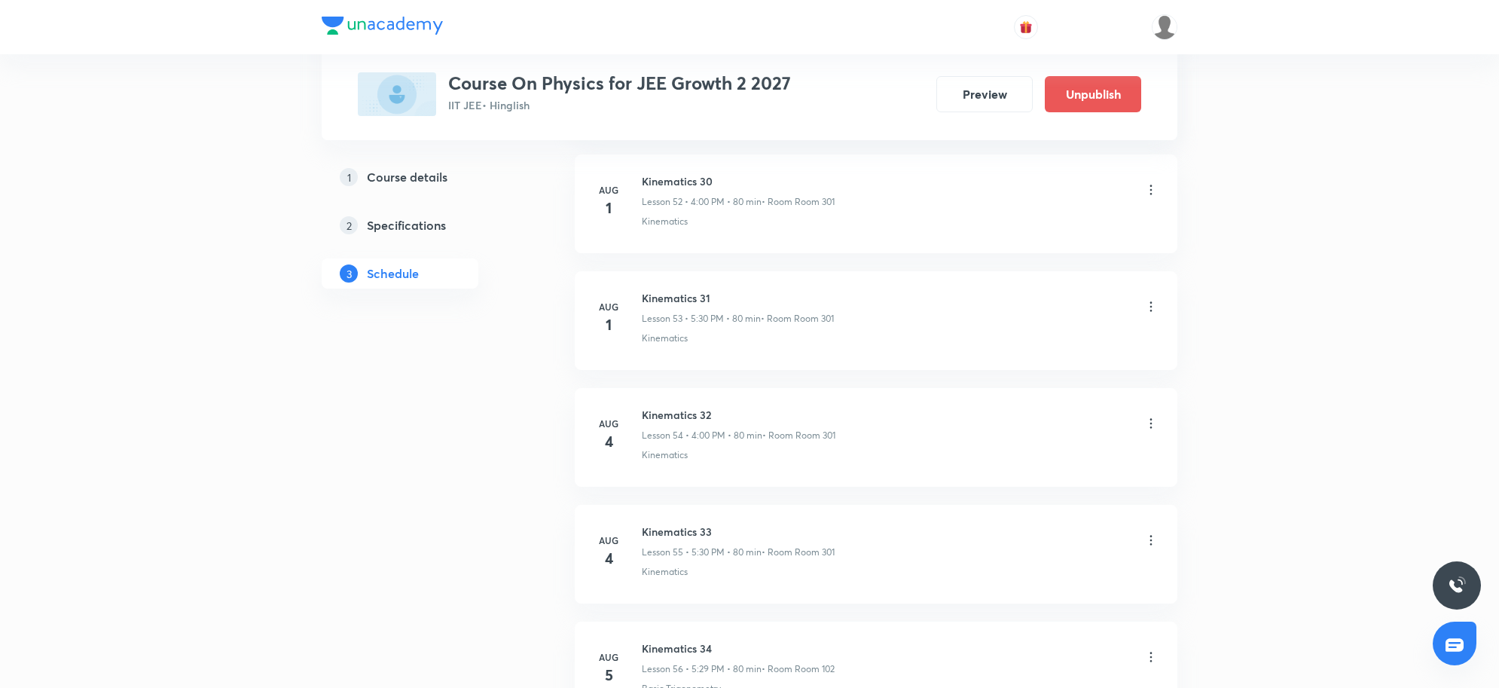
scroll to position [8610, 0]
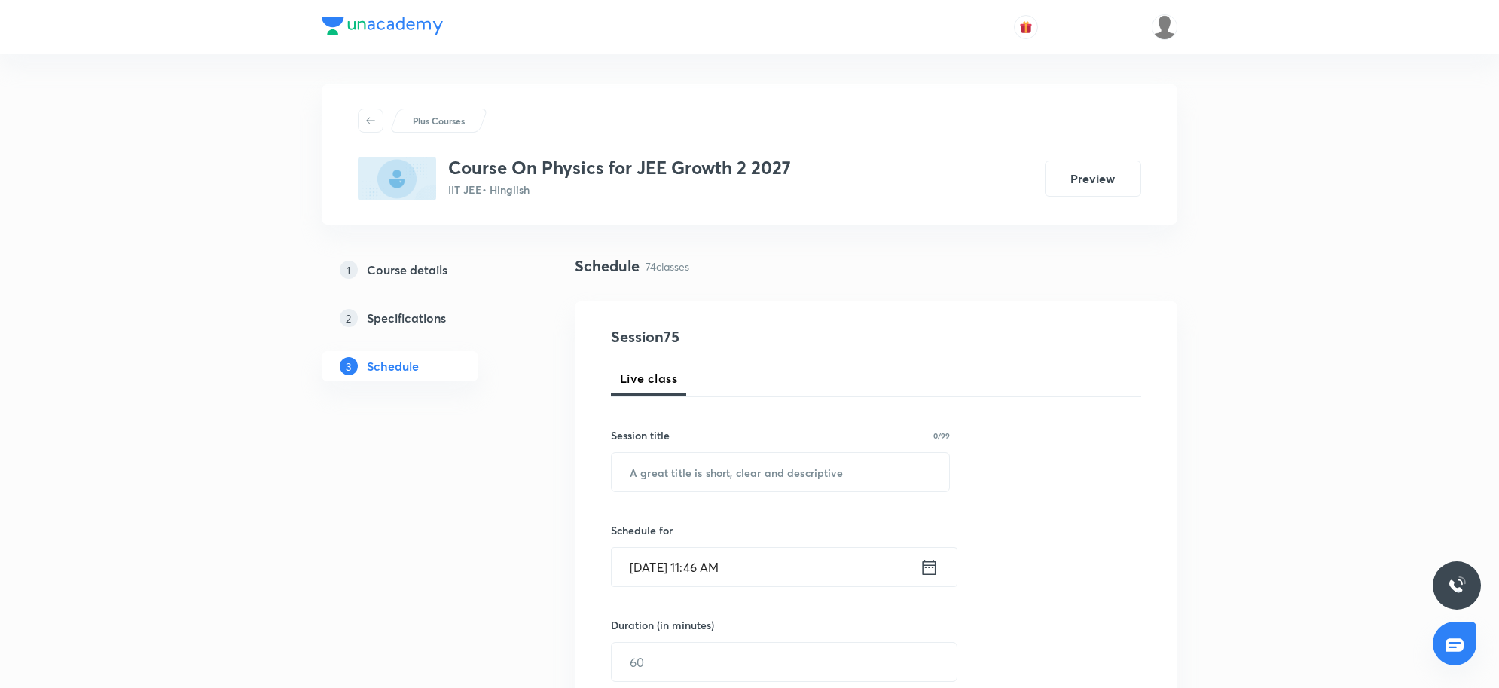
scroll to position [9283, 0]
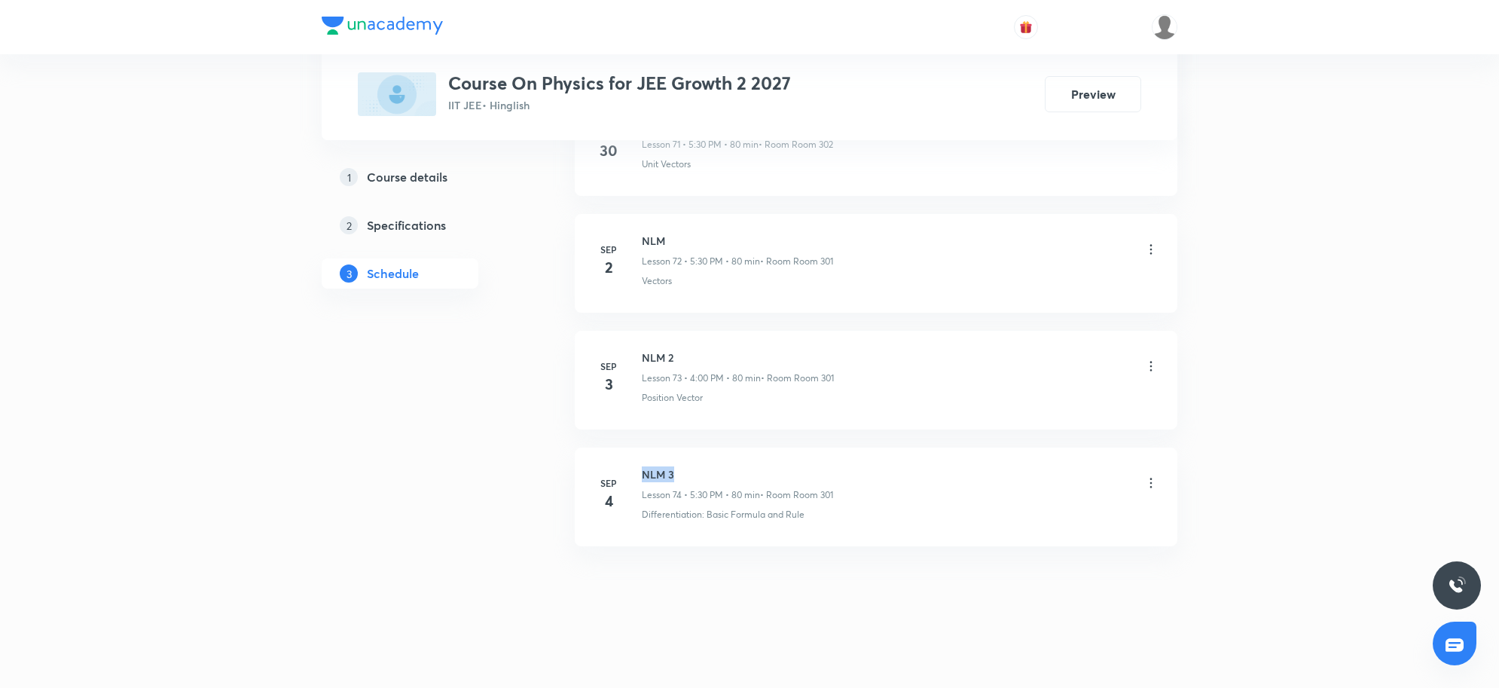
drag, startPoint x: 641, startPoint y: 472, endPoint x: 690, endPoint y: 467, distance: 49.3
click at [690, 467] on h6 "NLM 3" at bounding box center [737, 474] width 191 height 16
copy h6 "NLM 3"
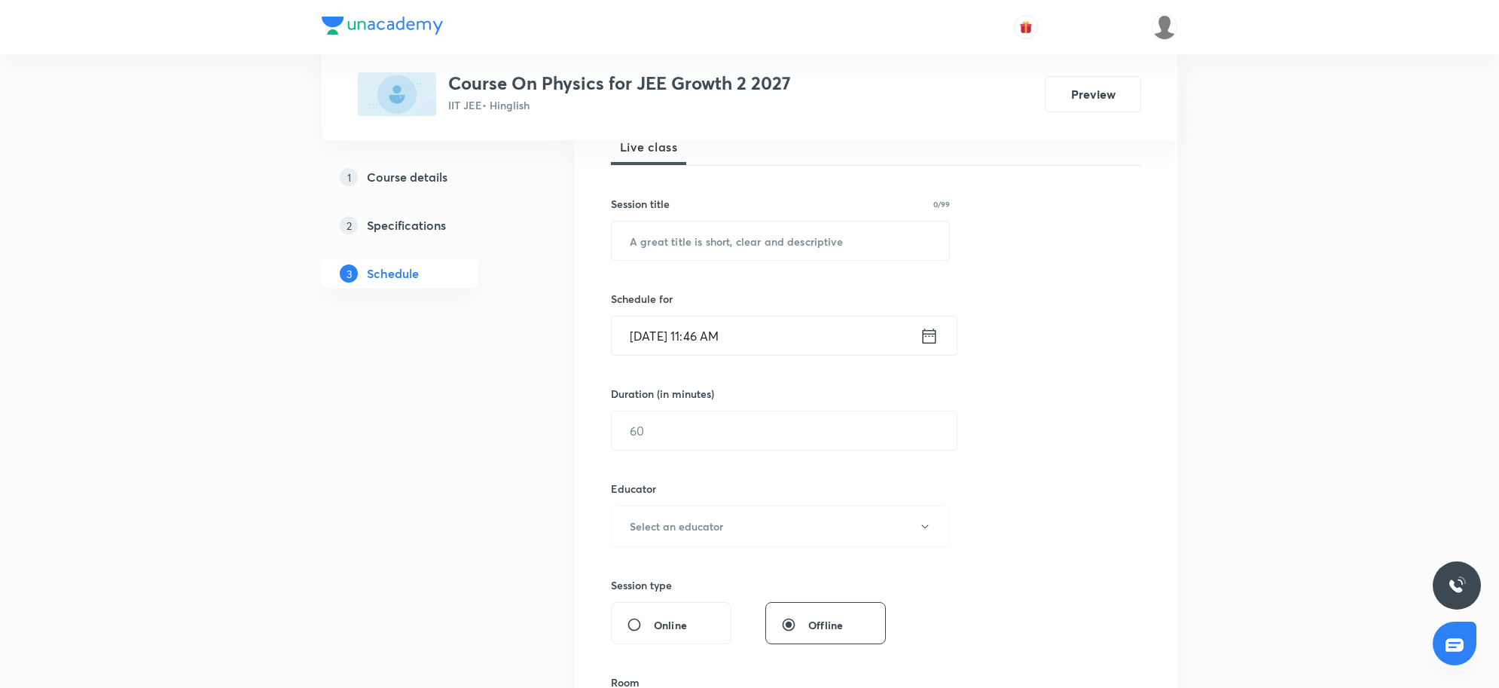
scroll to position [0, 0]
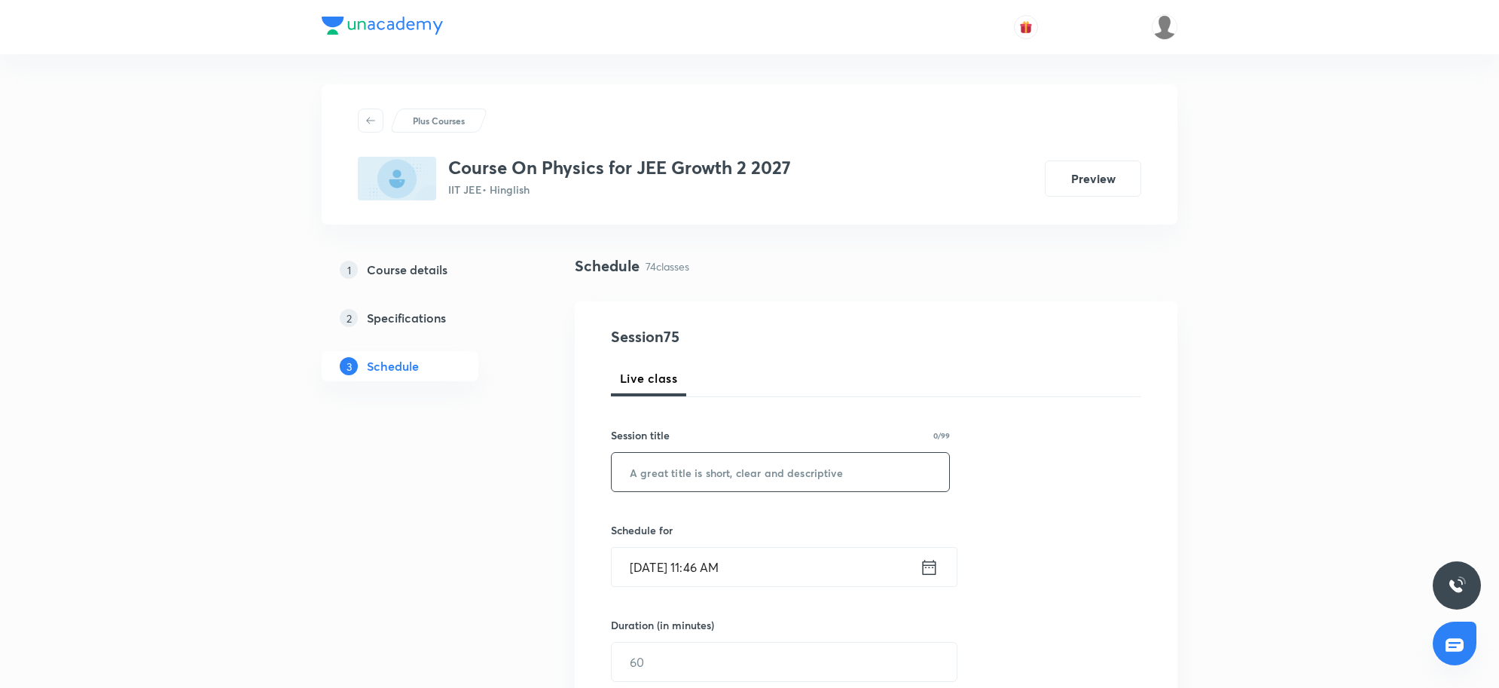
click at [676, 490] on input "text" at bounding box center [781, 472] width 338 height 38
paste input "NLM 3"
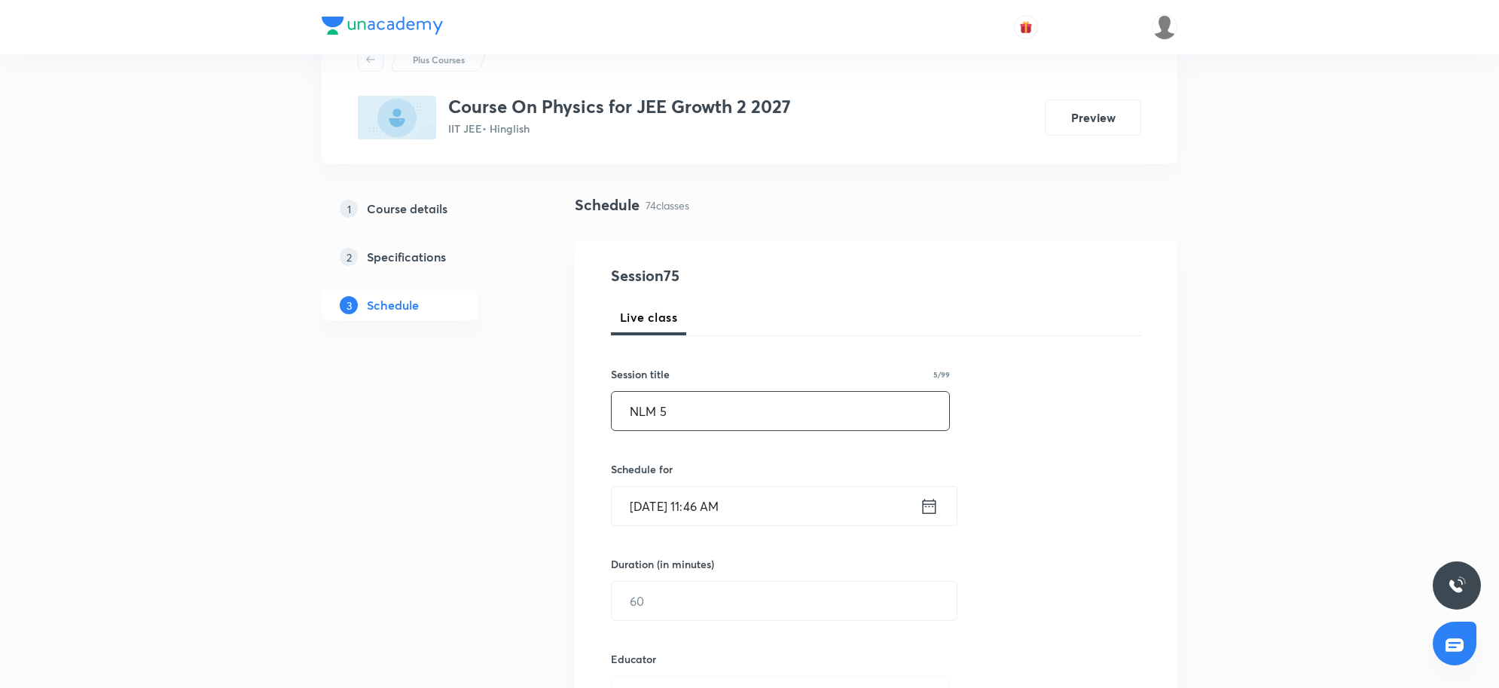
scroll to position [94, 0]
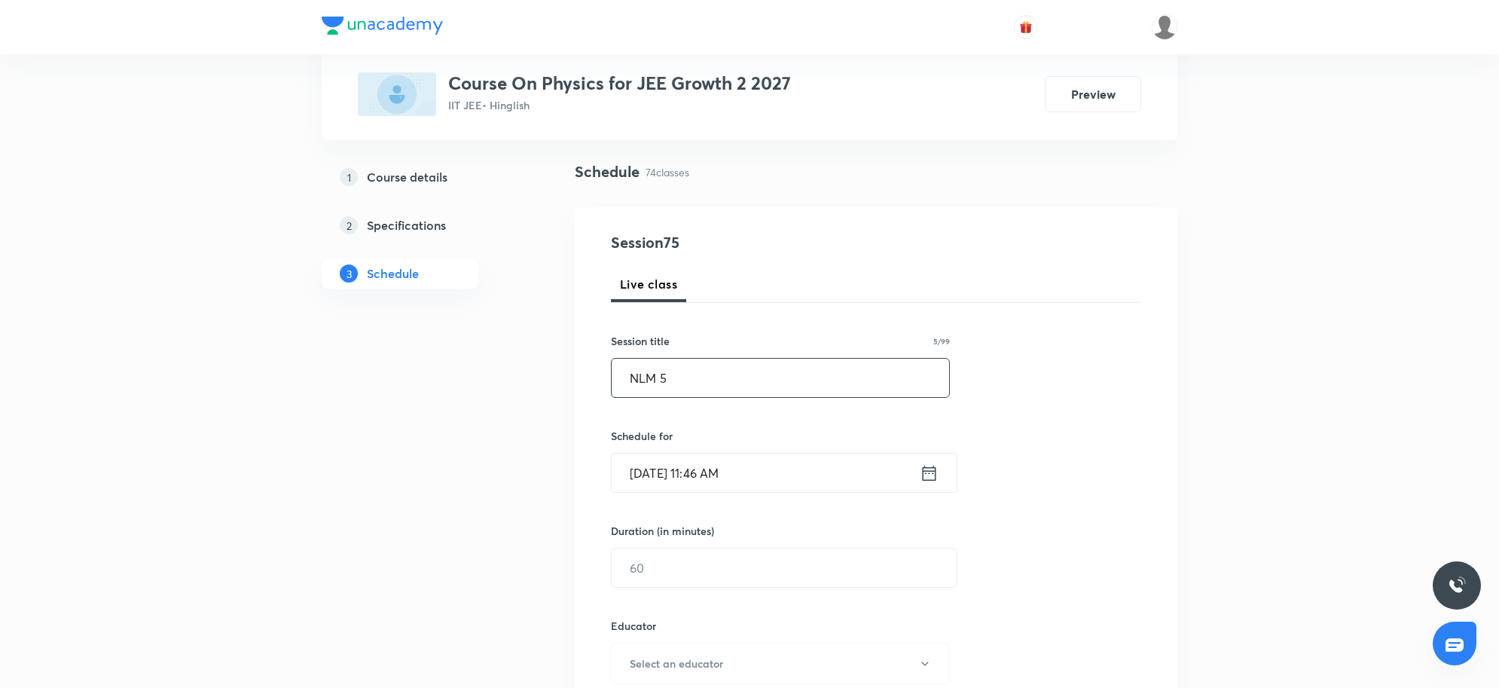
type input "NLM 5"
click at [683, 480] on input "Sep 5, 2025, 11:46 AM" at bounding box center [766, 473] width 308 height 38
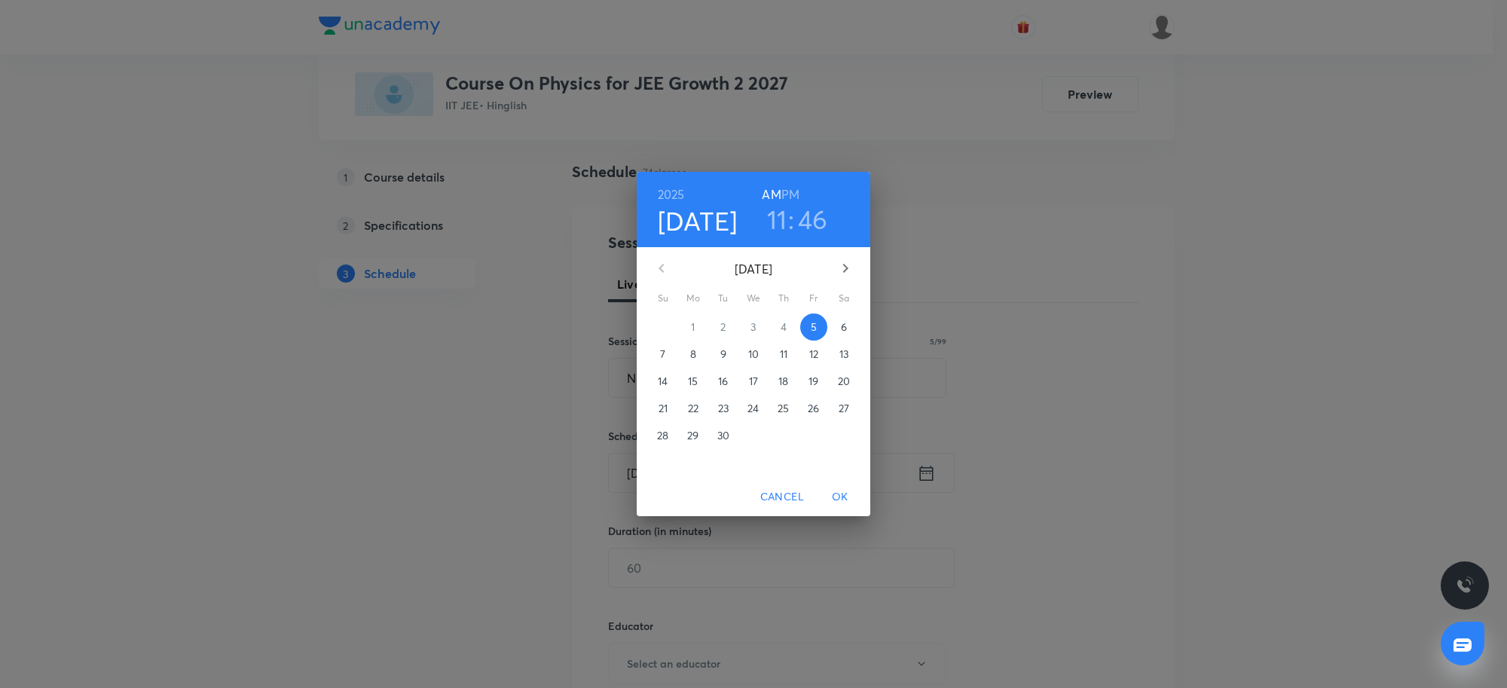
click at [791, 200] on h6 "PM" at bounding box center [790, 194] width 18 height 21
click at [781, 224] on h3 "11" at bounding box center [777, 219] width 20 height 32
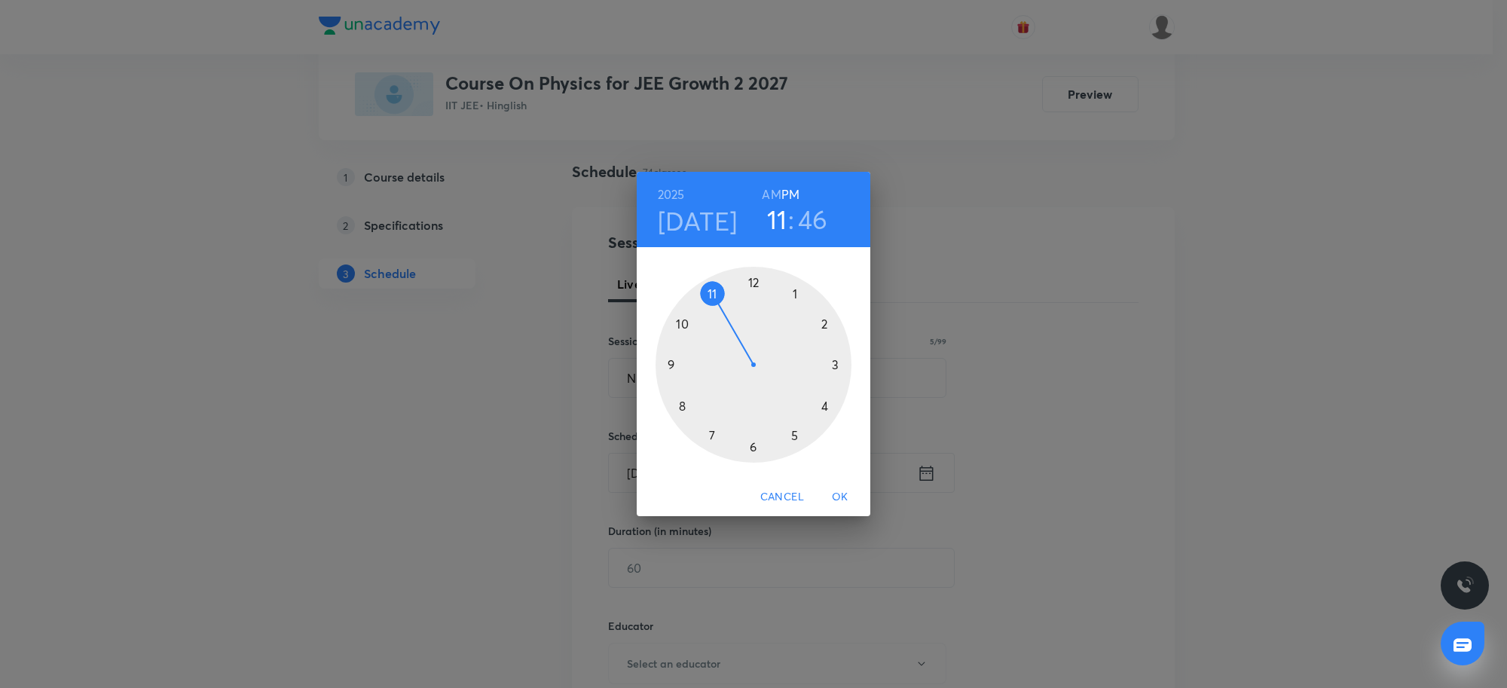
click at [752, 450] on div at bounding box center [754, 365] width 196 height 196
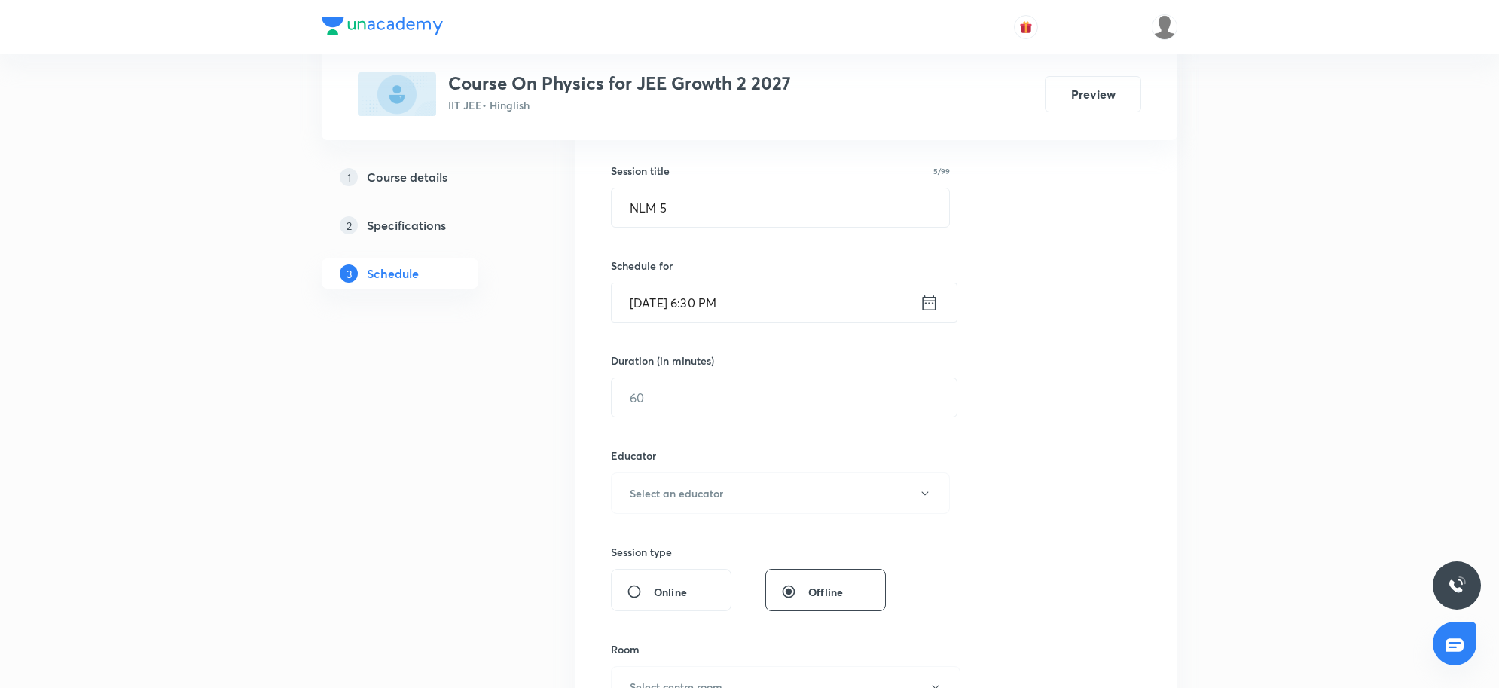
scroll to position [283, 0]
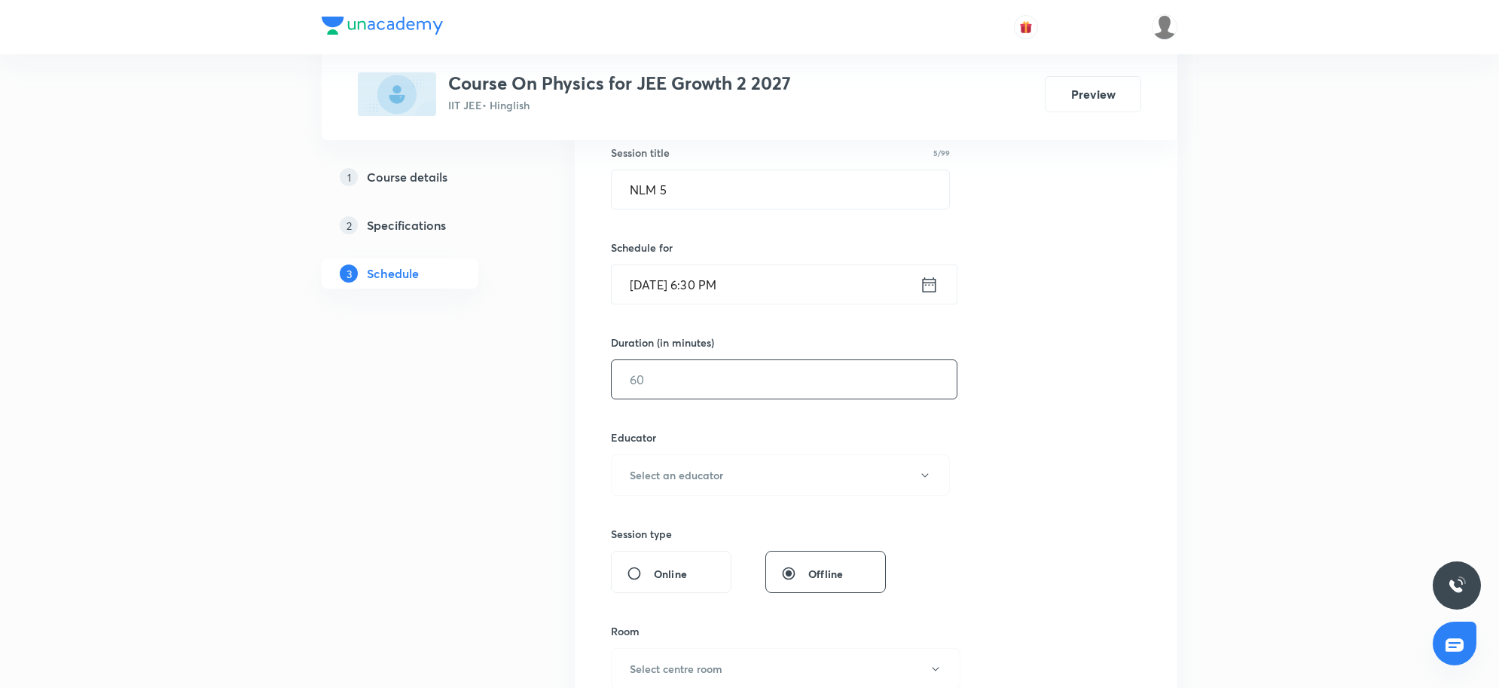
click at [757, 387] on input "text" at bounding box center [784, 379] width 345 height 38
type input "80"
click at [735, 488] on button "Select an educator" at bounding box center [780, 474] width 339 height 41
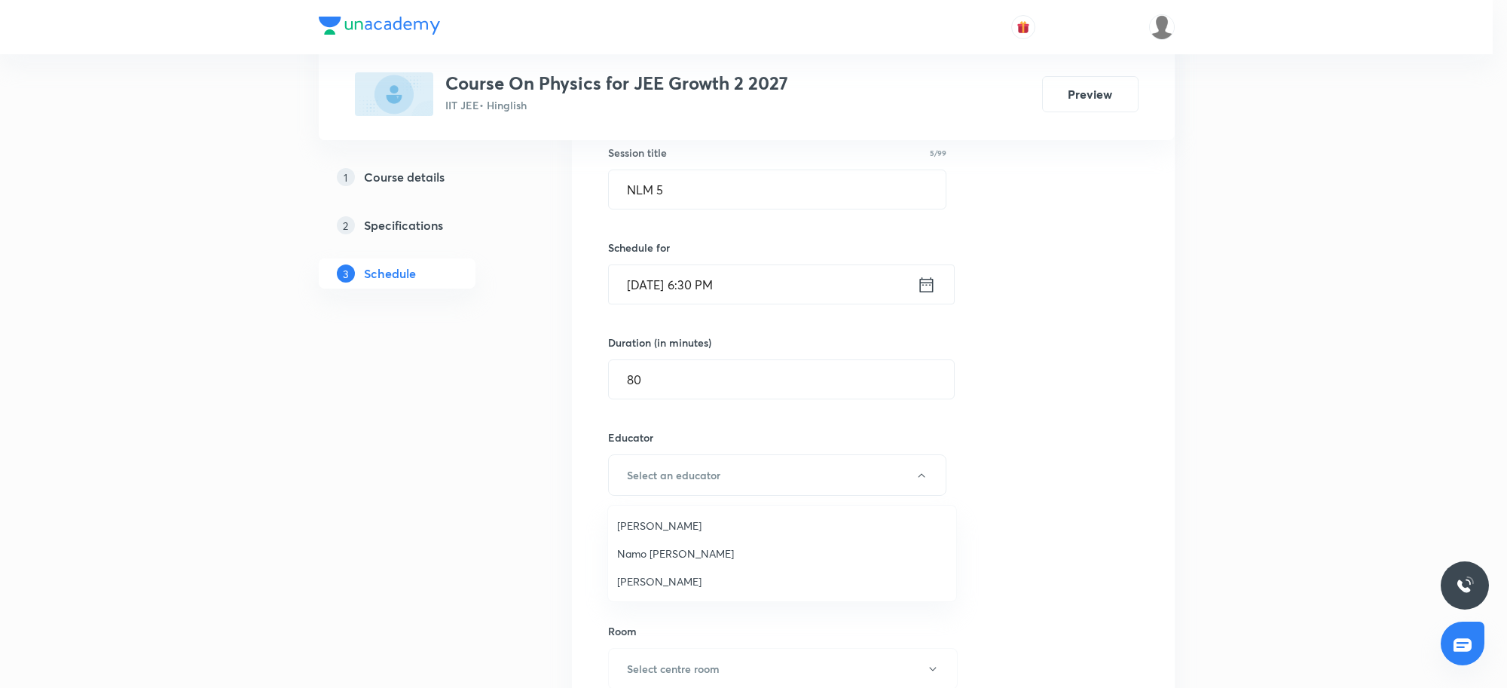
click at [660, 558] on span "Namo [PERSON_NAME]" at bounding box center [782, 553] width 330 height 16
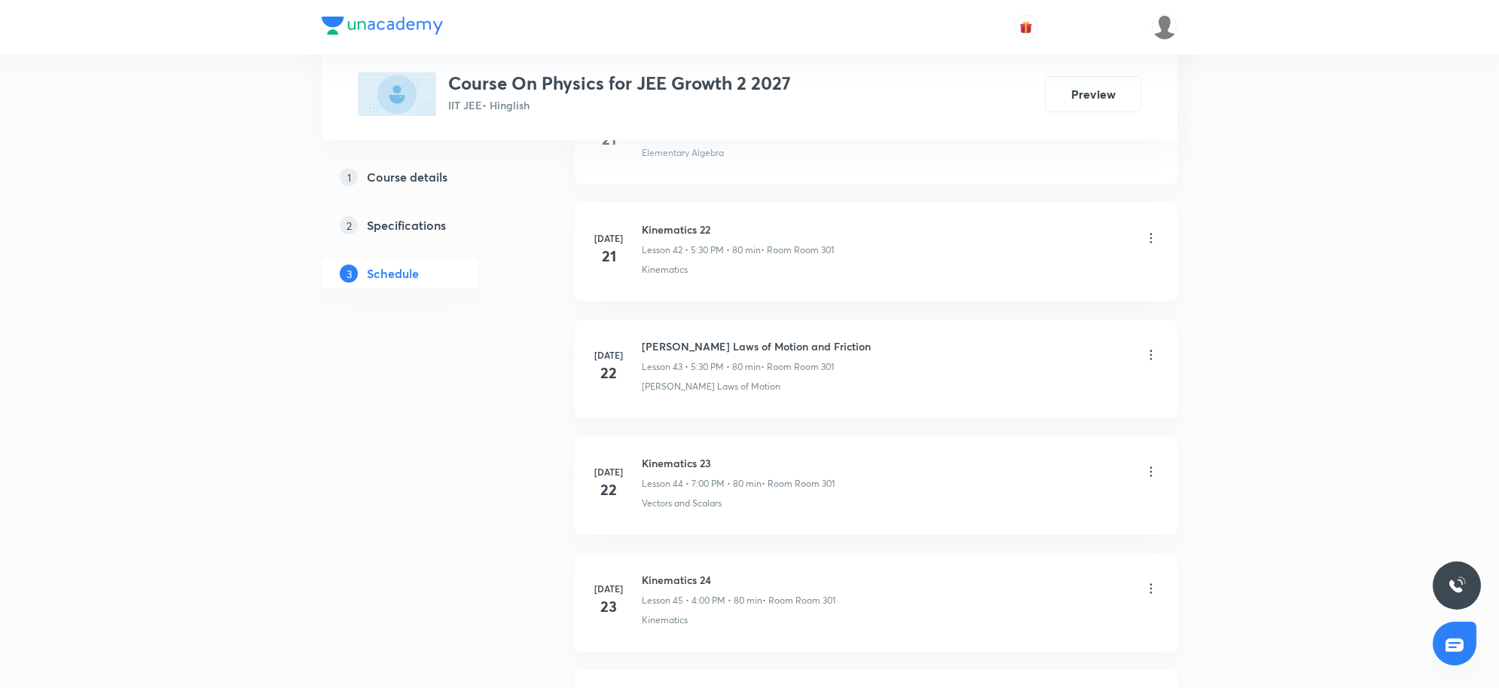
scroll to position [9283, 0]
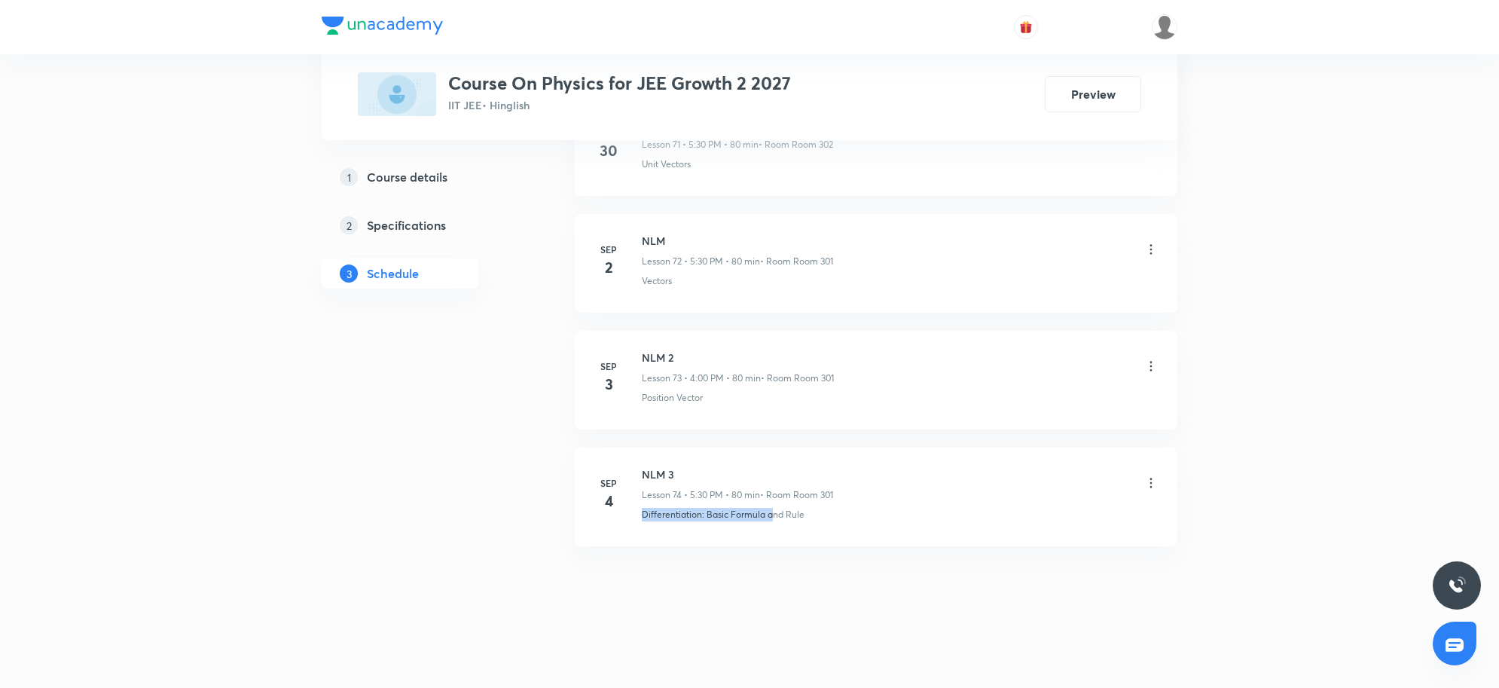
drag, startPoint x: 642, startPoint y: 515, endPoint x: 771, endPoint y: 521, distance: 129.0
click at [771, 521] on p "Differentiation: Basic Formula and Rule" at bounding box center [723, 515] width 163 height 14
copy p "Differentiation: Basic Formula a"
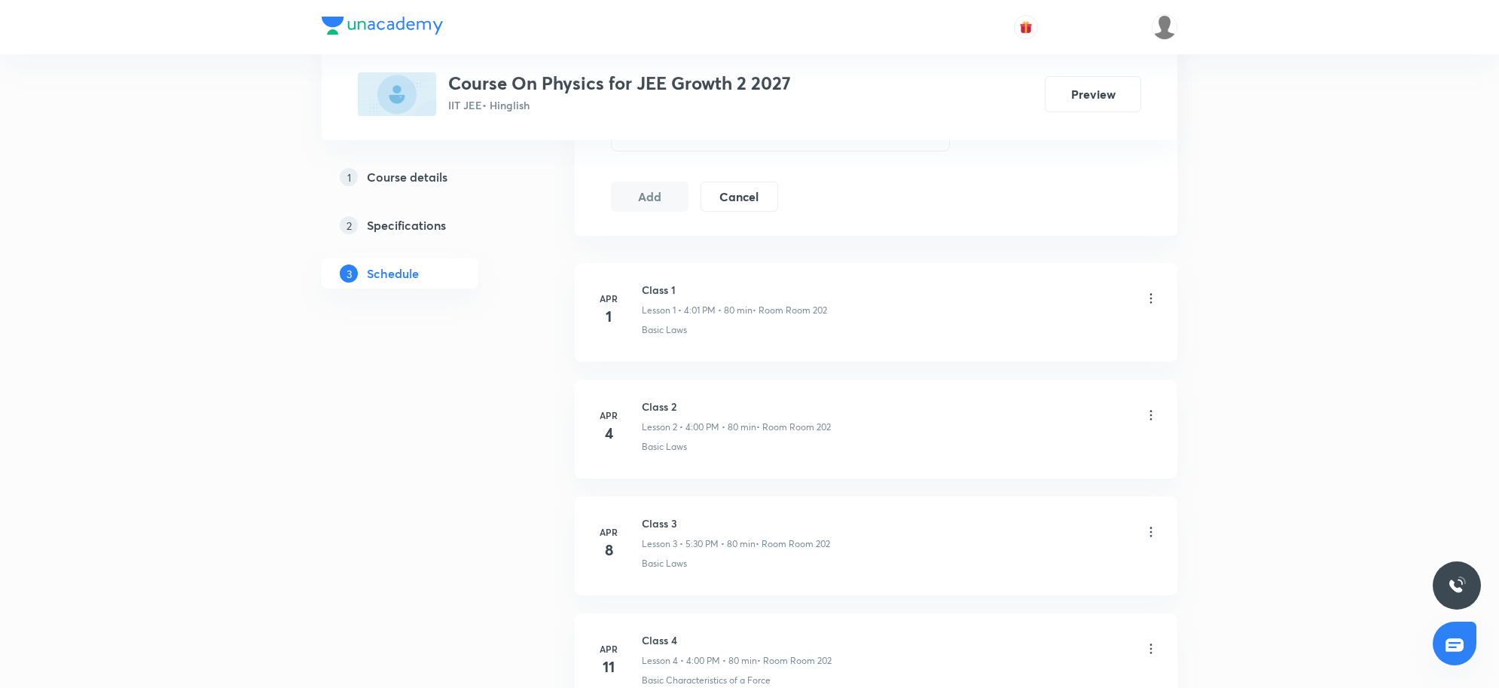
click at [778, 151] on div "Select concepts that wil be covered in this session" at bounding box center [780, 130] width 339 height 42
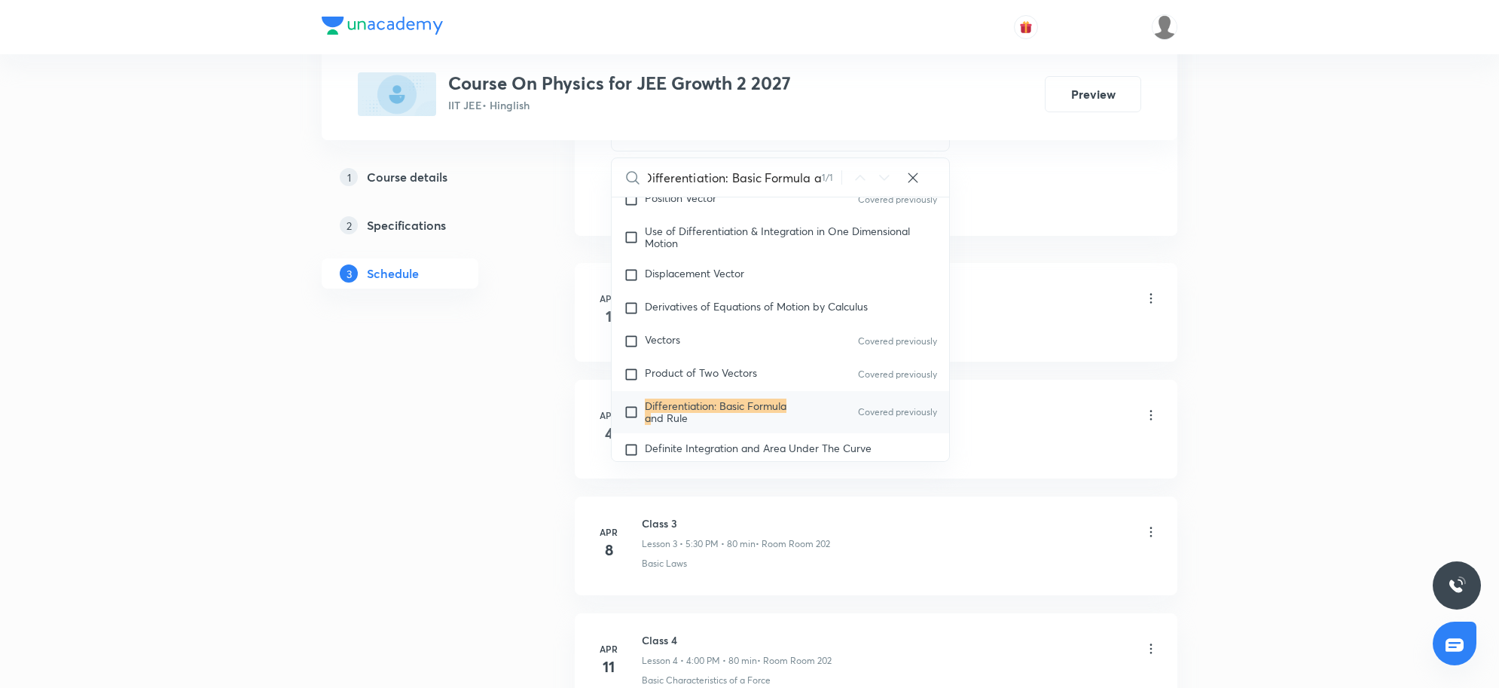
scroll to position [570, 0]
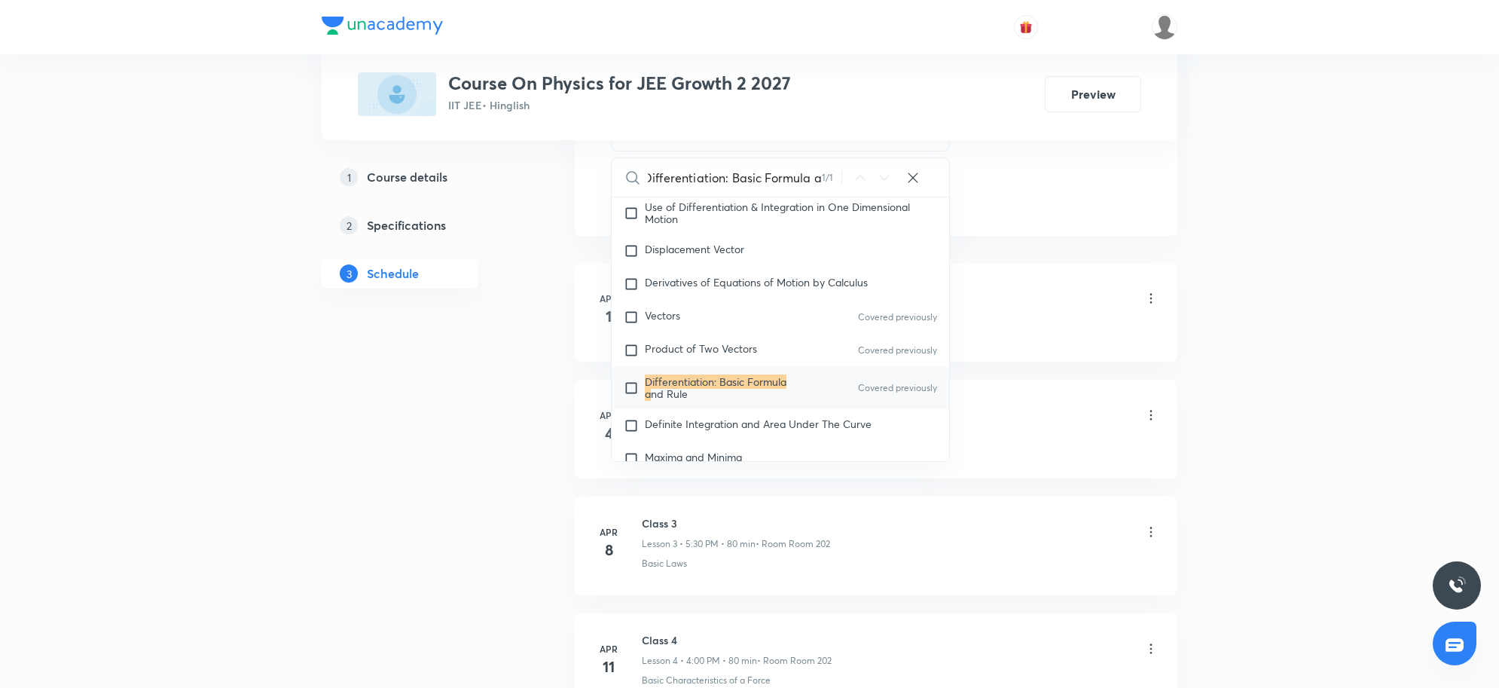
type input "Differentiation: Basic Formula a"
click at [742, 400] on p "Differentiation: Basic Formula a nd Rule" at bounding box center [721, 388] width 152 height 24
checkbox input "true"
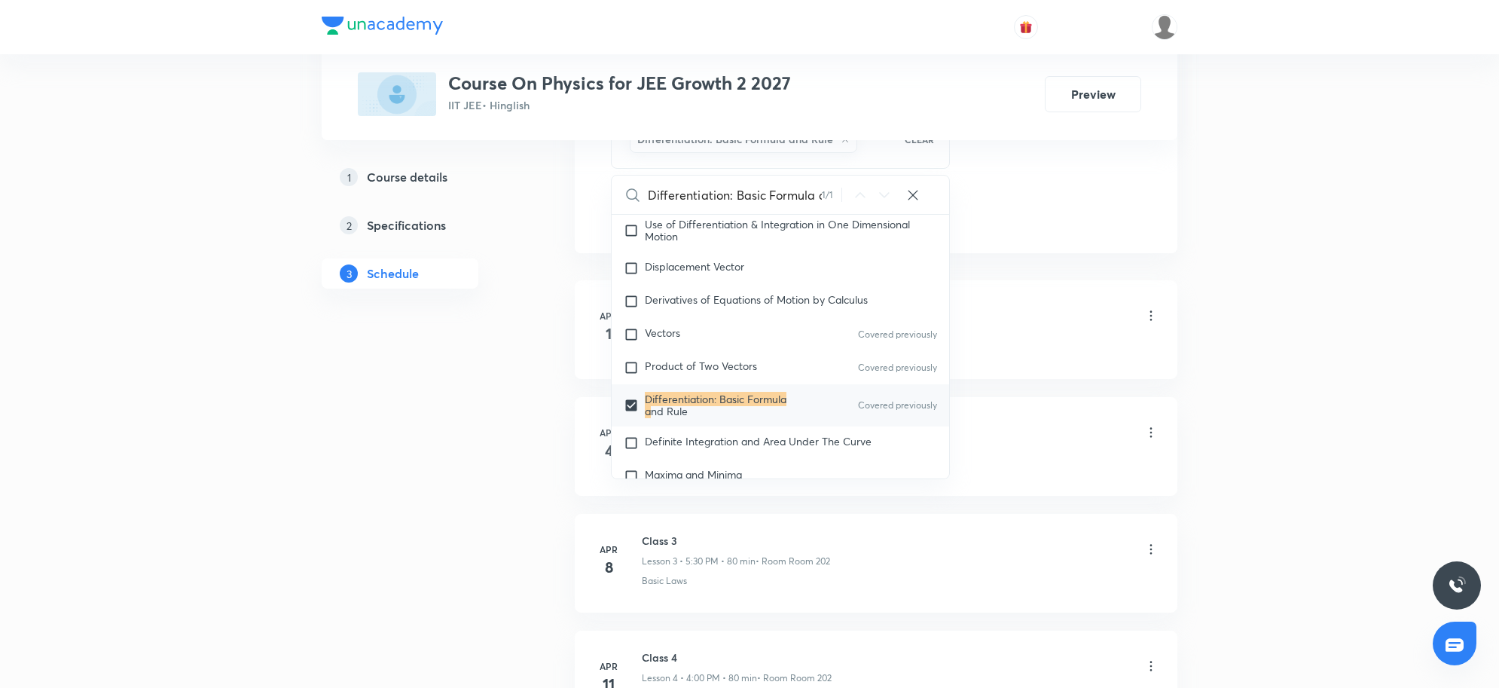
drag, startPoint x: 1053, startPoint y: 194, endPoint x: 808, endPoint y: 228, distance: 247.2
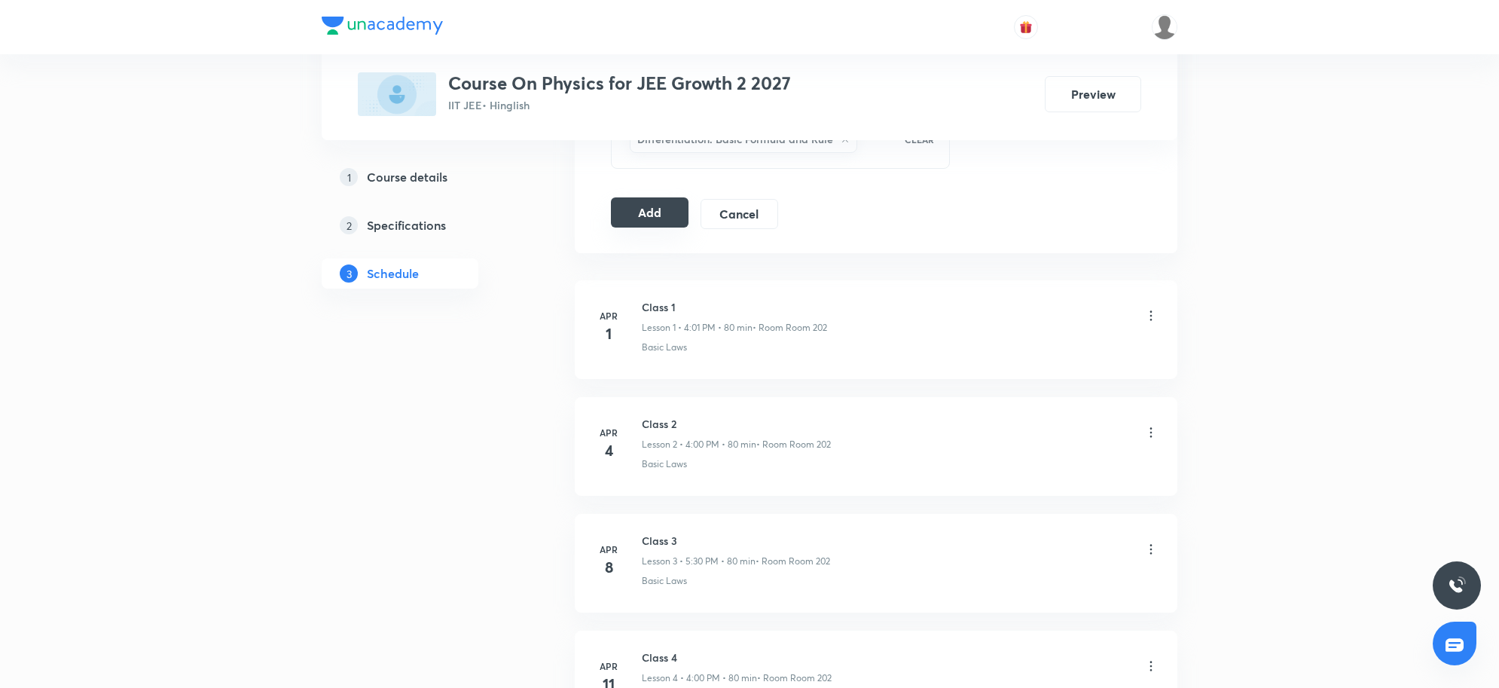
click at [679, 226] on button "Add" at bounding box center [650, 212] width 78 height 30
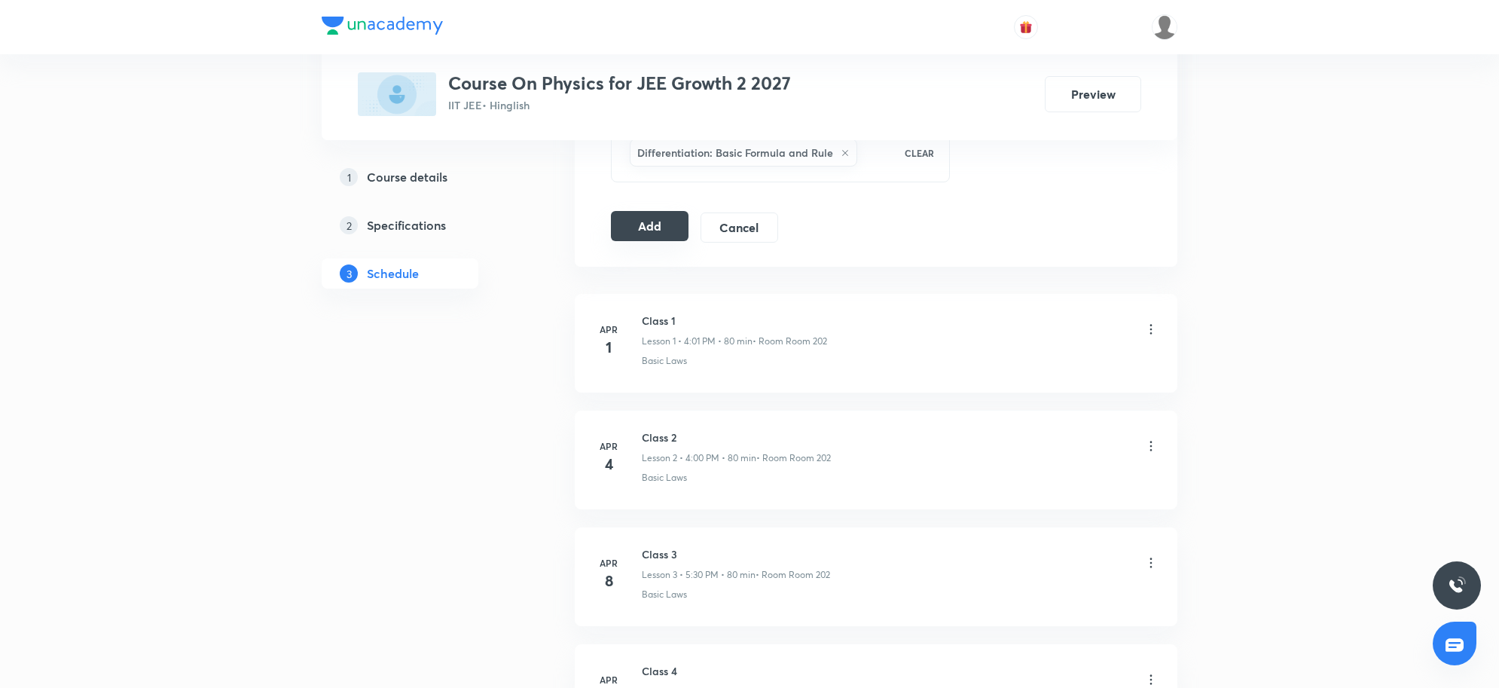
click at [656, 228] on button "Add" at bounding box center [650, 226] width 78 height 30
click at [639, 234] on button "Add" at bounding box center [650, 226] width 78 height 30
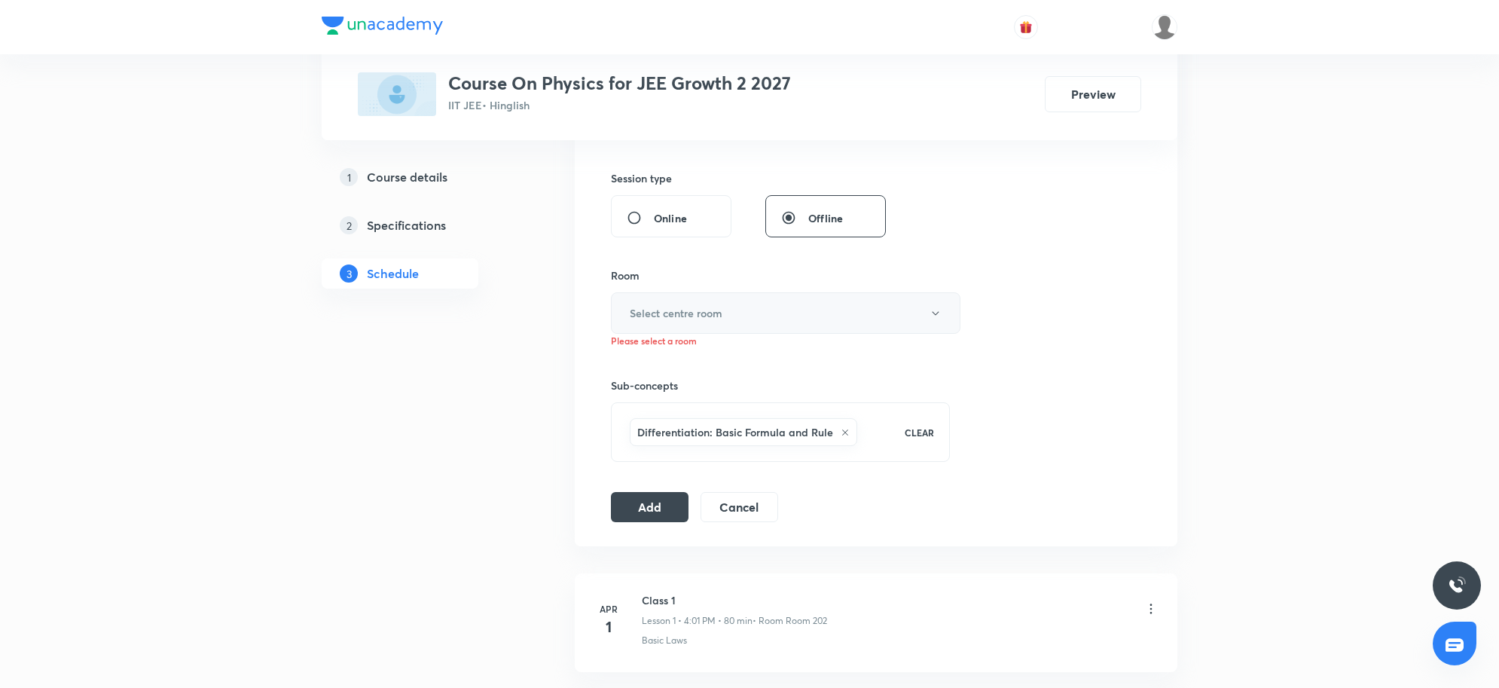
scroll to position [635, 0]
click at [680, 310] on h6 "Select centre room" at bounding box center [676, 316] width 93 height 16
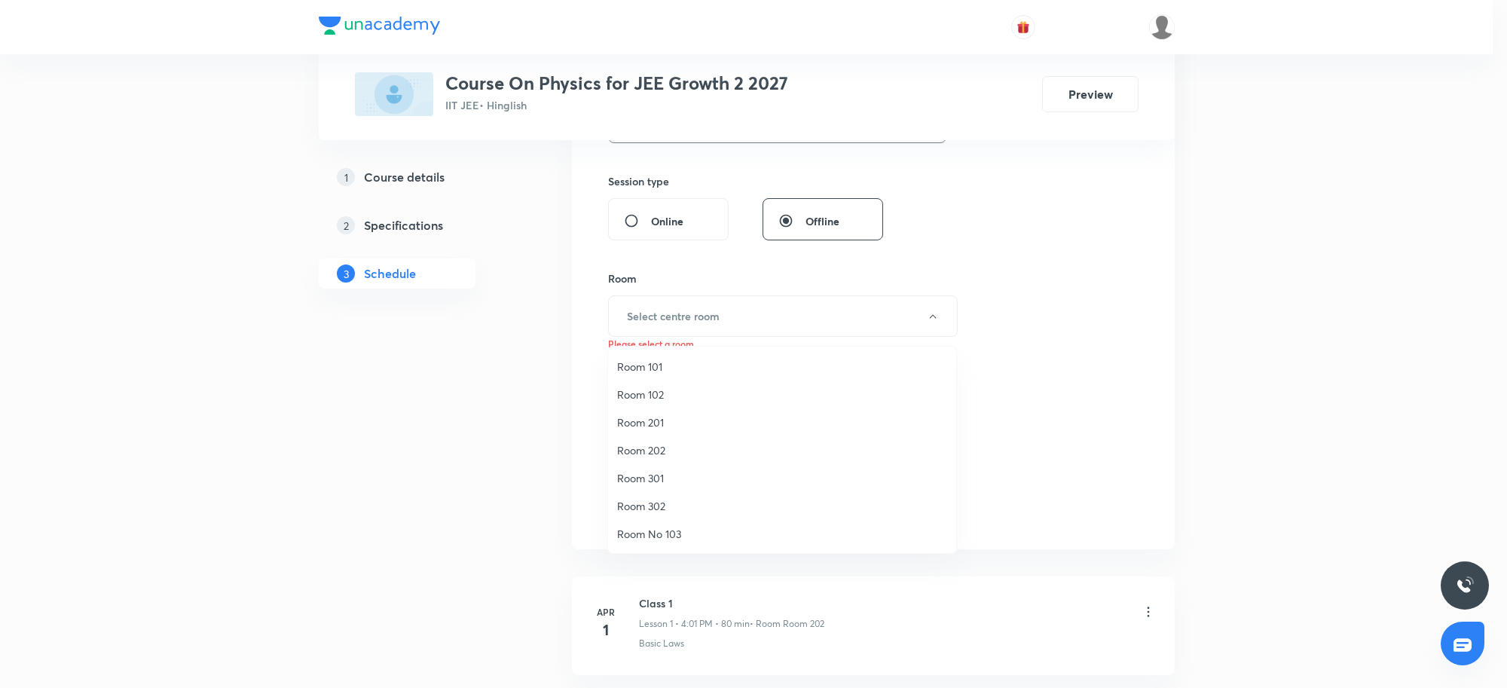
click at [640, 476] on span "Room 301" at bounding box center [782, 478] width 330 height 16
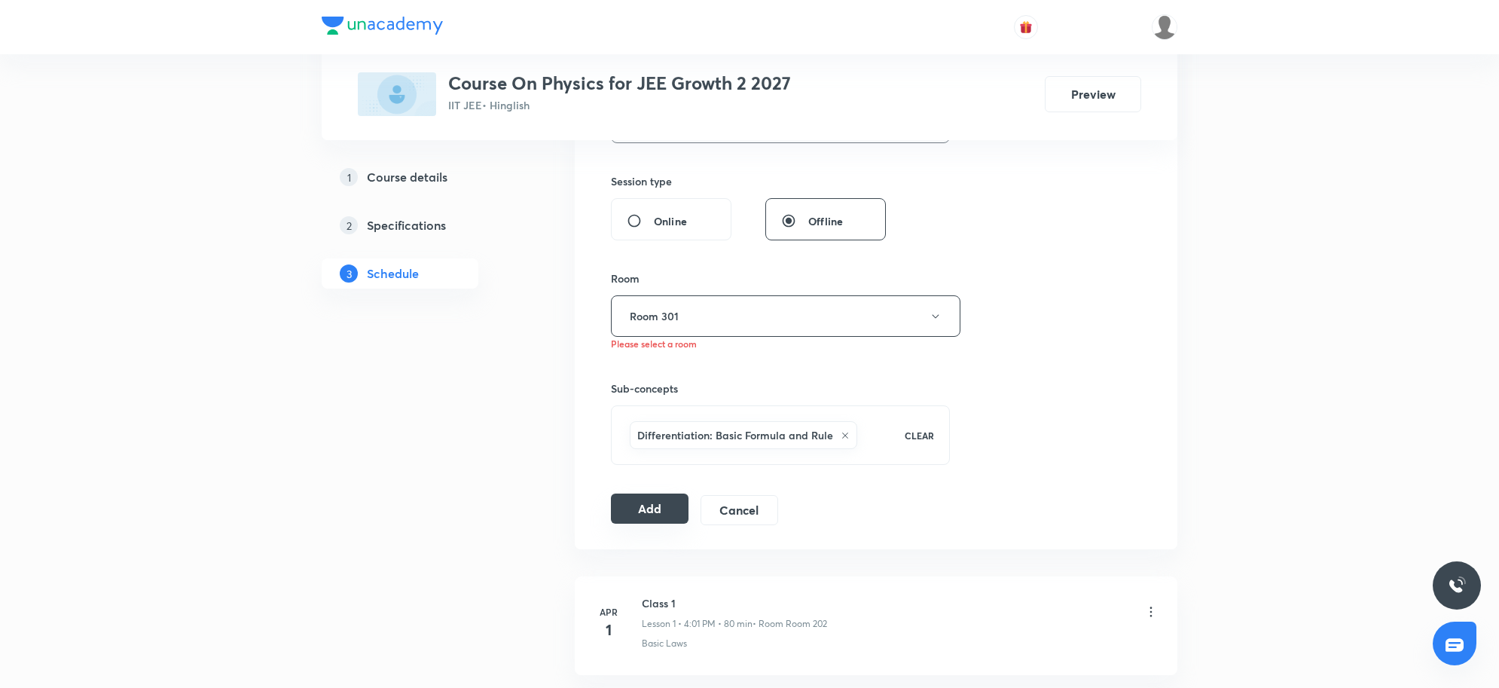
click at [646, 524] on button "Add" at bounding box center [650, 509] width 78 height 30
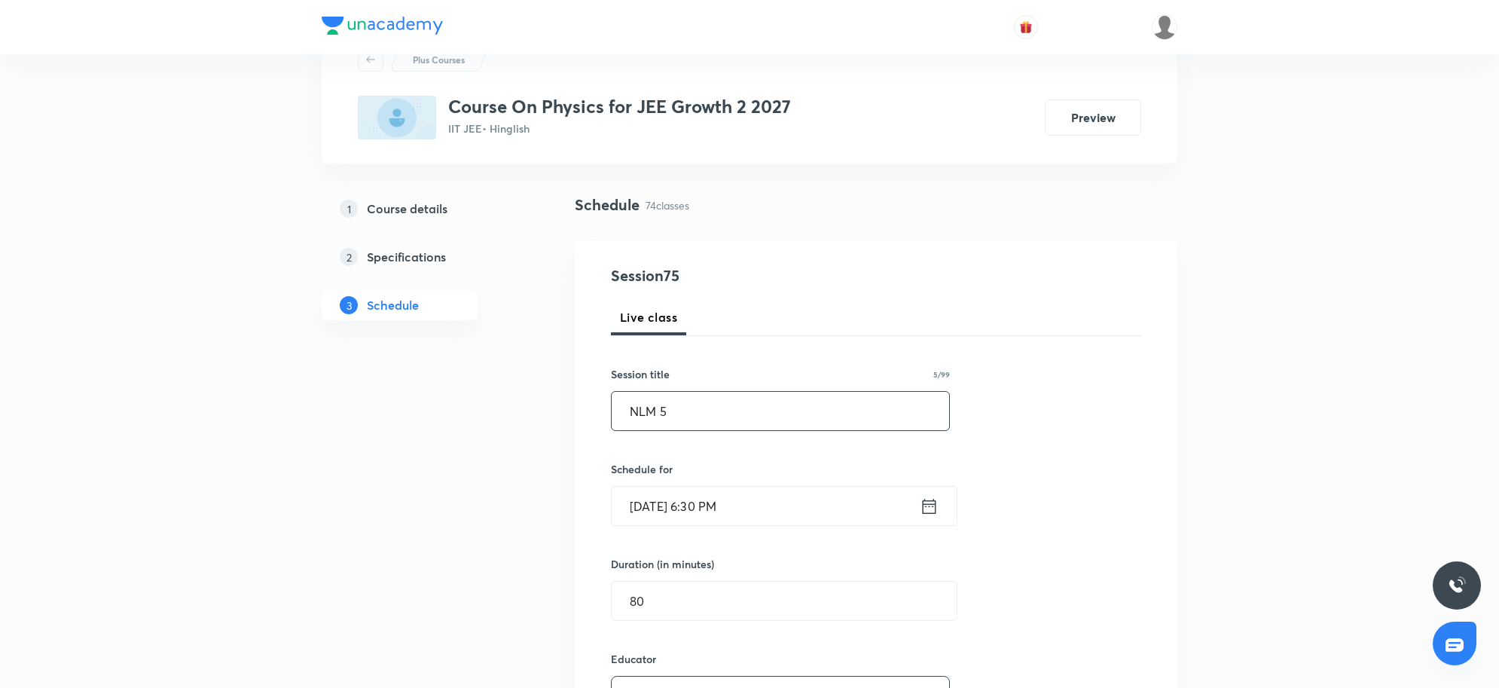
scroll to position [94, 0]
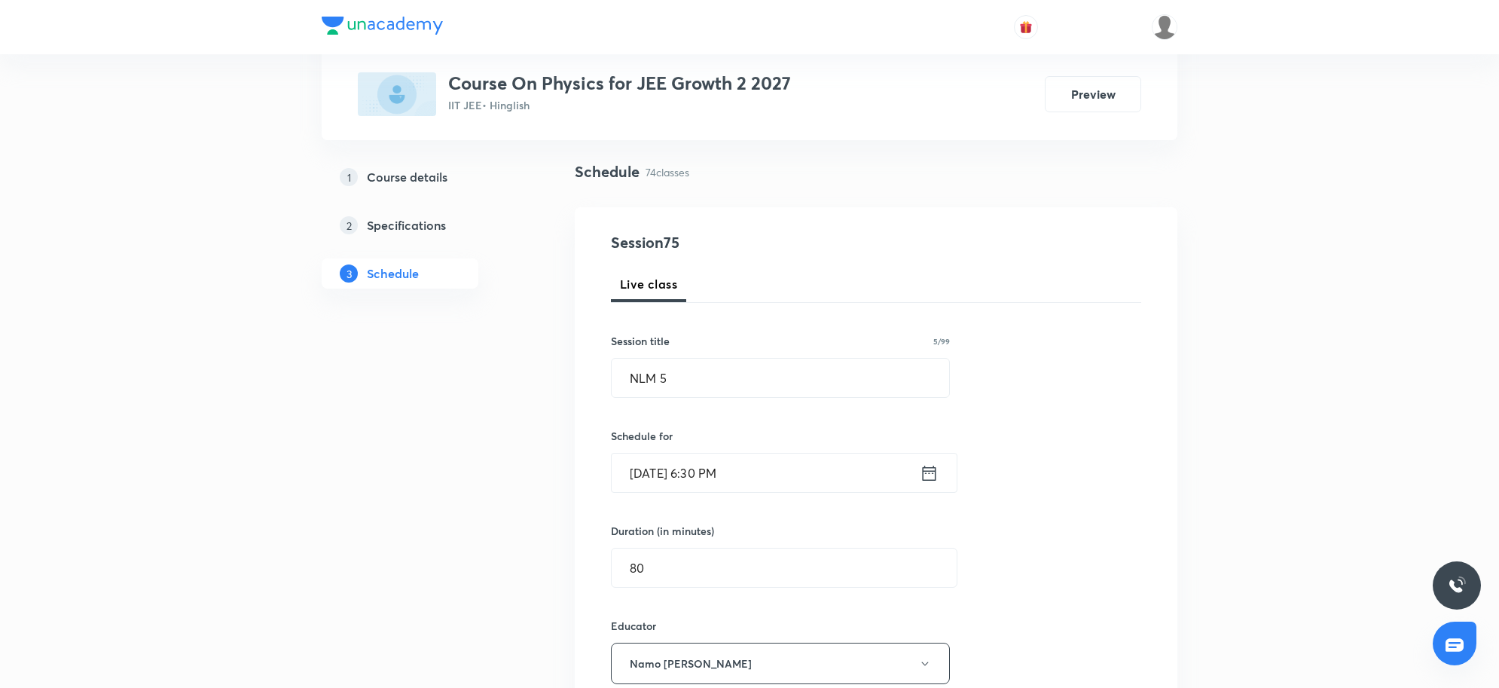
click at [723, 471] on input "[DATE] 6:30 PM" at bounding box center [766, 473] width 308 height 38
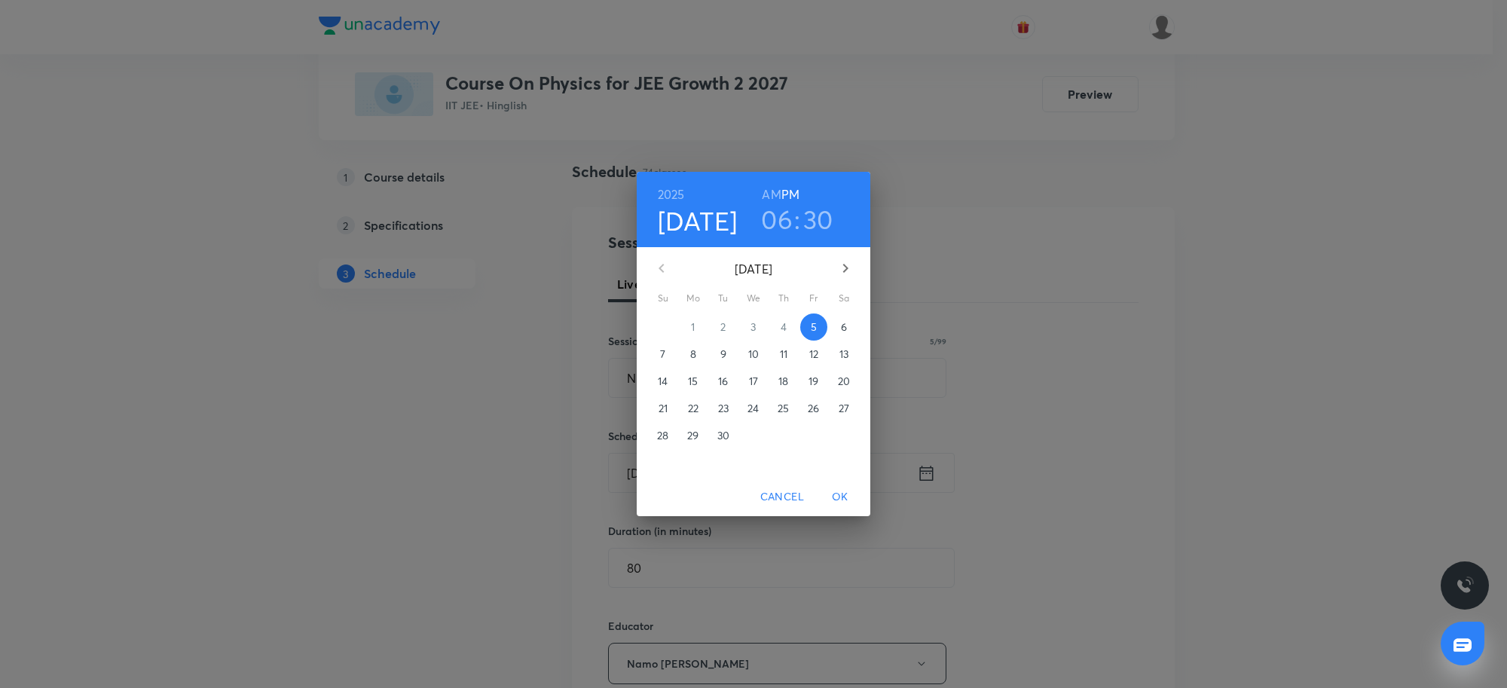
click at [784, 220] on h3 "06" at bounding box center [777, 219] width 32 height 32
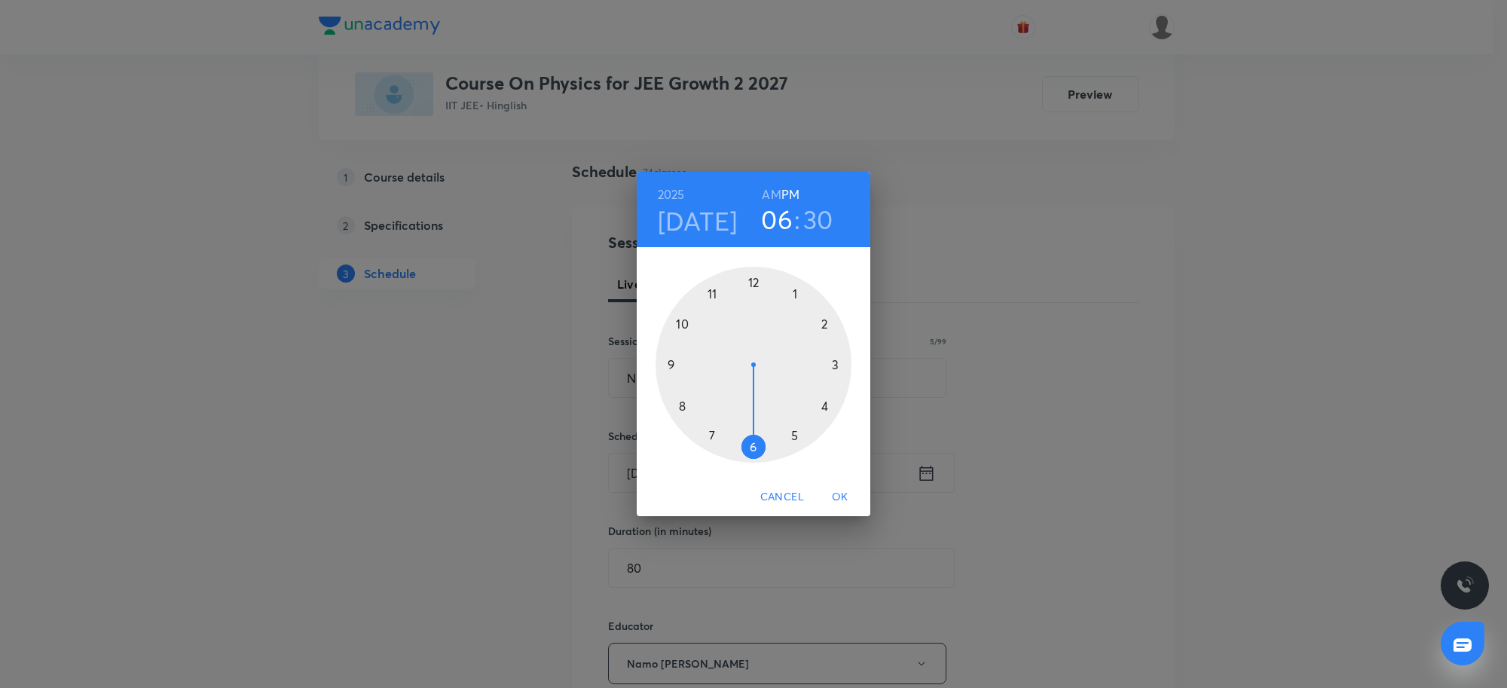
click at [795, 435] on div at bounding box center [754, 365] width 196 height 196
click at [845, 497] on span "OK" at bounding box center [840, 496] width 36 height 19
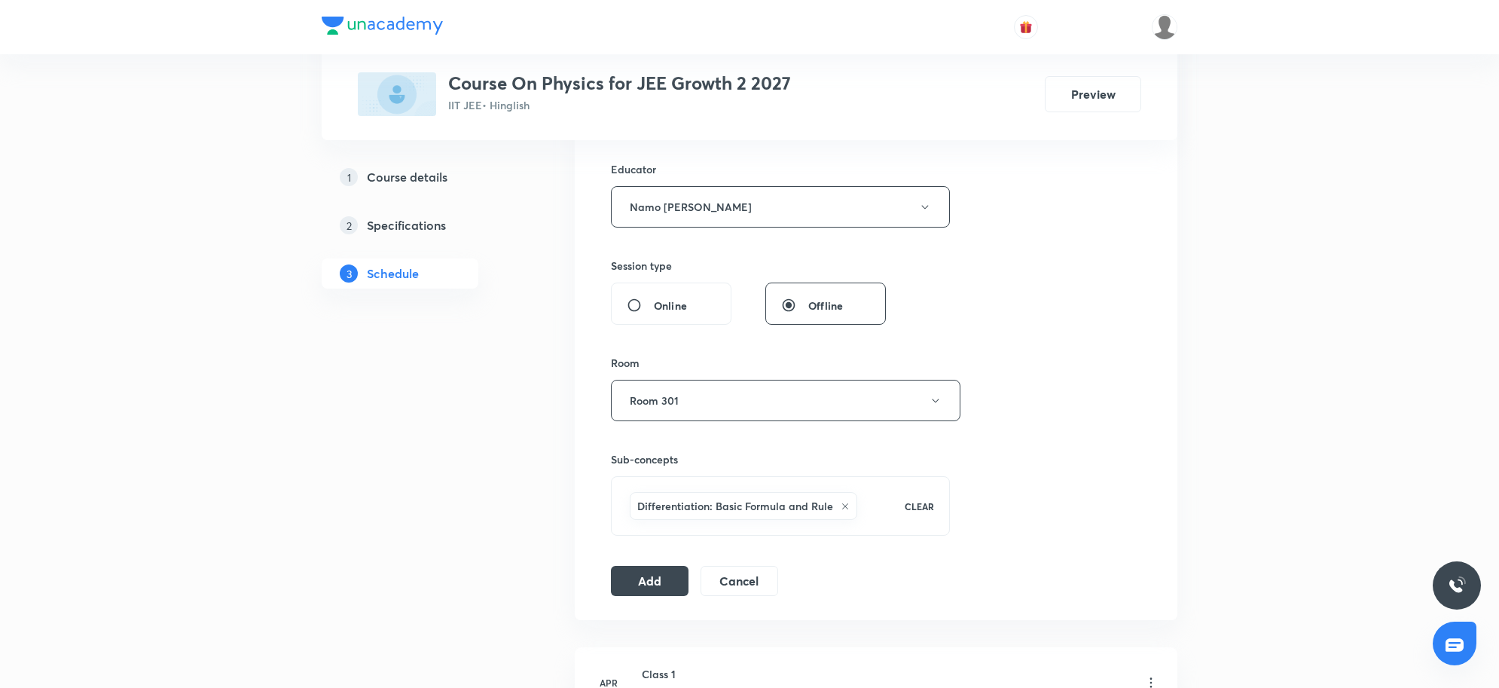
scroll to position [565, 0]
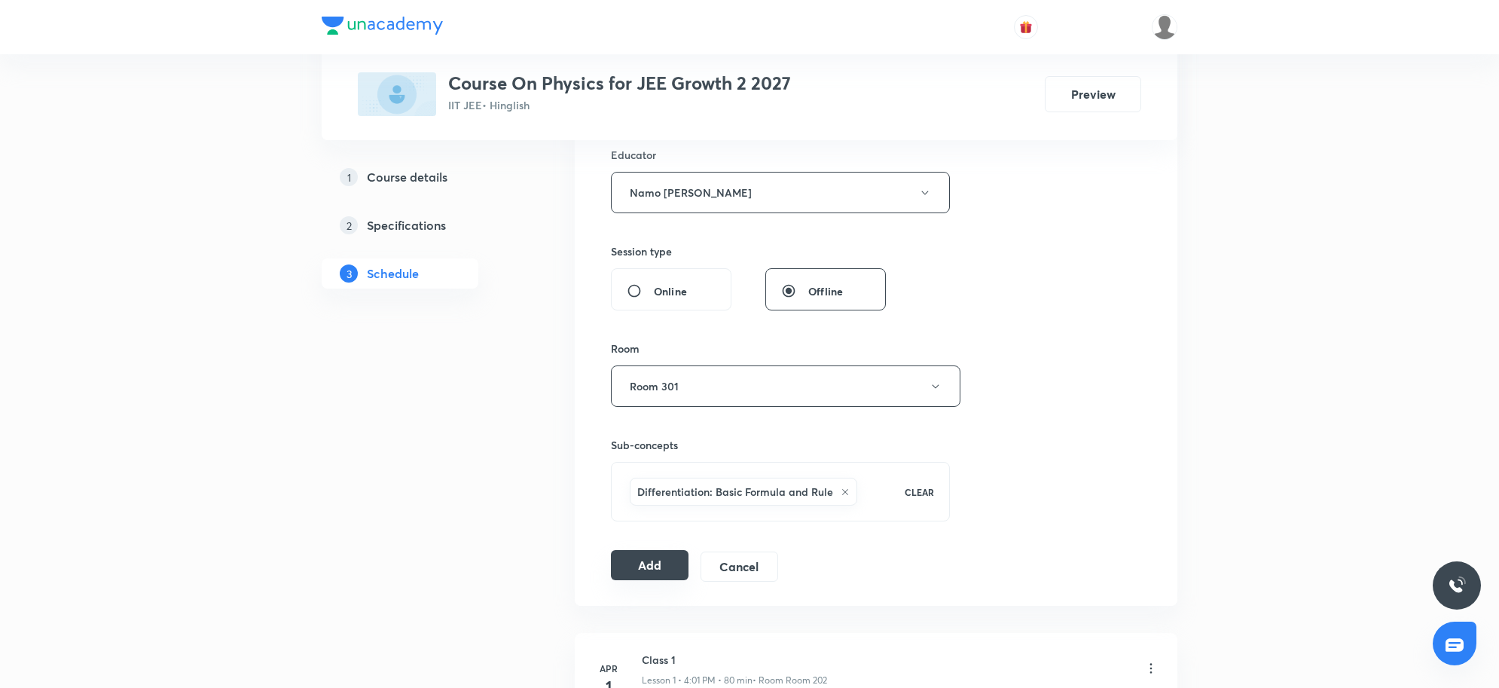
click at [656, 567] on button "Add" at bounding box center [650, 565] width 78 height 30
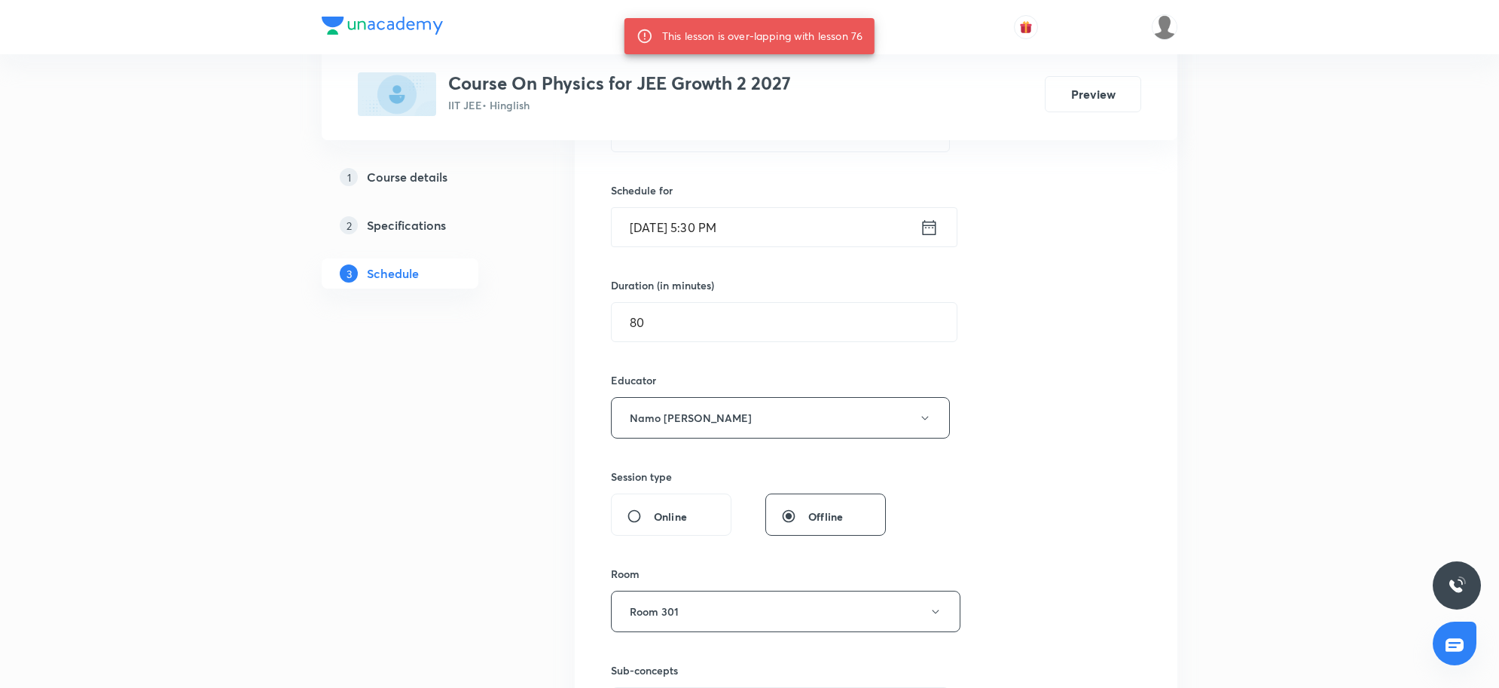
scroll to position [753, 0]
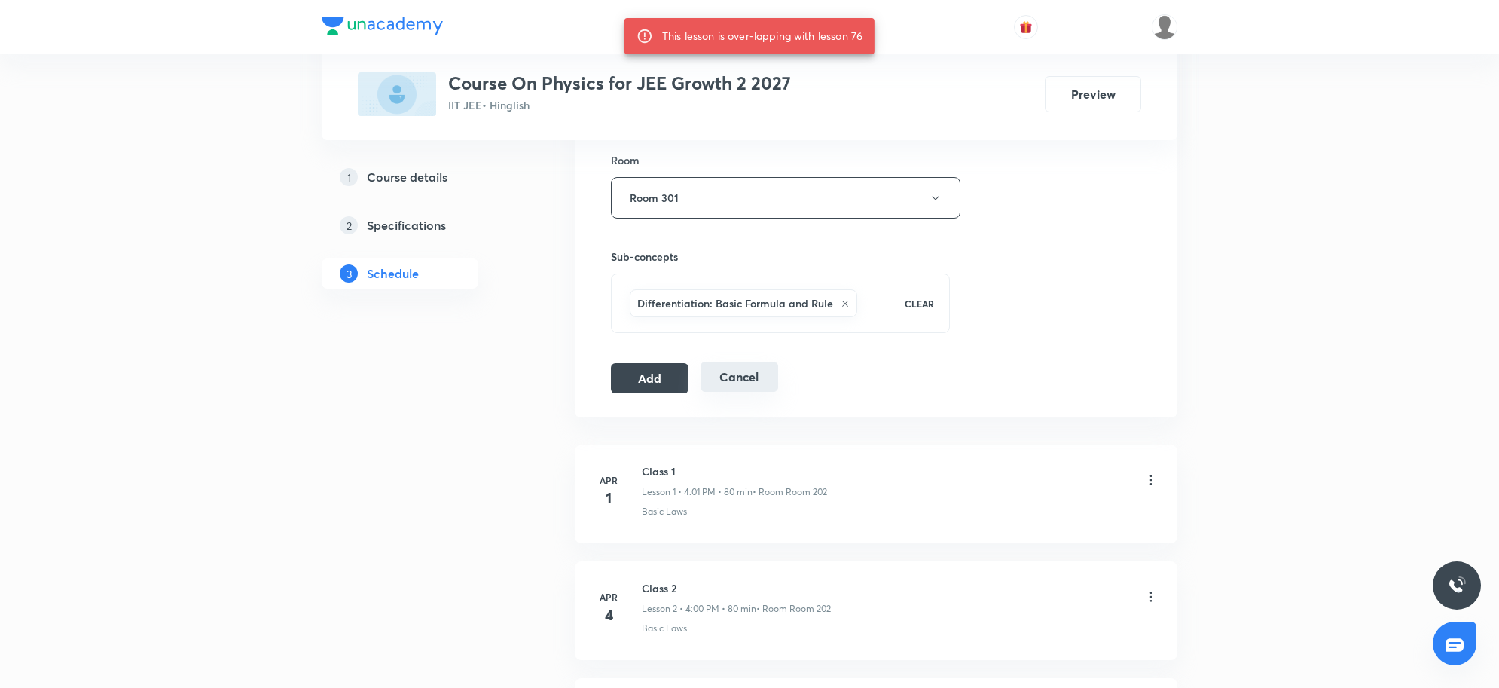
click at [753, 370] on button "Cancel" at bounding box center [740, 377] width 78 height 30
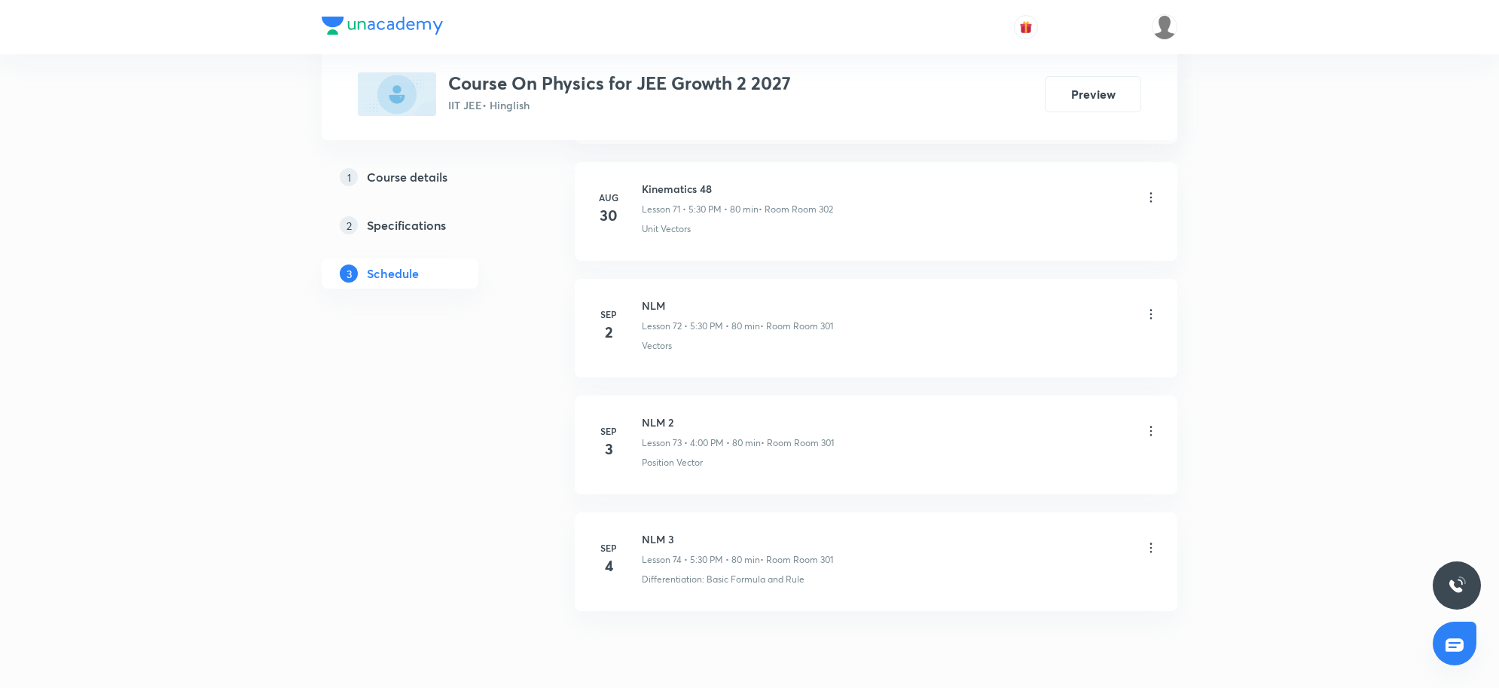
scroll to position [8493, 0]
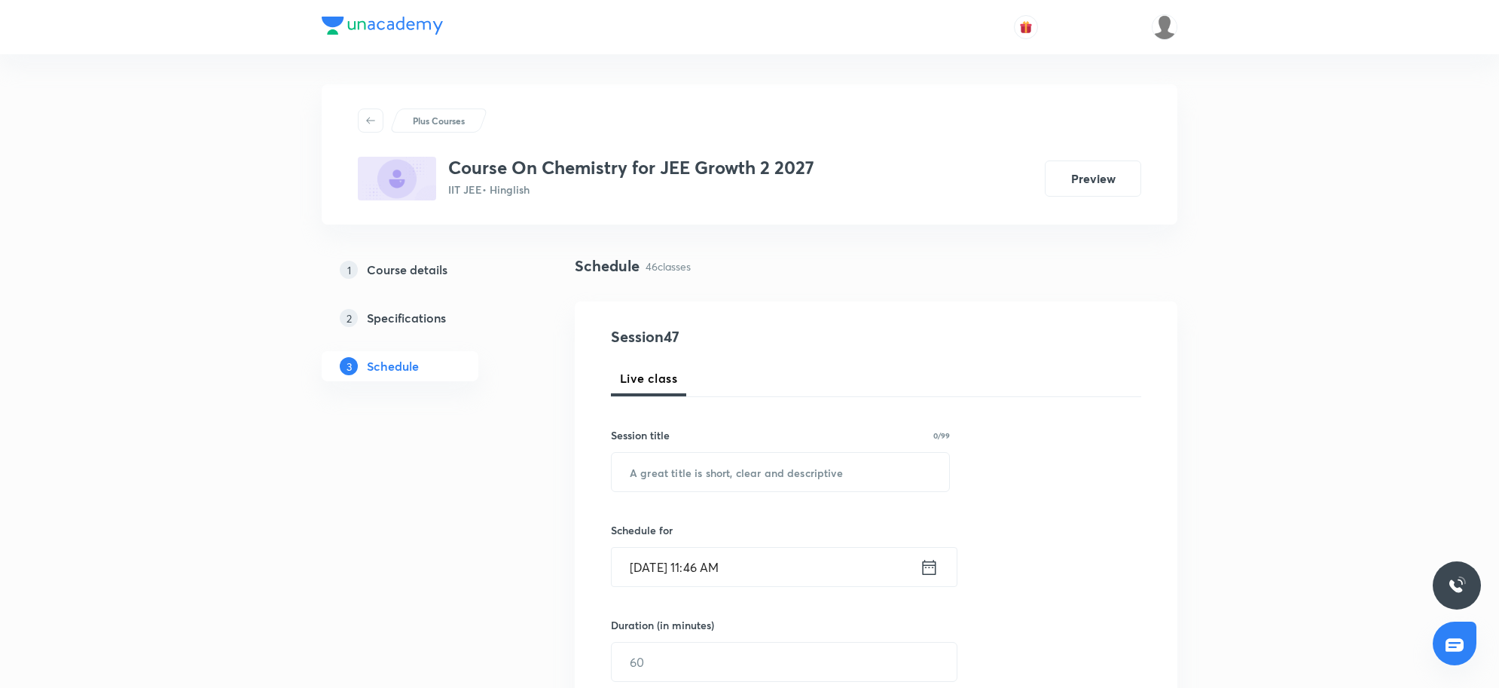
scroll to position [5908, 0]
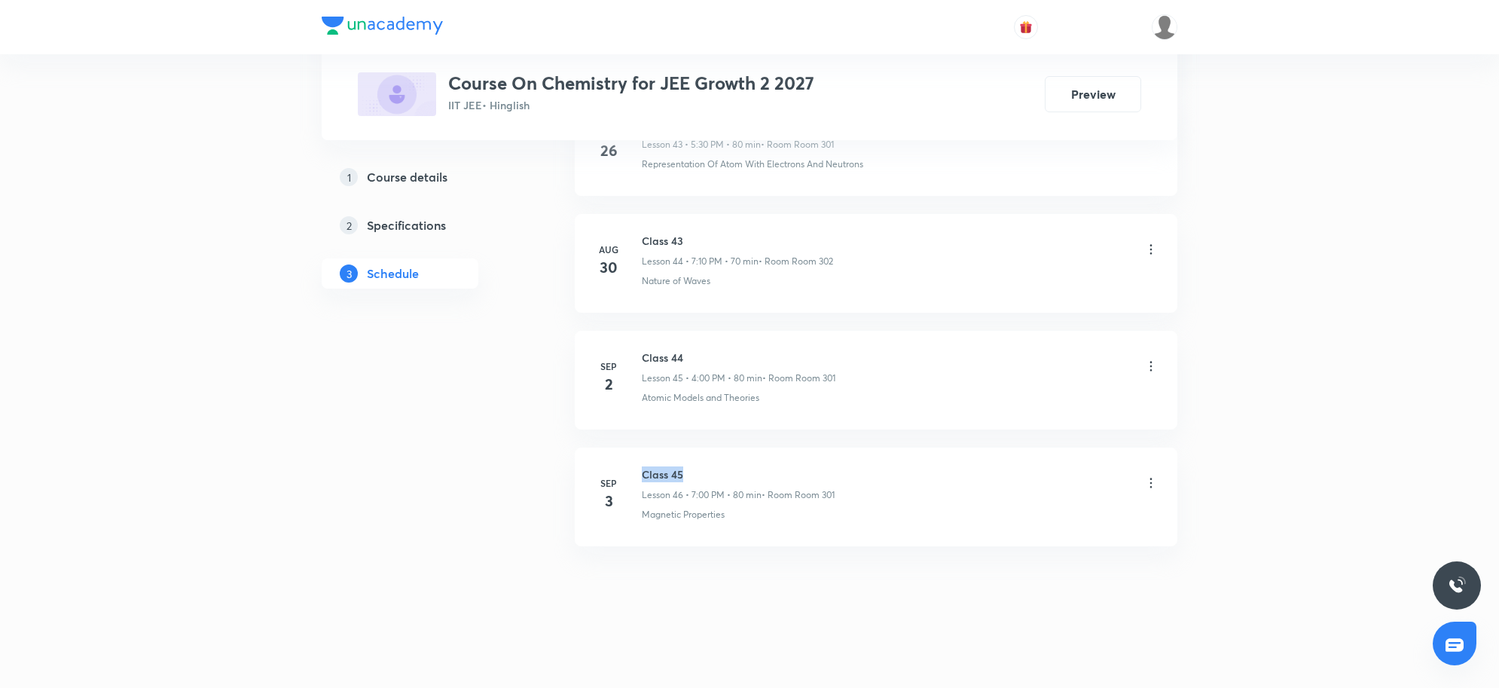
drag, startPoint x: 642, startPoint y: 471, endPoint x: 695, endPoint y: 469, distance: 52.8
click at [695, 469] on h6 "Class 45" at bounding box center [738, 474] width 193 height 16
copy h6 "Class 45"
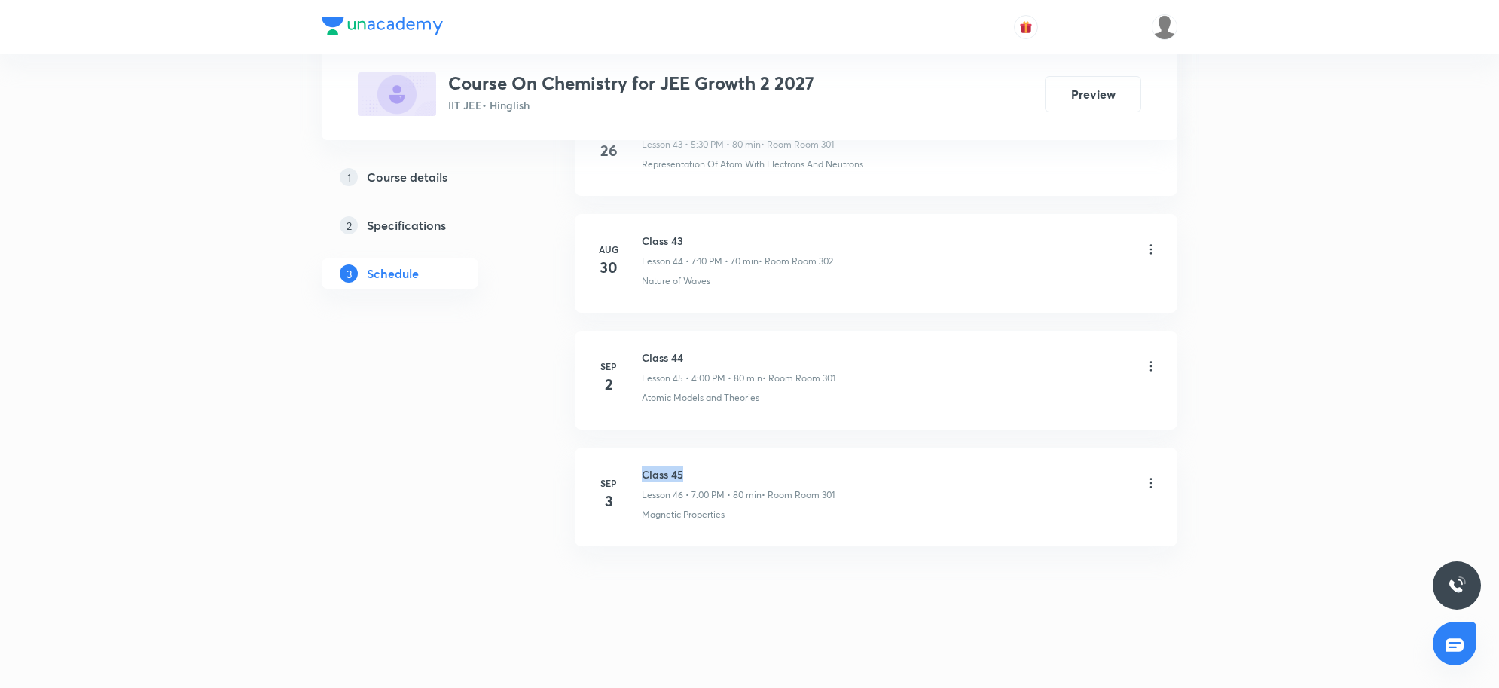
scroll to position [0, 0]
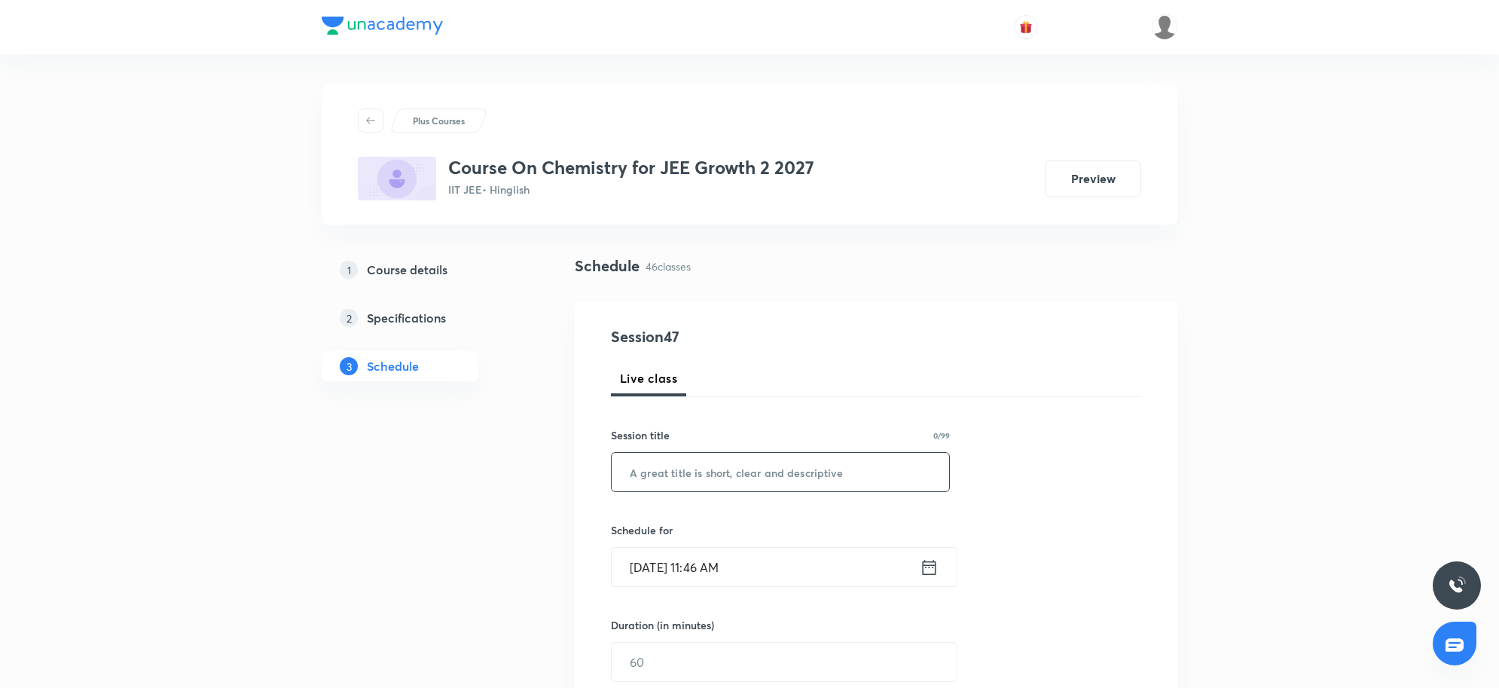
click at [722, 469] on input "text" at bounding box center [781, 472] width 338 height 38
paste input "Class 45"
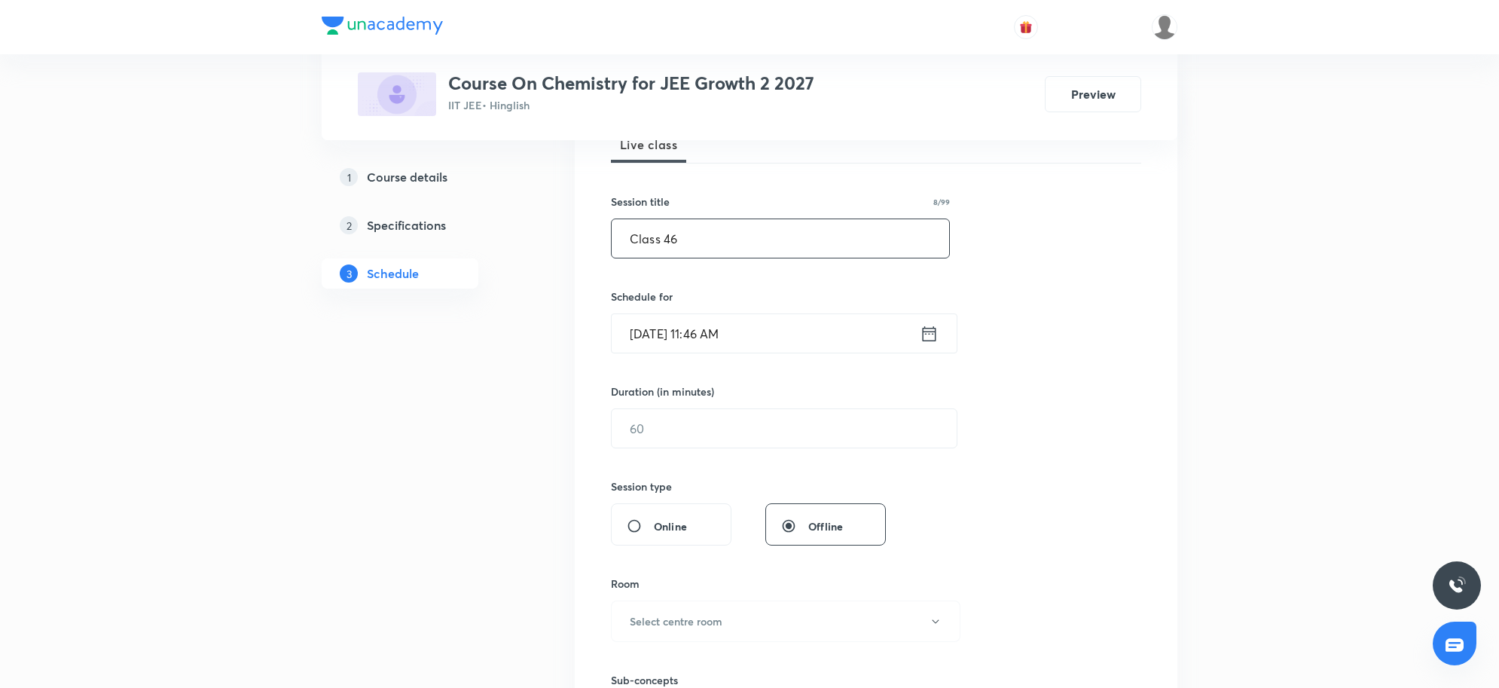
scroll to position [283, 0]
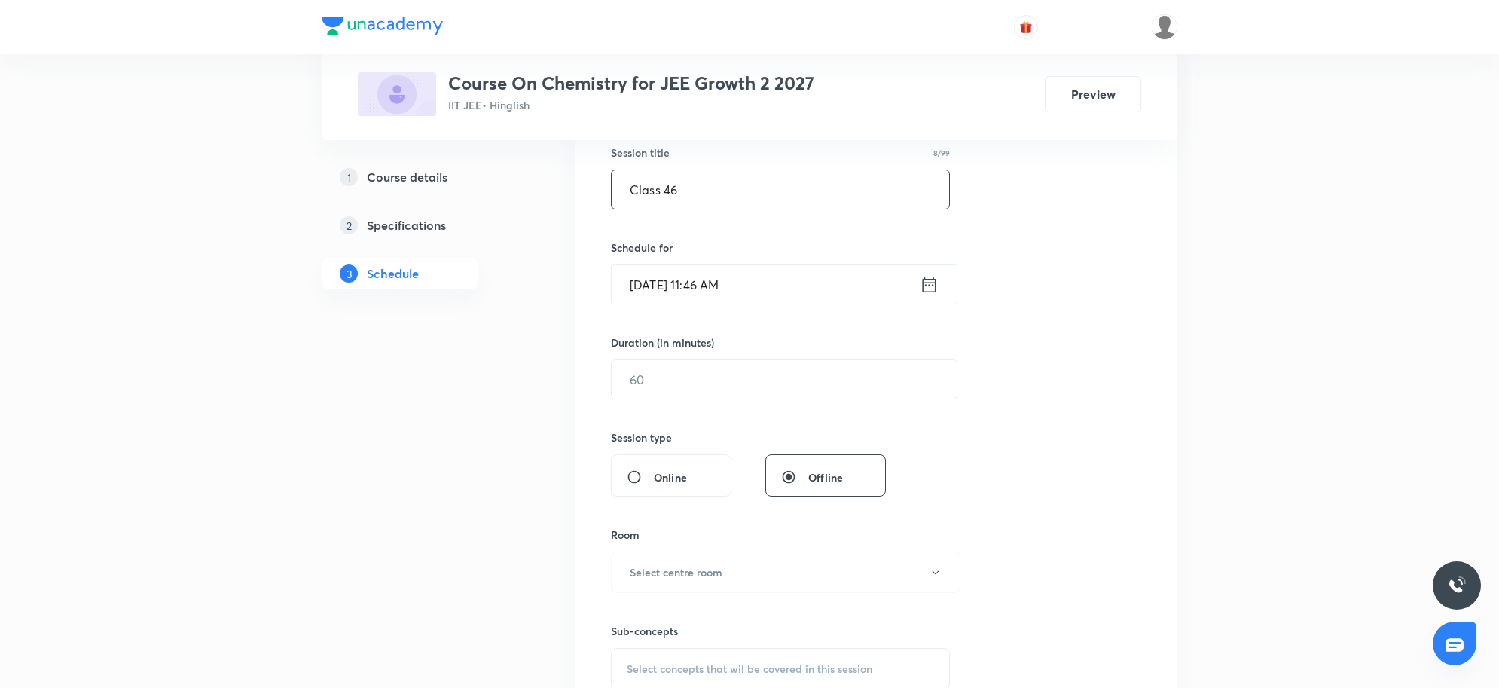
type input "Class 46"
click at [766, 283] on input "[DATE] 11:46 AM" at bounding box center [766, 284] width 308 height 38
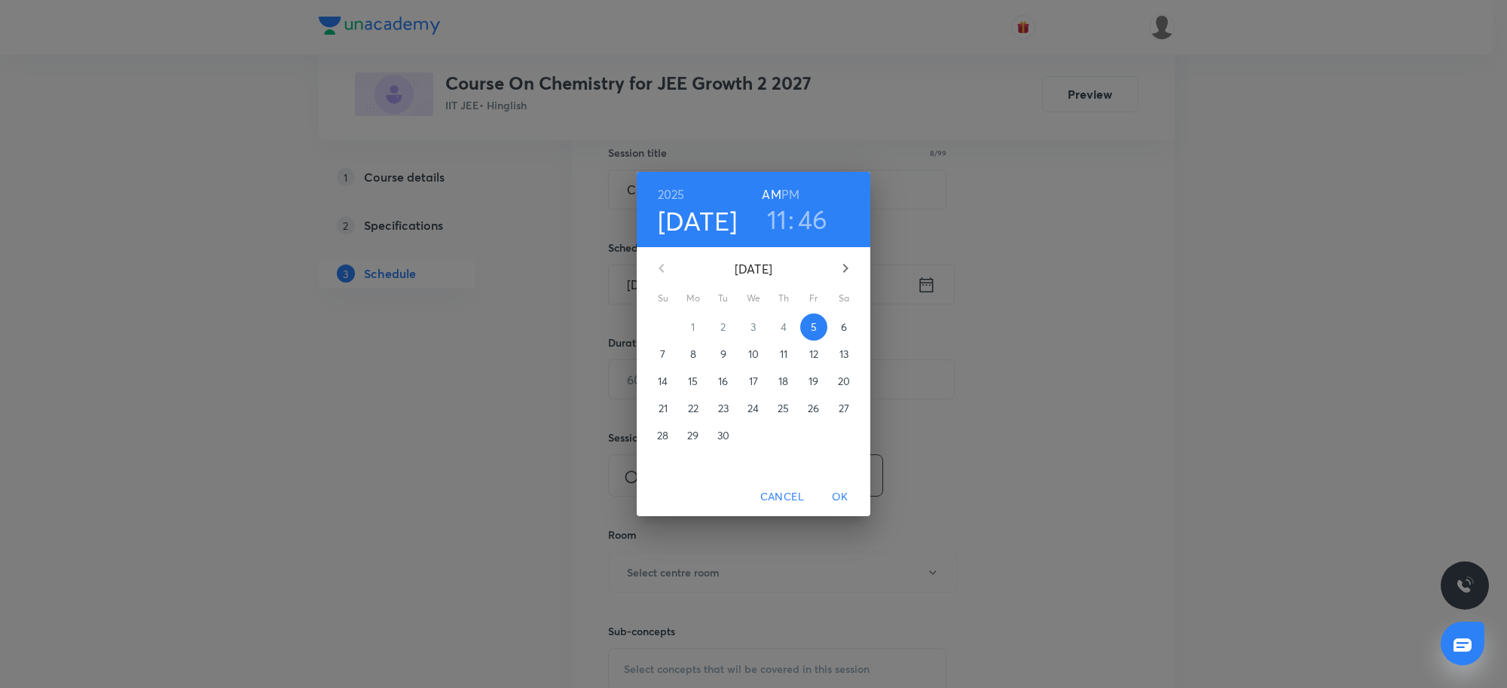
click at [793, 197] on h6 "PM" at bounding box center [790, 194] width 18 height 21
click at [777, 222] on h3 "11" at bounding box center [777, 219] width 20 height 32
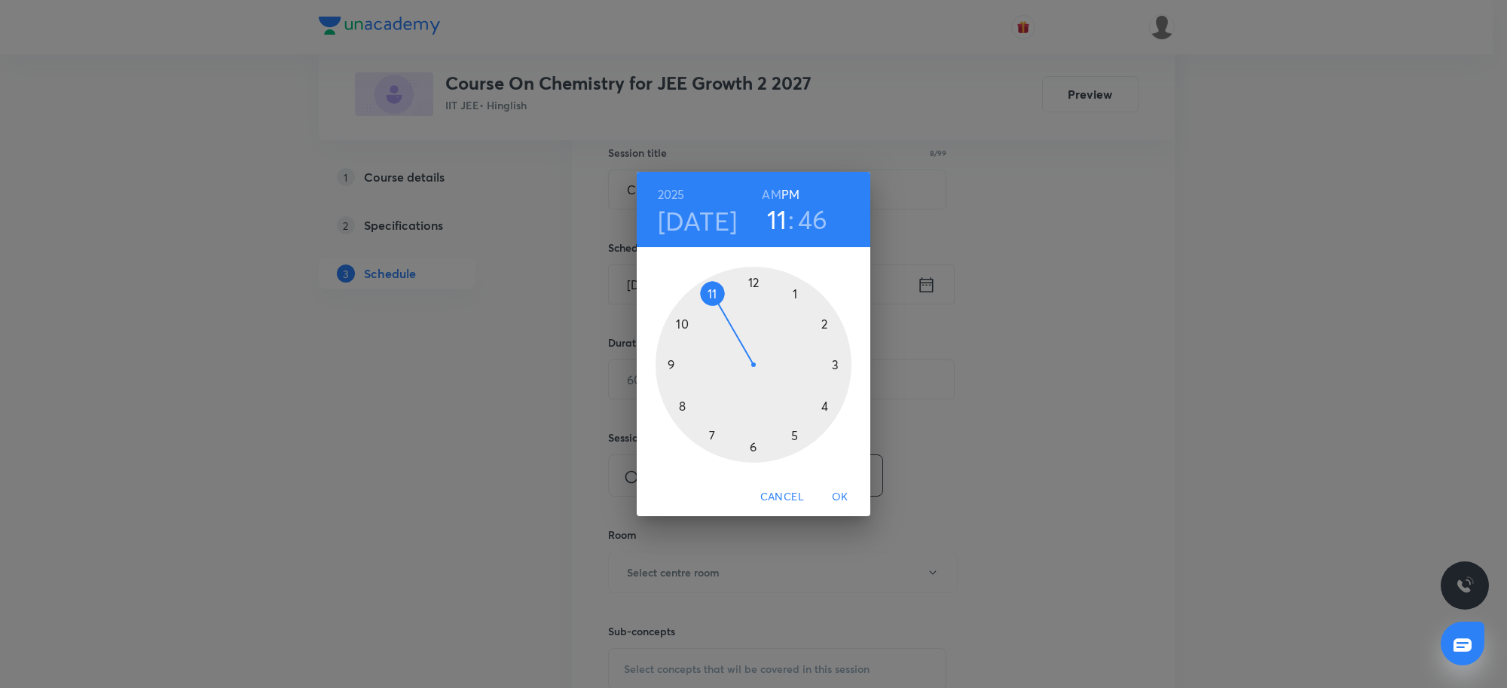
click at [709, 430] on div at bounding box center [754, 365] width 196 height 196
click at [750, 281] on div at bounding box center [754, 365] width 196 height 196
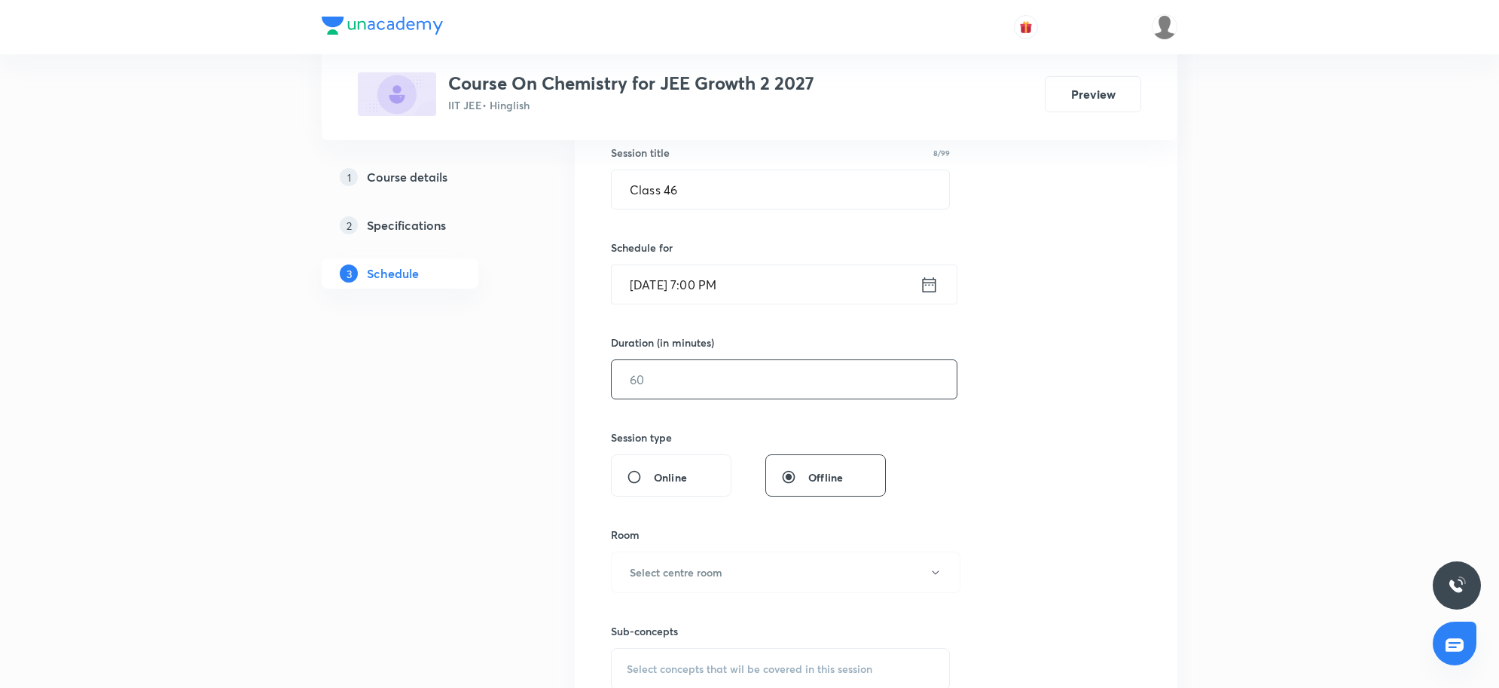
click at [732, 359] on div "​" at bounding box center [784, 379] width 347 height 40
type input "80"
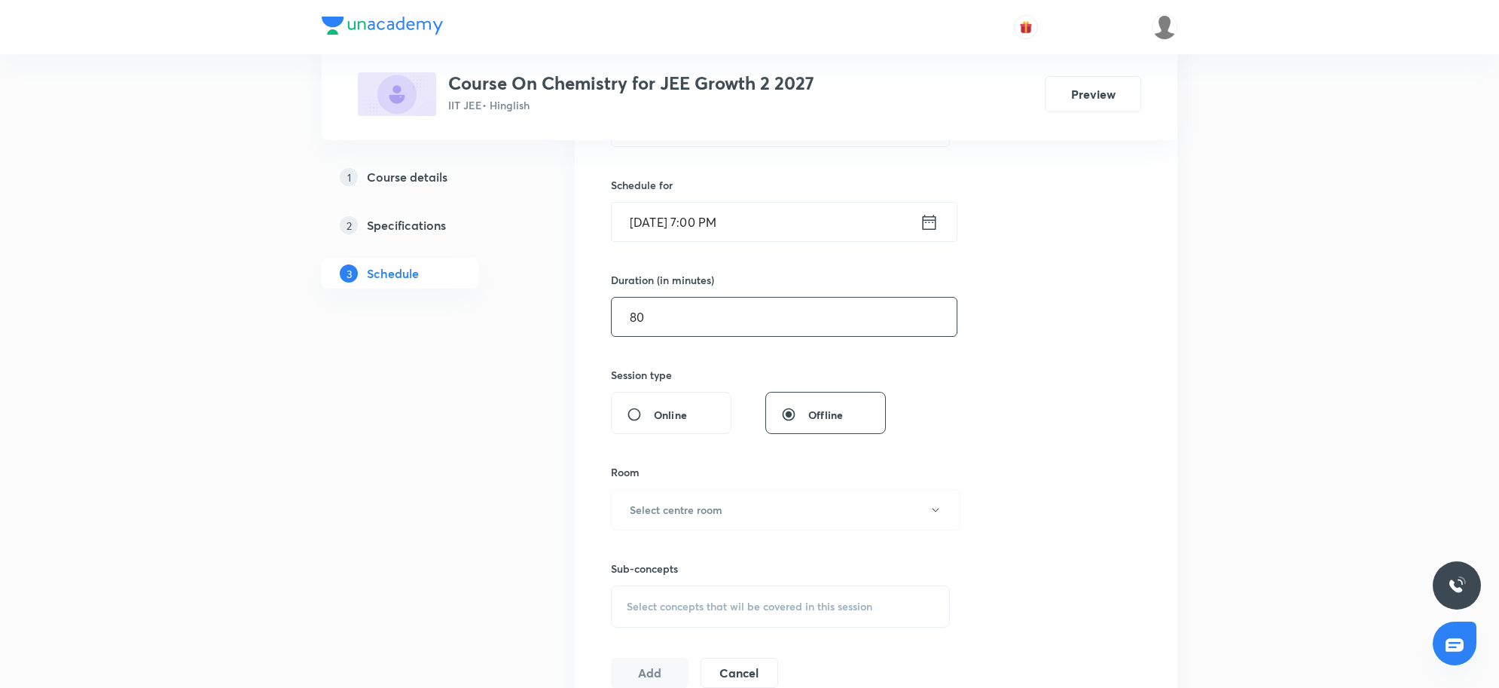
scroll to position [377, 0]
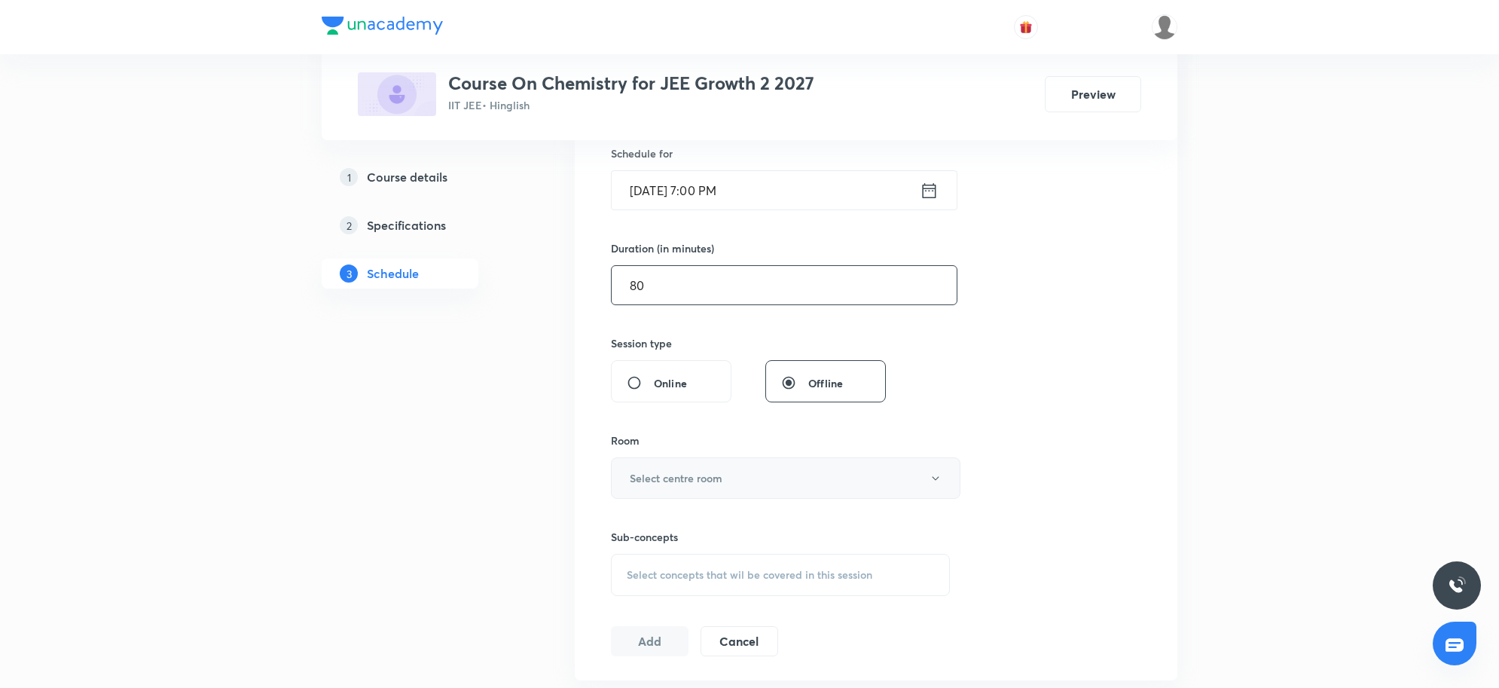
click at [683, 471] on h6 "Select centre room" at bounding box center [676, 478] width 93 height 16
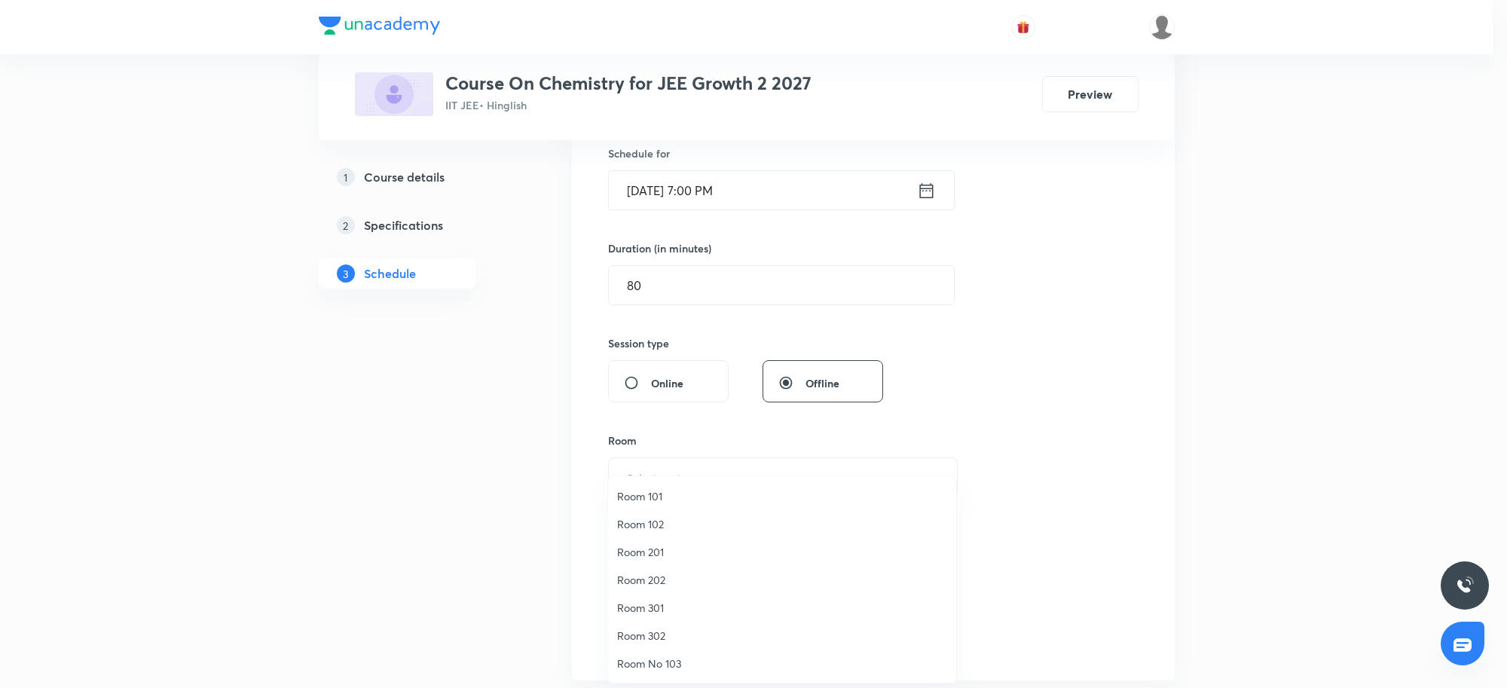
click at [656, 611] on span "Room 301" at bounding box center [782, 608] width 330 height 16
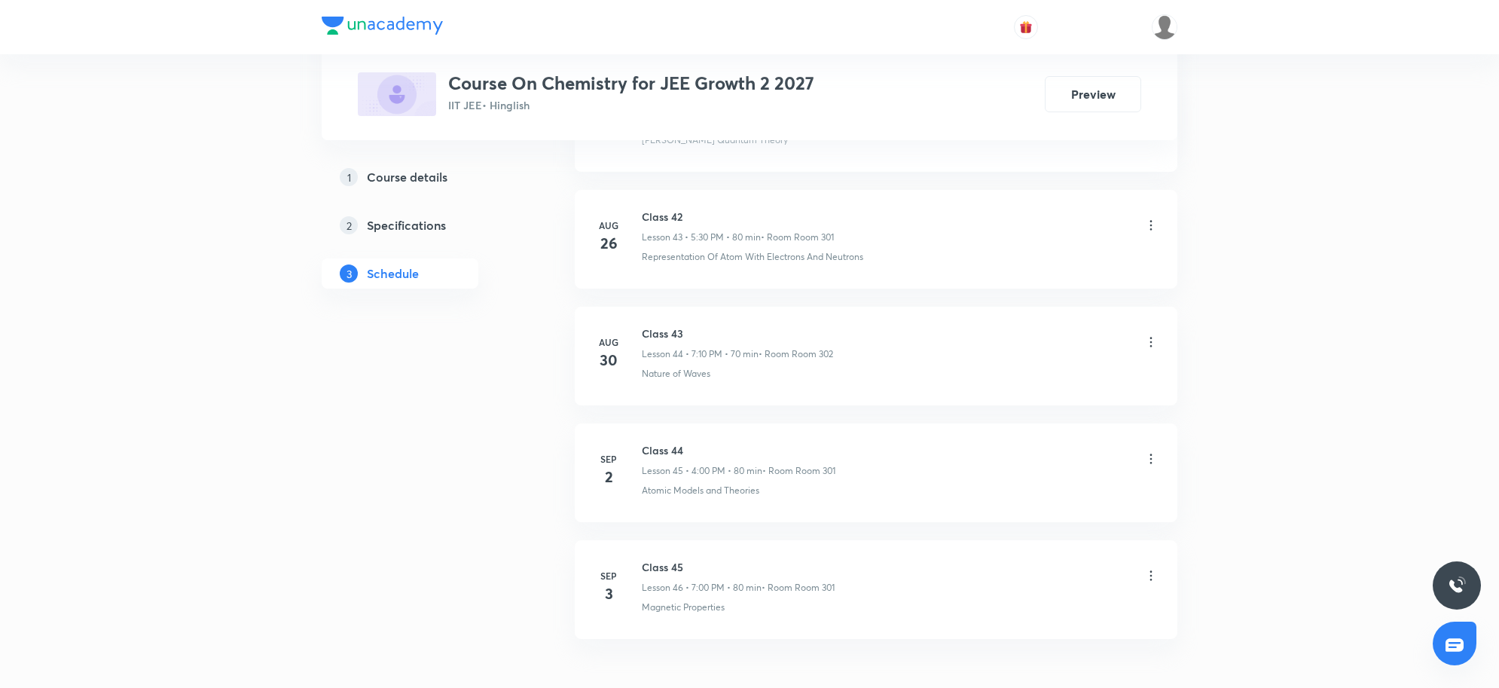
scroll to position [5908, 0]
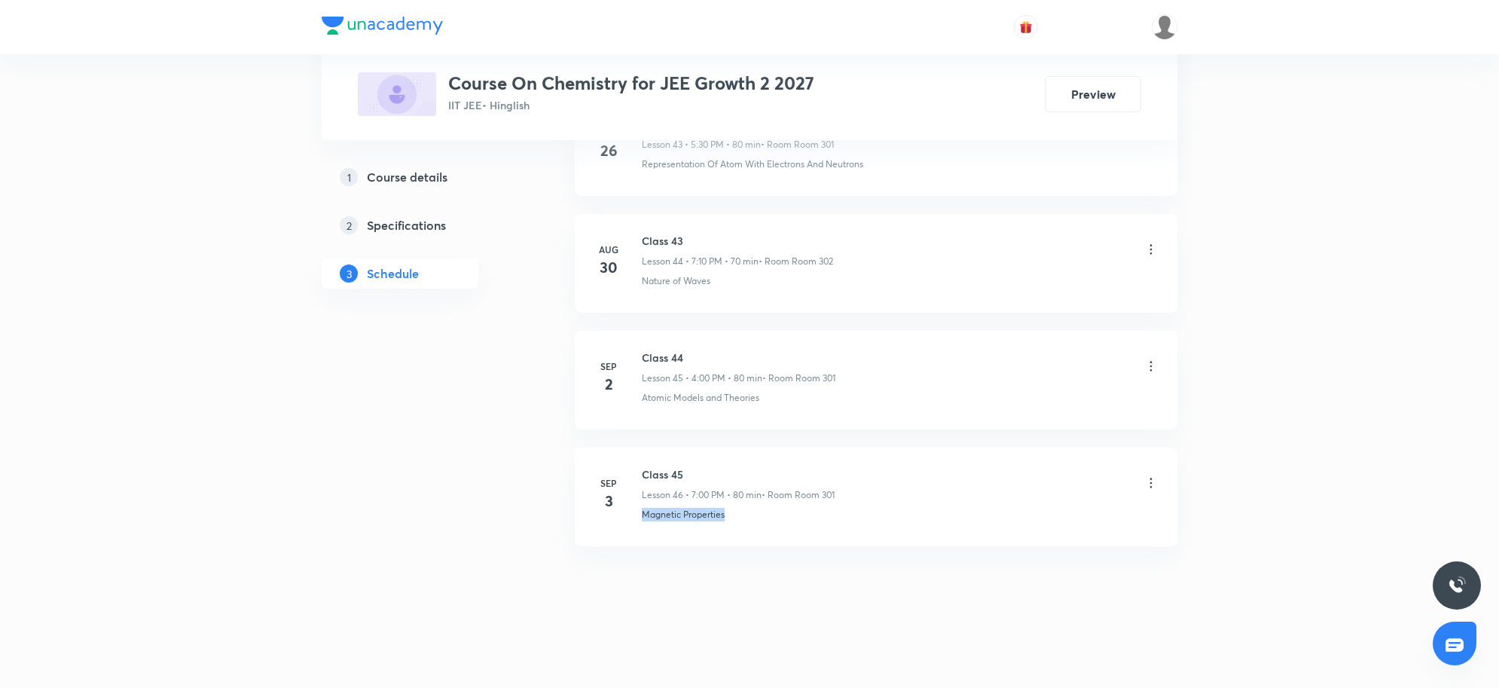
drag, startPoint x: 750, startPoint y: 524, endPoint x: 640, endPoint y: 539, distance: 110.2
click at [640, 539] on li "[DATE] Class 45 Lesson 46 • 7:00 PM • 80 min • Room Room 301 Magnetic Properties" at bounding box center [876, 497] width 603 height 99
copy p "Magnetic Properties"
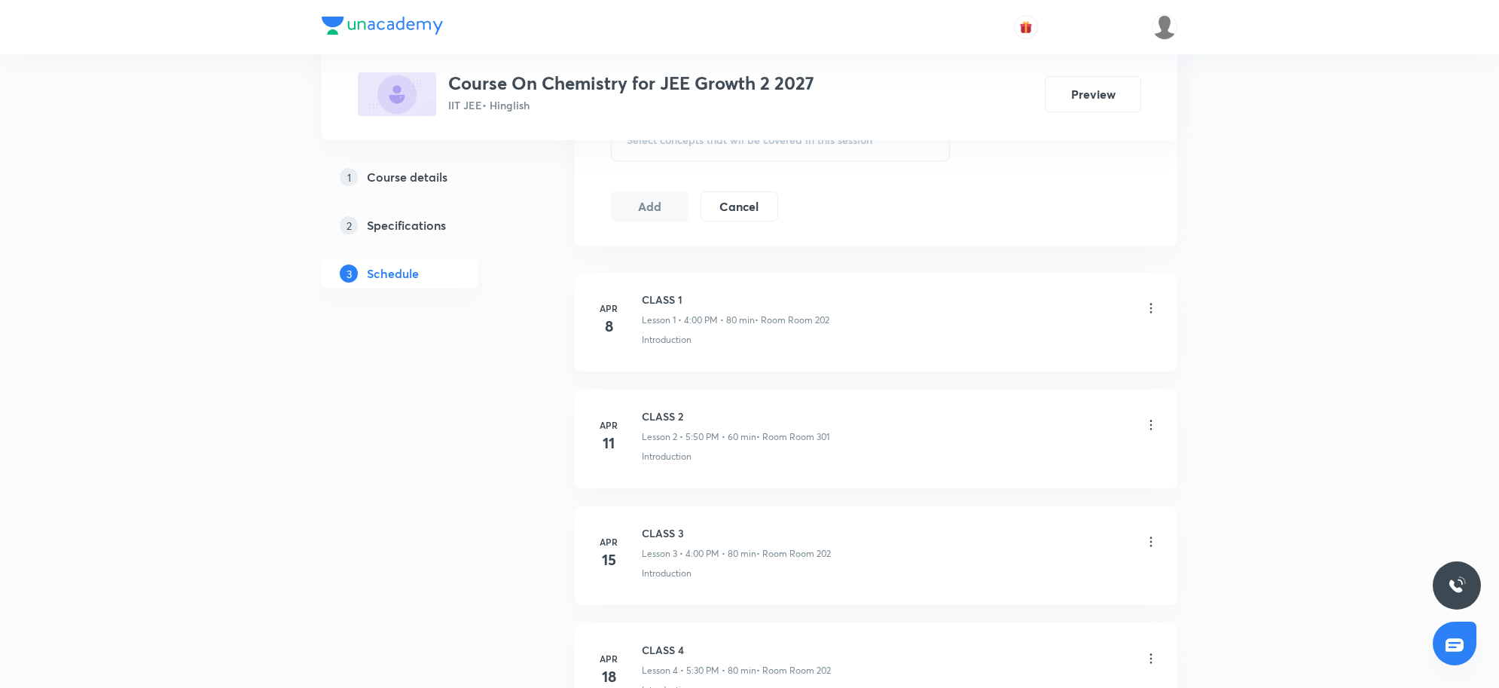
scroll to position [804, 0]
click at [751, 163] on div "Select concepts that wil be covered in this session" at bounding box center [780, 148] width 339 height 42
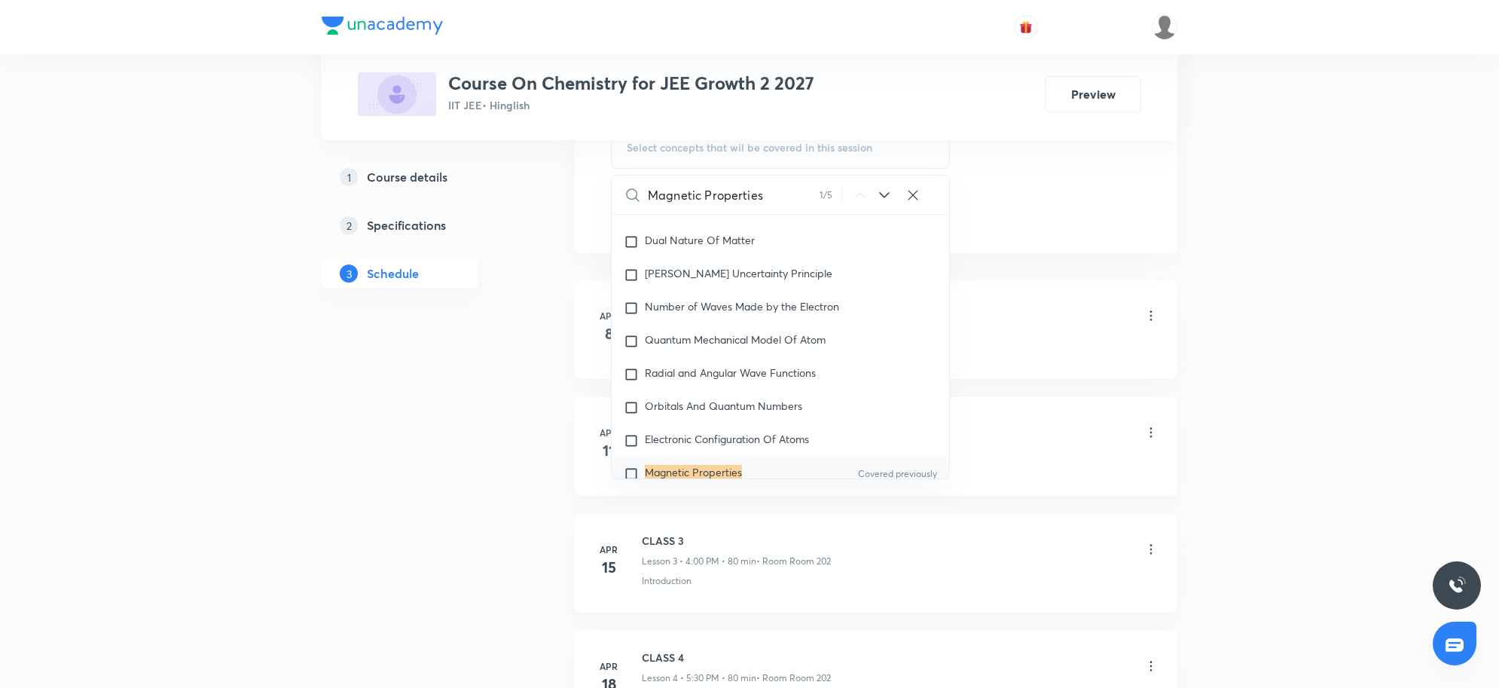
scroll to position [1049, 0]
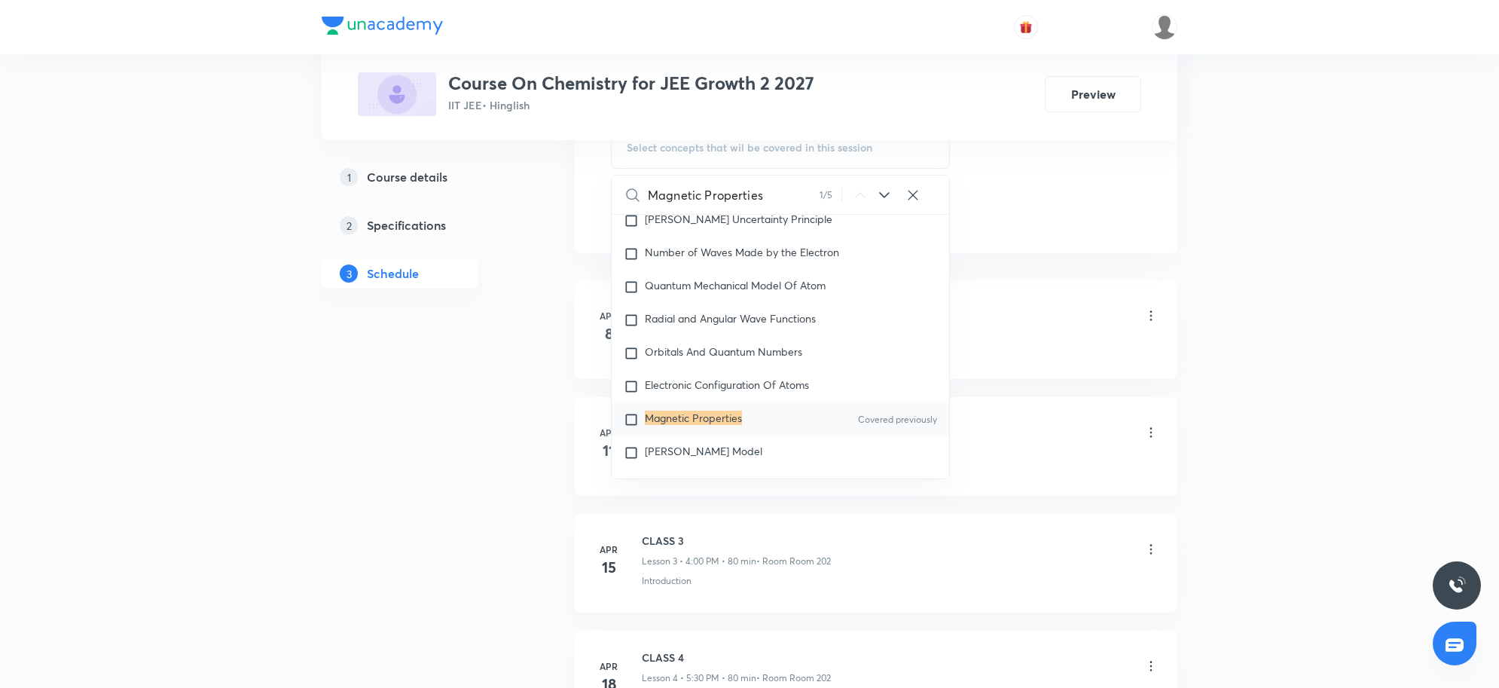
type input "Magnetic Properties"
click at [792, 411] on div "Magnetic Properties Covered previously" at bounding box center [781, 419] width 338 height 33
checkbox input "true"
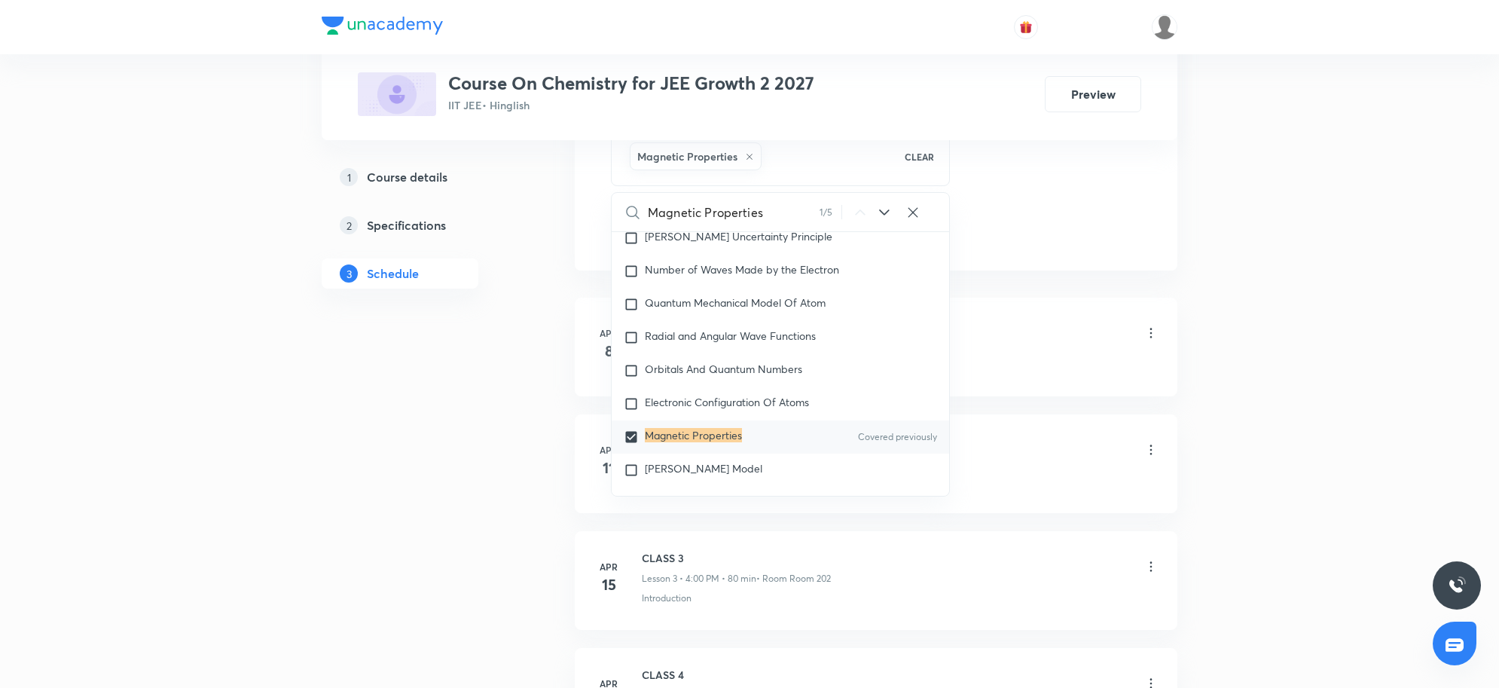
drag, startPoint x: 1021, startPoint y: 174, endPoint x: 1011, endPoint y: 176, distance: 9.9
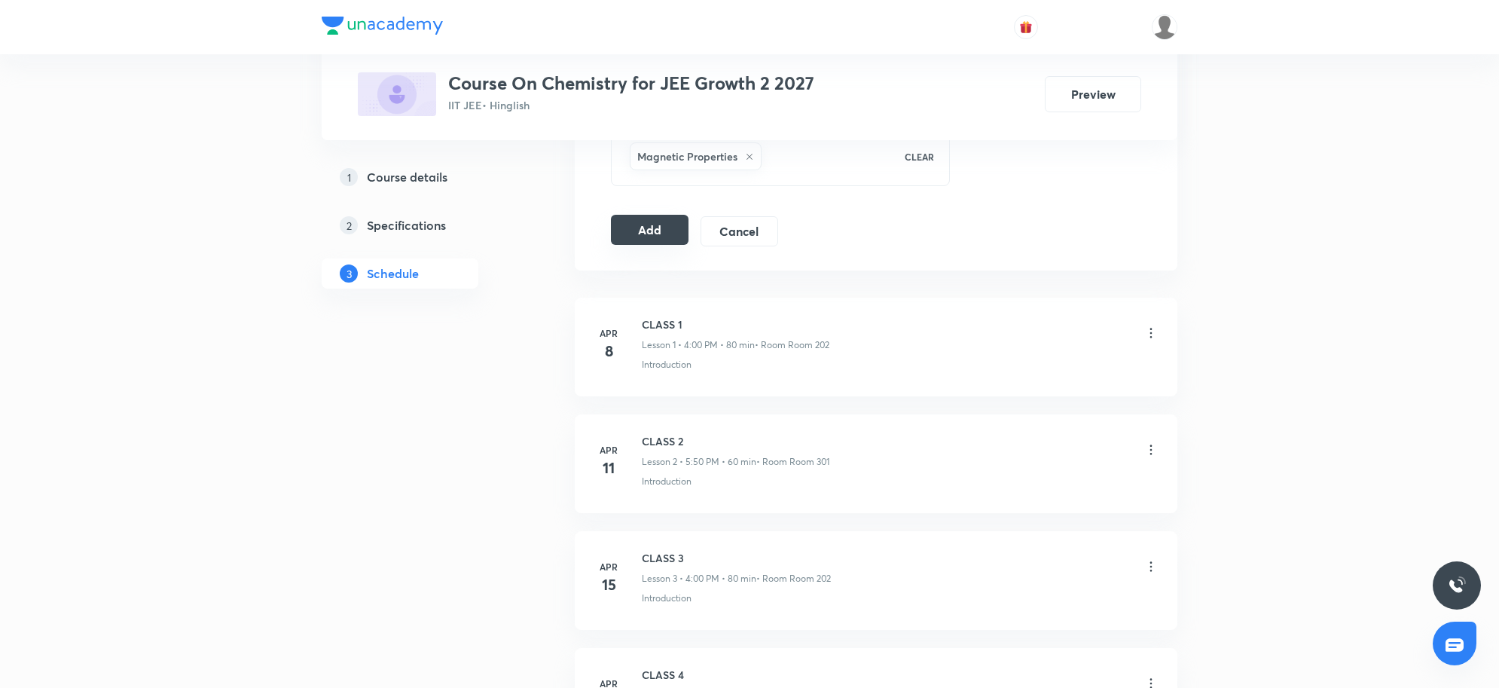
click at [640, 236] on button "Add" at bounding box center [650, 230] width 78 height 30
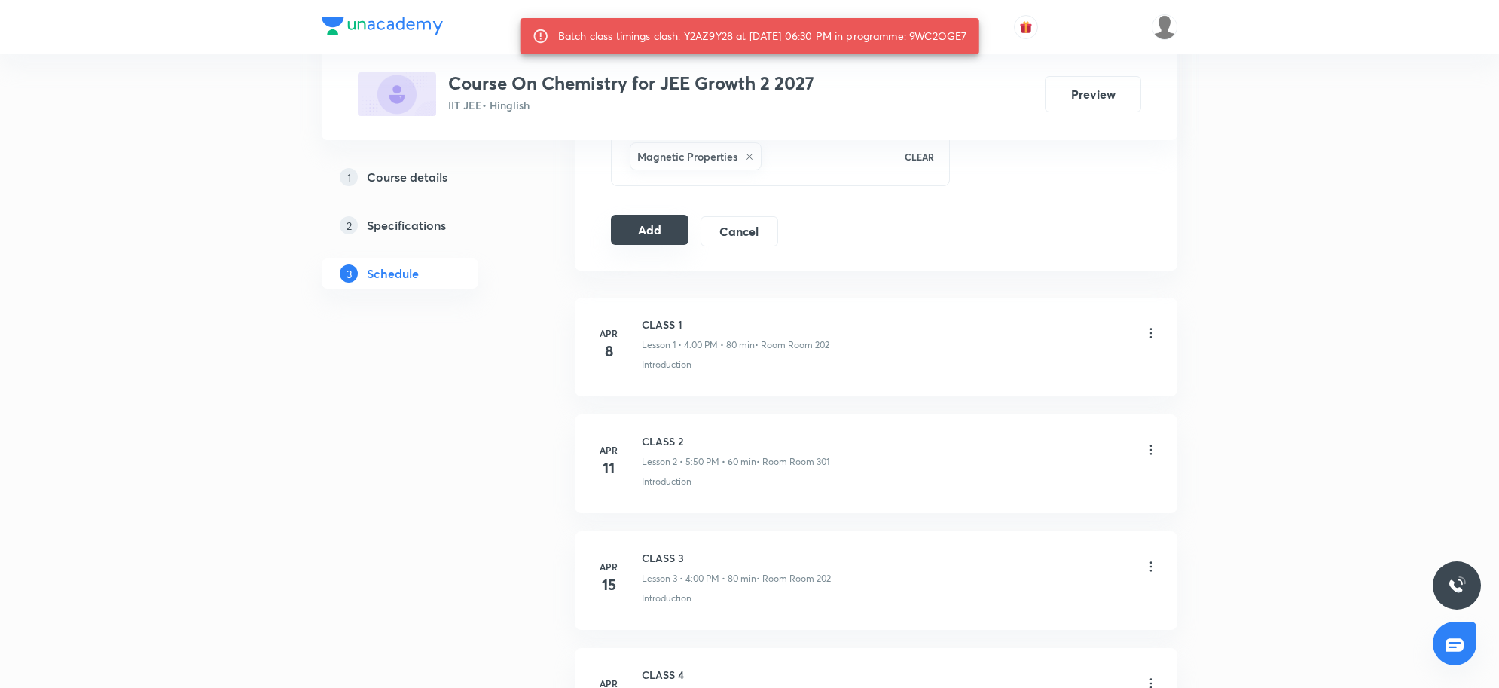
click at [657, 237] on button "Add" at bounding box center [650, 230] width 78 height 30
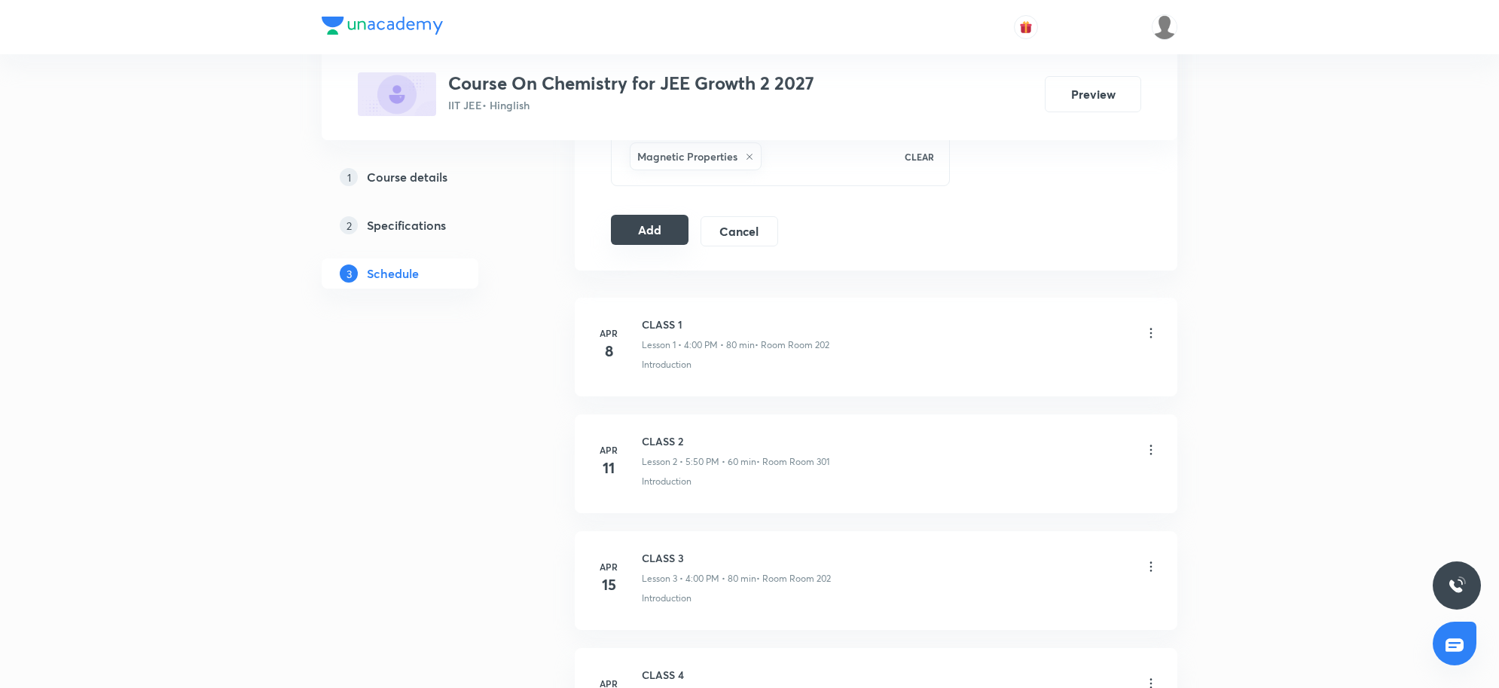
click at [640, 226] on button "Add" at bounding box center [650, 230] width 78 height 30
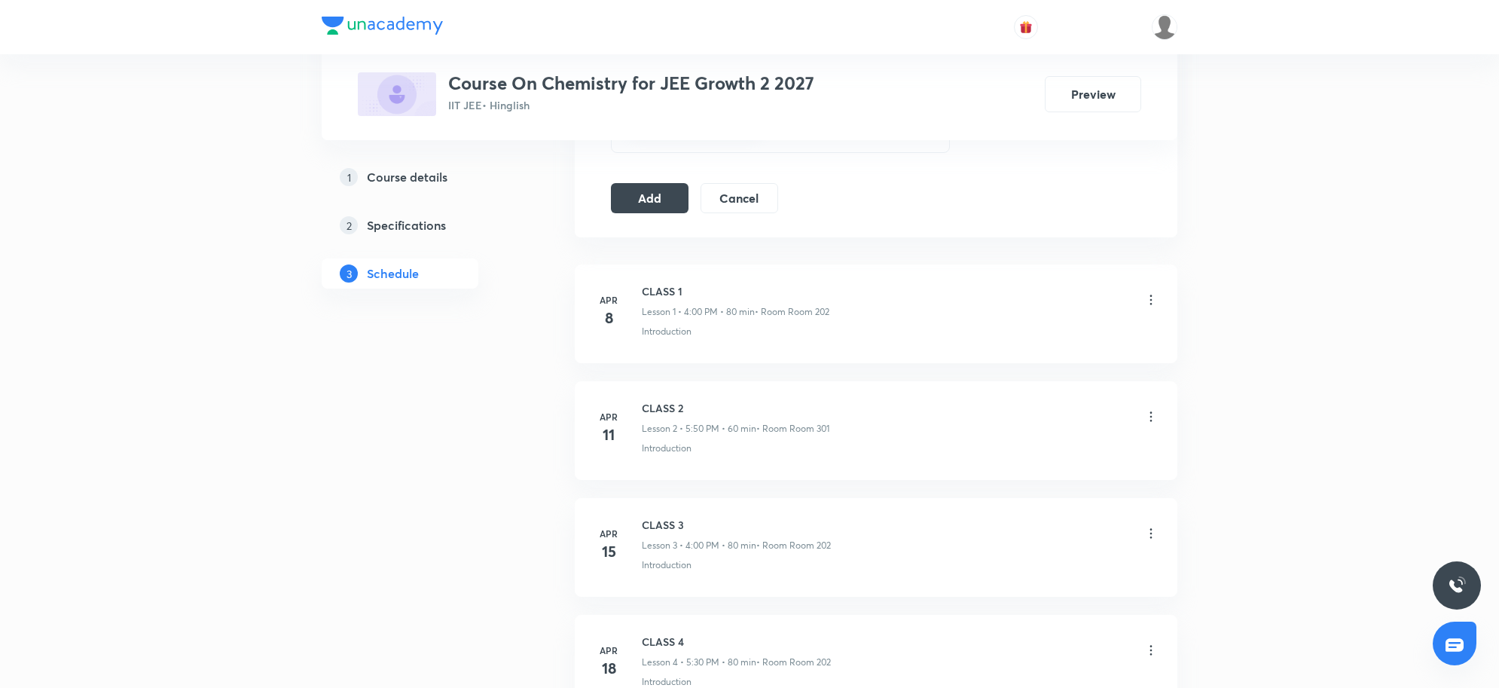
scroll to position [804, 0]
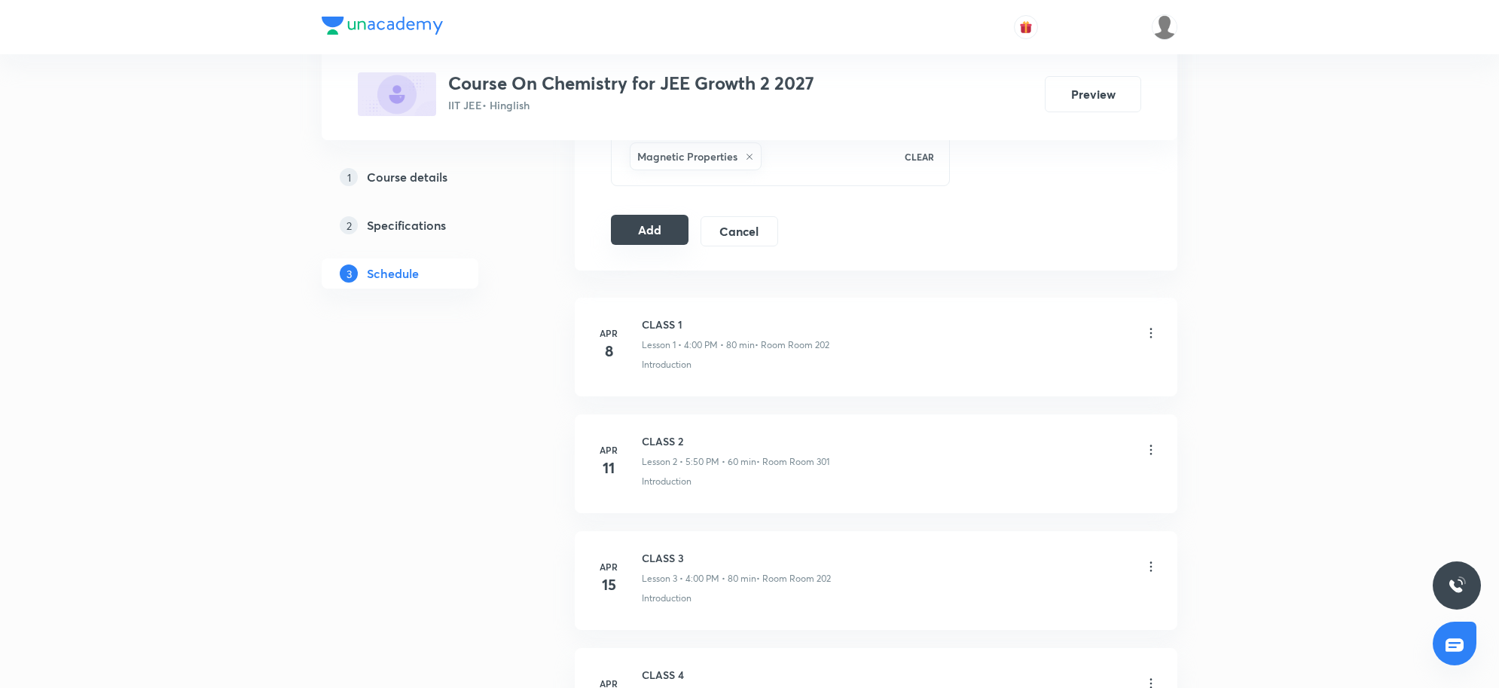
click at [649, 230] on button "Add" at bounding box center [650, 230] width 78 height 30
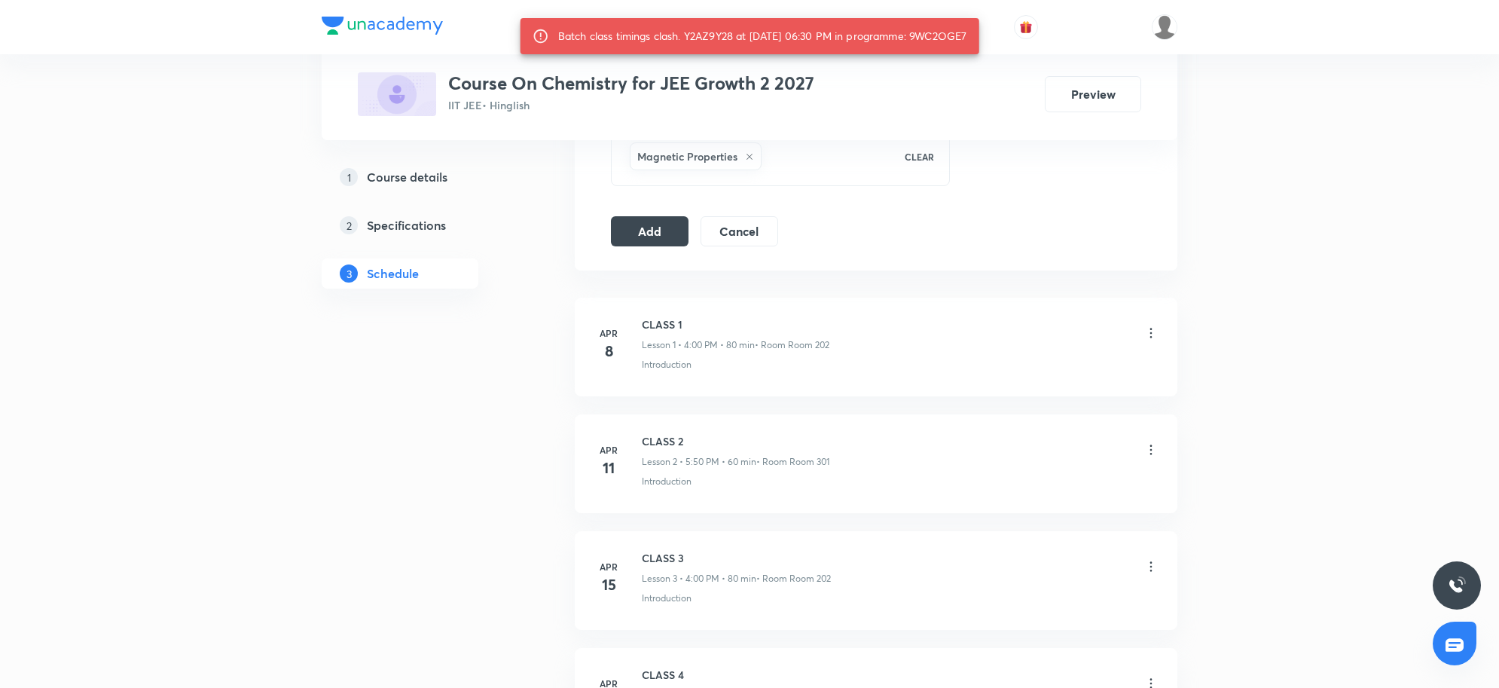
drag, startPoint x: 927, startPoint y: 32, endPoint x: 984, endPoint y: 38, distance: 57.5
click at [979, 38] on div "Batch class timings clash. Y2AZ9Y28 at 05 Sep 2025 06:30 PM in programme: 9WC2O…" at bounding box center [750, 36] width 459 height 36
copy div "9WC2OGE7"
click at [631, 226] on button "Add" at bounding box center [650, 230] width 78 height 30
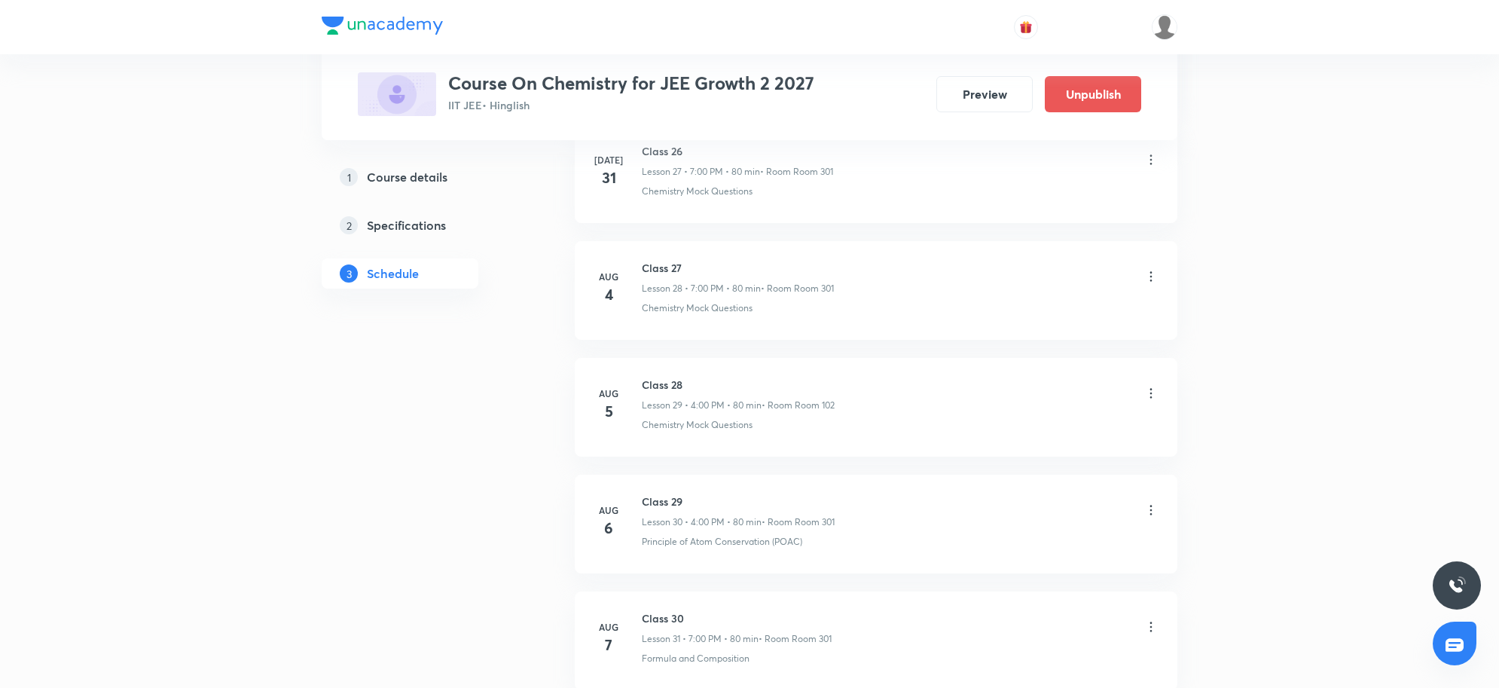
scroll to position [5331, 0]
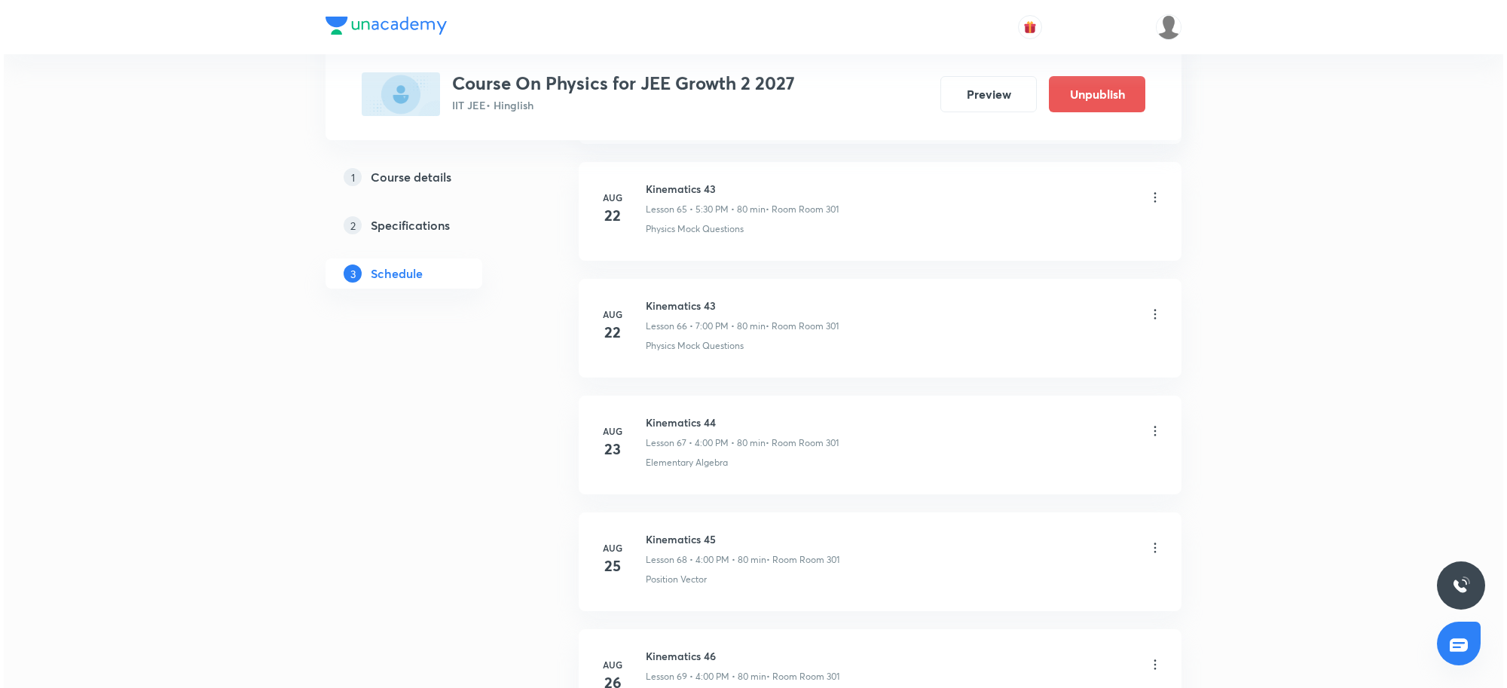
scroll to position [9518, 0]
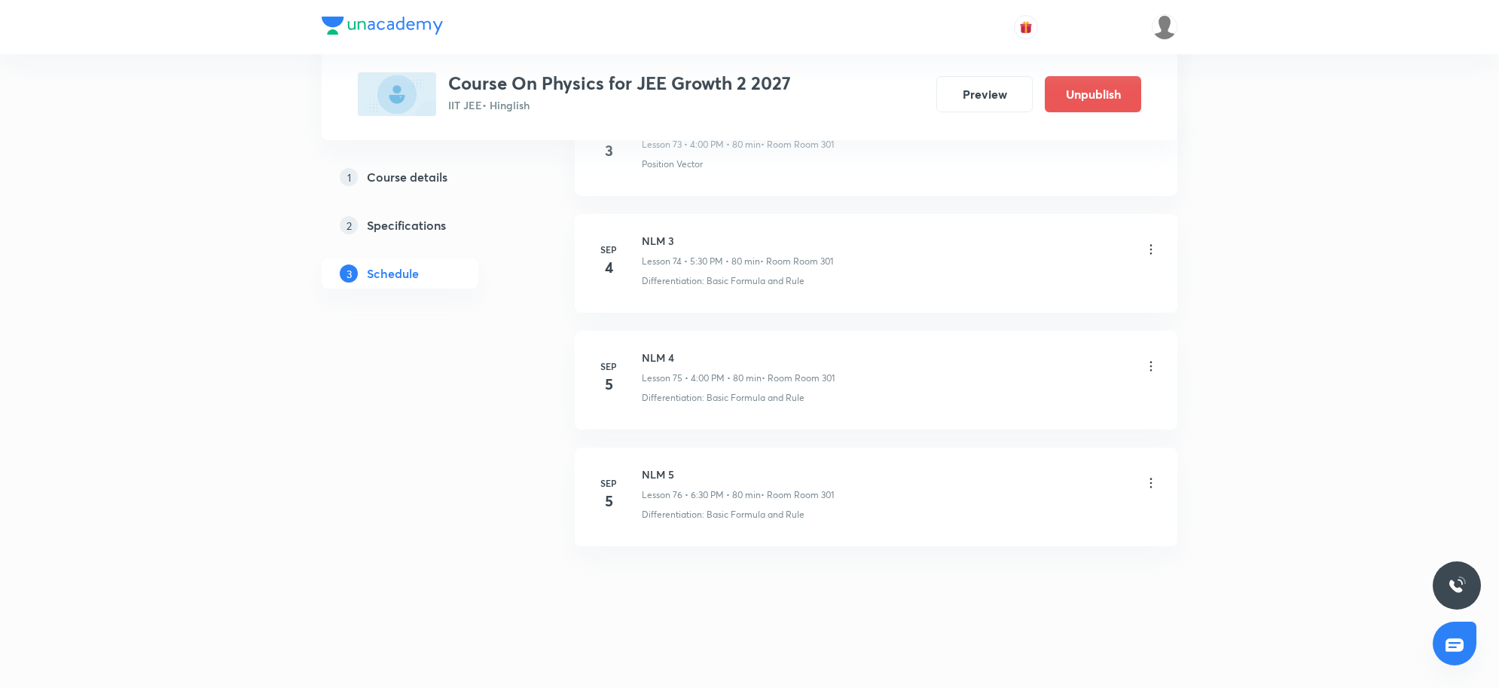
click at [1151, 480] on icon at bounding box center [1151, 482] width 15 height 15
click at [1011, 518] on p "Edit" at bounding box center [1010, 522] width 19 height 16
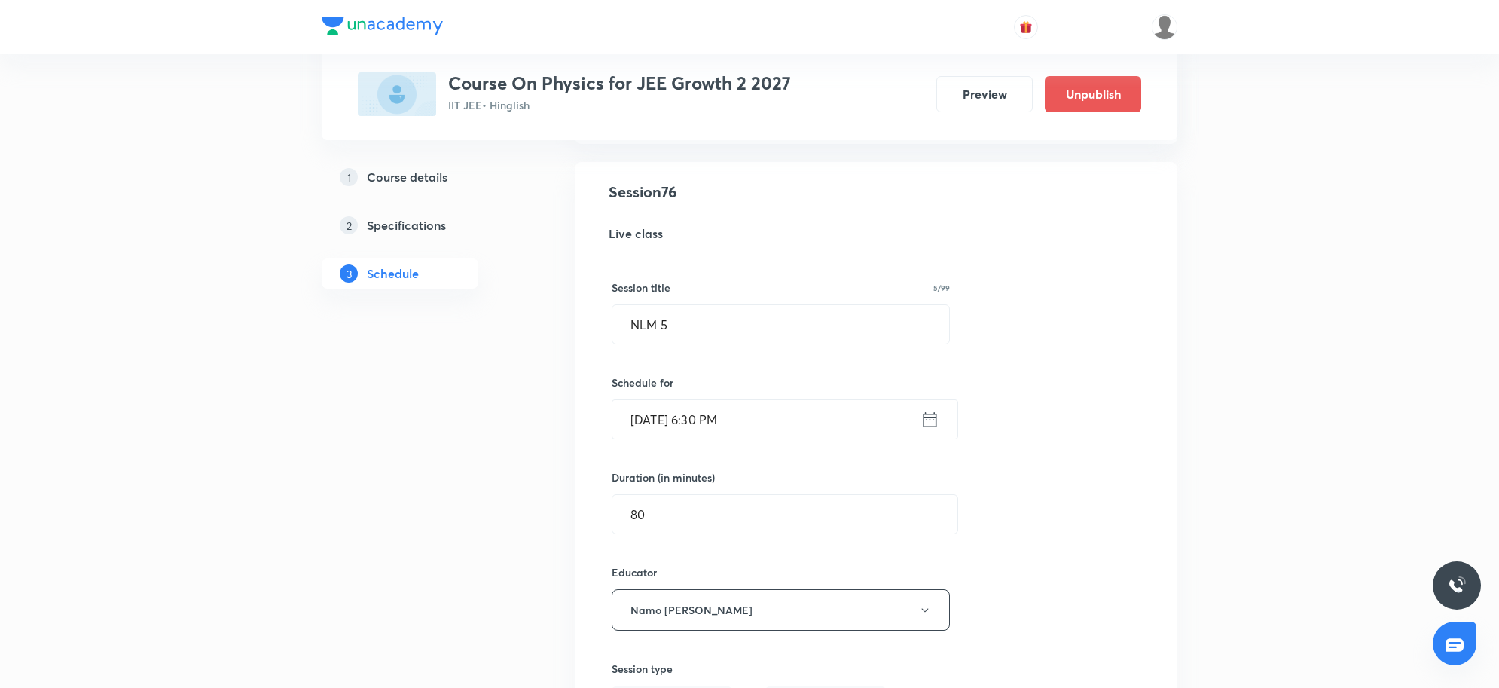
scroll to position [8934, 0]
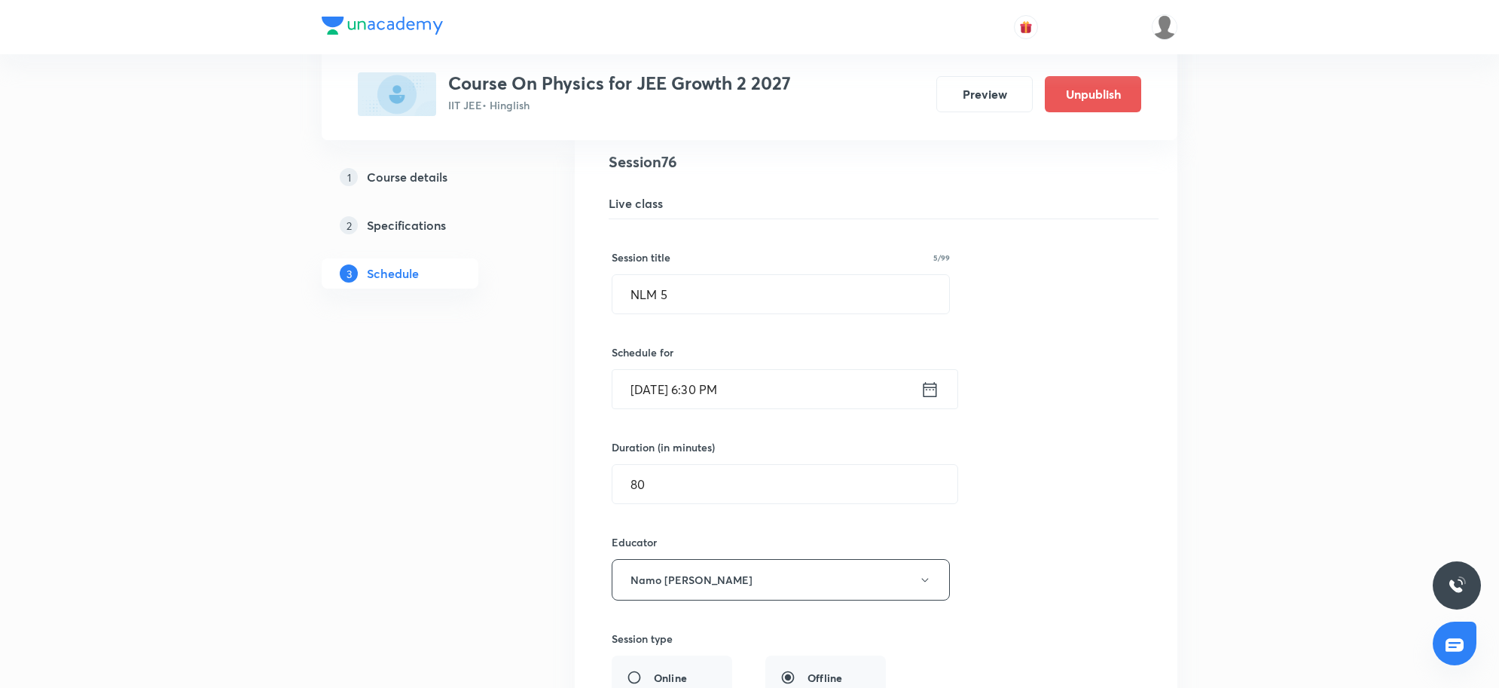
click at [754, 408] on input "[DATE] 6:30 PM" at bounding box center [767, 389] width 308 height 38
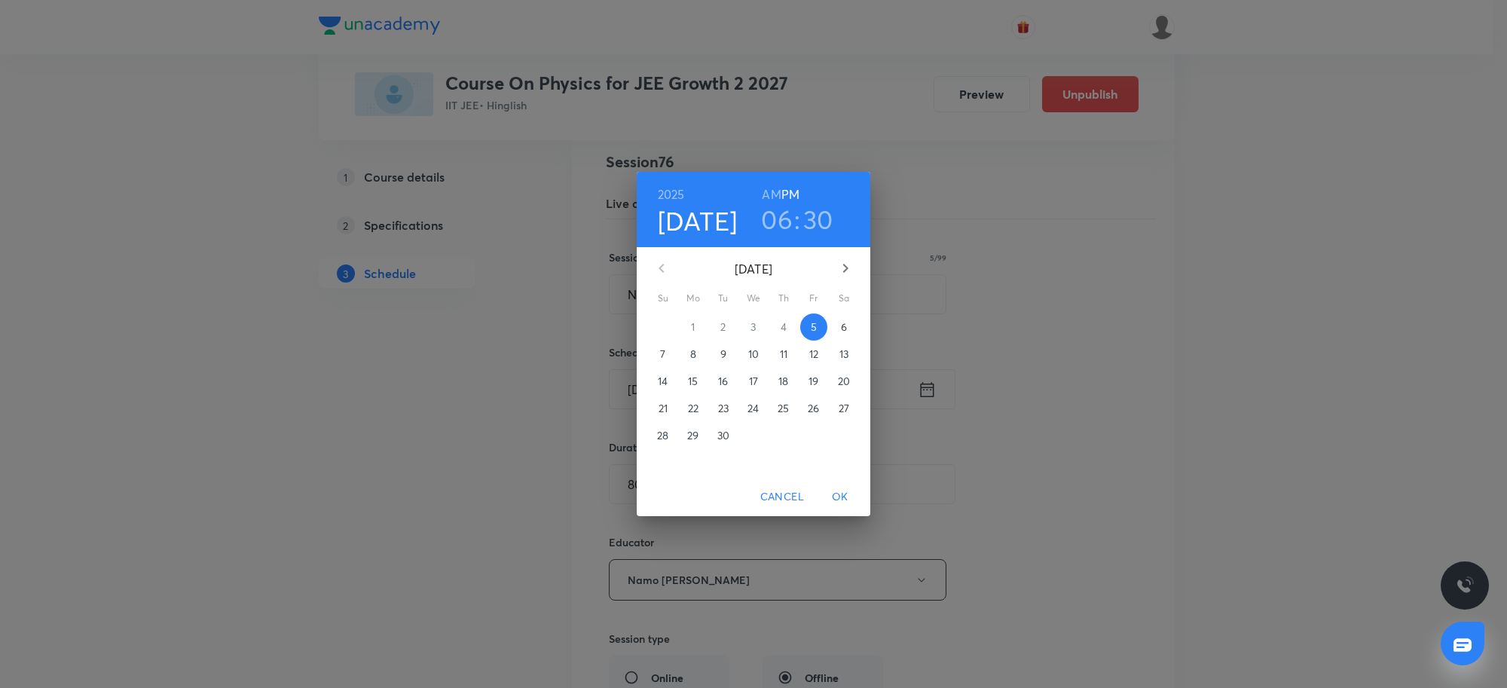
click at [781, 211] on h3 "06" at bounding box center [777, 219] width 32 height 32
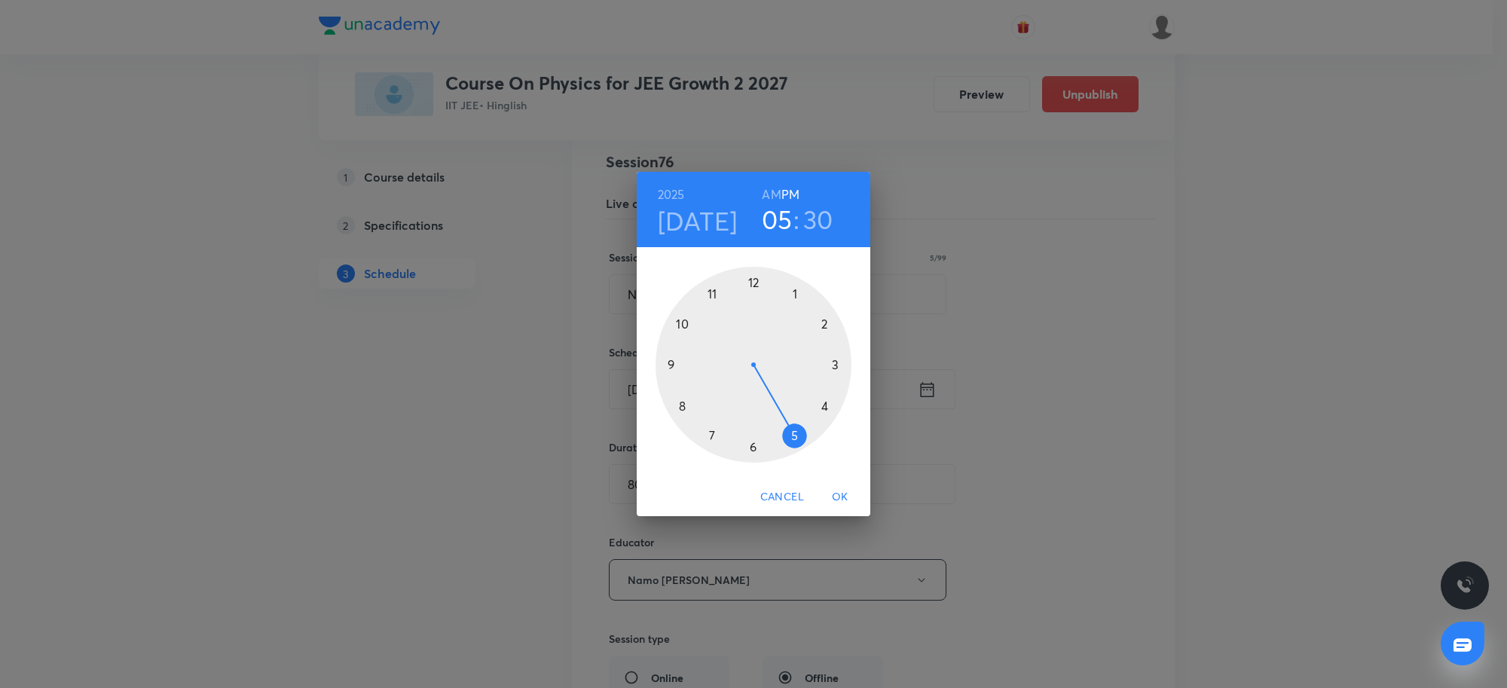
click at [791, 445] on div at bounding box center [754, 365] width 196 height 196
click at [830, 495] on span "OK" at bounding box center [840, 496] width 36 height 19
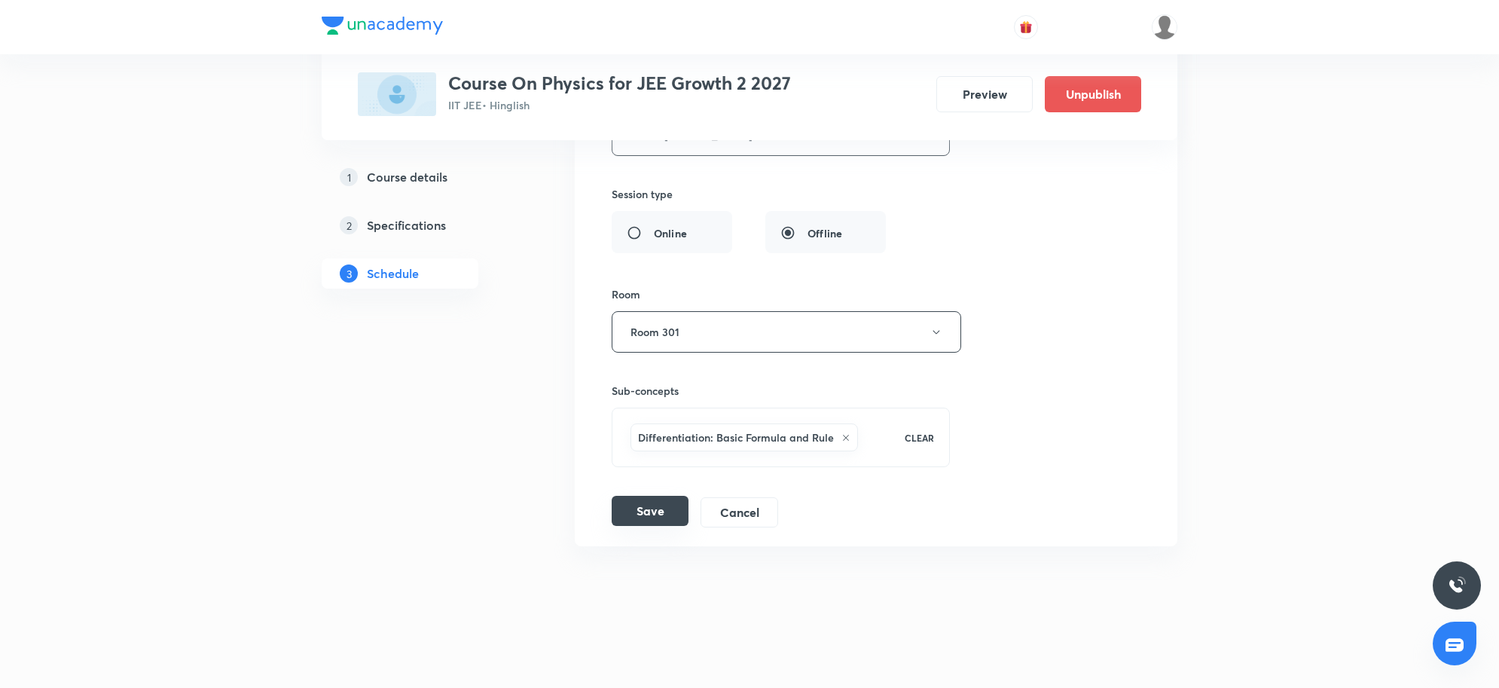
scroll to position [9405, 0]
click at [675, 498] on button "Save" at bounding box center [650, 511] width 77 height 30
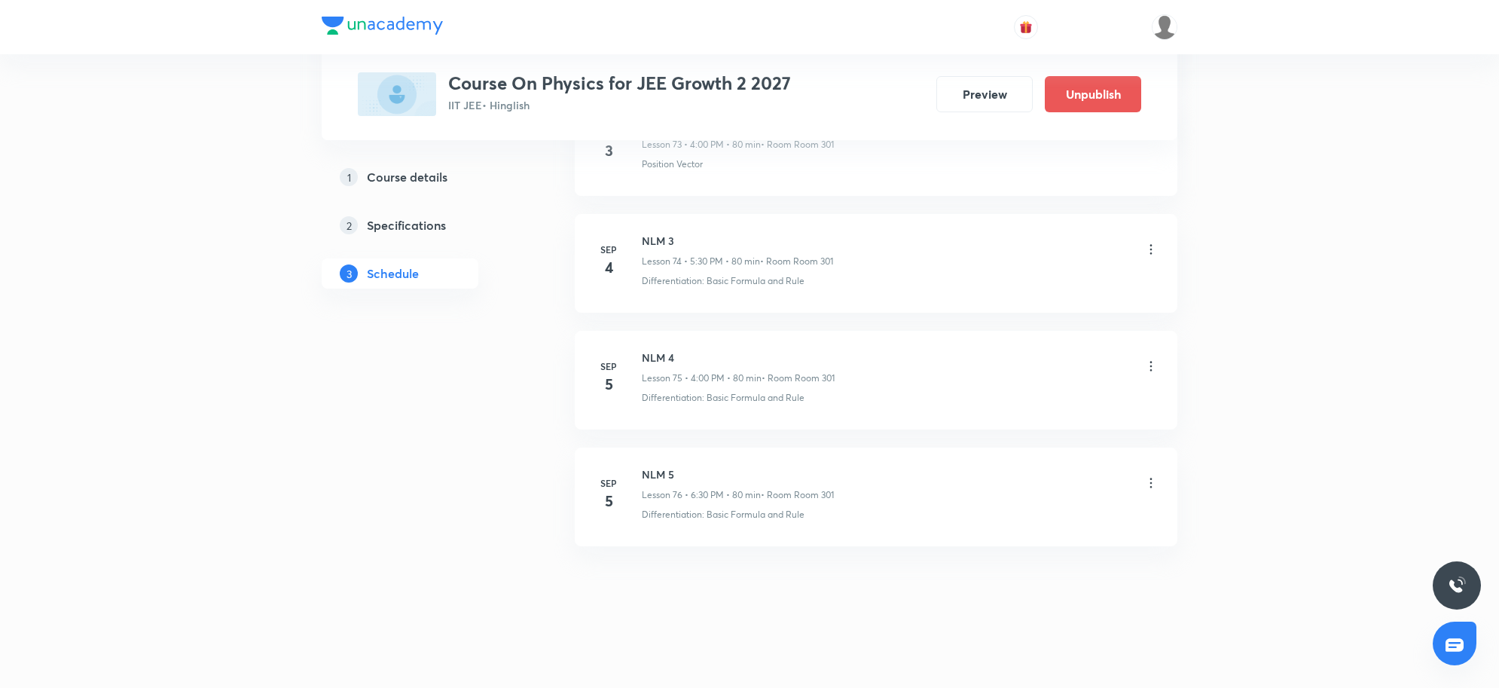
scroll to position [8726, 0]
